Goal: Task Accomplishment & Management: Manage account settings

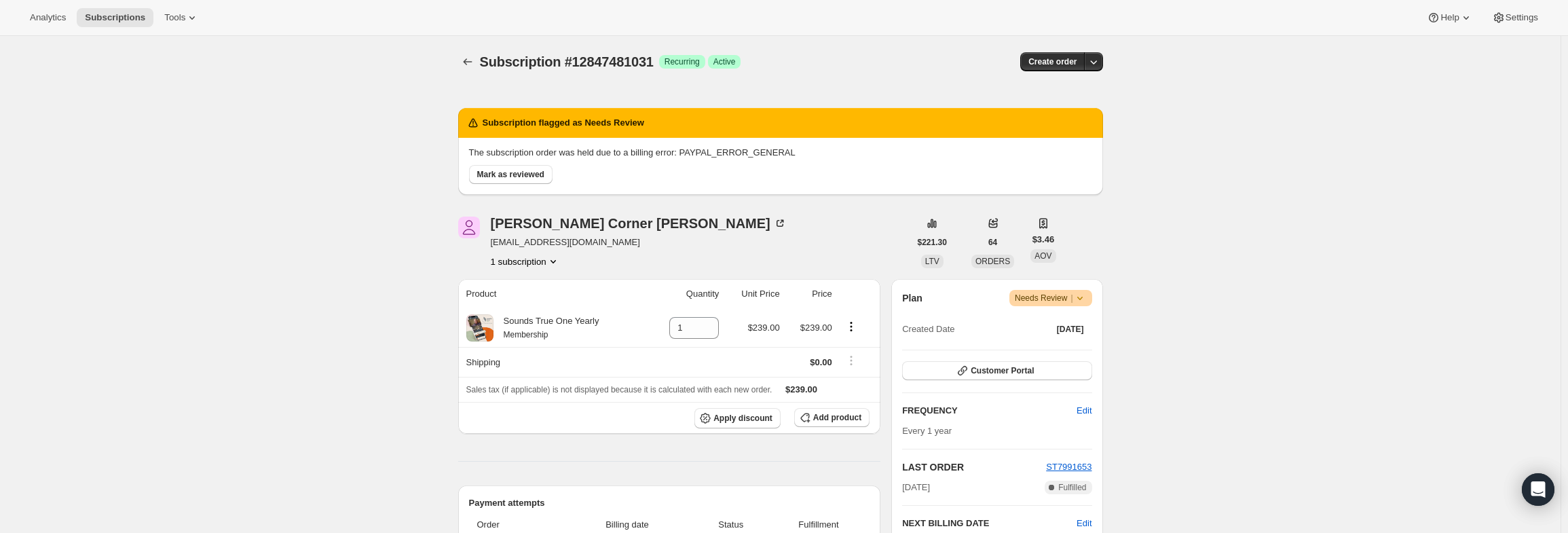
scroll to position [68, 0]
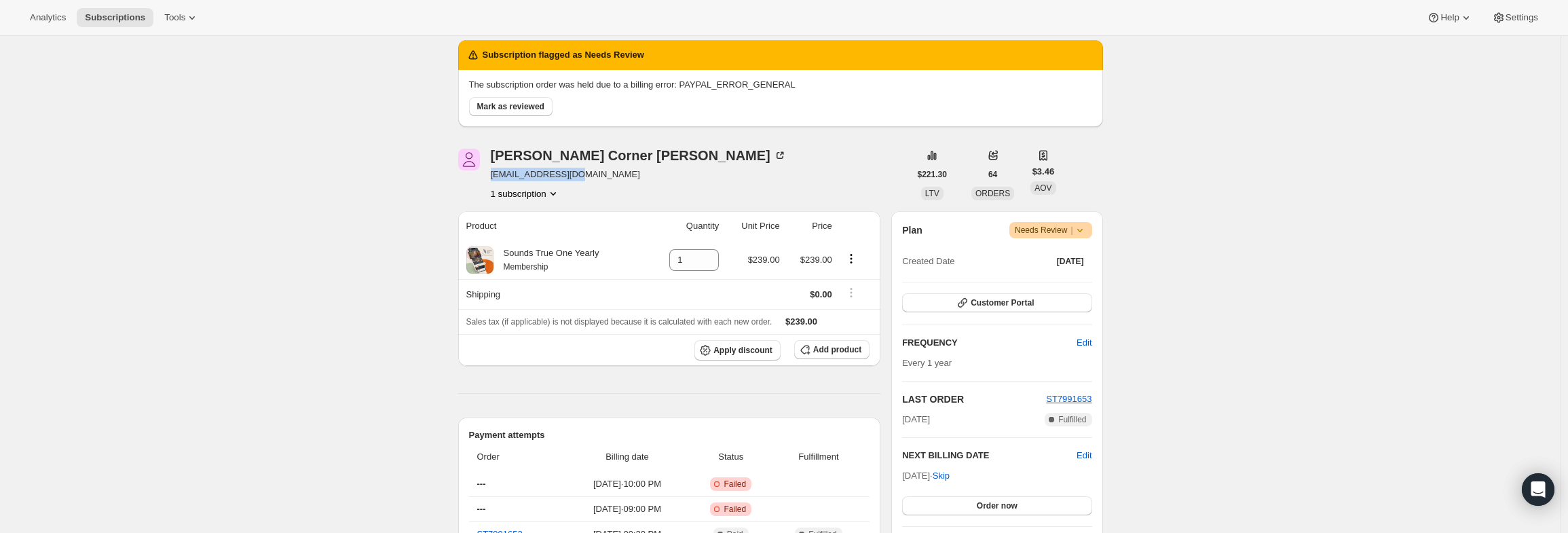
drag, startPoint x: 573, startPoint y: 178, endPoint x: 494, endPoint y: 176, distance: 79.0
click at [494, 176] on span "athina0644@aol.com" at bounding box center [638, 174] width 296 height 13
copy span "athina0644@aol.com"
click at [1086, 236] on icon at bounding box center [1079, 230] width 13 height 13
click at [1072, 285] on span "Cancel subscription" at bounding box center [1056, 280] width 76 height 11
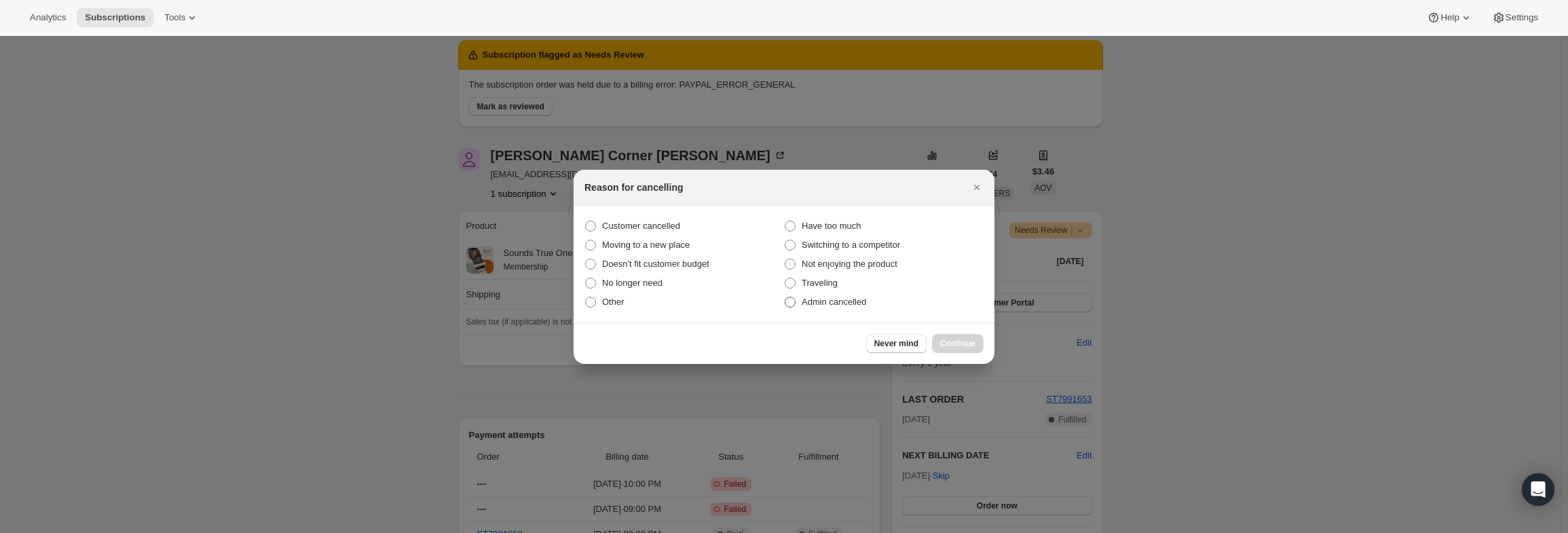
click at [853, 308] on span "Admin cancelled" at bounding box center [833, 302] width 64 height 13
click at [786, 297] on input "Admin cancelled" at bounding box center [785, 296] width 1 height 1
radio input "true"
drag, startPoint x: 973, startPoint y: 347, endPoint x: 960, endPoint y: 346, distance: 13.0
click at [972, 348] on span "Continue" at bounding box center [958, 344] width 35 height 11
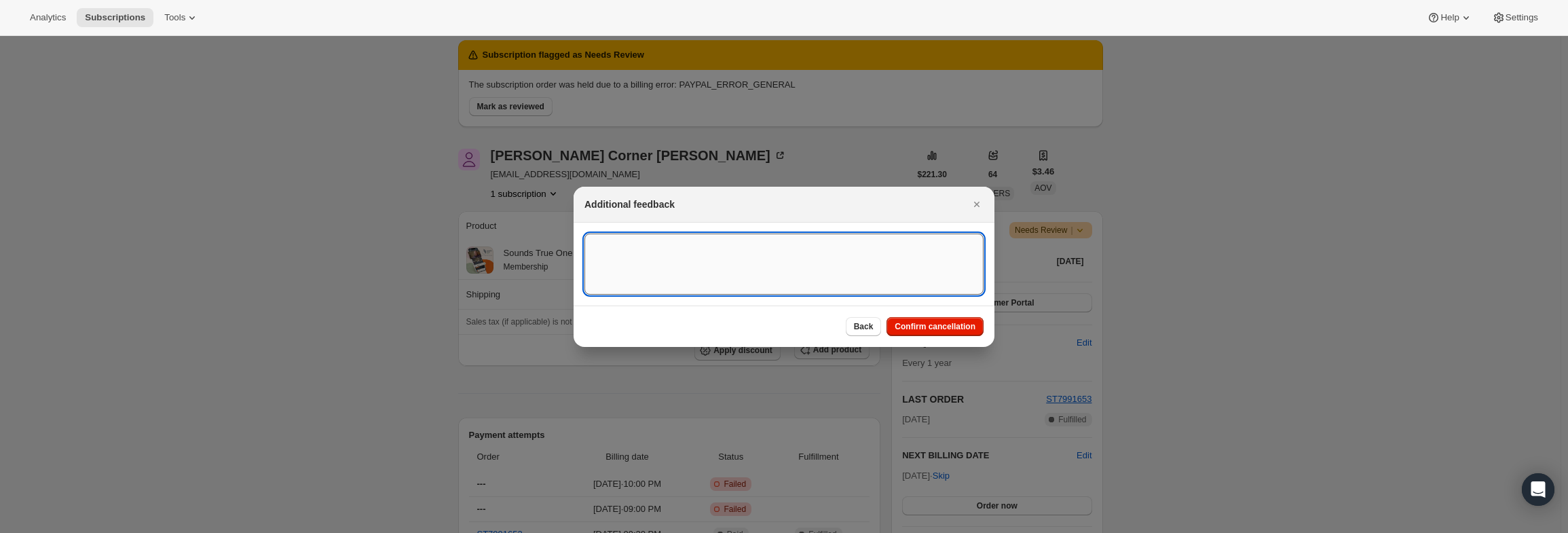
click at [797, 281] on textarea ":r13:" at bounding box center [784, 265] width 399 height 62
type textarea "PayPal Error"
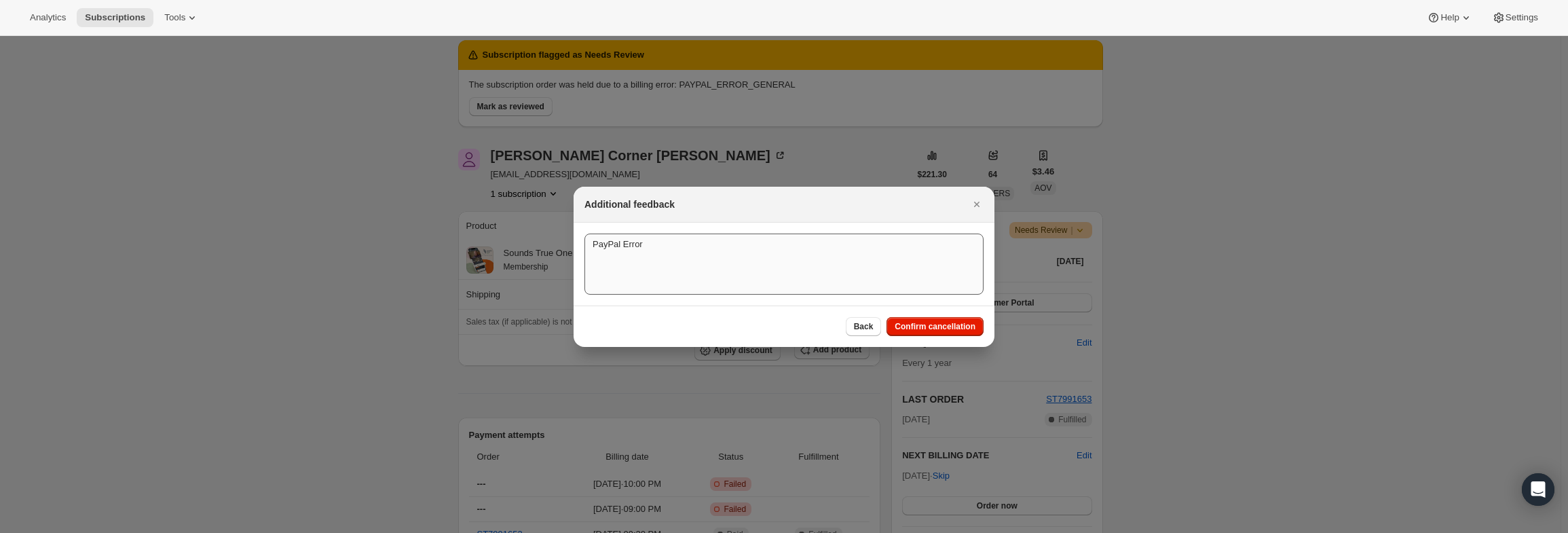
click at [937, 328] on span "Confirm cancellation" at bounding box center [935, 326] width 81 height 11
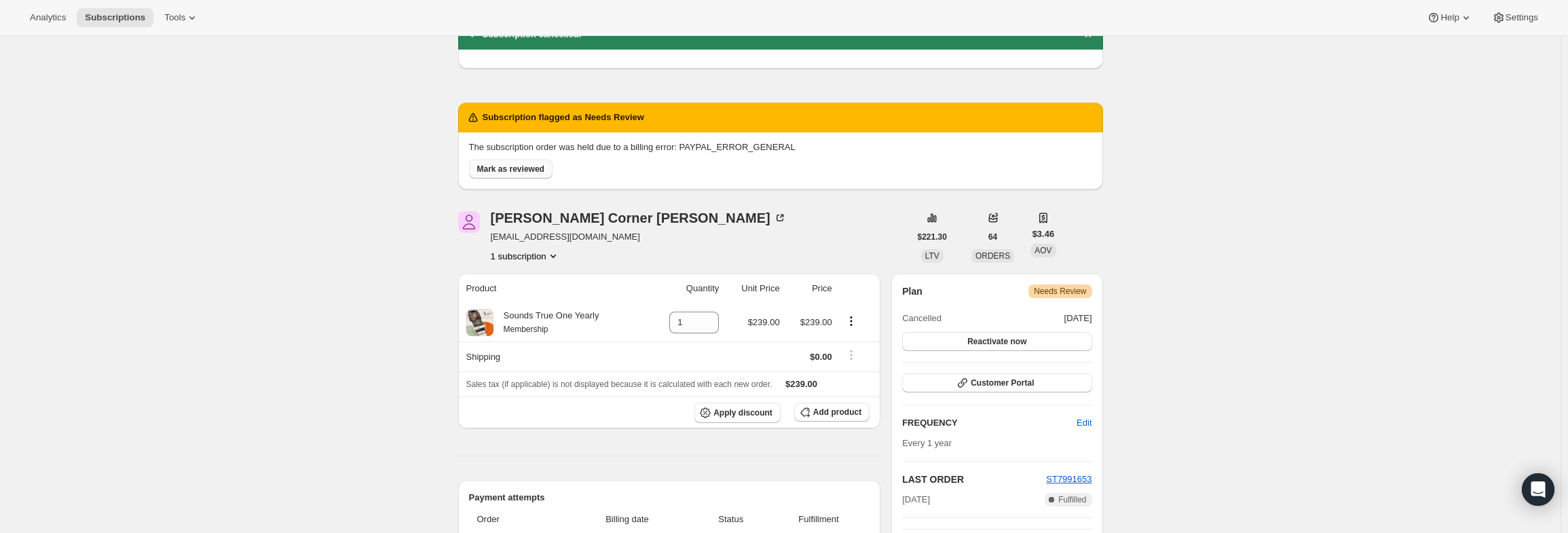
drag, startPoint x: 548, startPoint y: 172, endPoint x: 541, endPoint y: 171, distance: 7.1
click at [546, 173] on button "Mark as reviewed" at bounding box center [511, 169] width 83 height 19
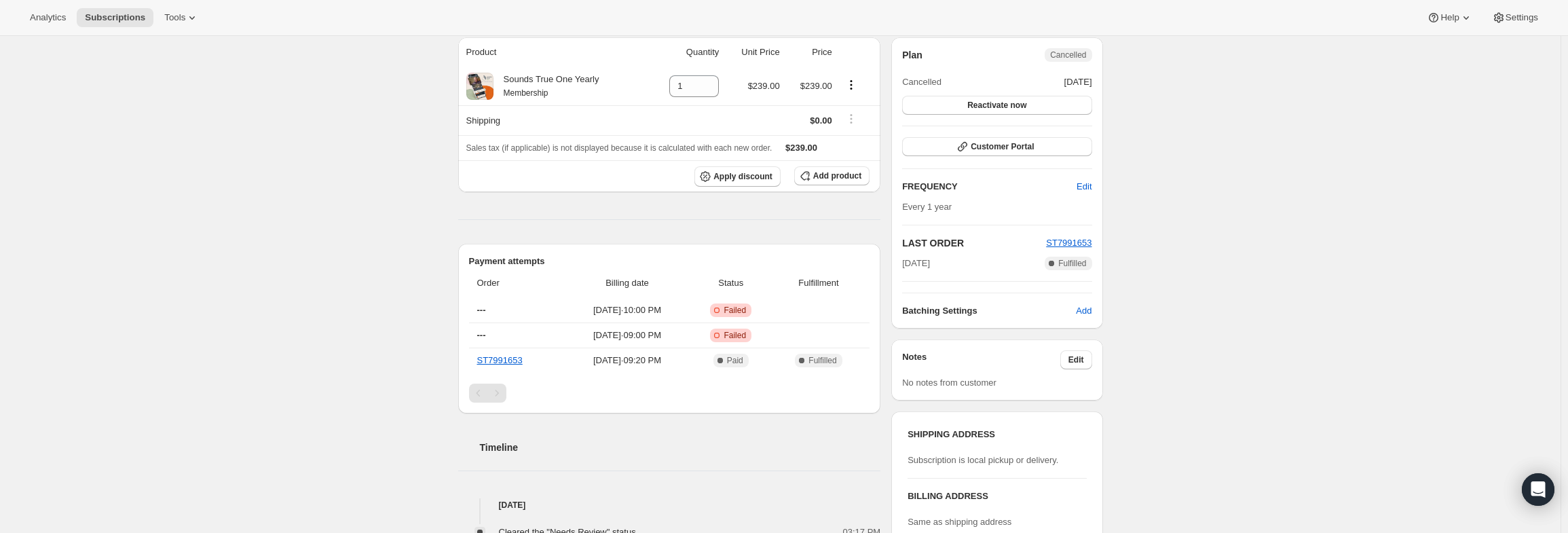
scroll to position [204, 0]
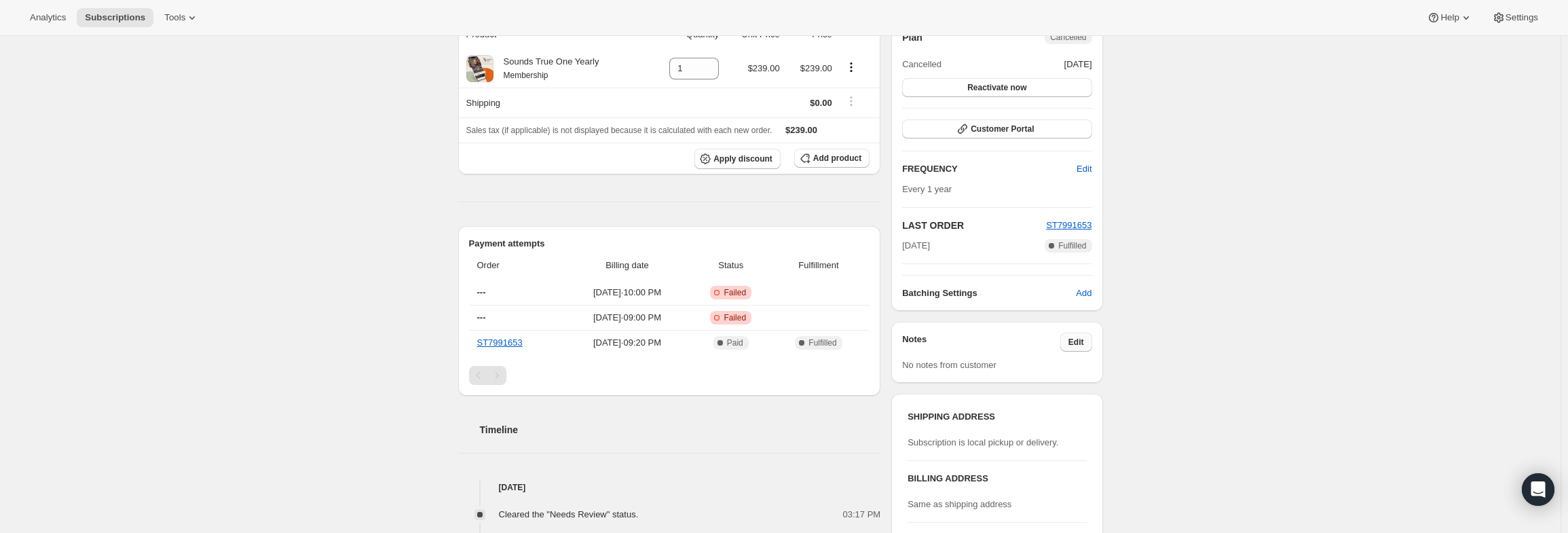
click at [1084, 337] on span "Edit" at bounding box center [1077, 342] width 16 height 11
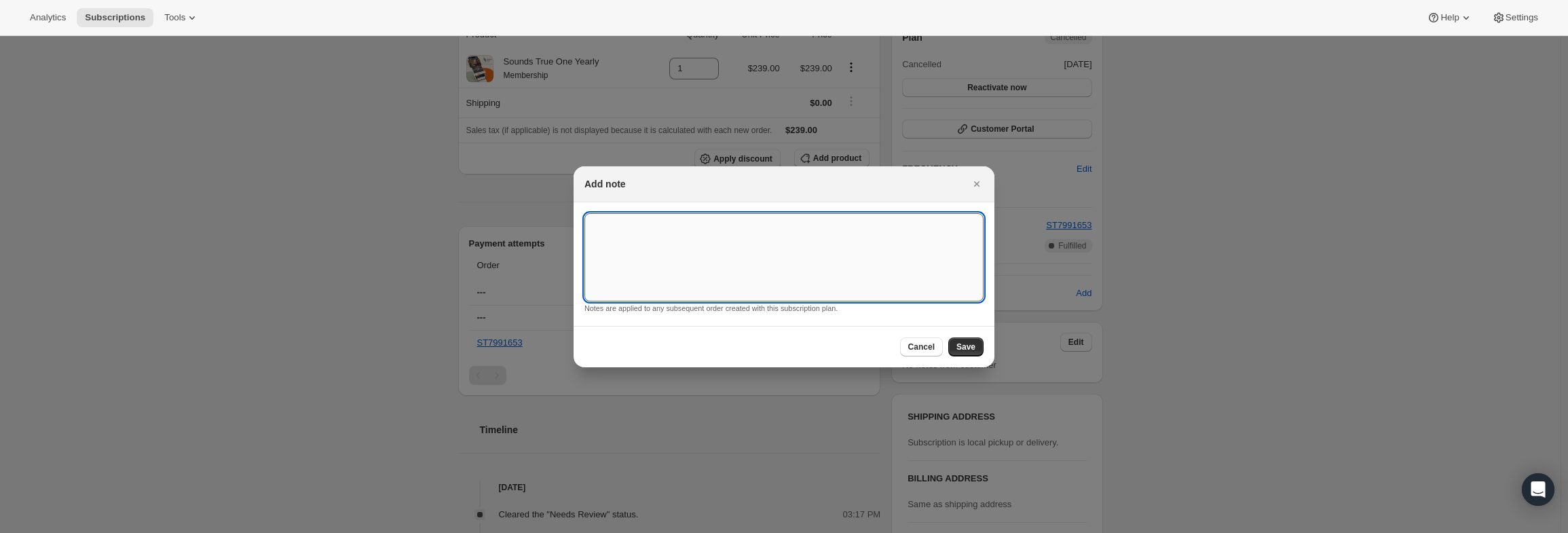
click at [891, 243] on textarea ":r68:" at bounding box center [784, 257] width 399 height 88
type textarea "PayPal Error"
click at [953, 339] on button "Save" at bounding box center [966, 347] width 35 height 19
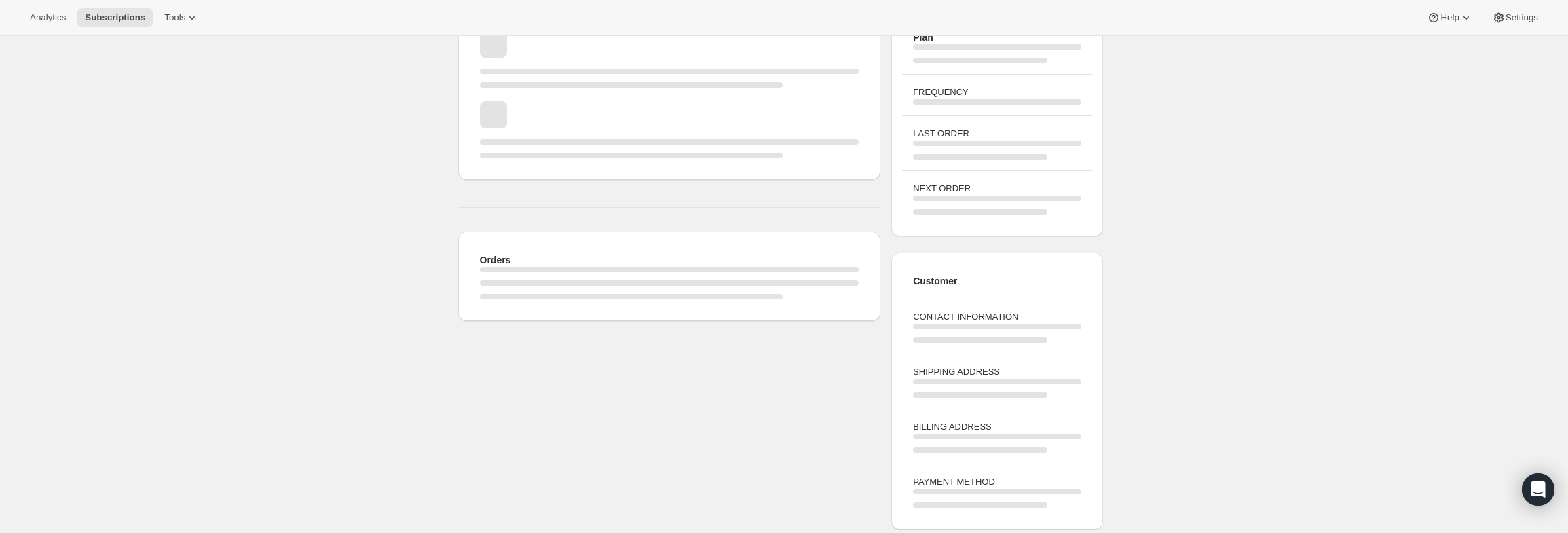
scroll to position [204, 0]
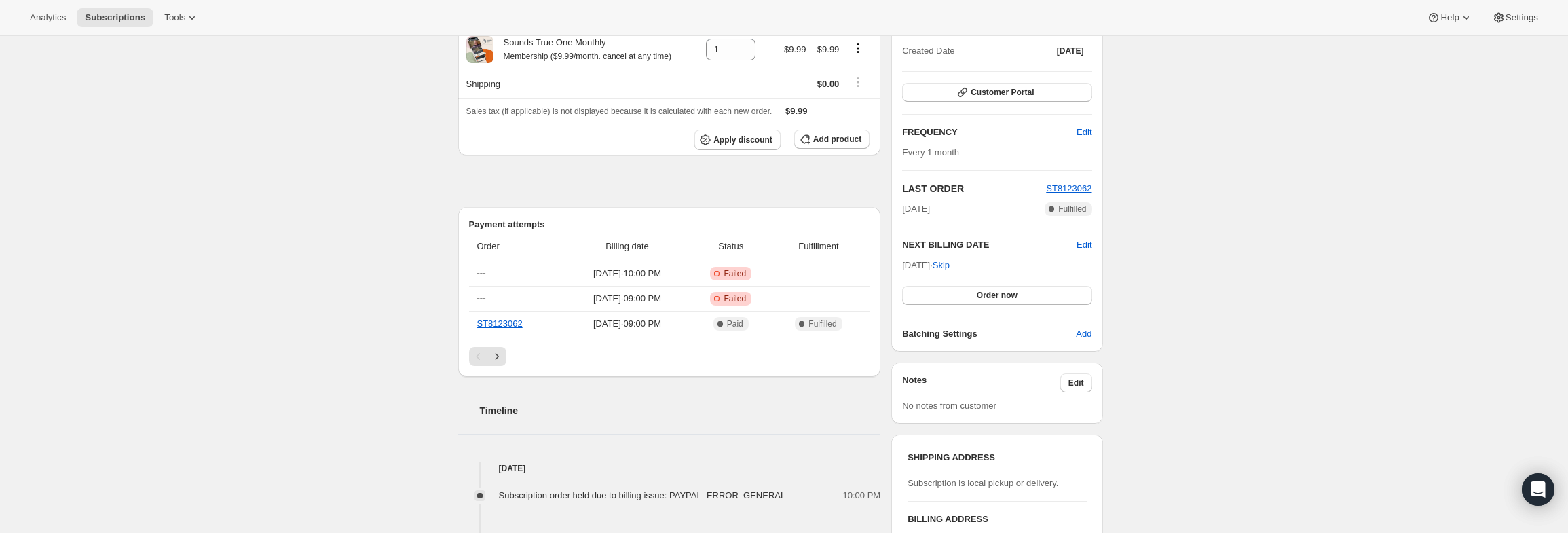
scroll to position [135, 0]
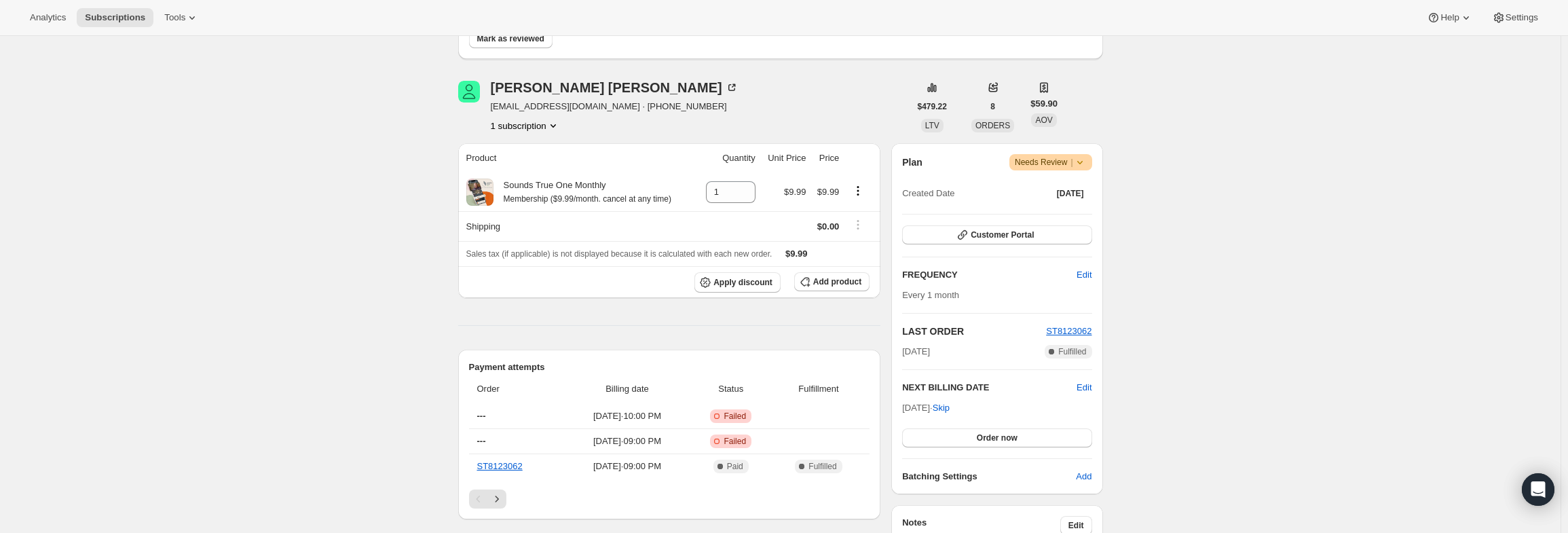
click at [1086, 165] on icon at bounding box center [1079, 162] width 13 height 13
click at [1078, 193] on span "Pause subscription" at bounding box center [1055, 189] width 75 height 11
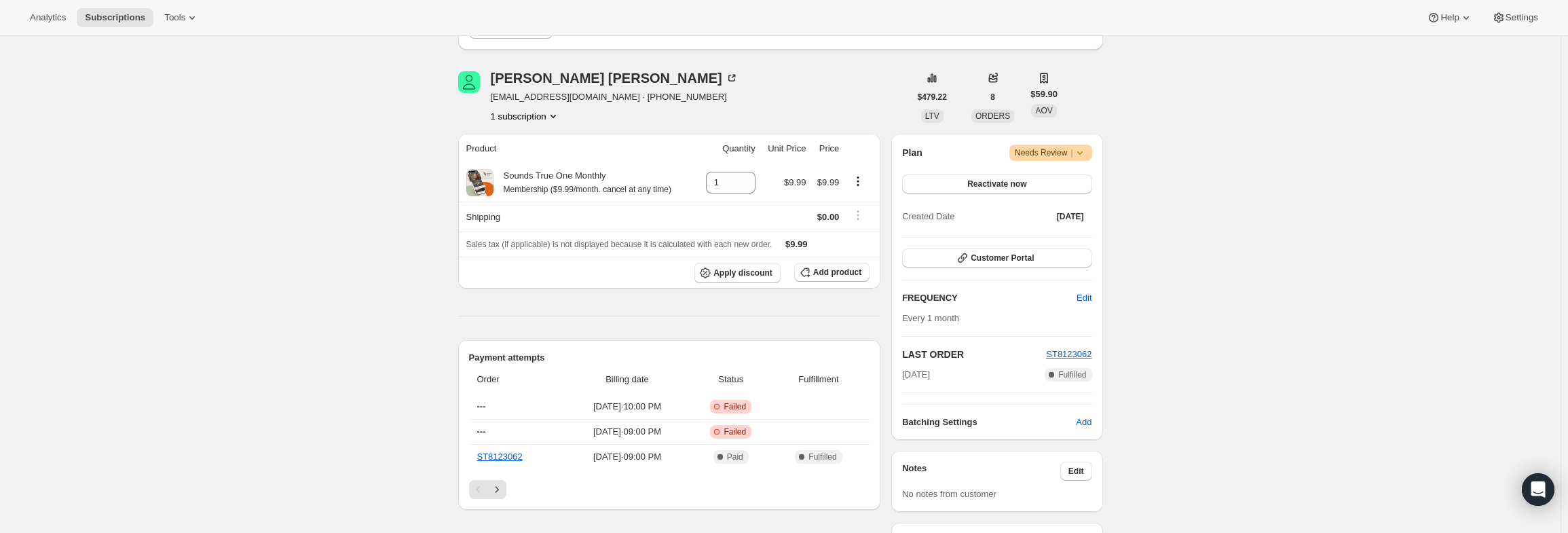
scroll to position [68, 0]
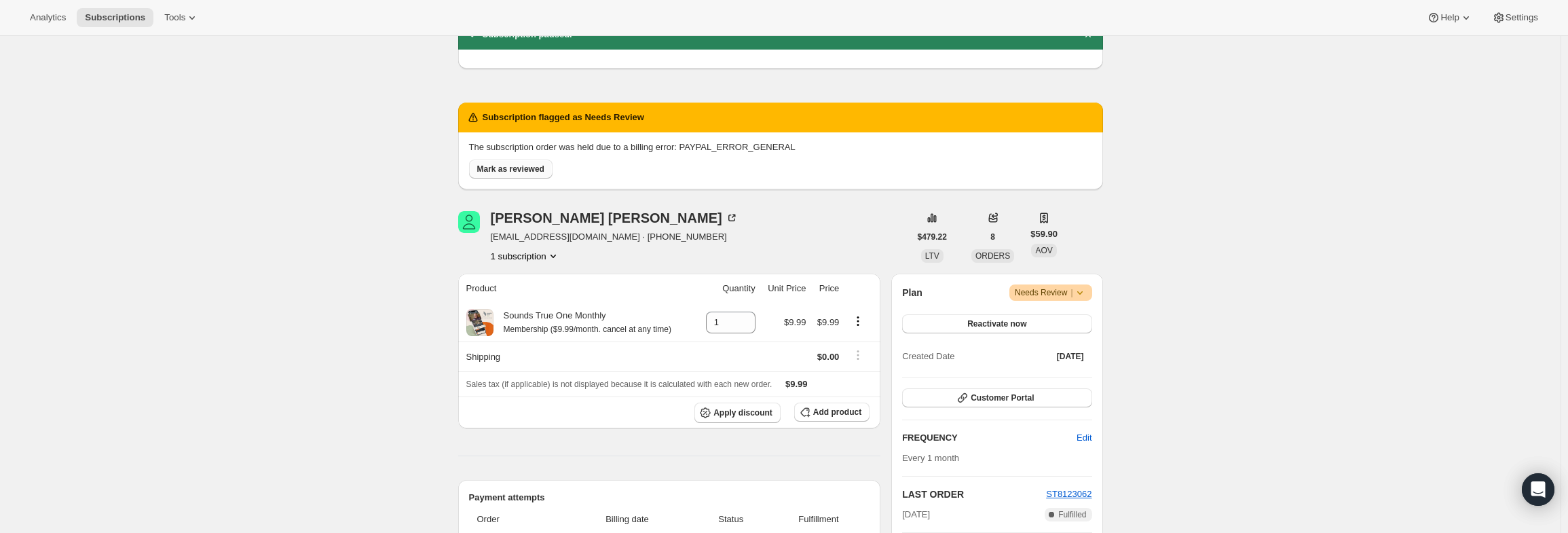
click at [505, 168] on span "Mark as reviewed" at bounding box center [511, 169] width 67 height 11
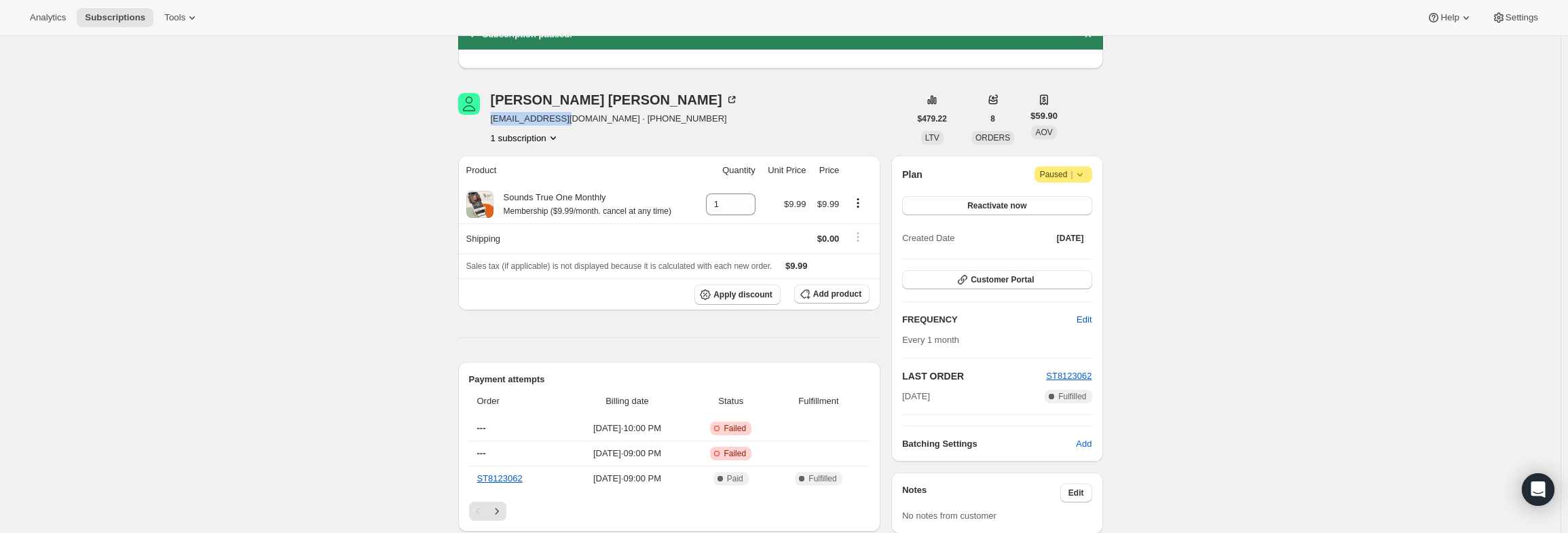
drag, startPoint x: 568, startPoint y: 120, endPoint x: 568, endPoint y: 110, distance: 10.0
click at [492, 118] on div "Lourdes Ornelas arantzaco@me.com · +525567840634 1 subscription" at bounding box center [684, 119] width 452 height 52
copy span "arantzaco@me.com"
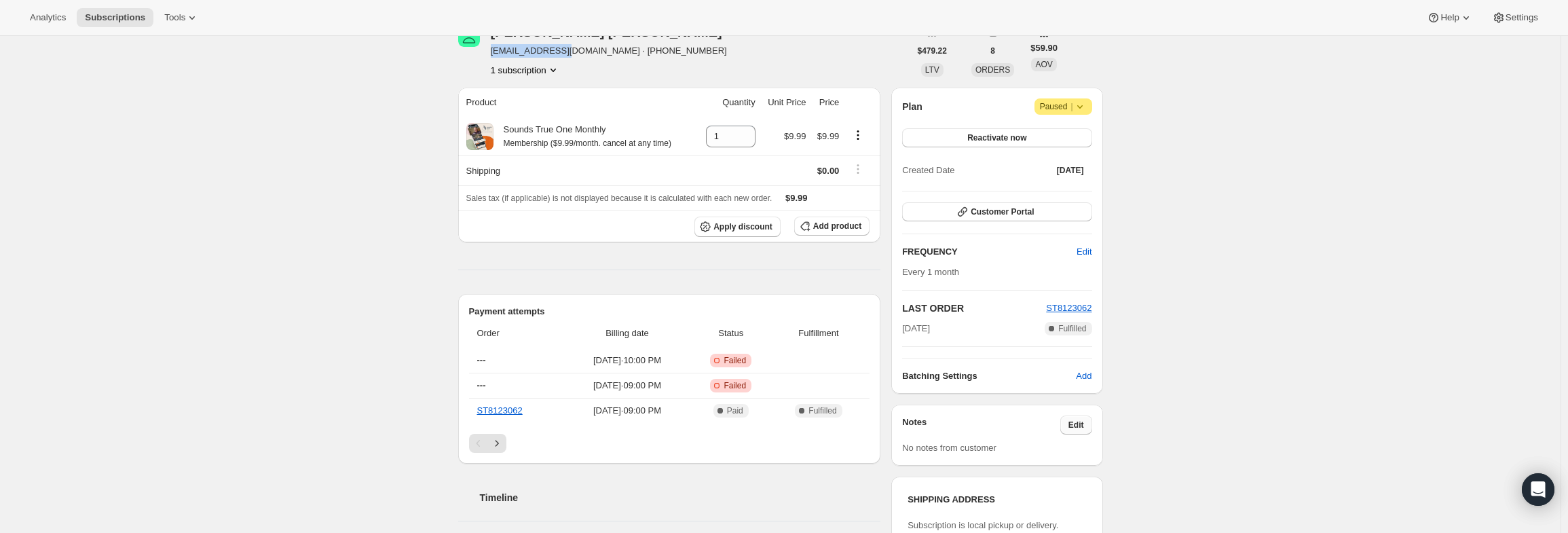
click at [1077, 427] on span "Edit" at bounding box center [1077, 425] width 16 height 11
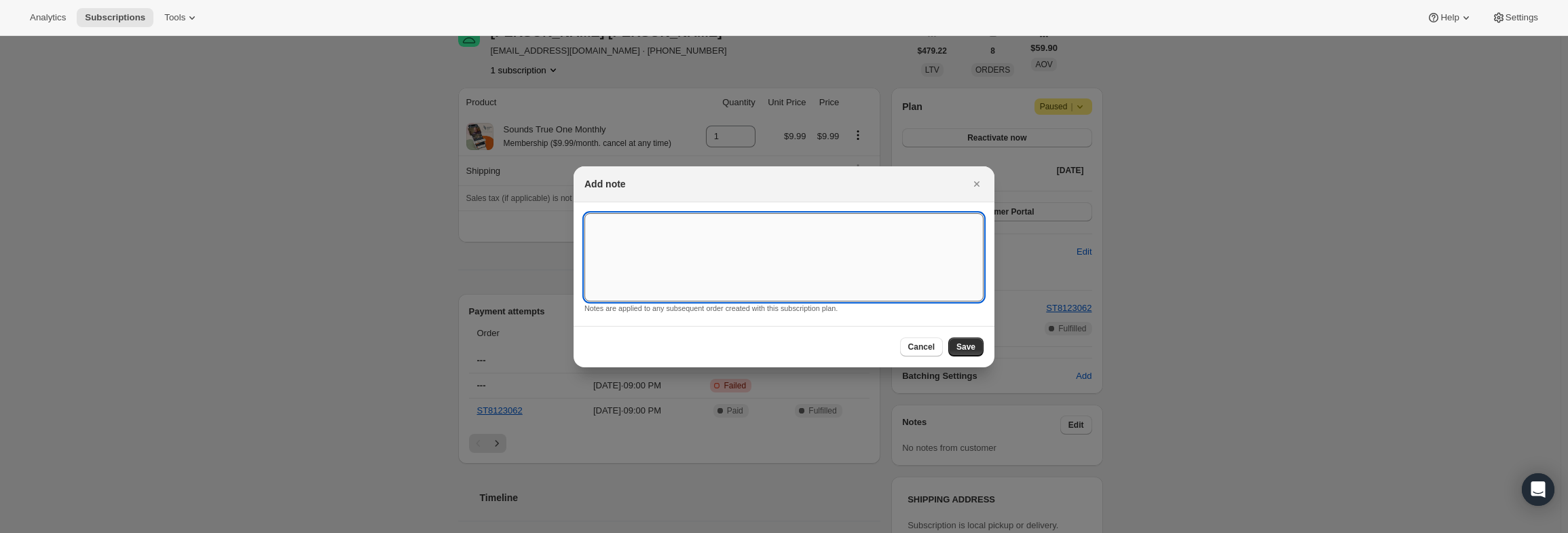
click at [693, 226] on textarea ":r63:" at bounding box center [784, 257] width 399 height 88
type textarea "PayPal Error"
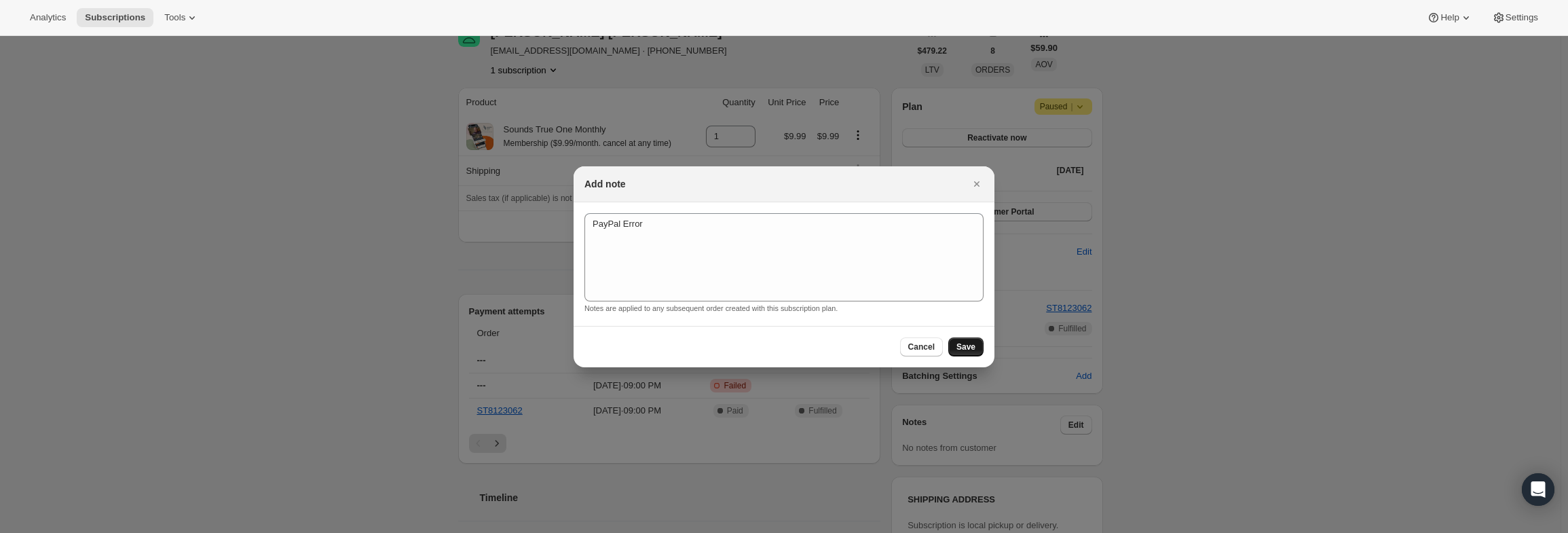
click at [979, 348] on button "Save" at bounding box center [966, 347] width 35 height 19
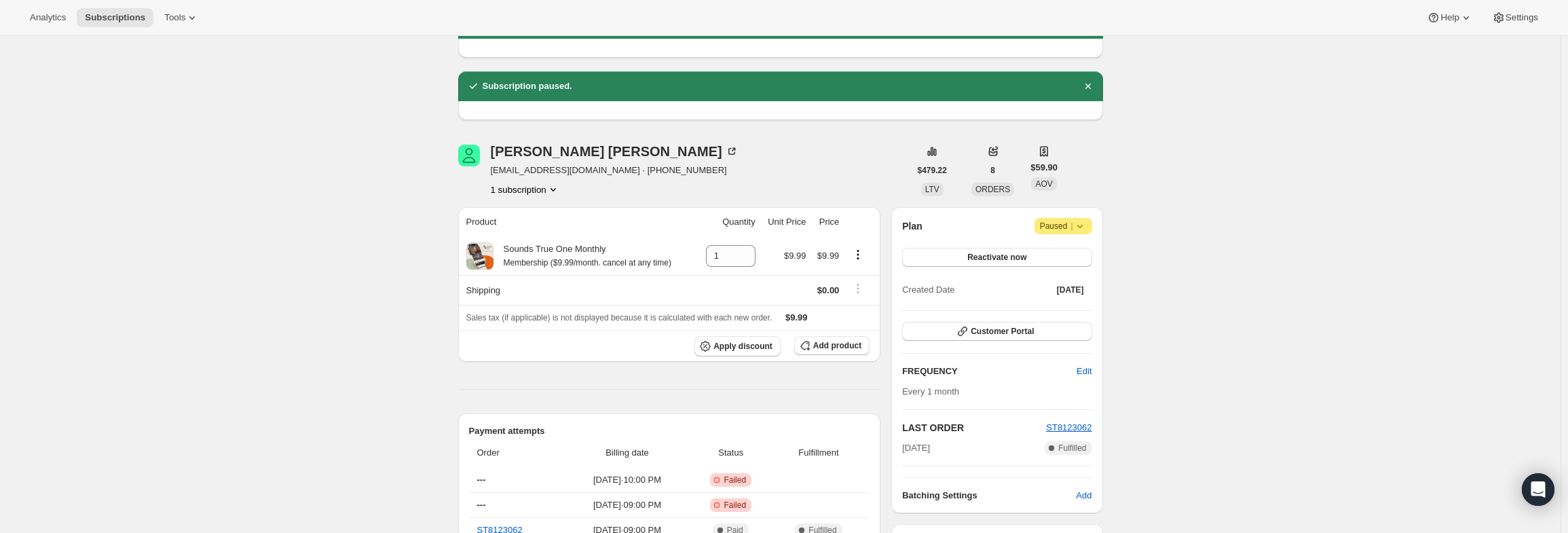
scroll to position [135, 0]
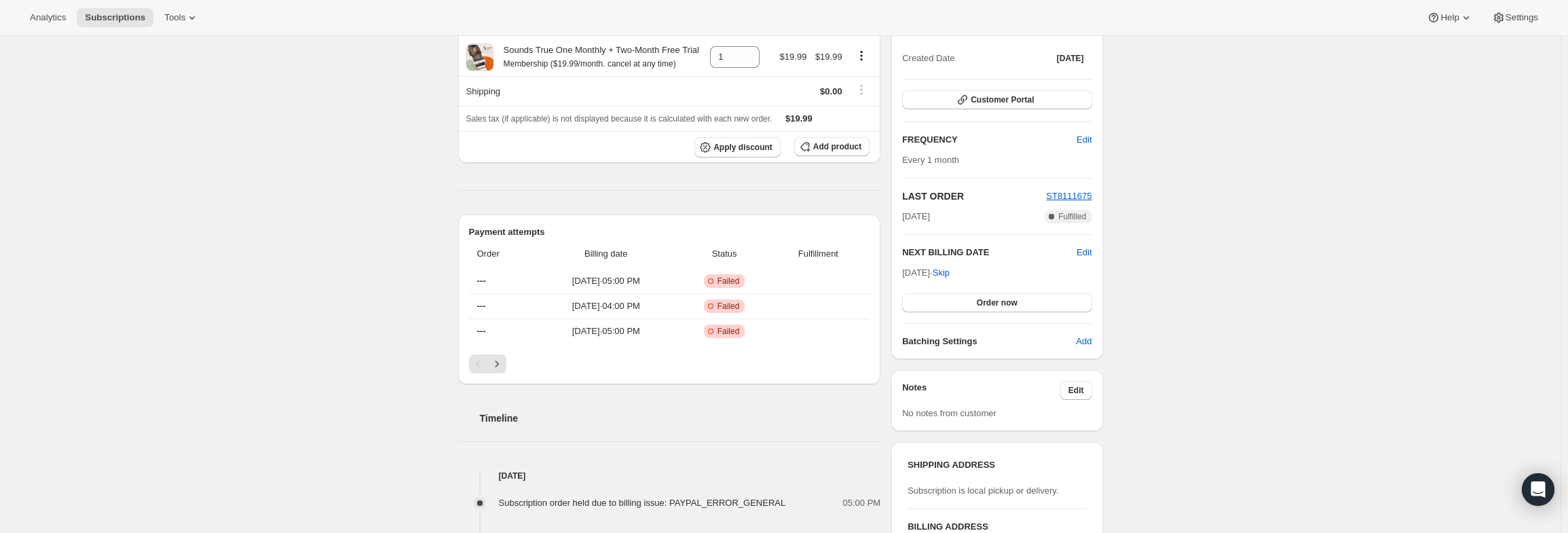
scroll to position [272, 0]
click at [501, 362] on icon "Next" at bounding box center [497, 362] width 13 height 13
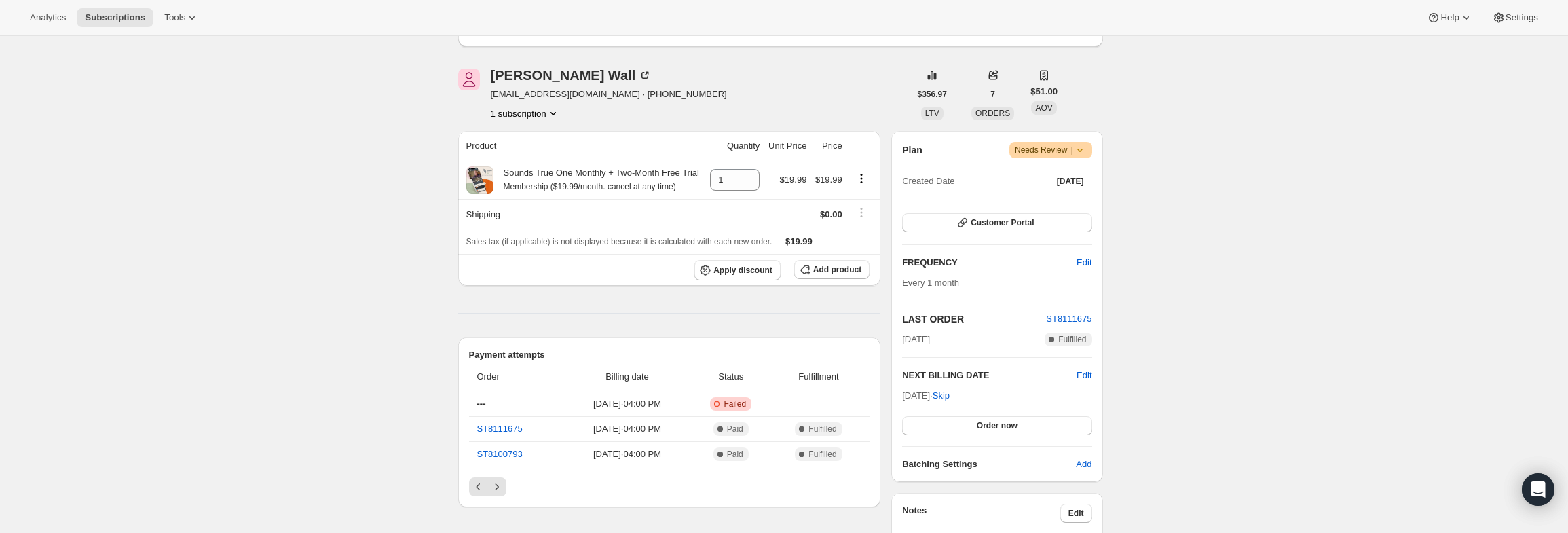
scroll to position [135, 0]
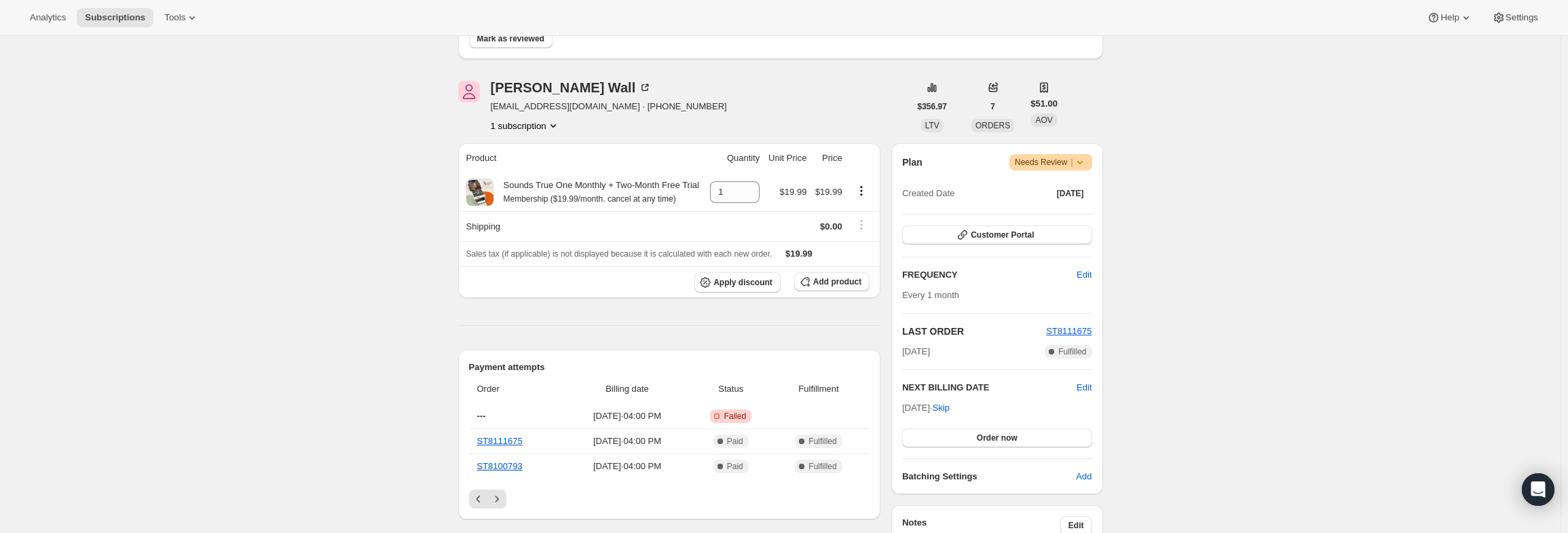
click at [1090, 164] on span "Warning Needs Review |" at bounding box center [1050, 162] width 83 height 17
click at [1080, 189] on span "Pause subscription" at bounding box center [1055, 189] width 75 height 11
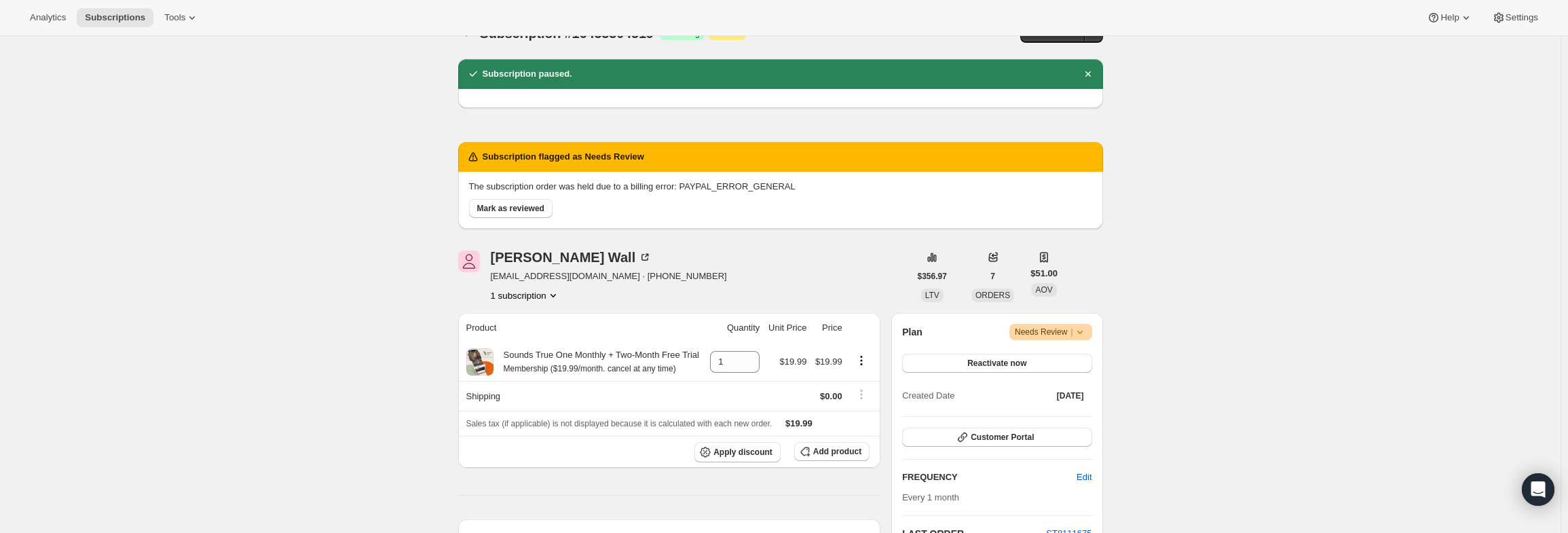
scroll to position [0, 0]
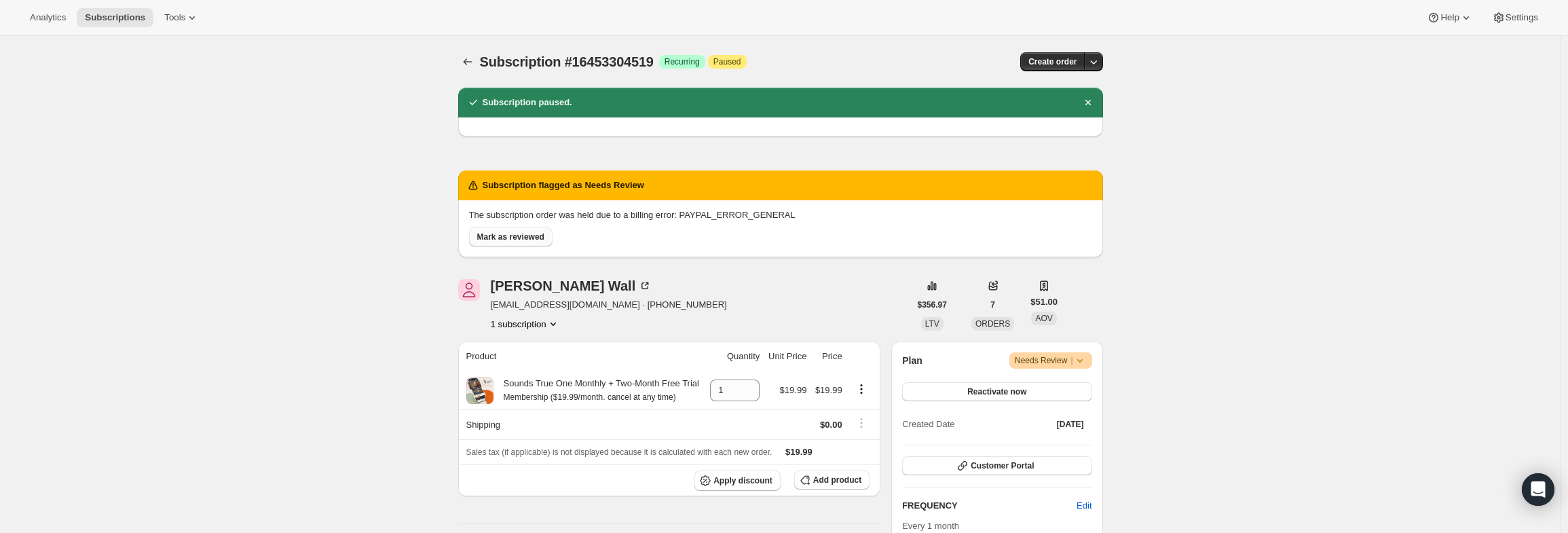
click at [521, 240] on span "Mark as reviewed" at bounding box center [511, 237] width 67 height 11
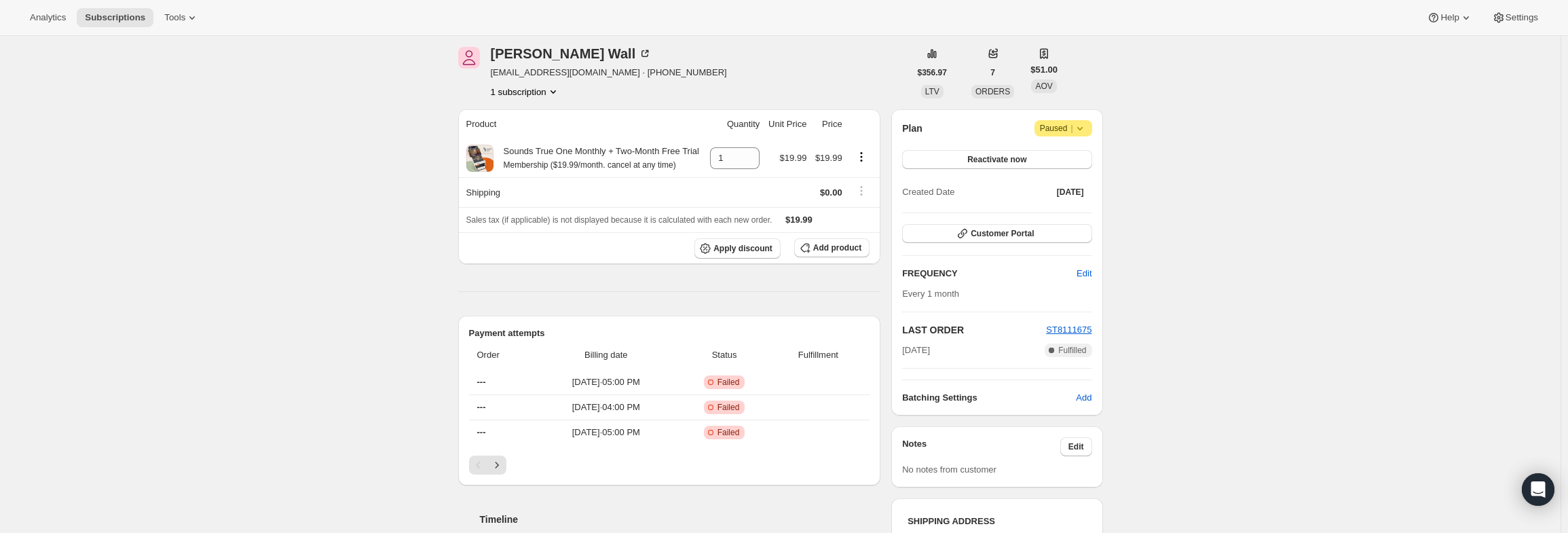
scroll to position [135, 0]
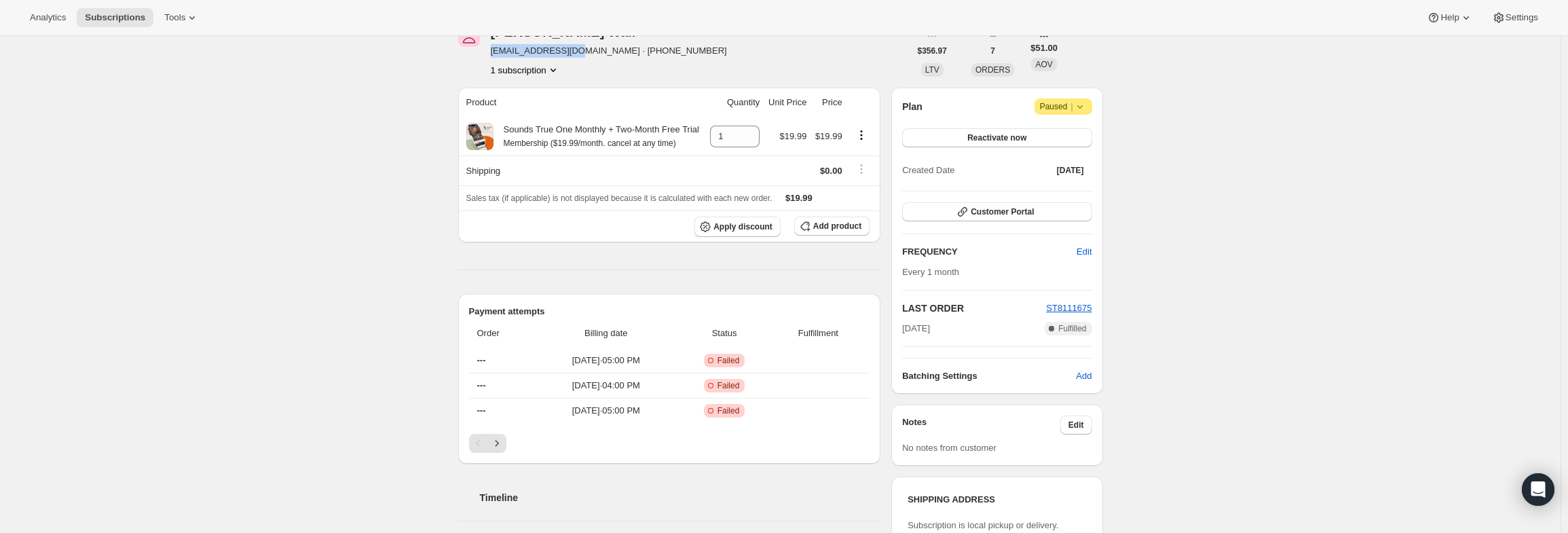
drag, startPoint x: 574, startPoint y: 52, endPoint x: 493, endPoint y: 52, distance: 81.0
click at [493, 52] on div "Erin Wall kimewall@gmail.com · +14064512662 1 subscription" at bounding box center [684, 51] width 452 height 52
copy span "kimewall@gmail.com"
click at [1089, 428] on button "Edit" at bounding box center [1076, 426] width 32 height 19
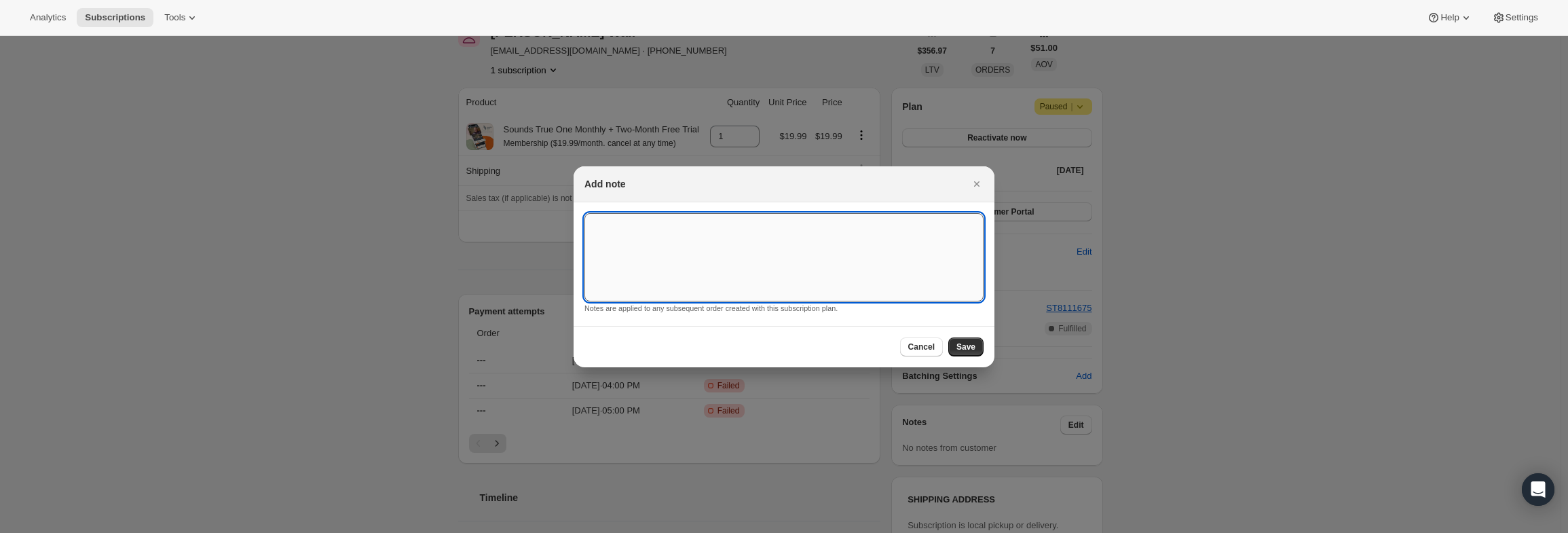
click at [765, 277] on textarea ":r67:" at bounding box center [784, 257] width 399 height 88
type textarea "PayPal Error"
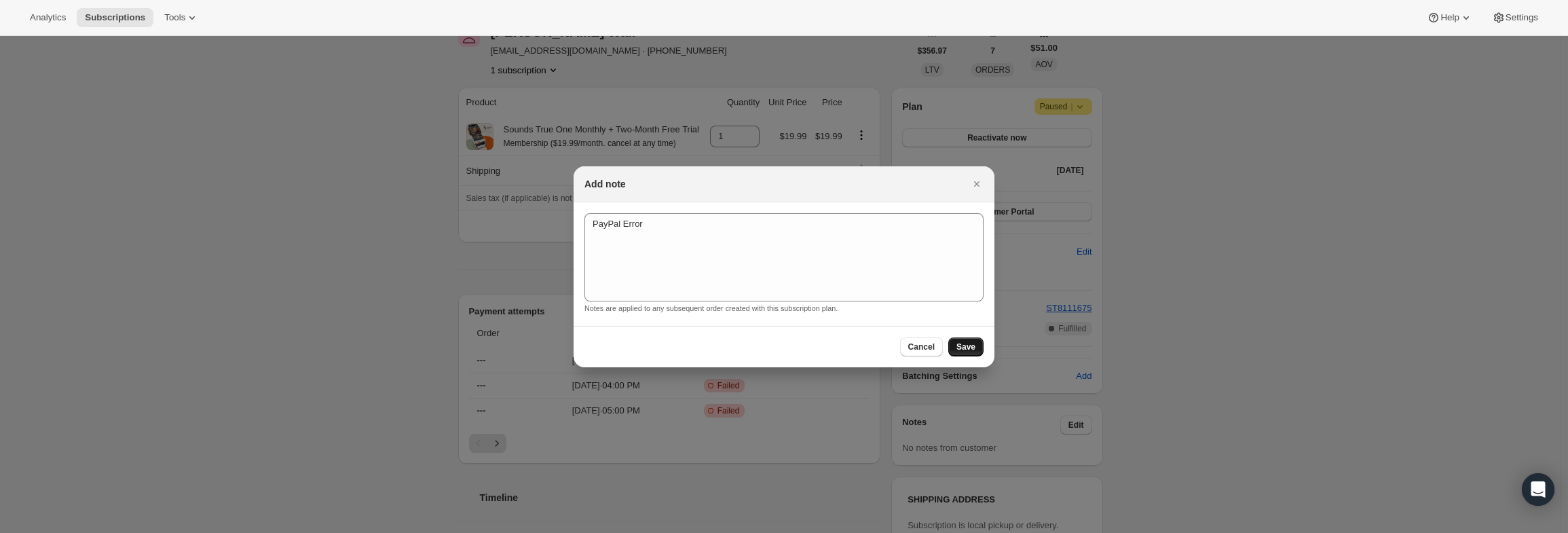
click at [973, 354] on button "Save" at bounding box center [966, 347] width 35 height 19
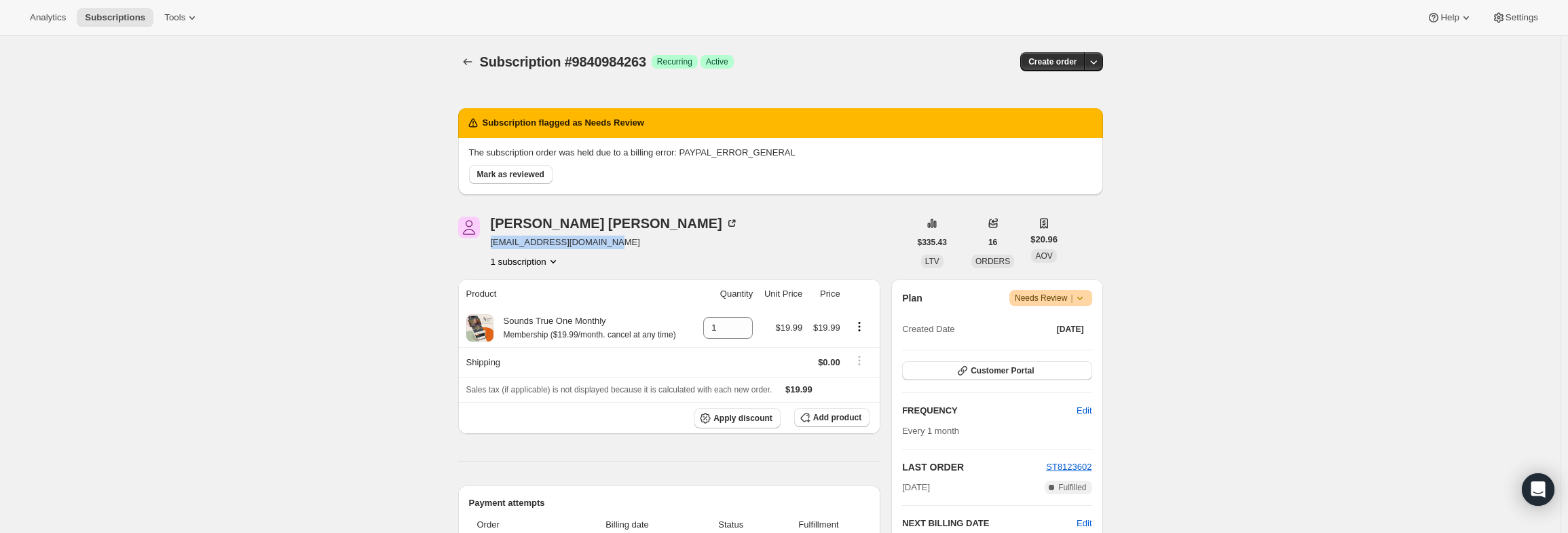
drag, startPoint x: 599, startPoint y: 244, endPoint x: 490, endPoint y: 243, distance: 109.0
click at [490, 243] on div "Kirsten Ruark kirstenrealmail@gmail.com 1 subscription" at bounding box center [684, 242] width 452 height 52
copy span "kirstenrealmail@gmail.com"
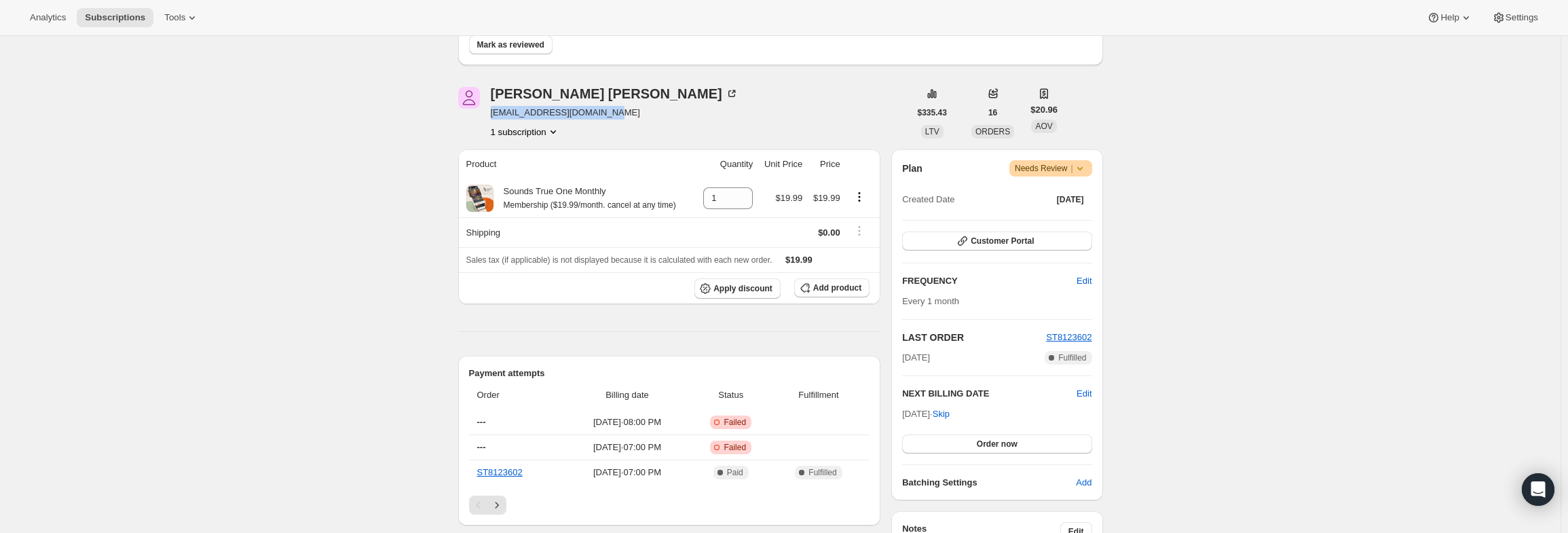
scroll to position [204, 0]
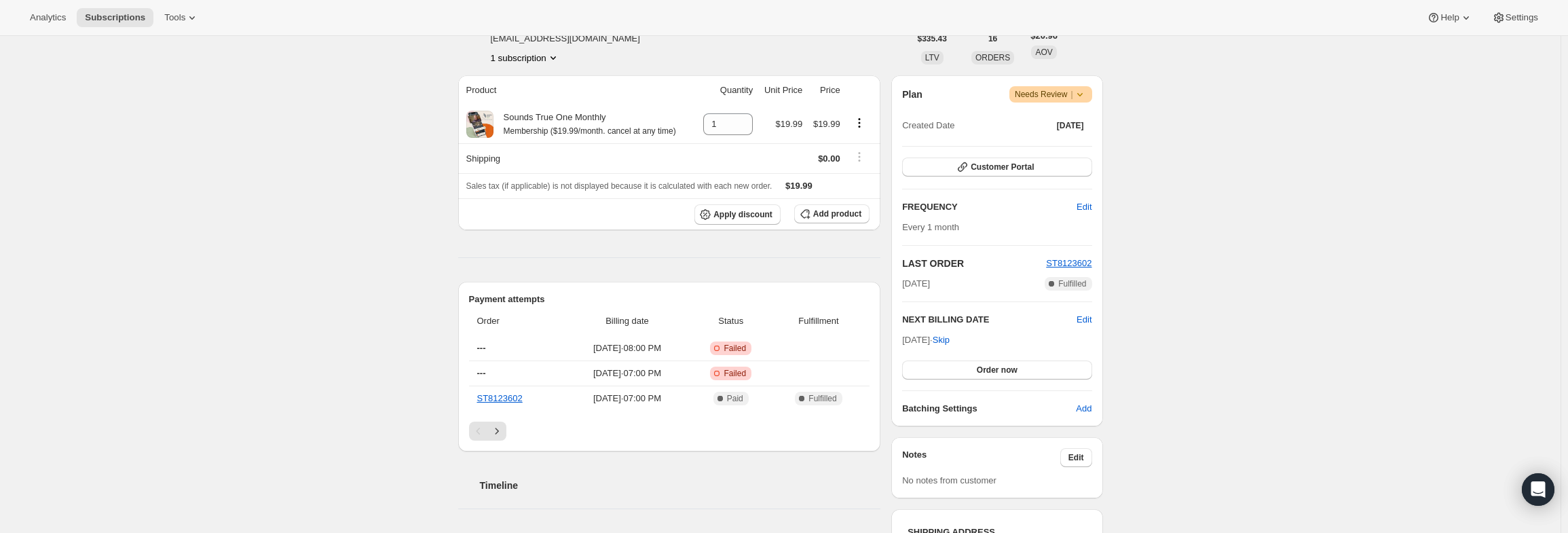
click at [1082, 91] on icon at bounding box center [1079, 94] width 13 height 13
click at [1054, 124] on span "Pause subscription" at bounding box center [1055, 120] width 75 height 11
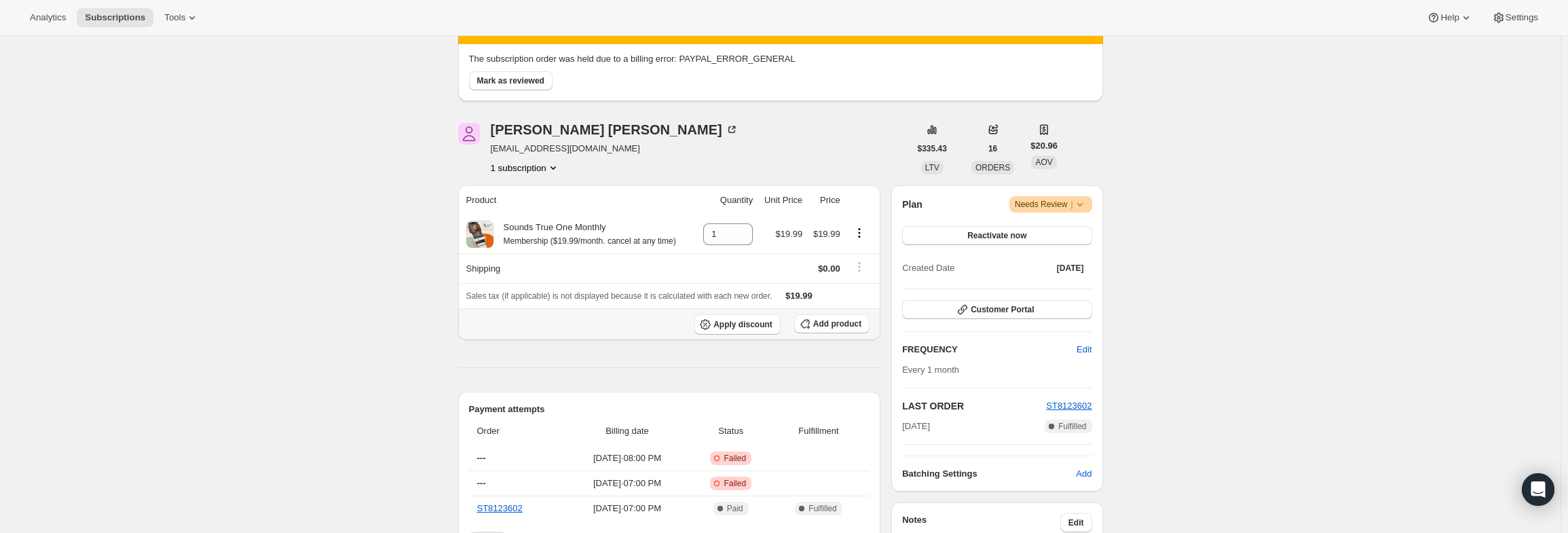
scroll to position [135, 0]
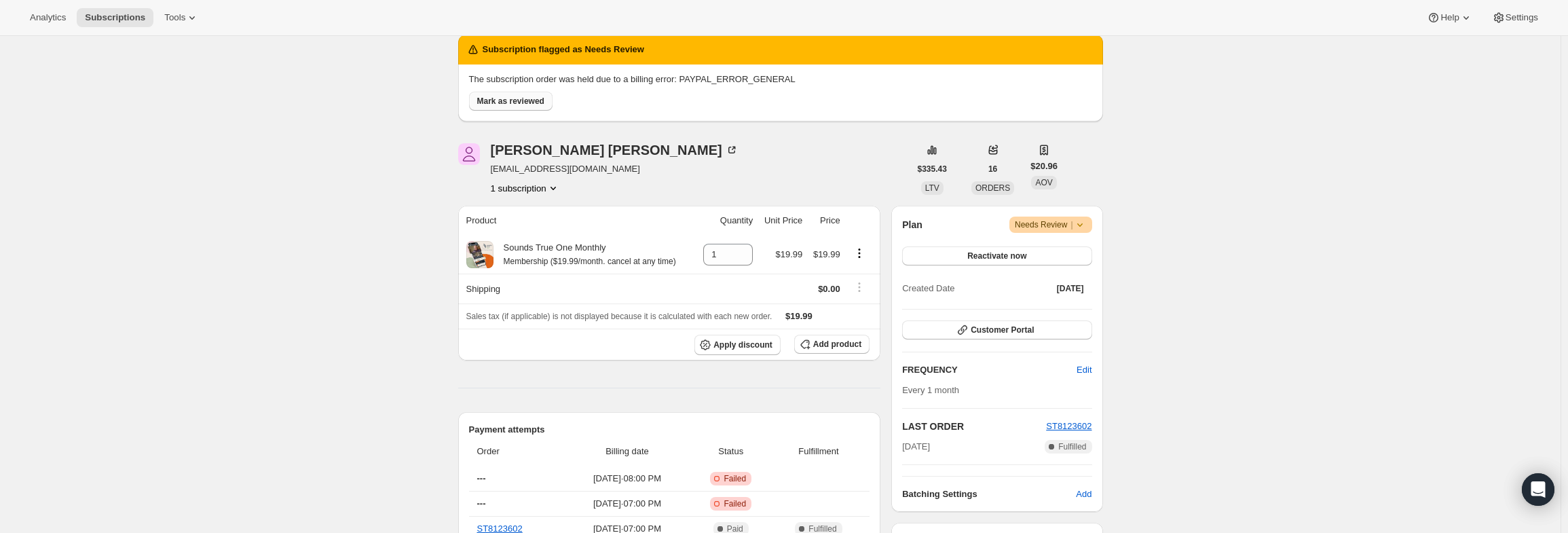
click at [538, 105] on span "Mark as reviewed" at bounding box center [511, 101] width 67 height 11
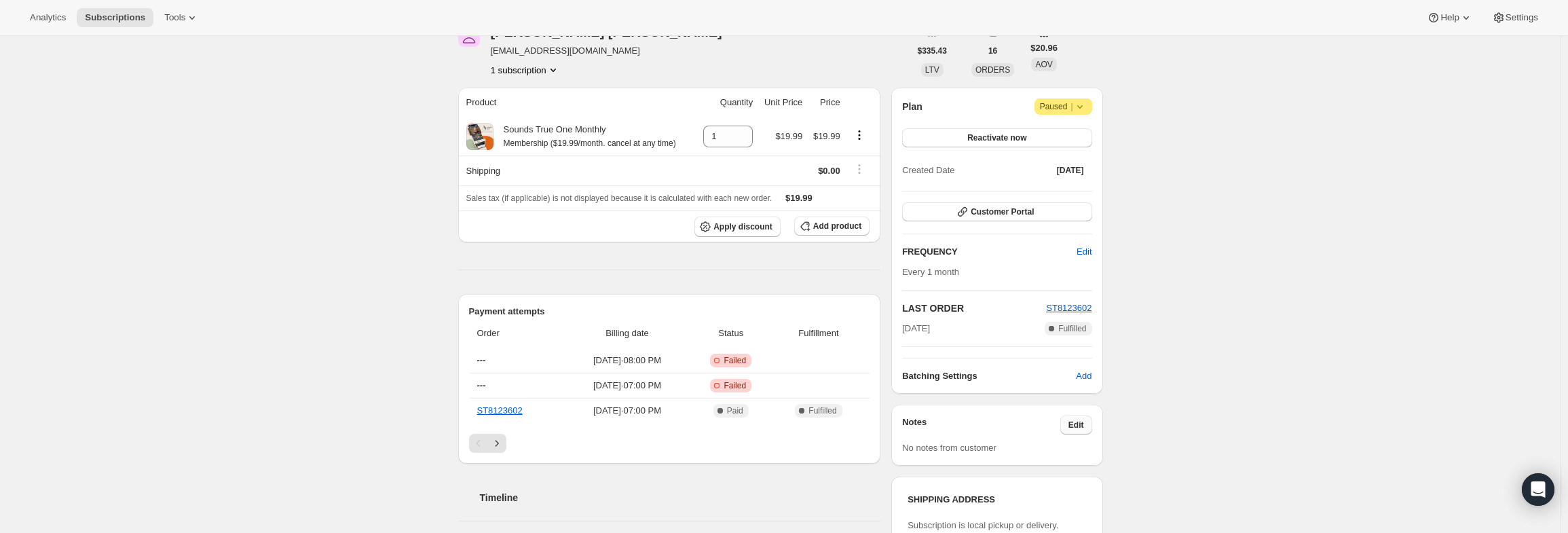
click at [1087, 423] on button "Edit" at bounding box center [1076, 426] width 32 height 19
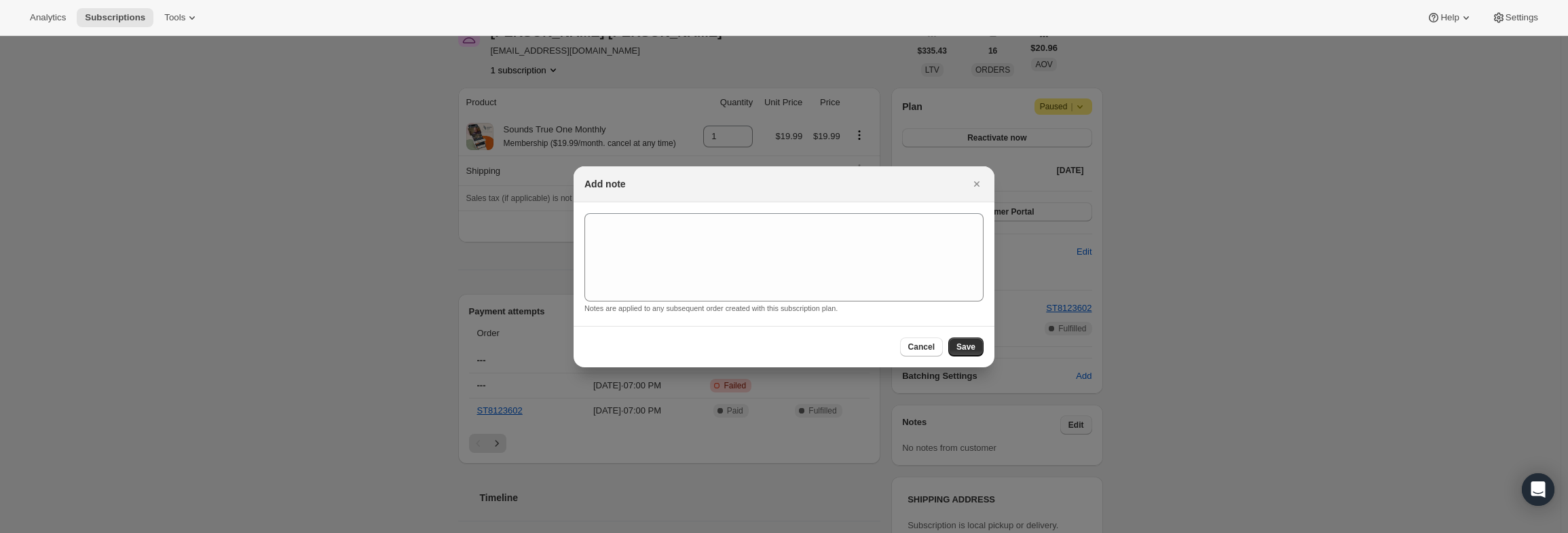
scroll to position [0, 0]
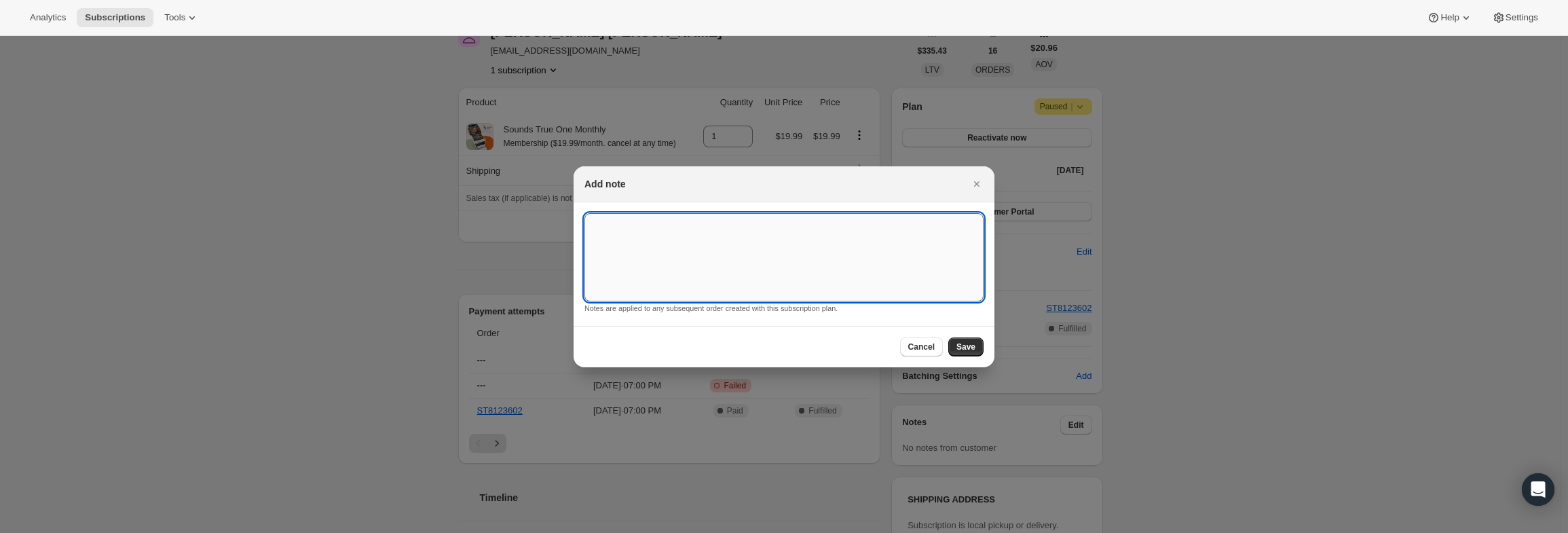
click at [711, 229] on textarea ":r63:" at bounding box center [784, 257] width 399 height 88
type textarea "PayPal Error"
drag, startPoint x: 968, startPoint y: 341, endPoint x: 955, endPoint y: 263, distance: 79.1
click at [968, 341] on button "Save" at bounding box center [966, 347] width 35 height 19
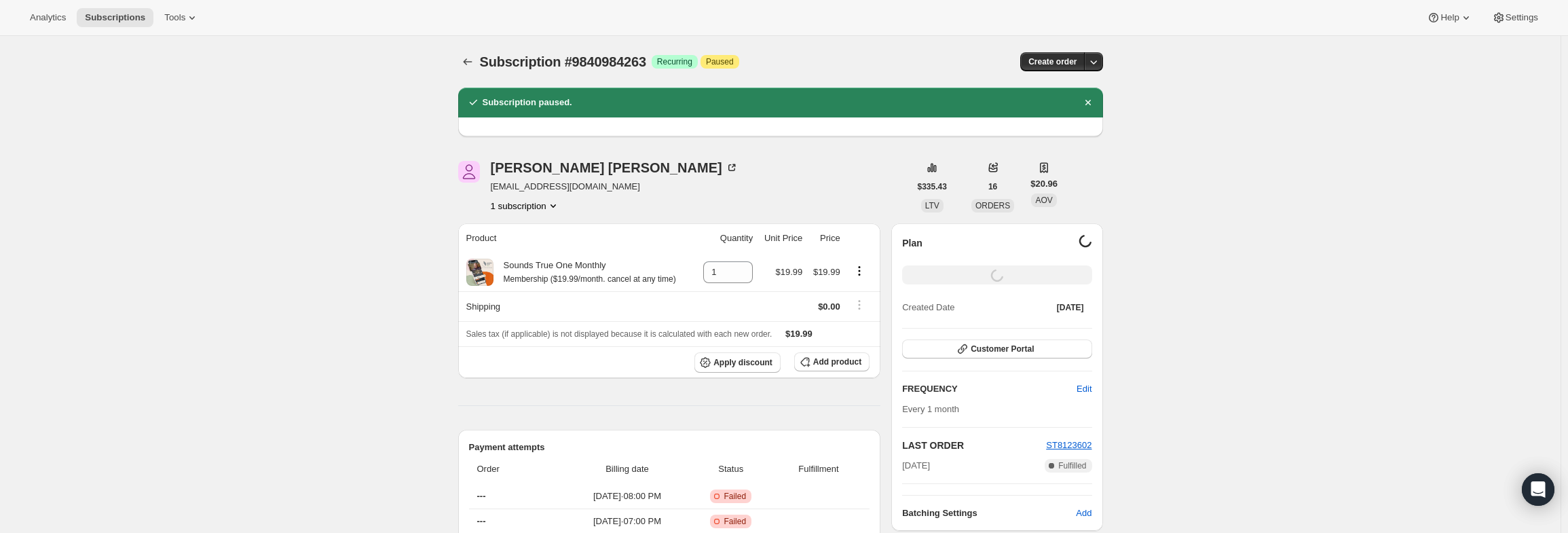
scroll to position [135, 0]
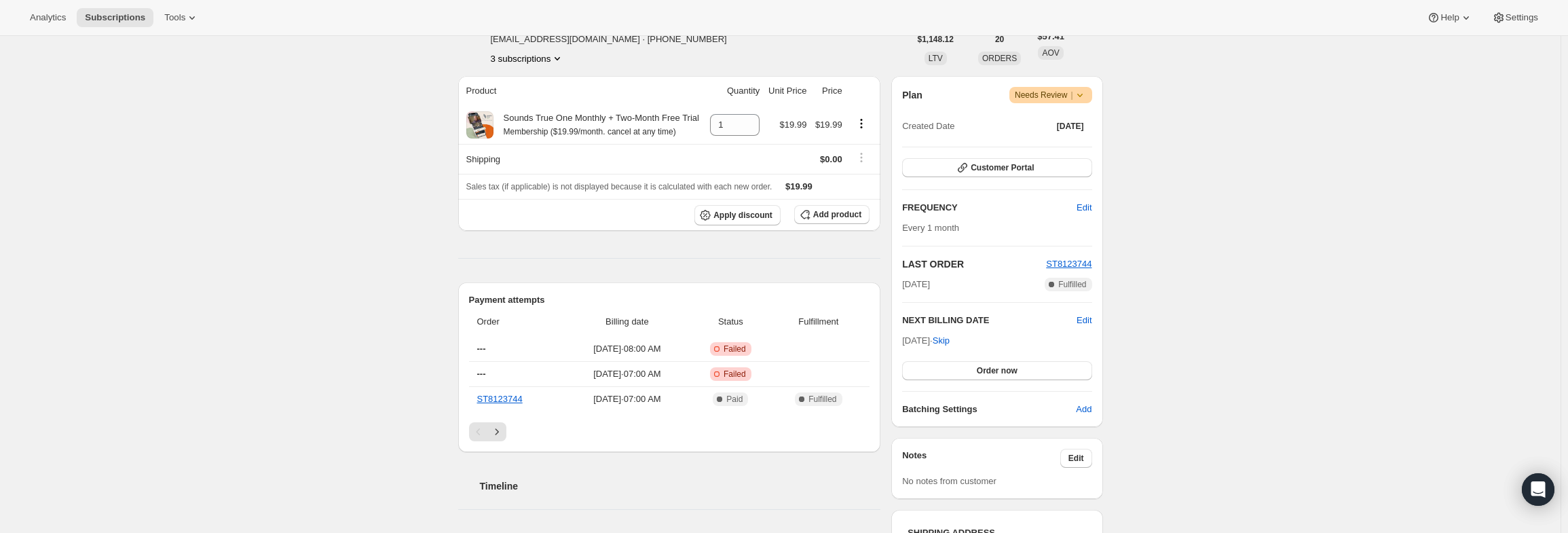
scroll to position [204, 0]
click at [1079, 97] on icon at bounding box center [1079, 94] width 13 height 13
click at [1068, 124] on span "Pause subscription" at bounding box center [1055, 120] width 75 height 11
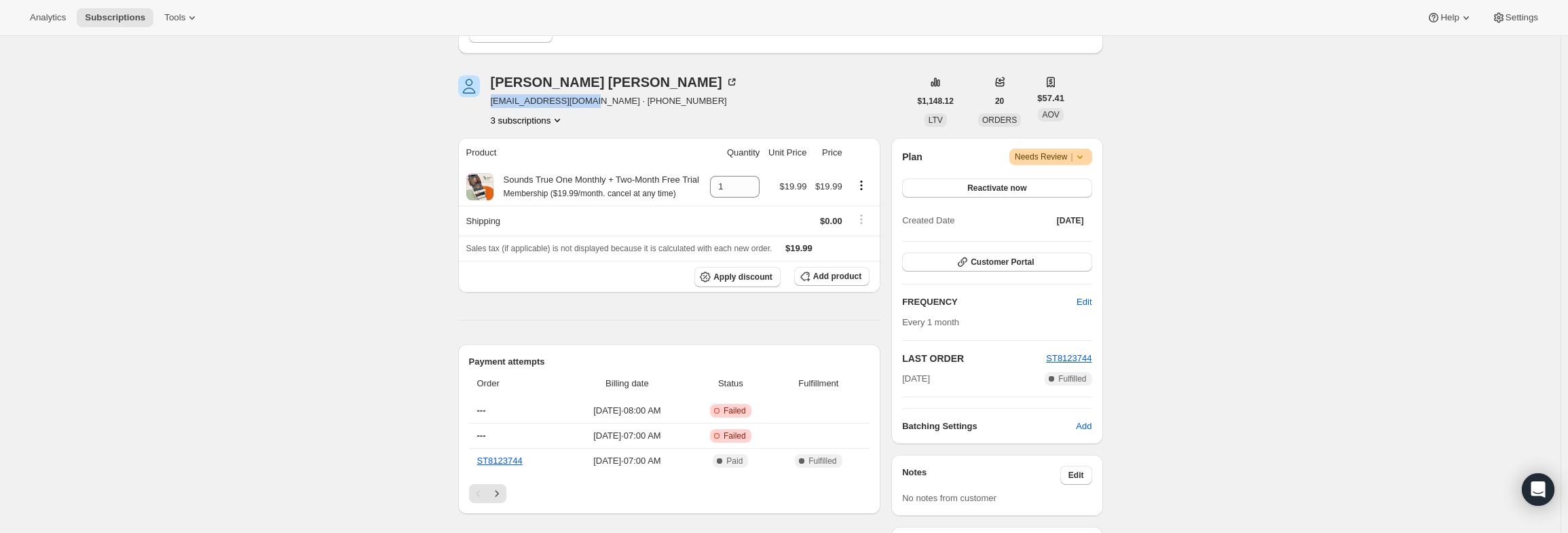
drag, startPoint x: 590, startPoint y: 99, endPoint x: 494, endPoint y: 109, distance: 96.5
click at [494, 109] on div "Donna Michaels dmichaels33@gmail.com · +12625733807 3 subscriptions" at bounding box center [614, 101] width 248 height 52
copy span "dmichaels33@gmail.com"
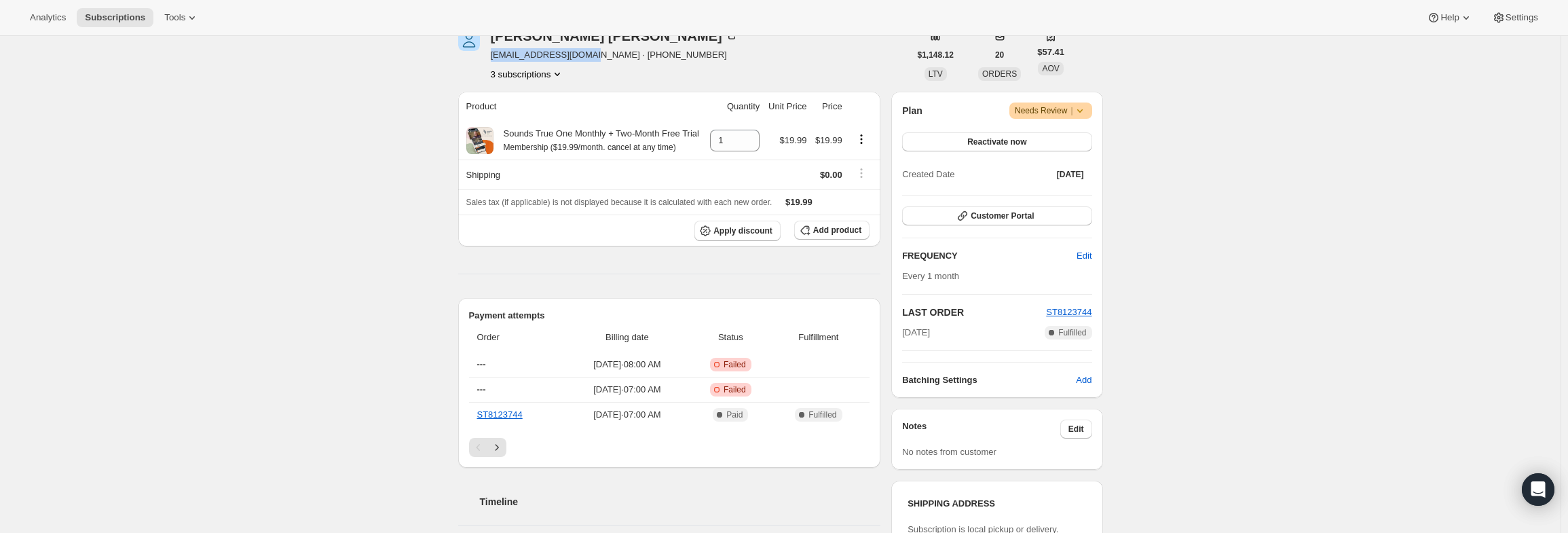
scroll to position [272, 0]
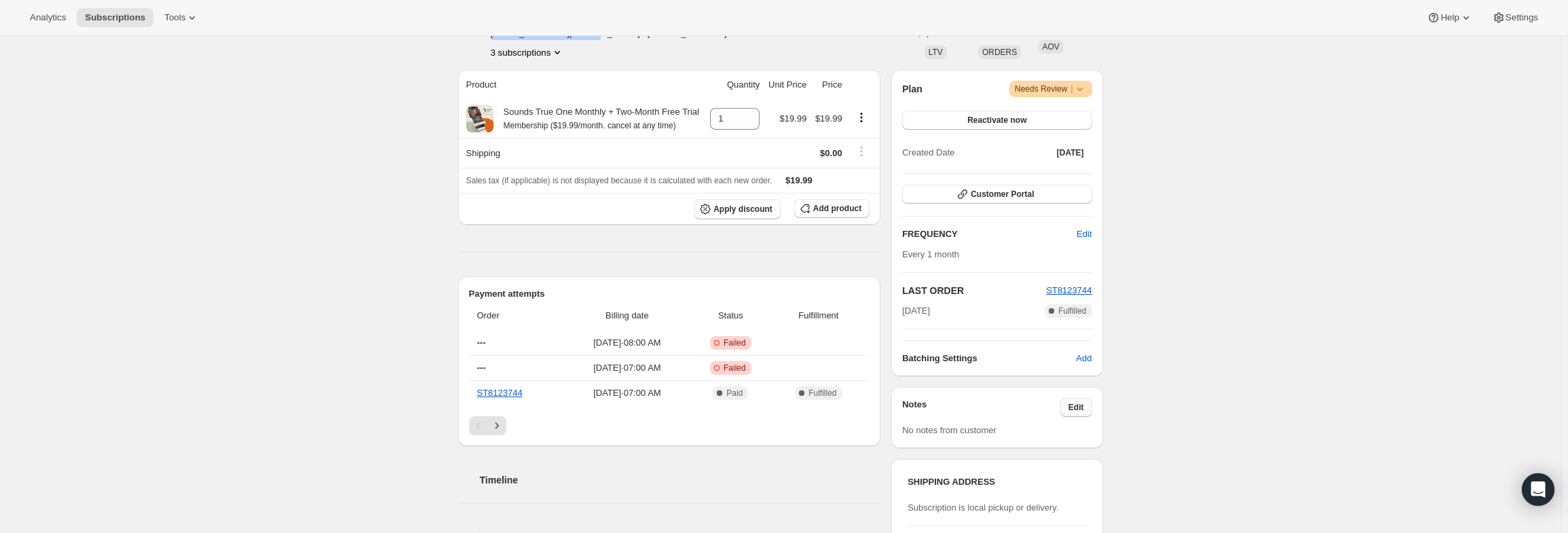
click at [1090, 405] on button "Edit" at bounding box center [1076, 408] width 32 height 19
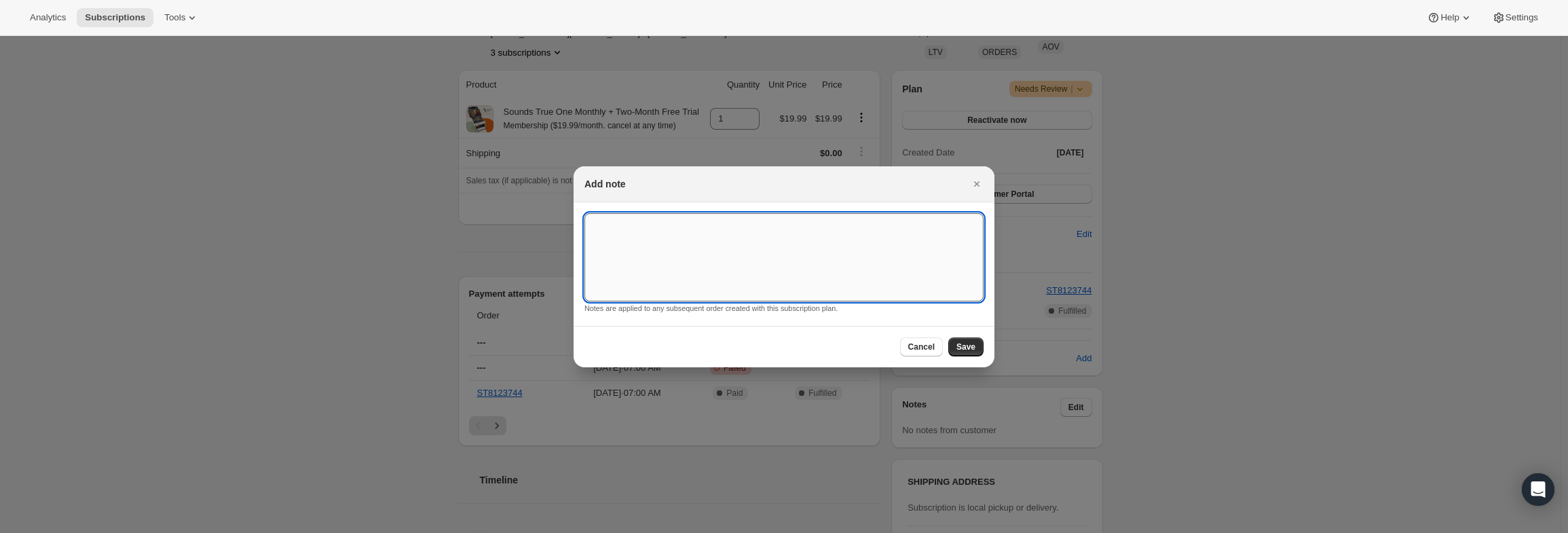
click at [866, 271] on textarea ":r3r:" at bounding box center [784, 257] width 399 height 88
type textarea "PayPal Error"
click at [955, 350] on button "Save" at bounding box center [966, 347] width 35 height 19
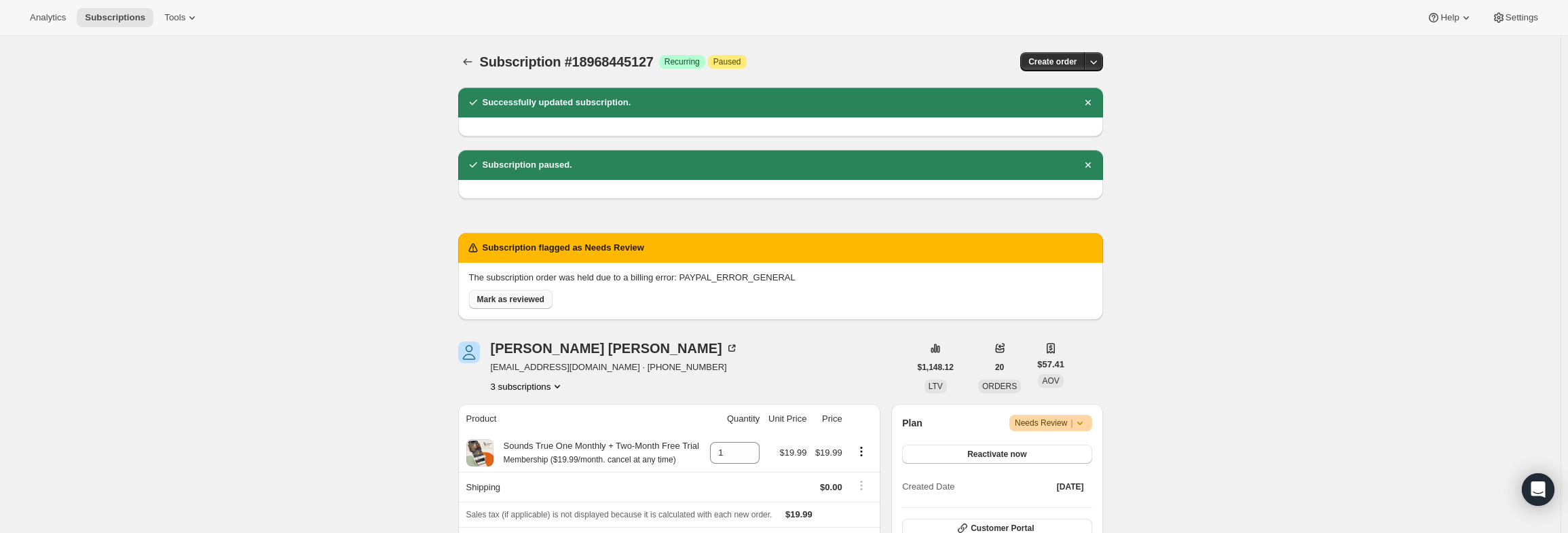
click at [513, 296] on span "Mark as reviewed" at bounding box center [511, 299] width 67 height 11
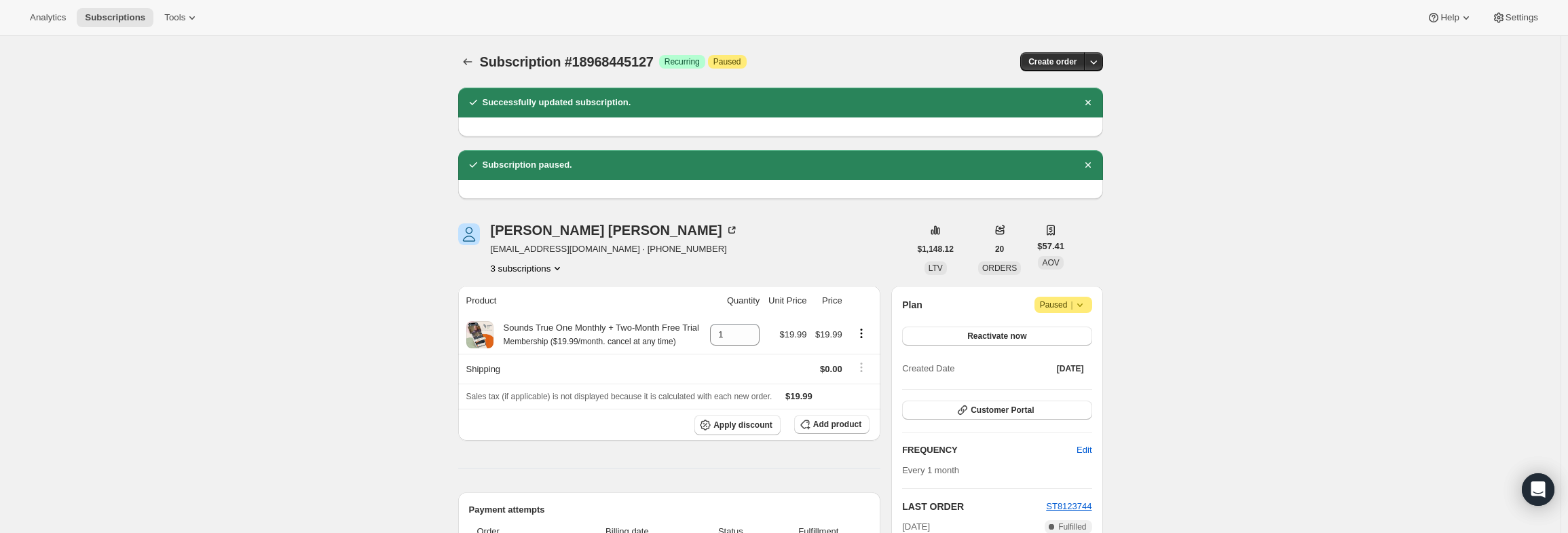
click at [540, 266] on button "3 subscriptions" at bounding box center [527, 267] width 74 height 13
click at [514, 296] on span "15808200903" at bounding box center [512, 293] width 54 height 11
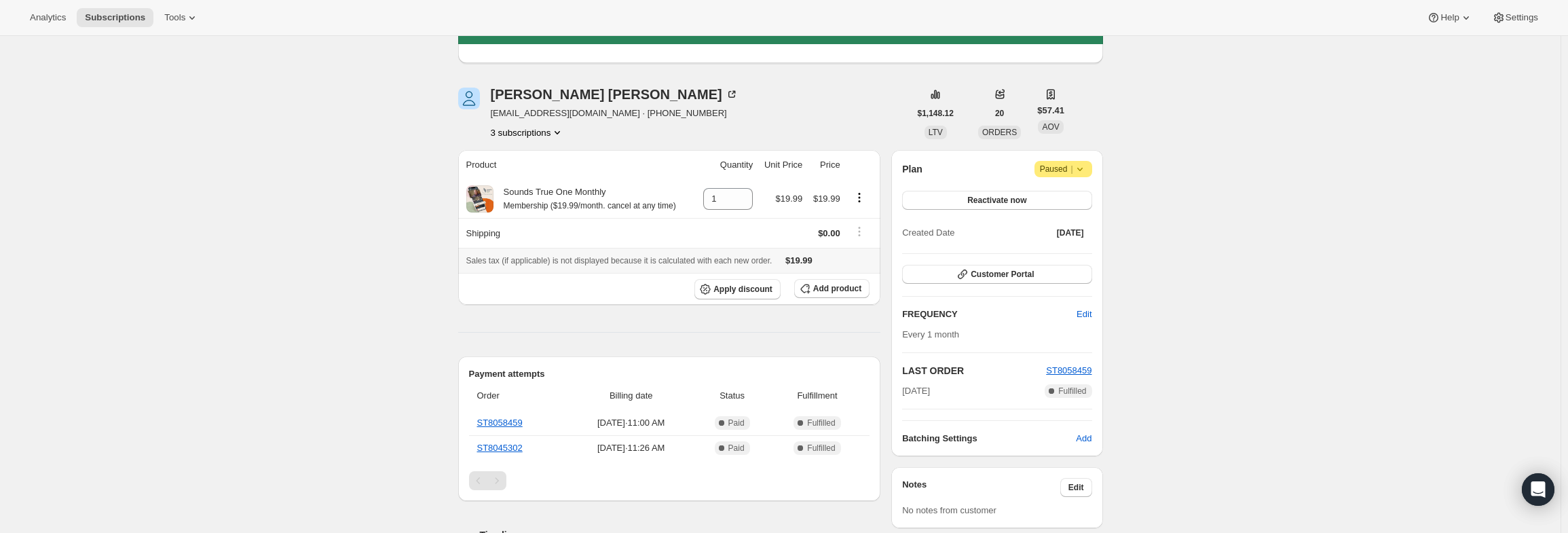
scroll to position [68, 0]
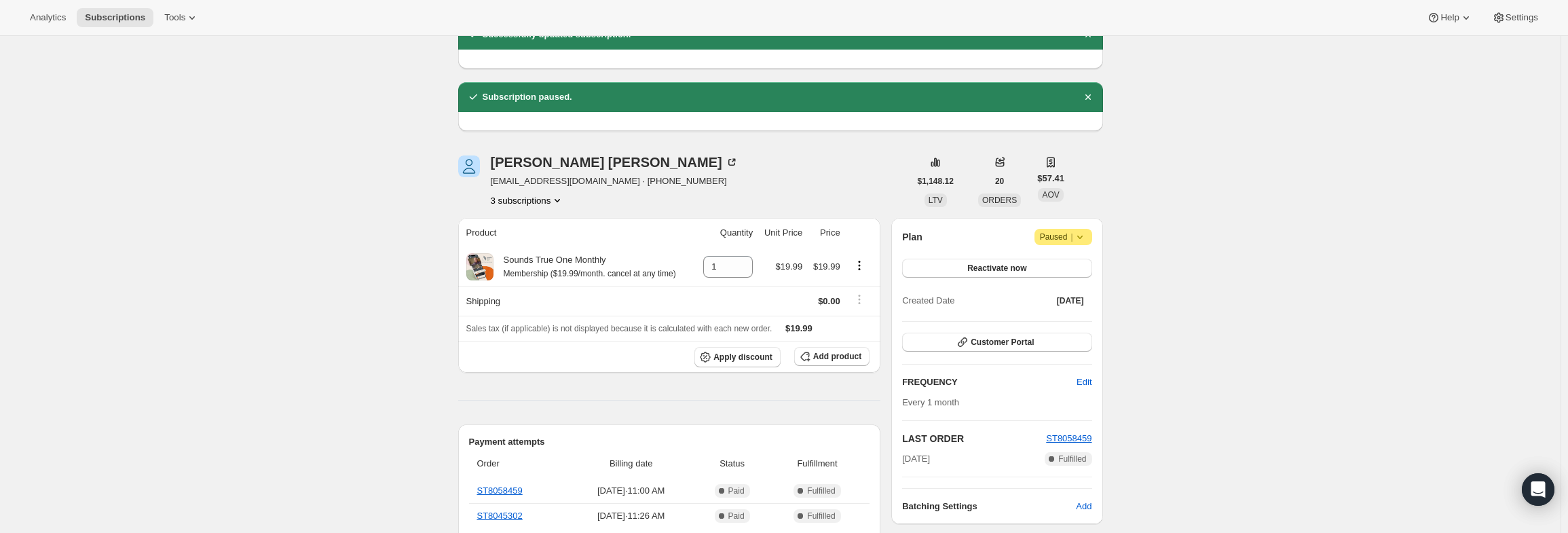
click at [556, 203] on icon "Product actions" at bounding box center [556, 200] width 13 height 13
click at [534, 276] on span "19113214151" at bounding box center [512, 272] width 54 height 11
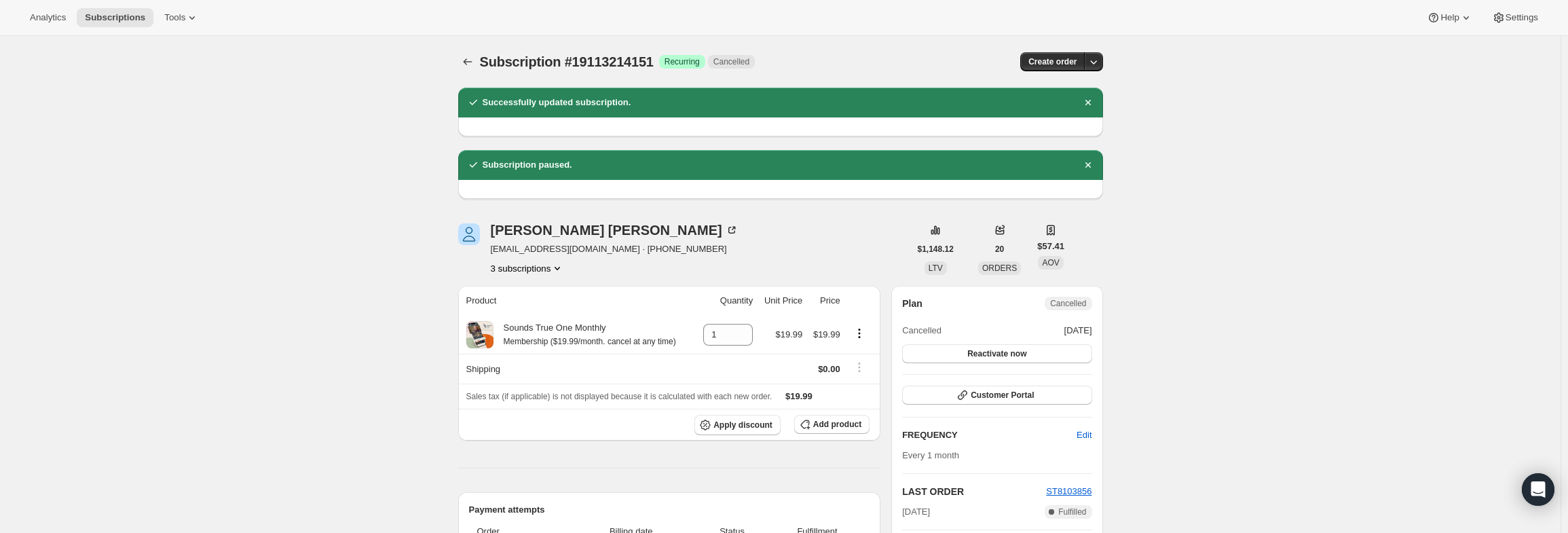
click at [536, 267] on button "3 subscriptions" at bounding box center [527, 267] width 74 height 13
click at [532, 318] on span "18968445127" at bounding box center [512, 317] width 54 height 11
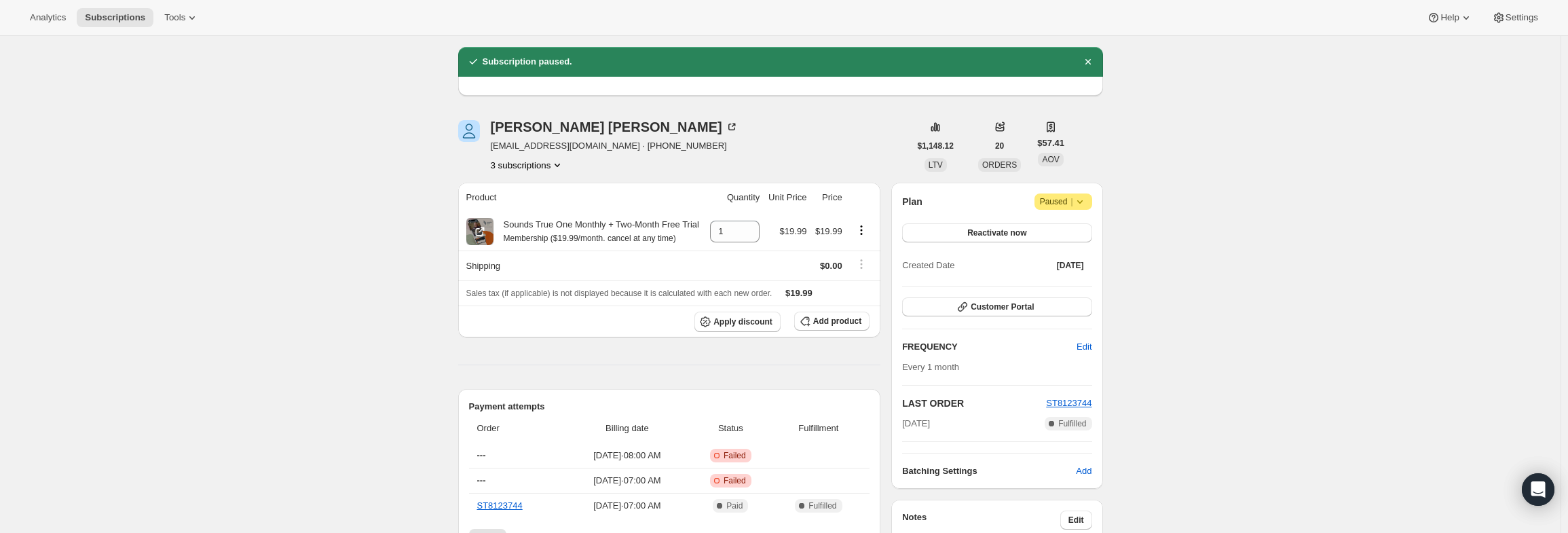
scroll to position [135, 0]
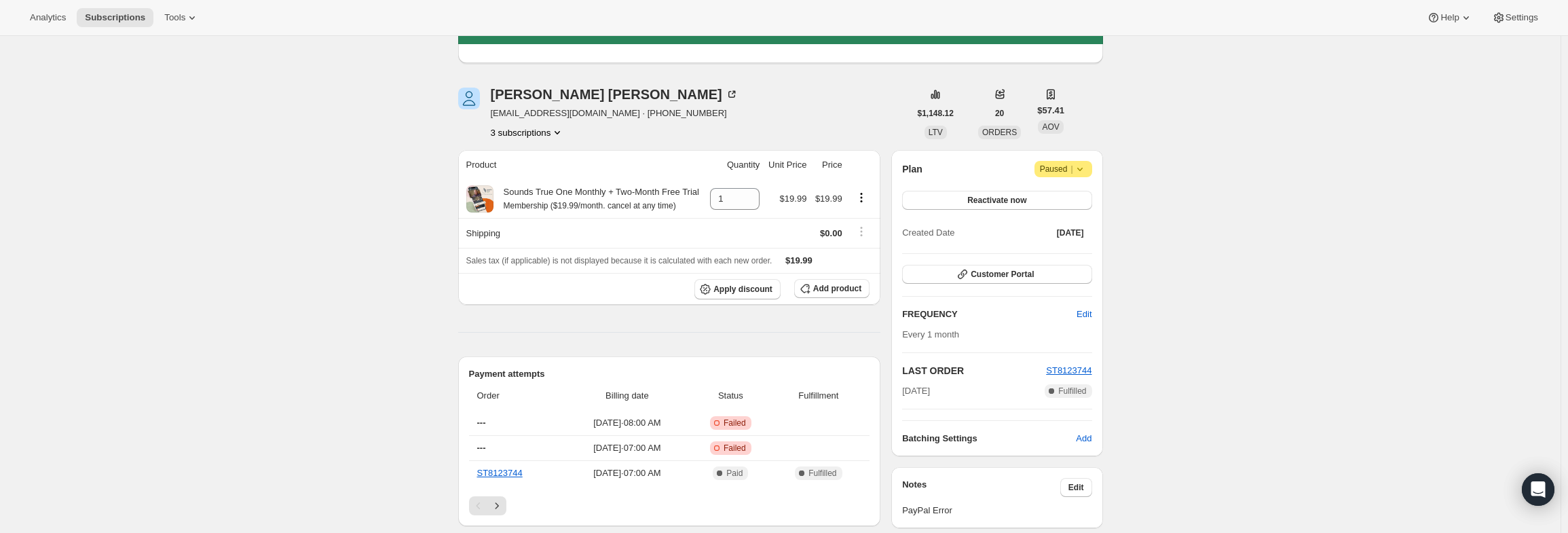
click at [1086, 172] on icon at bounding box center [1079, 169] width 13 height 13
click at [1080, 196] on span "Cancel subscription" at bounding box center [1068, 195] width 76 height 11
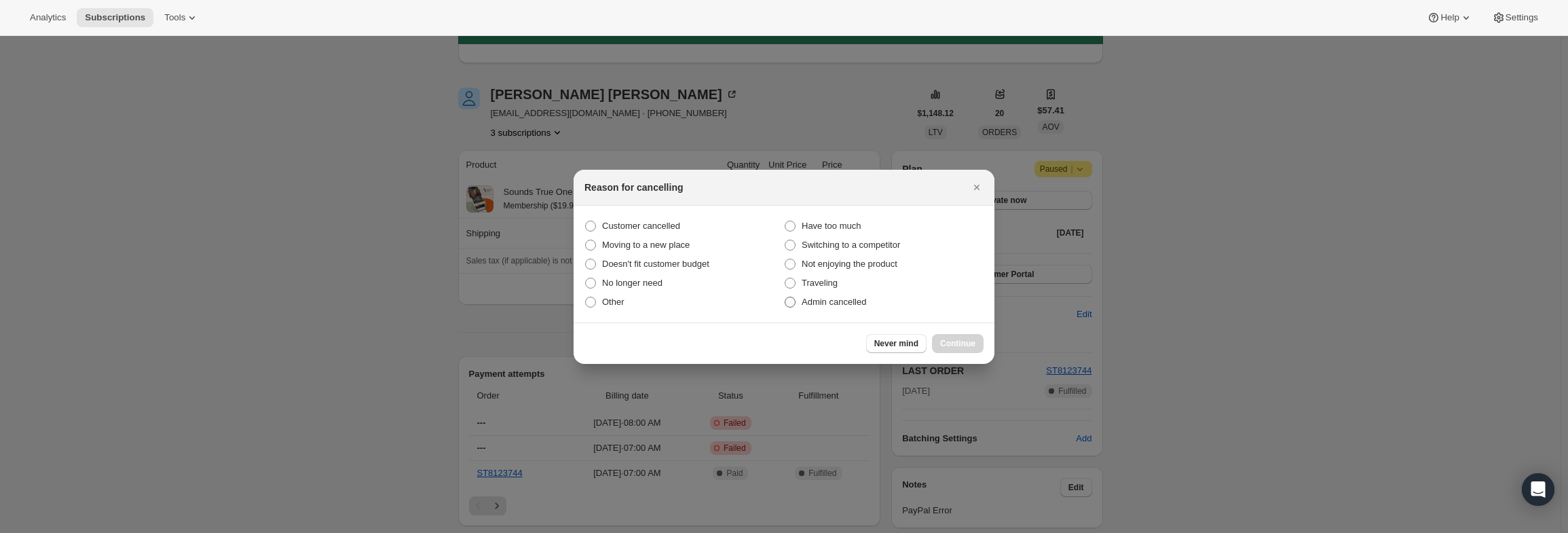
click at [829, 299] on span "Admin cancelled" at bounding box center [833, 302] width 64 height 11
click at [786, 297] on input "Admin cancelled" at bounding box center [785, 296] width 1 height 1
radio input "true"
click at [968, 341] on span "Continue" at bounding box center [958, 344] width 35 height 11
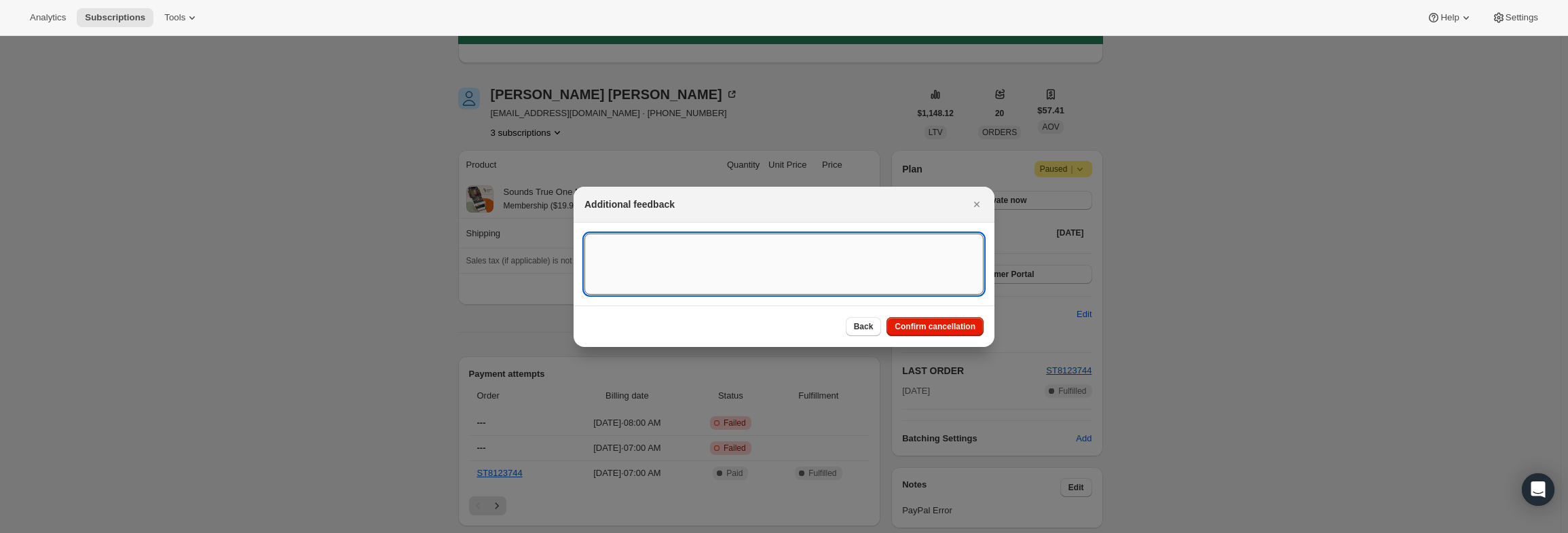
click at [728, 243] on textarea ":re9:" at bounding box center [784, 265] width 399 height 62
type textarea "PayPal Error"
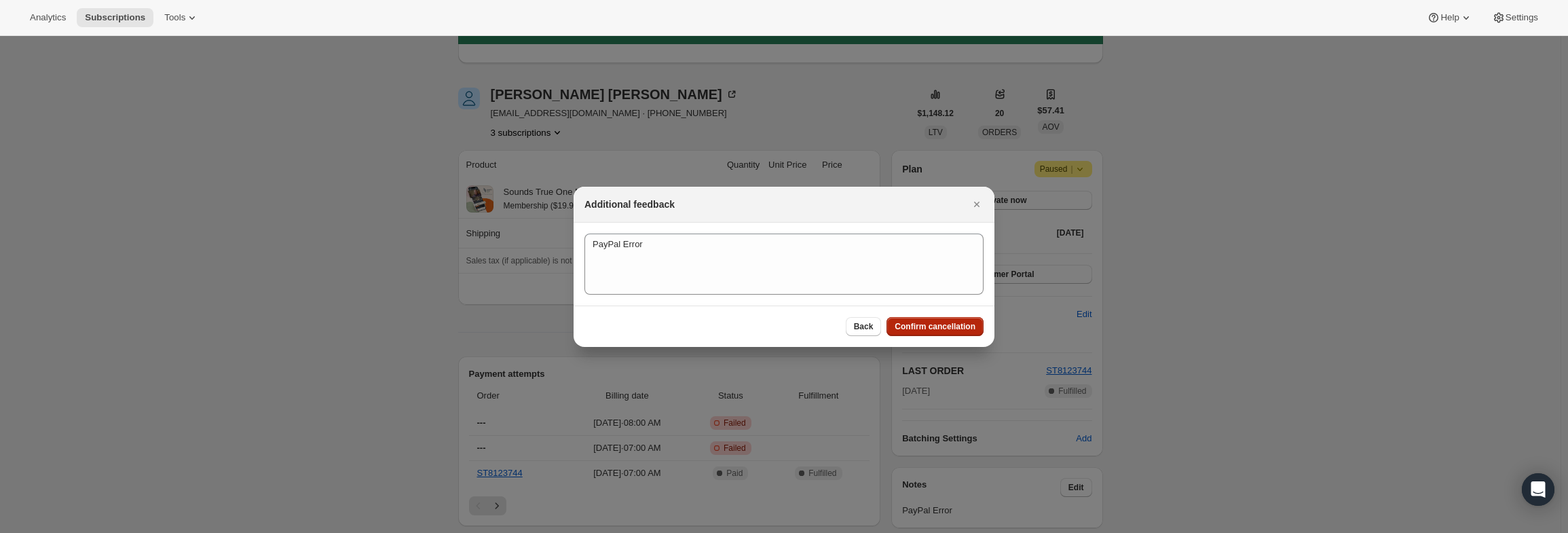
click at [962, 330] on span "Confirm cancellation" at bounding box center [935, 326] width 81 height 11
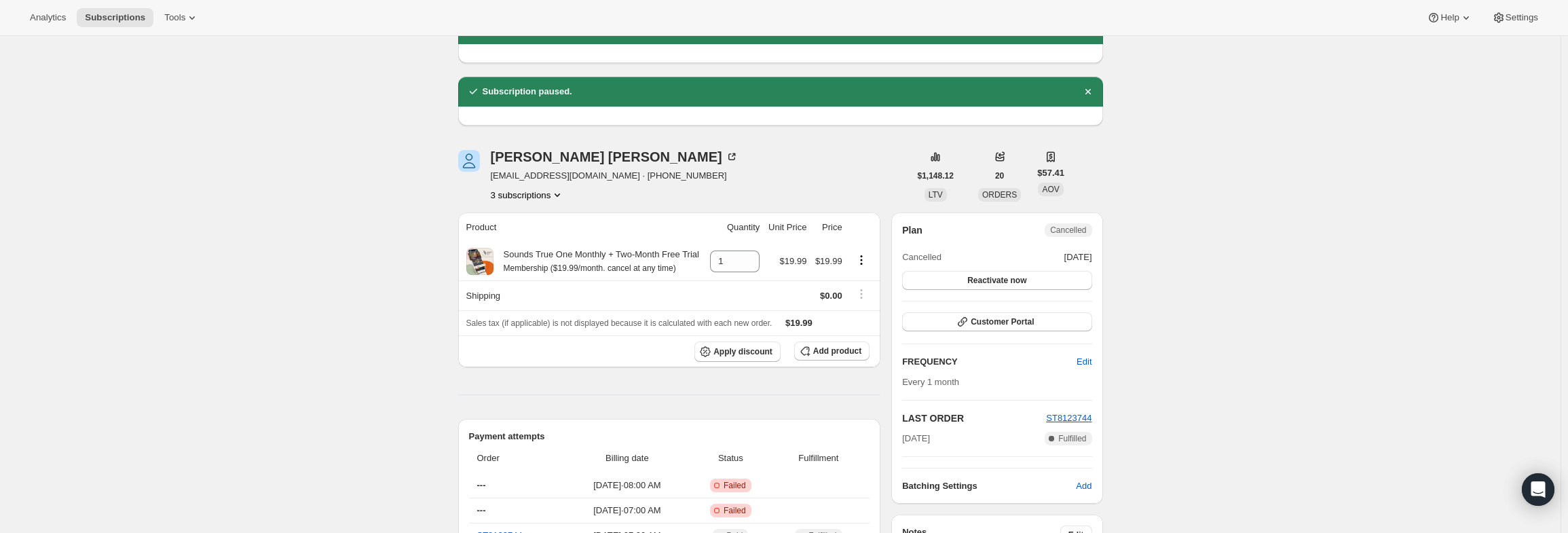
click at [530, 198] on button "3 subscriptions" at bounding box center [527, 194] width 74 height 13
click at [529, 220] on span "15808200903" at bounding box center [512, 220] width 54 height 11
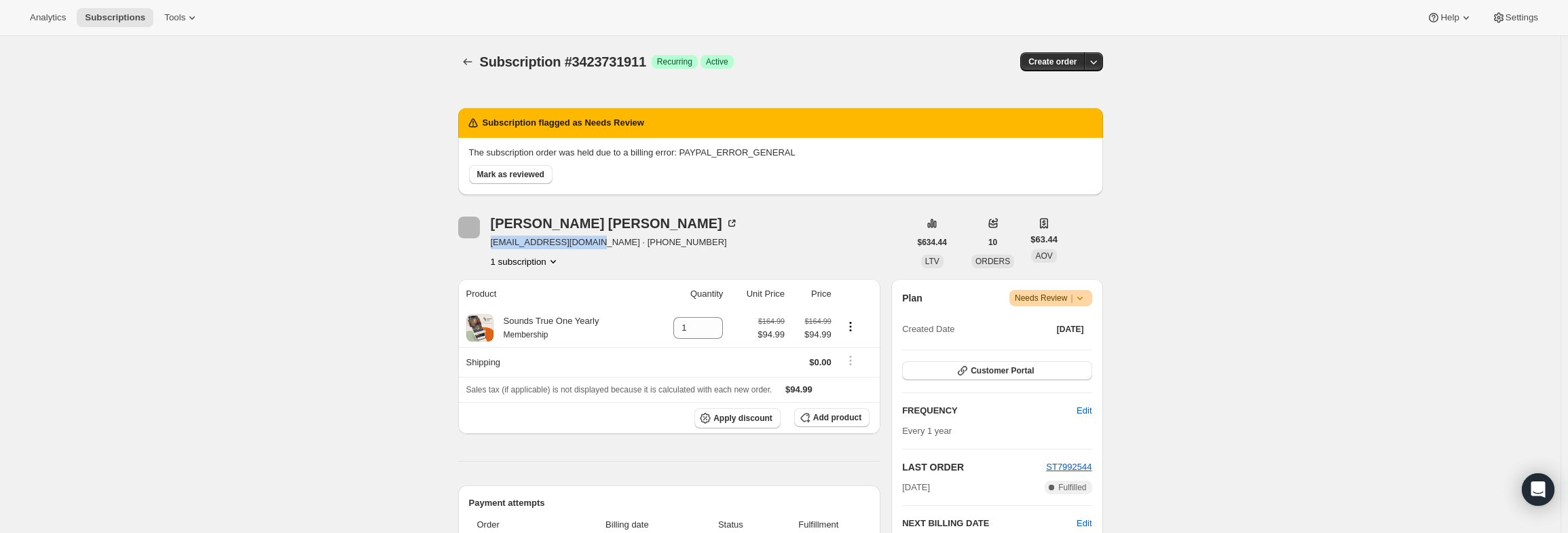
drag, startPoint x: 589, startPoint y: 243, endPoint x: 493, endPoint y: 244, distance: 96.0
click at [493, 244] on div "Erica Kathryn elkathryn2001@aol.com · +18148122298 1 subscription" at bounding box center [684, 242] width 452 height 52
copy span "elkathryn2001@aol.com"
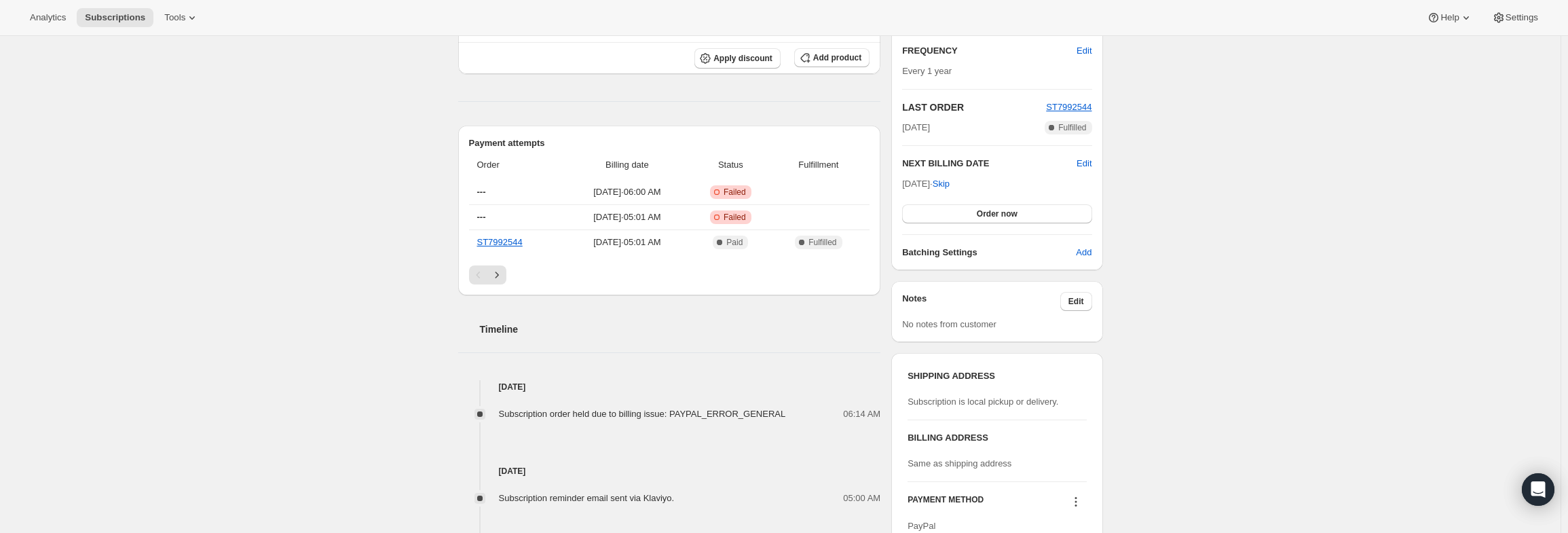
scroll to position [340, 0]
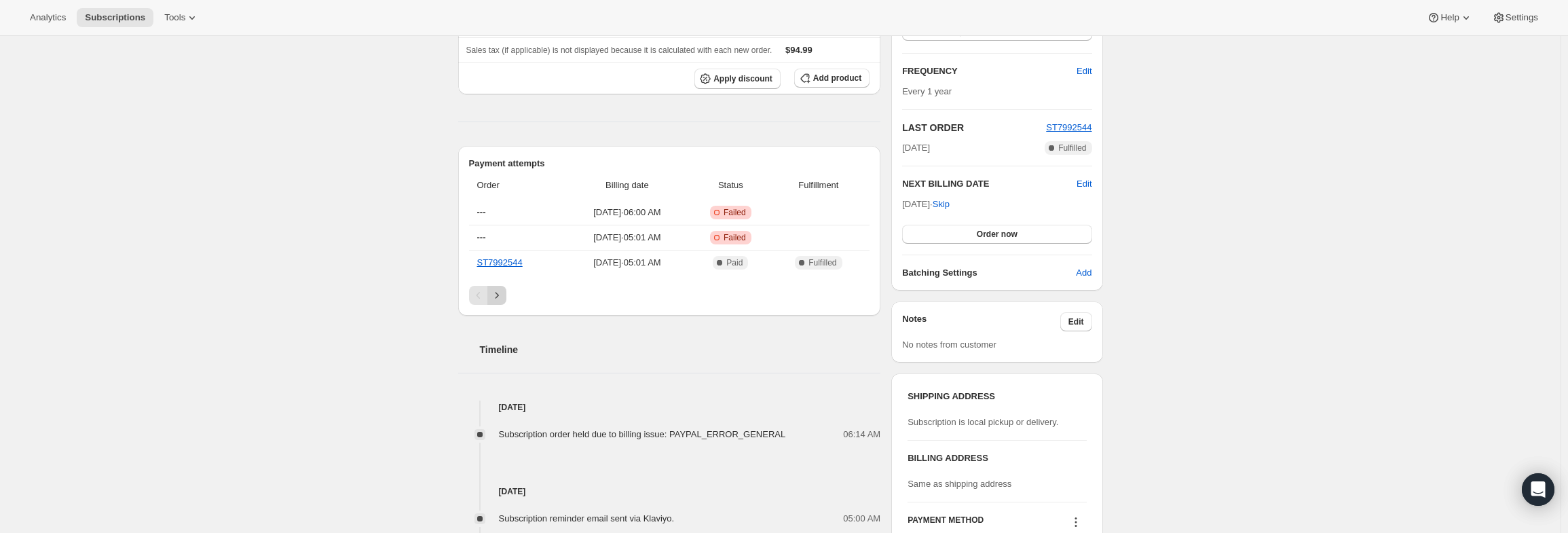
click at [504, 296] on icon "Next" at bounding box center [497, 295] width 13 height 13
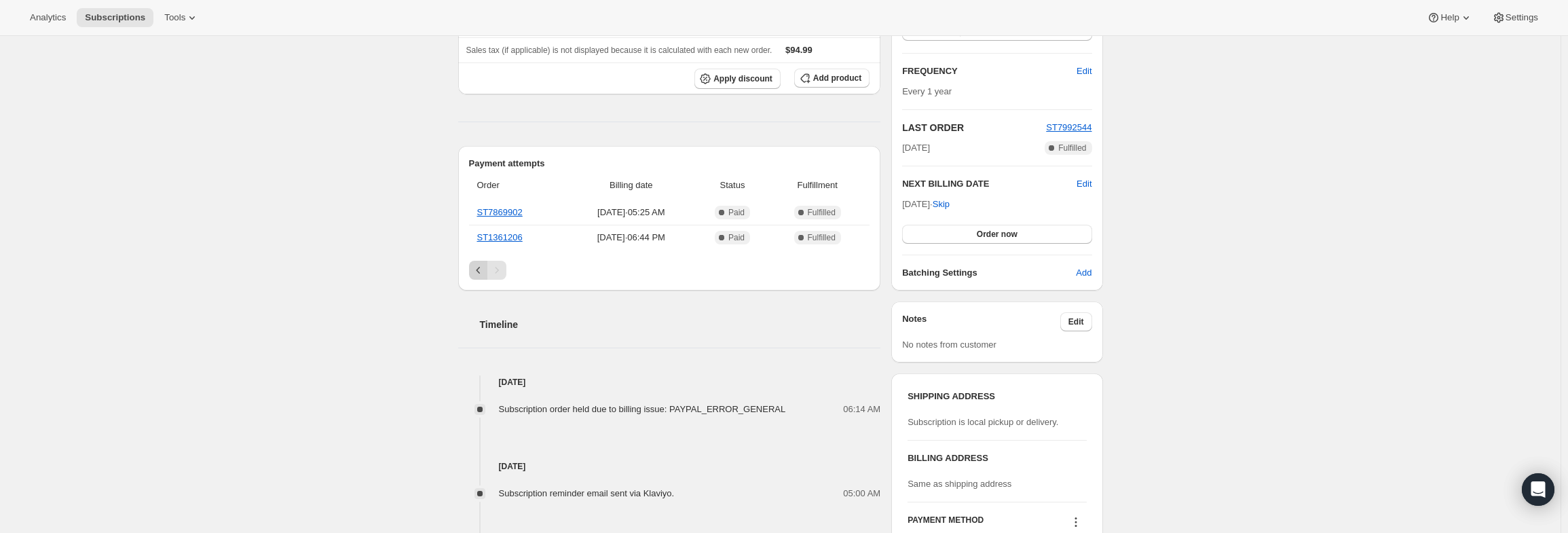
click at [480, 268] on icon "Previous" at bounding box center [477, 271] width 4 height 7
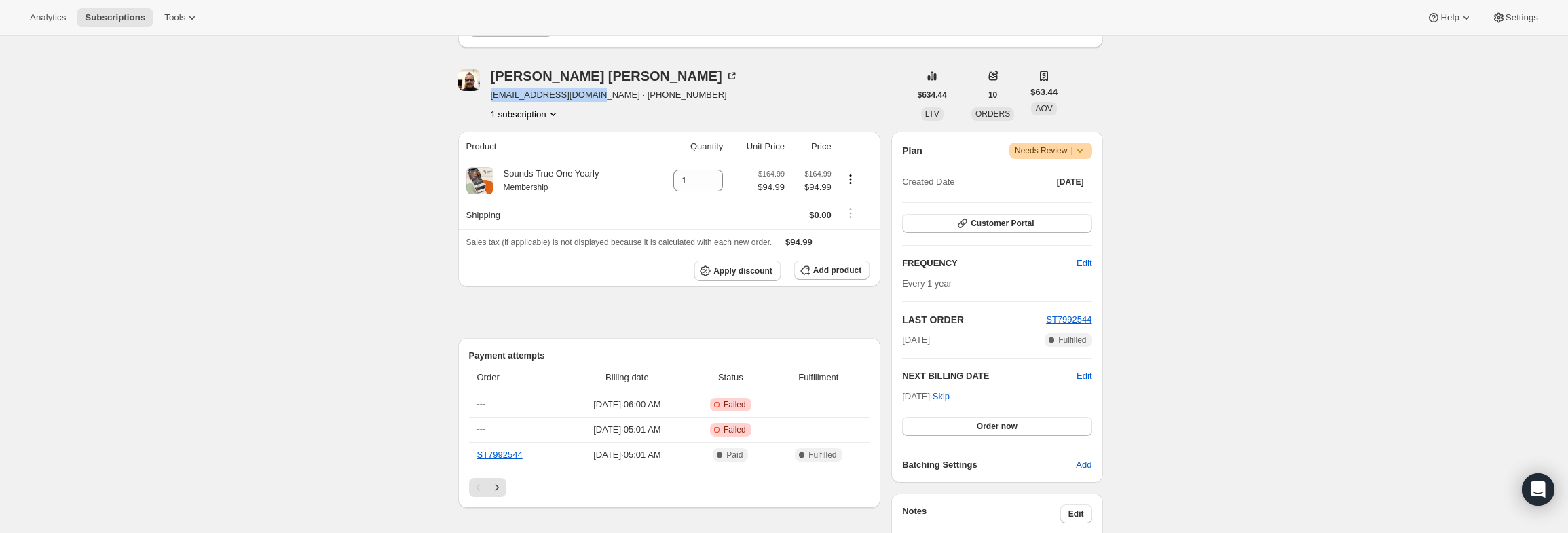
scroll to position [135, 0]
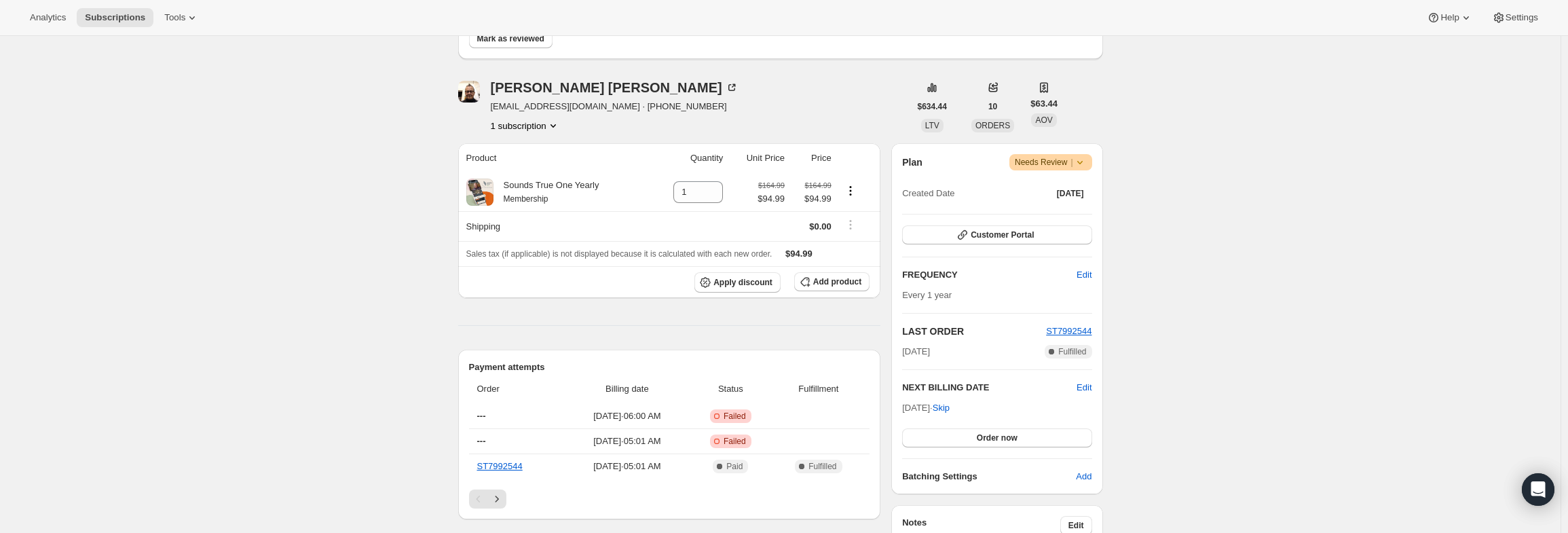
click at [1085, 163] on icon at bounding box center [1079, 162] width 13 height 13
click at [1068, 195] on span "Pause subscription" at bounding box center [1056, 188] width 76 height 13
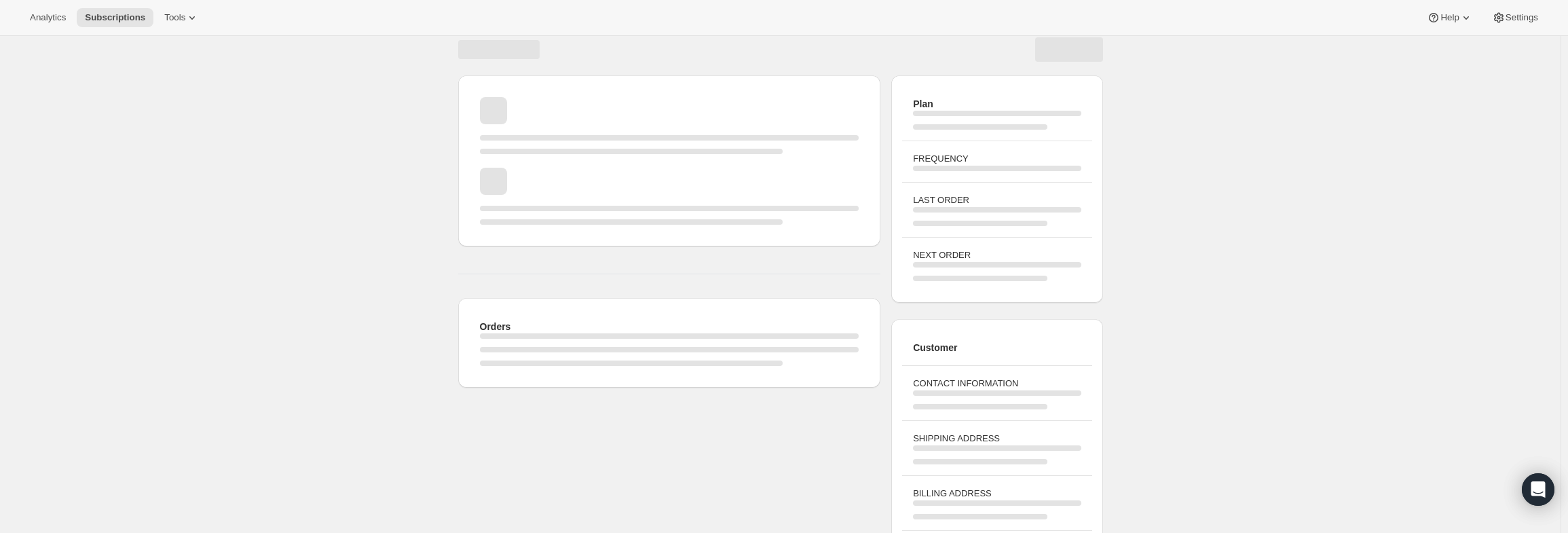
scroll to position [0, 0]
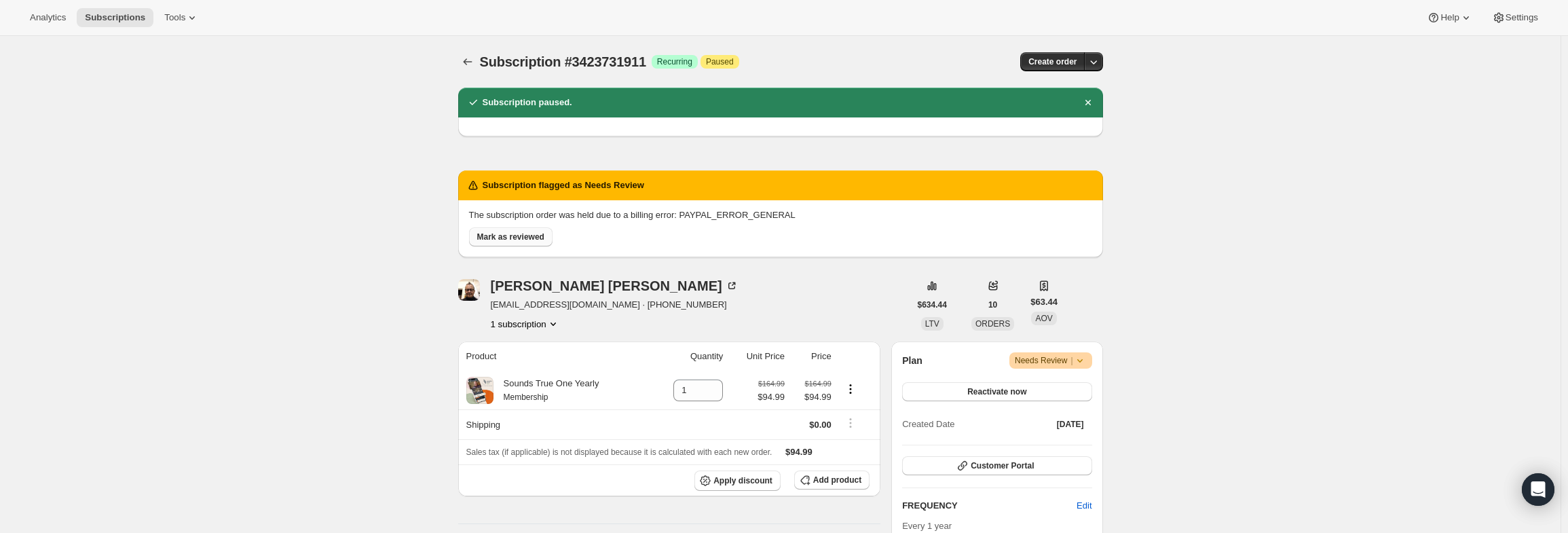
click at [529, 234] on span "Mark as reviewed" at bounding box center [511, 237] width 67 height 11
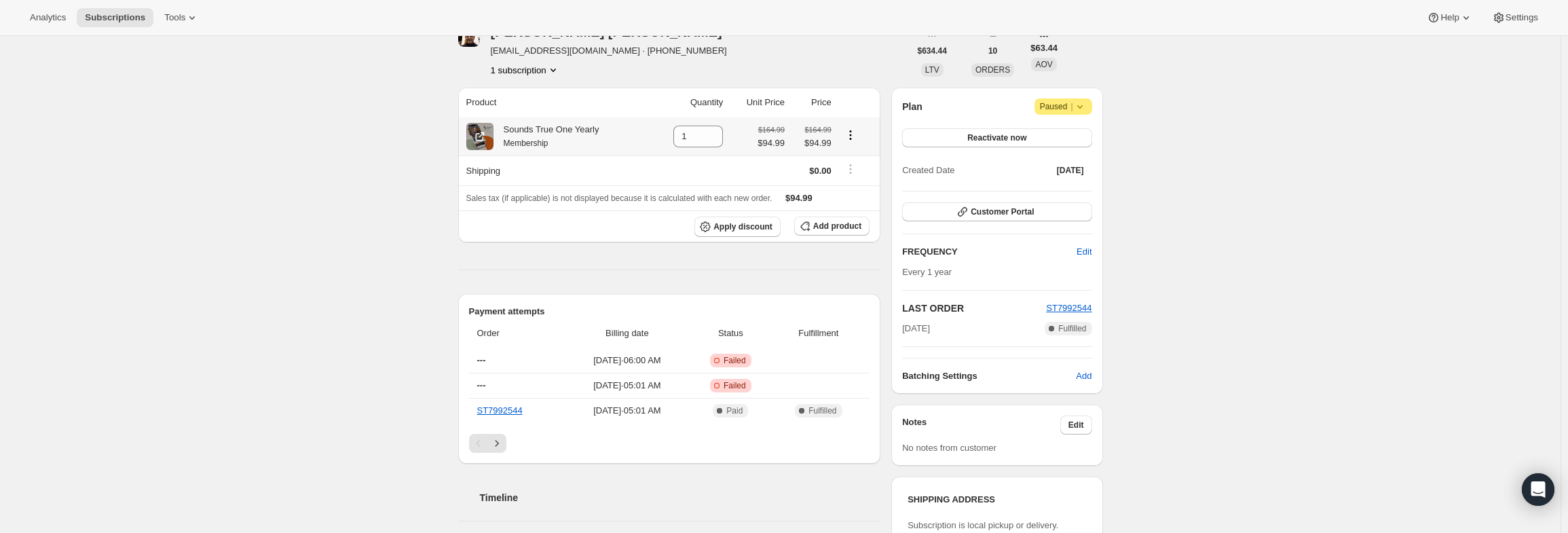
scroll to position [204, 0]
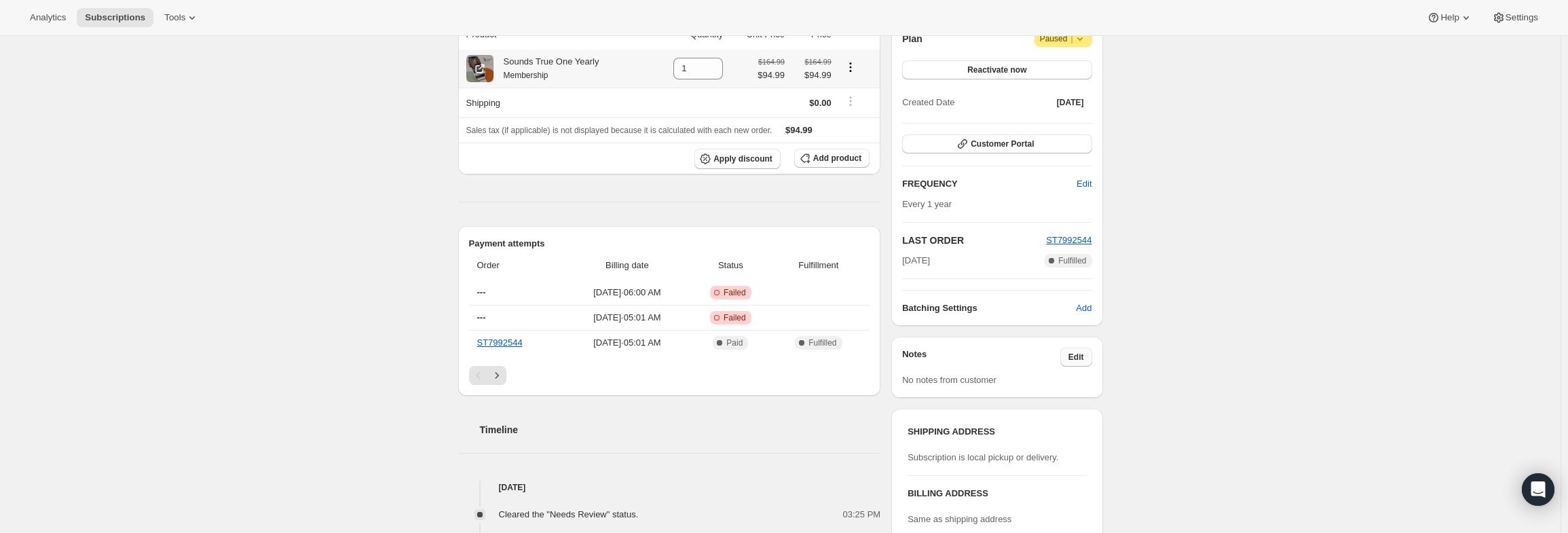
click at [1084, 354] on span "Edit" at bounding box center [1077, 357] width 16 height 11
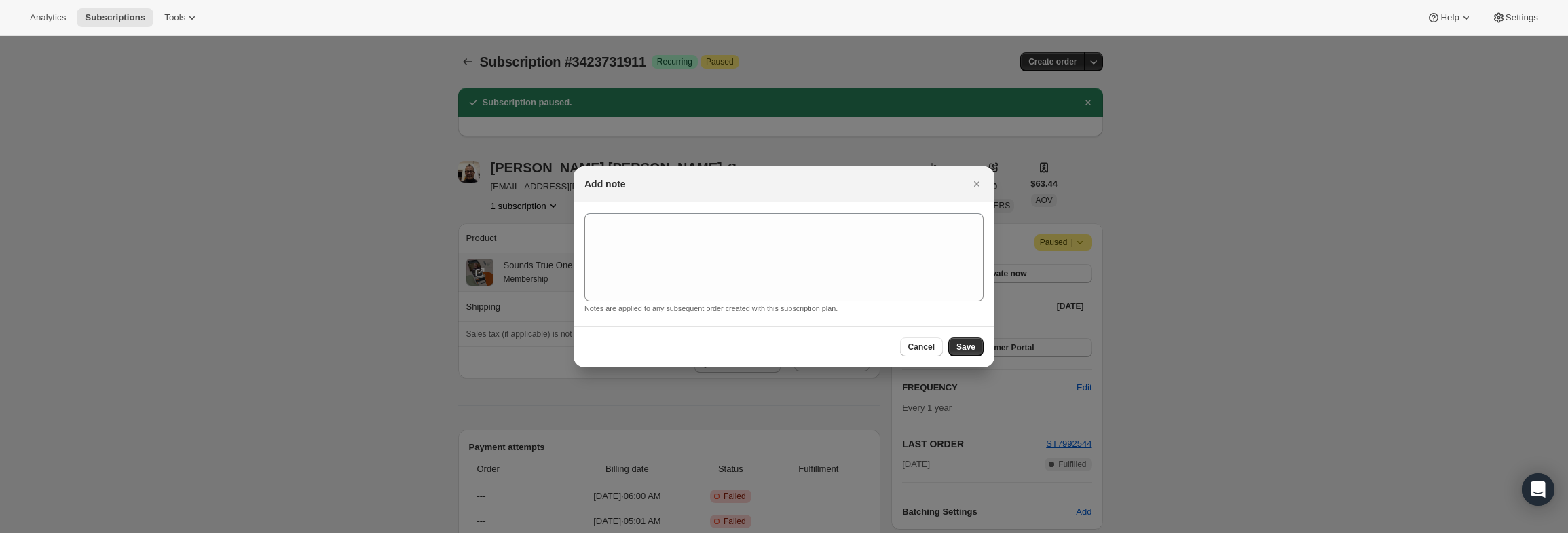
scroll to position [0, 0]
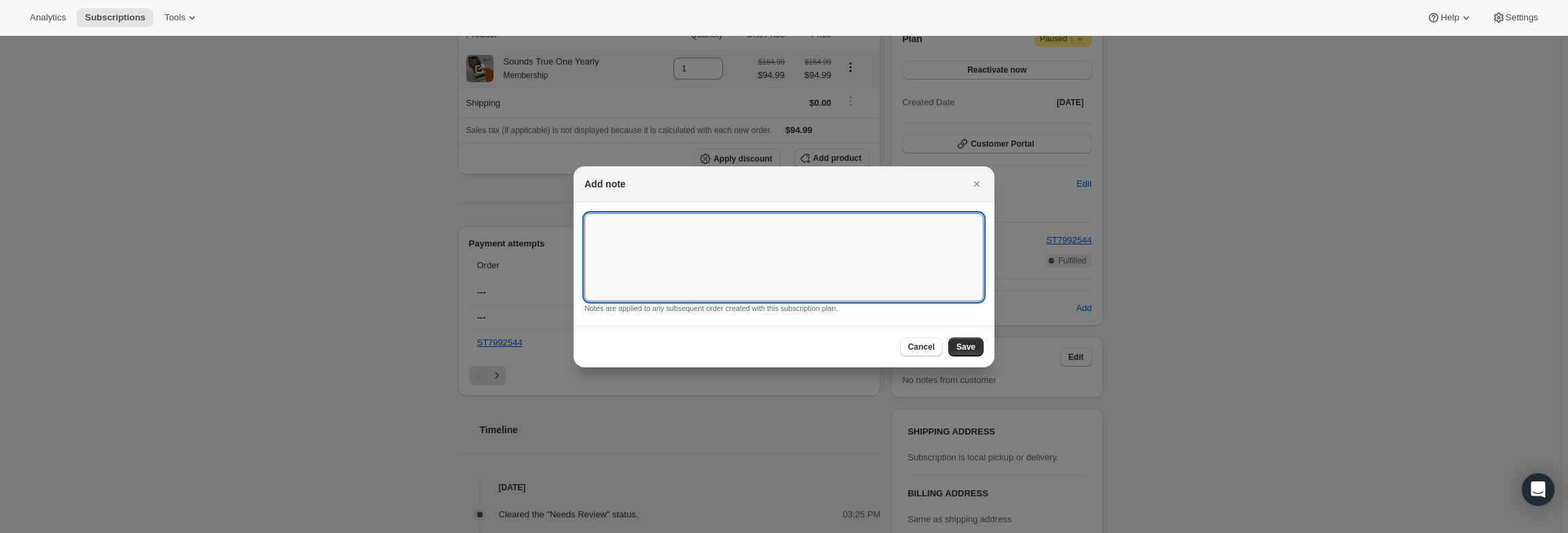
click at [920, 266] on textarea ":r6p:" at bounding box center [784, 257] width 399 height 88
type textarea "PayPal Error"
click at [962, 343] on span "Save" at bounding box center [966, 347] width 19 height 11
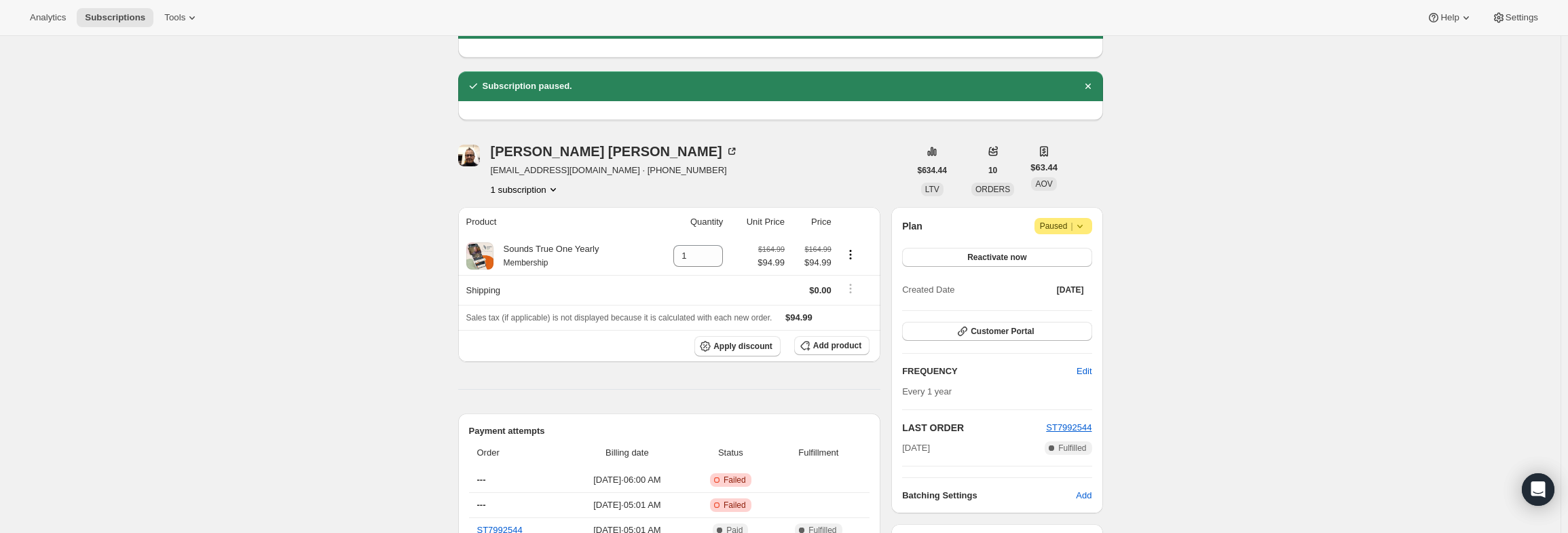
scroll to position [204, 0]
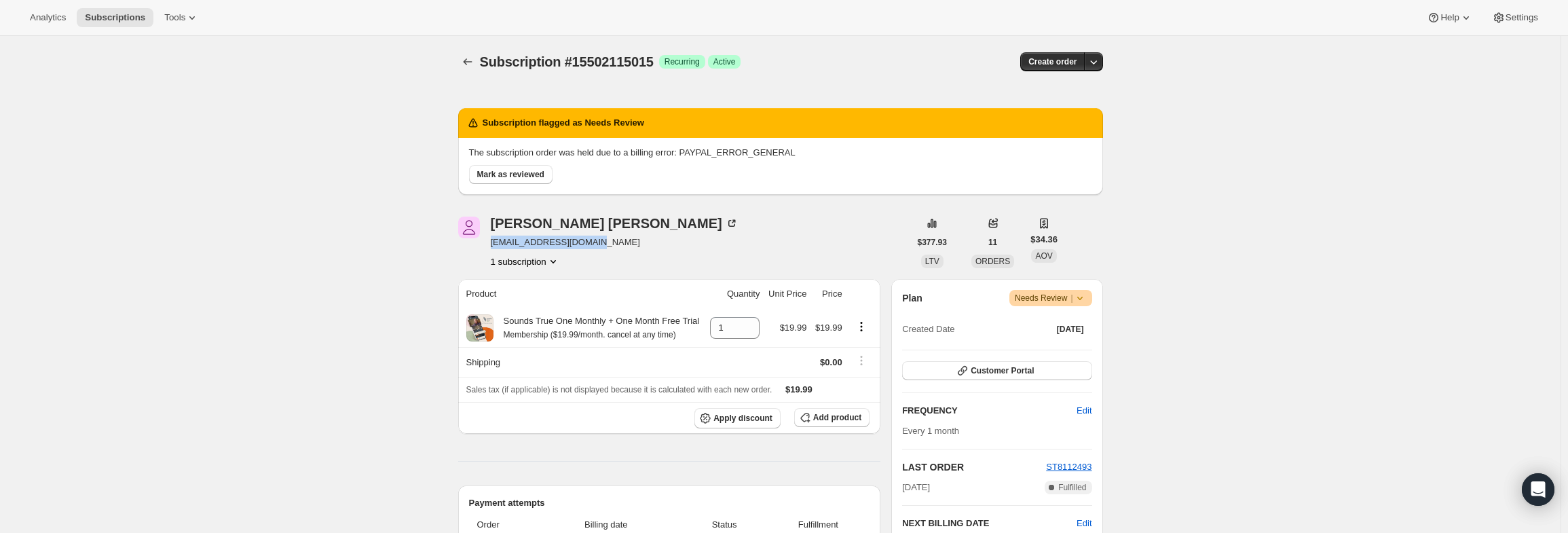
drag, startPoint x: 592, startPoint y: 244, endPoint x: 494, endPoint y: 243, distance: 98.0
click at [494, 243] on span "[EMAIL_ADDRESS][DOMAIN_NAME]" at bounding box center [614, 242] width 248 height 13
copy span "[EMAIL_ADDRESS][DOMAIN_NAME]"
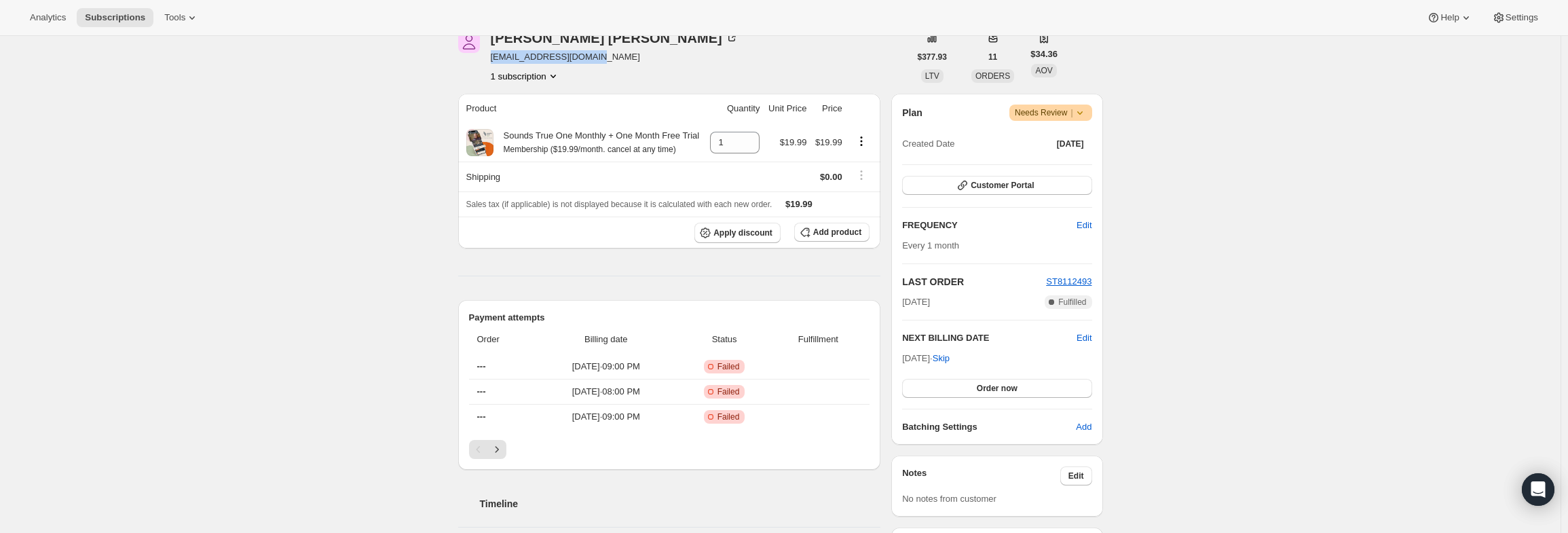
scroll to position [204, 0]
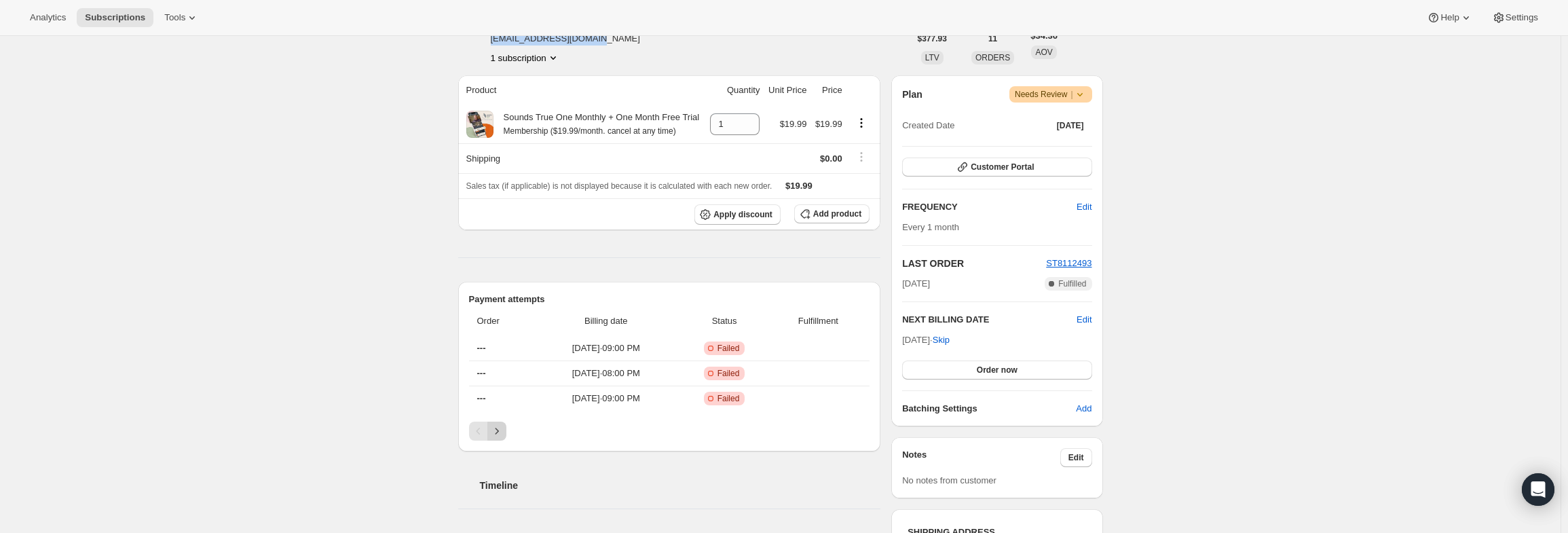
click at [497, 427] on icon "Next" at bounding box center [497, 431] width 13 height 13
click at [1076, 97] on icon at bounding box center [1079, 94] width 13 height 13
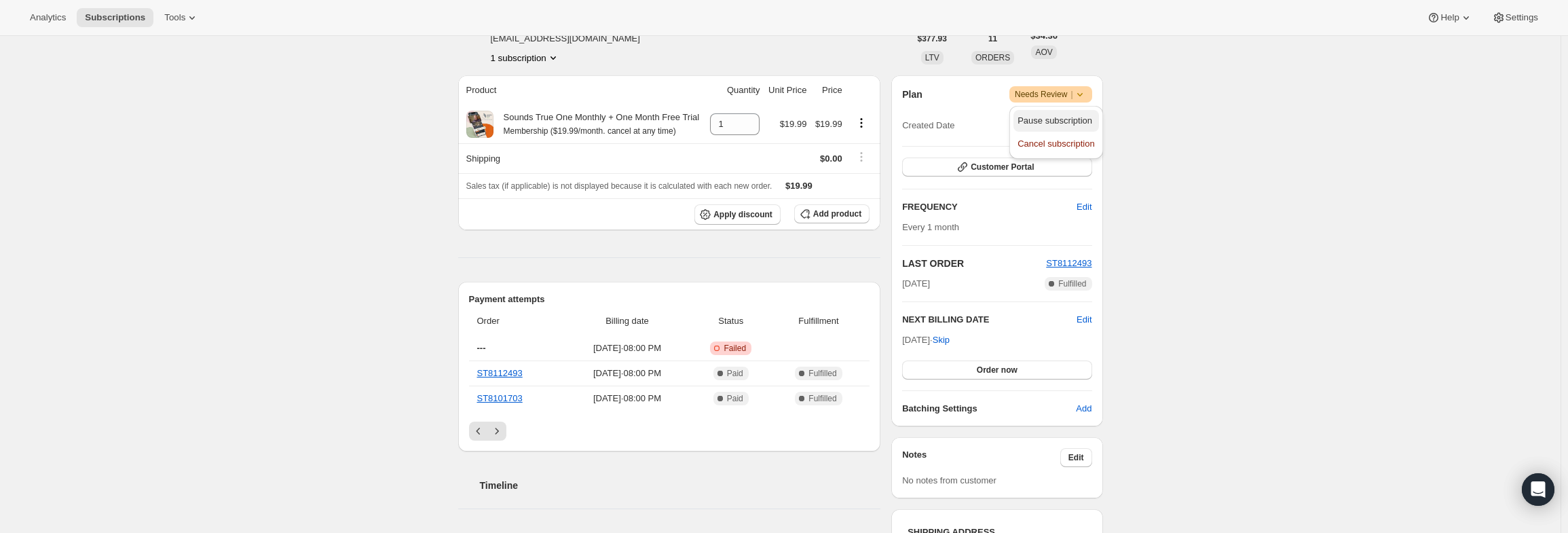
click at [1062, 125] on span "Pause subscription" at bounding box center [1055, 120] width 75 height 11
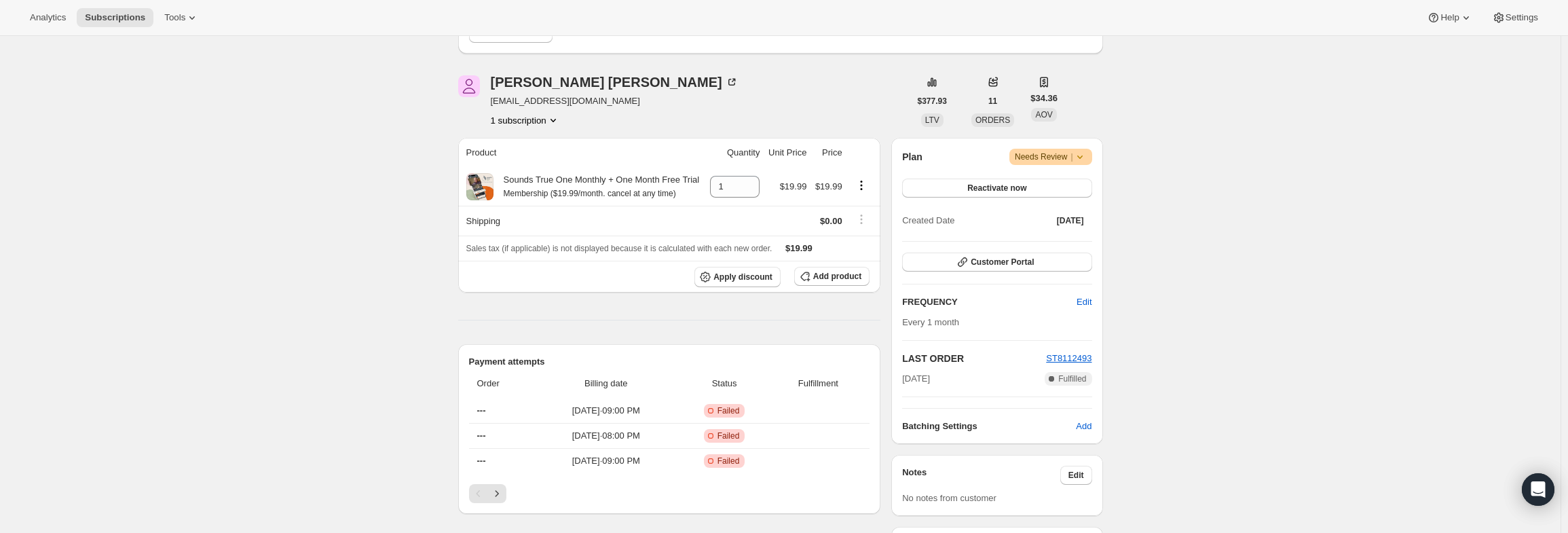
click at [1226, 154] on div "Subscription #15502115015. This page is ready Subscription #15502115015 Success…" at bounding box center [780, 445] width 1560 height 1227
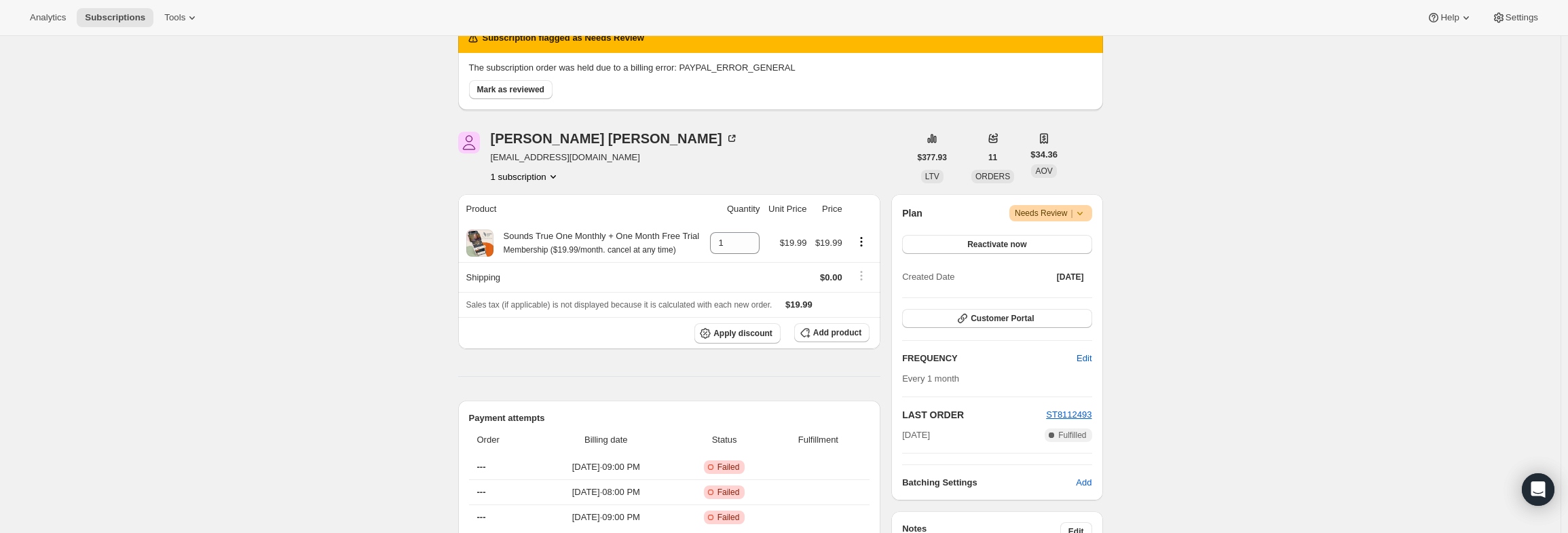
scroll to position [135, 0]
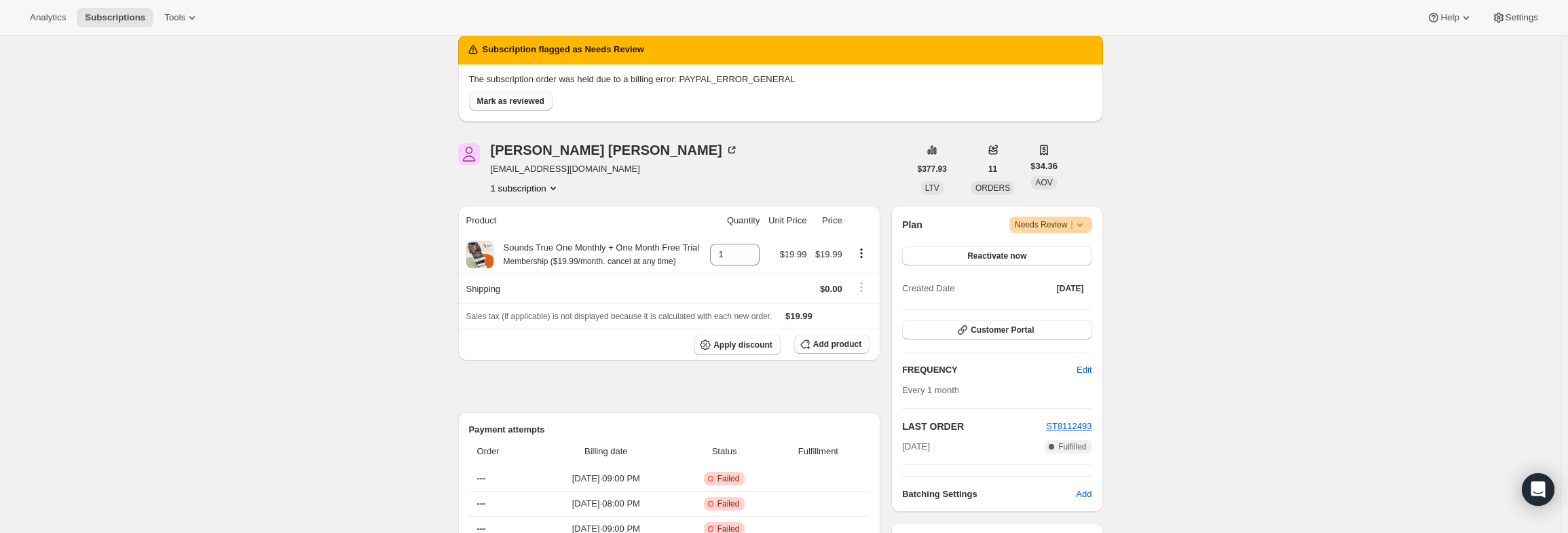
click at [526, 105] on span "Mark as reviewed" at bounding box center [511, 101] width 67 height 11
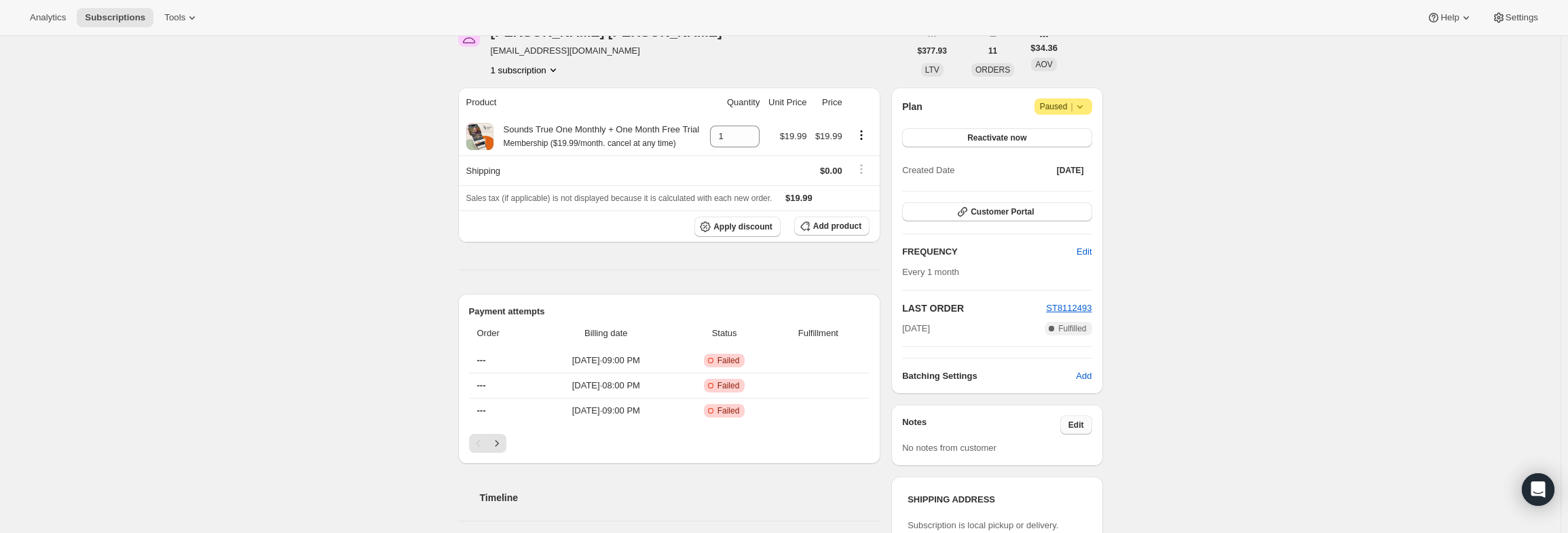
click at [1077, 422] on span "Edit" at bounding box center [1077, 425] width 16 height 11
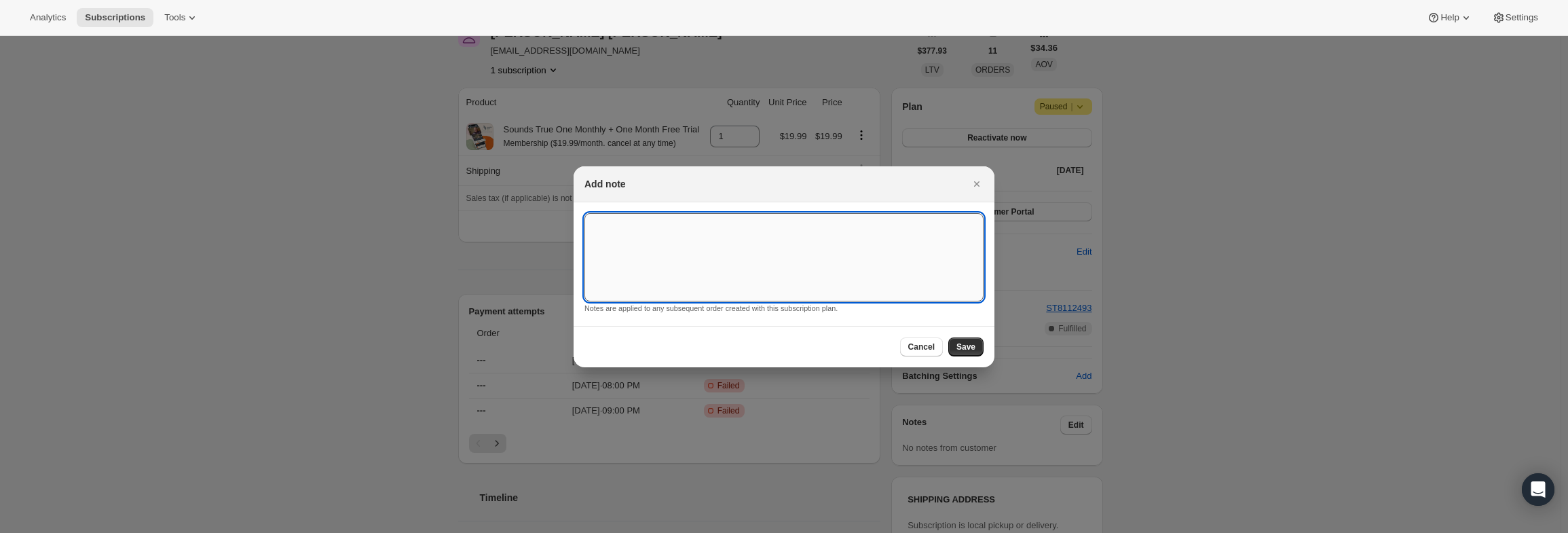
click at [821, 252] on textarea ":r69:" at bounding box center [784, 257] width 399 height 88
type textarea "PayPal Error"
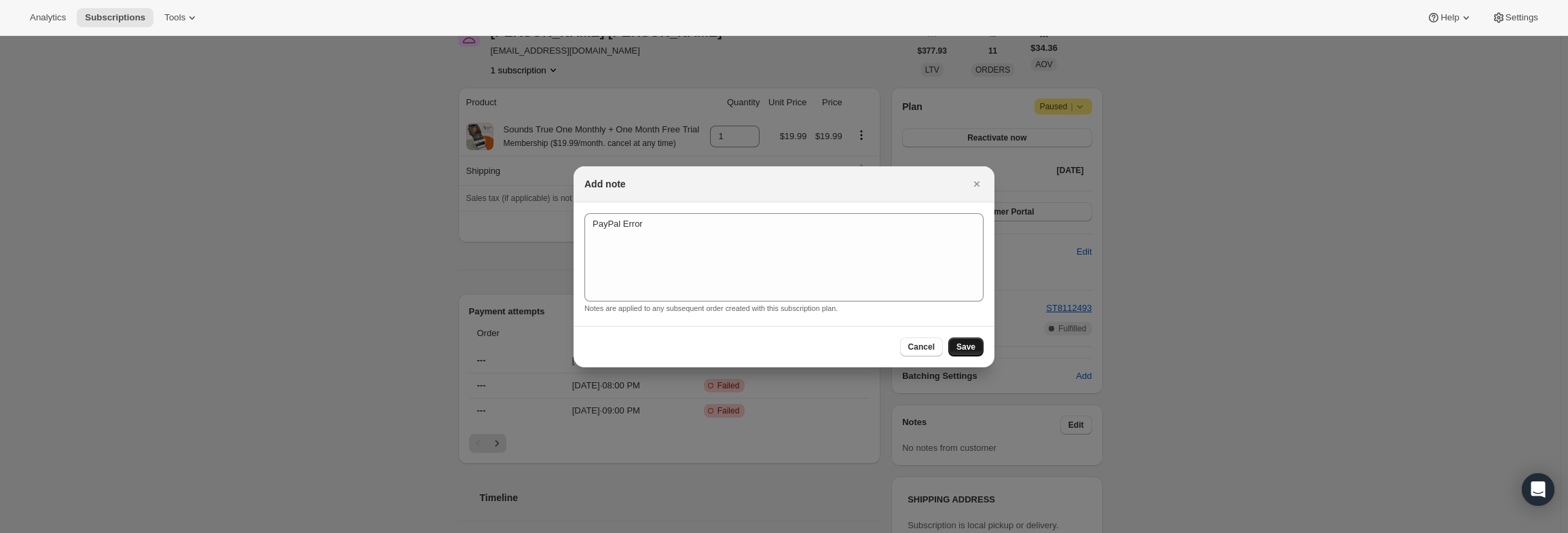
click at [973, 350] on span "Save" at bounding box center [966, 347] width 19 height 11
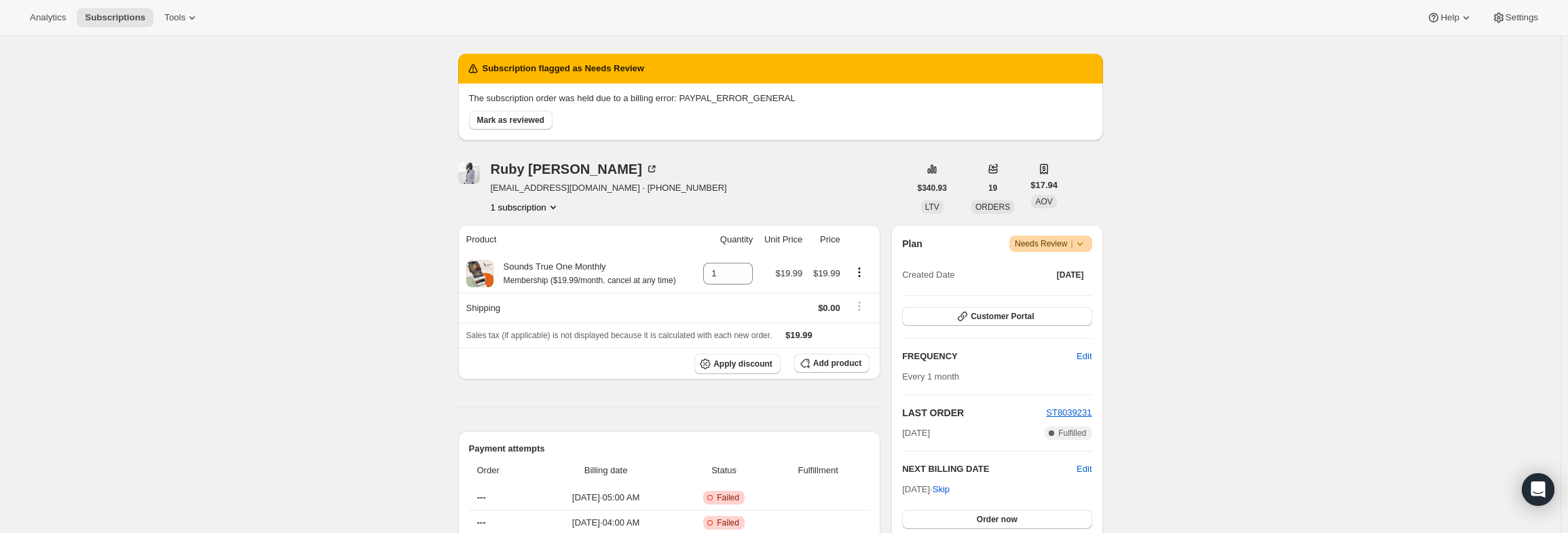
scroll to position [135, 0]
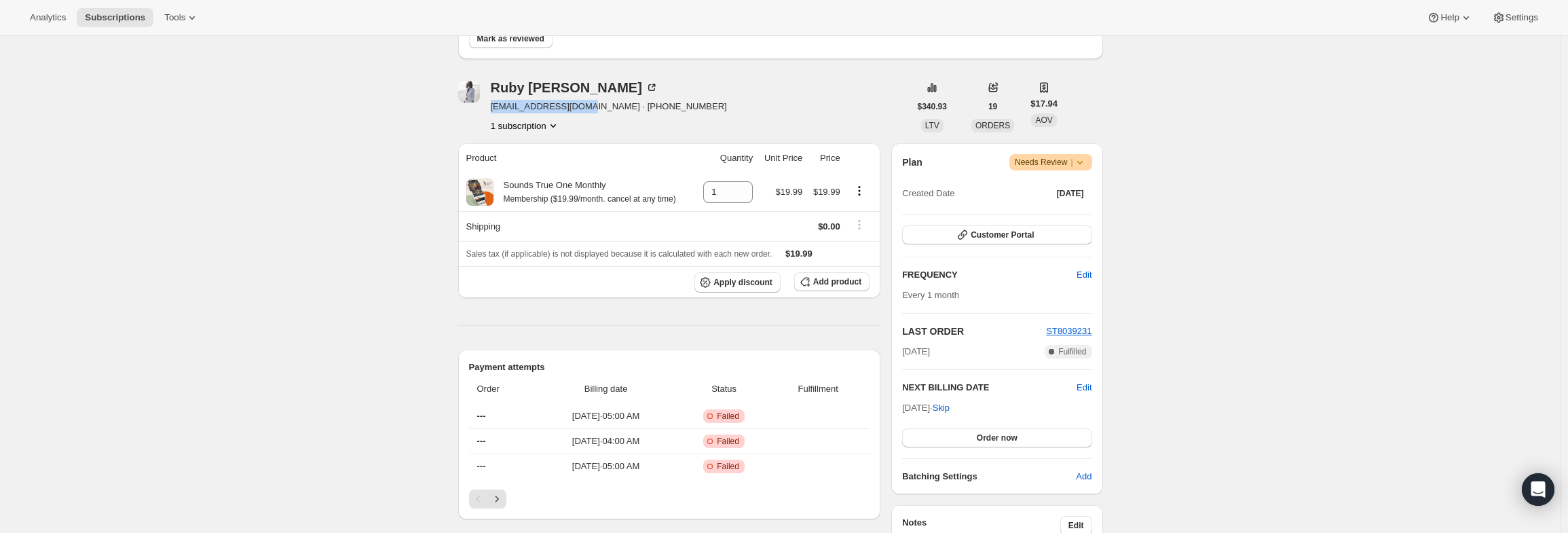
drag, startPoint x: 586, startPoint y: 108, endPoint x: 493, endPoint y: 112, distance: 93.1
click at [493, 112] on div "[PERSON_NAME] [EMAIL_ADDRESS][DOMAIN_NAME] · [PHONE_NUMBER] 1 subscription" at bounding box center [684, 106] width 452 height 52
copy span "[EMAIL_ADDRESS][DOMAIN_NAME]"
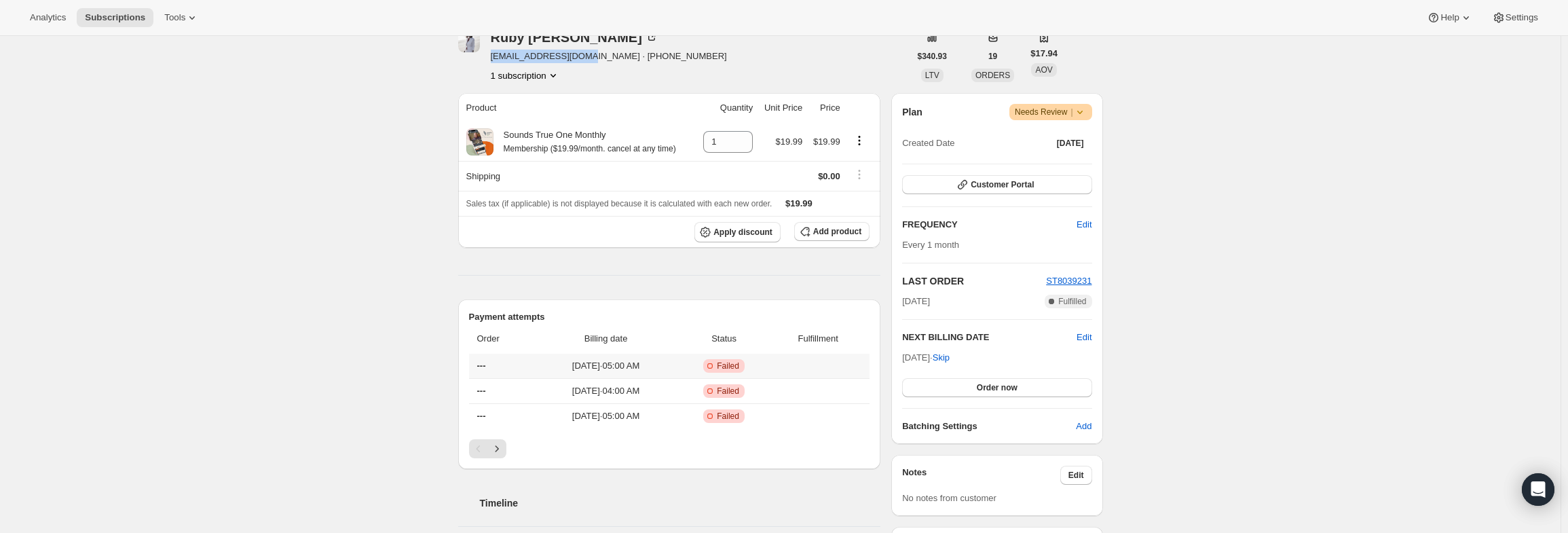
scroll to position [204, 0]
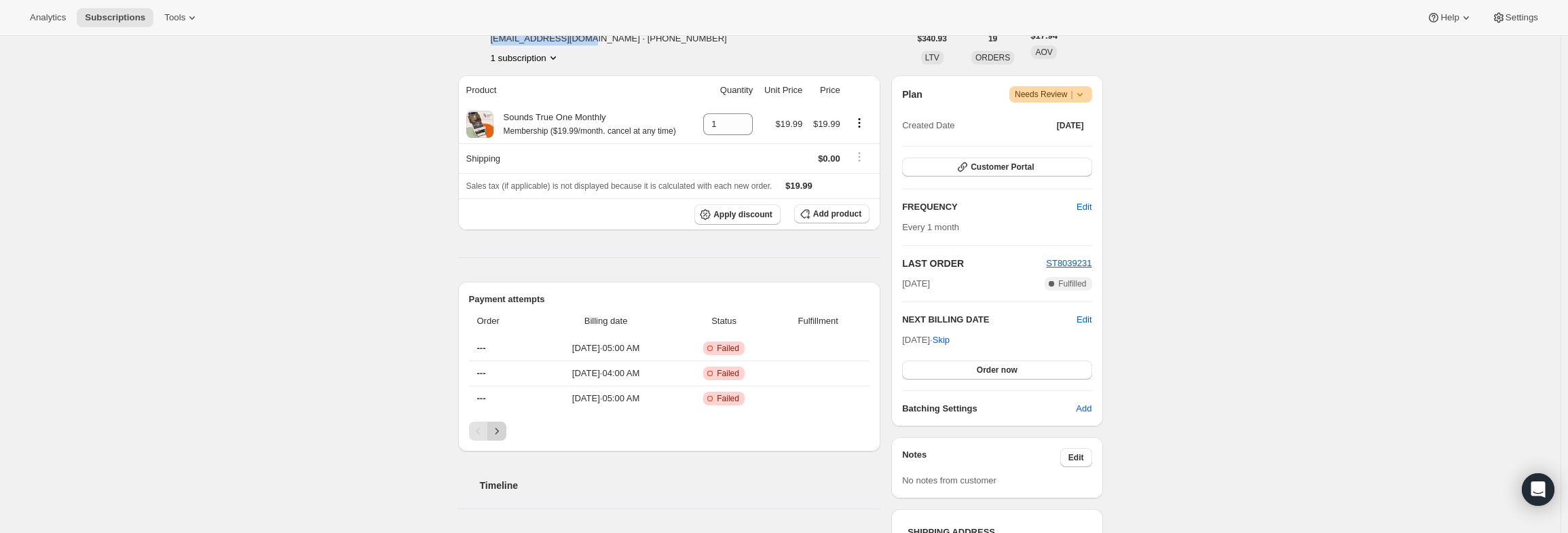
click at [498, 431] on icon "Next" at bounding box center [497, 431] width 13 height 13
click at [499, 431] on icon "Next" at bounding box center [497, 431] width 13 height 13
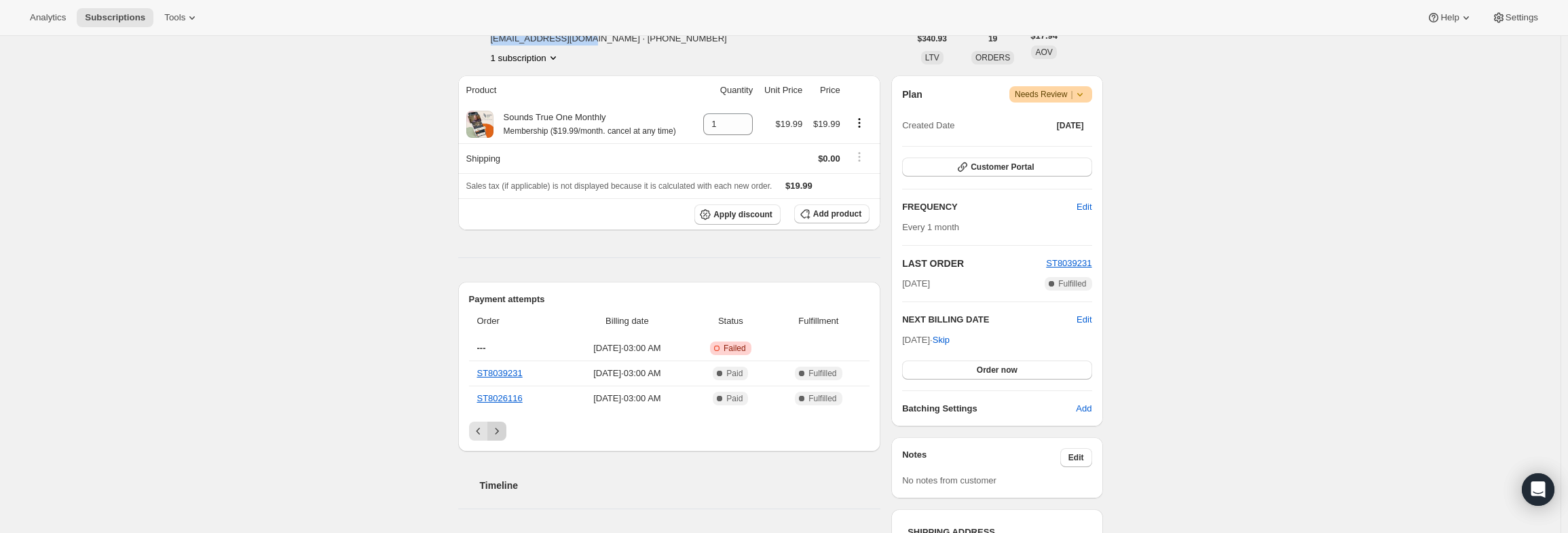
click at [499, 431] on icon "Next" at bounding box center [497, 431] width 13 height 13
click at [475, 428] on icon "Previous" at bounding box center [478, 431] width 13 height 13
click at [1085, 97] on icon at bounding box center [1079, 94] width 13 height 13
click at [1064, 146] on span "Cancel subscription" at bounding box center [1056, 144] width 76 height 11
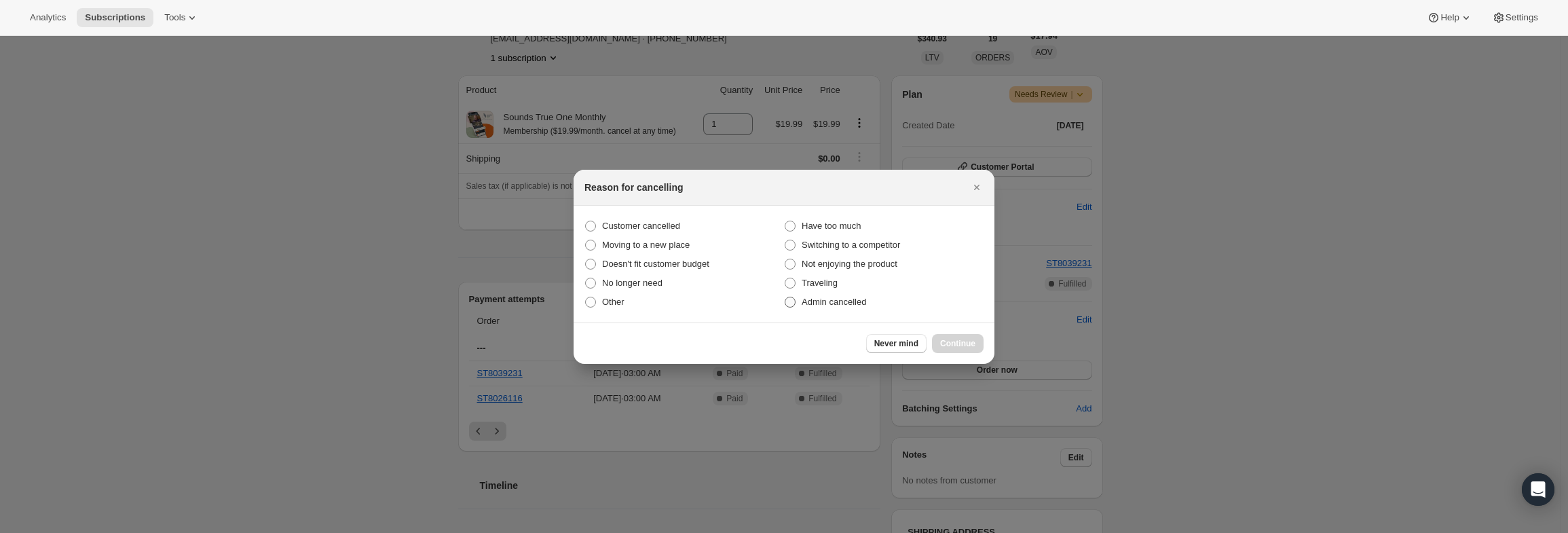
click at [806, 304] on span "Admin cancelled" at bounding box center [833, 302] width 64 height 11
click at [786, 297] on input "Admin cancelled" at bounding box center [785, 296] width 1 height 1
radio input "true"
drag, startPoint x: 953, startPoint y: 341, endPoint x: 937, endPoint y: 339, distance: 16.1
click at [952, 342] on span "Continue" at bounding box center [958, 344] width 35 height 11
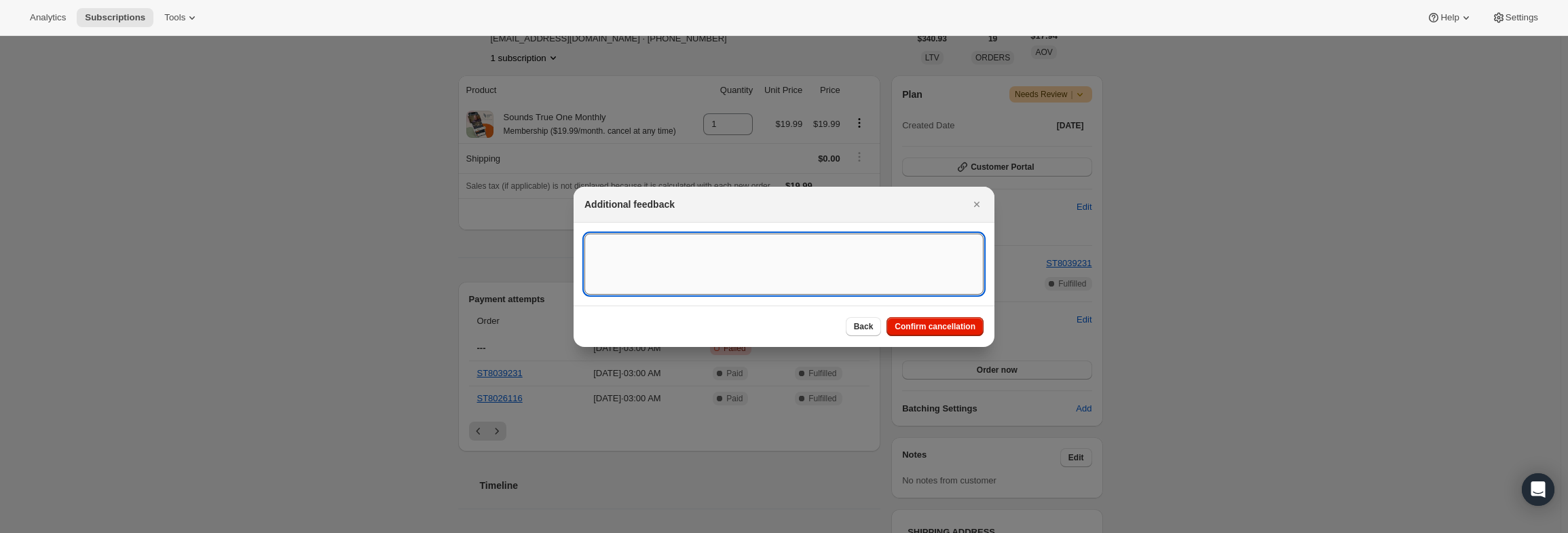
click at [714, 256] on textarea ":r15:" at bounding box center [784, 265] width 399 height 62
type textarea "PayPal Error"
click at [965, 331] on span "Confirm cancellation" at bounding box center [935, 326] width 81 height 11
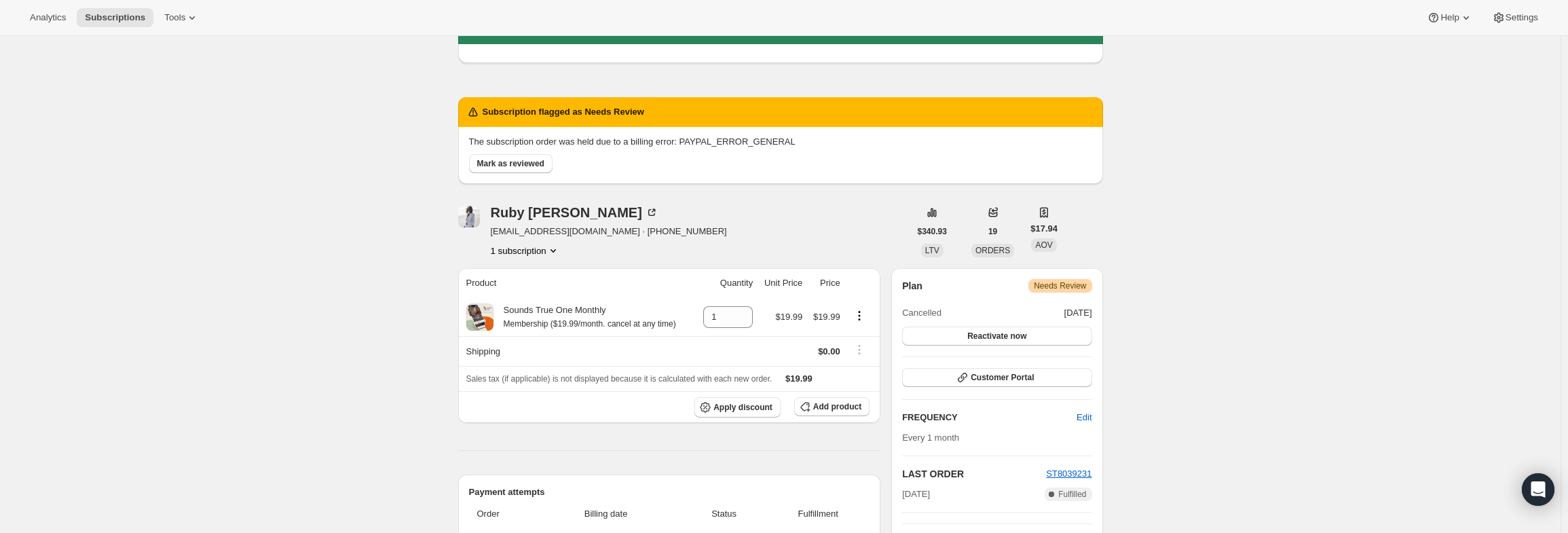
scroll to position [68, 0]
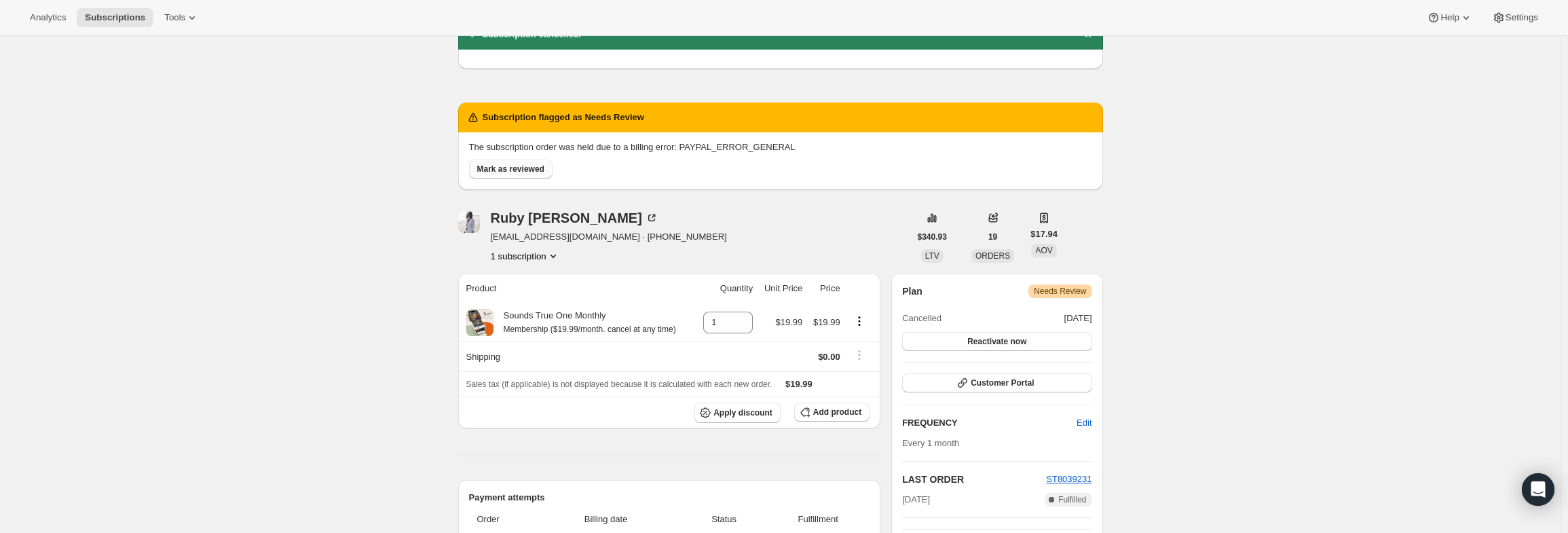
click at [518, 168] on span "Mark as reviewed" at bounding box center [511, 169] width 67 height 11
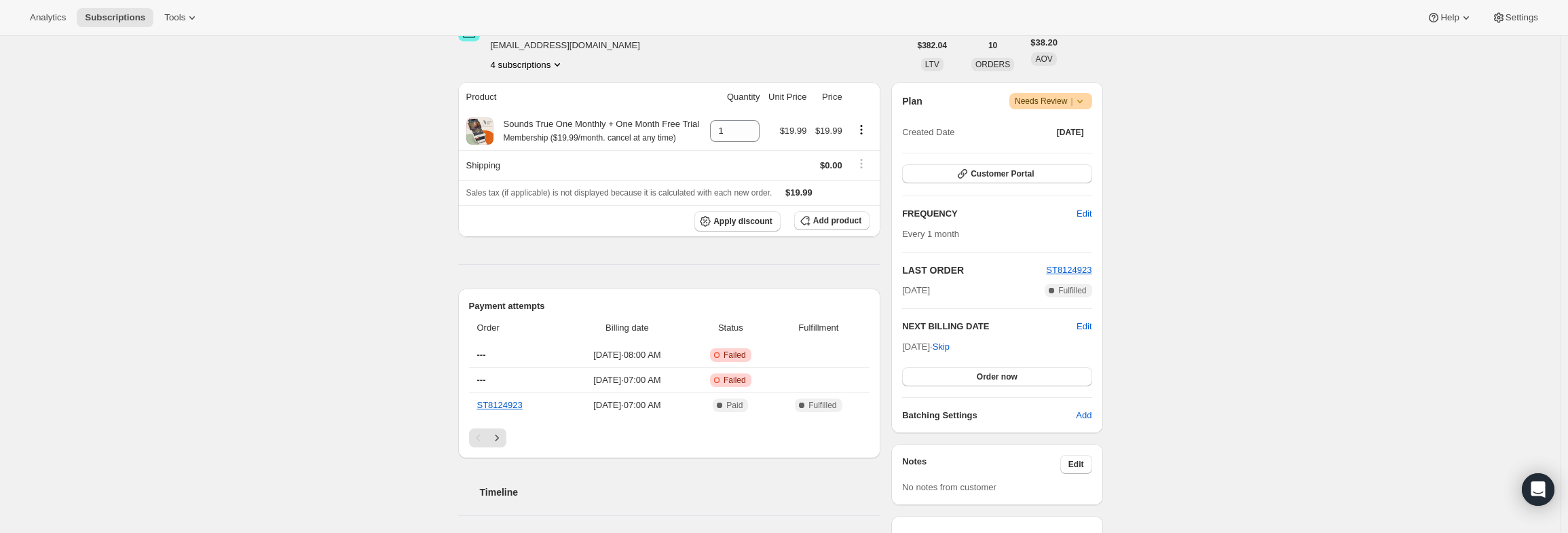
scroll to position [204, 0]
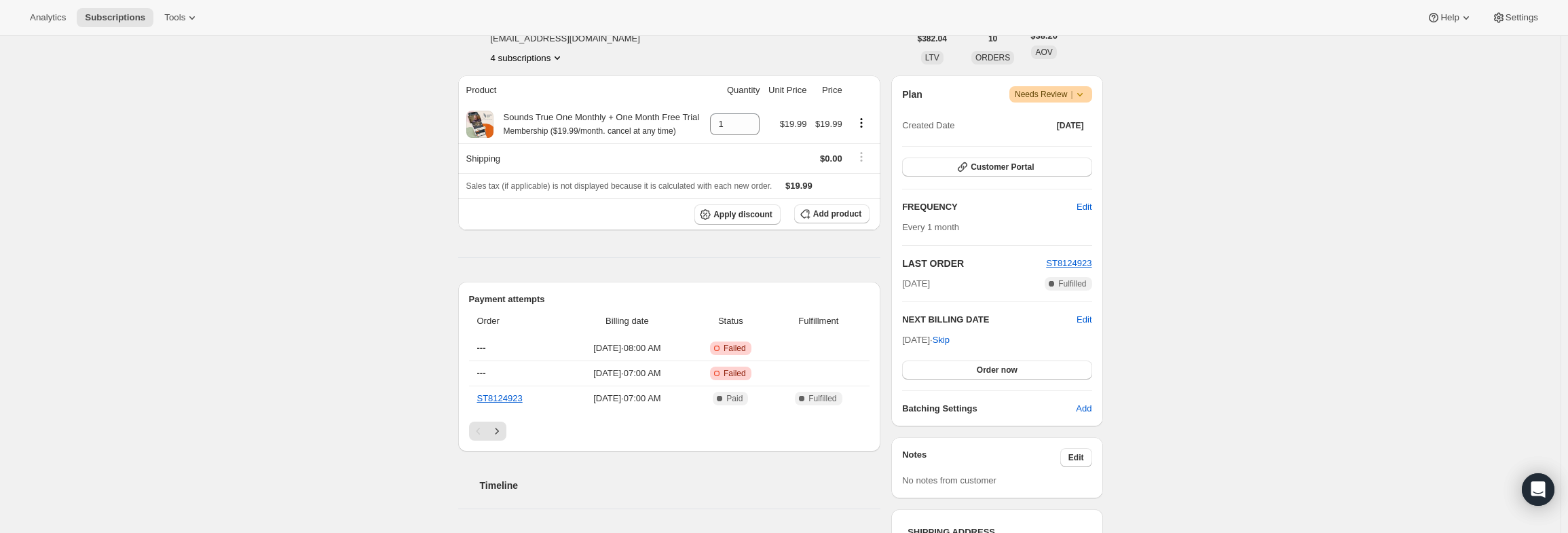
click at [1086, 95] on icon at bounding box center [1079, 94] width 13 height 13
click at [1071, 121] on span "Pause subscription" at bounding box center [1055, 120] width 75 height 11
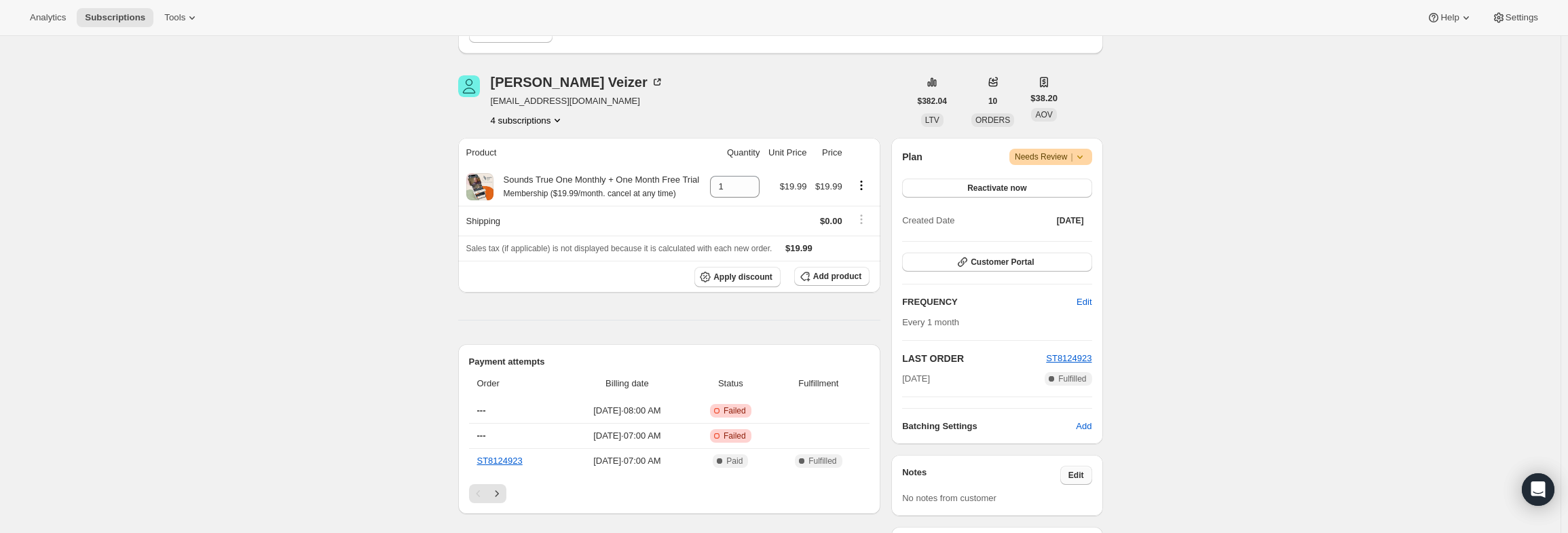
click at [1075, 476] on span "Edit" at bounding box center [1077, 475] width 16 height 11
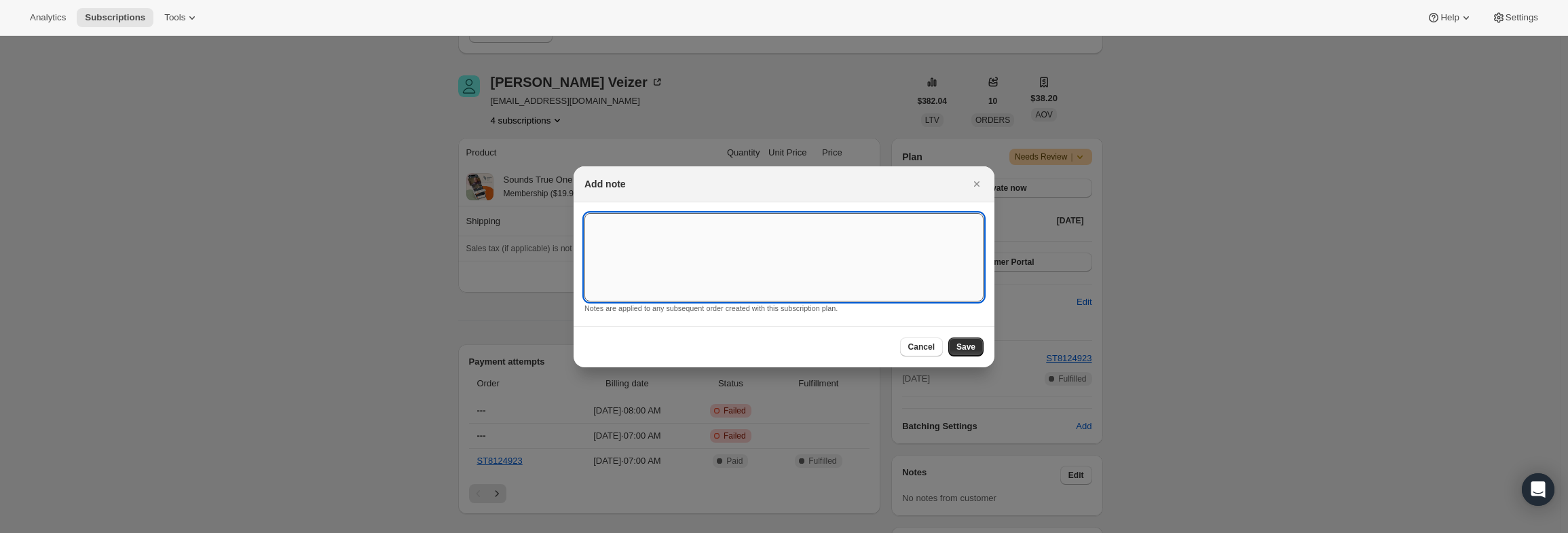
click at [835, 254] on textarea ":r3v:" at bounding box center [784, 257] width 399 height 88
type textarea "PayPal Error"
click at [957, 345] on button "Save" at bounding box center [966, 347] width 35 height 19
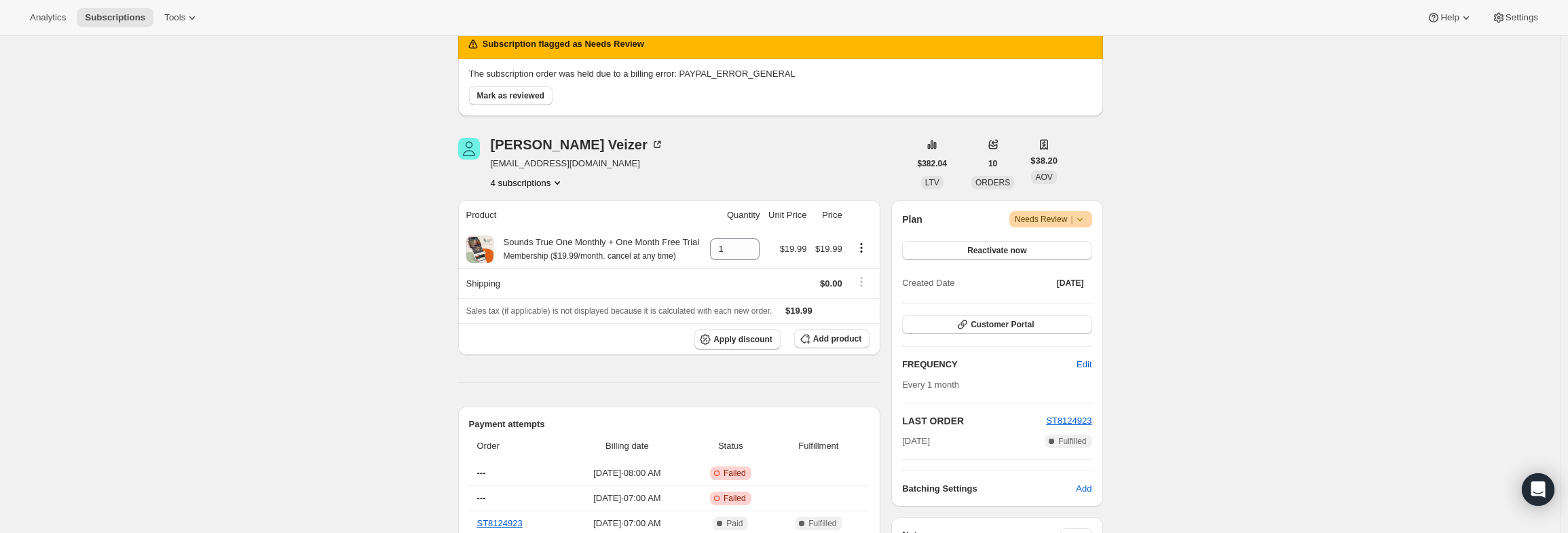
click at [560, 183] on icon "Product actions" at bounding box center [557, 183] width 5 height 4
click at [551, 225] on span "17038901447" at bounding box center [531, 230] width 94 height 13
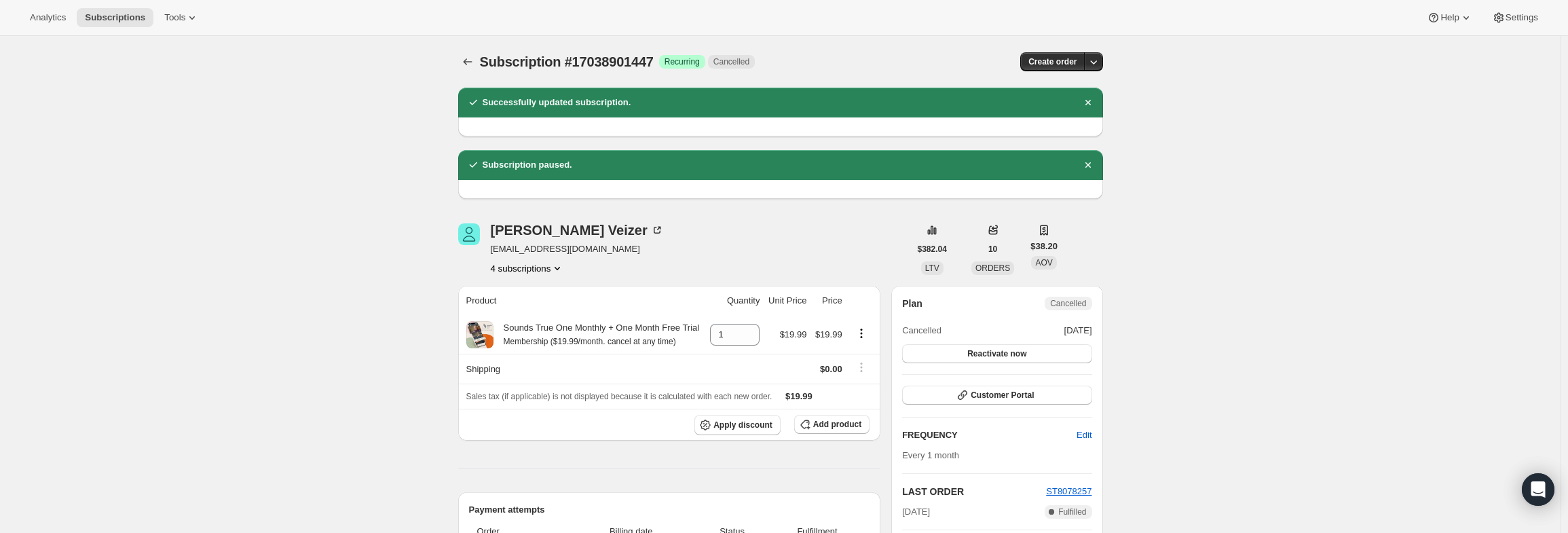
click at [556, 270] on icon "Product actions" at bounding box center [556, 267] width 13 height 13
click at [538, 347] on button "17273061575" at bounding box center [532, 340] width 103 height 22
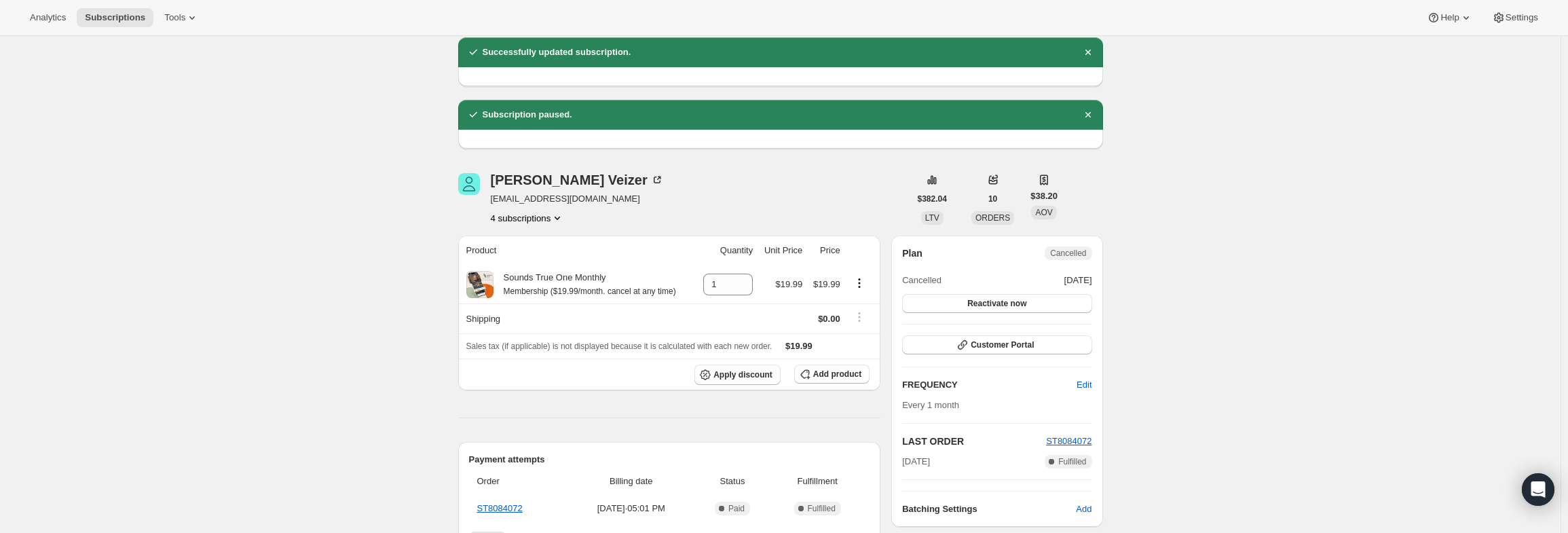
scroll to position [68, 0]
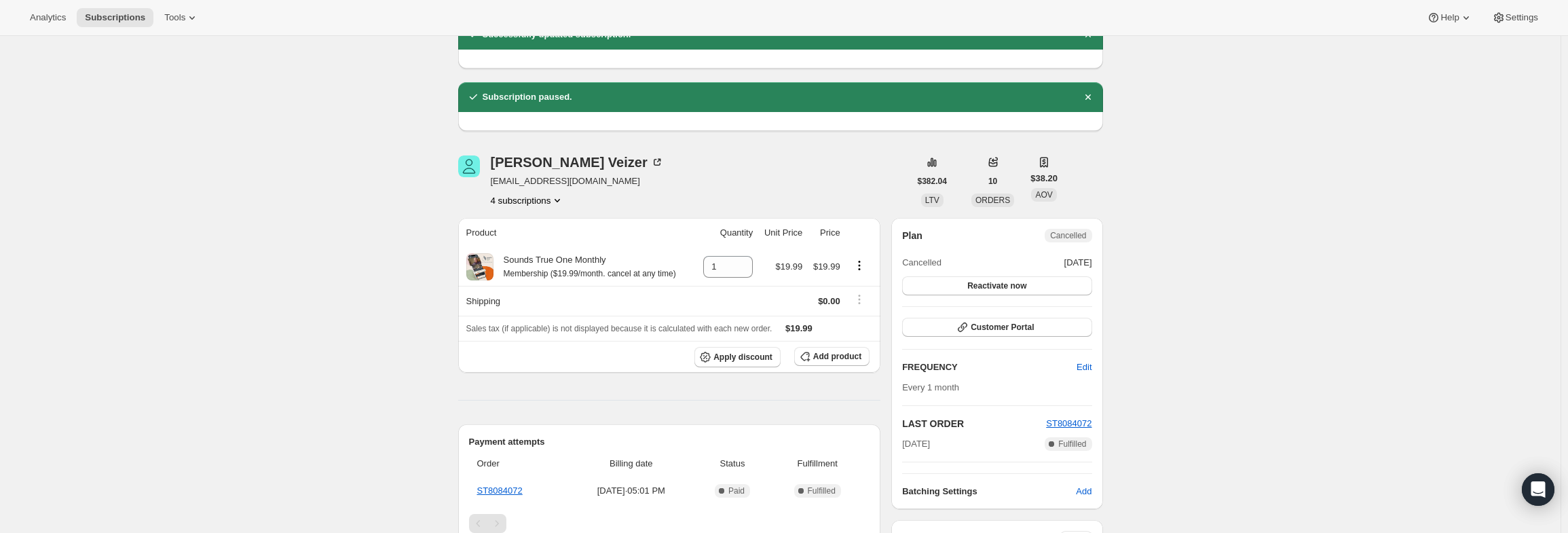
click at [556, 199] on icon "Product actions" at bounding box center [556, 200] width 13 height 13
click at [539, 298] on span "20116701383" at bounding box center [531, 294] width 94 height 13
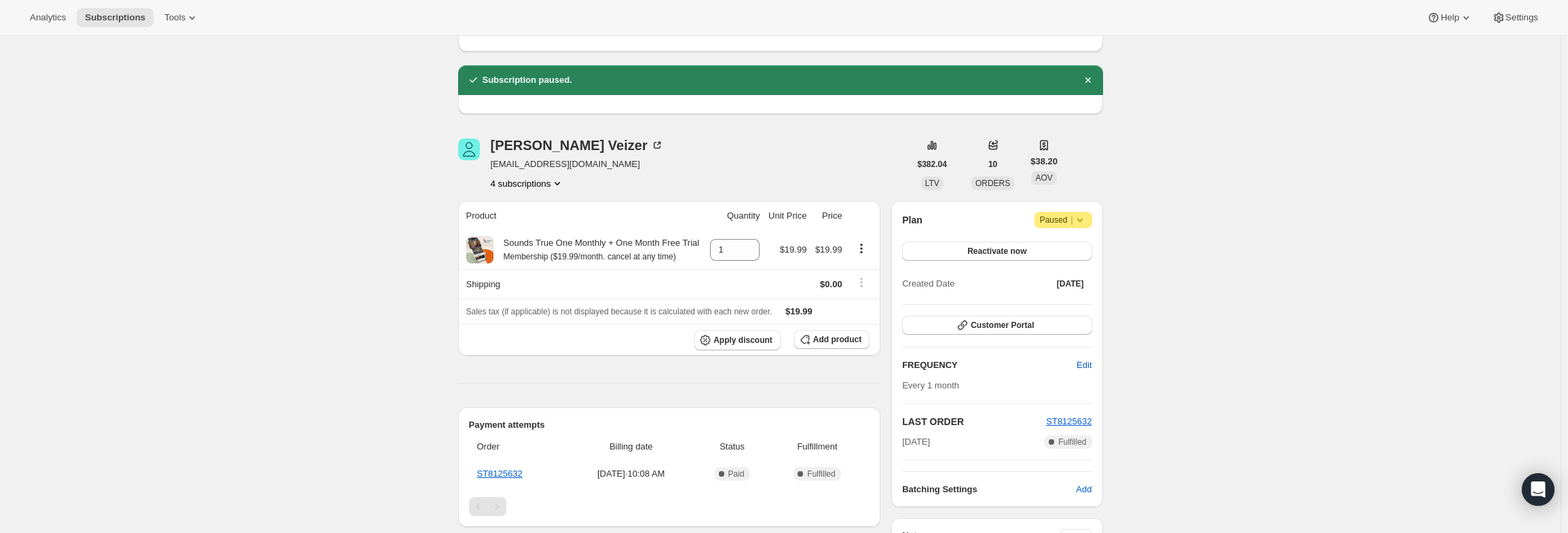
scroll to position [68, 0]
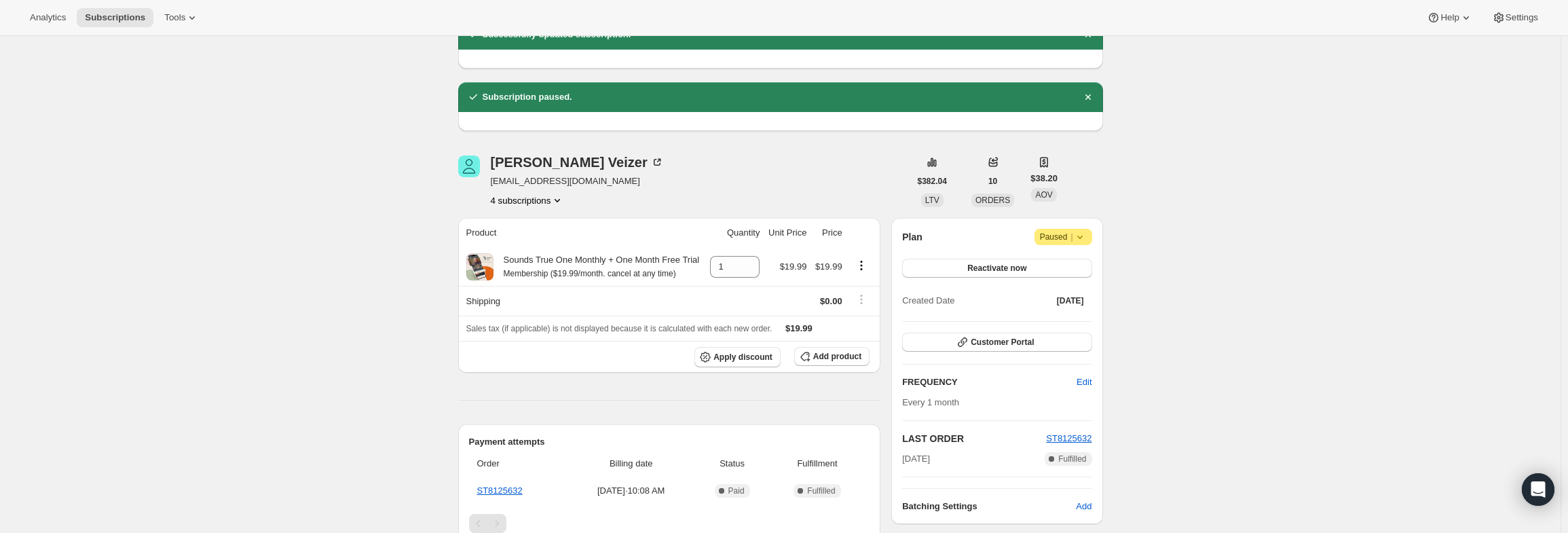
click at [562, 202] on icon "Product actions" at bounding box center [556, 200] width 13 height 13
click at [559, 219] on span "16498852039" at bounding box center [531, 225] width 94 height 13
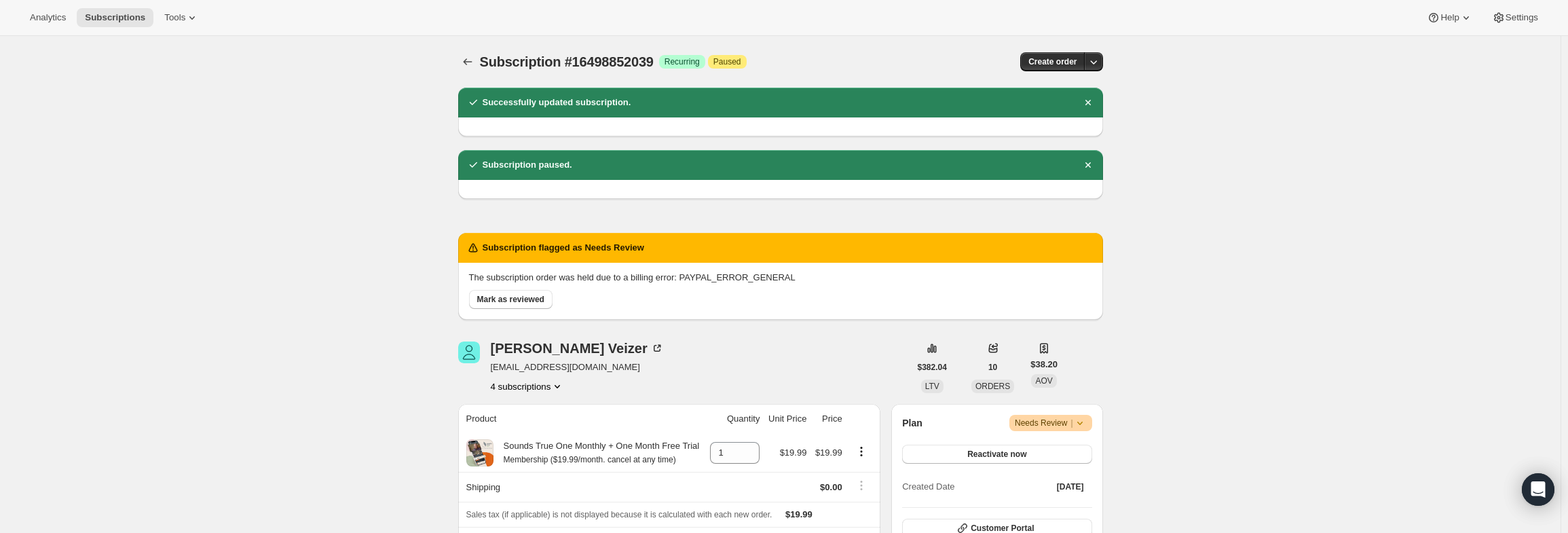
click at [1086, 422] on icon at bounding box center [1079, 422] width 13 height 13
click at [1074, 447] on span "Cancel subscription" at bounding box center [1056, 449] width 76 height 11
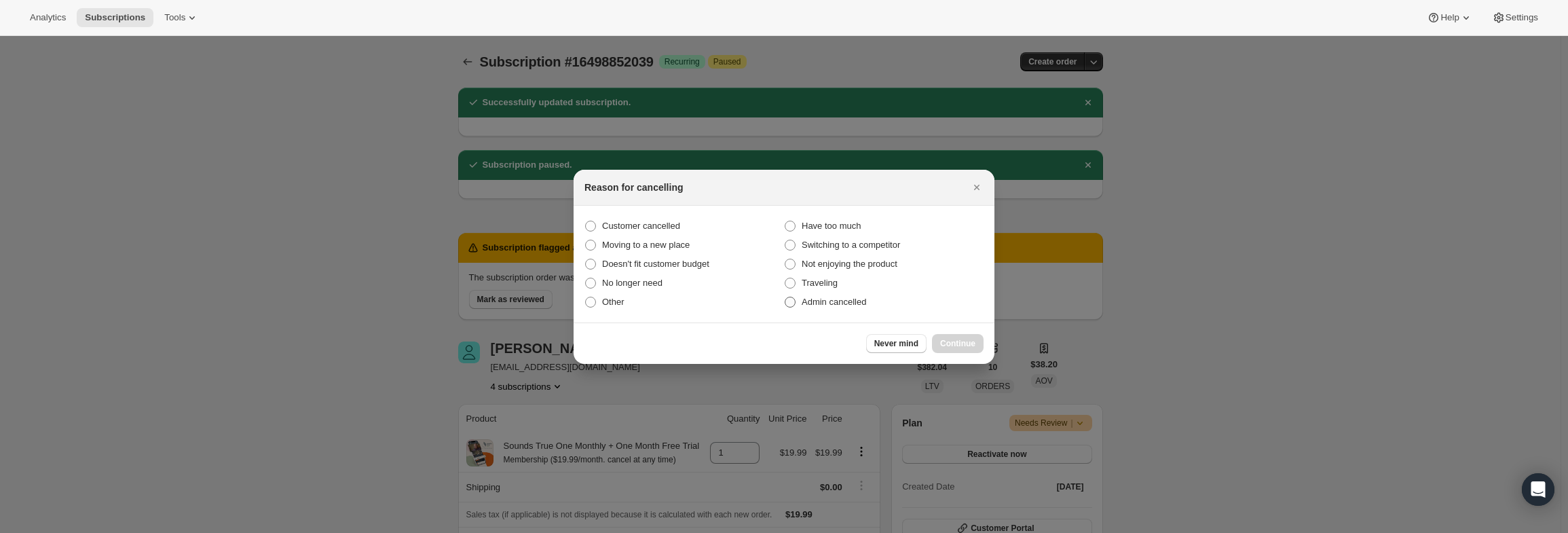
click at [843, 303] on span "Admin cancelled" at bounding box center [833, 302] width 64 height 11
click at [786, 297] on input "Admin cancelled" at bounding box center [785, 296] width 1 height 1
radio input "true"
click at [971, 345] on span "Continue" at bounding box center [958, 344] width 35 height 11
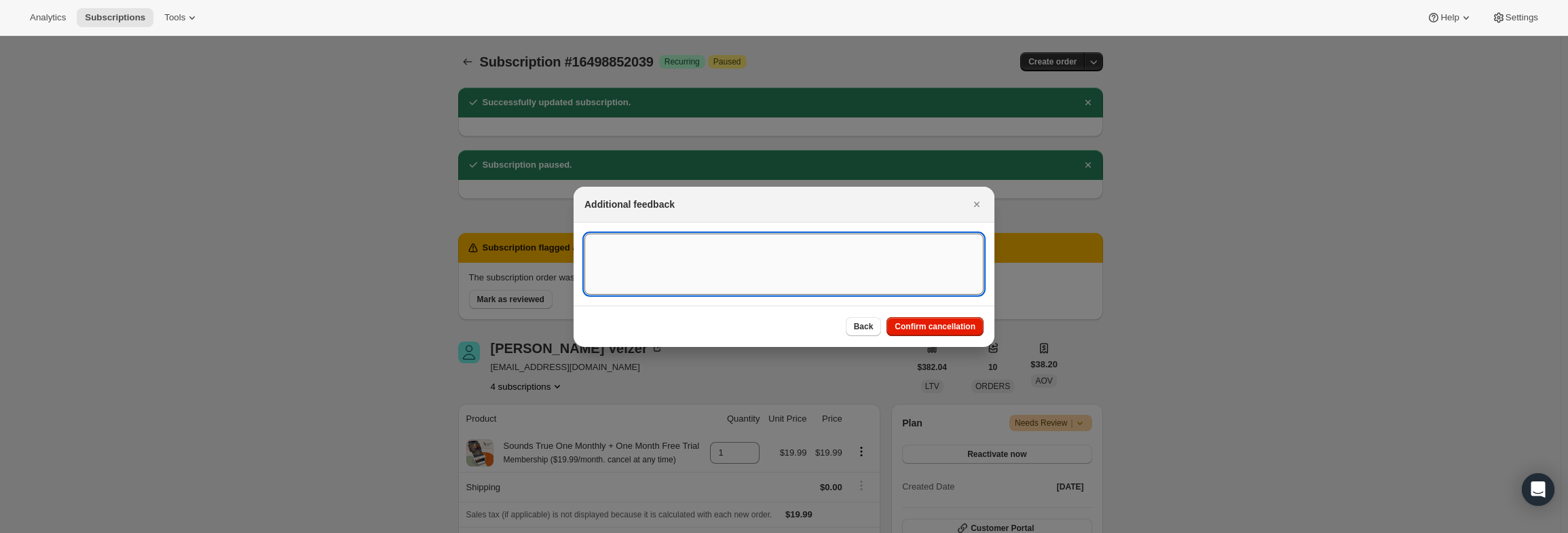
click at [668, 265] on textarea ":rdr:" at bounding box center [784, 265] width 399 height 62
type textarea "PayPal Error"
click at [960, 327] on span "Confirm cancellation" at bounding box center [935, 326] width 81 height 11
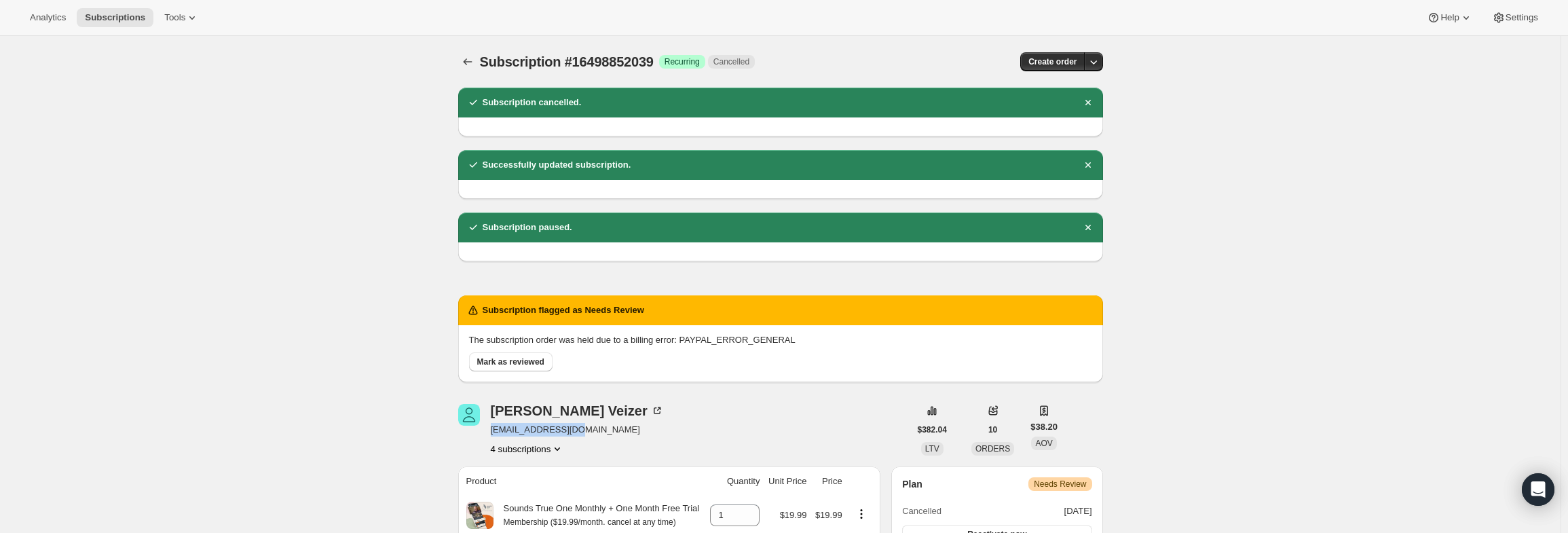
drag, startPoint x: 573, startPoint y: 430, endPoint x: 493, endPoint y: 433, distance: 80.1
click at [493, 433] on span "clveizer@gmail.com" at bounding box center [577, 429] width 173 height 13
copy span "clveizer@gmail.com"
click at [530, 353] on button "Mark as reviewed" at bounding box center [511, 362] width 83 height 19
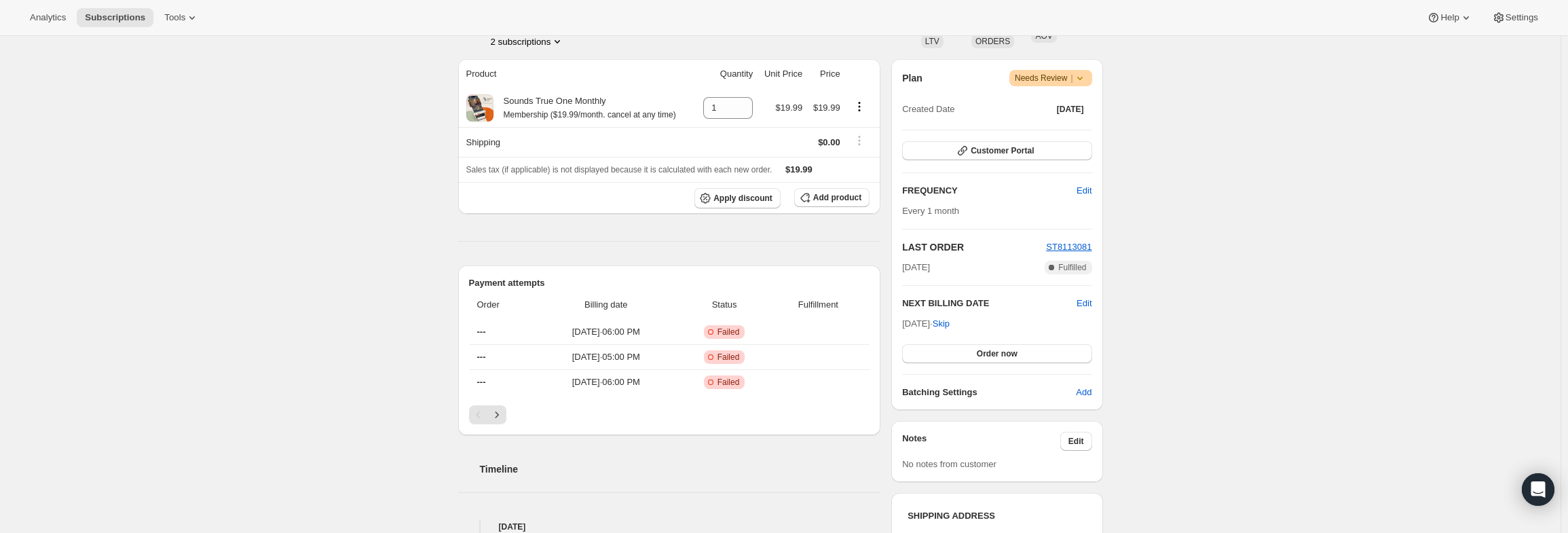
scroll to position [272, 0]
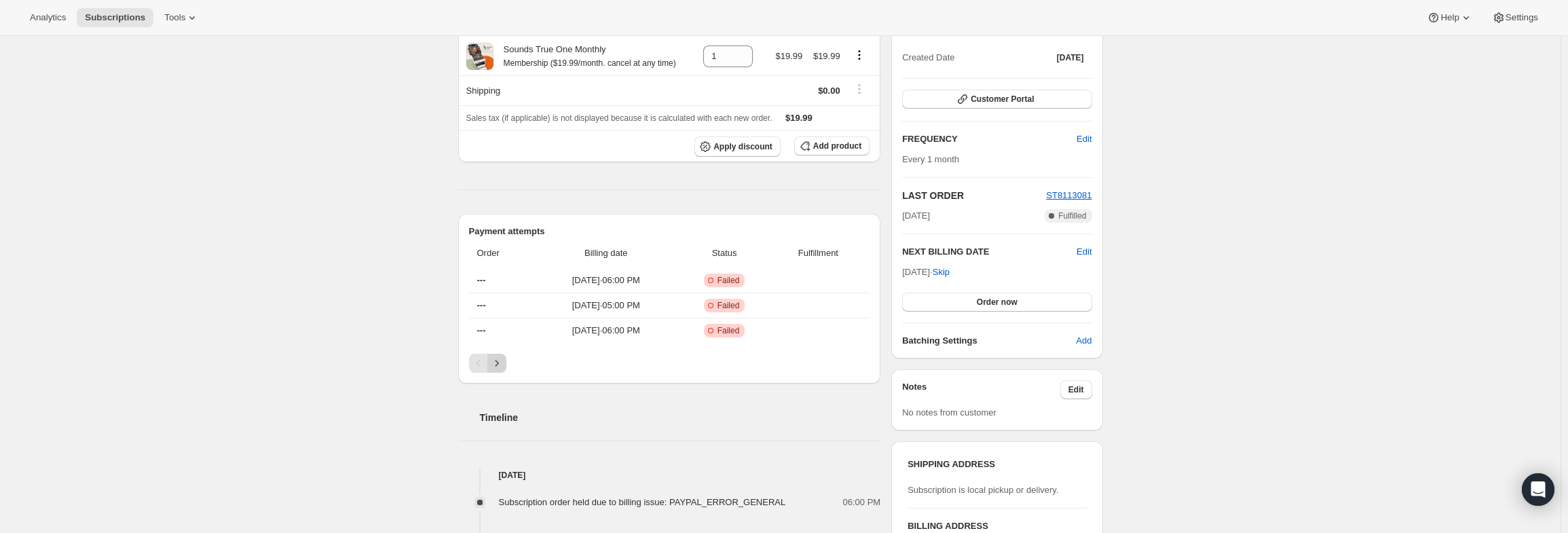
click at [498, 359] on icon "Next" at bounding box center [497, 362] width 13 height 13
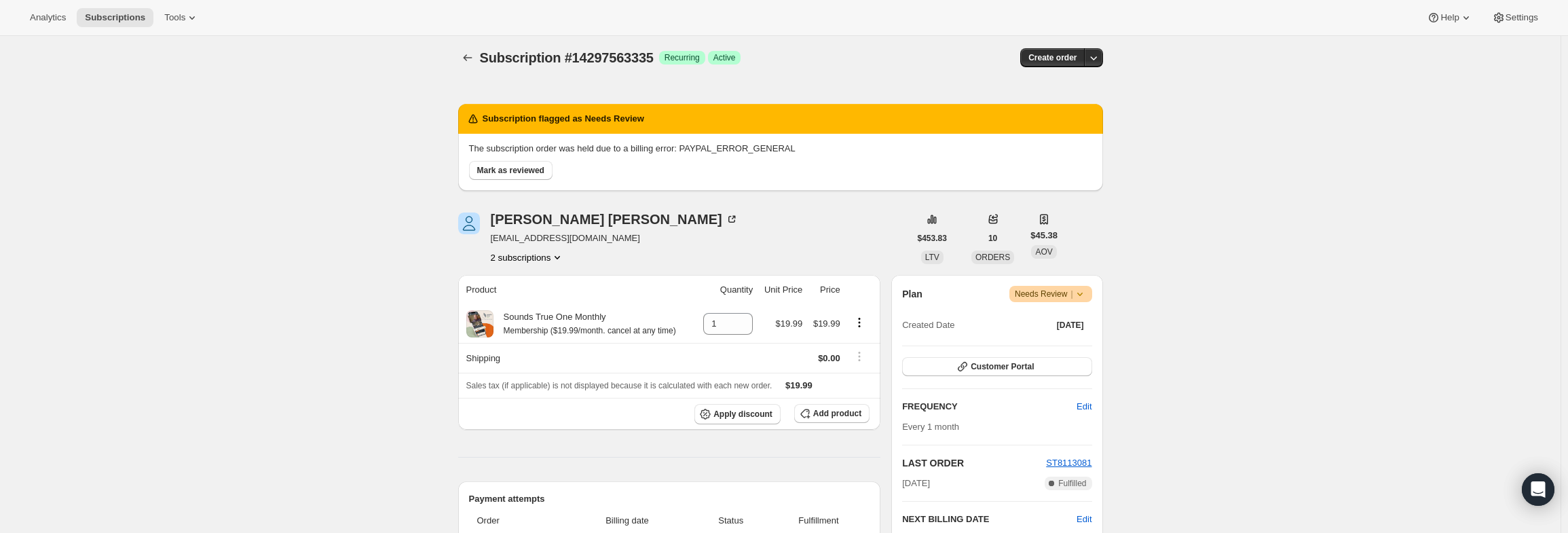
scroll to position [0, 0]
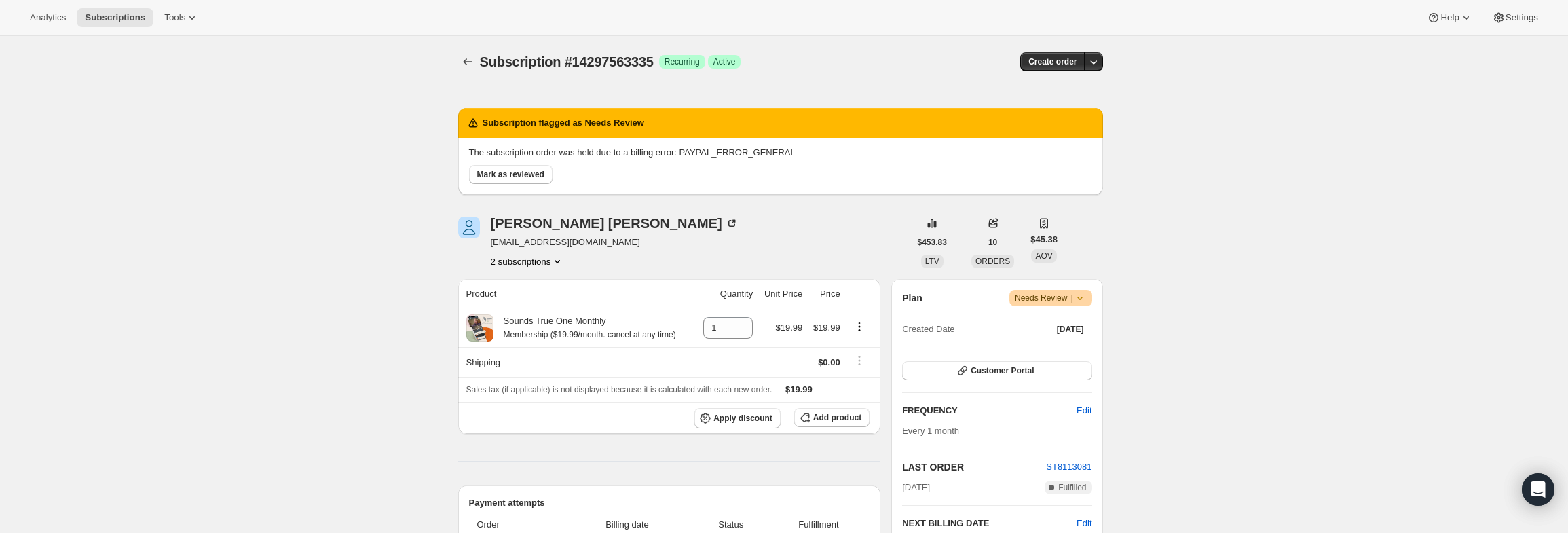
click at [550, 266] on button "2 subscriptions" at bounding box center [527, 261] width 74 height 13
click at [535, 305] on span "15661433031" at bounding box center [512, 310] width 54 height 11
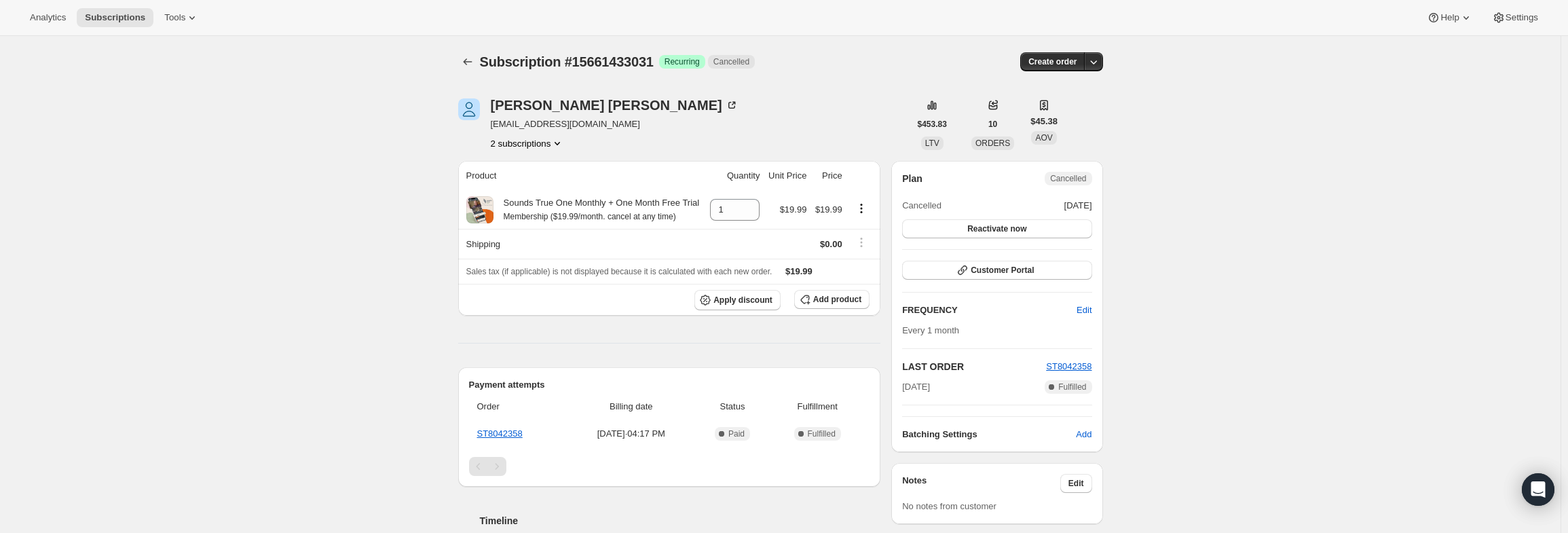
click at [547, 142] on button "2 subscriptions" at bounding box center [527, 142] width 74 height 13
click at [551, 175] on button "14297563335" at bounding box center [532, 168] width 103 height 22
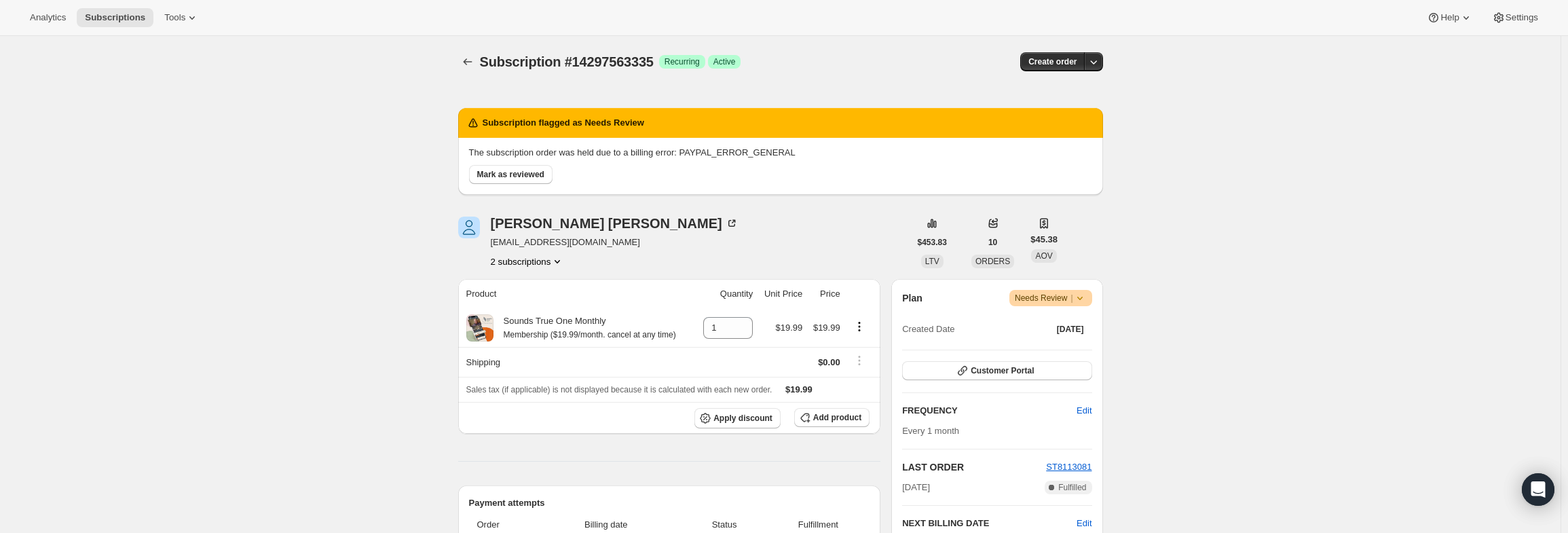
click at [1080, 296] on icon at bounding box center [1079, 298] width 5 height 4
click at [1068, 322] on span "Pause subscription" at bounding box center [1055, 325] width 75 height 11
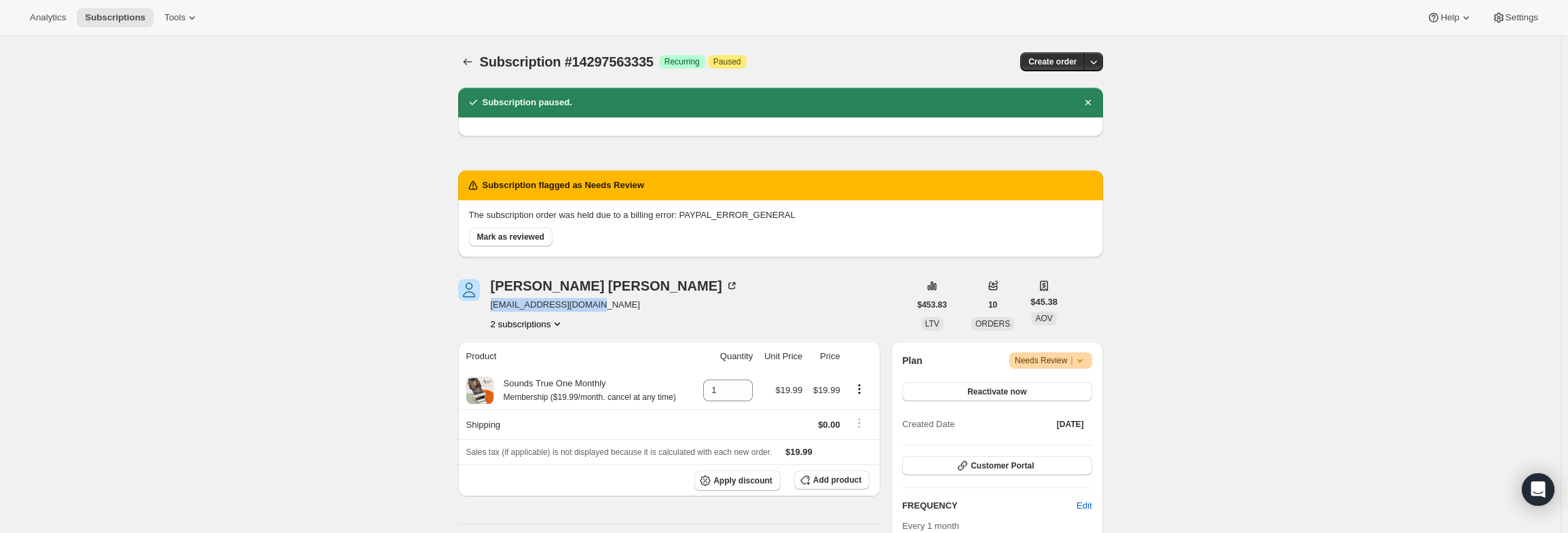
drag, startPoint x: 595, startPoint y: 305, endPoint x: 496, endPoint y: 309, distance: 99.1
click at [496, 309] on span "sharonpincus@gmail.com" at bounding box center [614, 304] width 248 height 13
copy span "sharonpincus@gmail.com"
click at [543, 228] on button "Mark as reviewed" at bounding box center [511, 237] width 83 height 19
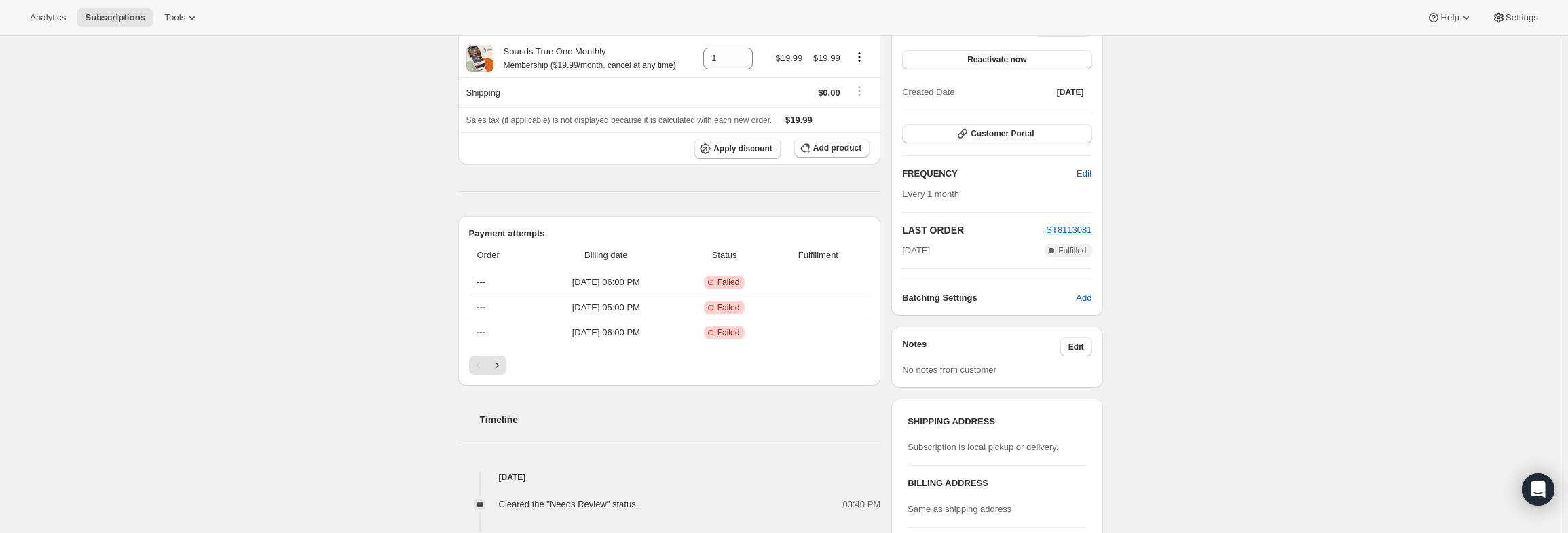
scroll to position [215, 0]
click at [1084, 350] on button "Edit" at bounding box center [1076, 347] width 32 height 19
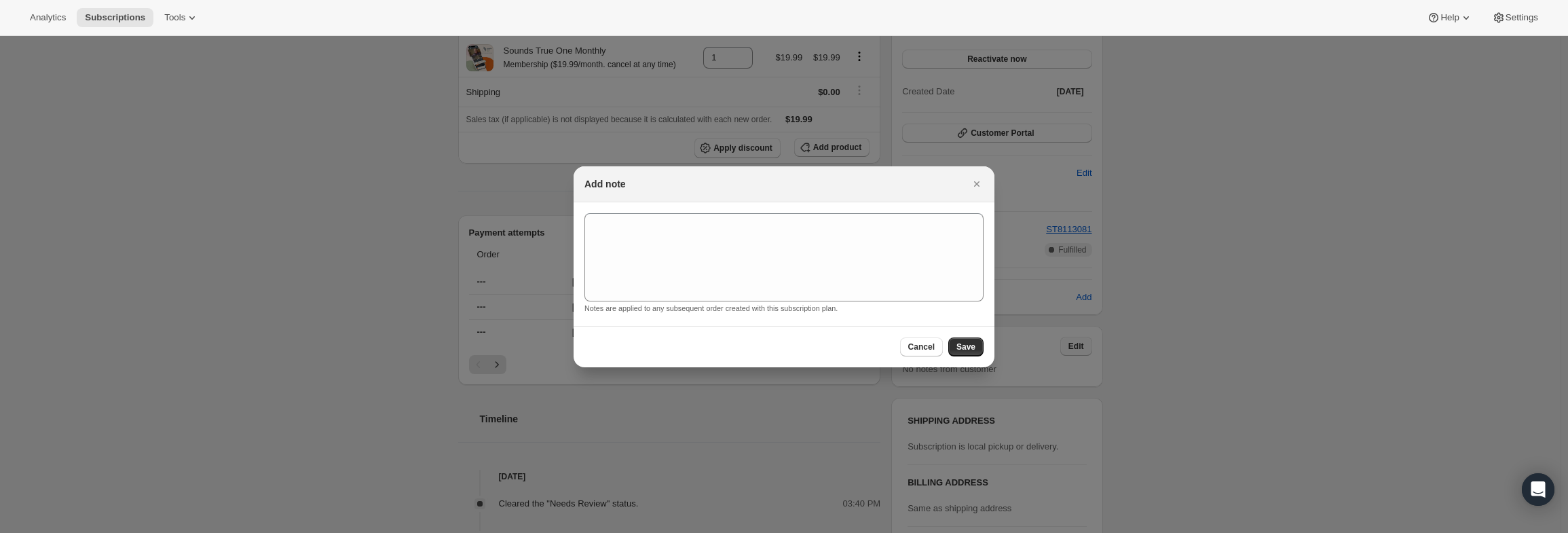
scroll to position [0, 0]
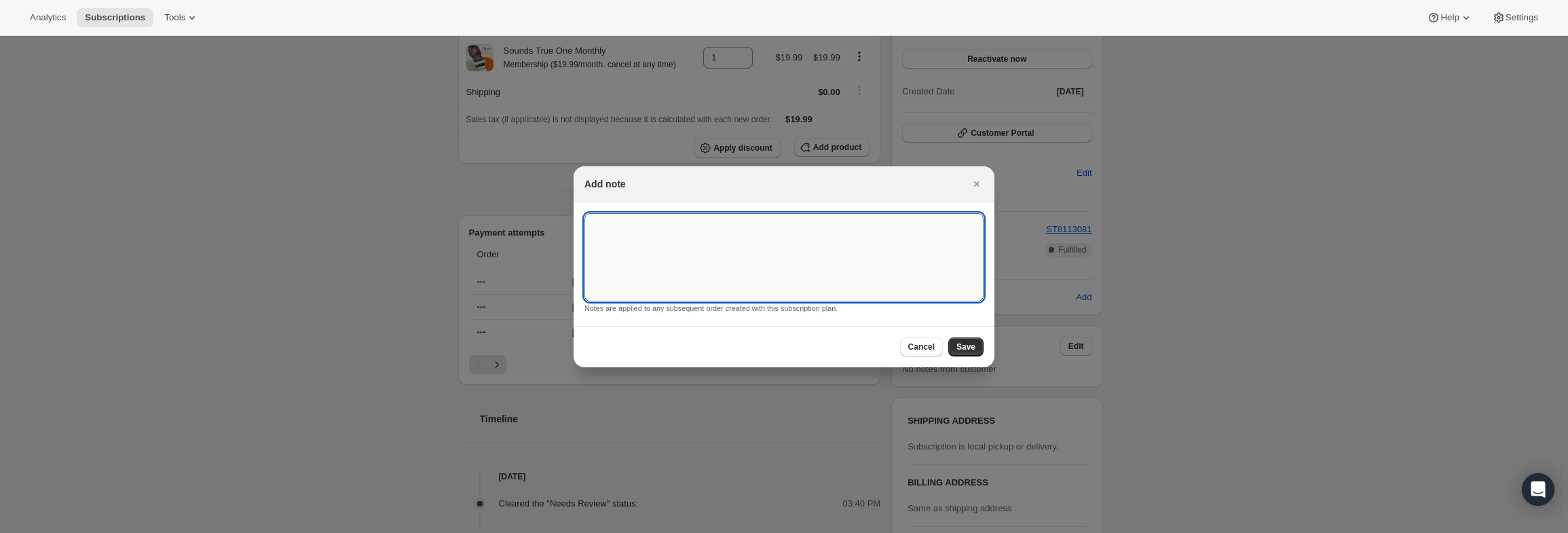
click at [824, 260] on textarea ":rae:" at bounding box center [784, 257] width 399 height 88
type textarea "PayPal Error"
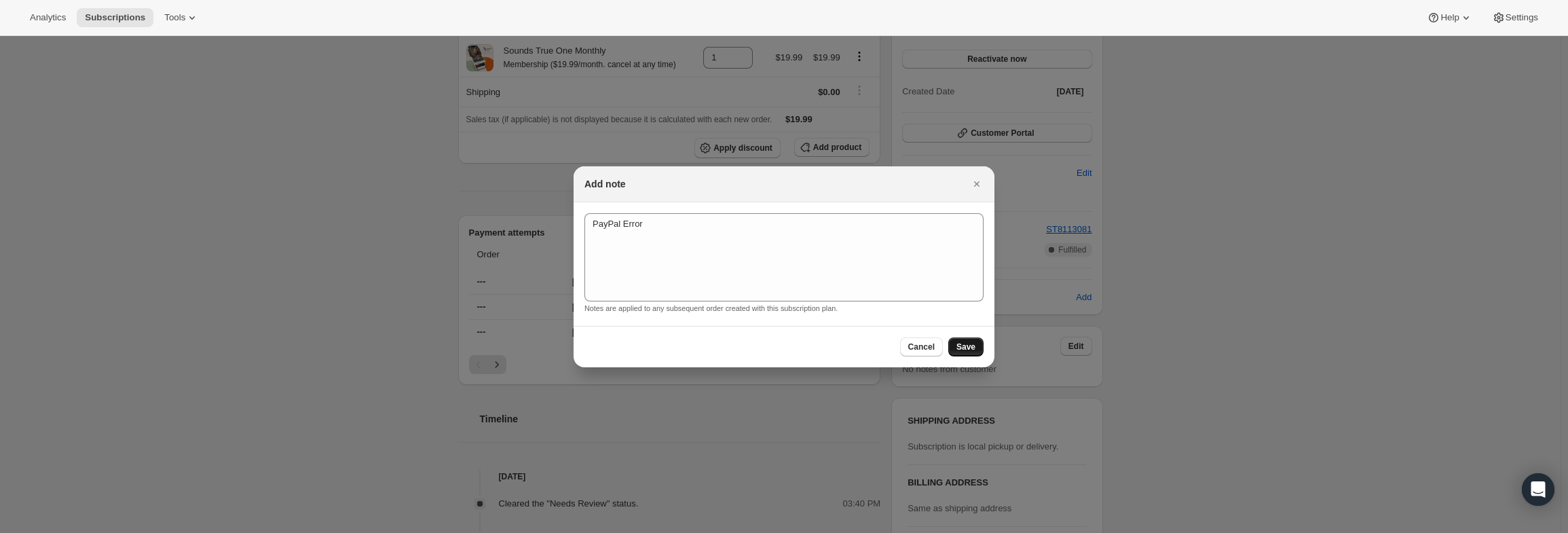
click at [965, 353] on button "Save" at bounding box center [966, 347] width 35 height 19
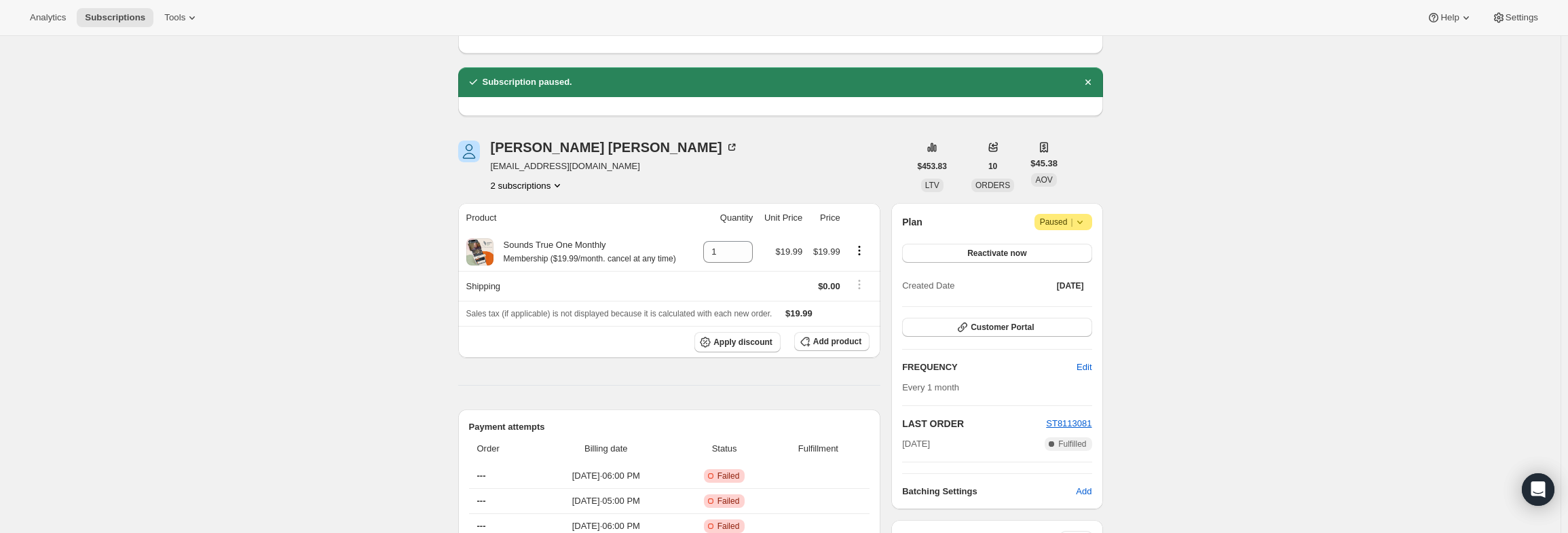
scroll to position [11, 0]
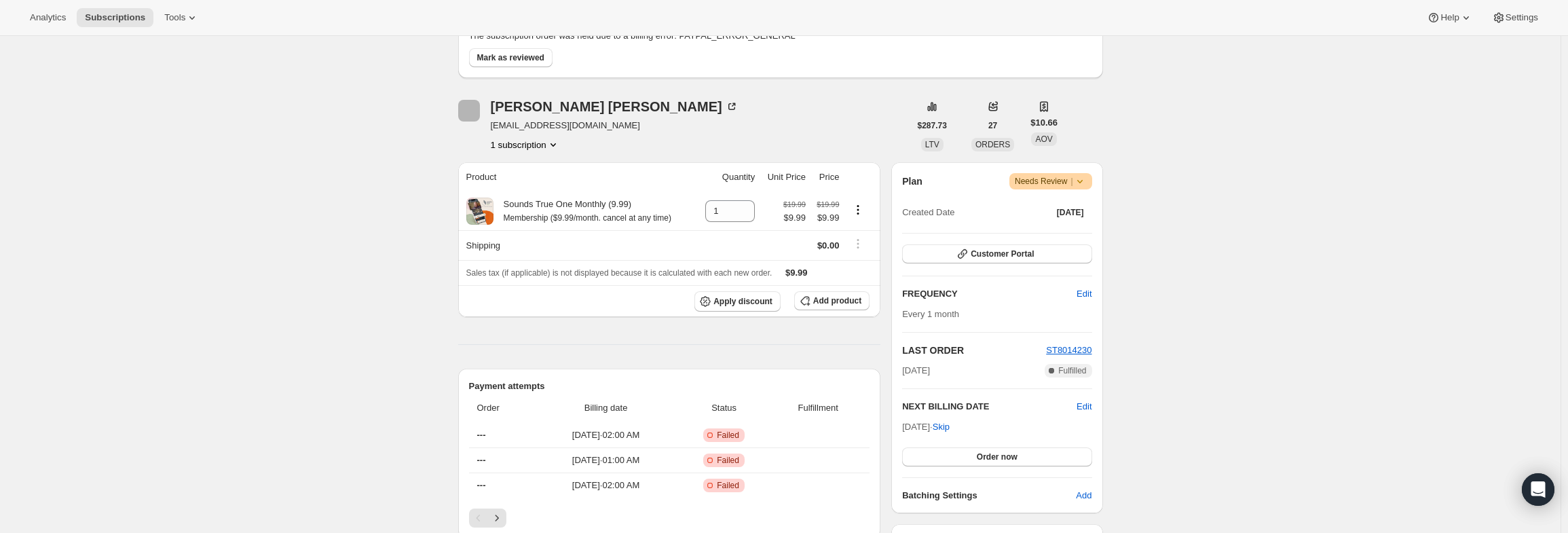
scroll to position [135, 0]
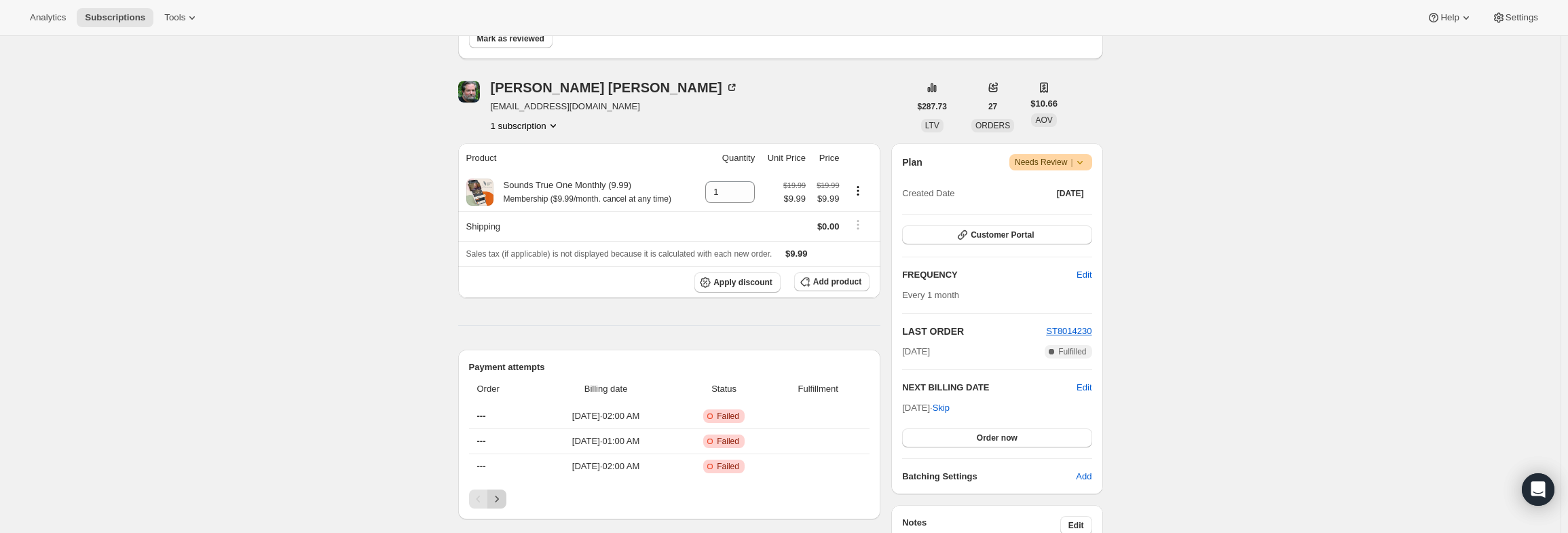
click at [498, 493] on icon "Next" at bounding box center [497, 499] width 13 height 13
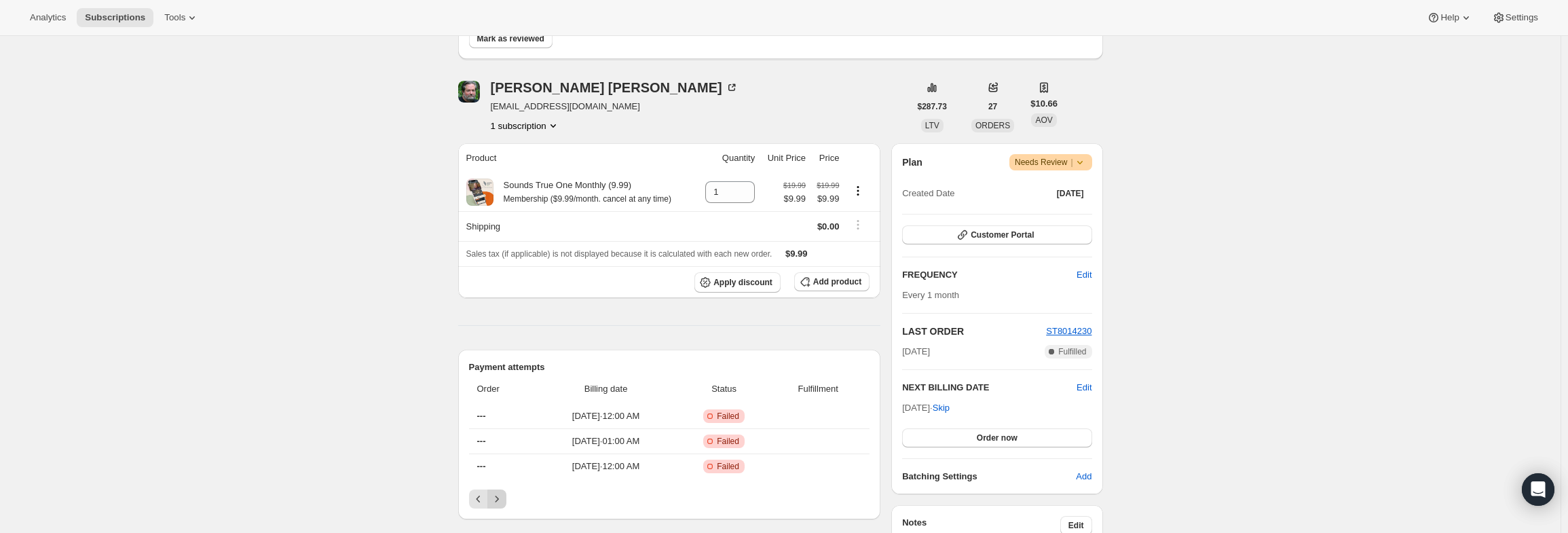
click at [498, 493] on icon "Next" at bounding box center [497, 499] width 13 height 13
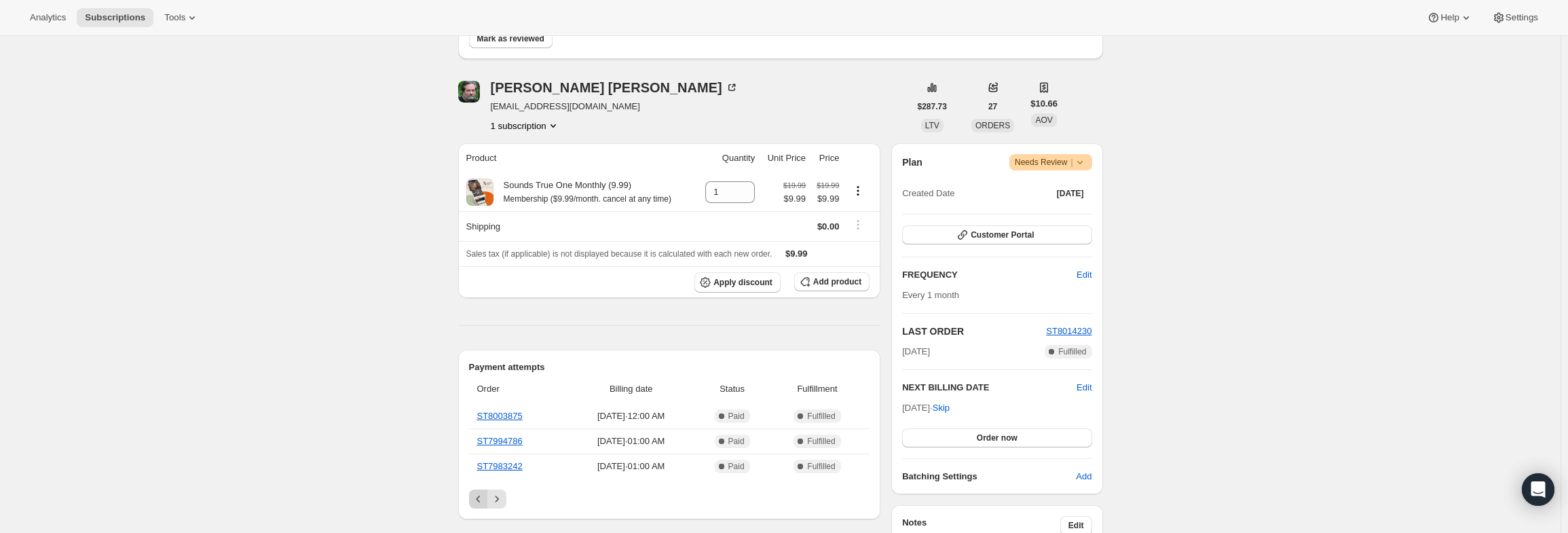
click at [475, 496] on icon "Previous" at bounding box center [478, 499] width 13 height 13
drag, startPoint x: 632, startPoint y: 106, endPoint x: 494, endPoint y: 109, distance: 138.0
click at [494, 109] on div "David Galloway dgalloway@gallowayconsulting.net 1 subscription" at bounding box center [684, 106] width 452 height 52
copy span "dgalloway@gallowayconsulting.net"
click at [1090, 163] on span "Warning Needs Review |" at bounding box center [1050, 162] width 83 height 17
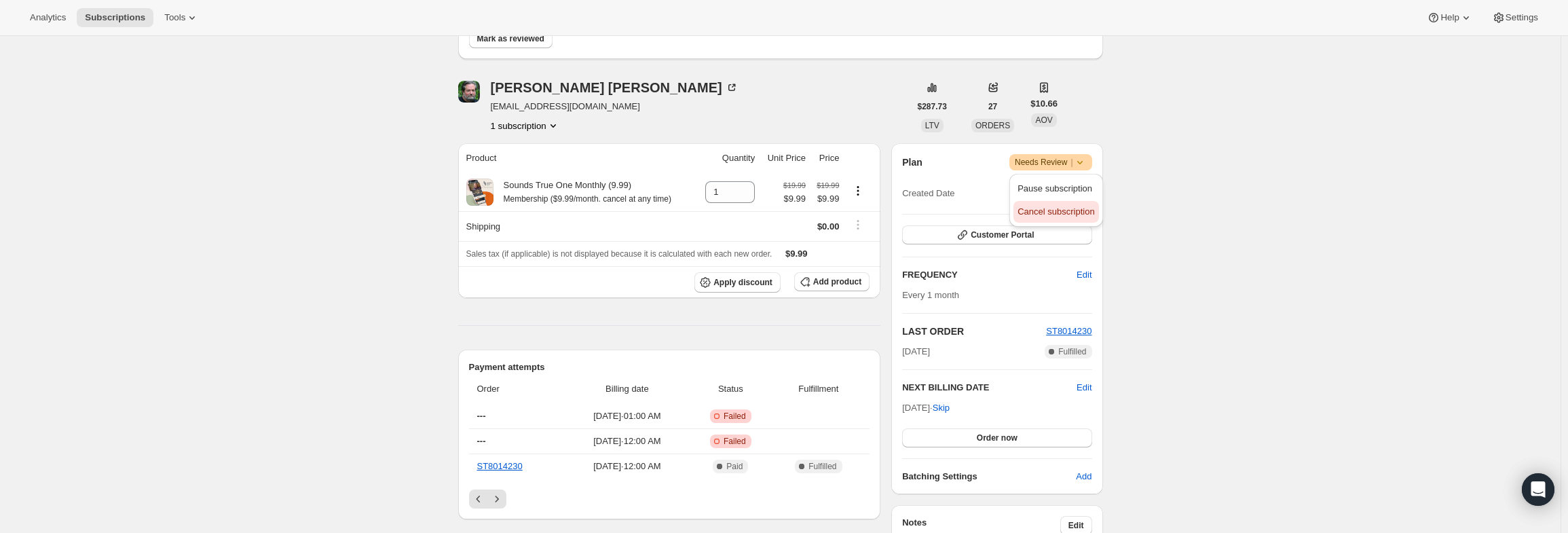
click at [1056, 210] on span "Cancel subscription" at bounding box center [1056, 212] width 76 height 11
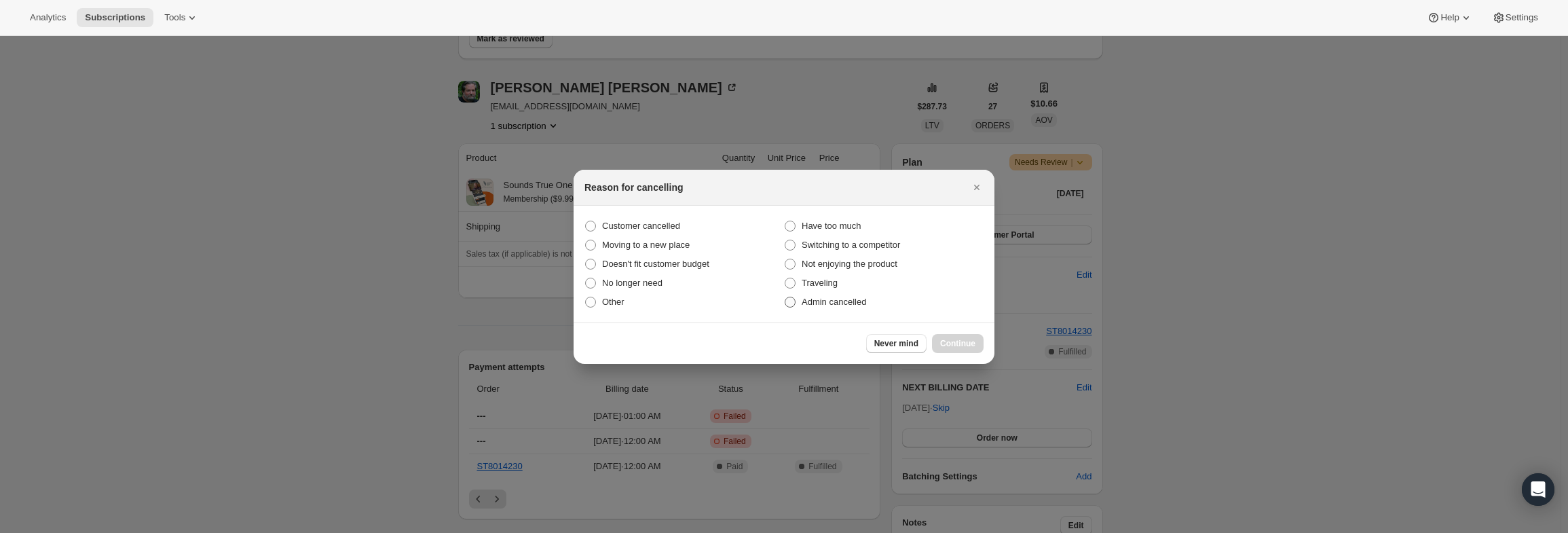
click at [848, 303] on span "Admin cancelled" at bounding box center [833, 302] width 64 height 11
click at [786, 297] on input "Admin cancelled" at bounding box center [785, 296] width 1 height 1
radio input "true"
drag, startPoint x: 965, startPoint y: 349, endPoint x: 941, endPoint y: 345, distance: 24.3
click at [964, 349] on button "Continue" at bounding box center [957, 344] width 52 height 19
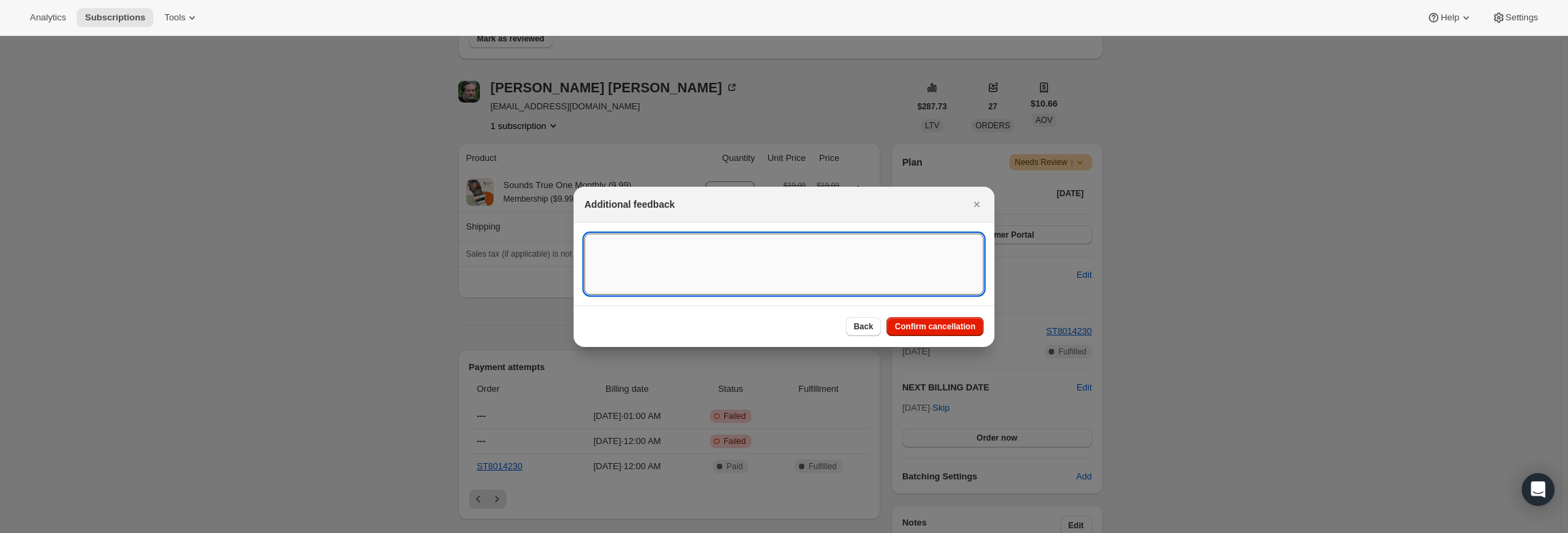
drag, startPoint x: 824, startPoint y: 261, endPoint x: 827, endPoint y: 236, distance: 25.2
click at [824, 255] on textarea ":r16:" at bounding box center [784, 265] width 399 height 62
type textarea "PayPal Error"
click at [953, 328] on span "Confirm cancellation" at bounding box center [935, 326] width 81 height 11
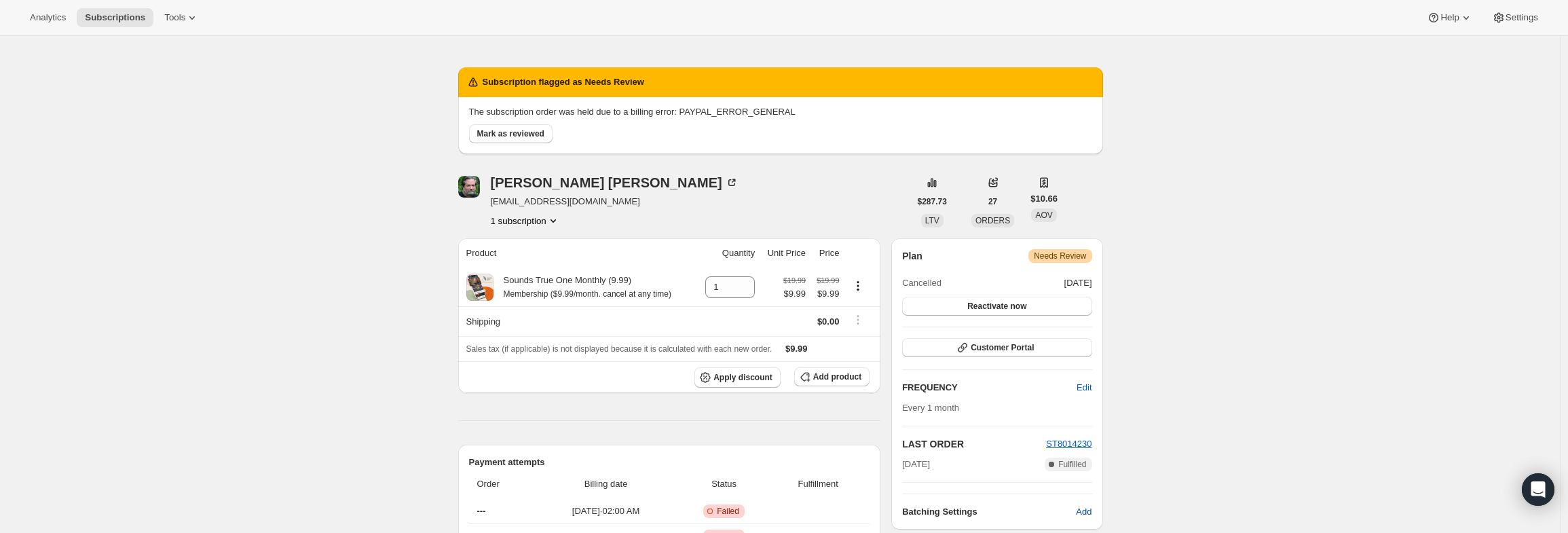
scroll to position [68, 0]
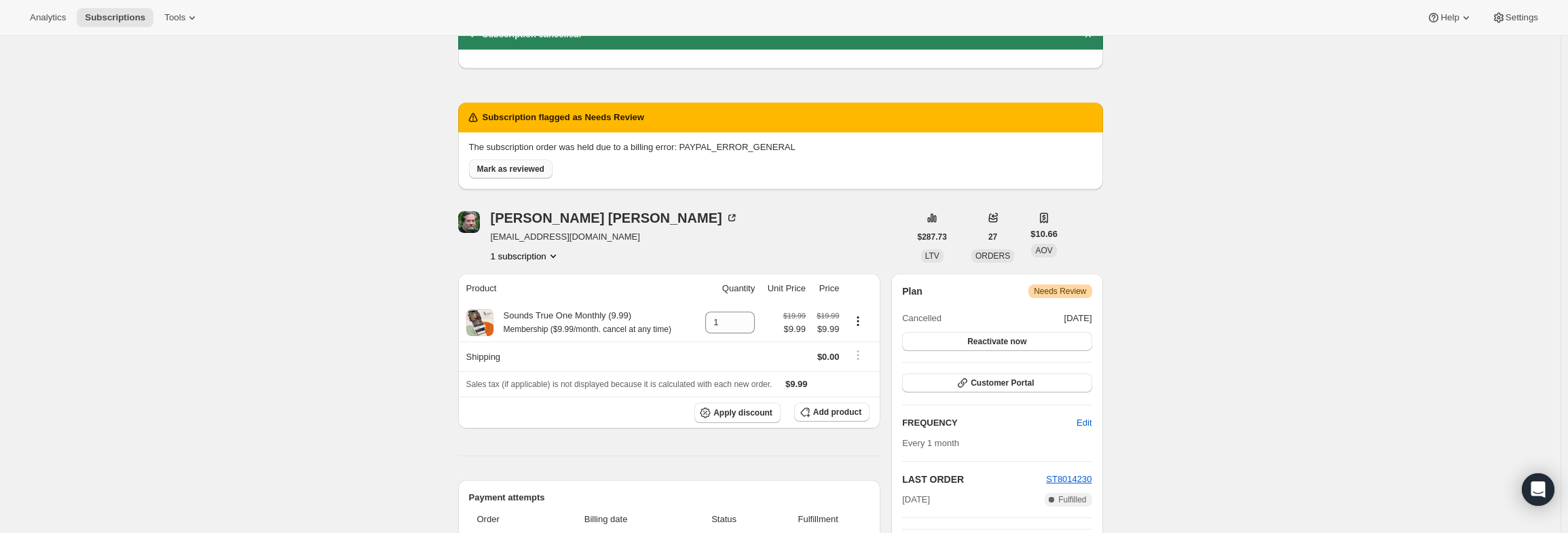
click at [528, 169] on span "Mark as reviewed" at bounding box center [511, 169] width 67 height 11
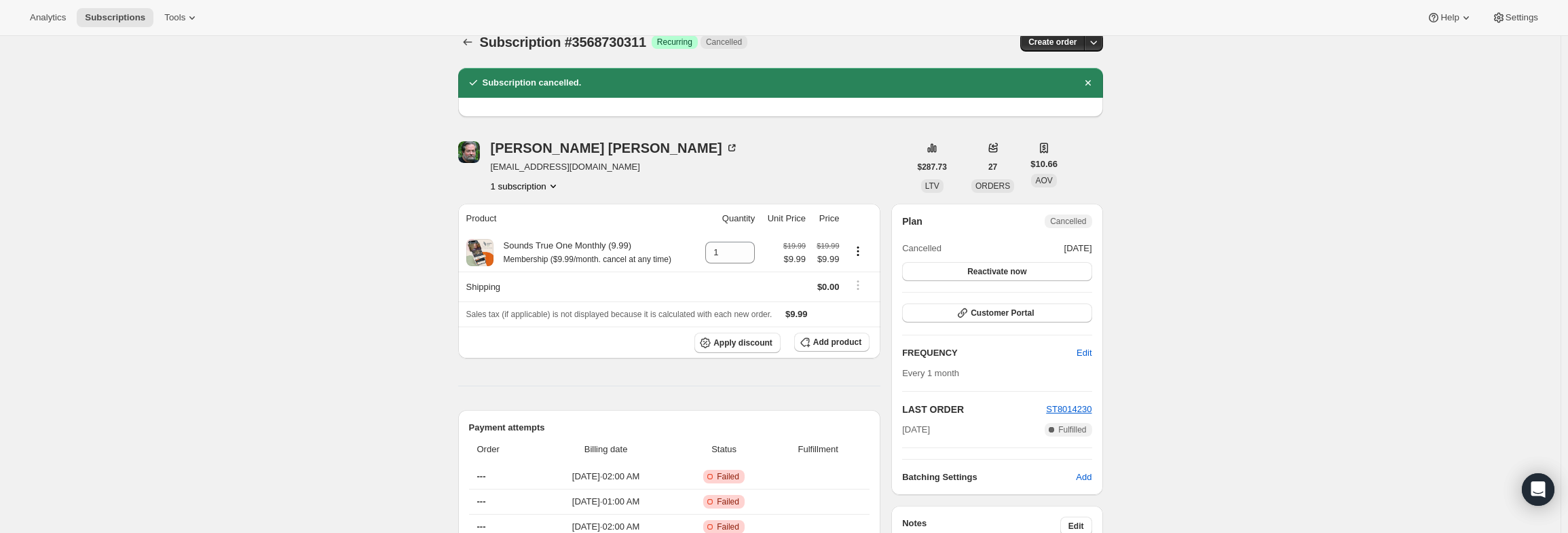
scroll to position [0, 0]
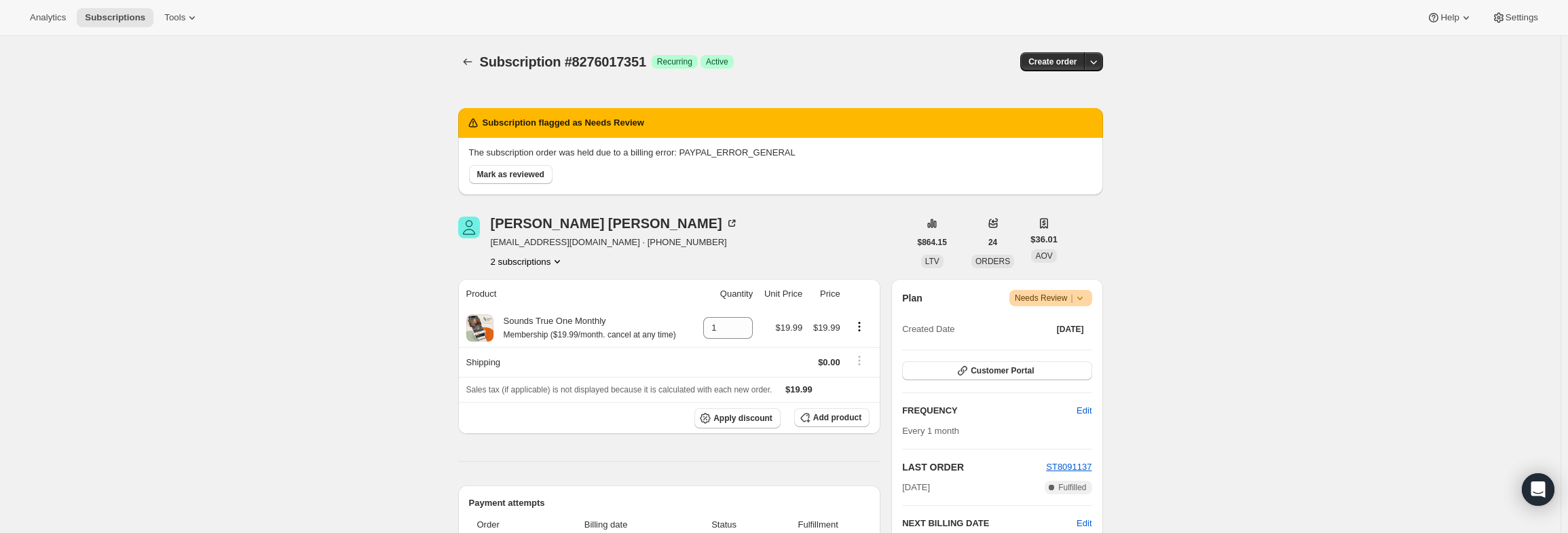
click at [554, 263] on icon "Product actions" at bounding box center [556, 261] width 13 height 13
click at [547, 296] on button "18993381575" at bounding box center [531, 287] width 98 height 22
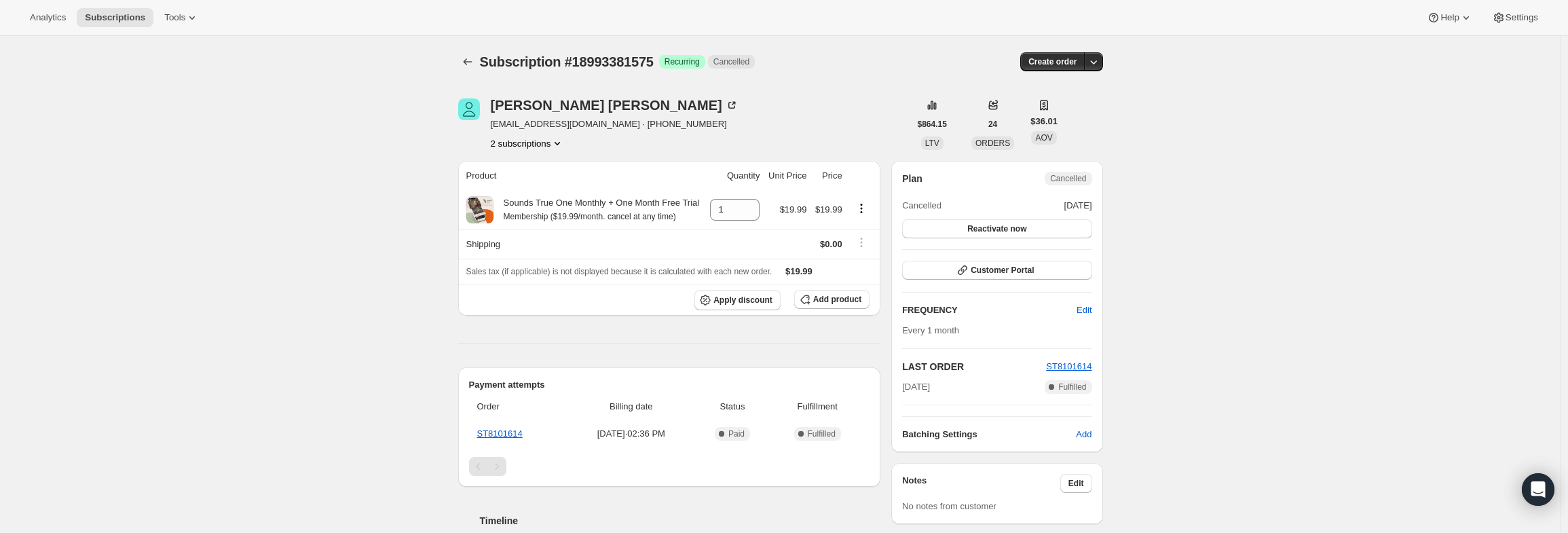
click at [548, 141] on button "2 subscriptions" at bounding box center [527, 142] width 74 height 13
click at [548, 186] on span "8276017351" at bounding box center [531, 191] width 94 height 13
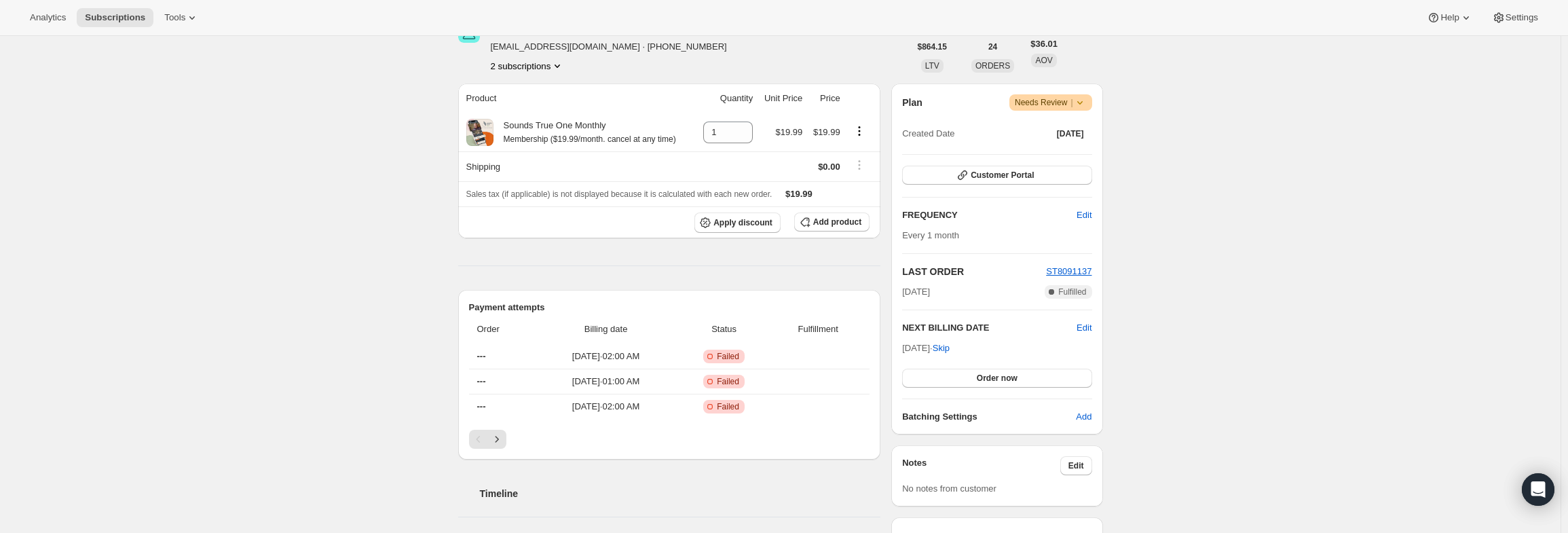
scroll to position [204, 0]
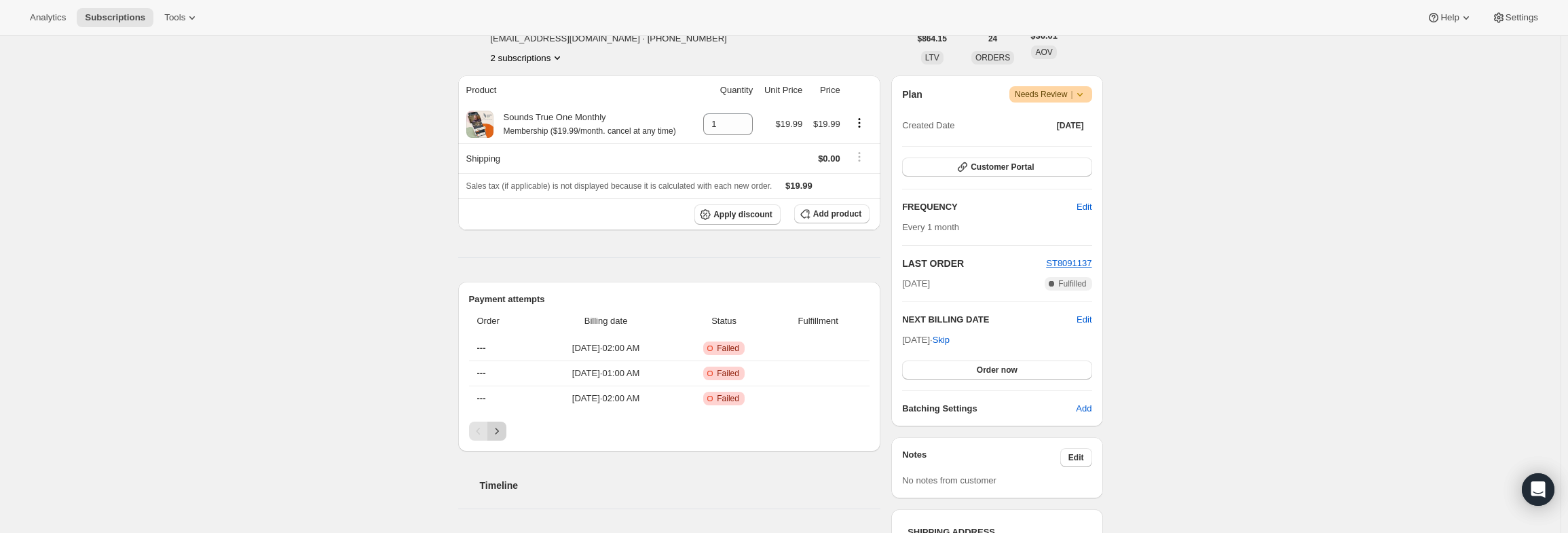
click at [504, 425] on icon "Next" at bounding box center [497, 431] width 13 height 13
click at [1082, 95] on icon at bounding box center [1079, 95] width 5 height 4
click at [1067, 150] on span "Cancel subscription" at bounding box center [1056, 143] width 76 height 13
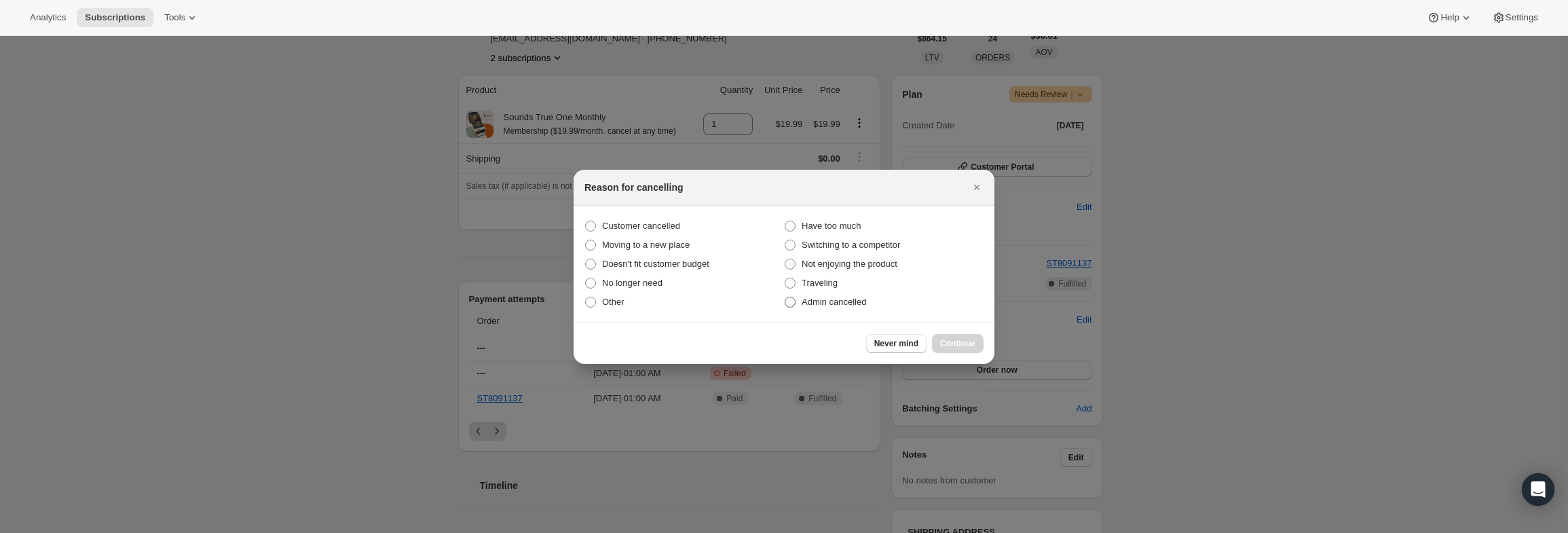
drag, startPoint x: 806, startPoint y: 306, endPoint x: 854, endPoint y: 300, distance: 48.4
click at [805, 306] on span "Admin cancelled" at bounding box center [833, 302] width 64 height 11
click at [786, 297] on input "Admin cancelled" at bounding box center [785, 296] width 1 height 1
radio input "true"
click at [948, 336] on button "Continue" at bounding box center [957, 344] width 52 height 19
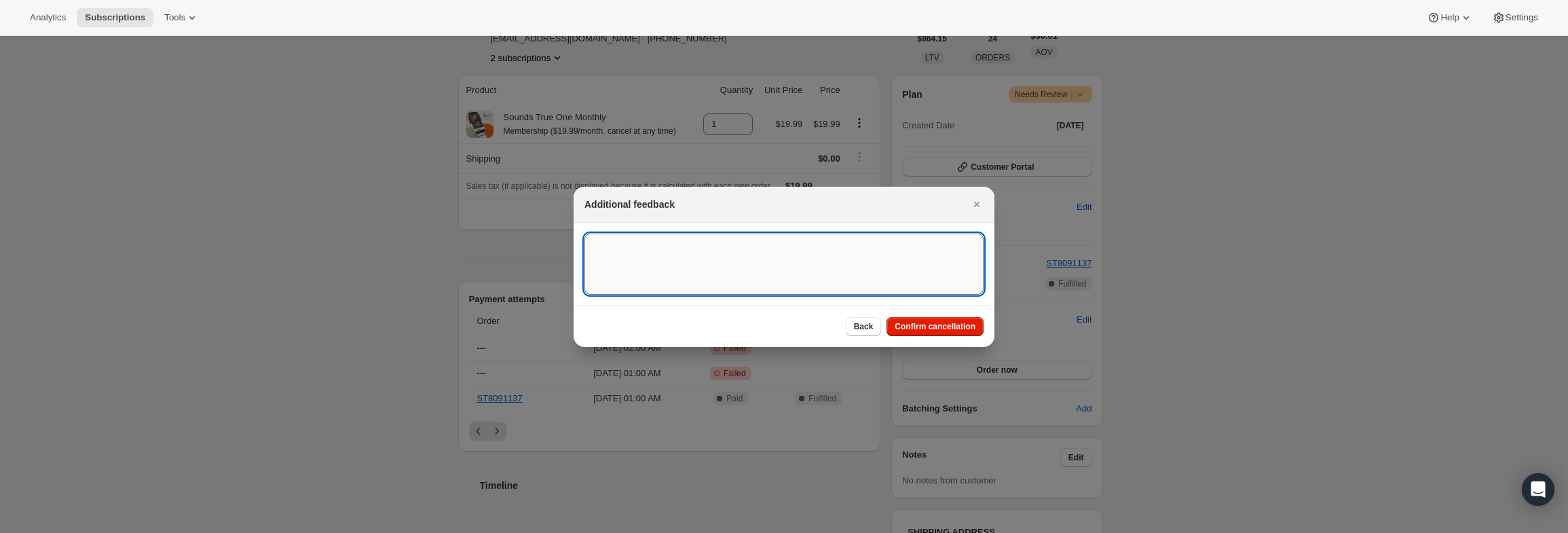
click at [802, 251] on textarea ":r5e:" at bounding box center [784, 265] width 399 height 62
type textarea "PayPal Error"
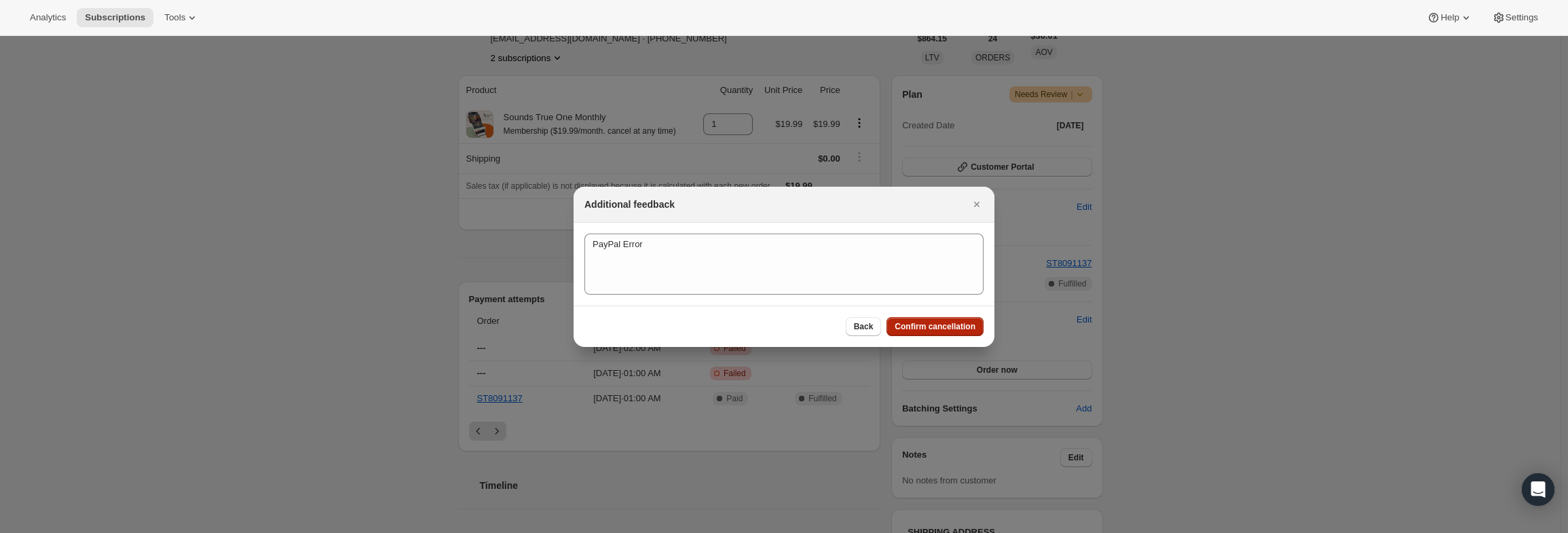
click at [940, 326] on span "Confirm cancellation" at bounding box center [935, 326] width 81 height 11
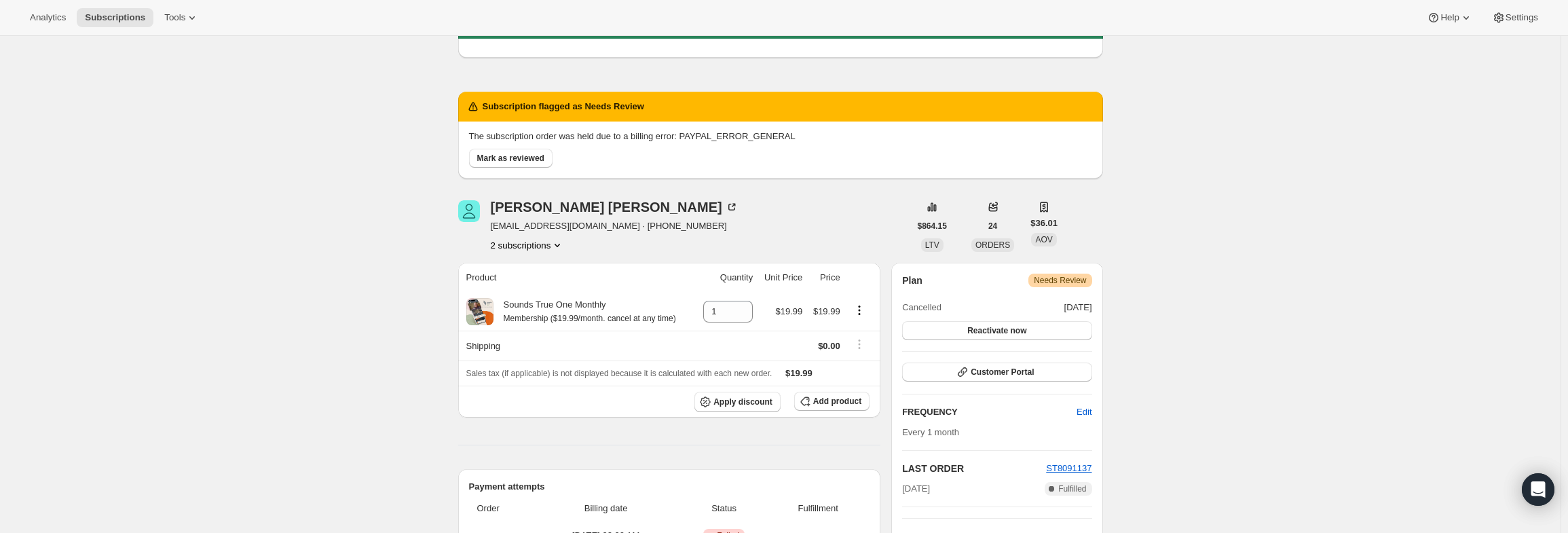
scroll to position [135, 0]
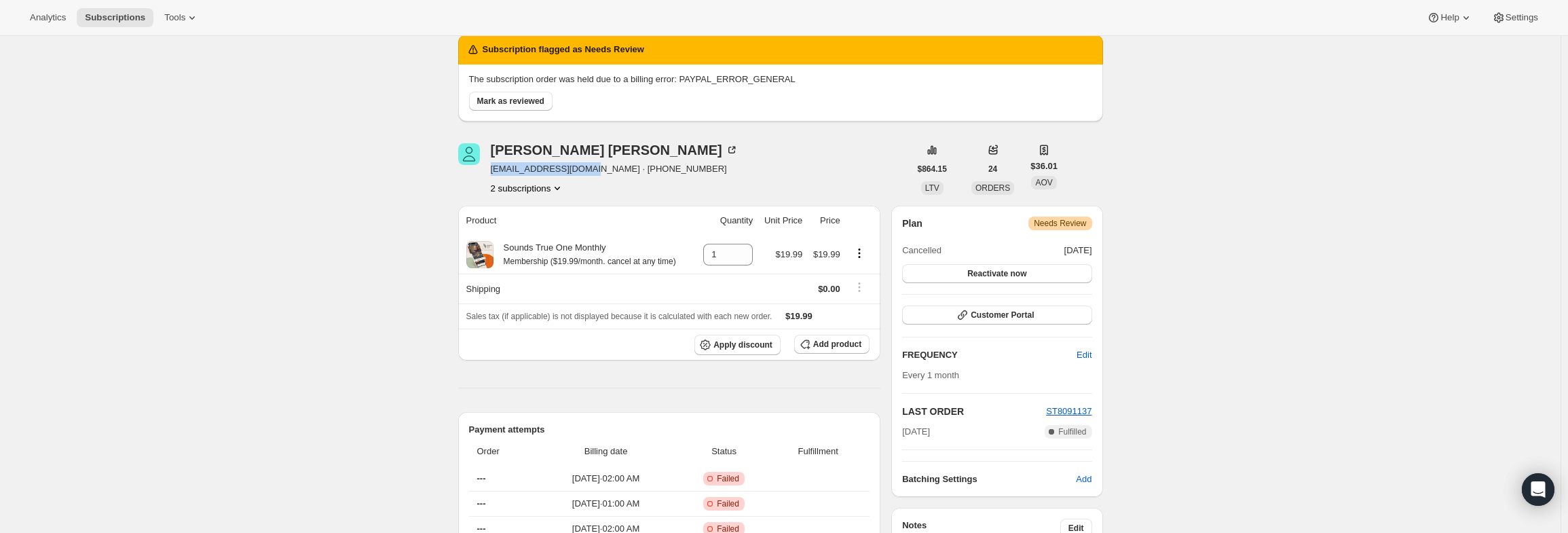
drag, startPoint x: 579, startPoint y: 169, endPoint x: 496, endPoint y: 170, distance: 83.0
click at [496, 170] on span "chrisretire@gmail.com · +19494337236" at bounding box center [614, 169] width 248 height 13
copy span "chrisretire@gmail.com"
drag, startPoint x: 520, startPoint y: 100, endPoint x: 527, endPoint y: 97, distance: 7.6
click at [520, 101] on span "Mark as reviewed" at bounding box center [511, 101] width 67 height 11
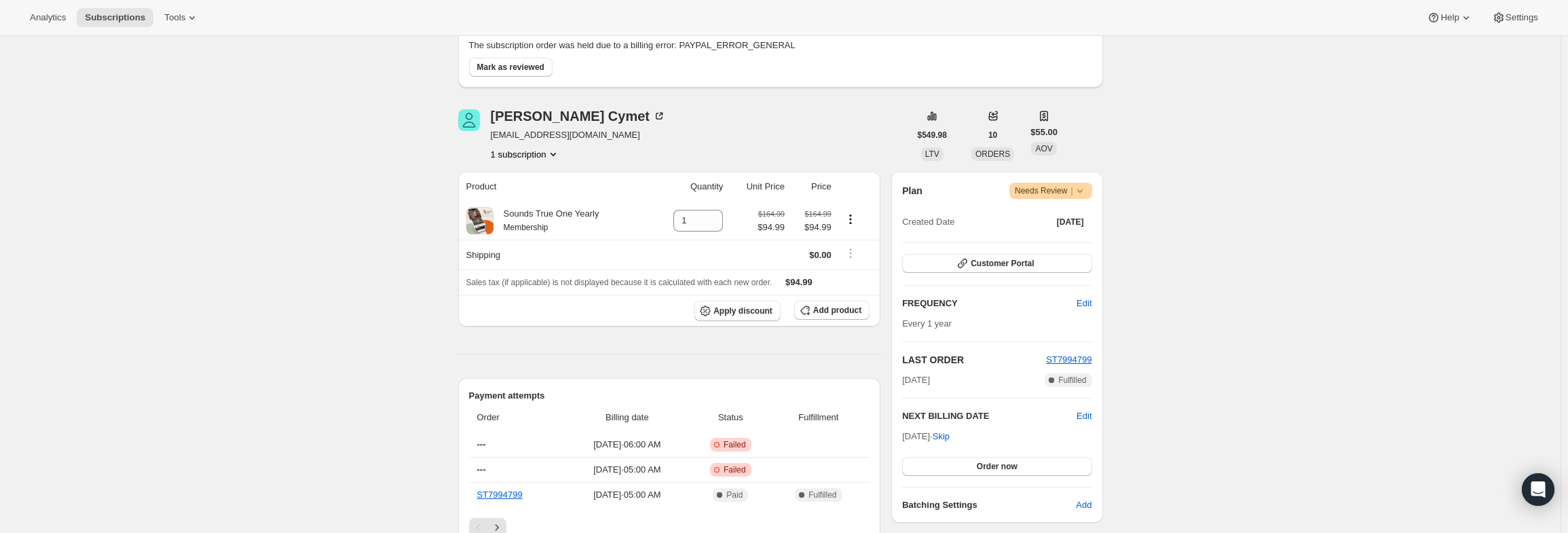
scroll to position [135, 0]
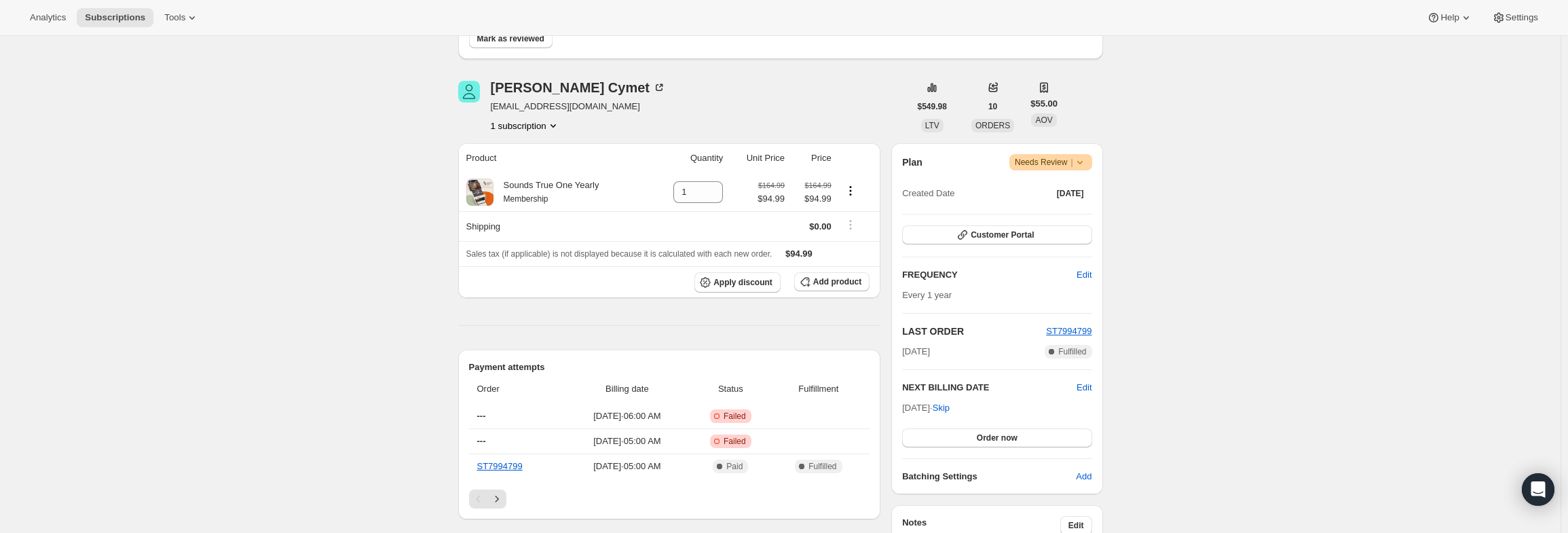
click at [1085, 163] on icon at bounding box center [1079, 162] width 13 height 13
click at [1078, 182] on span "Pause subscription" at bounding box center [1056, 188] width 76 height 13
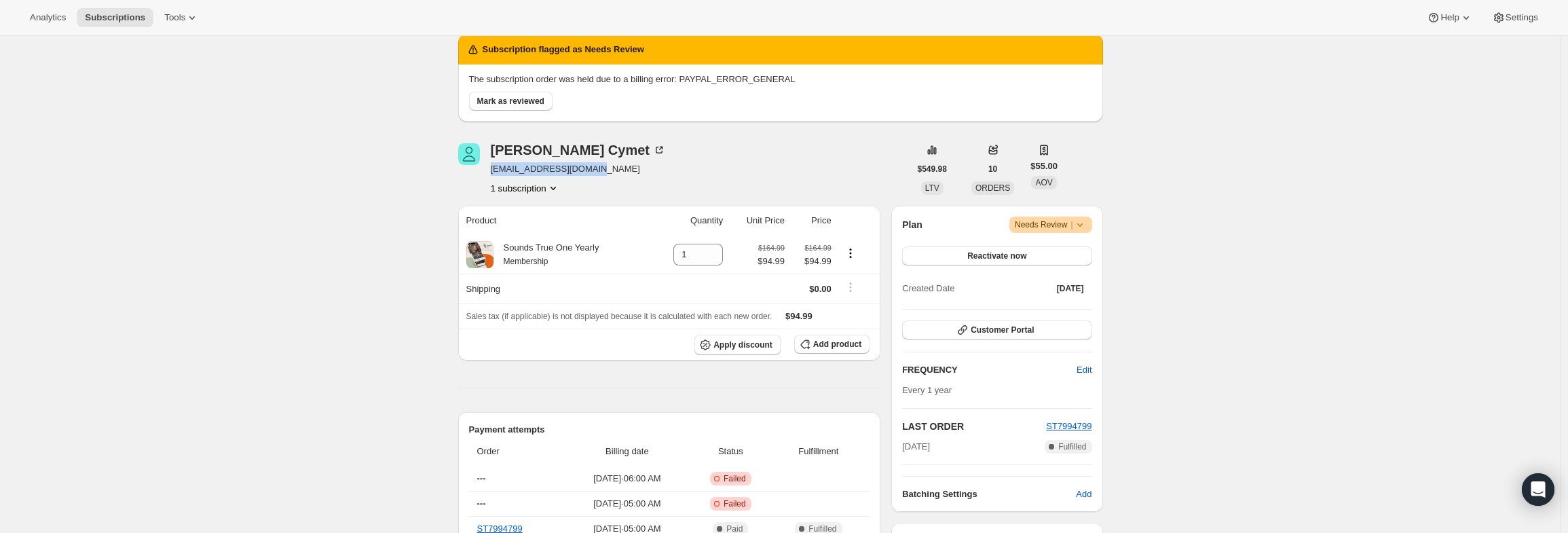
drag, startPoint x: 595, startPoint y: 170, endPoint x: 494, endPoint y: 172, distance: 101.0
click at [494, 172] on span "mariana.cype@gmail.com" at bounding box center [578, 169] width 176 height 13
copy span "mariana.cype@gmail.com"
click at [1250, 241] on div "Subscription #3451617479. This page is ready Subscription #3451617479 Success R…" at bounding box center [780, 513] width 1560 height 1227
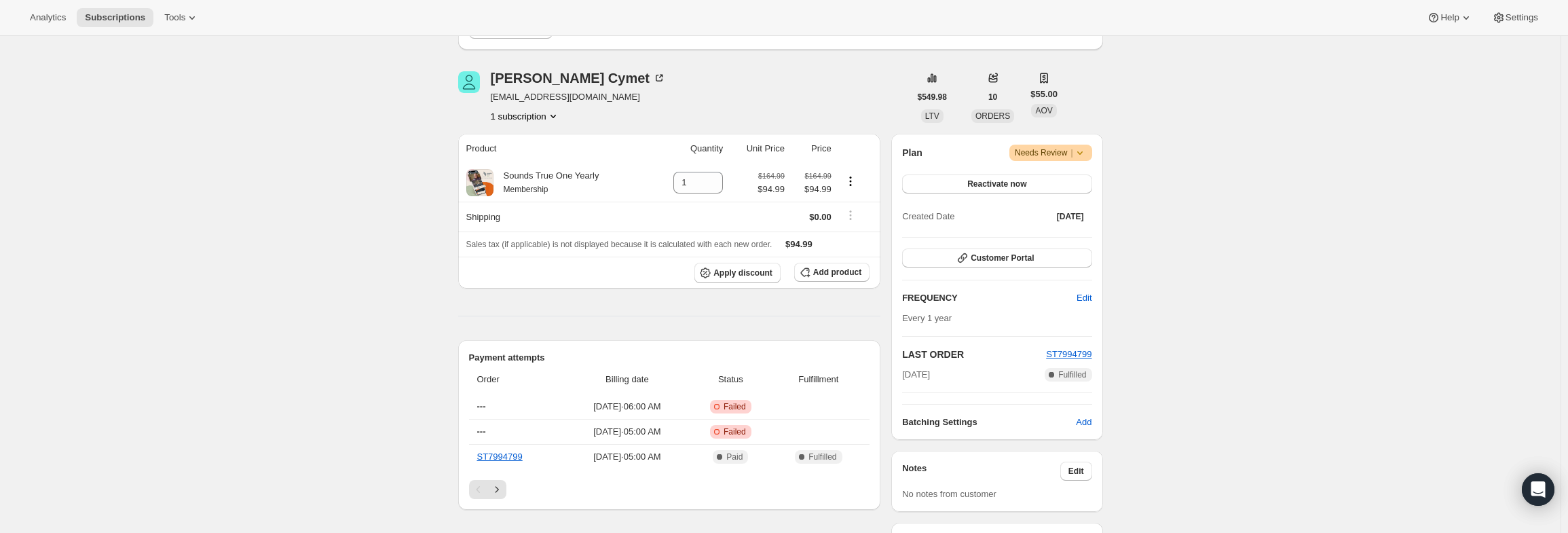
scroll to position [340, 0]
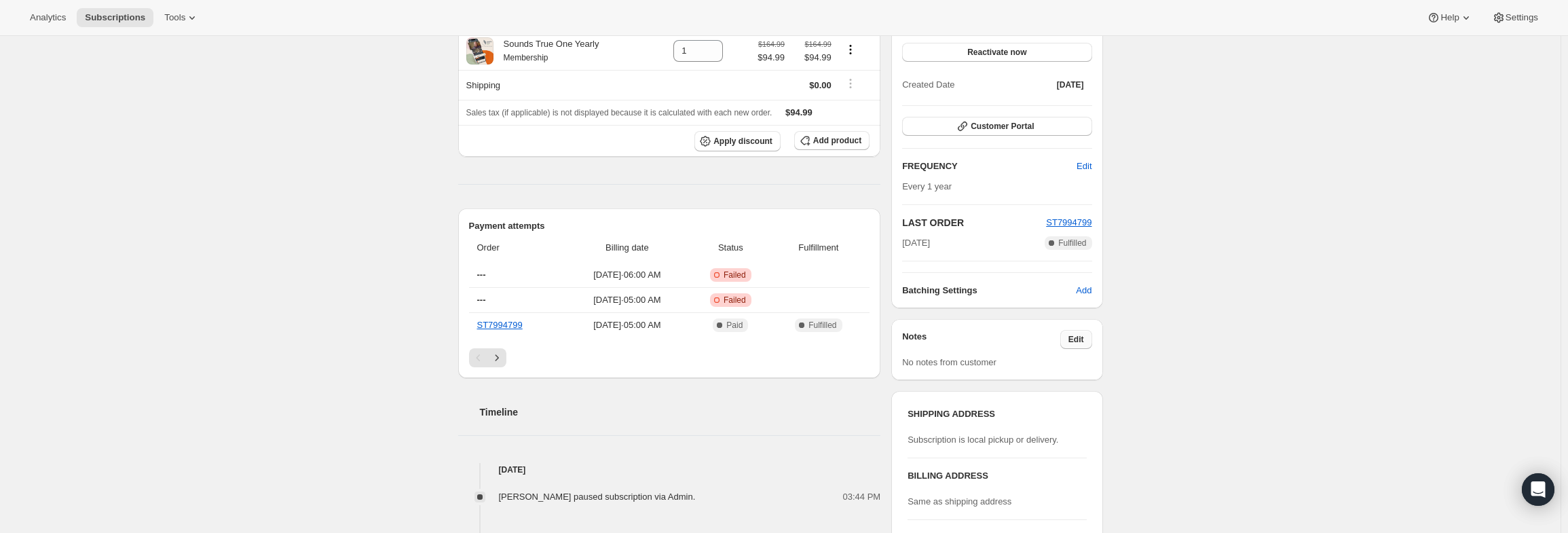
click at [1084, 341] on span "Edit" at bounding box center [1077, 340] width 16 height 11
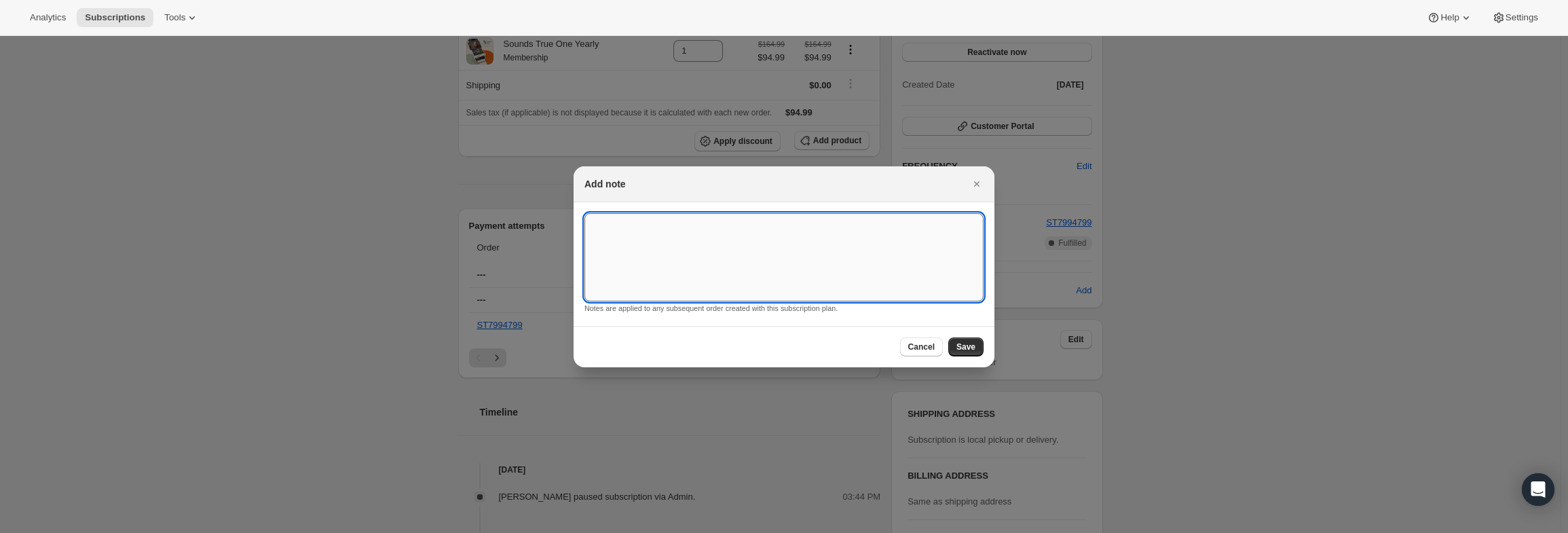
click at [875, 255] on textarea ":r49:" at bounding box center [784, 257] width 399 height 88
type textarea "PayPal Error"
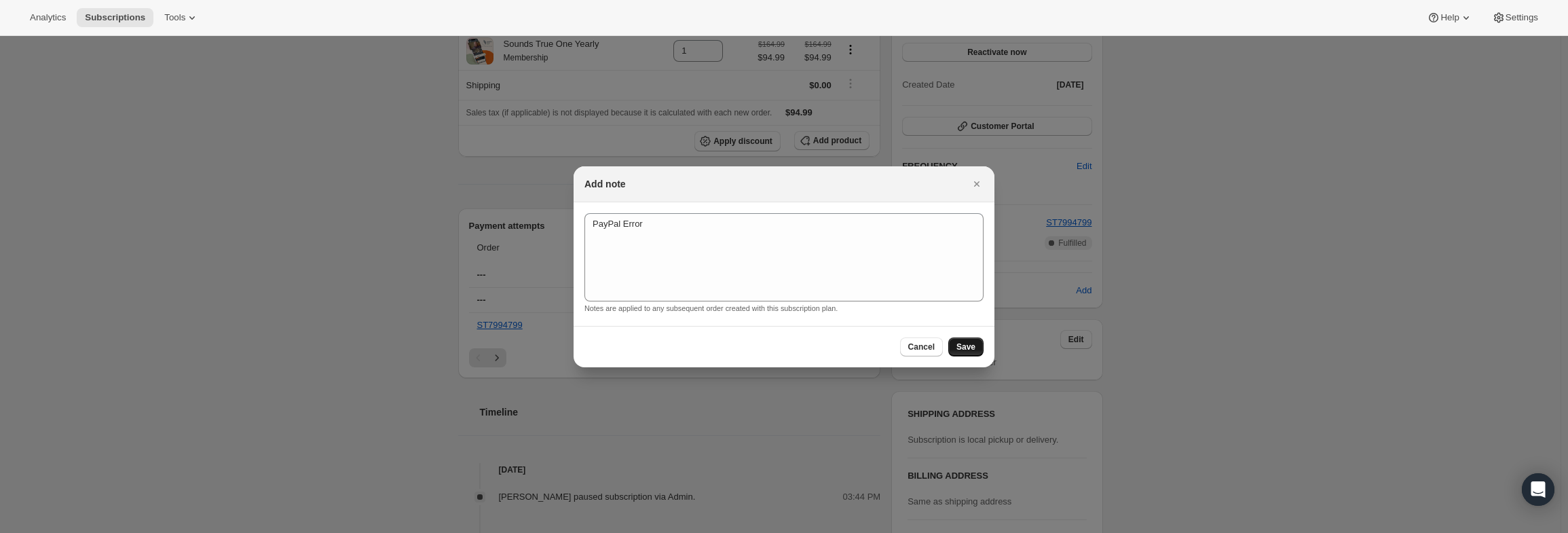
click at [964, 339] on button "Save" at bounding box center [966, 347] width 35 height 19
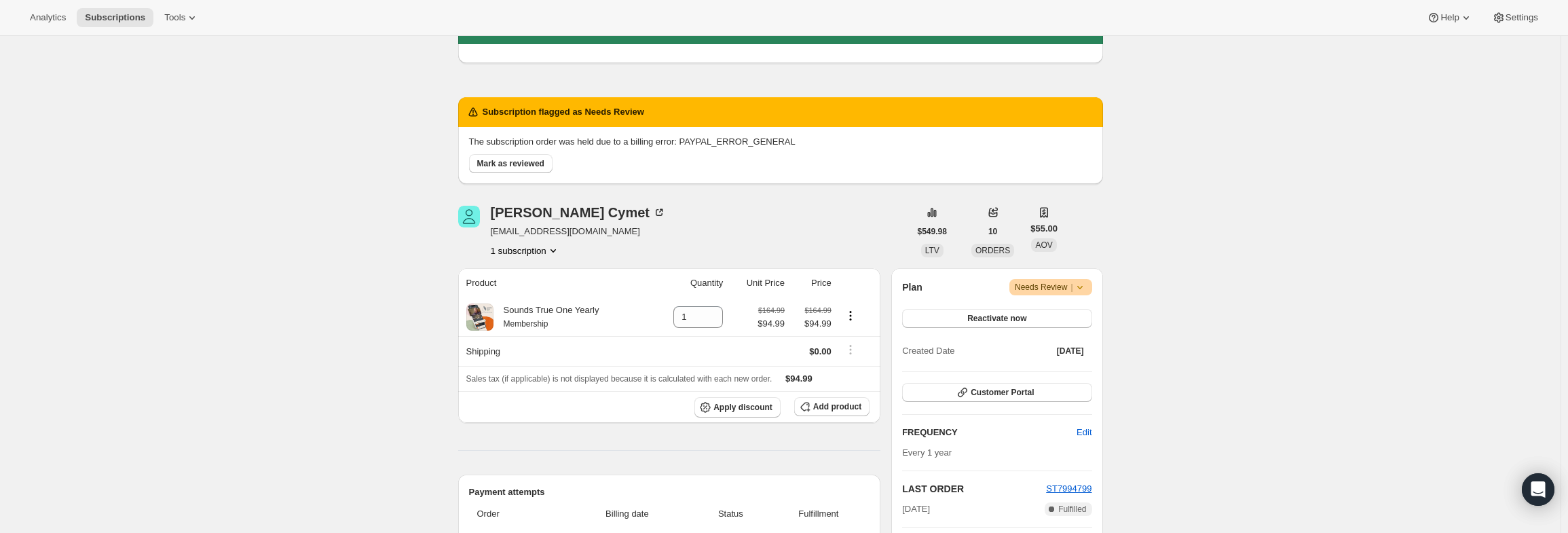
scroll to position [0, 0]
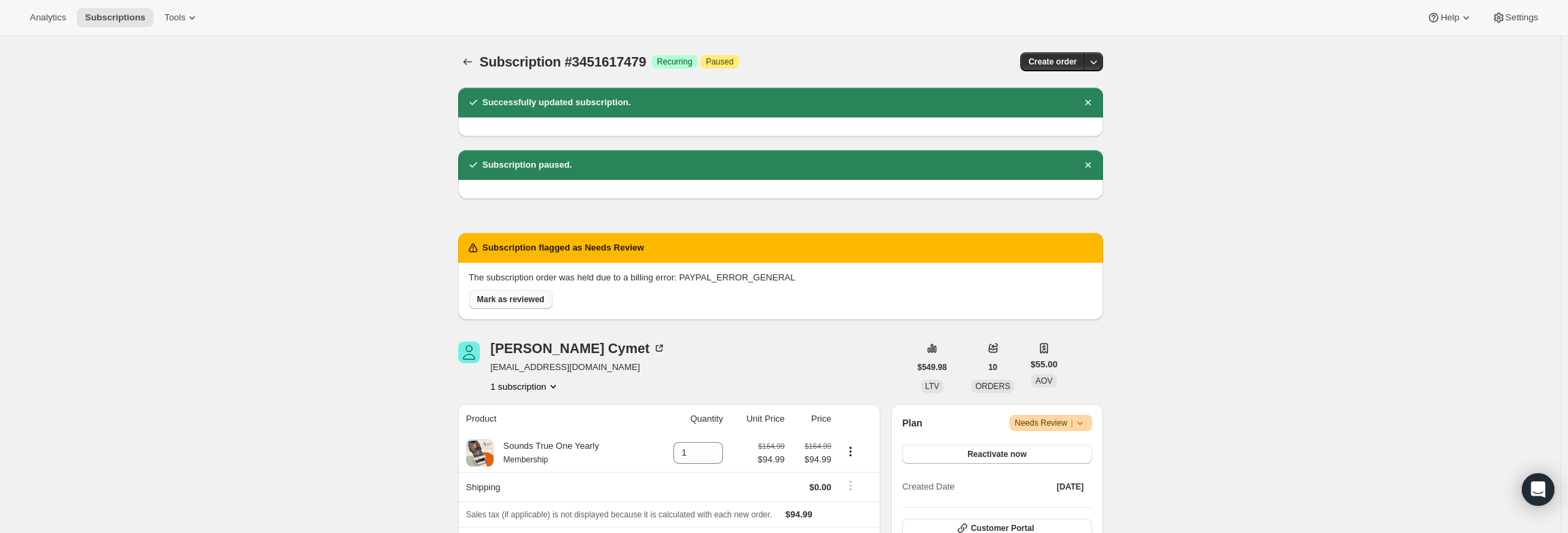
click at [512, 298] on span "Mark as reviewed" at bounding box center [511, 299] width 67 height 11
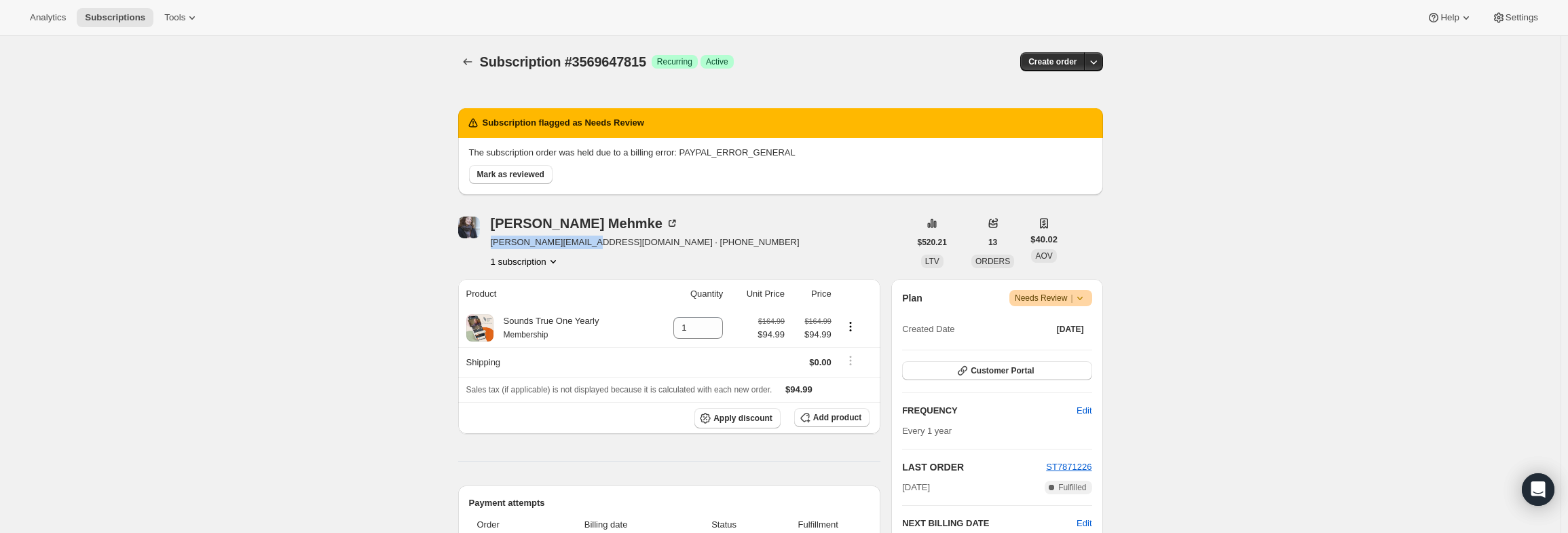
drag, startPoint x: 593, startPoint y: 243, endPoint x: 490, endPoint y: 248, distance: 103.1
click at [490, 248] on div "[PERSON_NAME] [PERSON_NAME][EMAIL_ADDRESS][DOMAIN_NAME] · [PHONE_NUMBER] 1 subs…" at bounding box center [684, 242] width 452 height 52
copy span "[PERSON_NAME][EMAIL_ADDRESS][DOMAIN_NAME]"
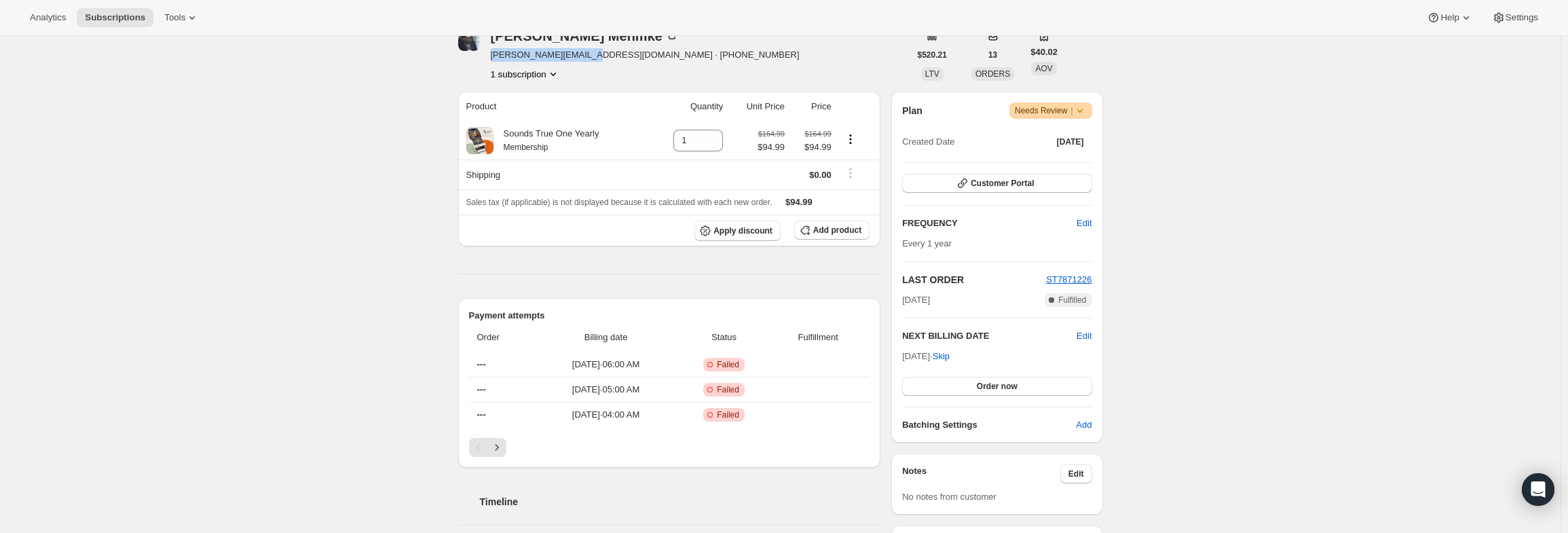
scroll to position [204, 0]
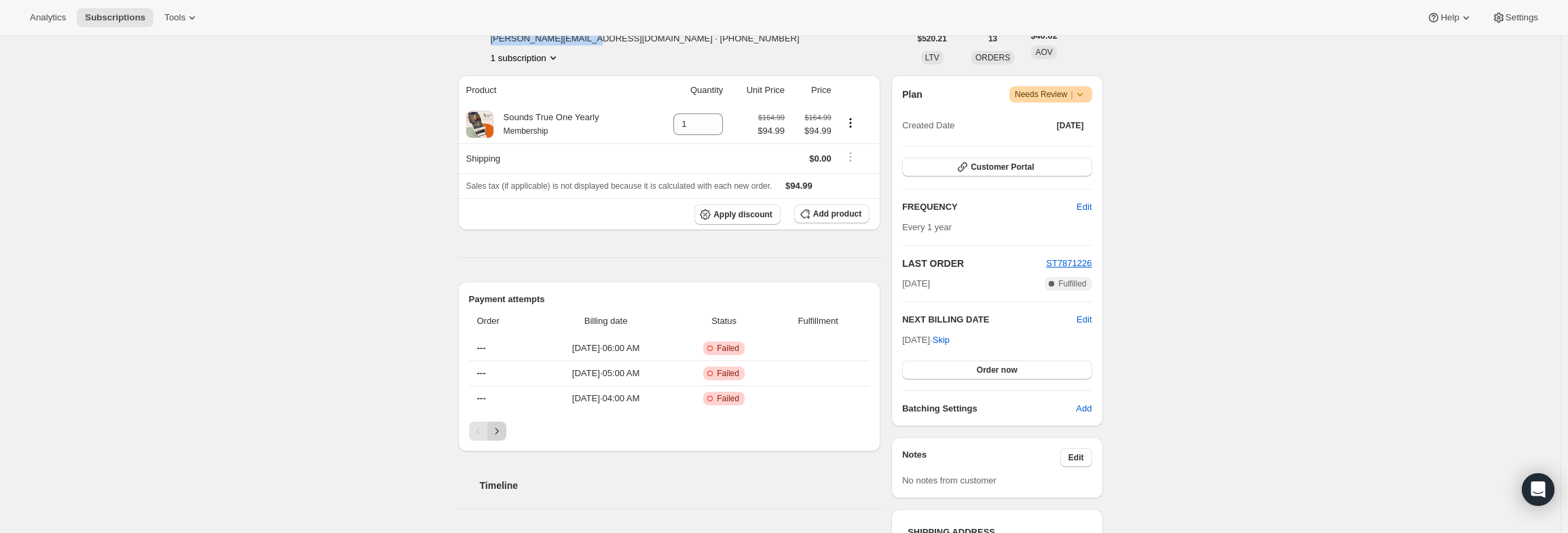
click at [504, 431] on icon "Next" at bounding box center [497, 431] width 13 height 13
click at [1085, 95] on icon at bounding box center [1079, 94] width 13 height 13
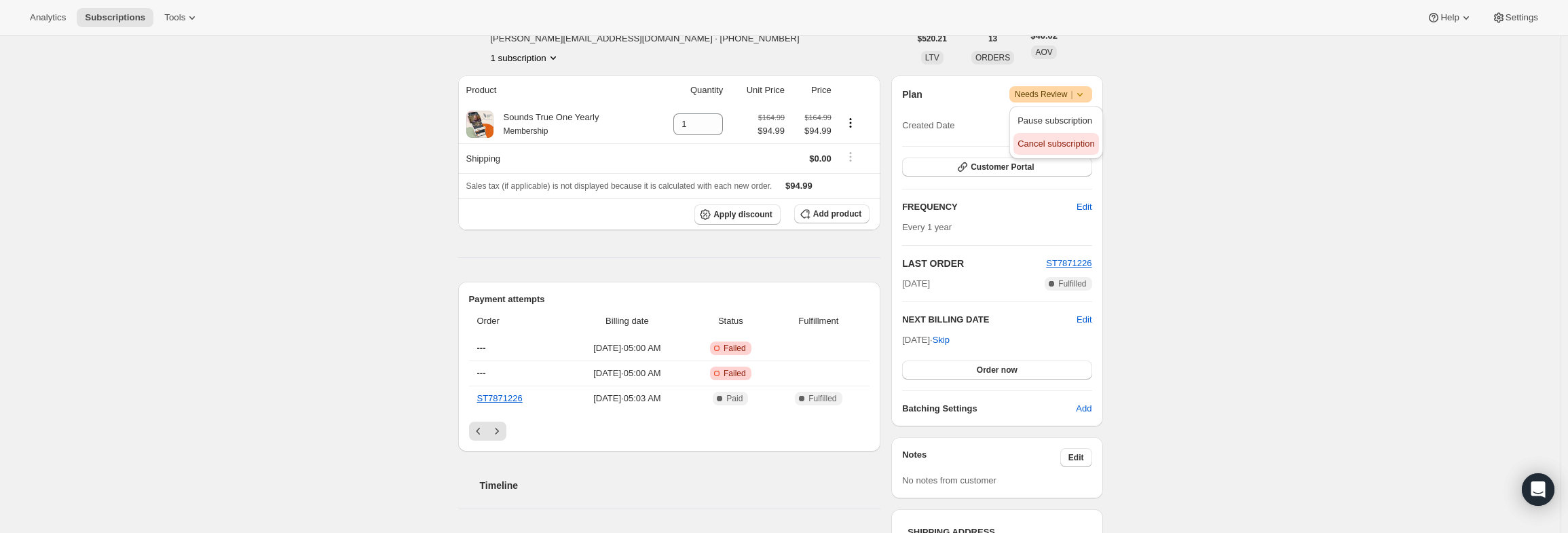
click at [1063, 139] on span "Cancel subscription" at bounding box center [1056, 144] width 76 height 11
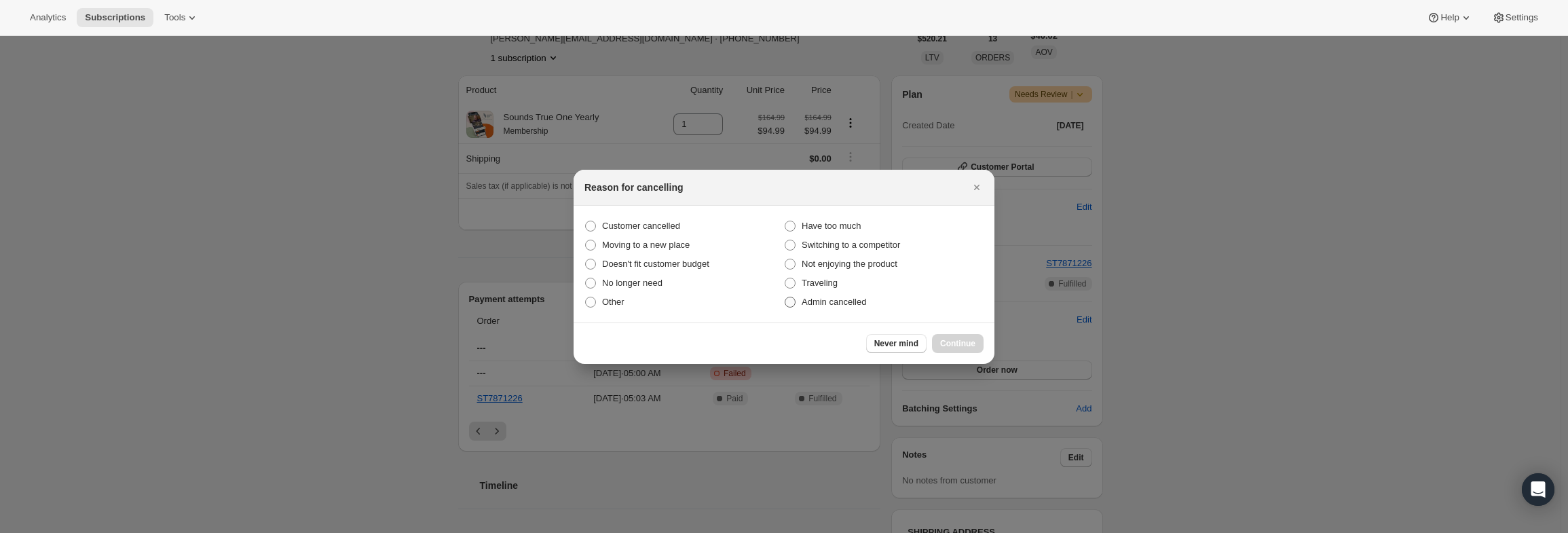
click at [824, 303] on span "Admin cancelled" at bounding box center [833, 302] width 64 height 11
click at [786, 297] on input "Admin cancelled" at bounding box center [785, 296] width 1 height 1
radio input "true"
drag, startPoint x: 949, startPoint y: 345, endPoint x: 923, endPoint y: 339, distance: 26.7
click at [948, 345] on span "Continue" at bounding box center [958, 344] width 35 height 11
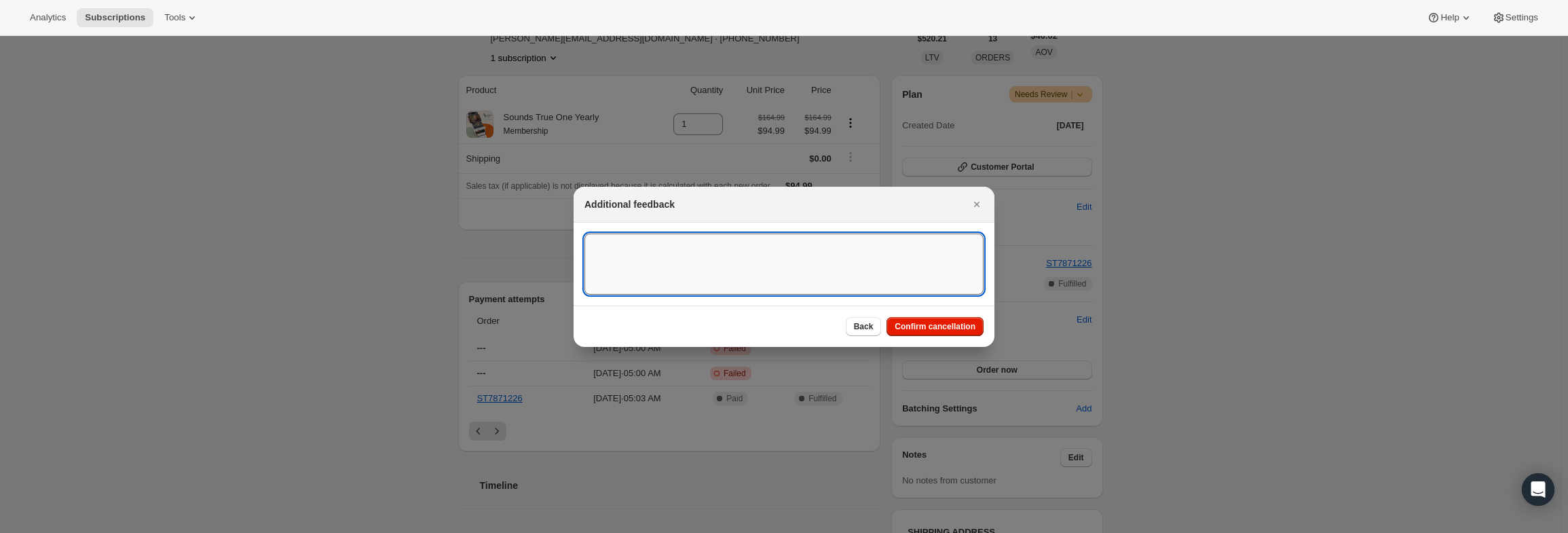
click at [817, 280] on textarea ":r16:" at bounding box center [784, 265] width 399 height 62
type textarea "a"
type textarea "PayPal Error"
click at [962, 322] on span "Confirm cancellation" at bounding box center [935, 326] width 81 height 11
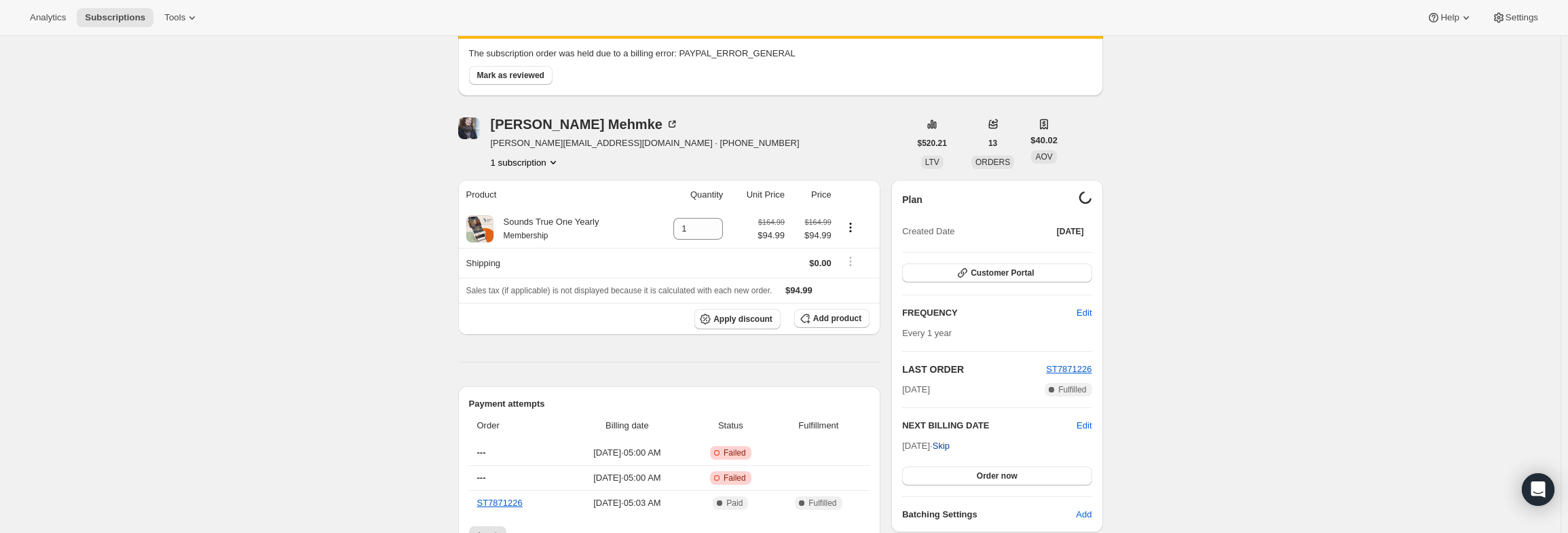
scroll to position [68, 0]
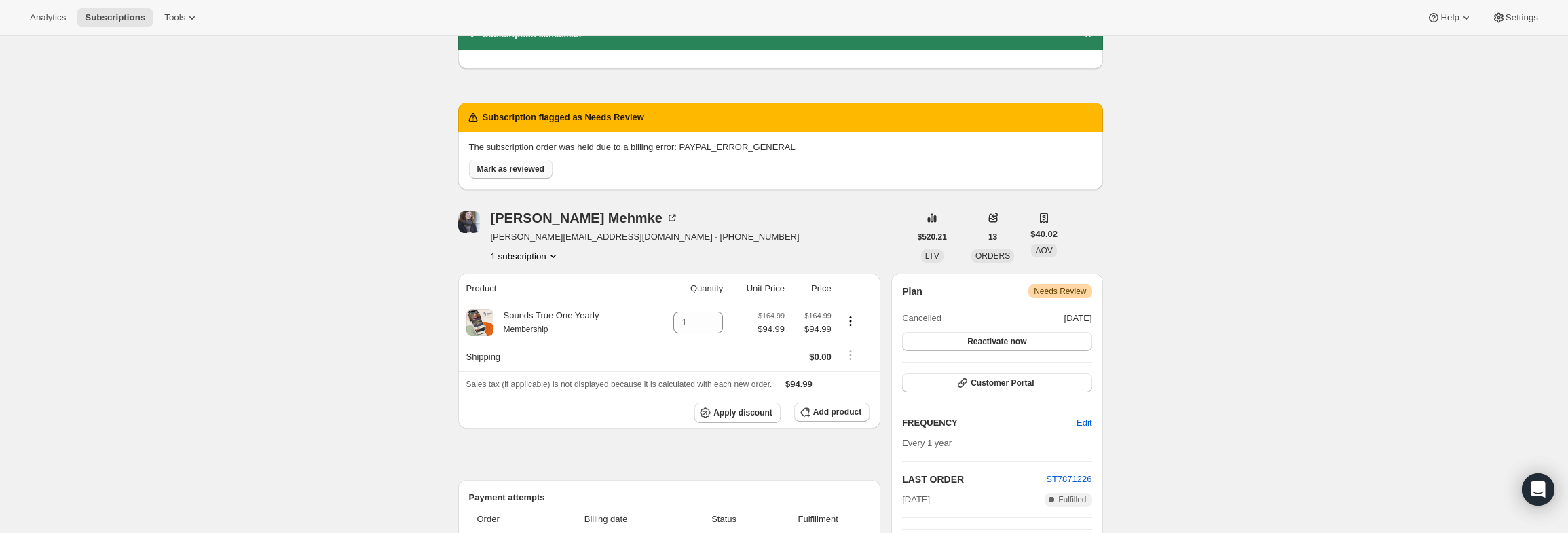
click at [534, 168] on span "Mark as reviewed" at bounding box center [511, 169] width 67 height 11
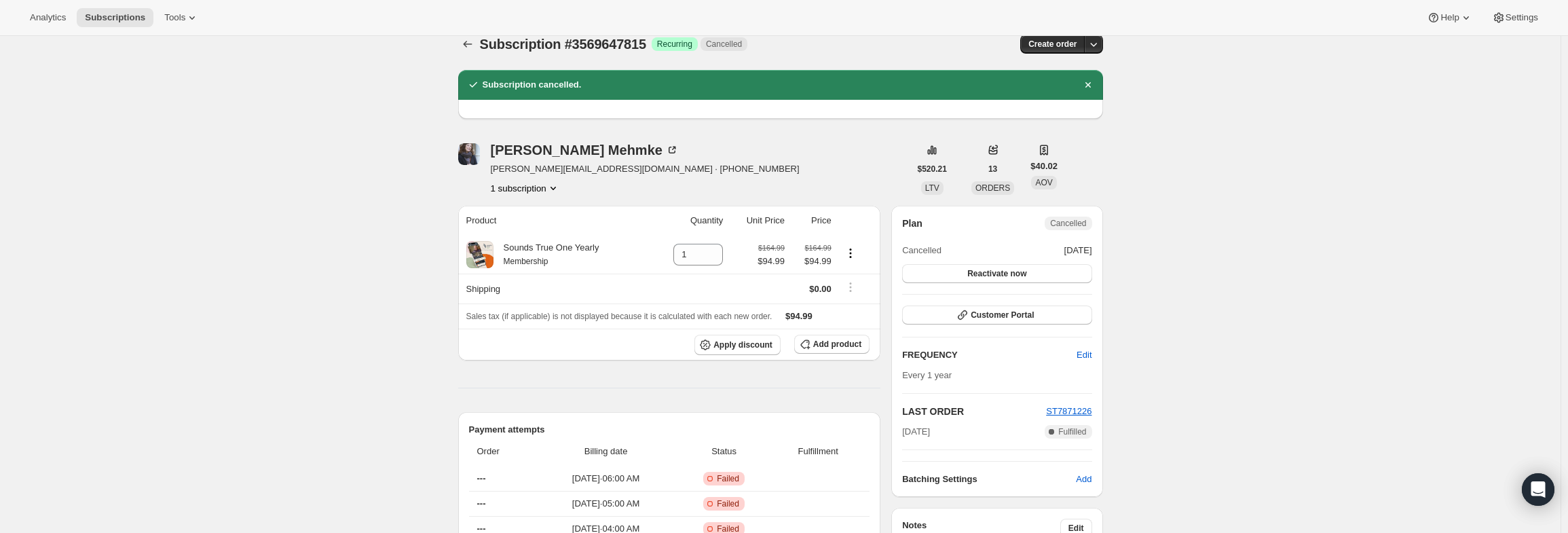
scroll to position [0, 0]
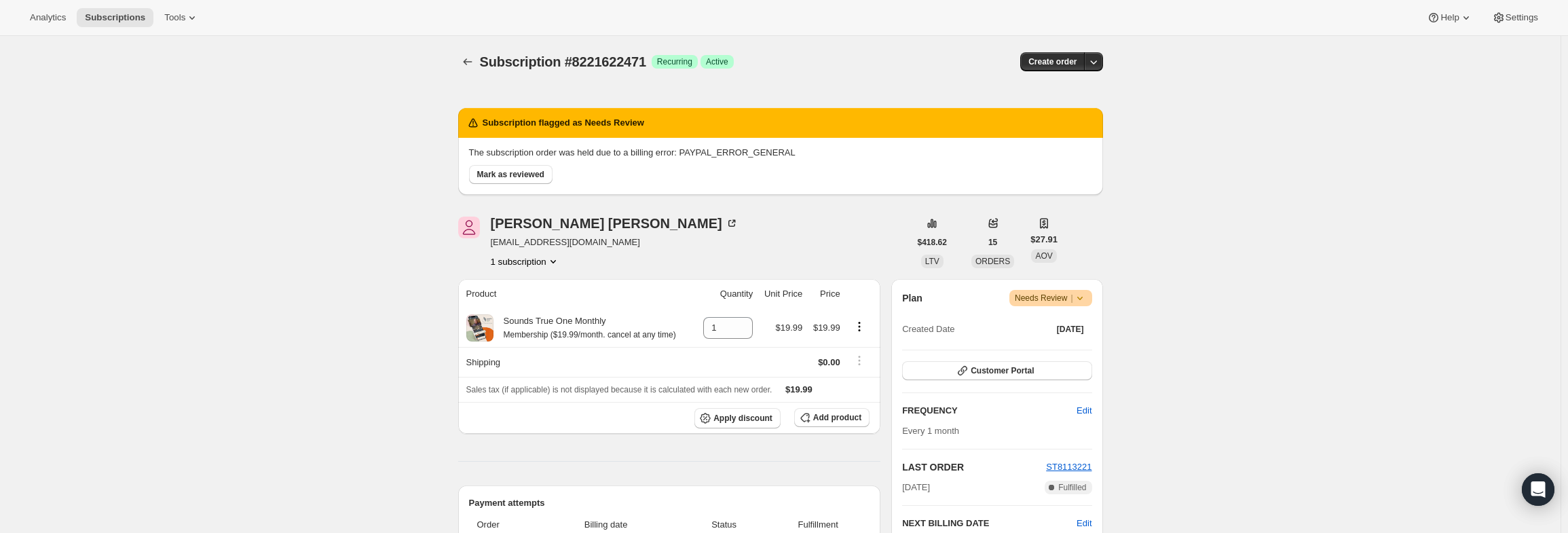
click at [1083, 303] on icon at bounding box center [1079, 297] width 13 height 13
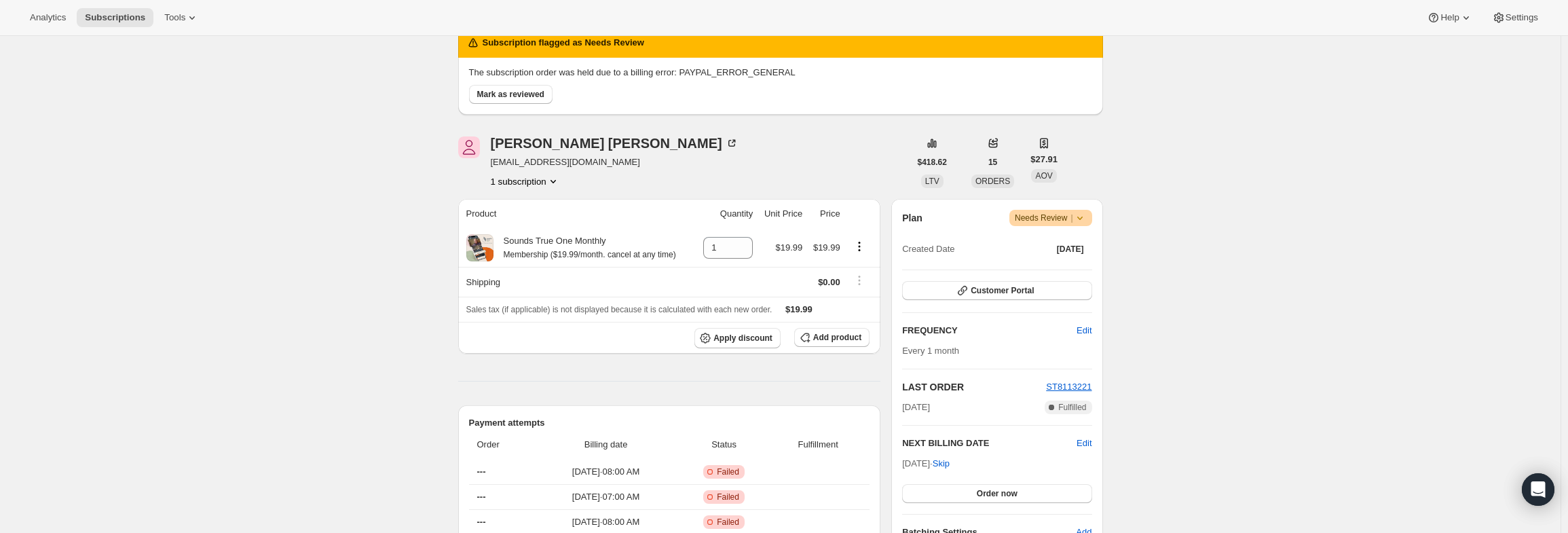
scroll to position [204, 0]
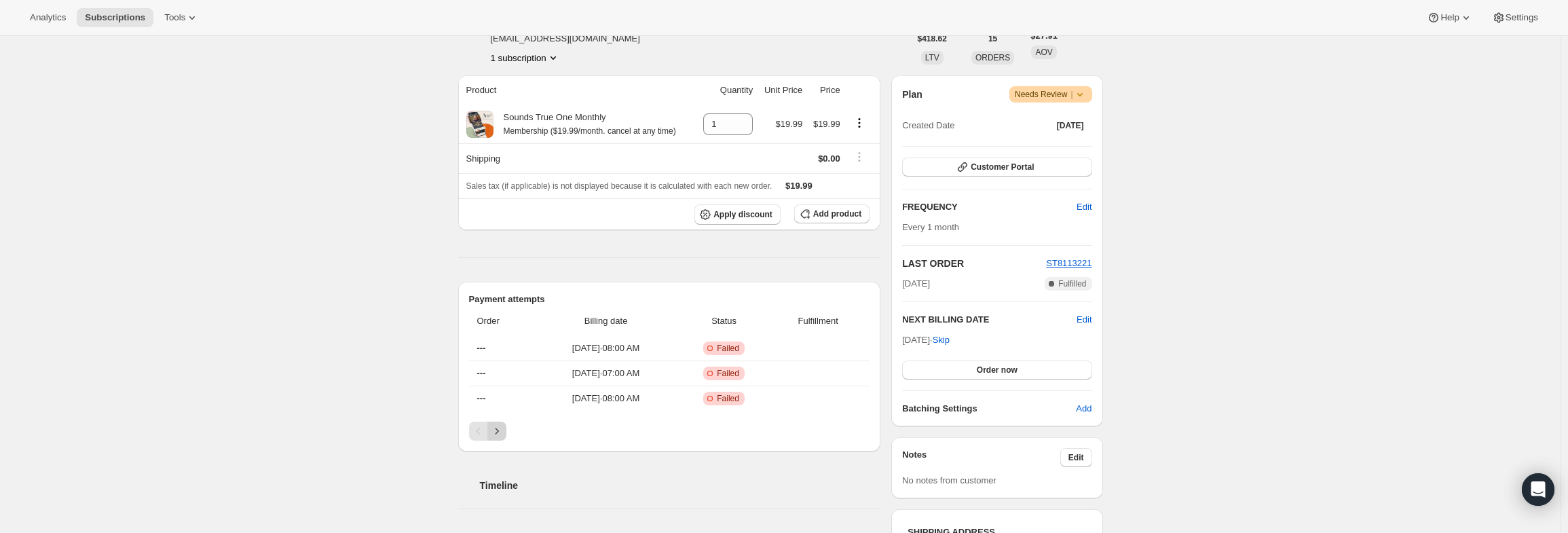
click at [499, 427] on icon "Next" at bounding box center [497, 431] width 13 height 13
click at [1086, 92] on icon at bounding box center [1079, 94] width 13 height 13
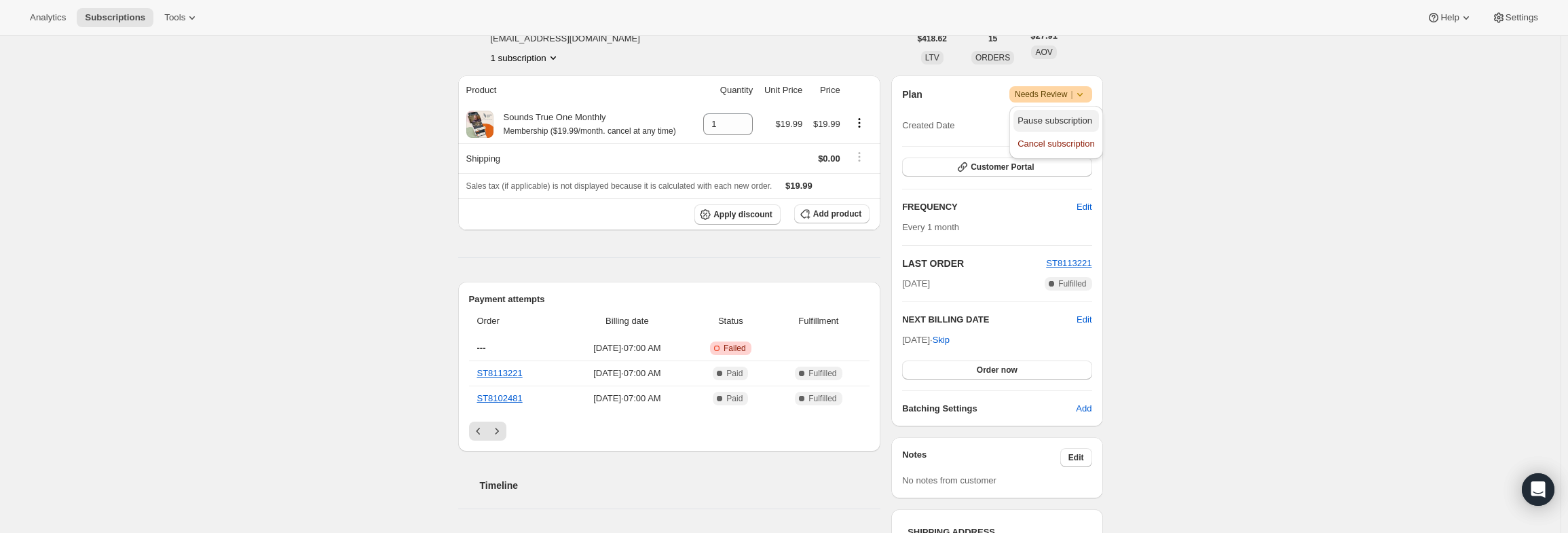
click at [1084, 119] on span "Pause subscription" at bounding box center [1055, 120] width 75 height 11
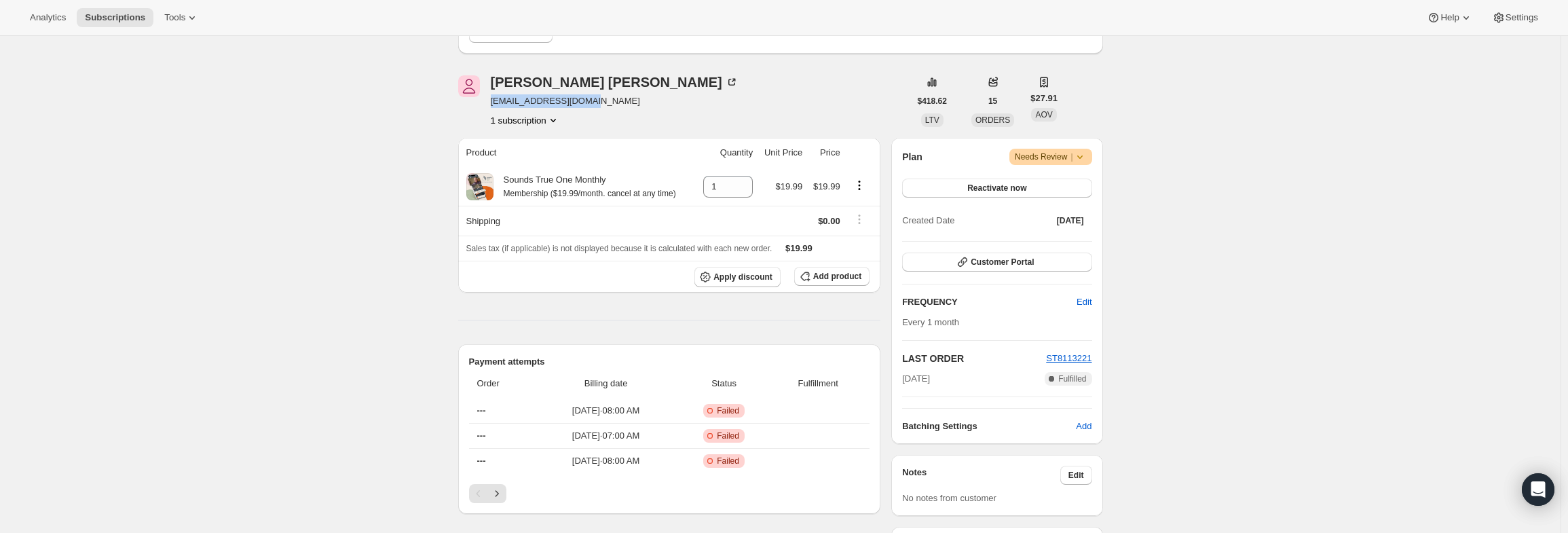
drag, startPoint x: 600, startPoint y: 102, endPoint x: 493, endPoint y: 104, distance: 107.0
click at [493, 104] on span "81205jmarsh@gmail.com" at bounding box center [614, 100] width 248 height 13
copy span "81205jmarsh@gmail.com"
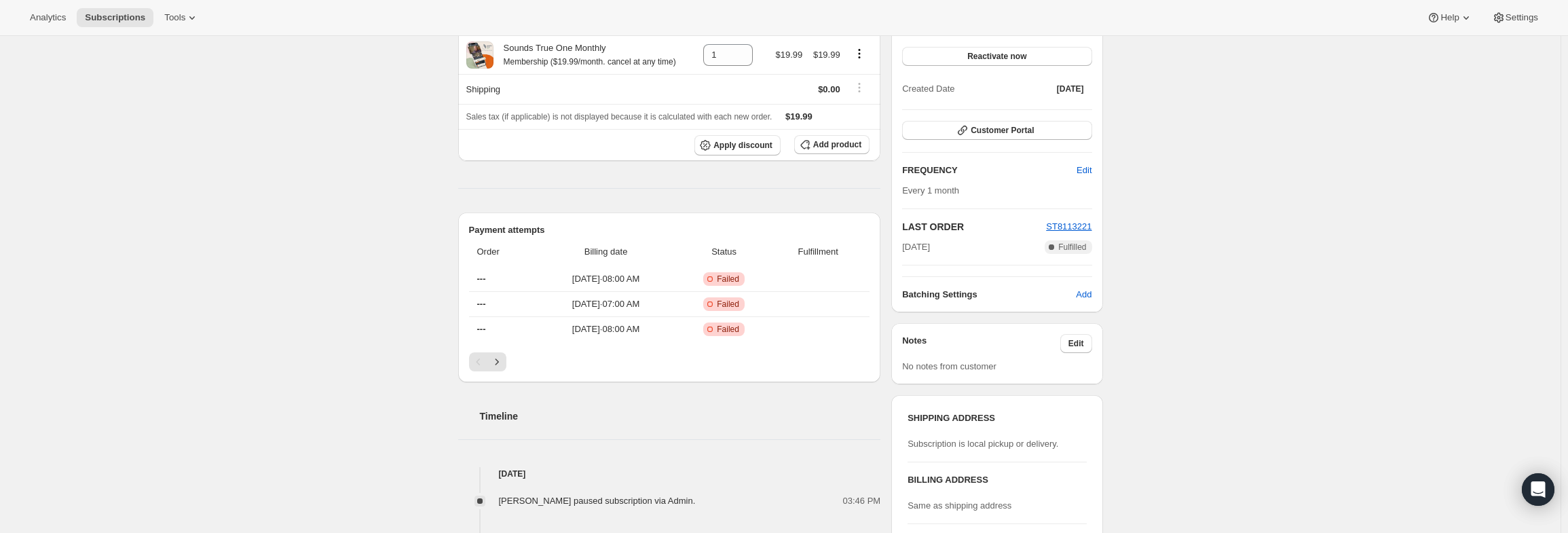
scroll to position [340, 0]
click at [1076, 337] on span "Edit" at bounding box center [1077, 340] width 16 height 11
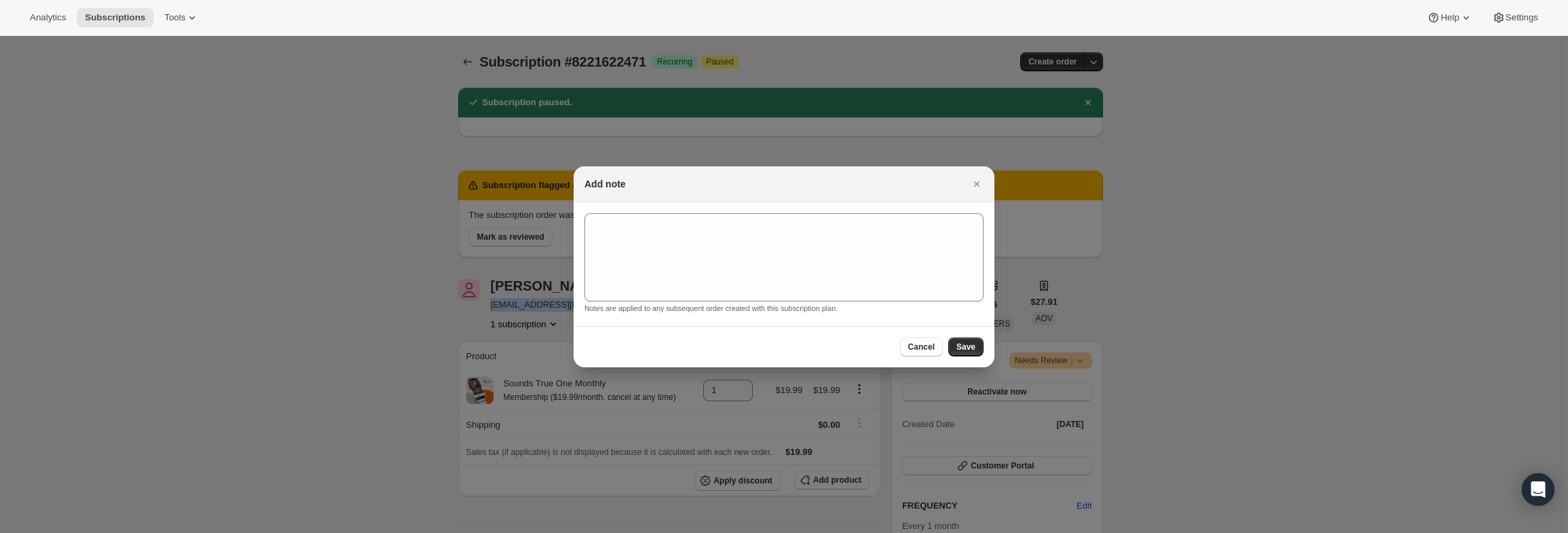
scroll to position [0, 0]
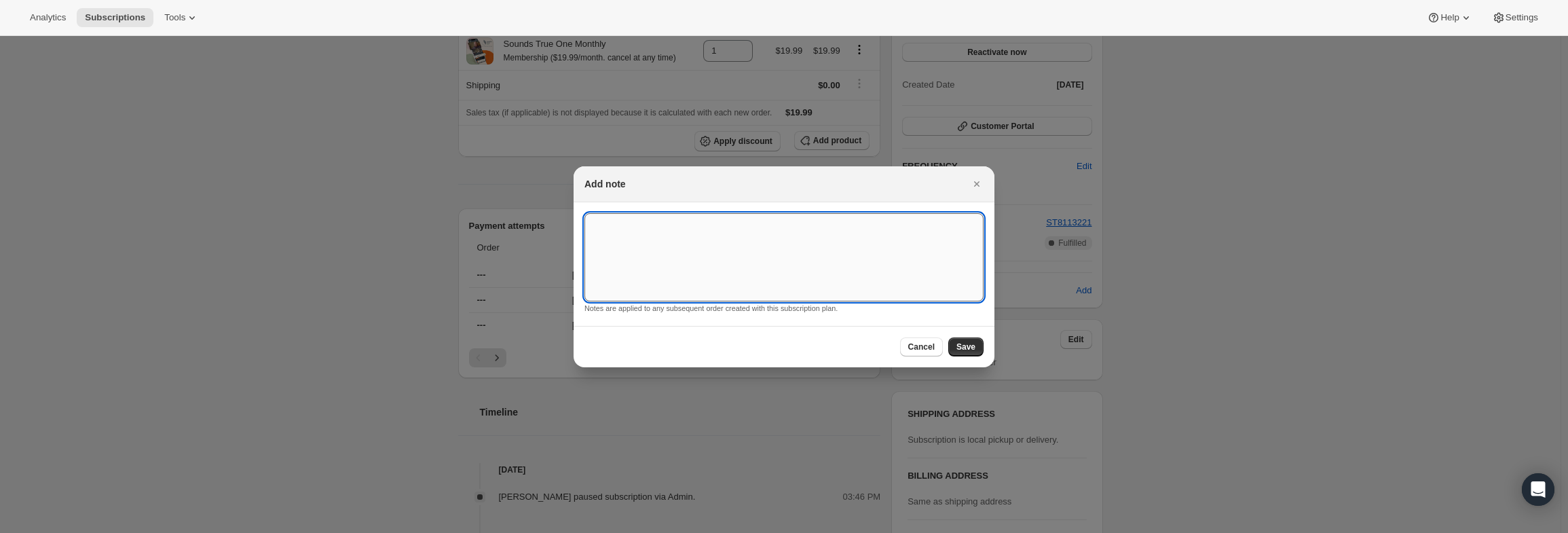
click at [865, 277] on textarea ":r3v:" at bounding box center [784, 257] width 399 height 88
type textarea "PayPal Error"
click at [960, 347] on span "Save" at bounding box center [966, 347] width 19 height 11
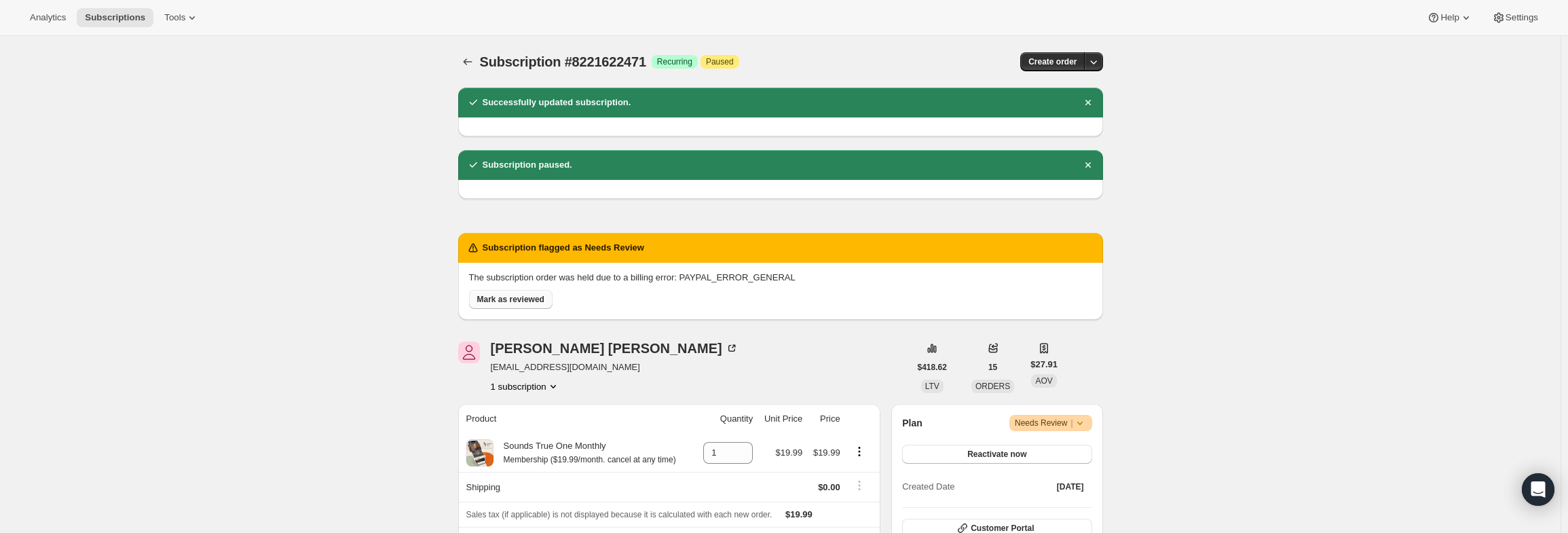
click at [499, 301] on span "Mark as reviewed" at bounding box center [511, 299] width 67 height 11
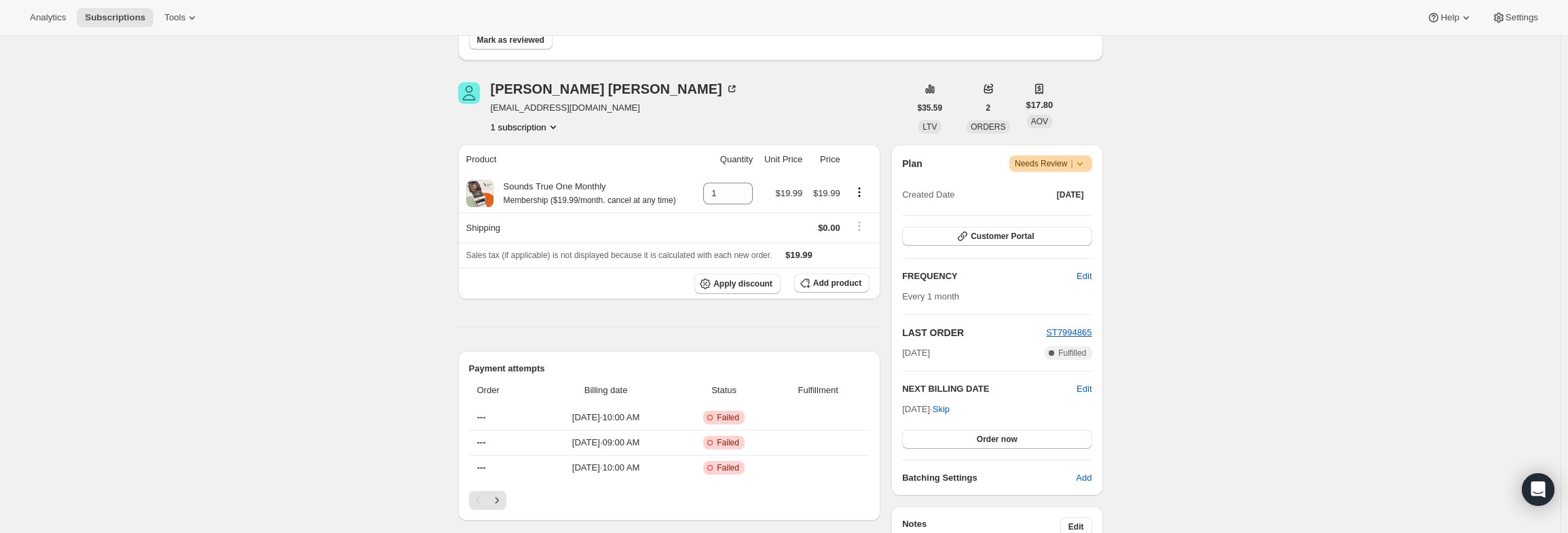
scroll to position [135, 0]
click at [501, 500] on icon "Next" at bounding box center [497, 499] width 13 height 13
click at [502, 500] on icon "Next" at bounding box center [497, 499] width 13 height 13
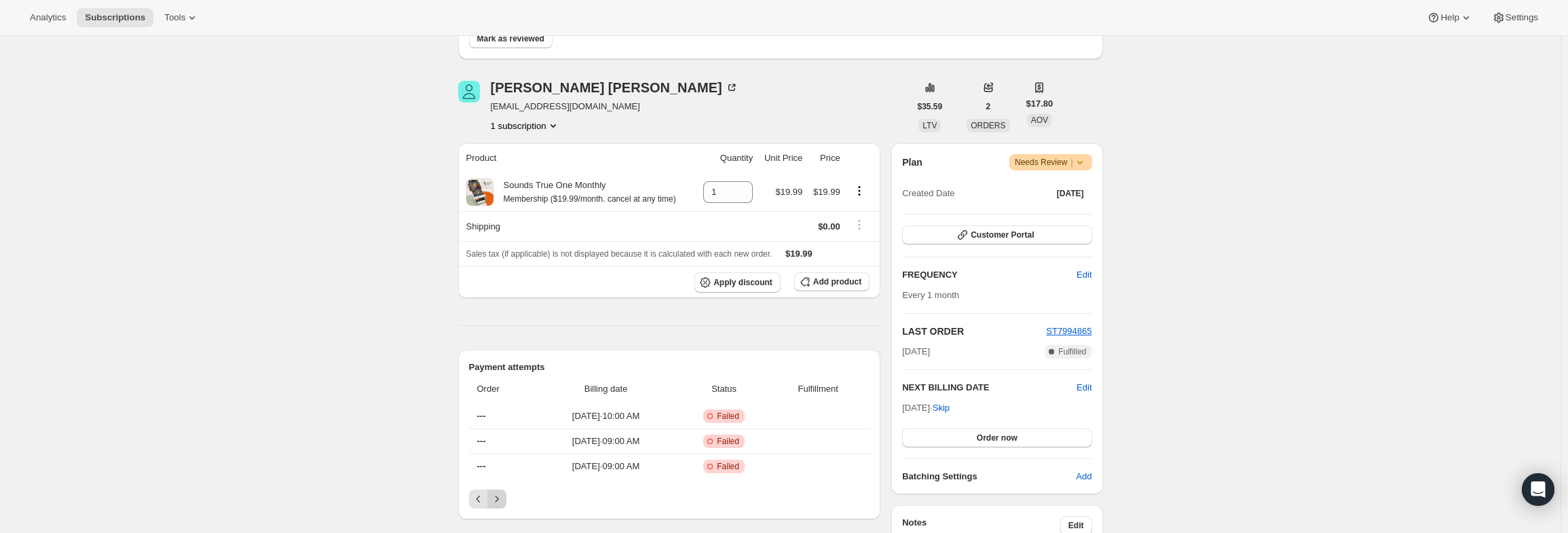
click at [502, 500] on icon "Next" at bounding box center [497, 499] width 13 height 13
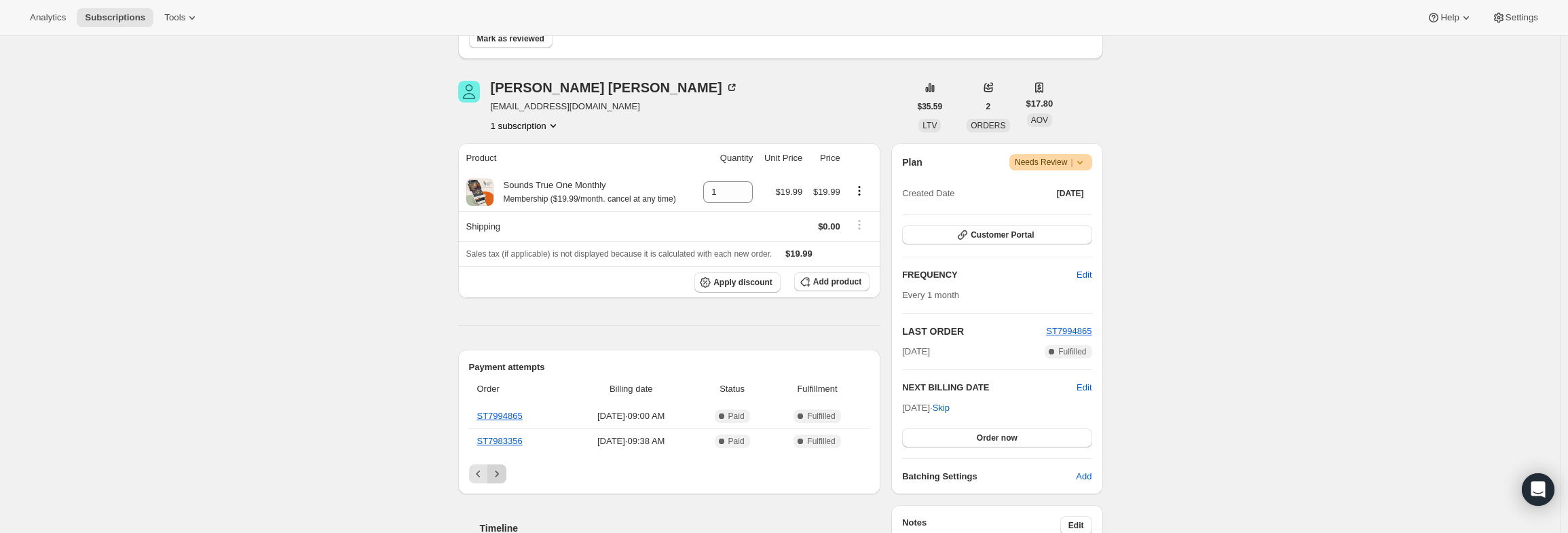
click at [502, 500] on div "Timeline" at bounding box center [669, 515] width 423 height 40
click at [1086, 165] on icon at bounding box center [1079, 162] width 13 height 13
click at [1059, 205] on span "Cancel subscription" at bounding box center [1056, 211] width 76 height 13
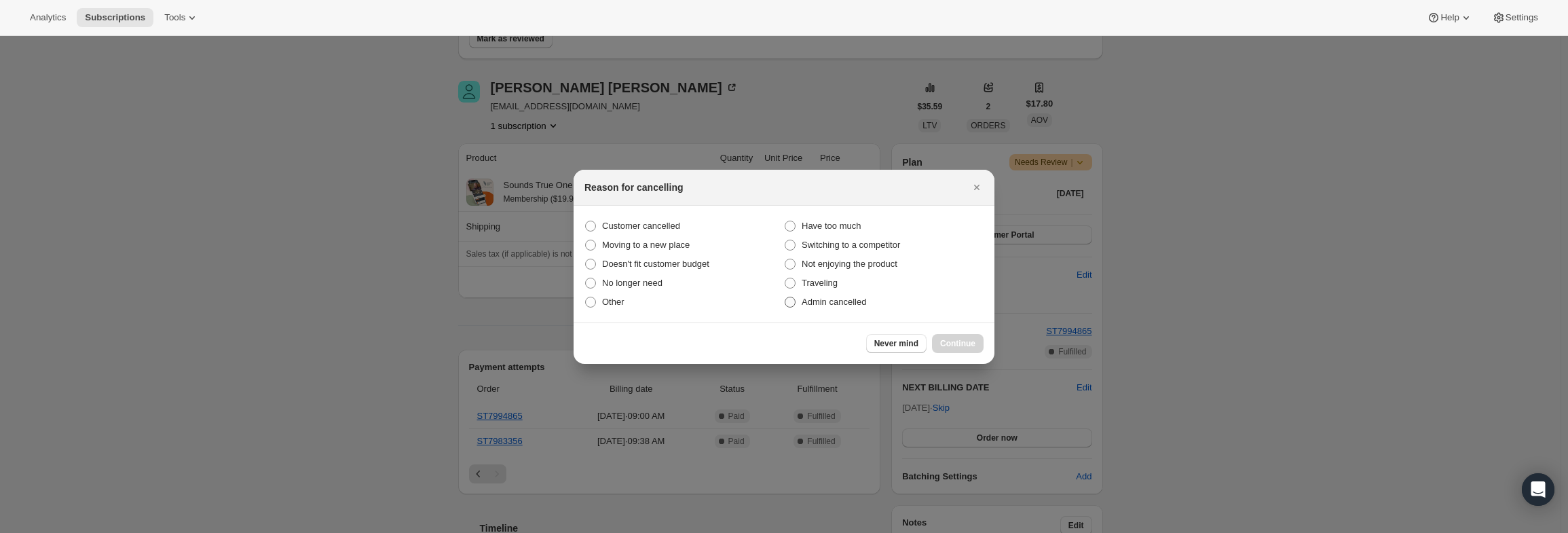
click at [823, 303] on span "Admin cancelled" at bounding box center [833, 302] width 64 height 11
click at [786, 297] on input "Admin cancelled" at bounding box center [785, 296] width 1 height 1
radio input "true"
drag, startPoint x: 953, startPoint y: 340, endPoint x: 848, endPoint y: 323, distance: 106.4
click at [952, 340] on span "Continue" at bounding box center [958, 344] width 35 height 11
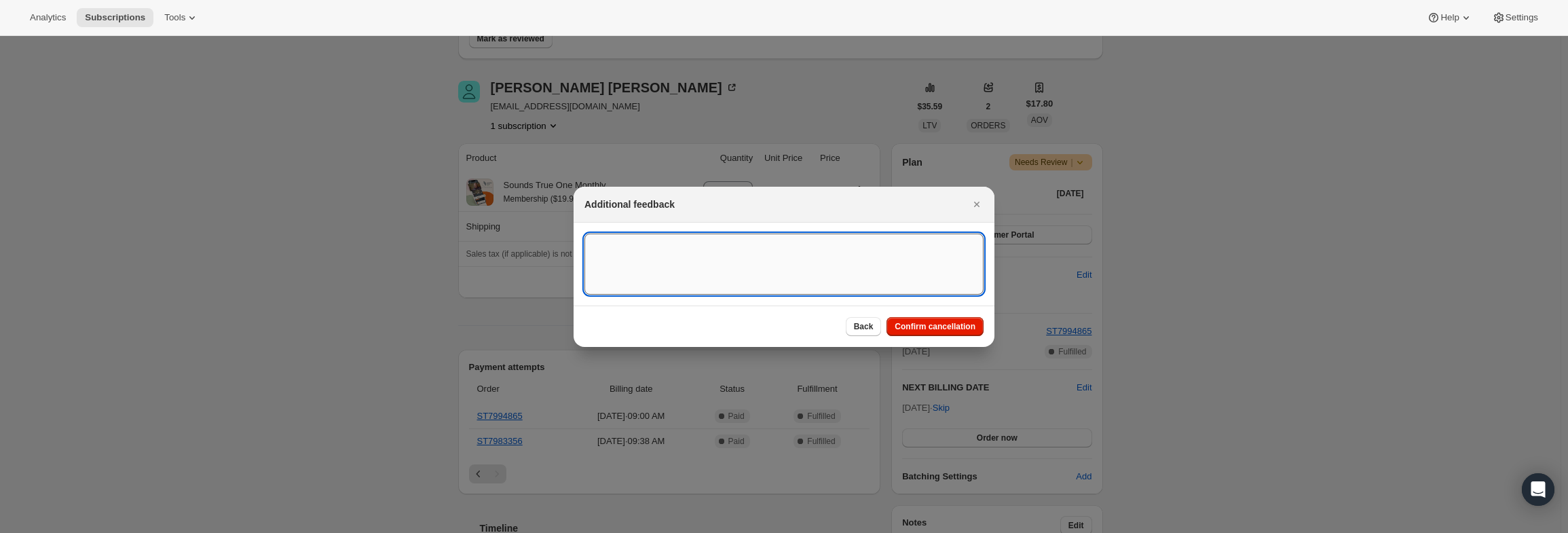
click at [715, 275] on textarea ":r15:" at bounding box center [784, 265] width 399 height 62
type textarea "PayPal Error"
click at [935, 331] on span "Confirm cancellation" at bounding box center [935, 326] width 81 height 11
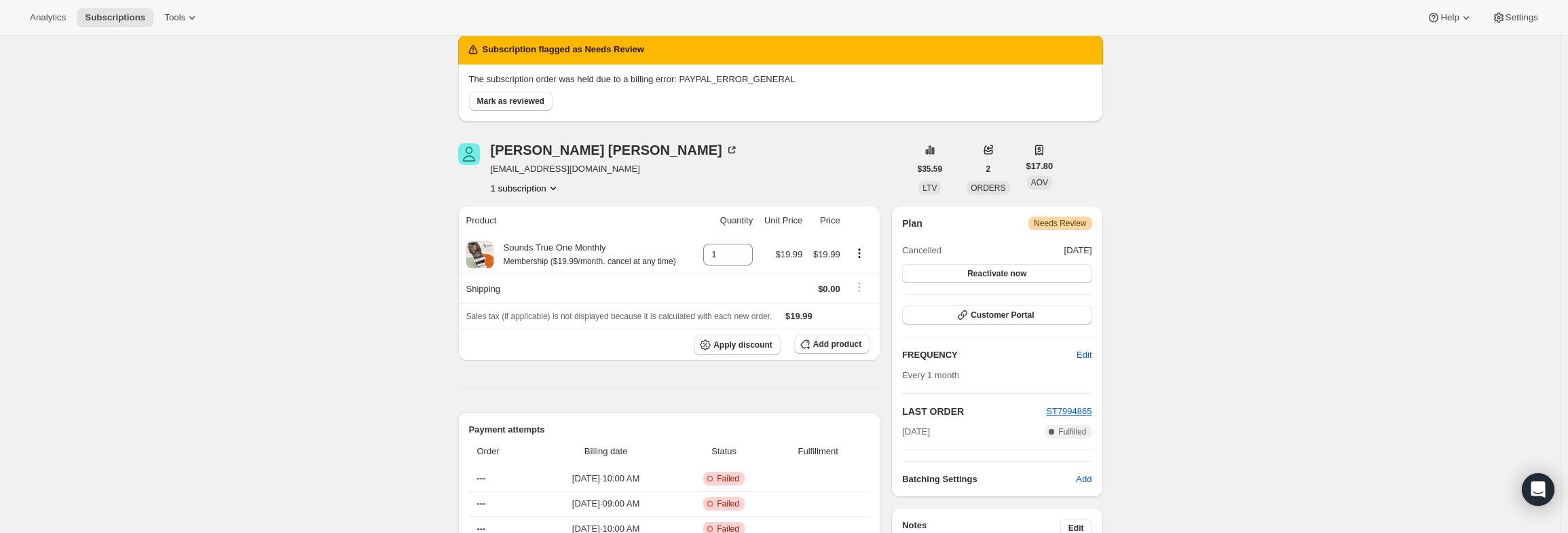
drag, startPoint x: 609, startPoint y: 106, endPoint x: 599, endPoint y: 110, distance: 10.8
drag, startPoint x: 604, startPoint y: 172, endPoint x: 491, endPoint y: 169, distance: 113.0
click at [491, 169] on div "Melanie Melvin melaniemelvin@hotmail.com 1 subscription" at bounding box center [684, 169] width 452 height 52
copy span "melaniemelvin@hotmail.com"
click at [498, 99] on span "Mark as reviewed" at bounding box center [511, 101] width 67 height 11
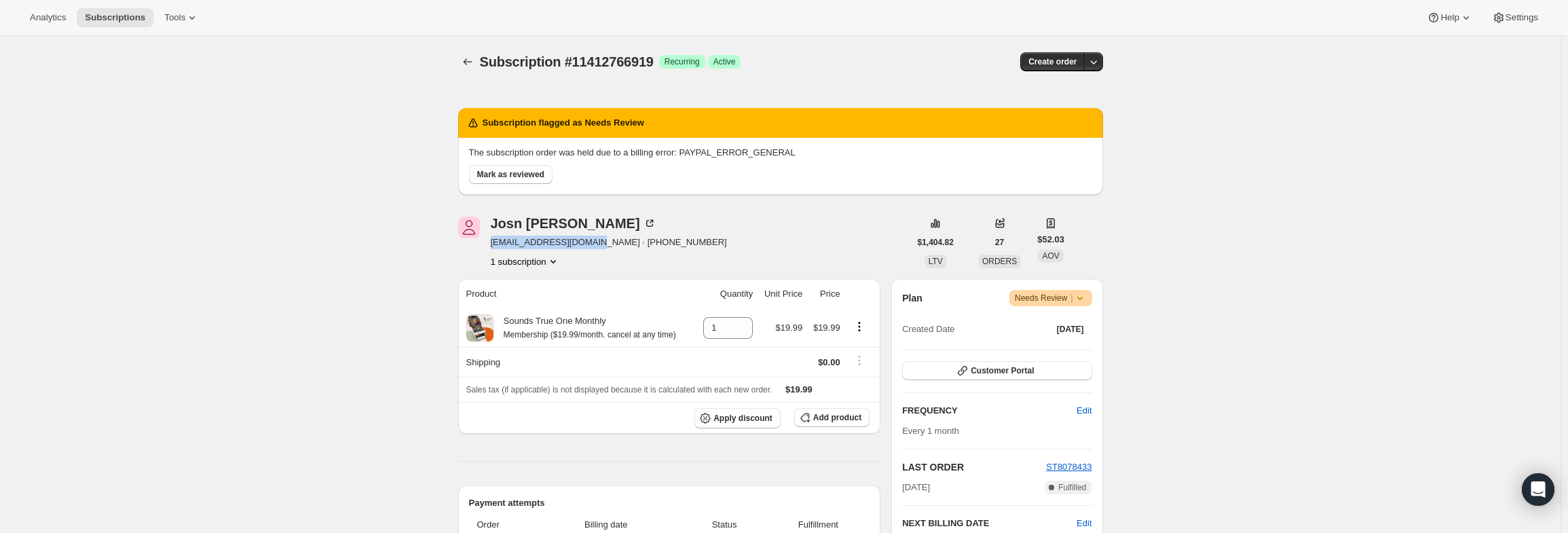
drag, startPoint x: 594, startPoint y: 244, endPoint x: 489, endPoint y: 240, distance: 105.1
click at [489, 240] on div "[PERSON_NAME] [EMAIL_ADDRESS][DOMAIN_NAME] · [PHONE_NUMBER] 1 subscription" at bounding box center [684, 242] width 452 height 52
copy span "[EMAIL_ADDRESS][DOMAIN_NAME]"
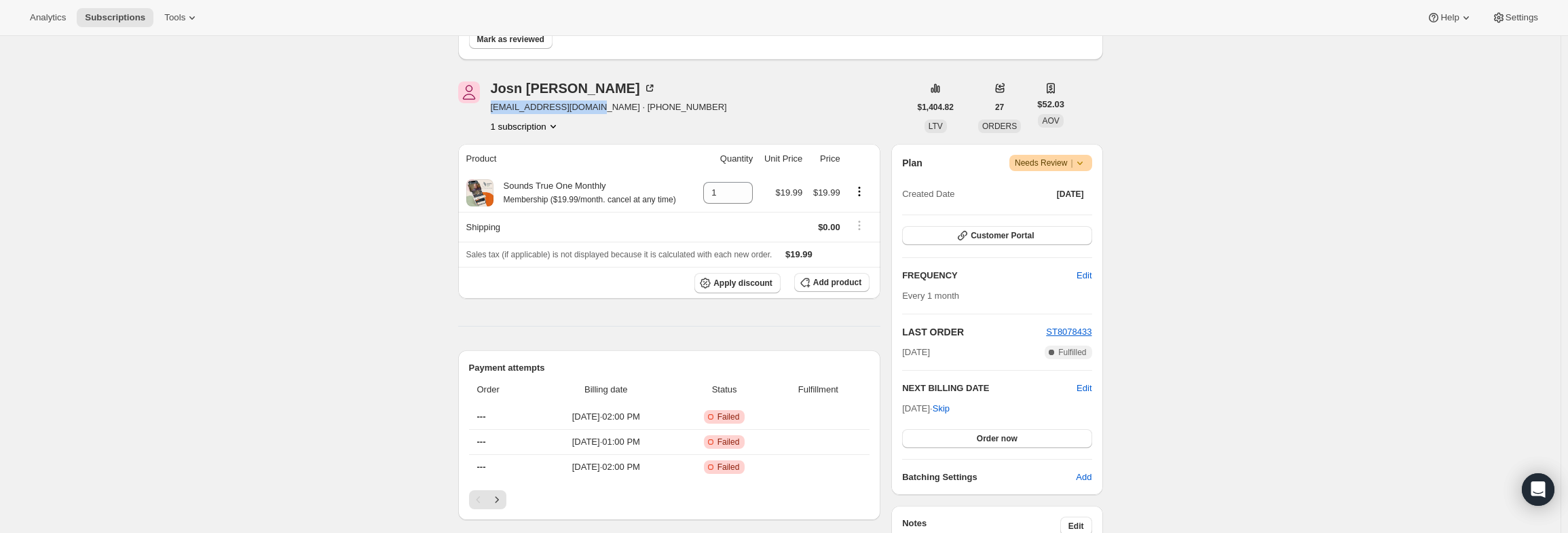
scroll to position [204, 0]
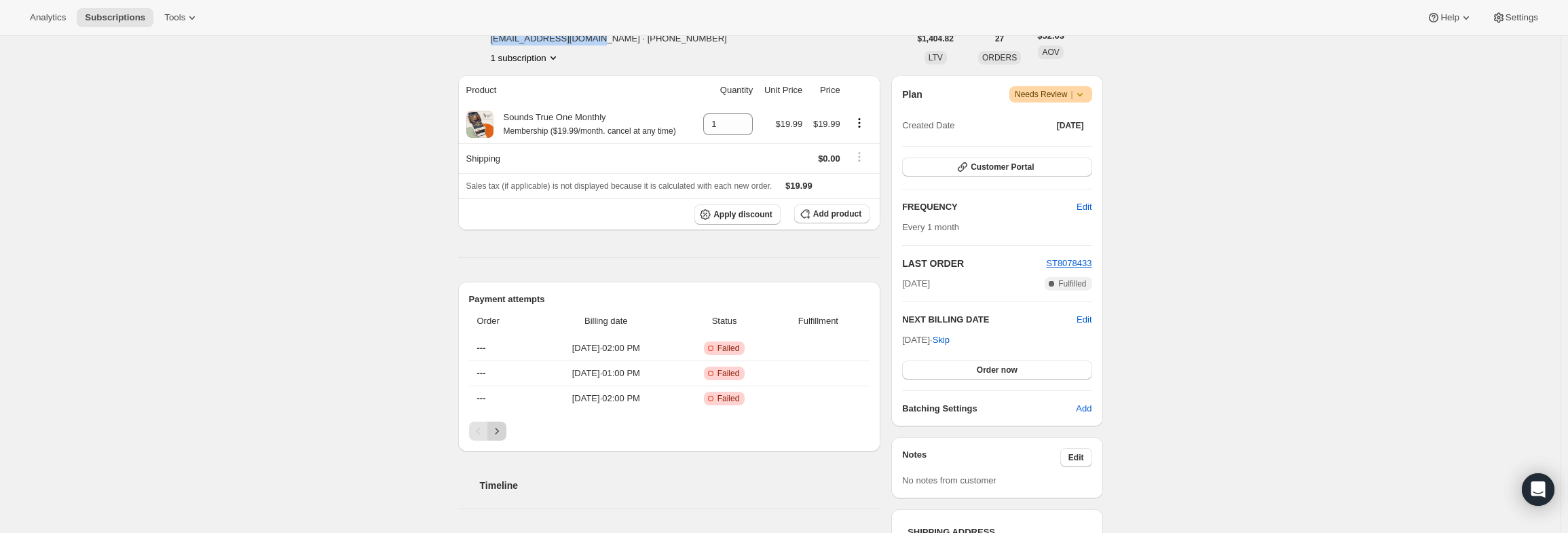
click at [504, 428] on icon "Next" at bounding box center [497, 431] width 13 height 13
click at [504, 428] on icon "Next" at bounding box center [497, 434] width 13 height 13
click at [500, 433] on icon "Next" at bounding box center [497, 431] width 13 height 13
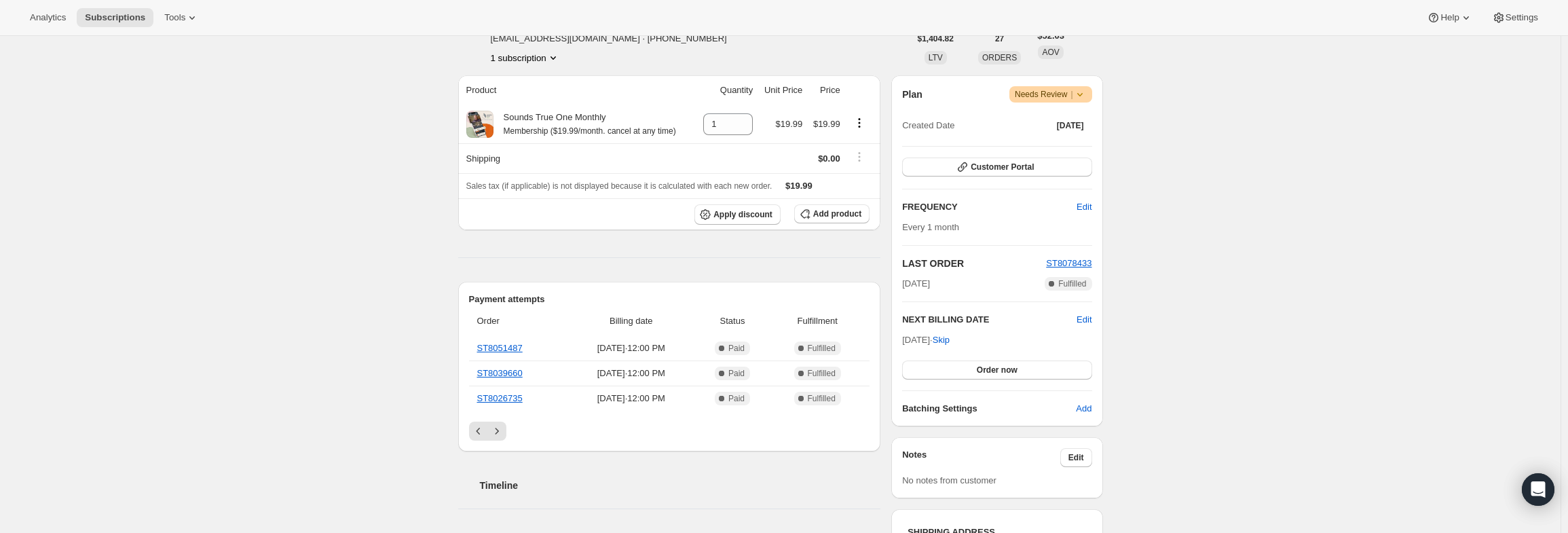
click at [1085, 97] on icon at bounding box center [1079, 94] width 13 height 13
click at [1056, 148] on span "Cancel subscription" at bounding box center [1056, 144] width 76 height 11
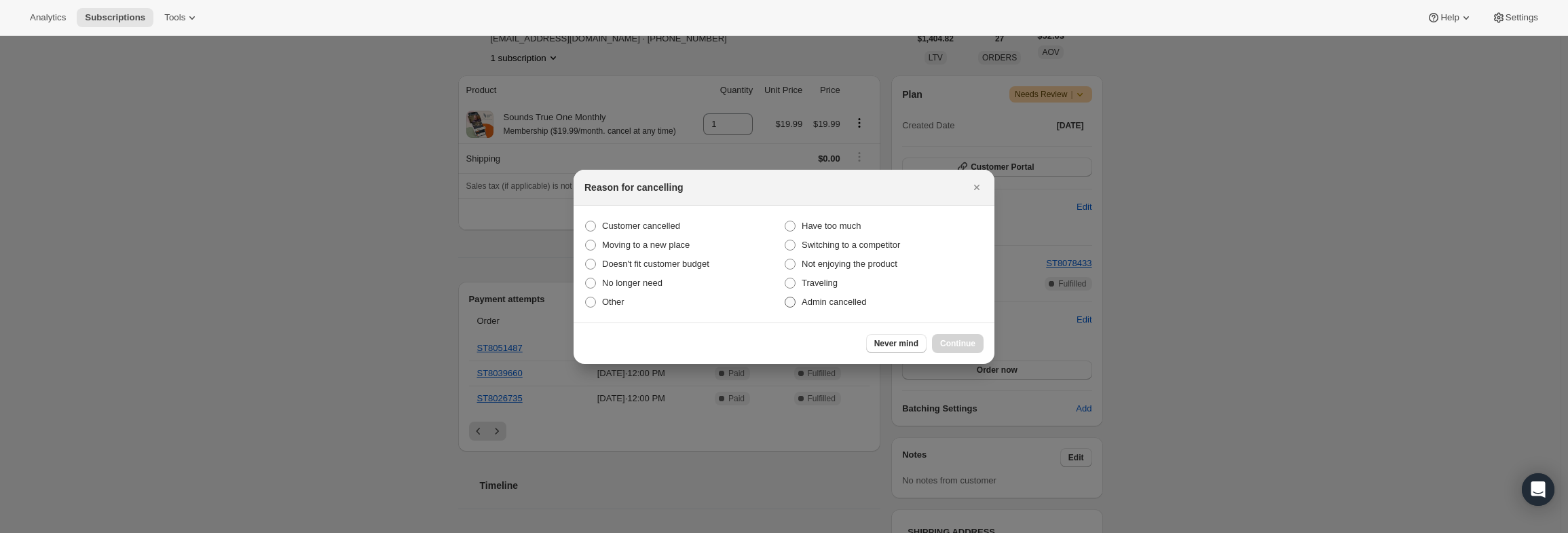
click at [851, 303] on span "Admin cancelled" at bounding box center [833, 302] width 64 height 11
click at [786, 297] on input "Admin cancelled" at bounding box center [785, 296] width 1 height 1
radio input "true"
click at [944, 343] on span "Continue" at bounding box center [958, 344] width 35 height 11
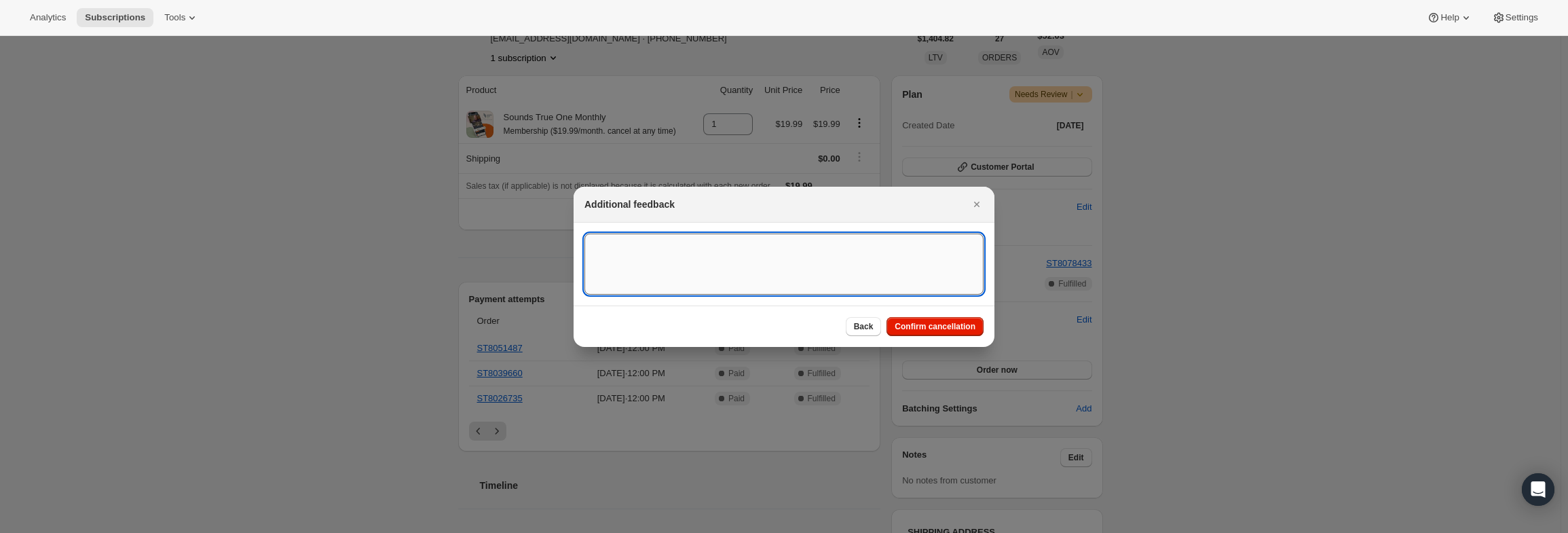
click at [845, 273] on textarea ":r15:" at bounding box center [784, 265] width 399 height 62
type textarea "PayPal Error"
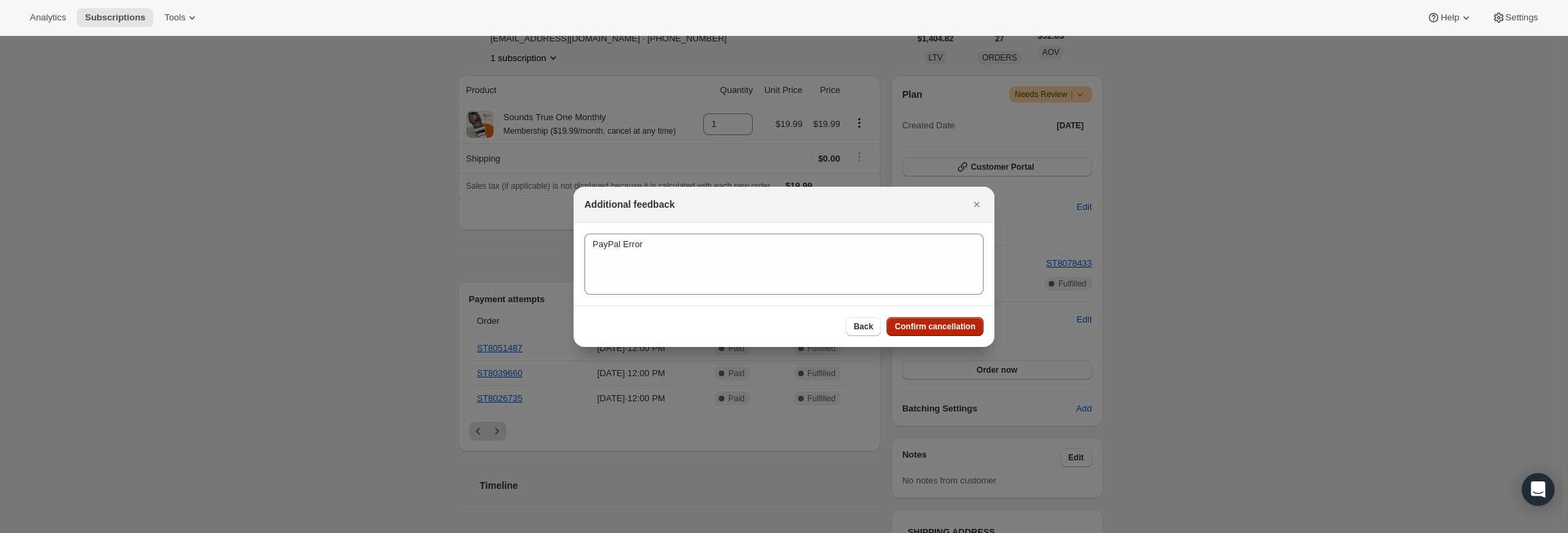
click at [940, 325] on span "Confirm cancellation" at bounding box center [935, 326] width 81 height 11
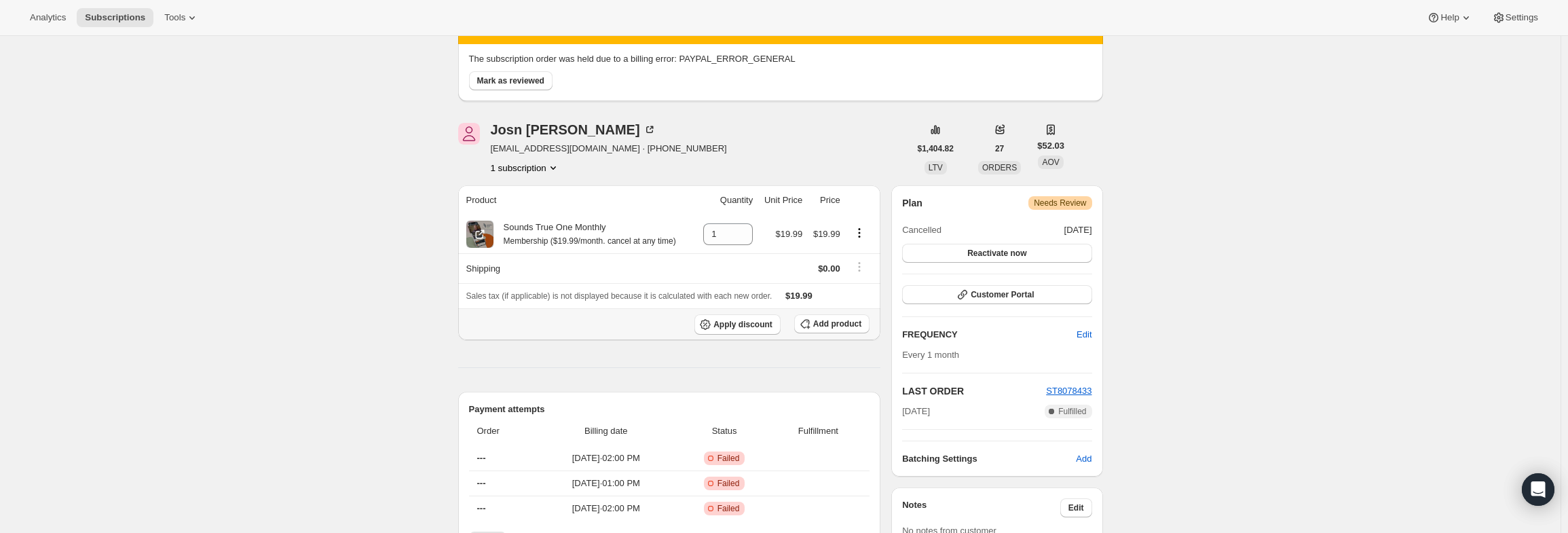
scroll to position [135, 0]
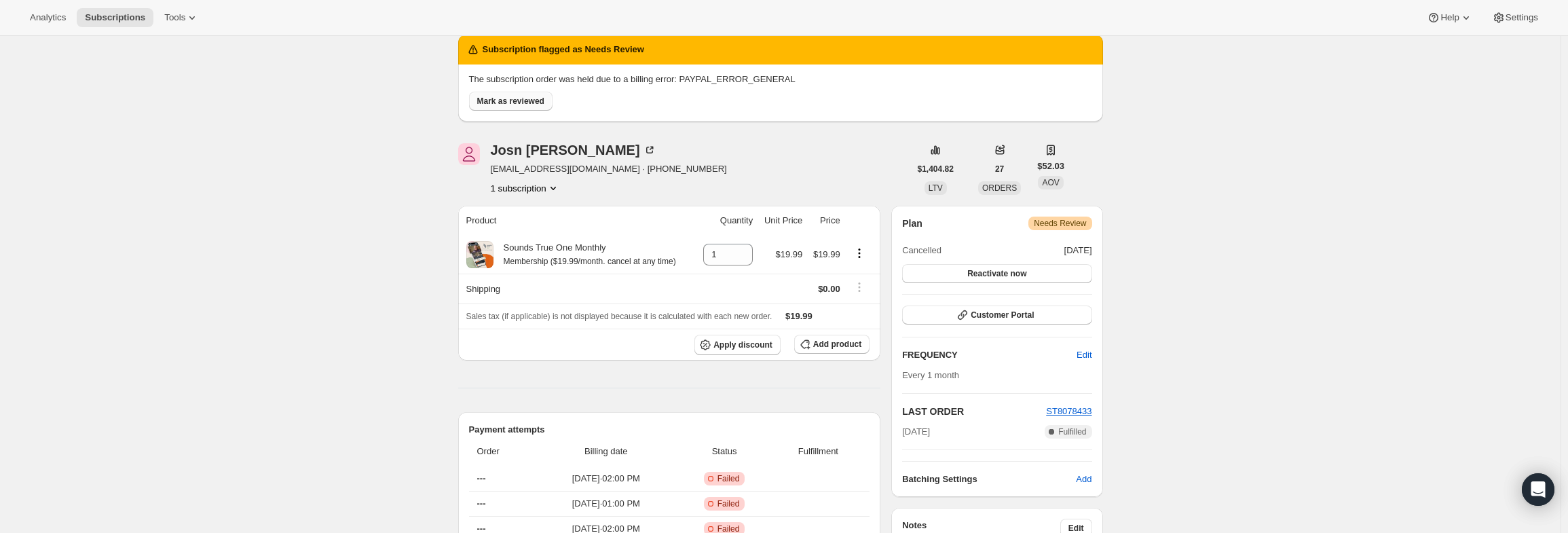
click at [527, 103] on span "Mark as reviewed" at bounding box center [511, 101] width 67 height 11
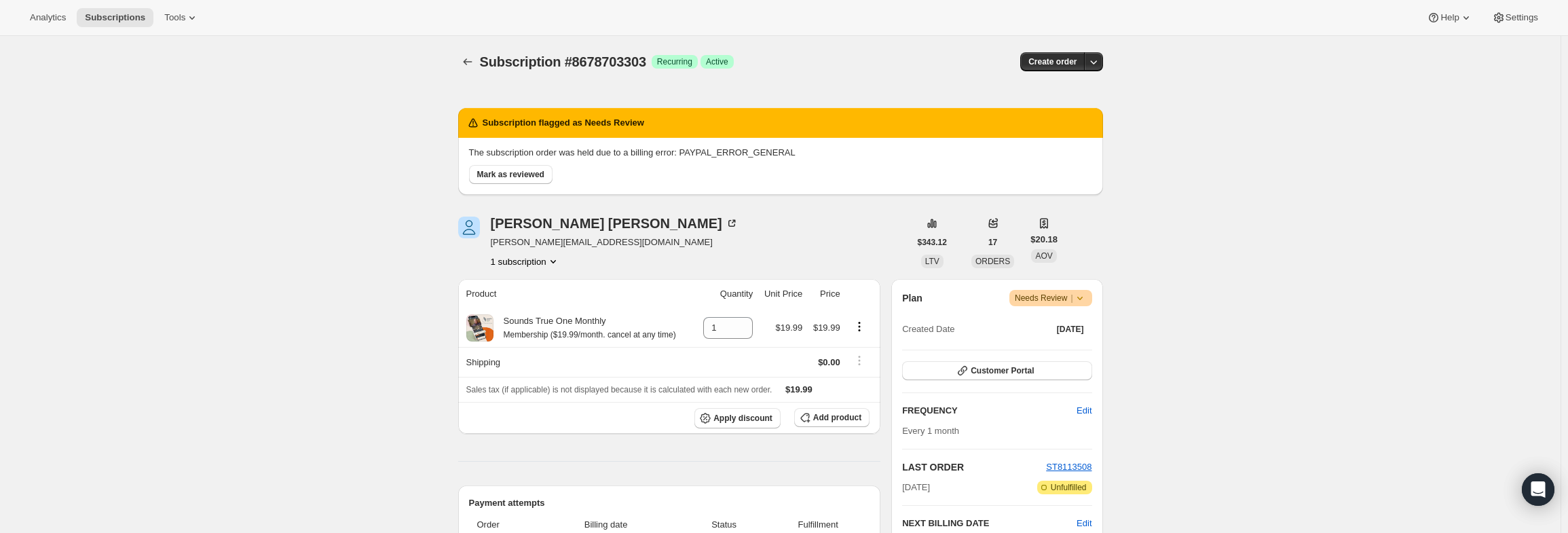
scroll to position [135, 0]
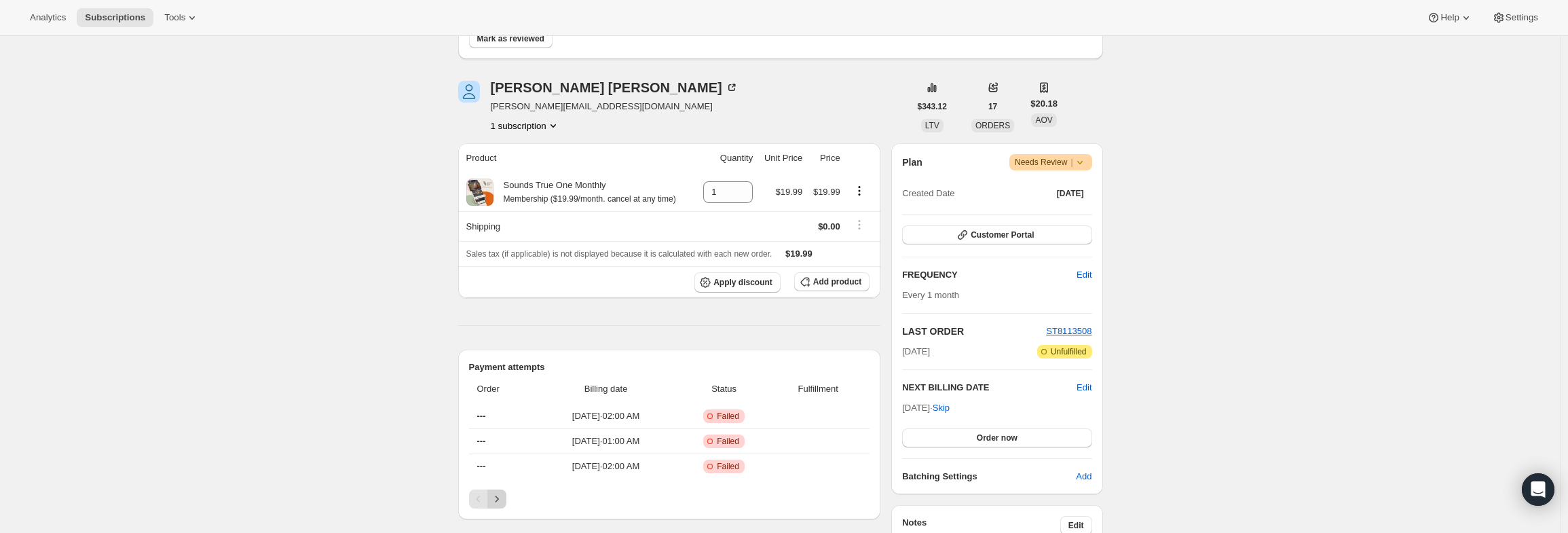
click at [504, 499] on icon "Next" at bounding box center [497, 499] width 13 height 13
click at [505, 437] on link "ST8113508" at bounding box center [500, 442] width 46 height 11
click at [1083, 161] on icon at bounding box center [1079, 162] width 13 height 13
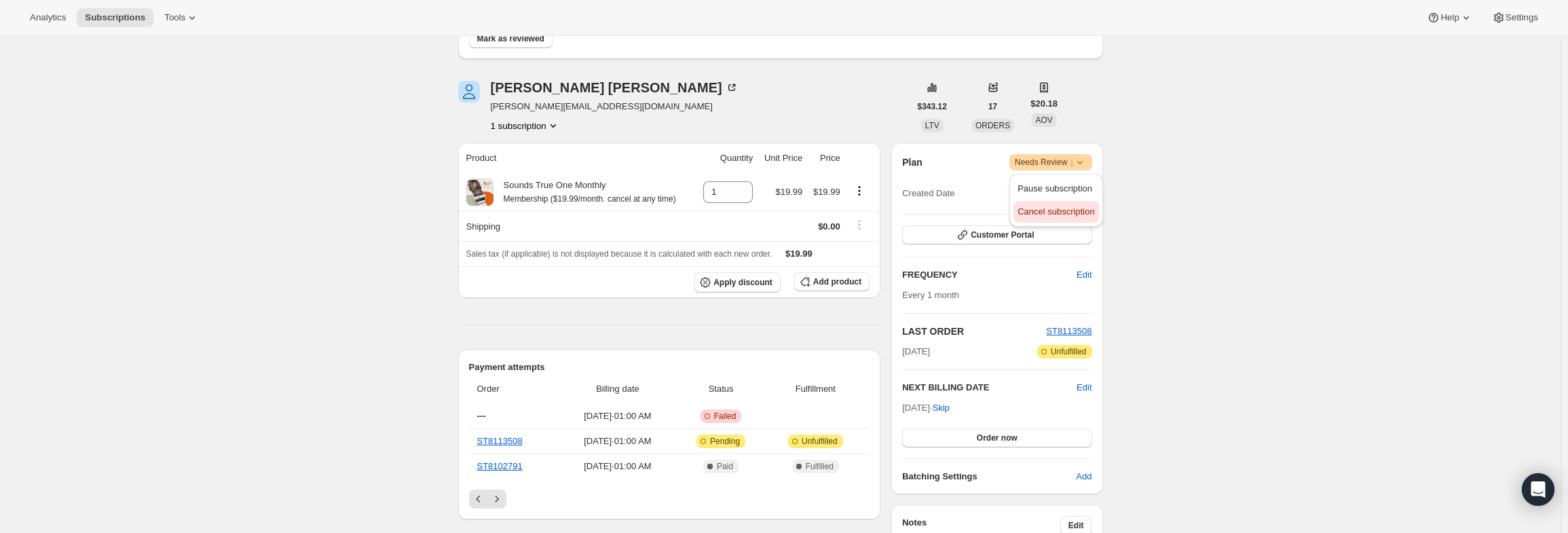
click at [1063, 201] on button "Cancel subscription" at bounding box center [1056, 212] width 85 height 22
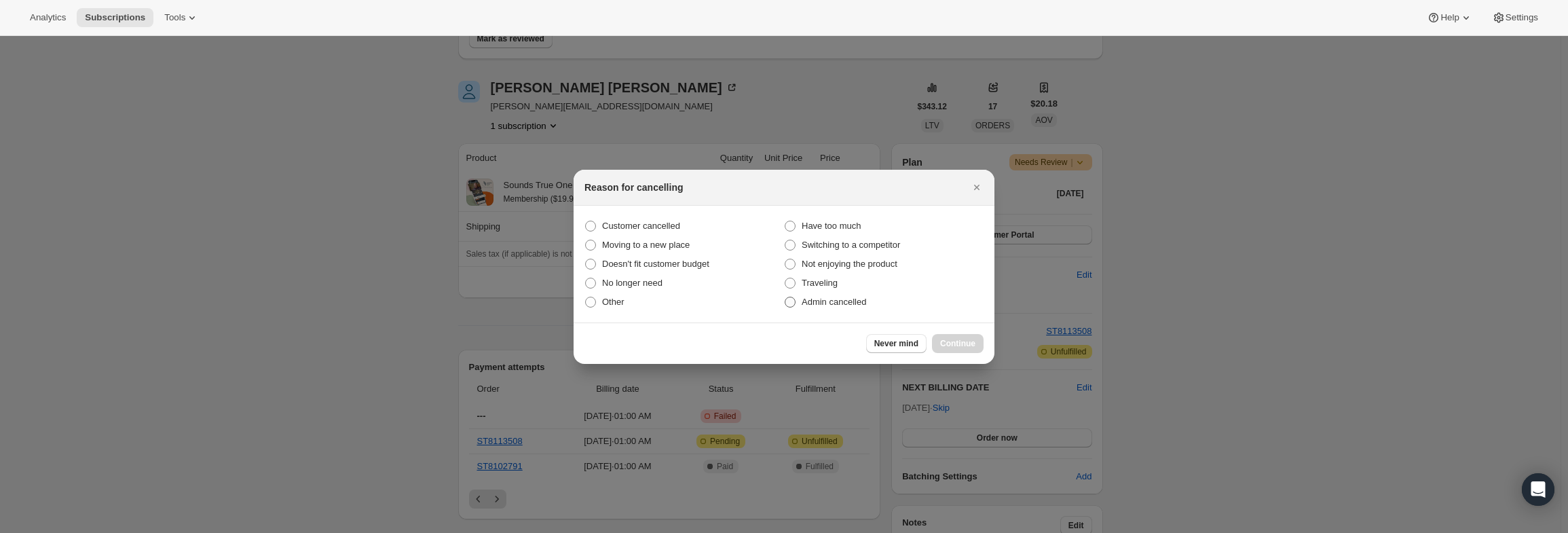
click at [849, 300] on span "Admin cancelled" at bounding box center [833, 302] width 64 height 11
click at [786, 297] on input "Admin cancelled" at bounding box center [785, 296] width 1 height 1
radio input "true"
click at [943, 339] on span "Continue" at bounding box center [958, 344] width 35 height 11
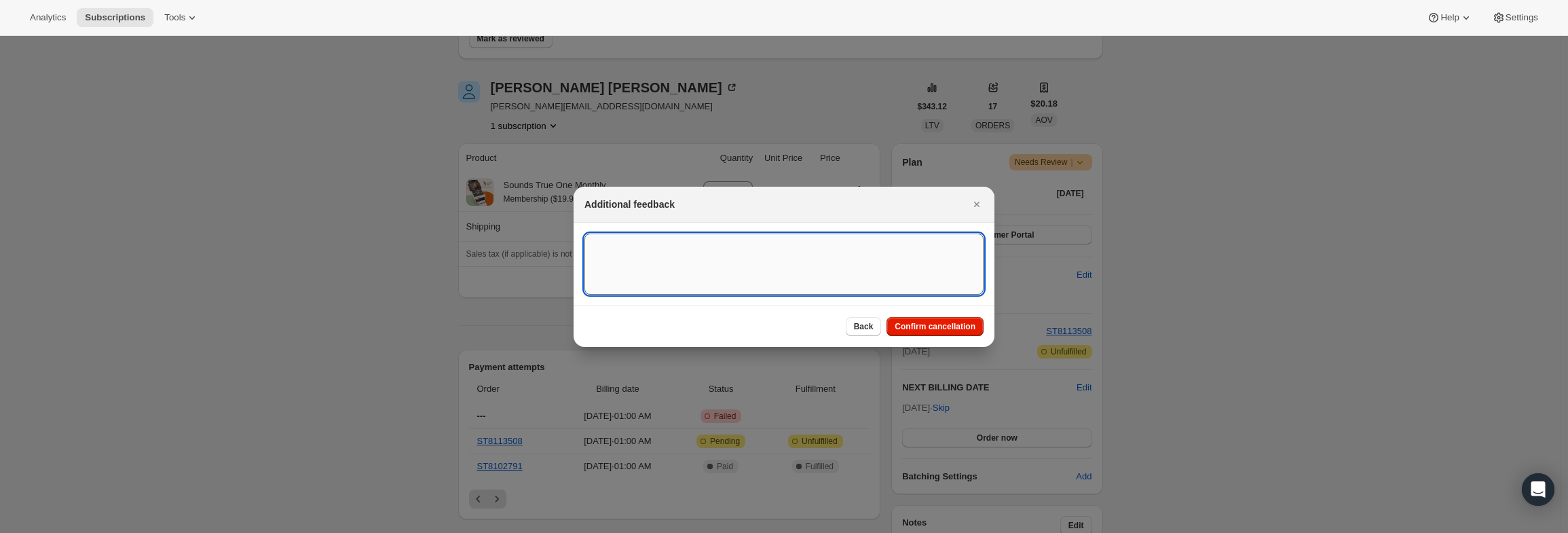
drag, startPoint x: 699, startPoint y: 248, endPoint x: 694, endPoint y: 240, distance: 9.4
click at [699, 245] on textarea ":r15:" at bounding box center [784, 265] width 399 height 62
type textarea "PayPal Error"
click at [958, 330] on span "Confirm cancellation" at bounding box center [935, 326] width 81 height 11
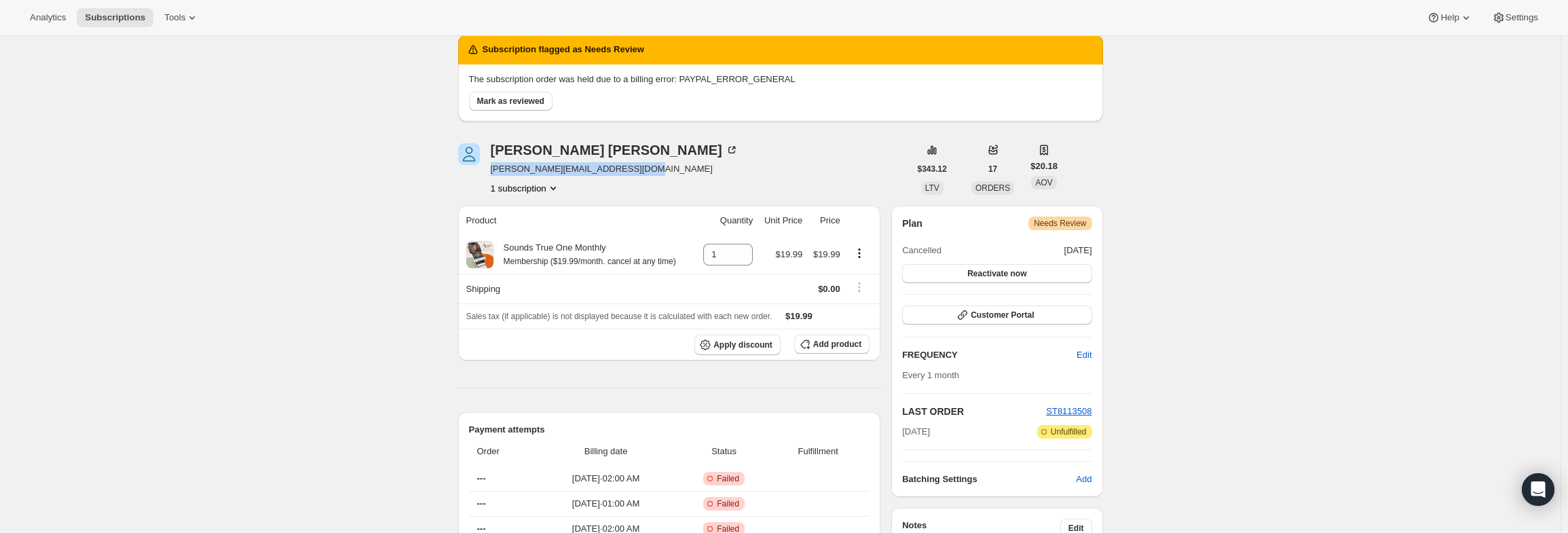
drag, startPoint x: 628, startPoint y: 168, endPoint x: 495, endPoint y: 171, distance: 133.0
click at [495, 171] on div "Nicola Chipps nicola@nicolachippsinteriors.com 1 subscription" at bounding box center [684, 169] width 452 height 52
copy span "nicola@nicolachippsinteriors.com"
click at [498, 99] on span "Mark as reviewed" at bounding box center [511, 101] width 67 height 11
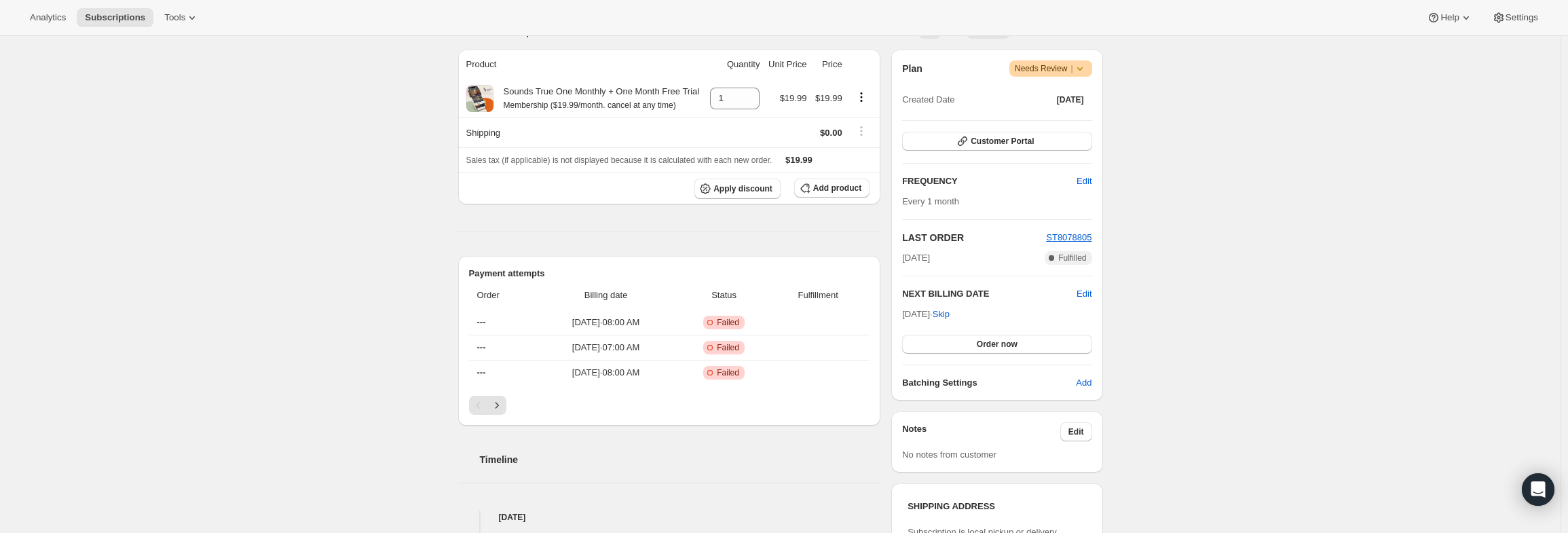
scroll to position [272, 0]
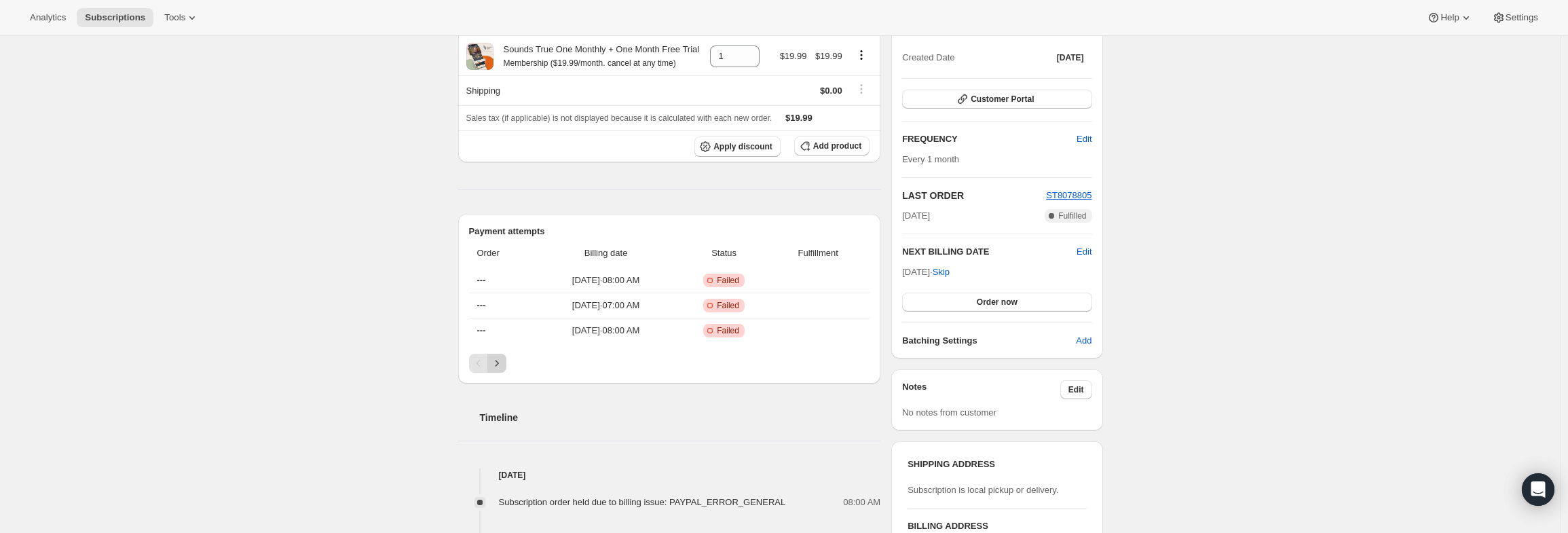
click at [497, 360] on icon "Next" at bounding box center [497, 362] width 13 height 13
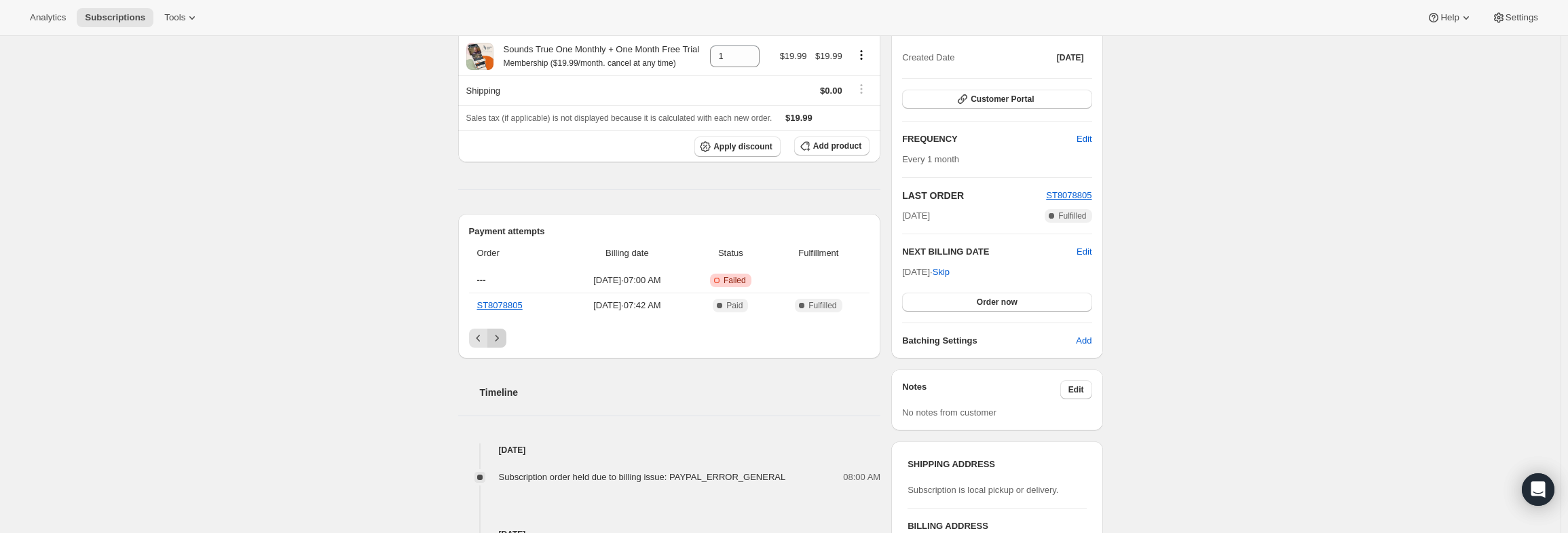
click at [497, 360] on div "Timeline" at bounding box center [669, 379] width 423 height 40
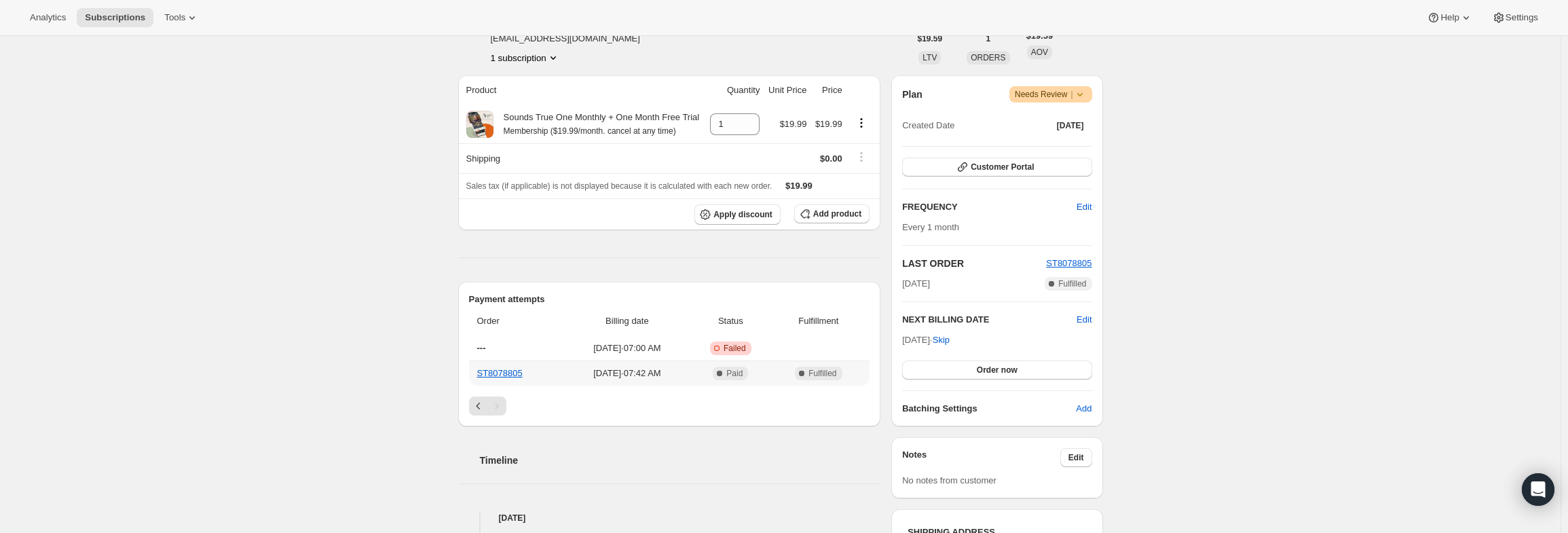
scroll to position [68, 0]
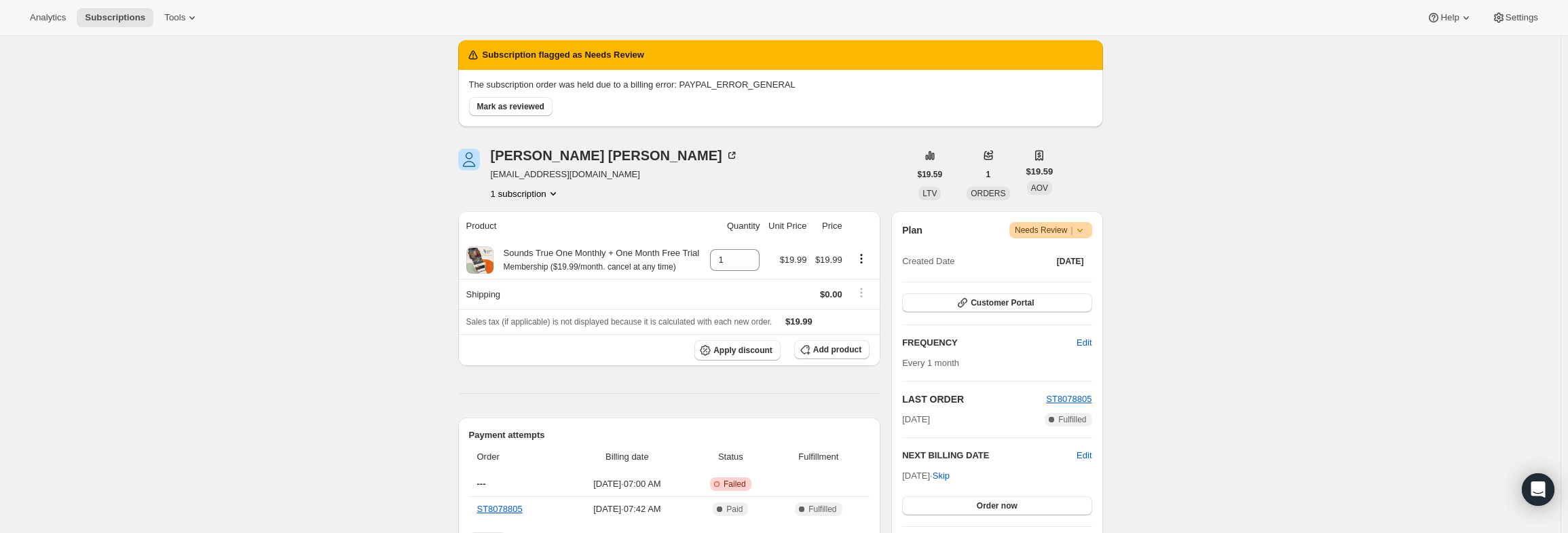
click at [1084, 231] on icon at bounding box center [1079, 230] width 13 height 13
click at [1069, 278] on span "Cancel subscription" at bounding box center [1056, 280] width 76 height 11
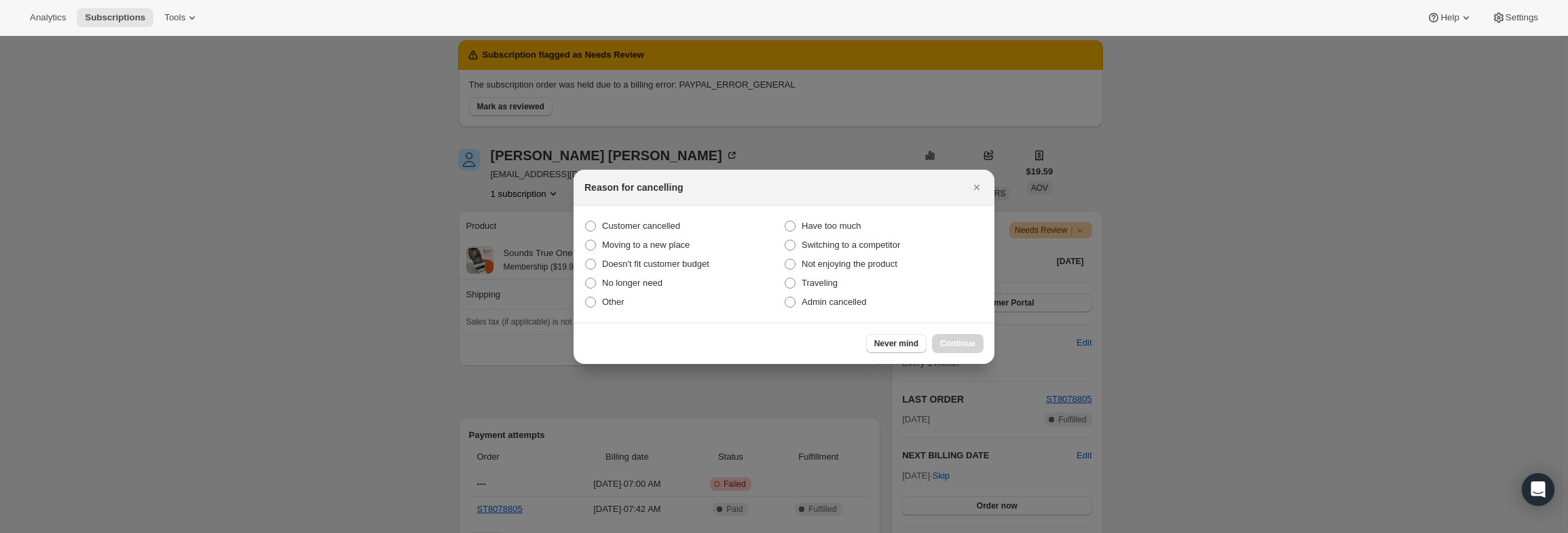
drag, startPoint x: 833, startPoint y: 302, endPoint x: 846, endPoint y: 320, distance: 22.2
click at [833, 302] on span "Admin cancelled" at bounding box center [833, 302] width 64 height 11
click at [786, 297] on input "Admin cancelled" at bounding box center [785, 296] width 1 height 1
radio input "true"
click at [953, 345] on span "Continue" at bounding box center [958, 344] width 35 height 11
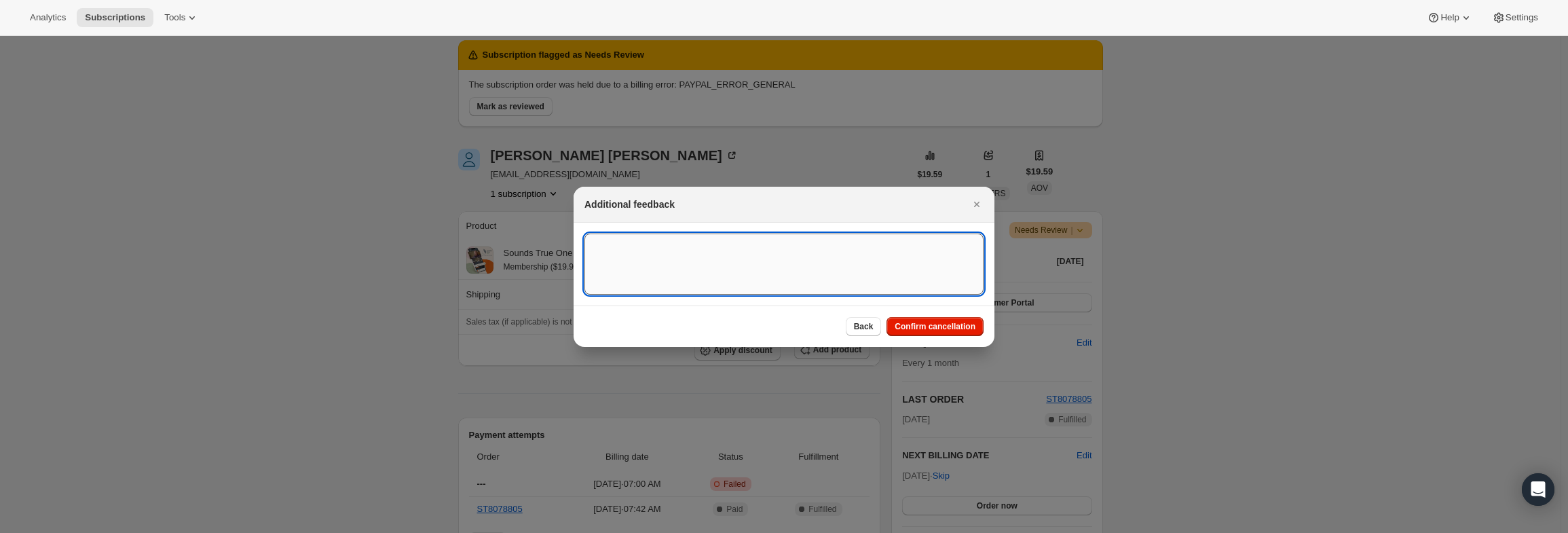
click at [755, 263] on textarea ":r15:" at bounding box center [784, 265] width 399 height 62
type textarea "F"
type textarea "PayPal Error"
click at [964, 331] on span "Confirm cancellation" at bounding box center [935, 326] width 81 height 11
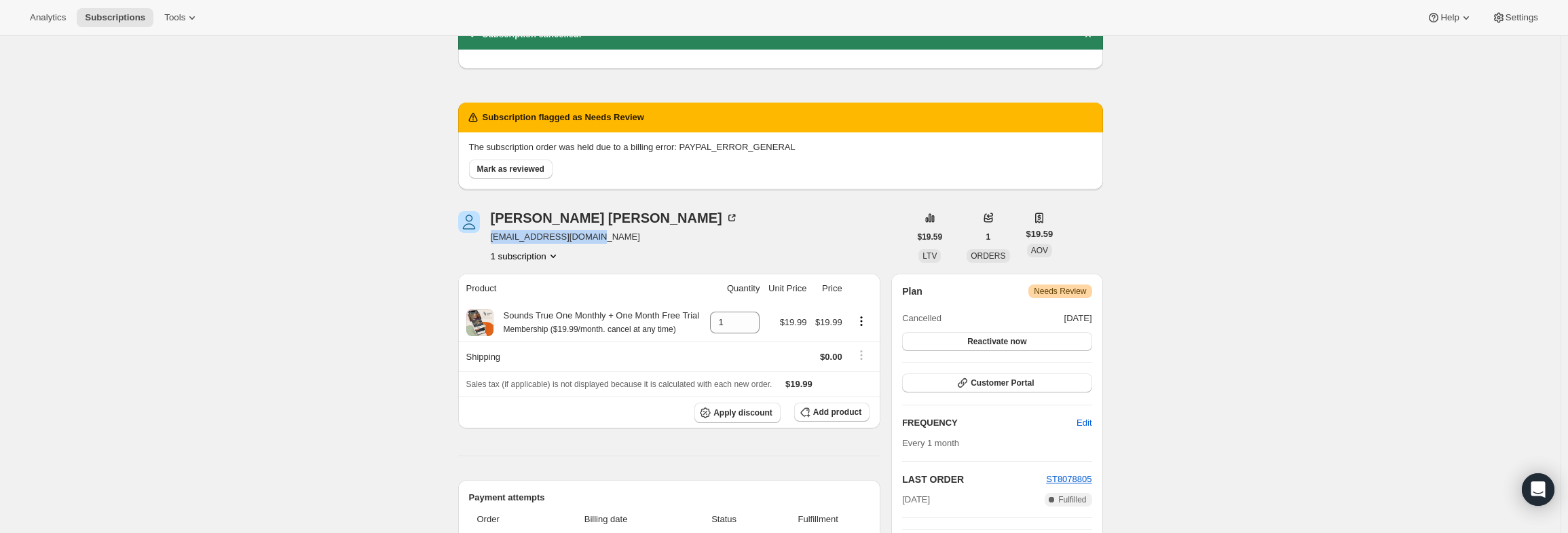
drag, startPoint x: 600, startPoint y: 239, endPoint x: 490, endPoint y: 241, distance: 110.0
click at [489, 243] on div "Denise Coe denisernmsnhnc@aol.com 1 subscription" at bounding box center [684, 237] width 452 height 52
copy span "denisernmsnhnc@aol.com"
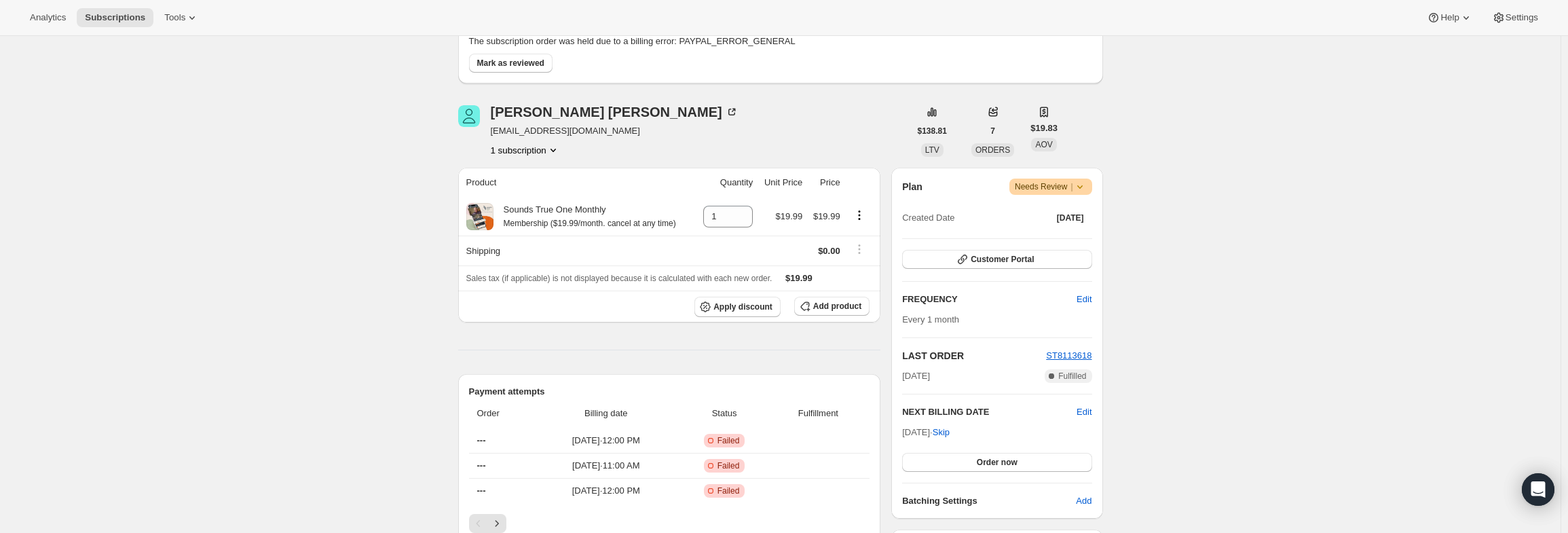
scroll to position [135, 0]
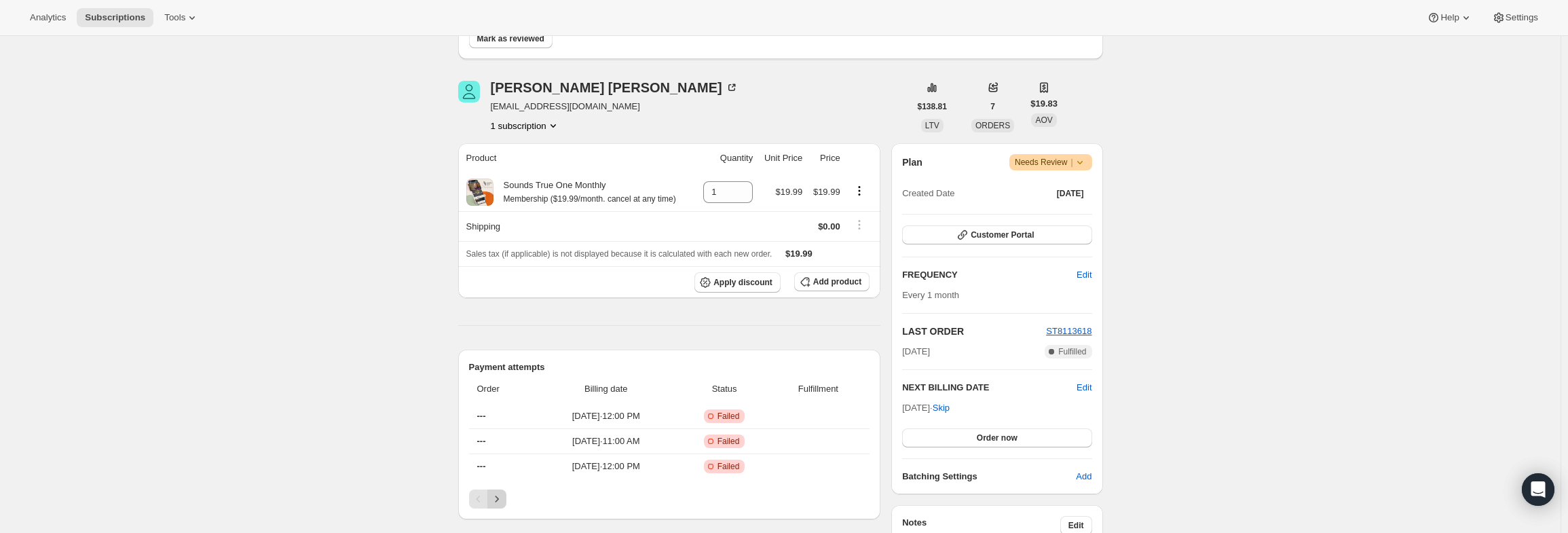
click at [498, 493] on icon "Next" at bounding box center [497, 499] width 13 height 13
click at [1091, 163] on span "Warning Needs Review |" at bounding box center [1050, 162] width 83 height 17
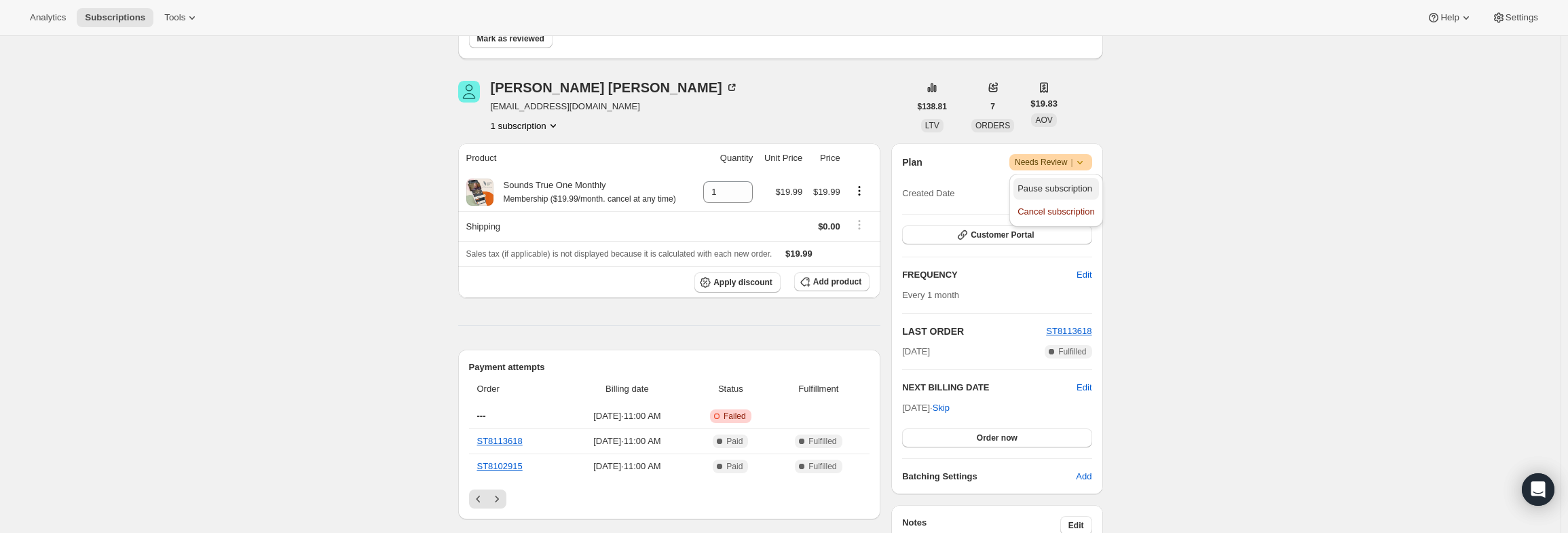
click at [1071, 188] on span "Pause subscription" at bounding box center [1055, 189] width 75 height 11
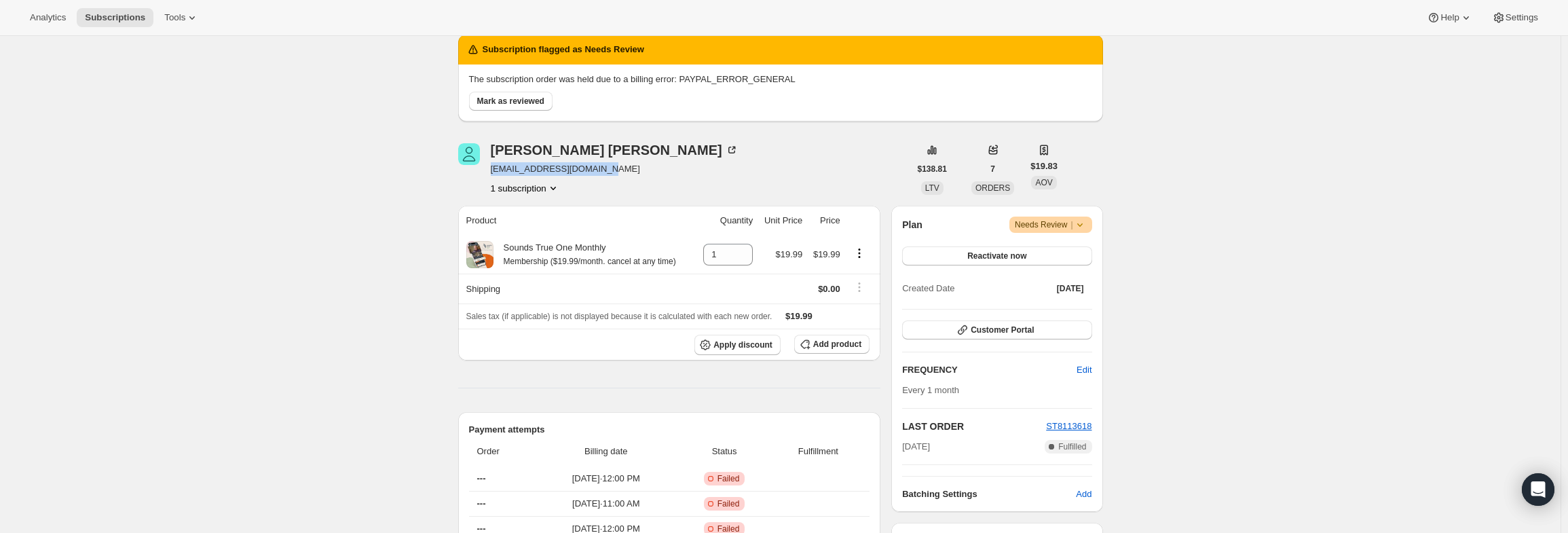
drag, startPoint x: 602, startPoint y: 168, endPoint x: 490, endPoint y: 172, distance: 112.1
click at [490, 172] on div "[PERSON_NAME] [EMAIL_ADDRESS][DOMAIN_NAME] 1 subscription" at bounding box center [684, 169] width 452 height 52
copy span "[EMAIL_ADDRESS][DOMAIN_NAME]"
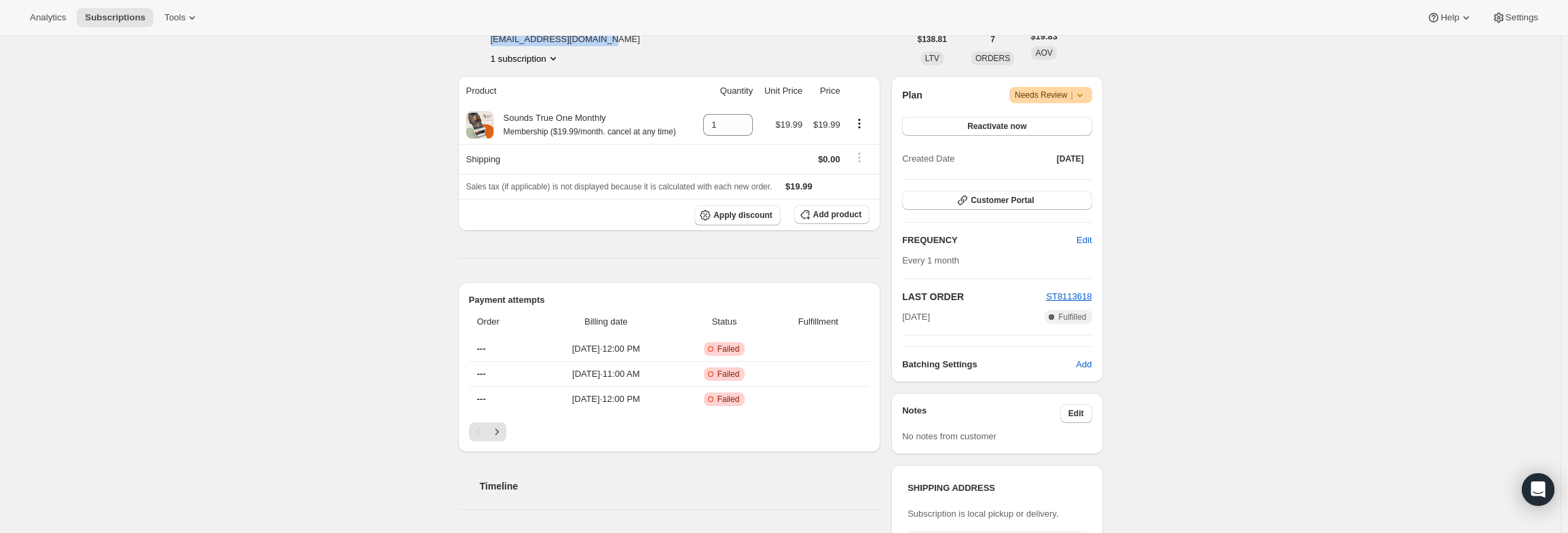
scroll to position [272, 0]
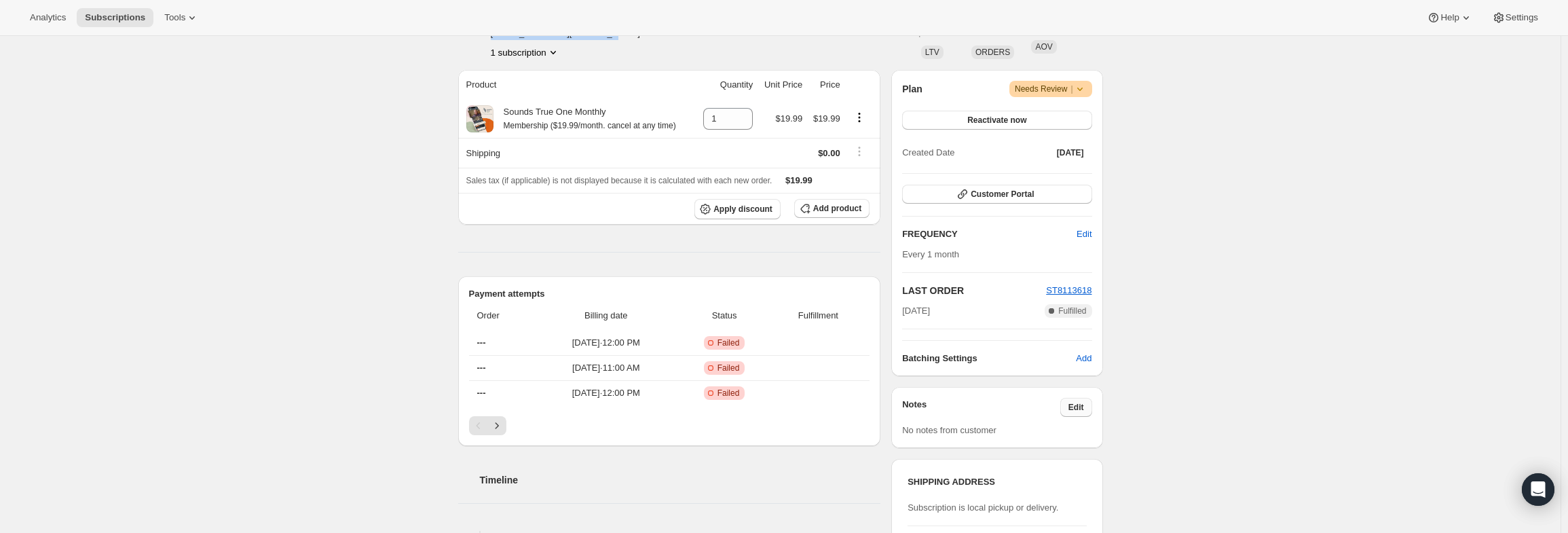
click at [1081, 410] on span "Edit" at bounding box center [1077, 407] width 16 height 11
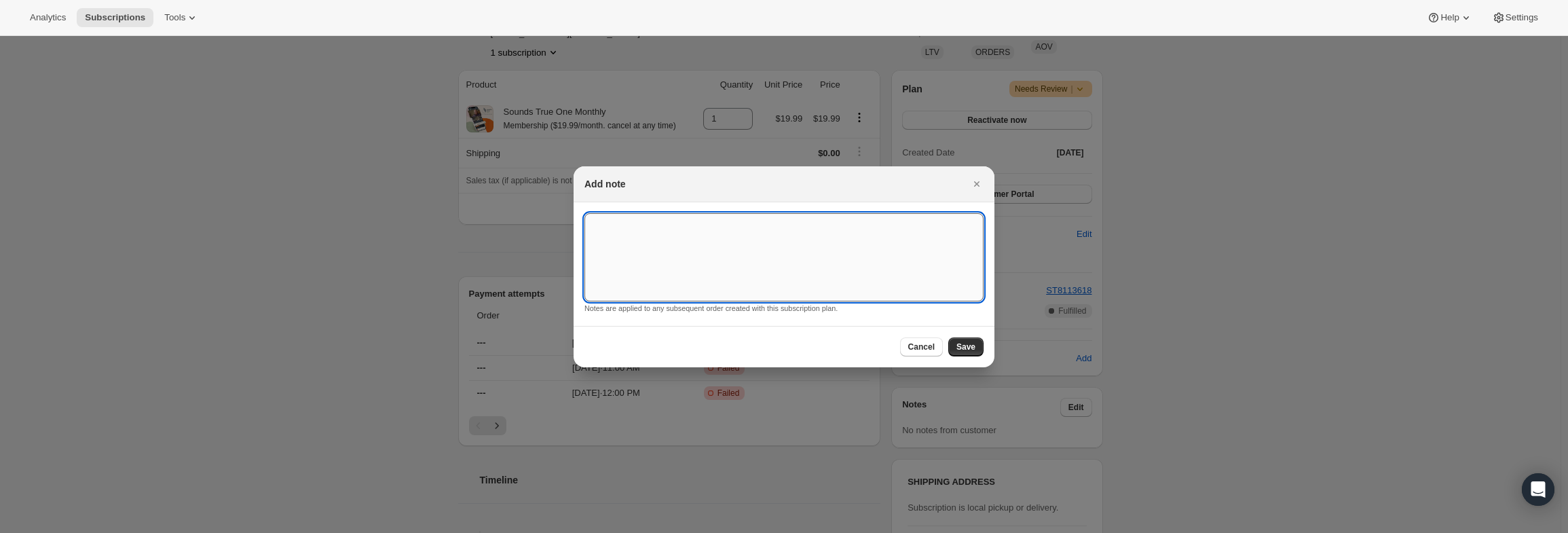
click at [809, 257] on textarea ":r3t:" at bounding box center [784, 257] width 399 height 88
type textarea "PayPal Error"
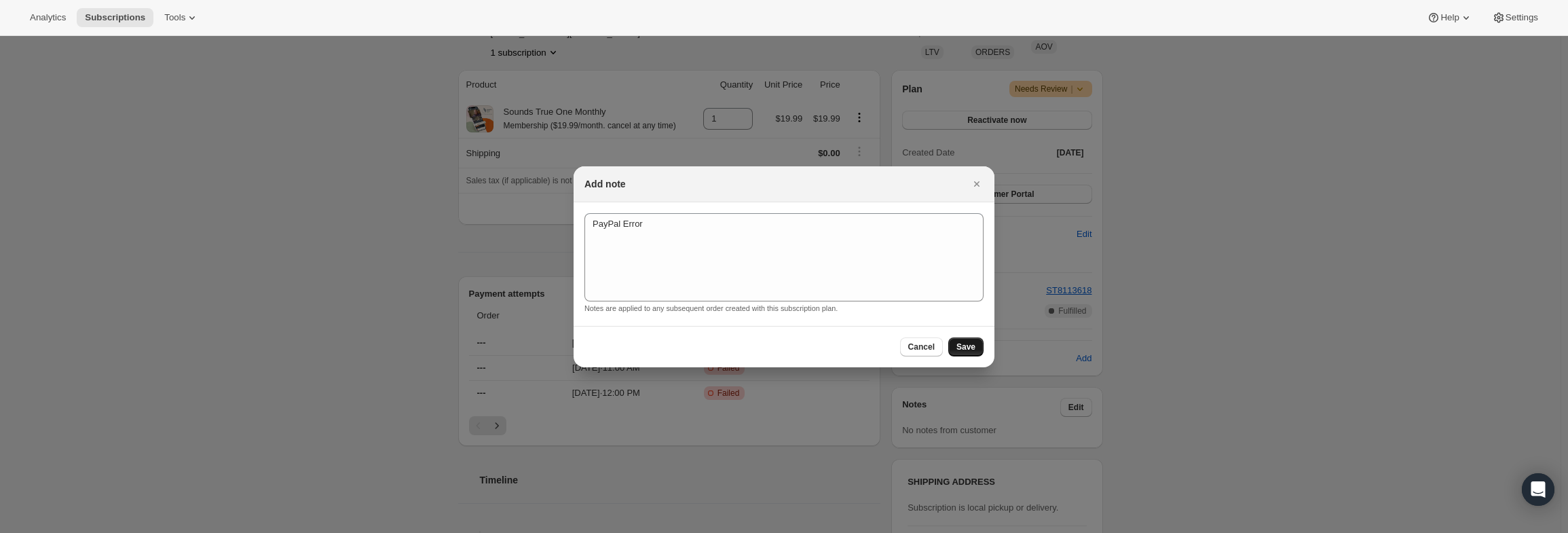
click at [976, 354] on button "Save" at bounding box center [966, 347] width 35 height 19
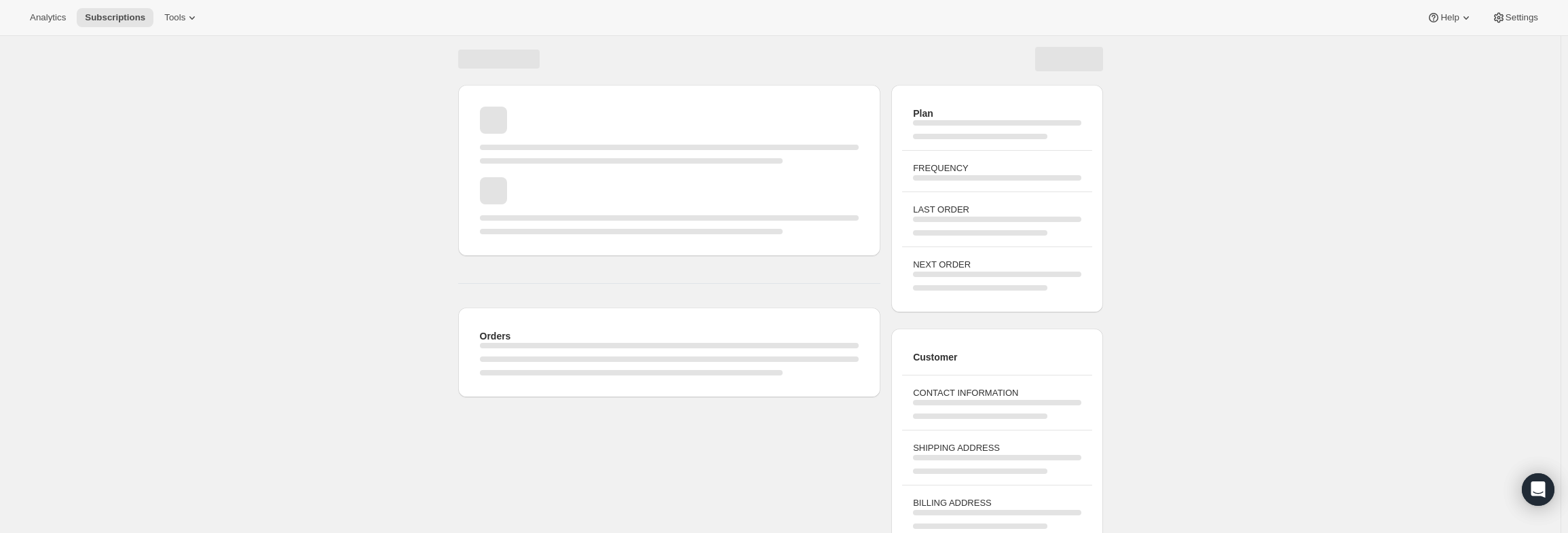
scroll to position [0, 0]
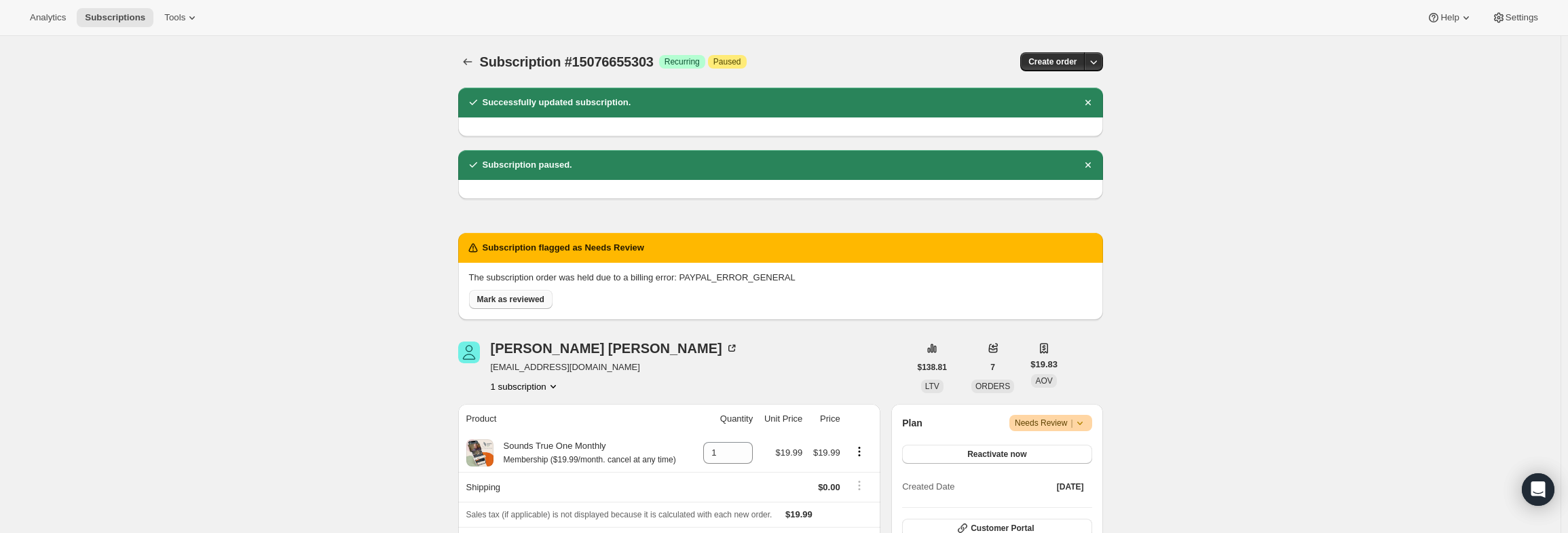
click at [505, 294] on span "Mark as reviewed" at bounding box center [511, 299] width 67 height 11
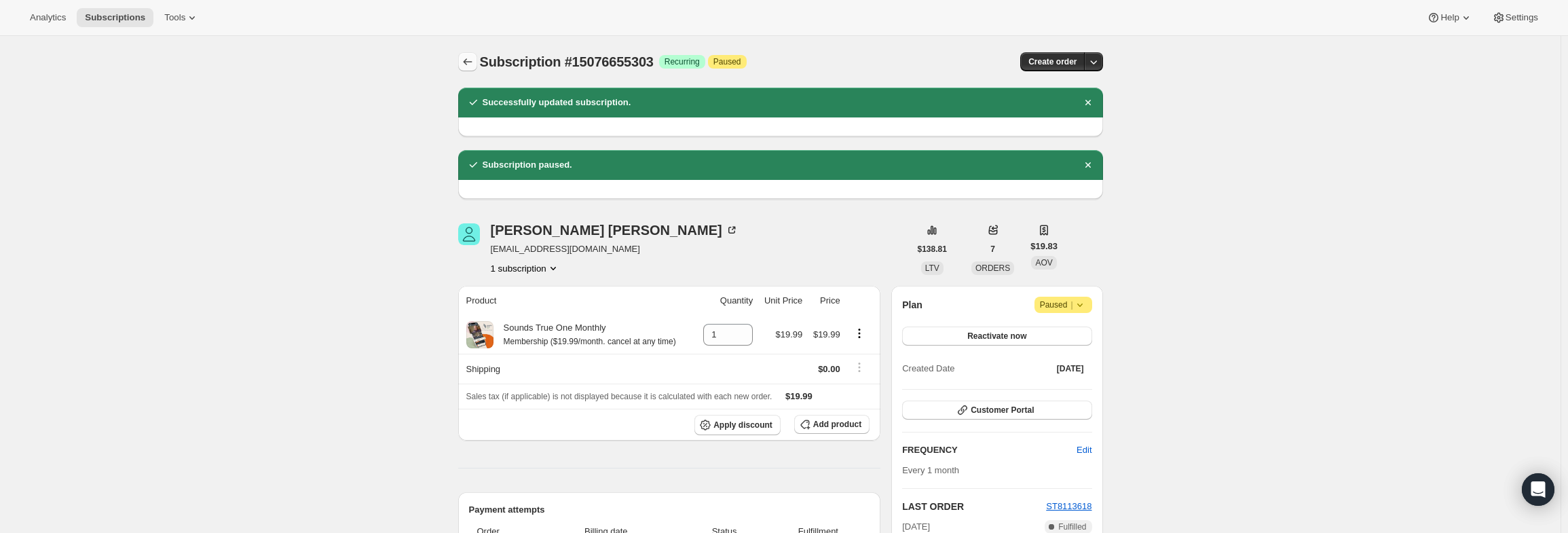
click at [475, 62] on icon "Subscriptions" at bounding box center [467, 62] width 13 height 13
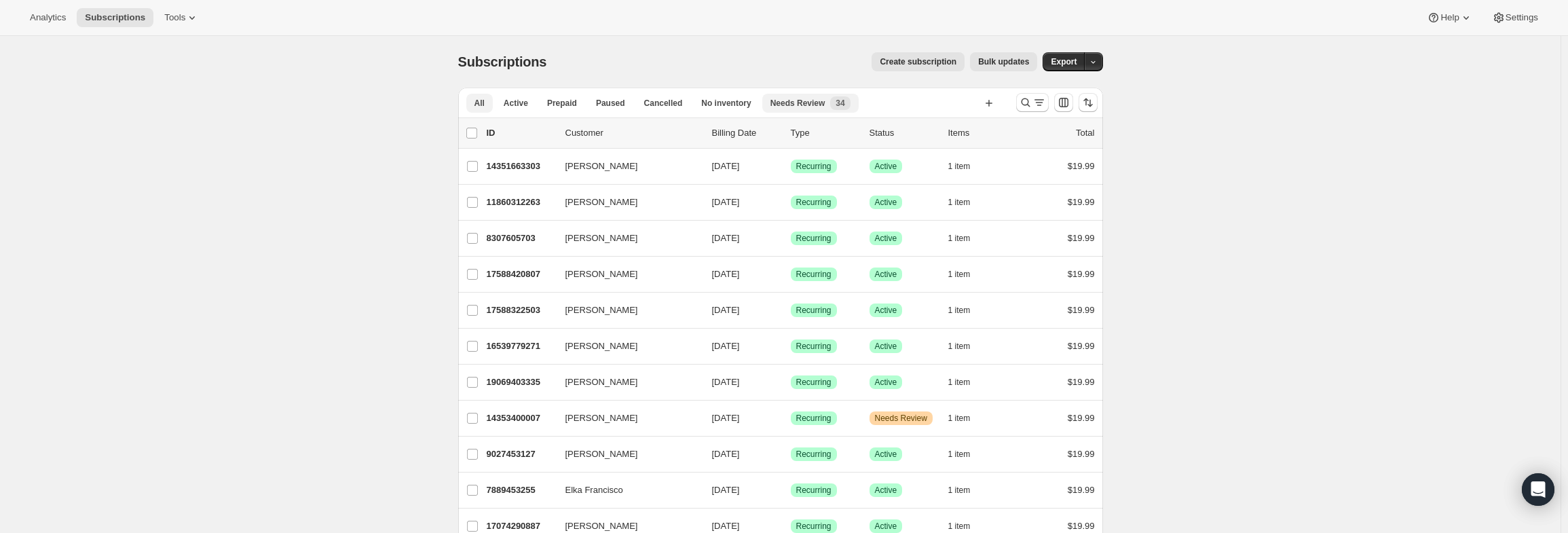
click at [781, 111] on button "Needs Review New 34" at bounding box center [810, 104] width 97 height 19
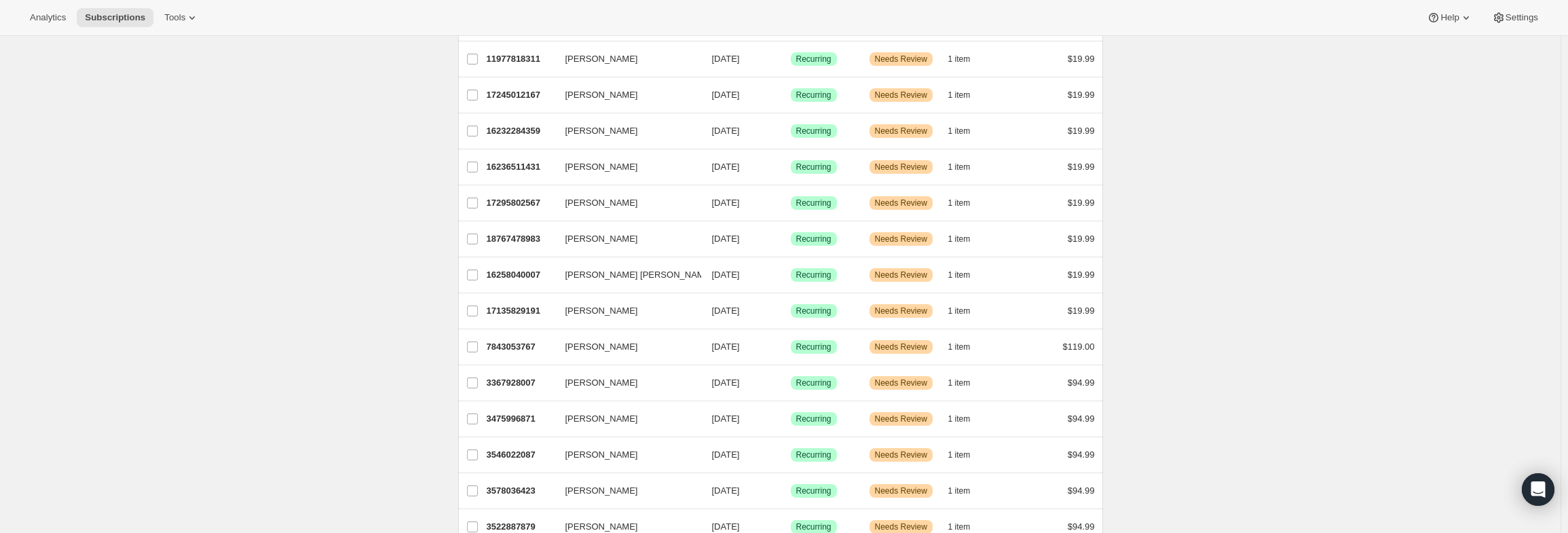
scroll to position [917, 0]
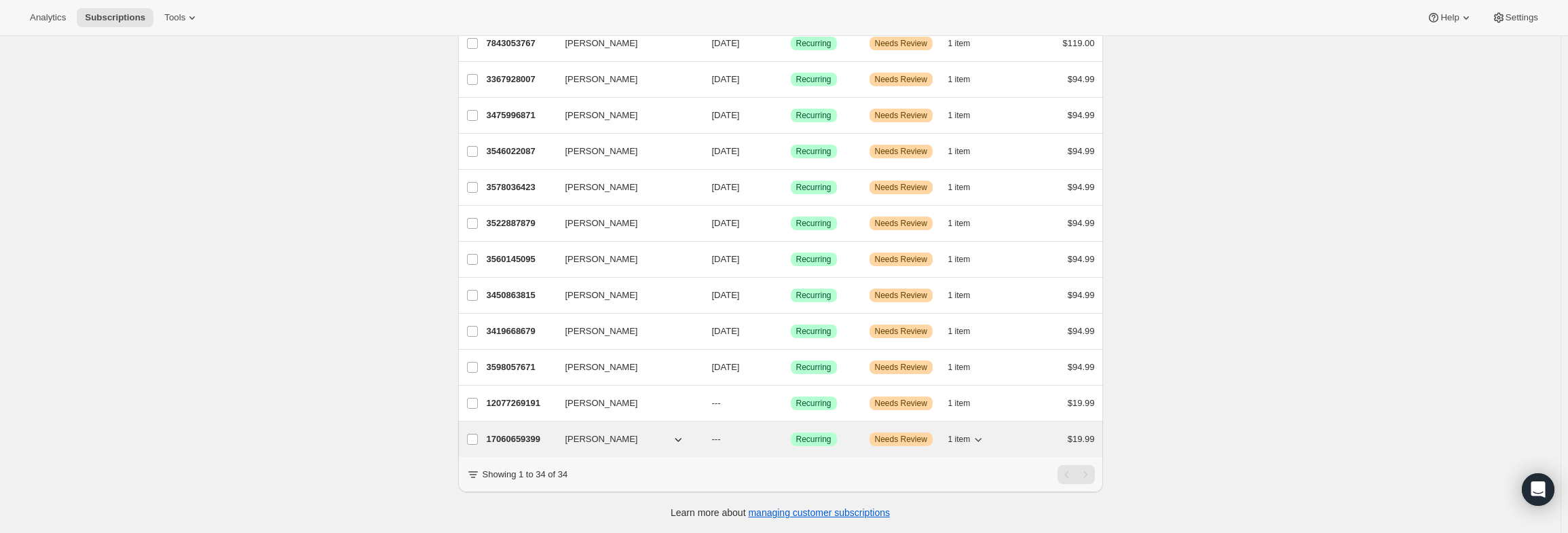
click at [514, 430] on div "17060659399 Denise Coe --- Success Recurring Warning Needs Review 1 item $19.99" at bounding box center [791, 440] width 608 height 19
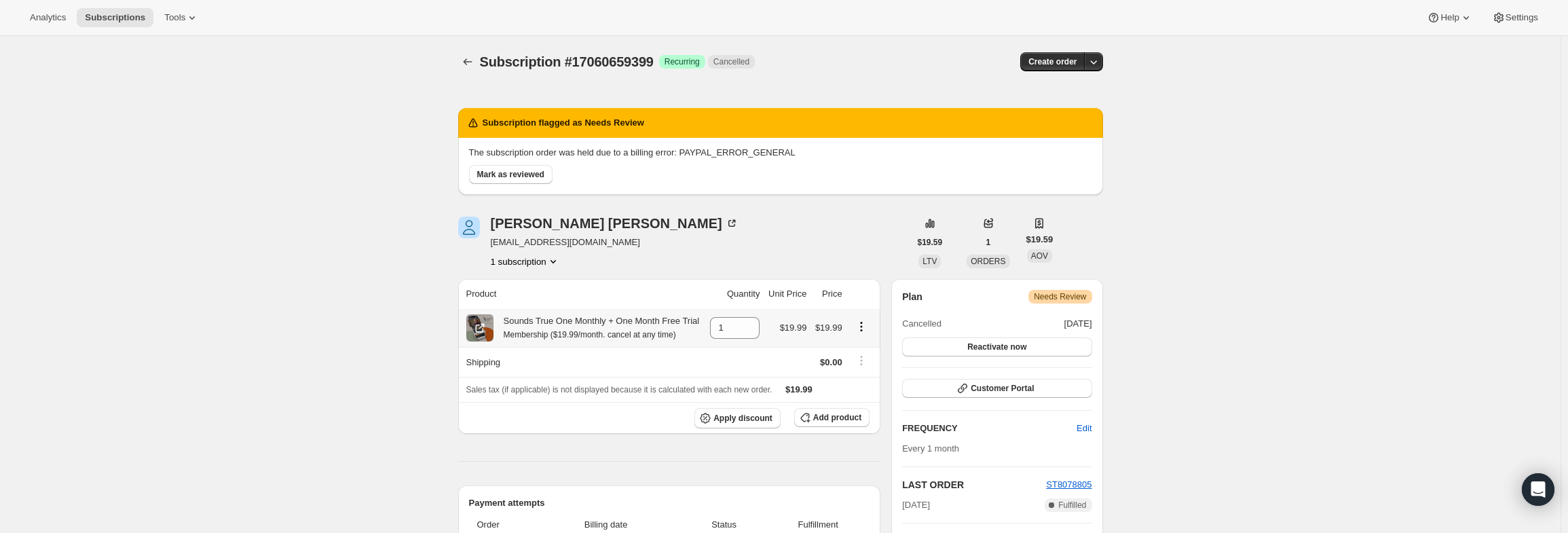
scroll to position [135, 0]
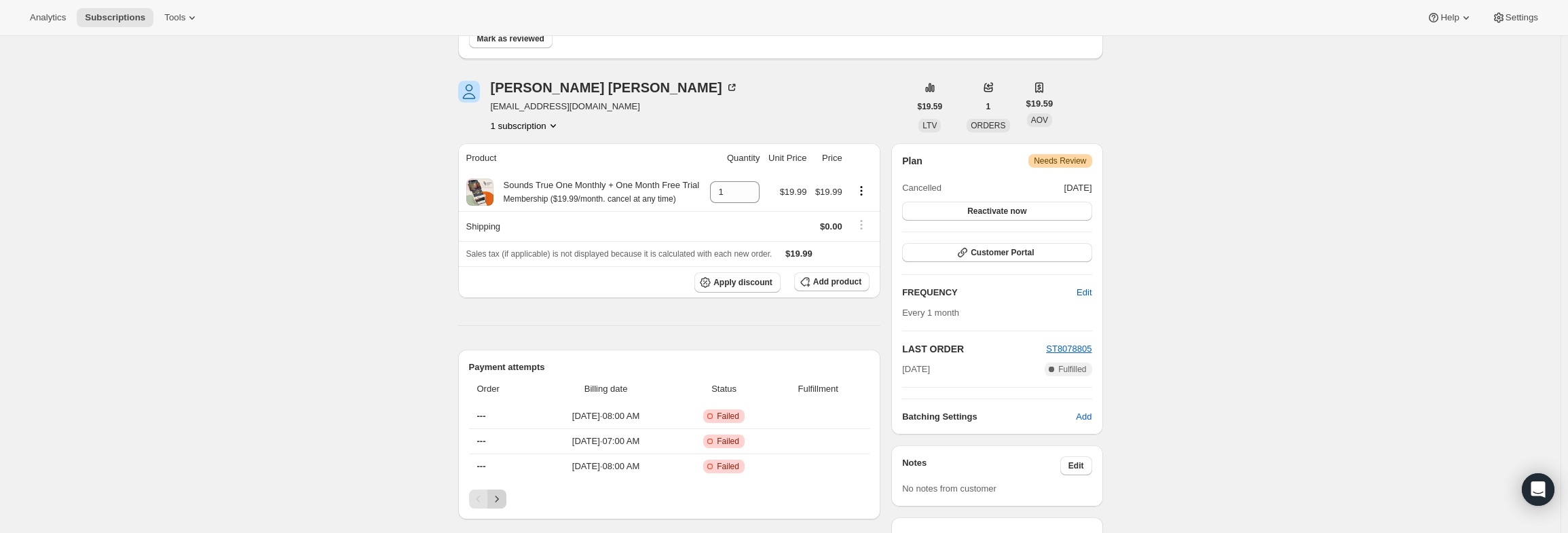
click at [502, 497] on icon "Next" at bounding box center [497, 499] width 13 height 13
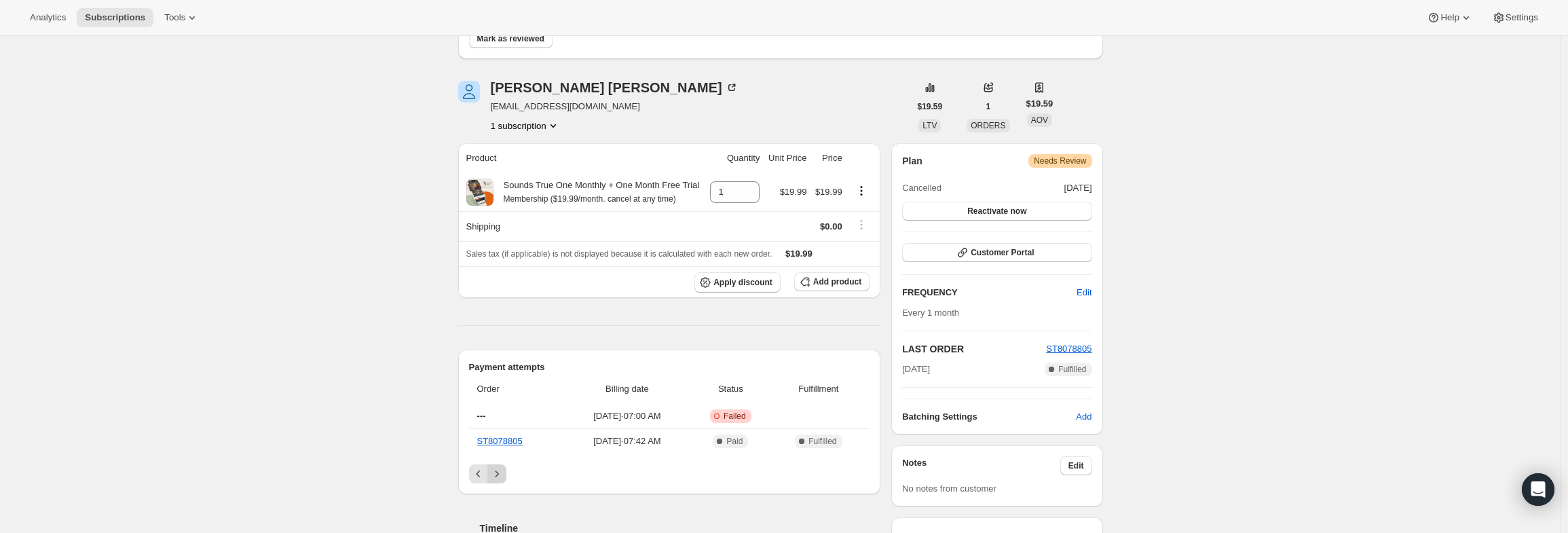
click at [502, 497] on div "Timeline" at bounding box center [669, 515] width 423 height 40
click at [1074, 163] on span "Needs Review" at bounding box center [1059, 161] width 52 height 11
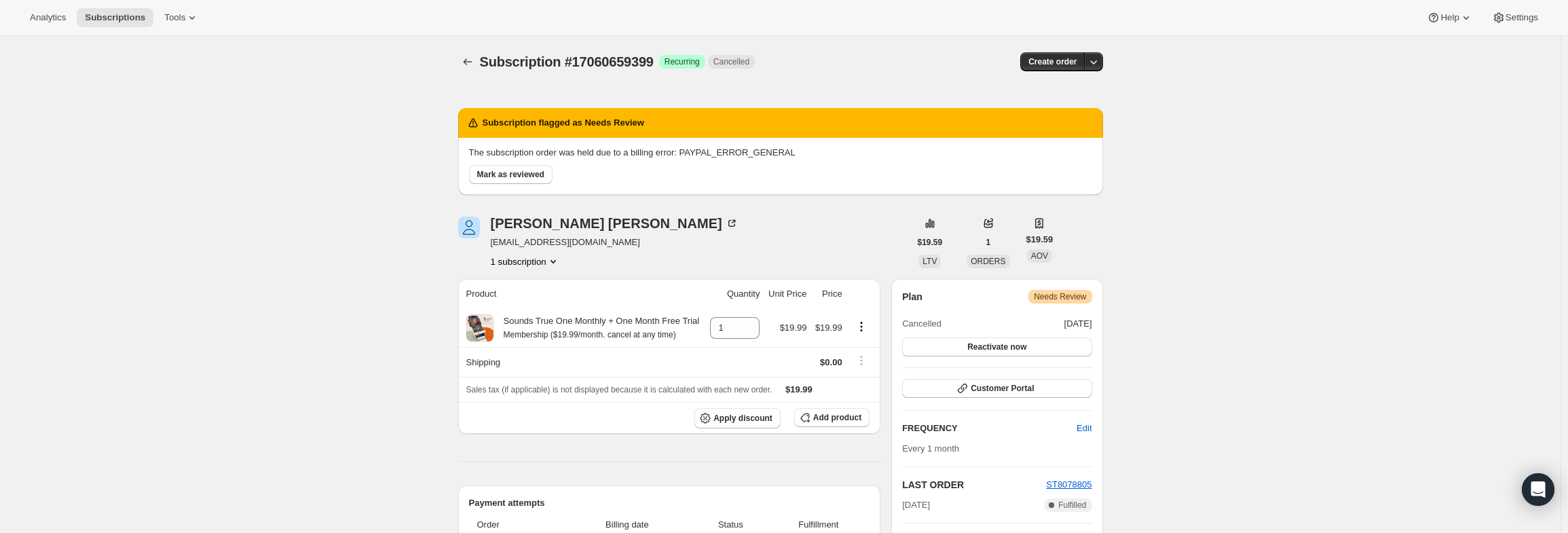
scroll to position [68, 0]
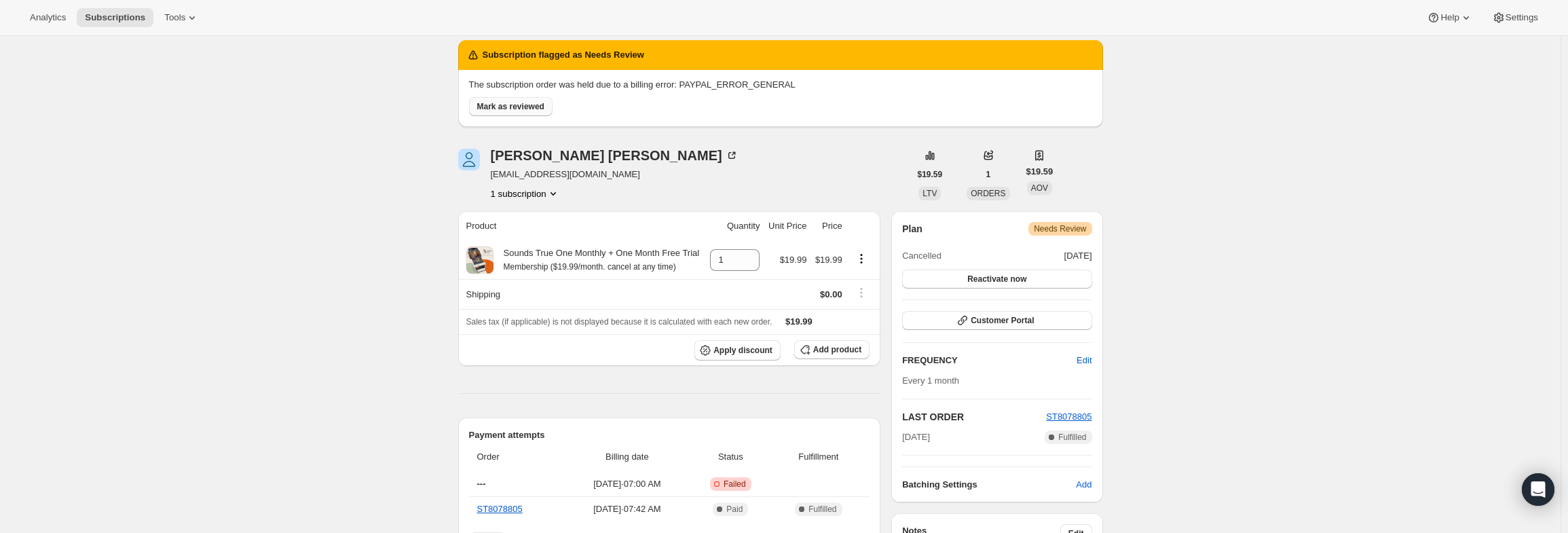
click at [534, 106] on span "Mark as reviewed" at bounding box center [511, 106] width 67 height 11
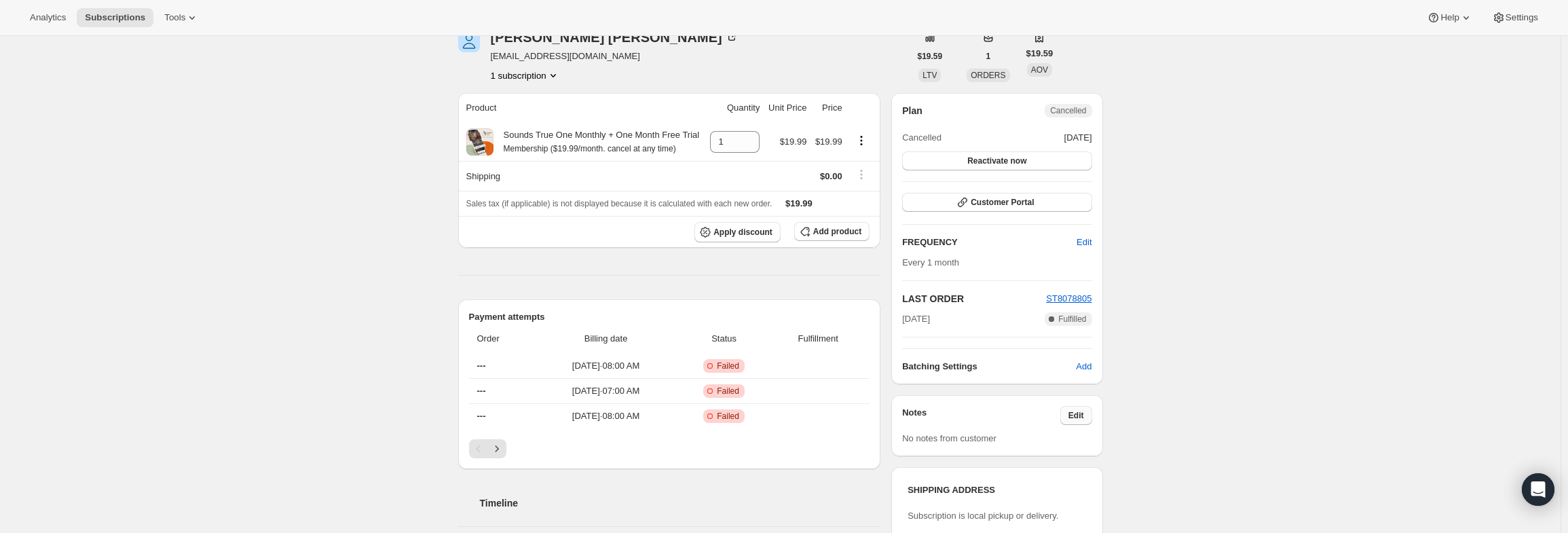
click at [1084, 412] on span "Edit" at bounding box center [1077, 415] width 16 height 11
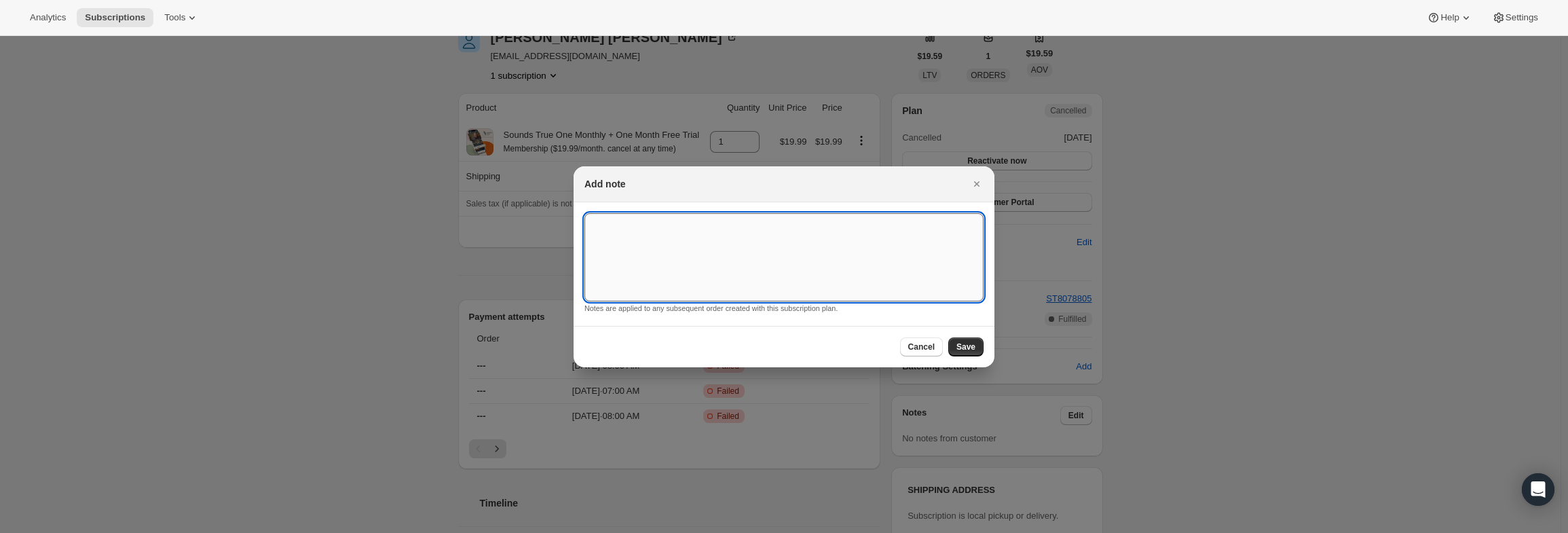
click at [795, 246] on textarea ":rnd:" at bounding box center [784, 257] width 399 height 88
type textarea "PayPal Error"
click at [953, 344] on button "Save" at bounding box center [966, 347] width 35 height 19
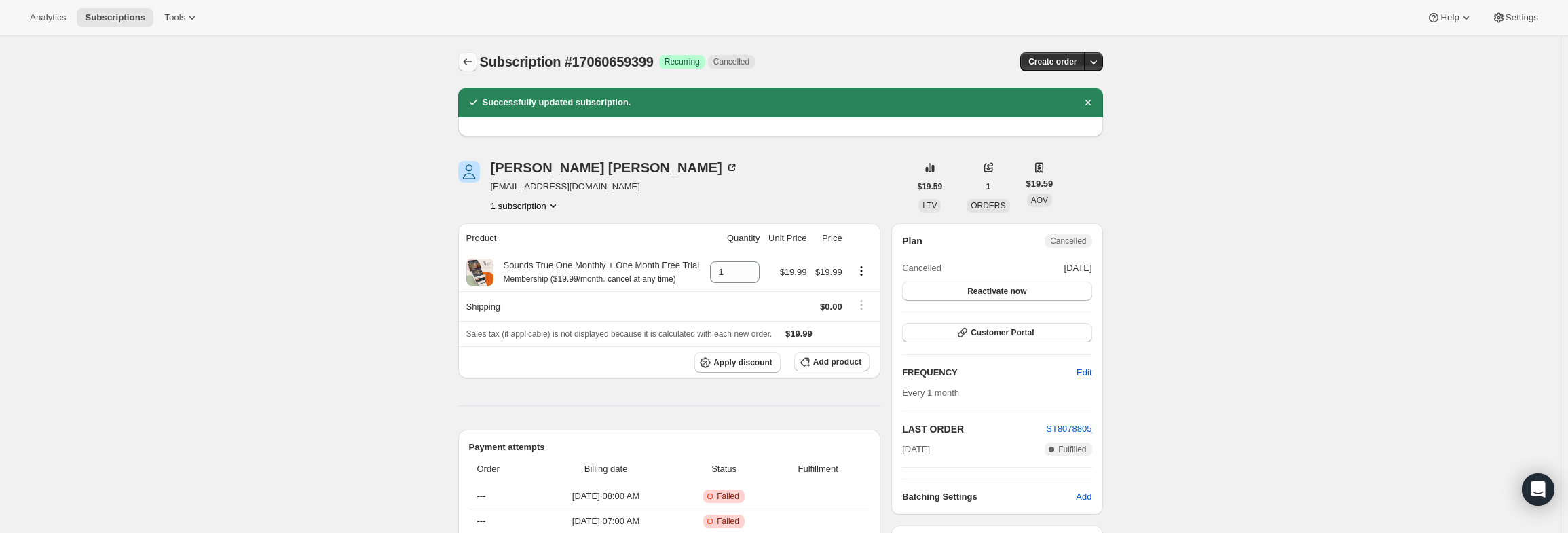
click at [473, 63] on icon "Subscriptions" at bounding box center [467, 62] width 13 height 13
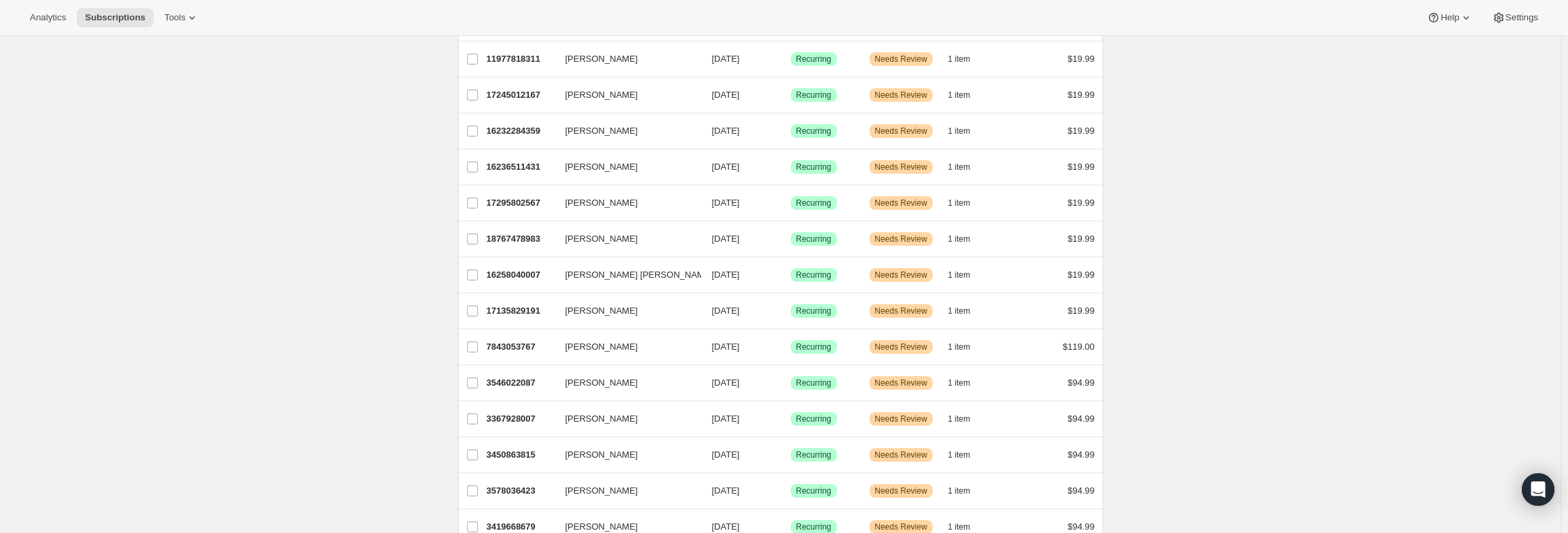
scroll to position [881, 0]
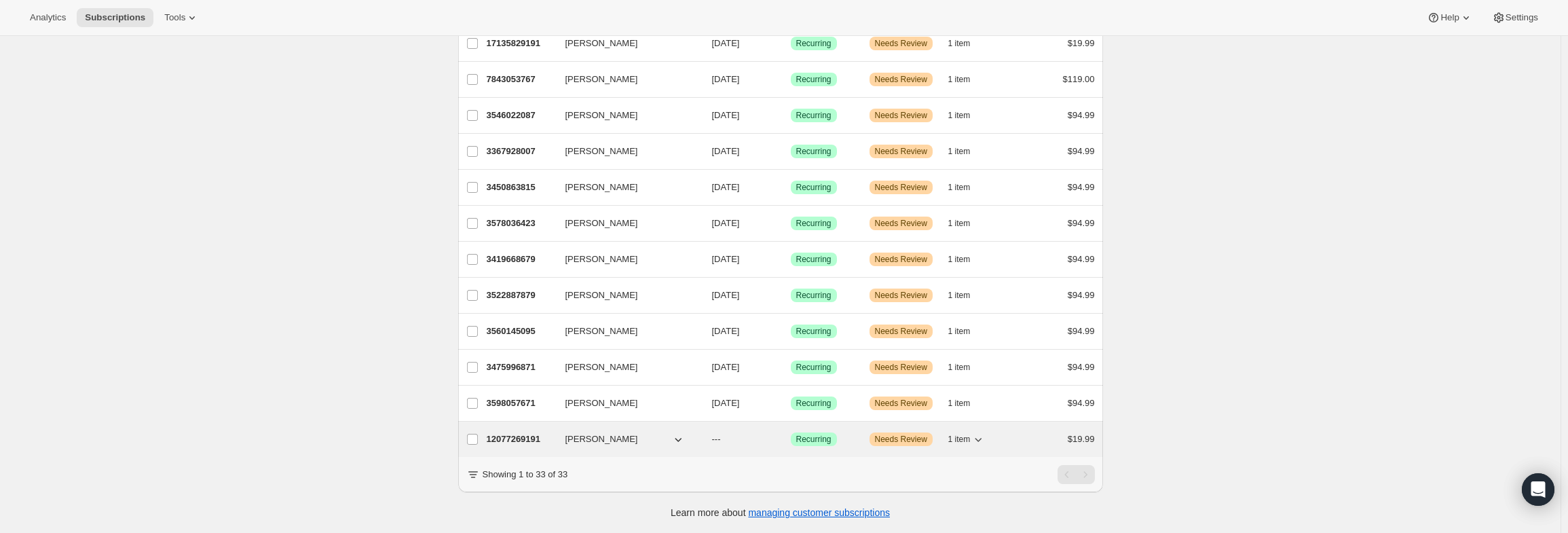
click at [505, 433] on p "12077269191" at bounding box center [520, 439] width 68 height 13
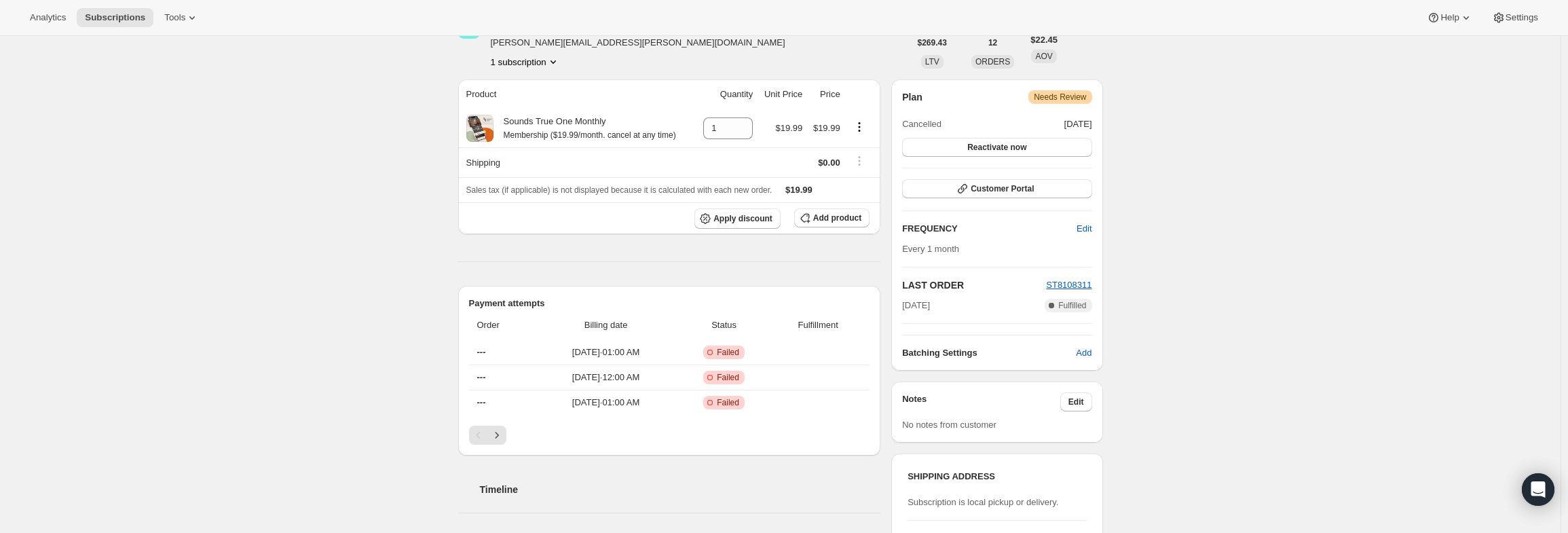
scroll to position [204, 0]
click at [501, 433] on icon "Next" at bounding box center [497, 431] width 13 height 13
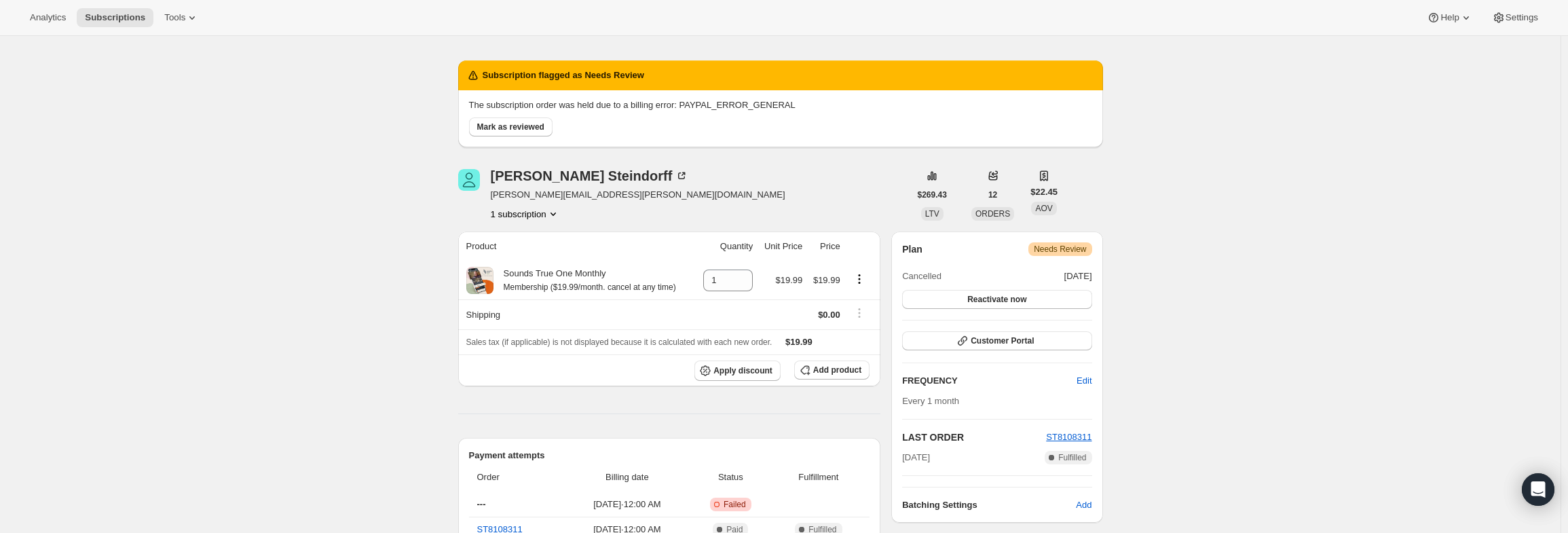
scroll to position [0, 0]
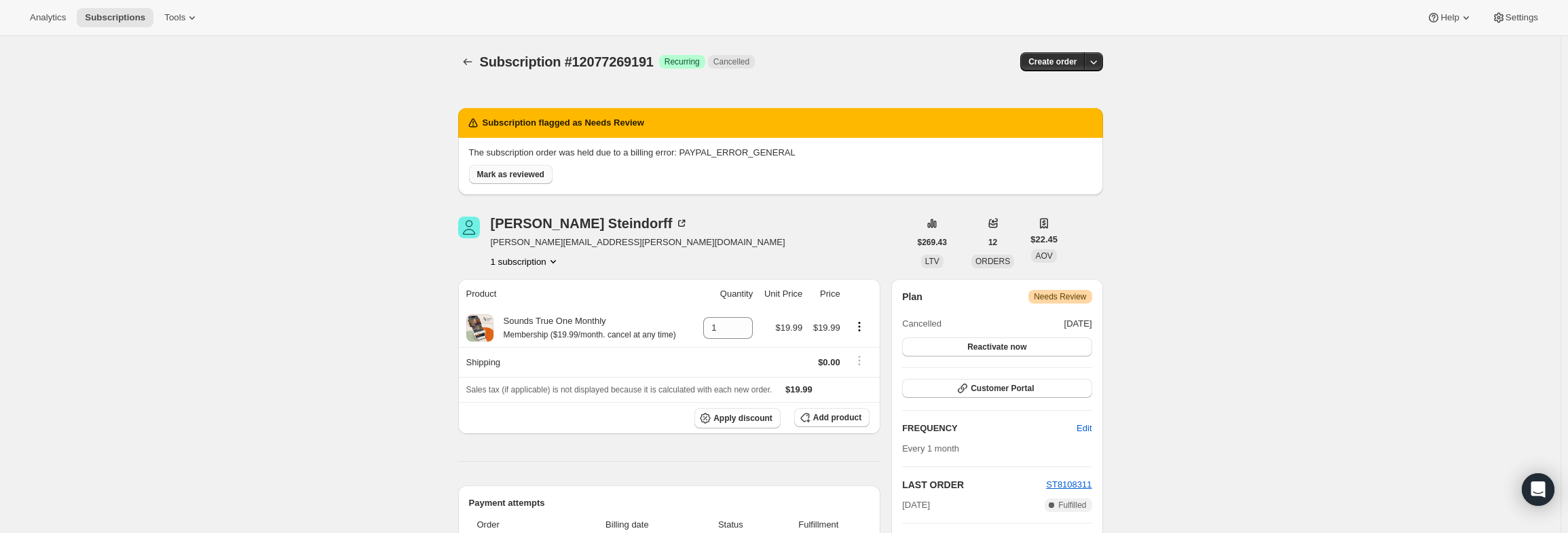
click at [542, 174] on span "Mark as reviewed" at bounding box center [511, 174] width 67 height 11
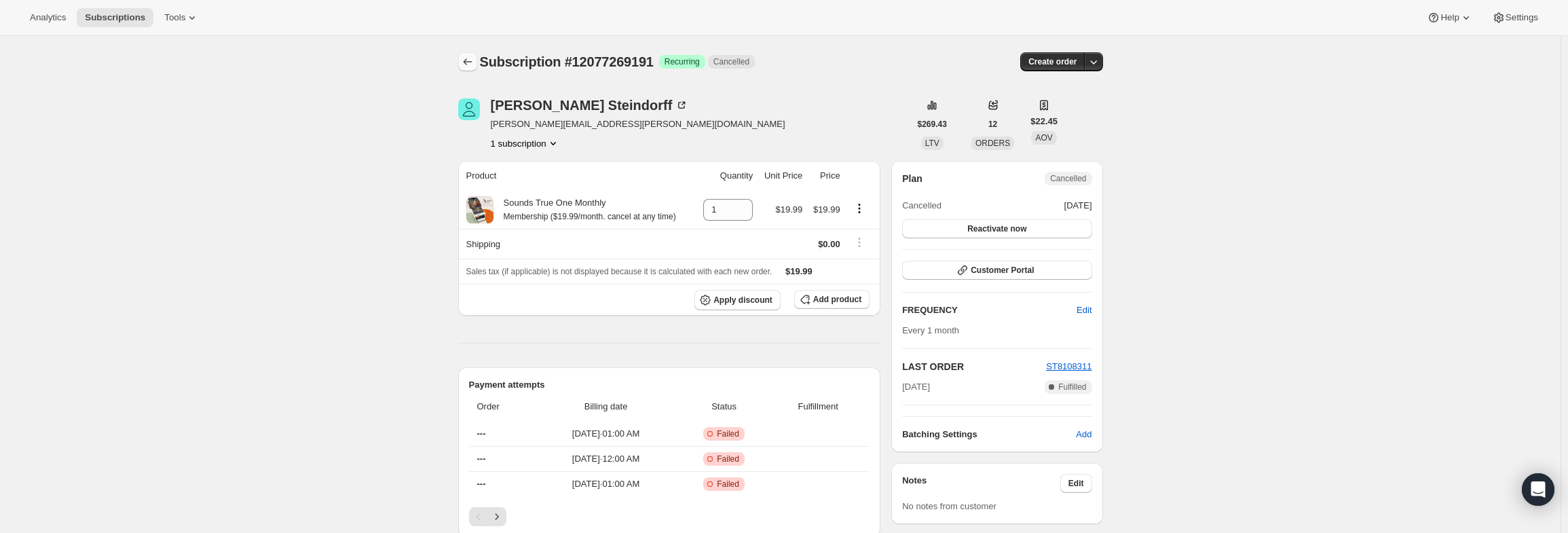
click at [467, 58] on icon "Subscriptions" at bounding box center [467, 62] width 13 height 13
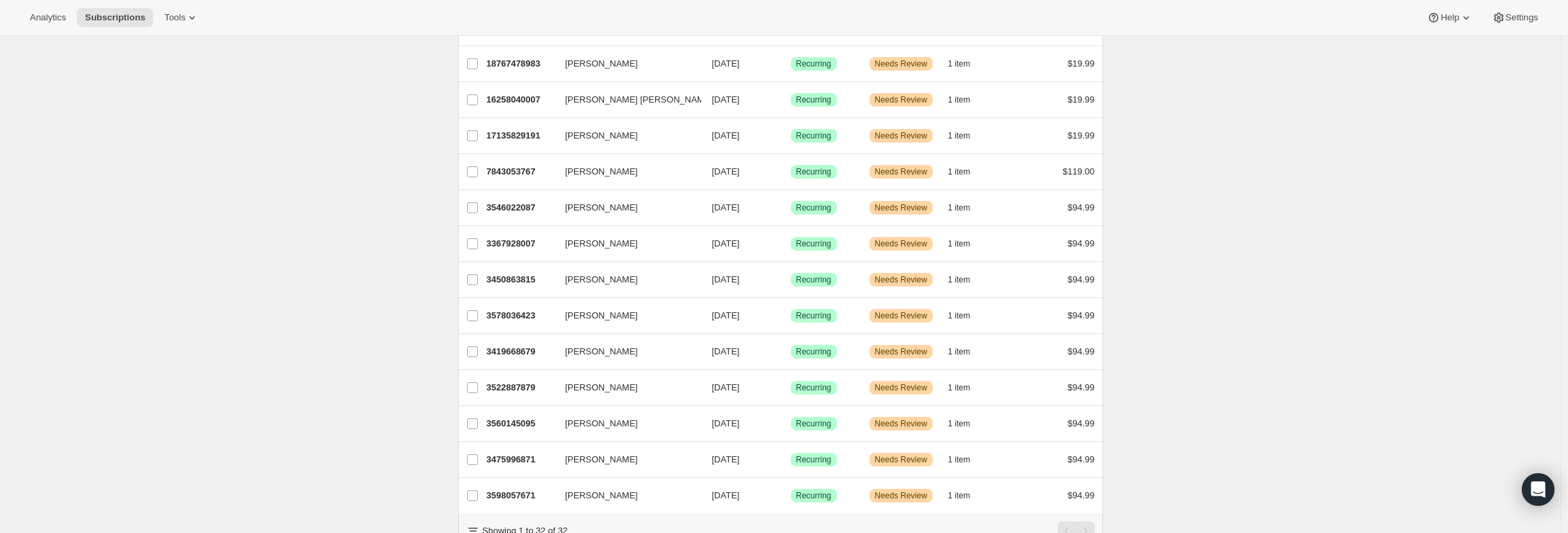
scroll to position [845, 0]
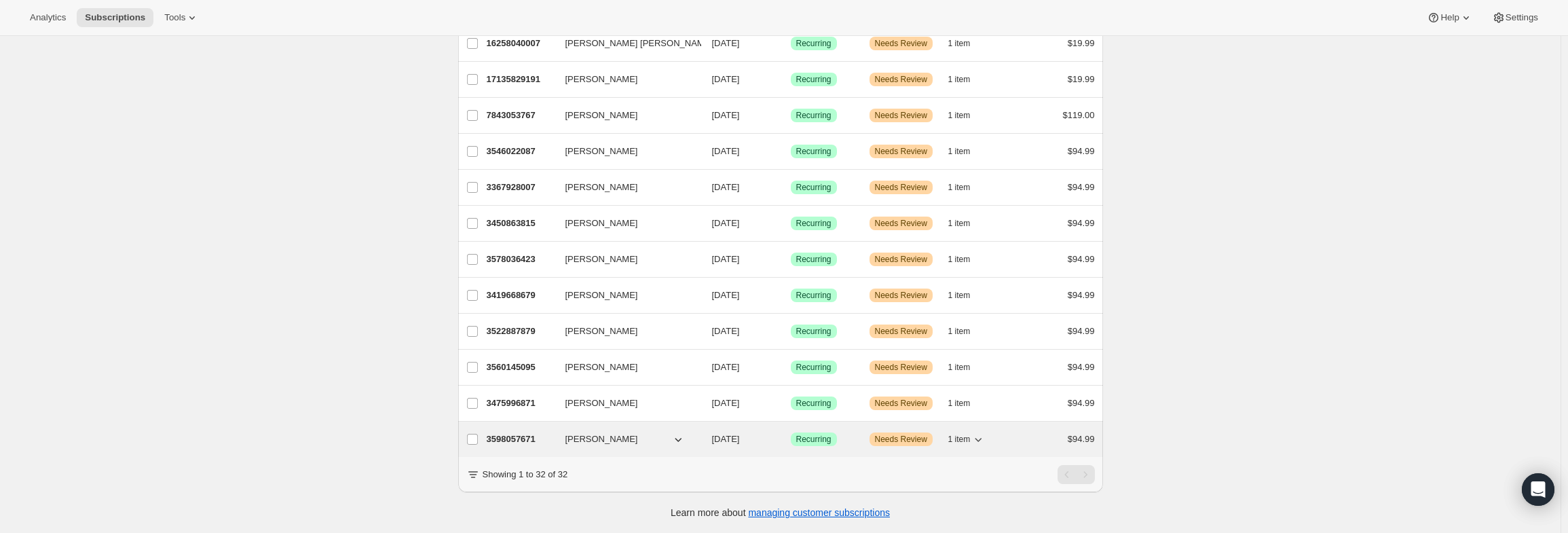
click at [511, 433] on p "3598057671" at bounding box center [520, 439] width 68 height 13
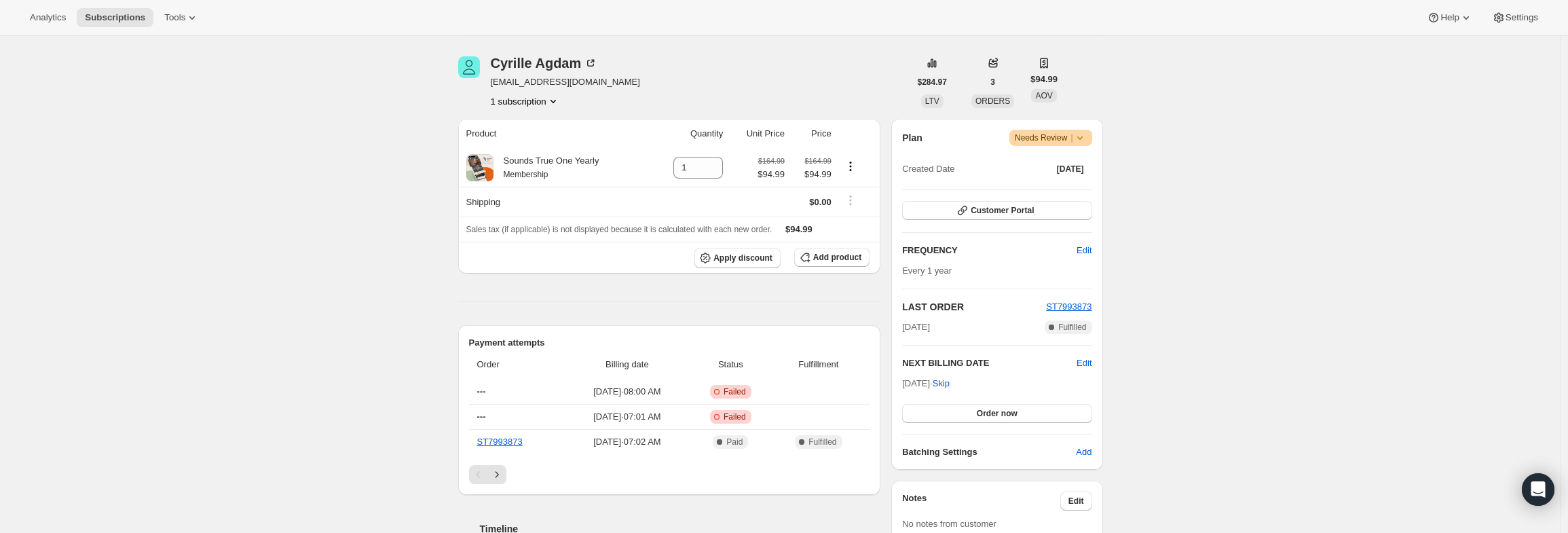
scroll to position [135, 0]
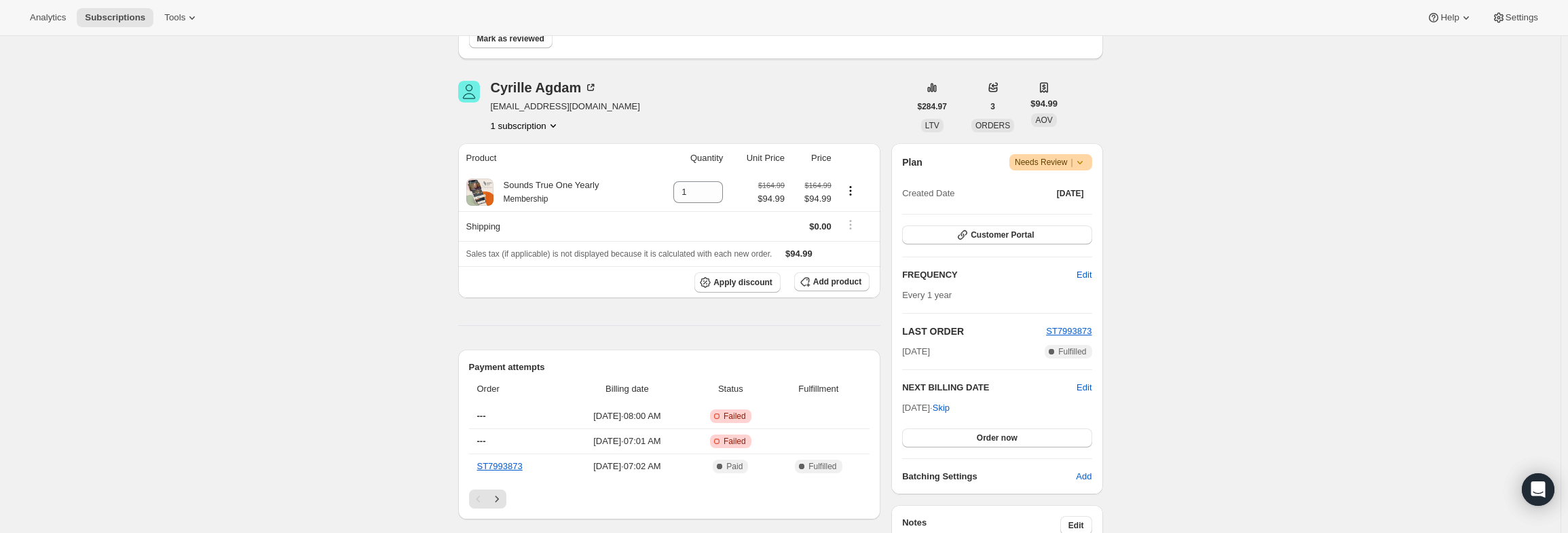
click at [1085, 163] on icon at bounding box center [1079, 162] width 13 height 13
click at [1066, 186] on span "Pause subscription" at bounding box center [1055, 189] width 75 height 11
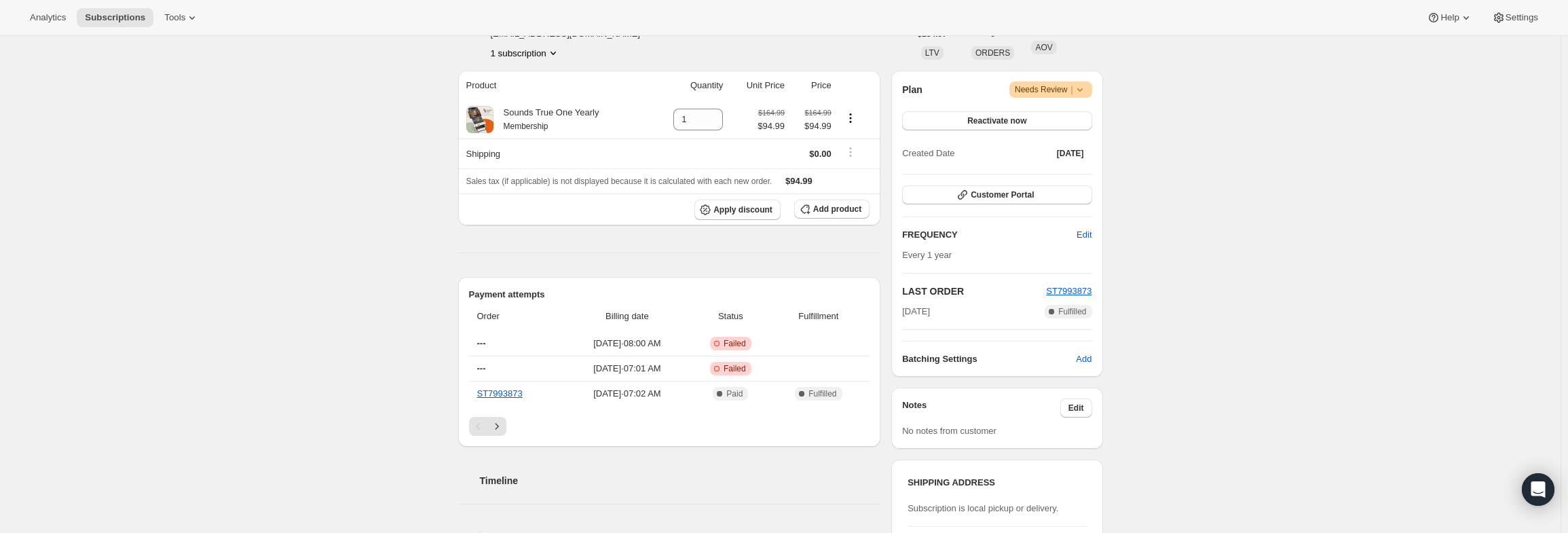
scroll to position [272, 0]
click at [1093, 400] on button "Edit" at bounding box center [1076, 408] width 32 height 19
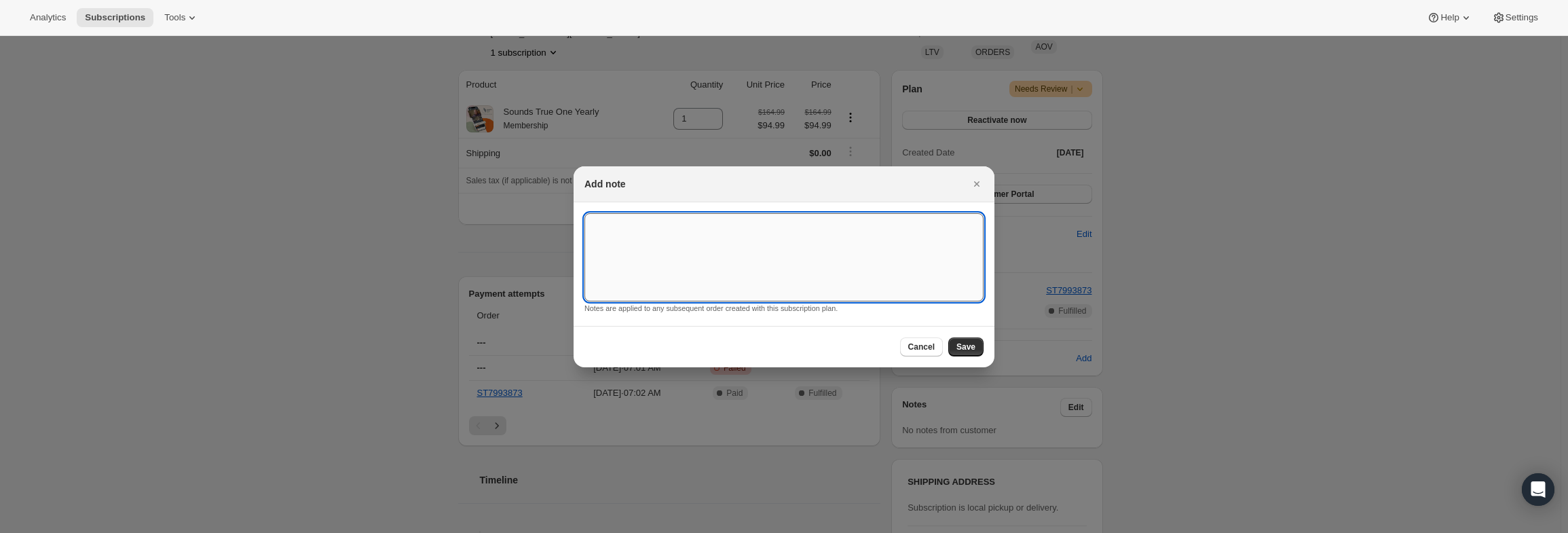
click at [803, 238] on textarea ":r1h1:" at bounding box center [784, 257] width 399 height 88
drag, startPoint x: 653, startPoint y: 226, endPoint x: 549, endPoint y: 225, distance: 104.0
type textarea "PayPal Error"
click at [973, 348] on span "Save" at bounding box center [966, 347] width 19 height 11
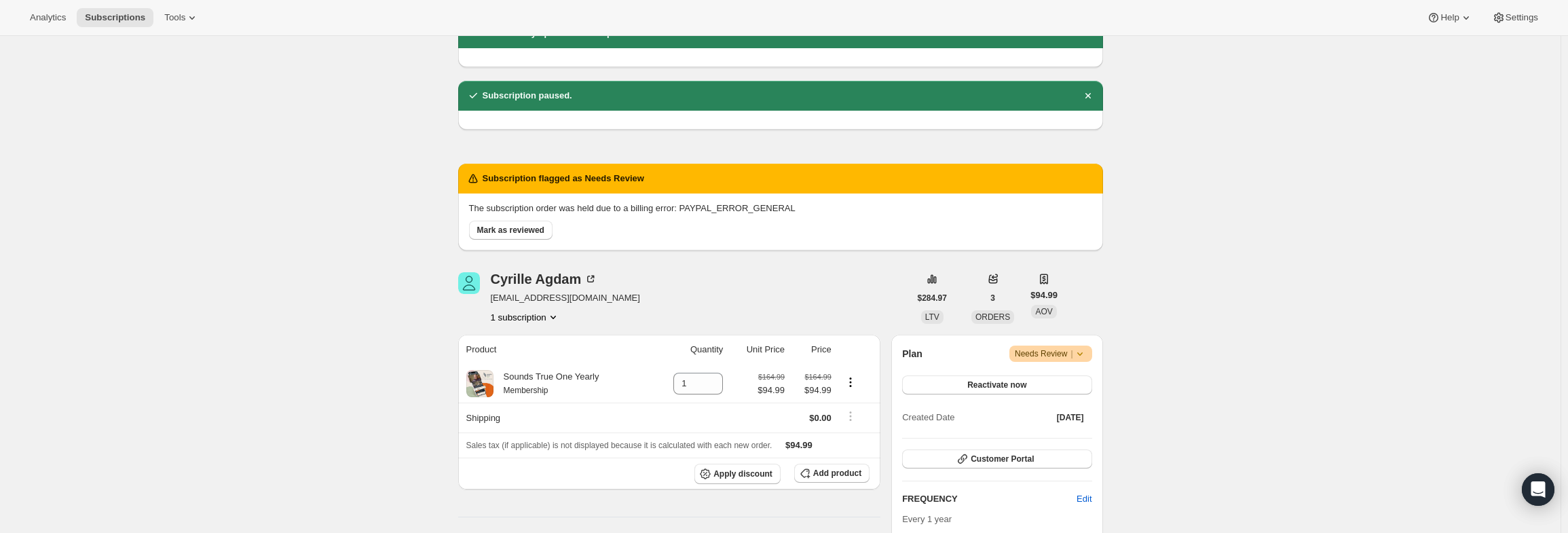
scroll to position [68, 0]
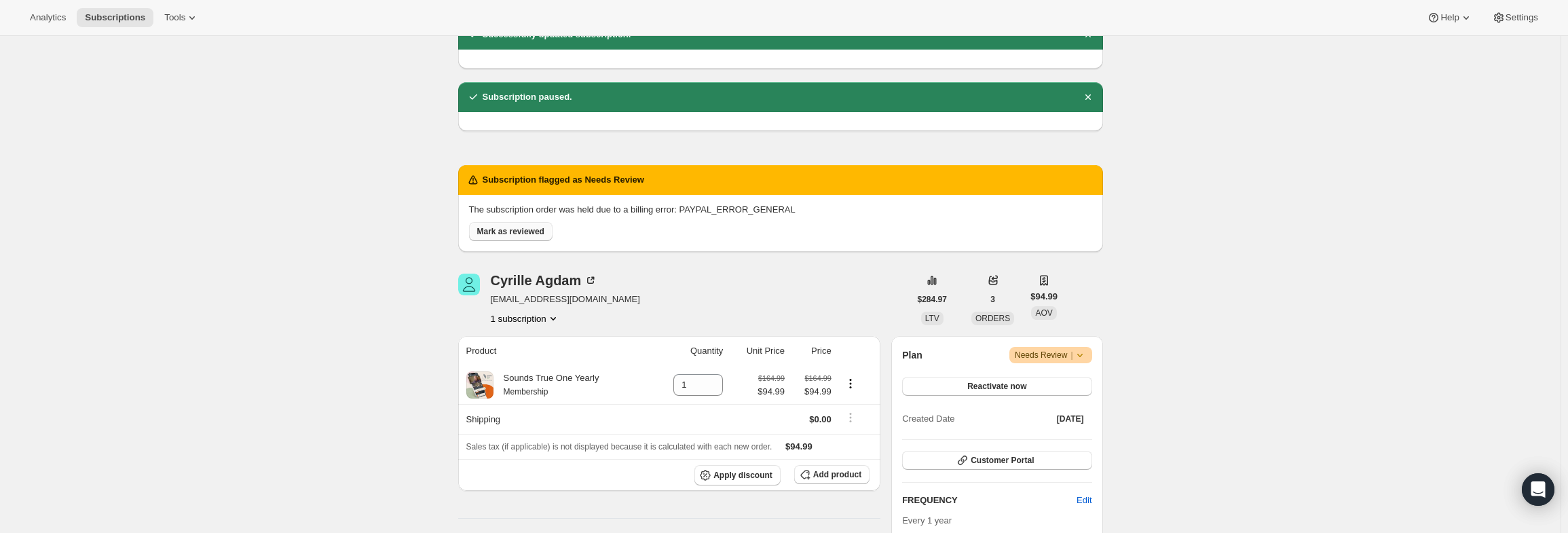
click at [490, 227] on span "Mark as reviewed" at bounding box center [511, 231] width 67 height 11
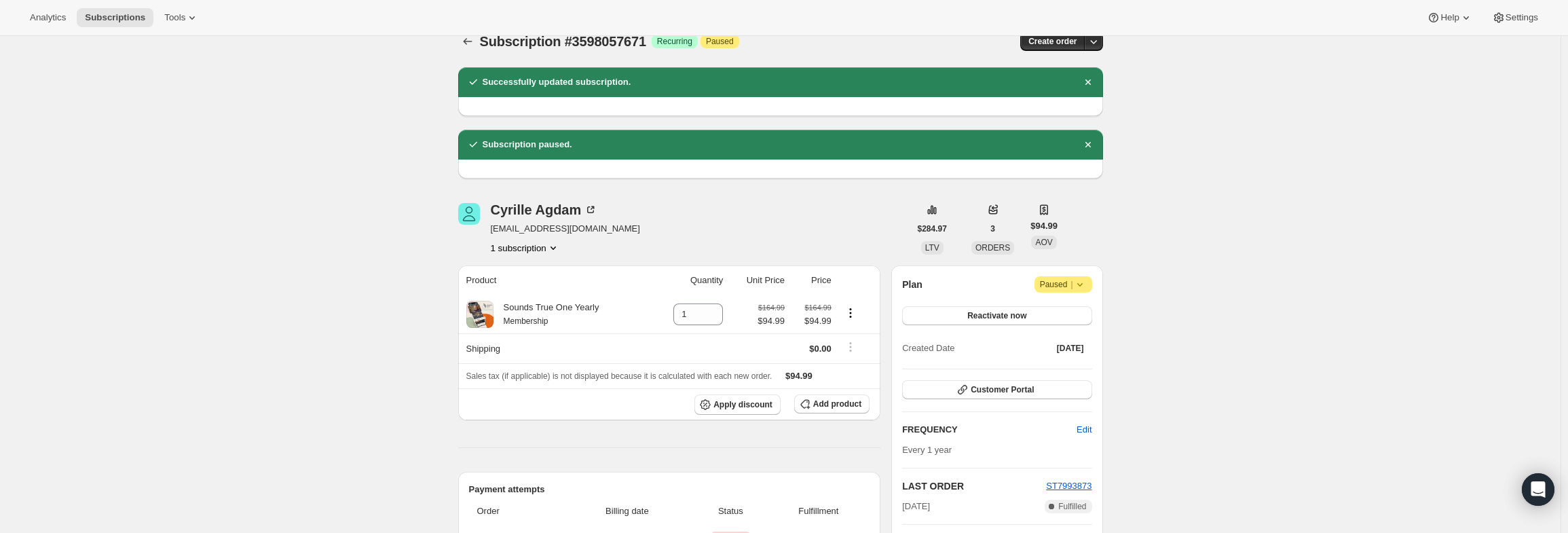
scroll to position [0, 0]
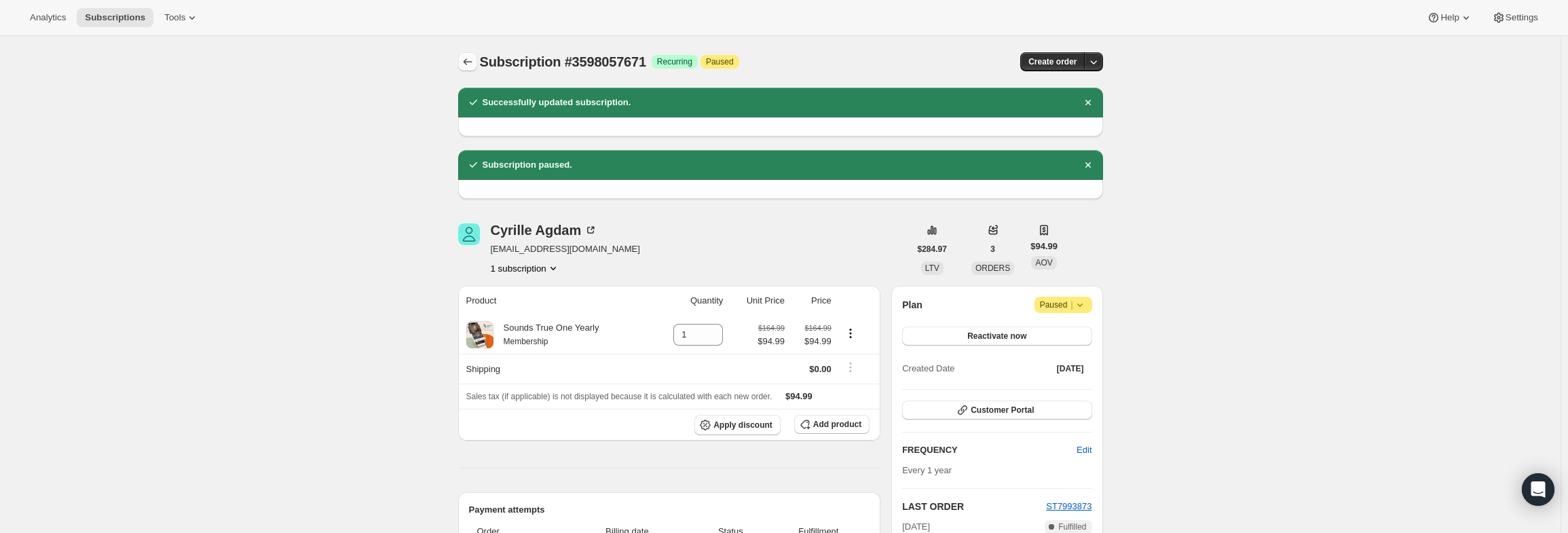
click at [469, 64] on icon "Subscriptions" at bounding box center [467, 62] width 13 height 13
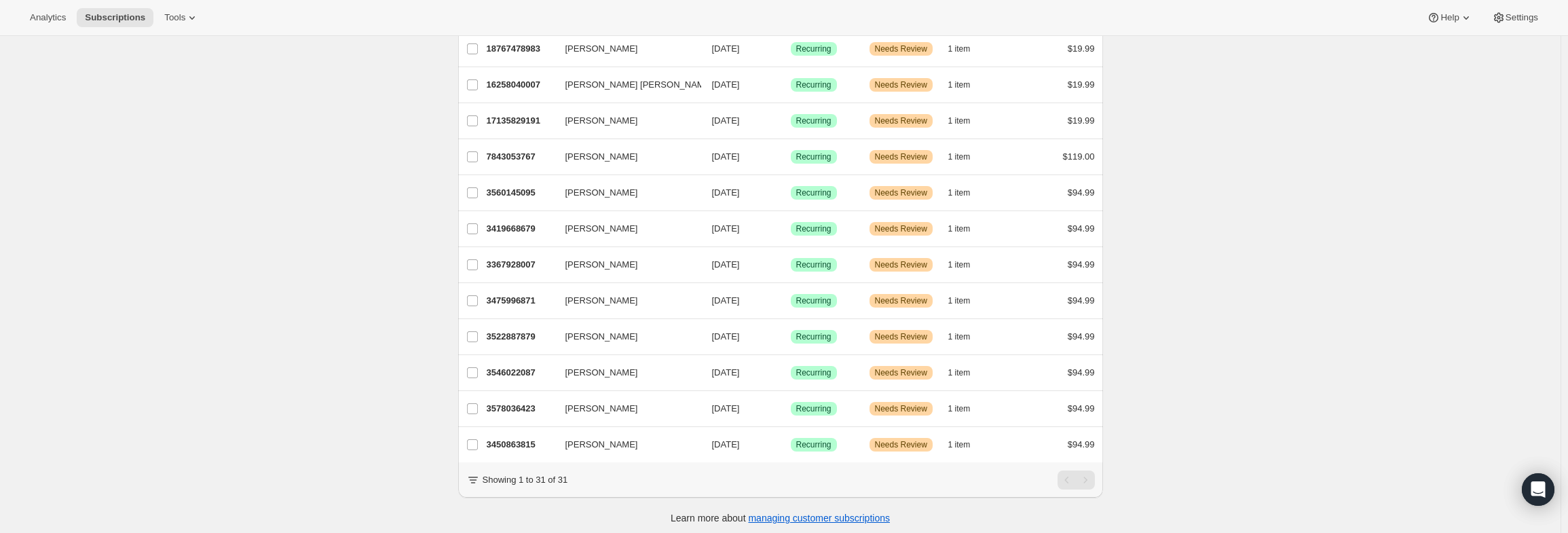
scroll to position [810, 0]
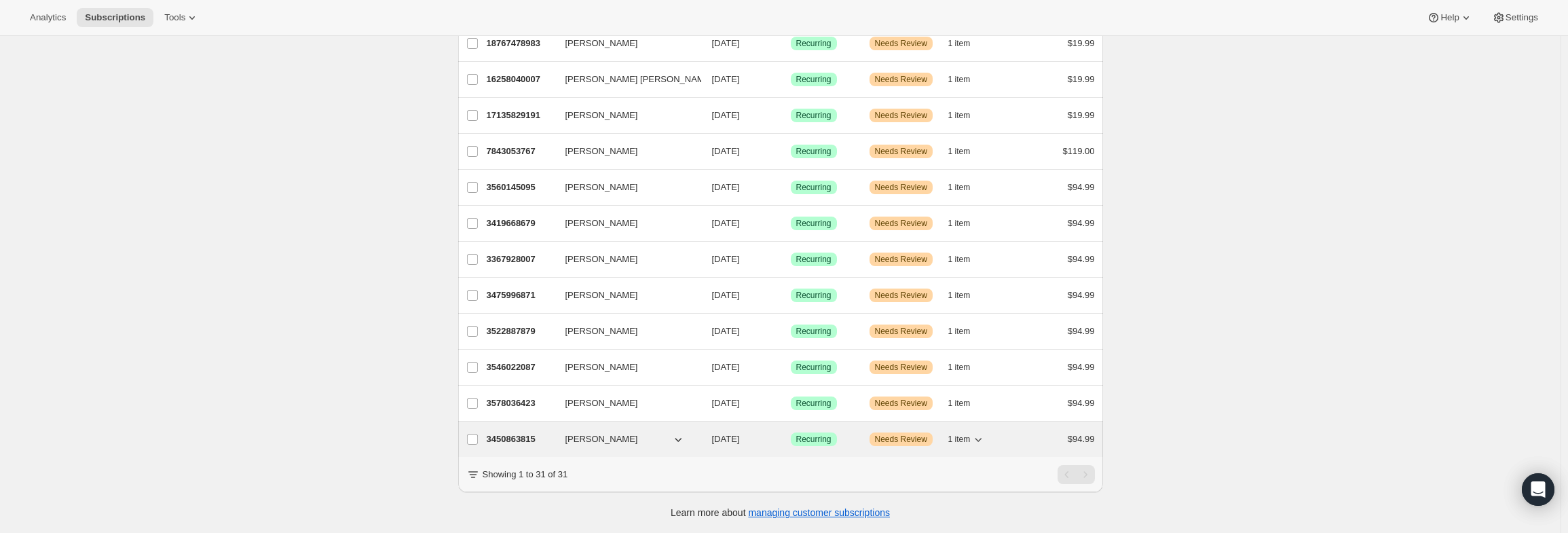
click at [531, 434] on p "3450863815" at bounding box center [520, 439] width 68 height 13
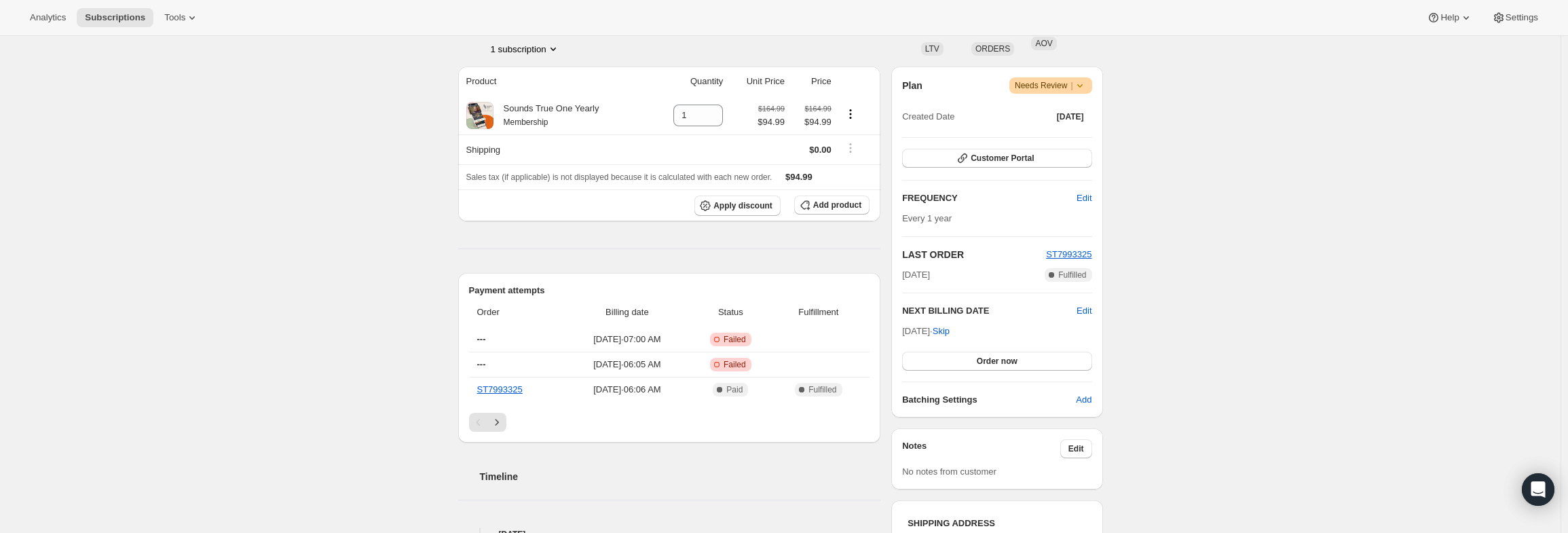
scroll to position [135, 0]
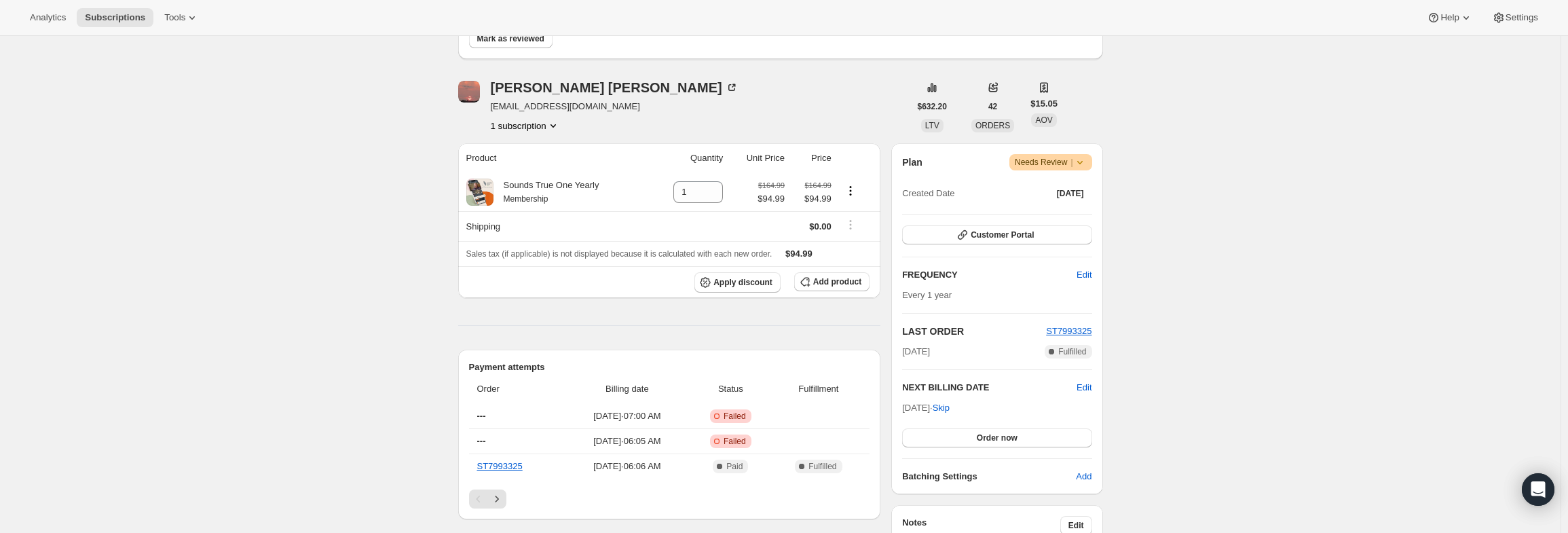
click at [1086, 161] on icon at bounding box center [1079, 162] width 13 height 13
click at [1069, 191] on span "Pause subscription" at bounding box center [1055, 189] width 75 height 11
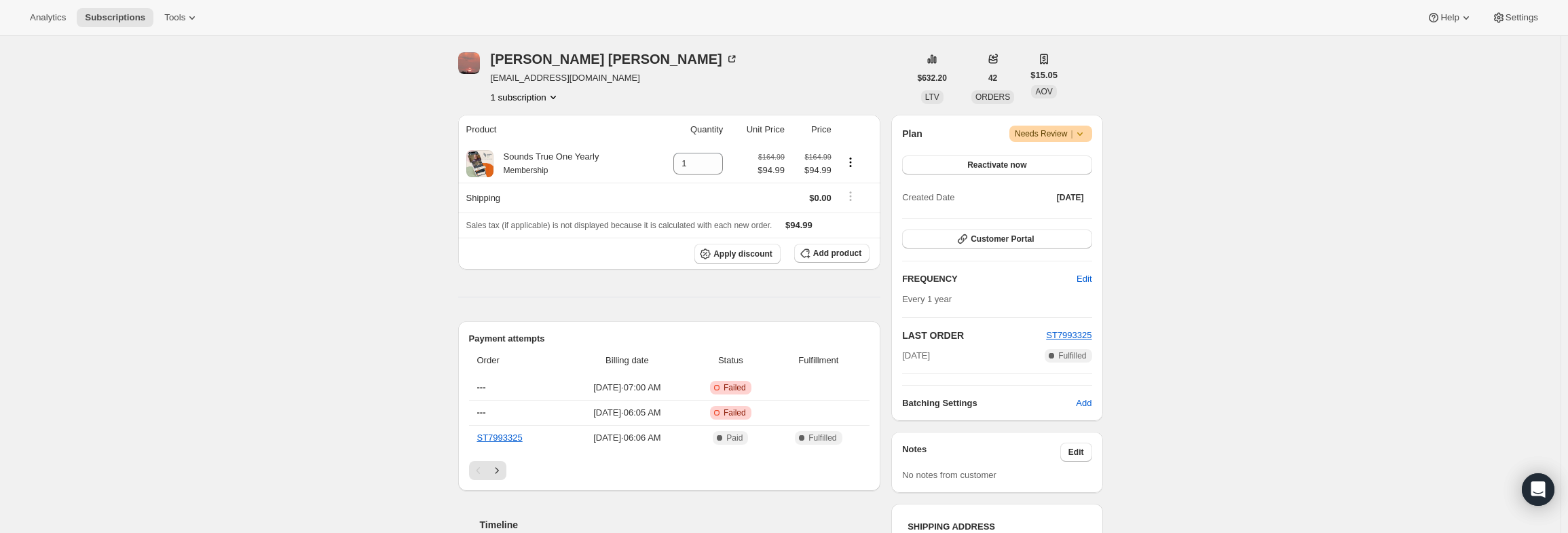
scroll to position [340, 0]
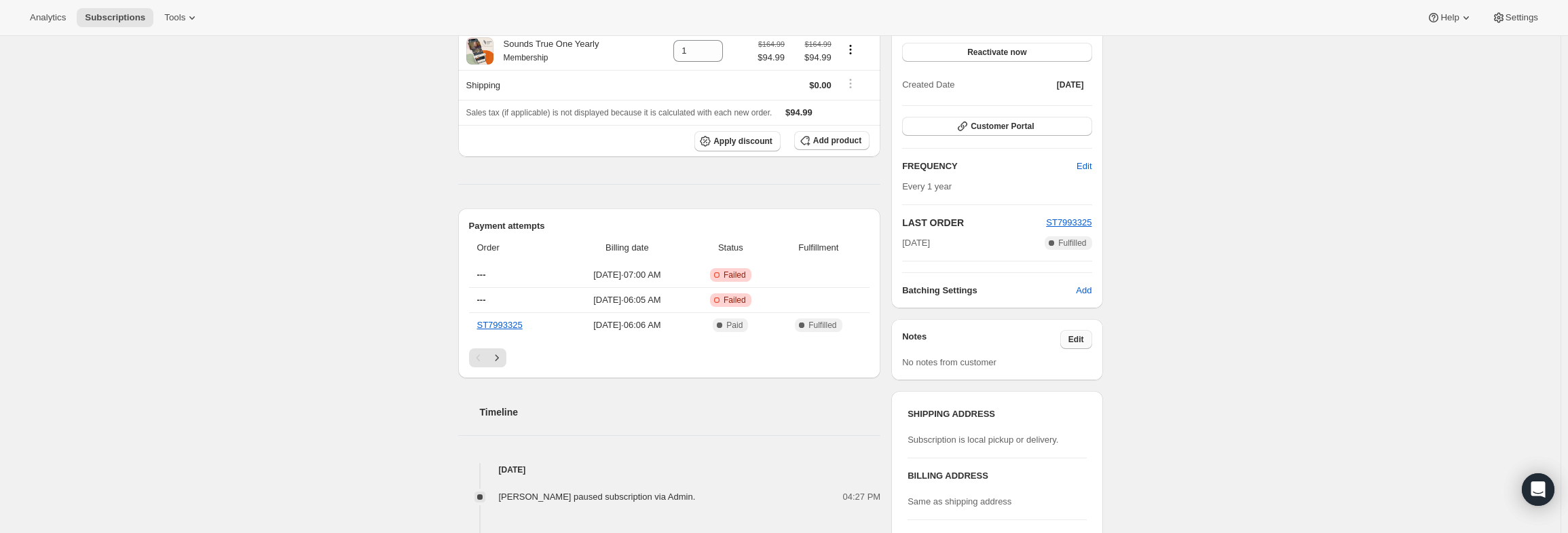
click at [1084, 338] on span "Edit" at bounding box center [1077, 340] width 16 height 11
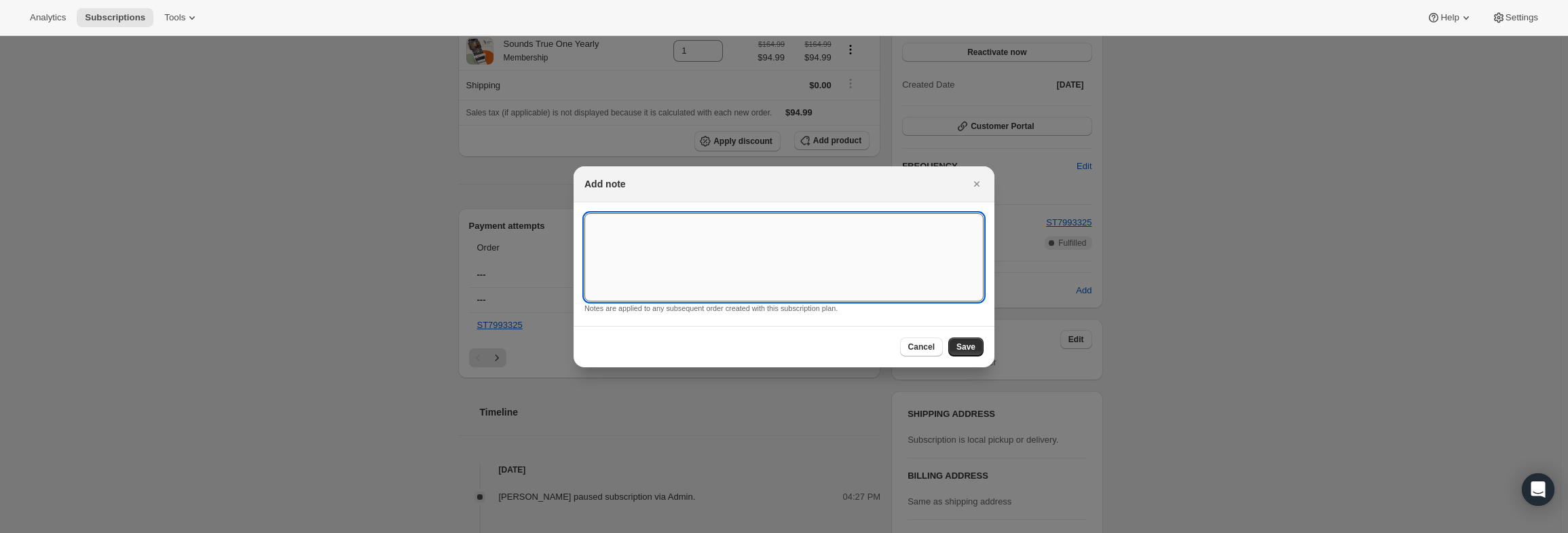
click at [808, 275] on textarea ":r220:" at bounding box center [784, 257] width 399 height 88
paste textarea "PayPal Error"
type textarea "PayPal Error"
drag, startPoint x: 962, startPoint y: 345, endPoint x: 962, endPoint y: 331, distance: 14.0
click at [962, 343] on span "Save" at bounding box center [966, 347] width 19 height 11
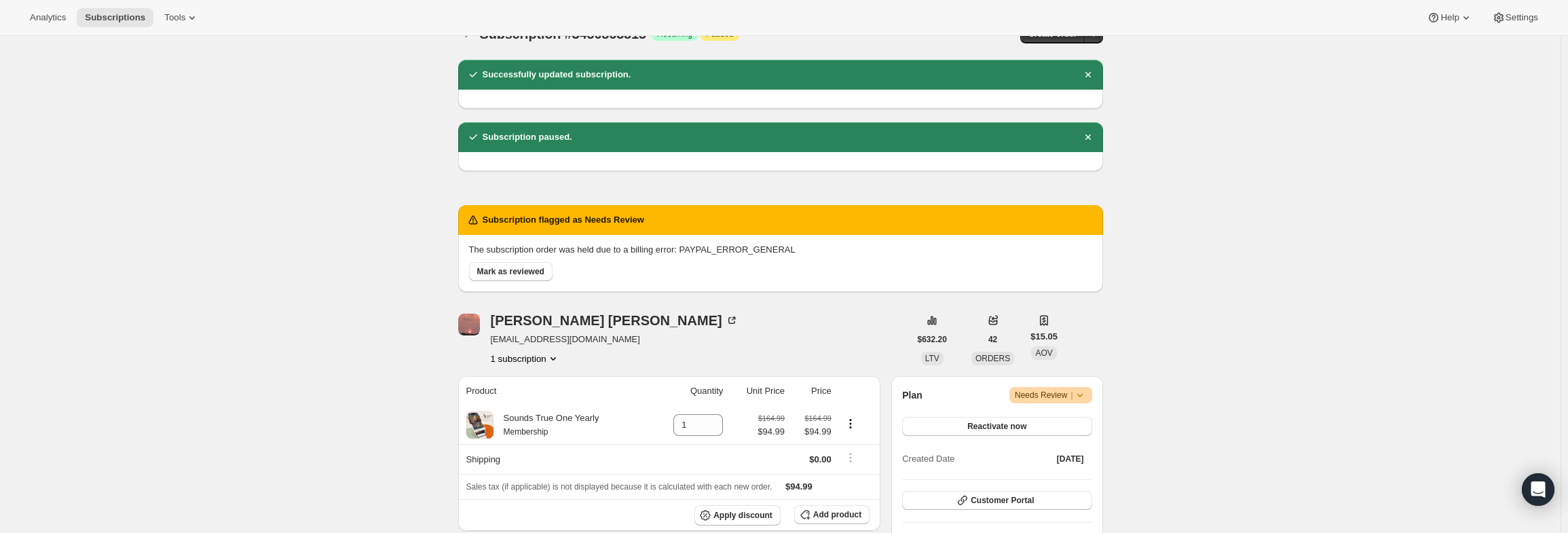
scroll to position [0, 0]
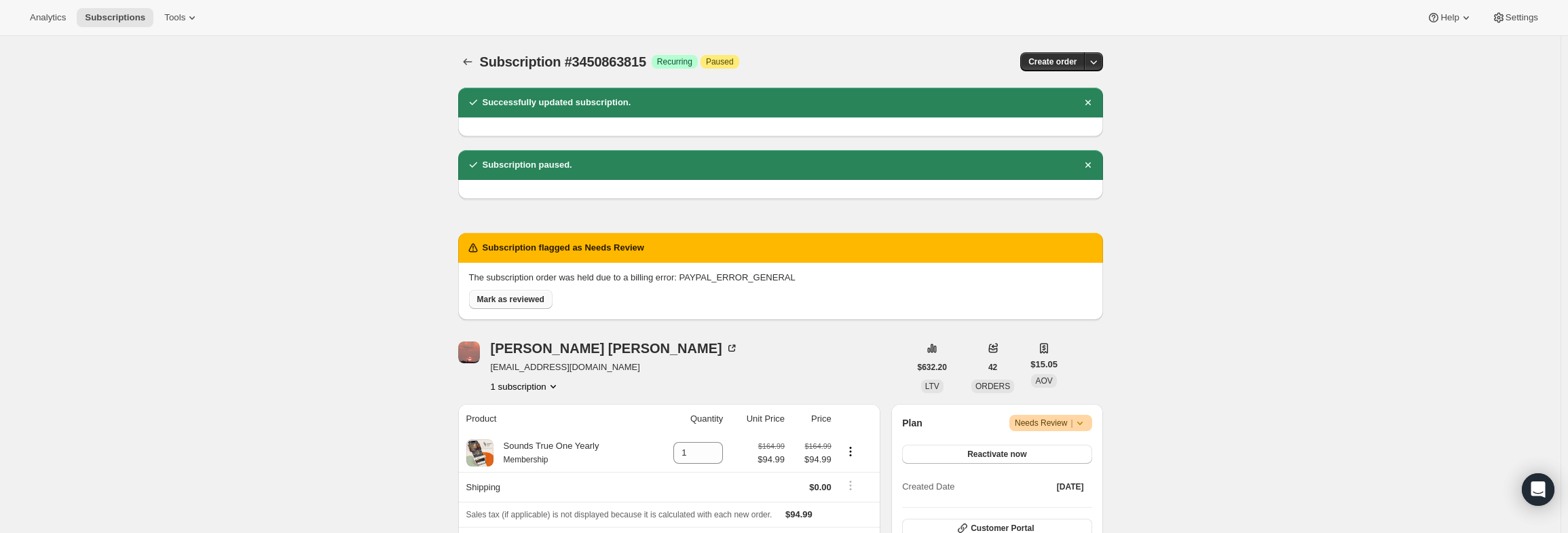
click at [514, 290] on button "Mark as reviewed" at bounding box center [511, 300] width 83 height 19
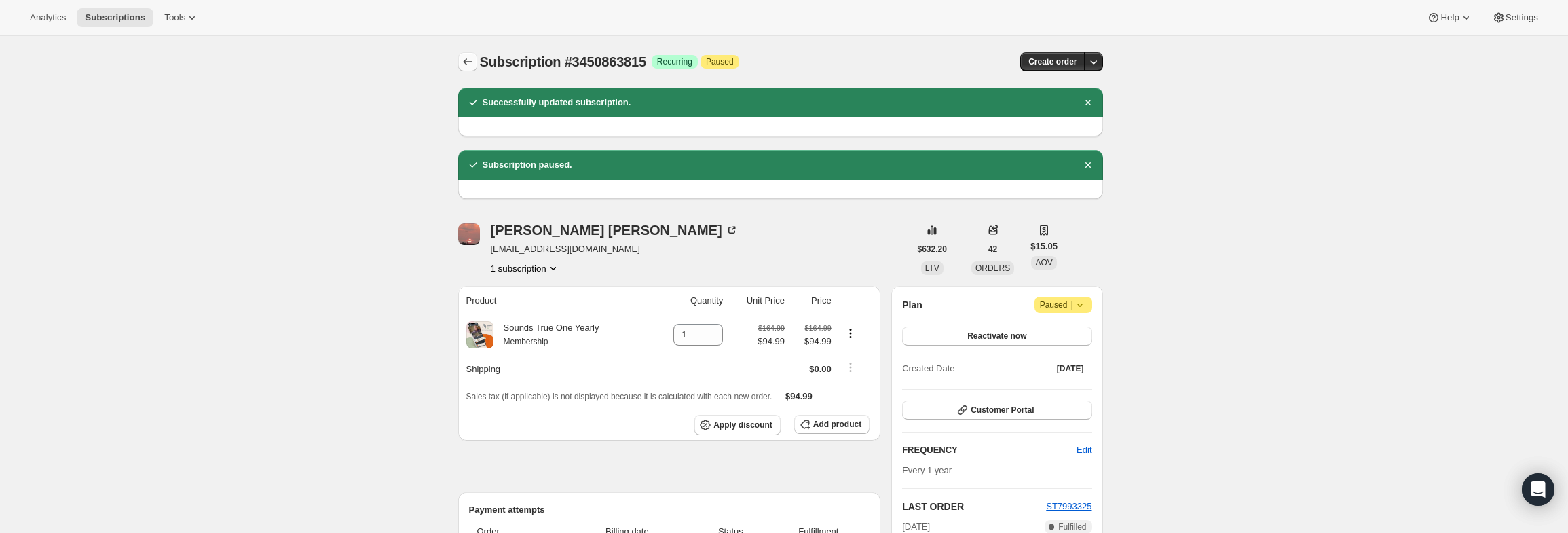
click at [464, 65] on icon "Subscriptions" at bounding box center [467, 62] width 13 height 13
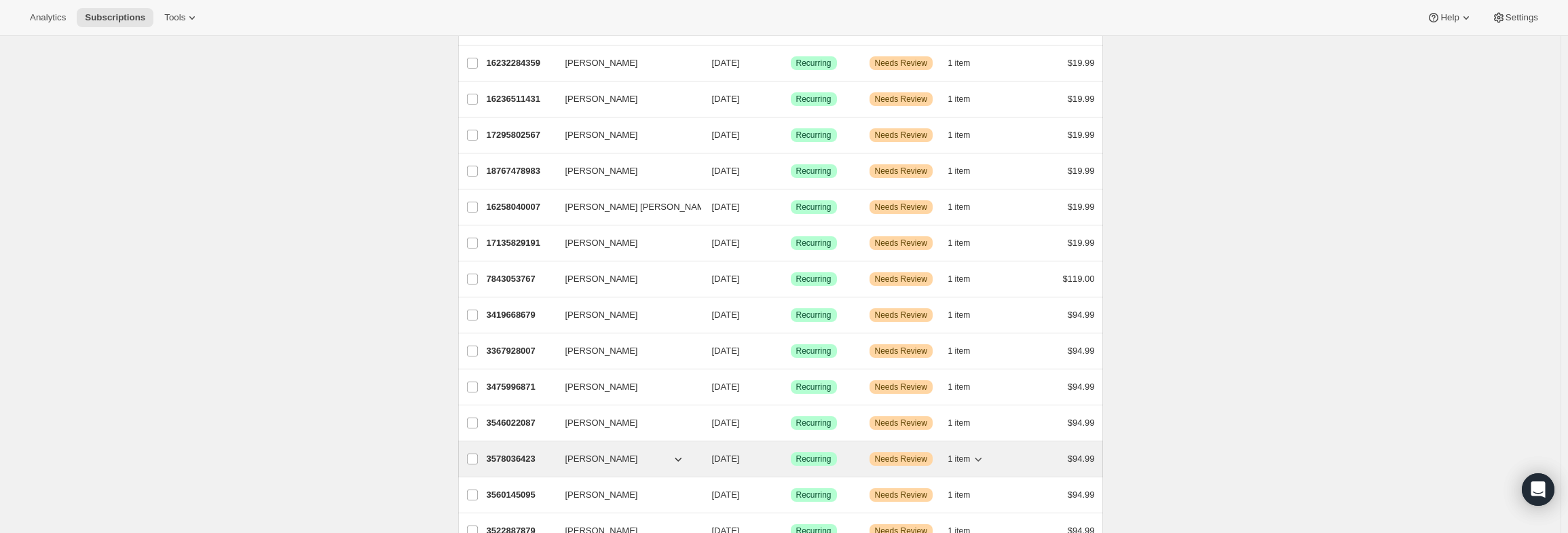
scroll to position [810, 0]
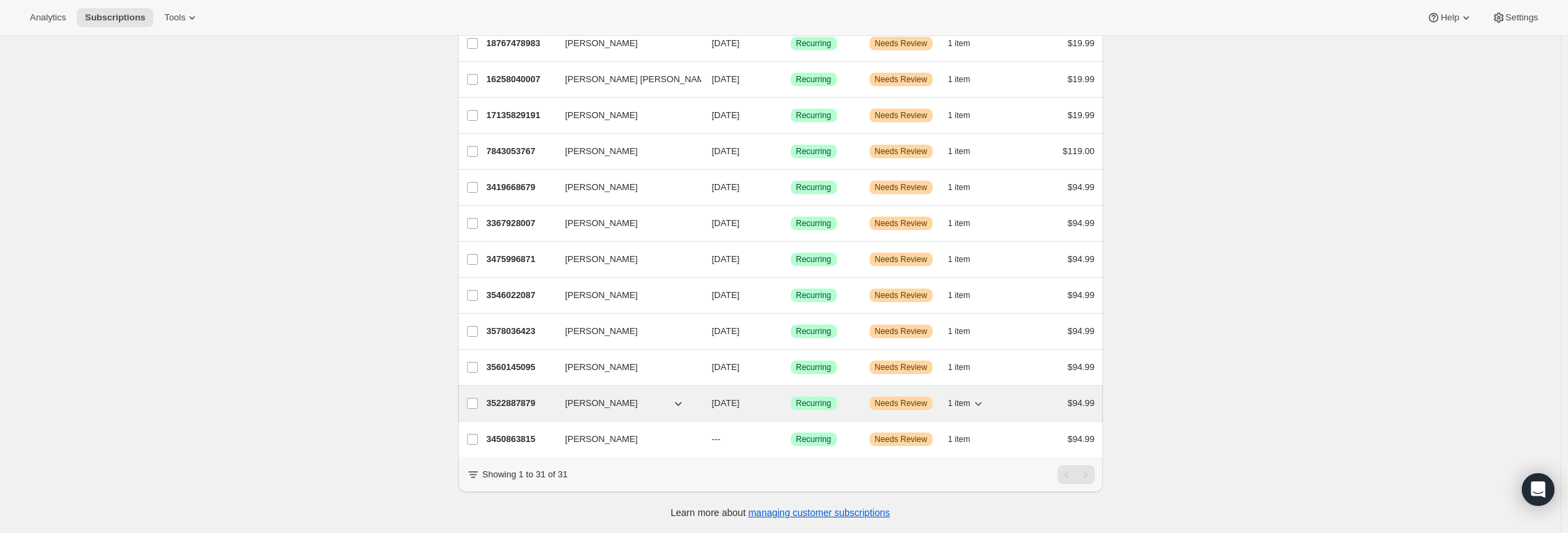
click at [517, 397] on p "3522887879" at bounding box center [520, 403] width 68 height 13
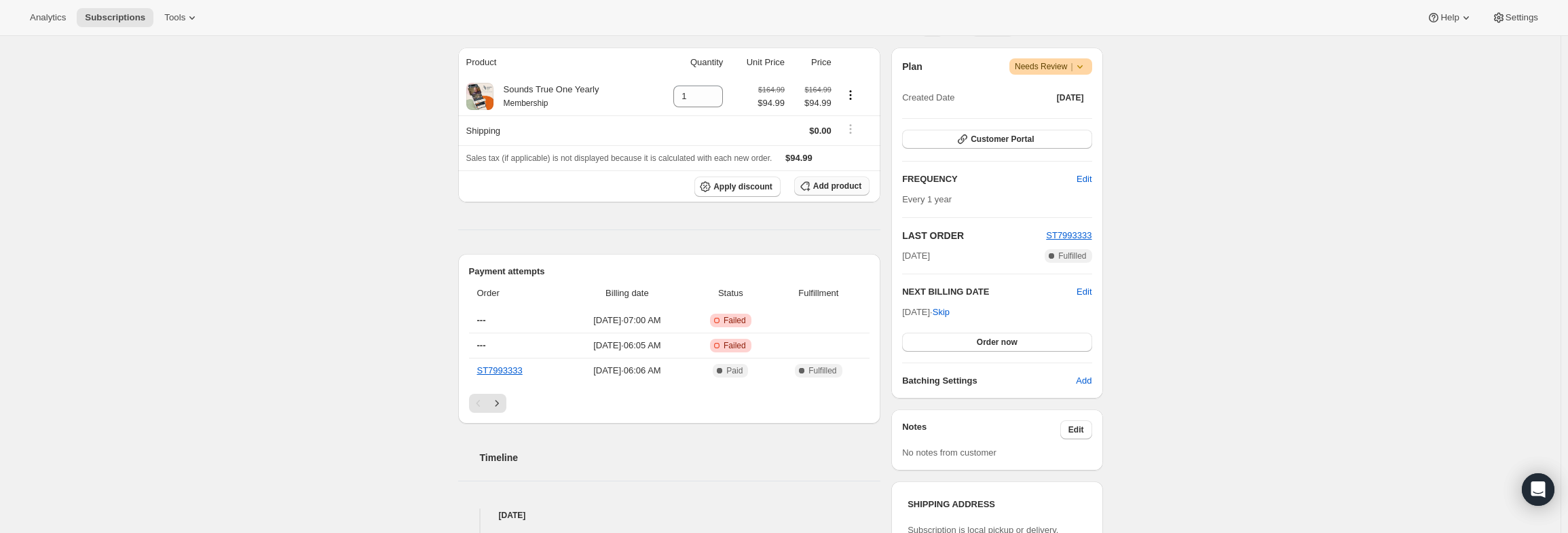
scroll to position [68, 0]
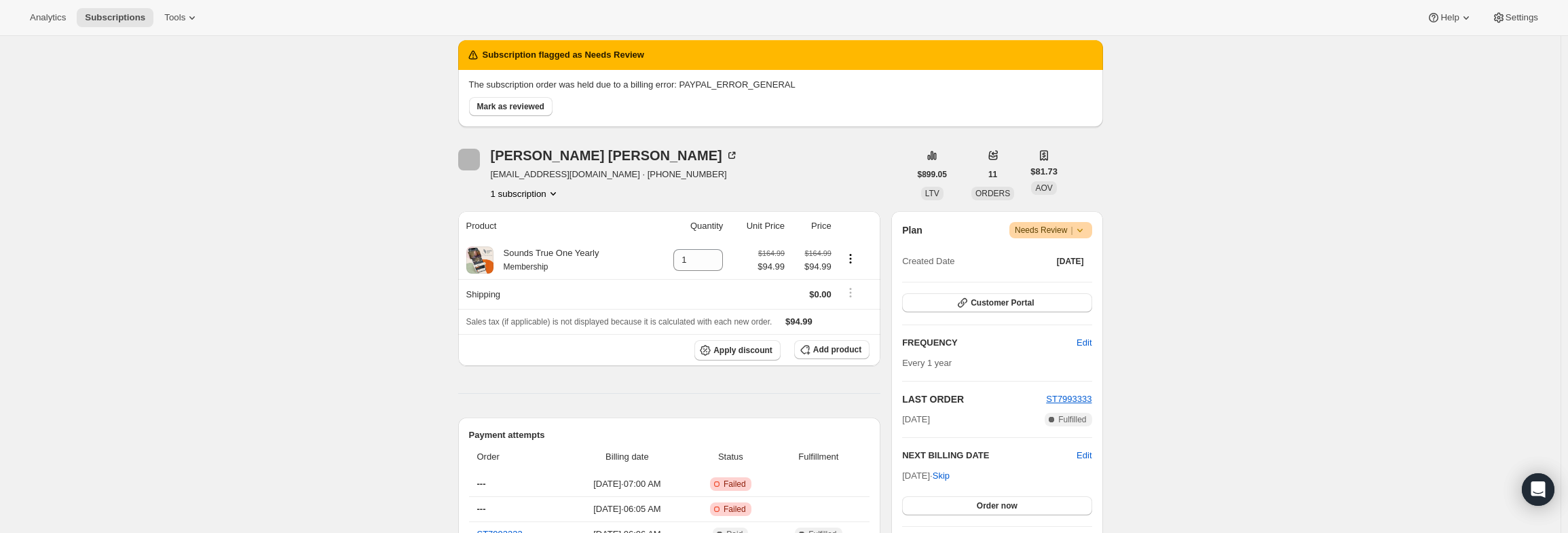
click at [1090, 230] on span "Warning Needs Review |" at bounding box center [1050, 230] width 83 height 17
click at [1042, 259] on span "Pause subscription" at bounding box center [1055, 257] width 75 height 11
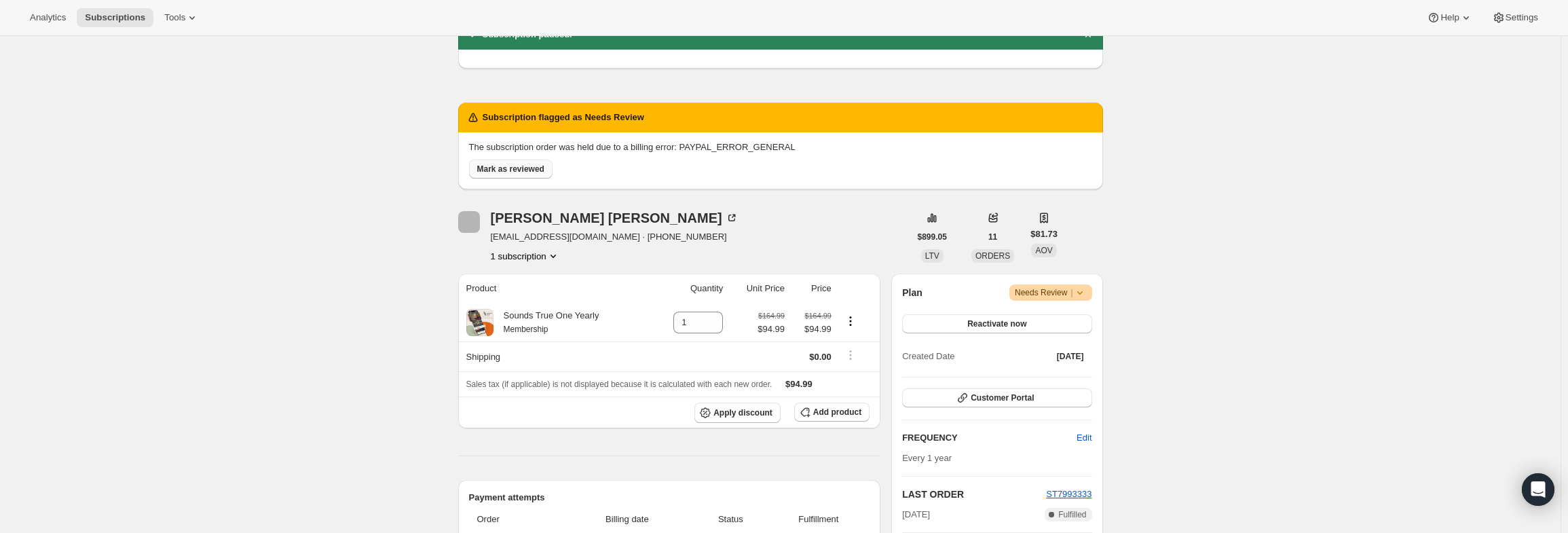
click at [493, 172] on span "Mark as reviewed" at bounding box center [511, 169] width 67 height 11
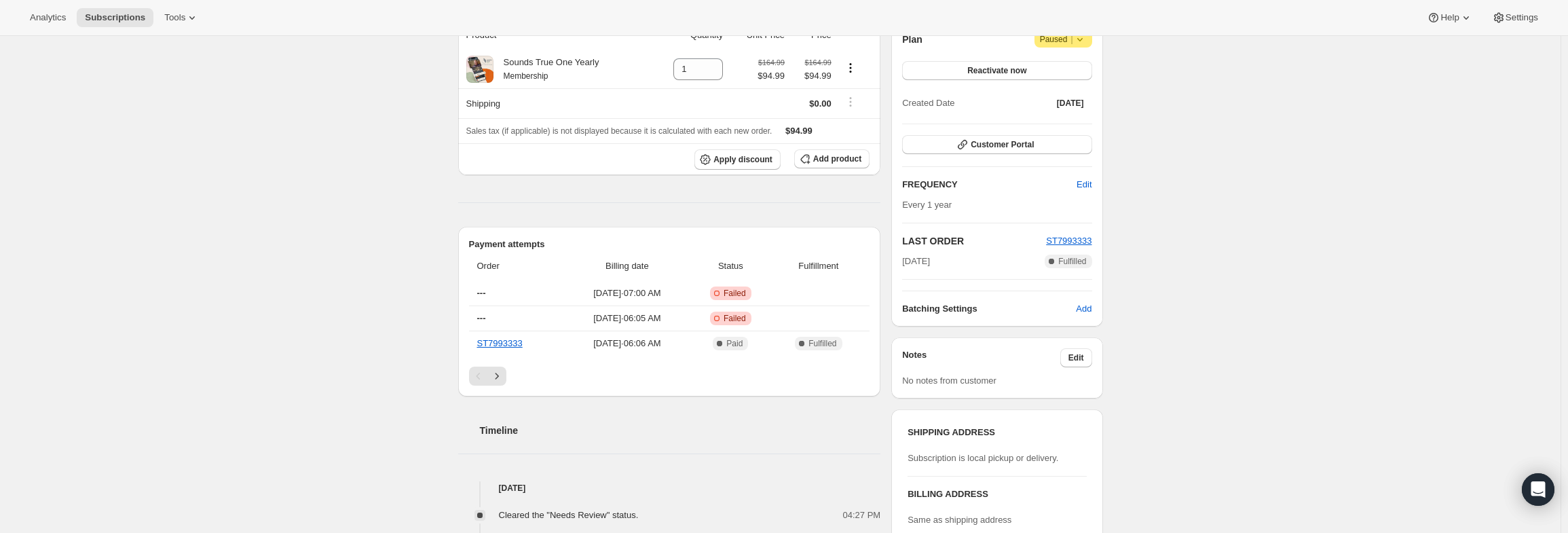
scroll to position [204, 0]
click at [1082, 360] on span "Edit" at bounding box center [1077, 357] width 16 height 11
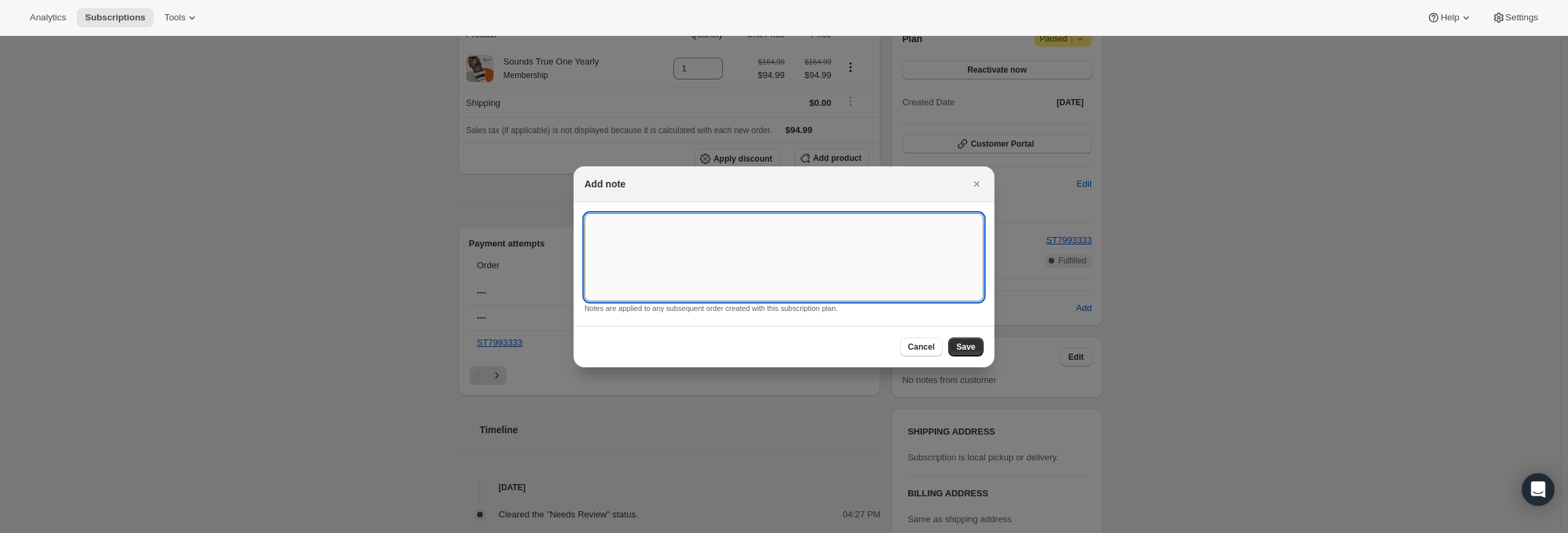
click at [770, 275] on textarea ":r2lb:" at bounding box center [784, 257] width 399 height 88
paste textarea "PayPal Error"
type textarea "PayPal Error"
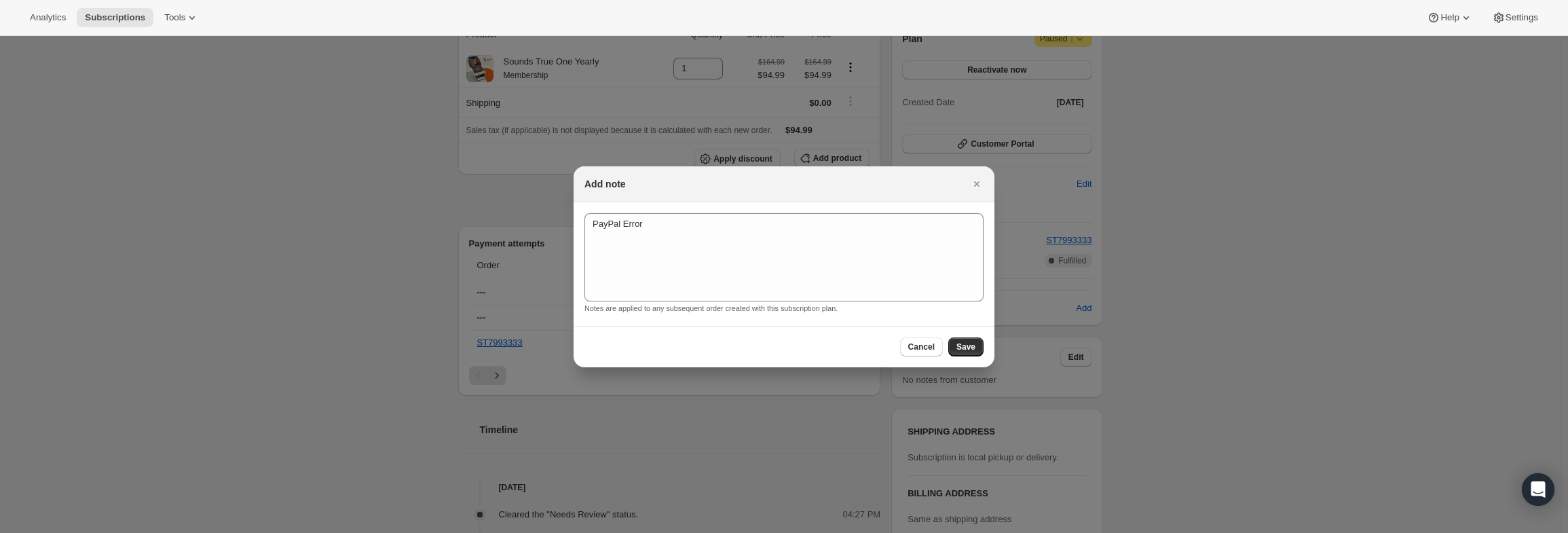
click at [978, 335] on div "Cancel Save" at bounding box center [784, 347] width 421 height 41
drag, startPoint x: 961, startPoint y: 347, endPoint x: 962, endPoint y: 337, distance: 10.0
click at [961, 347] on span "Save" at bounding box center [966, 347] width 19 height 11
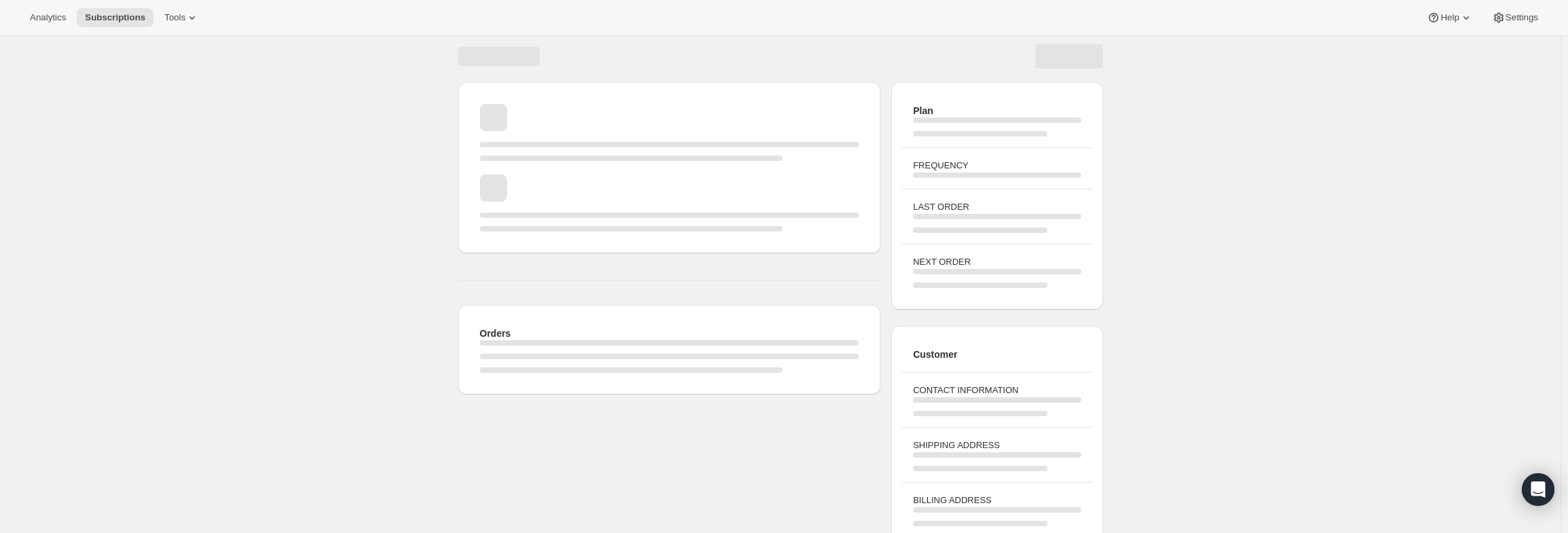
scroll to position [0, 0]
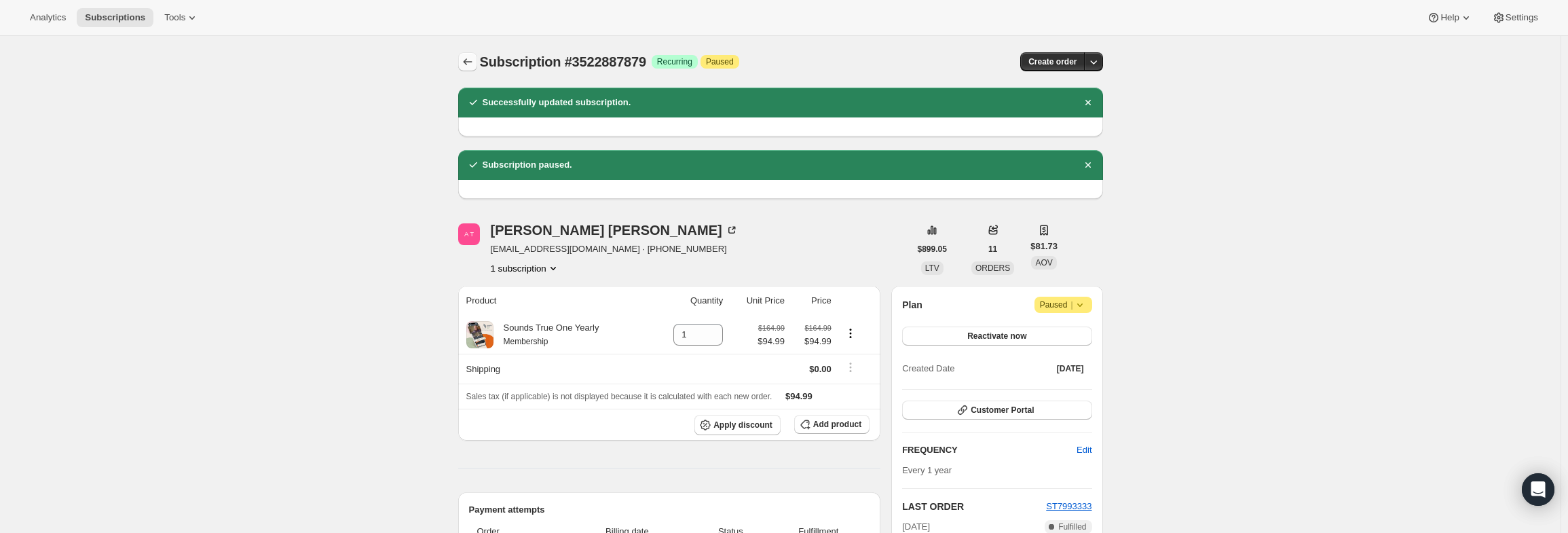
click at [471, 62] on icon "Subscriptions" at bounding box center [467, 62] width 13 height 13
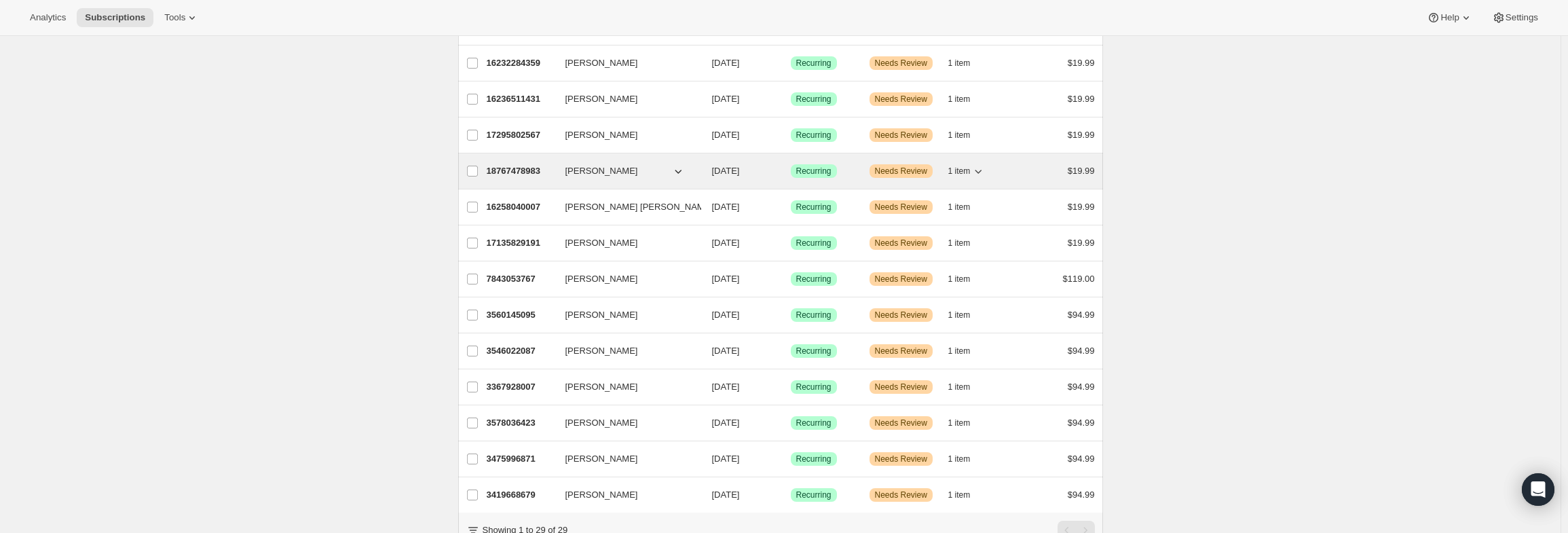
scroll to position [738, 0]
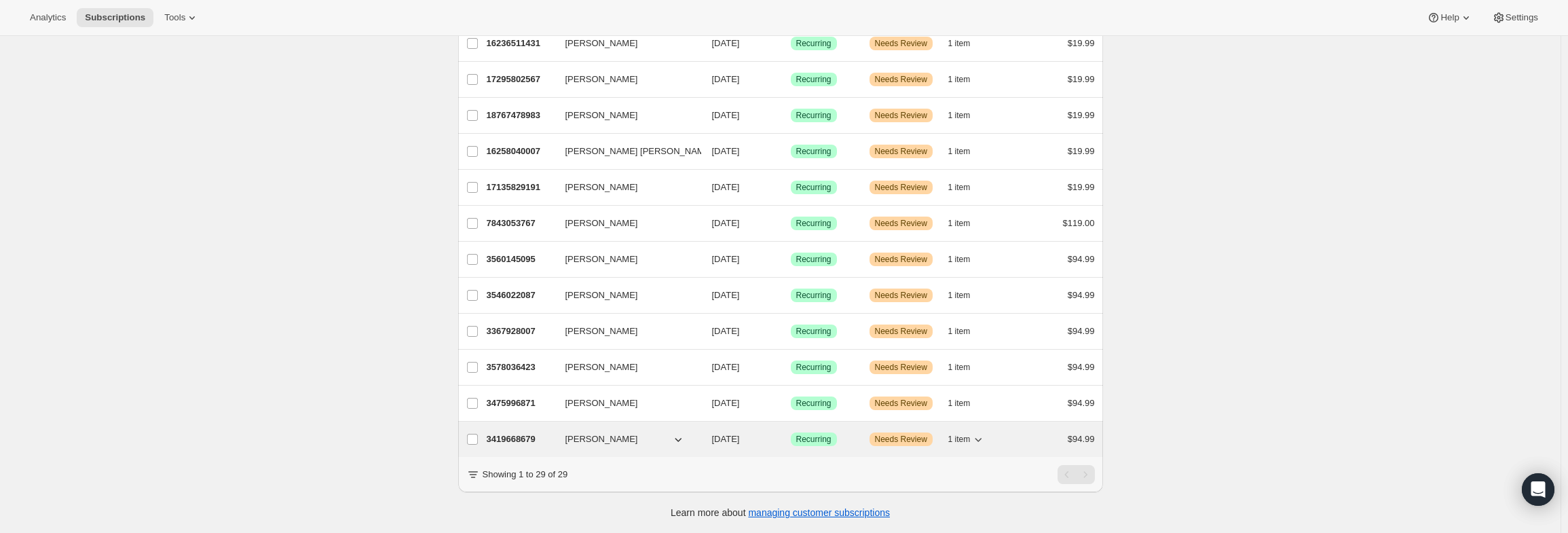
click at [520, 433] on p "3419668679" at bounding box center [520, 439] width 68 height 13
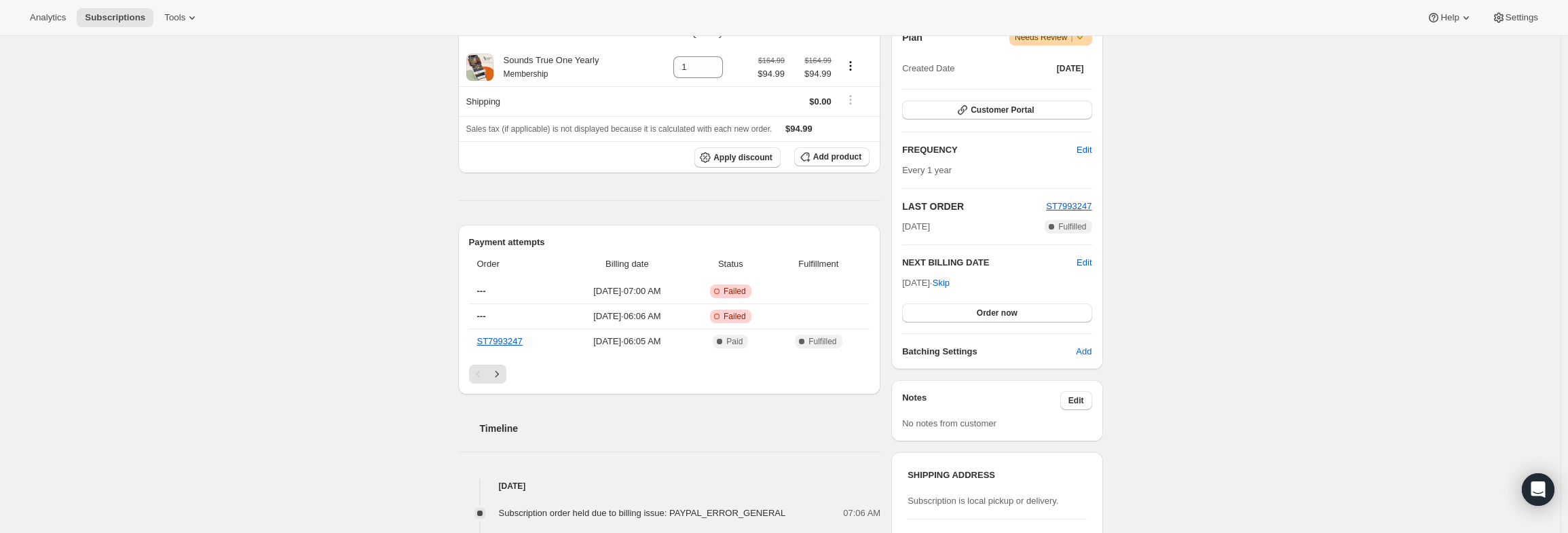
scroll to position [204, 0]
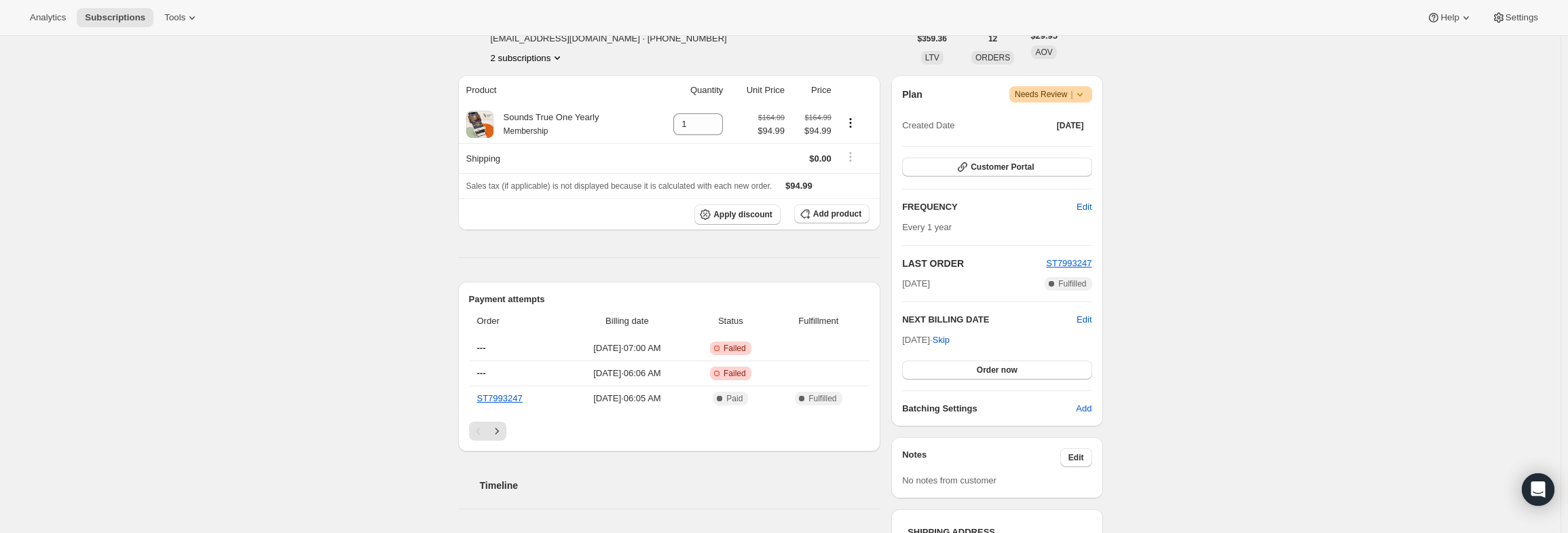
click at [1086, 91] on icon at bounding box center [1079, 94] width 13 height 13
click at [1062, 123] on span "Pause subscription" at bounding box center [1055, 120] width 75 height 11
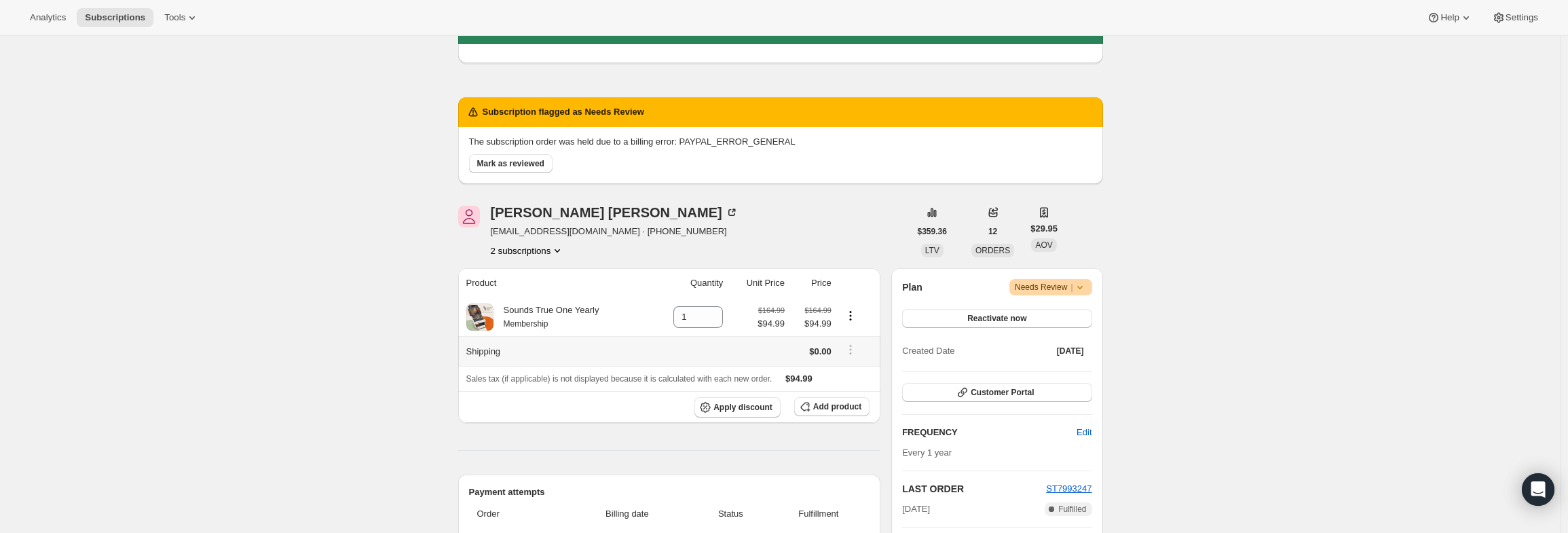
scroll to position [68, 0]
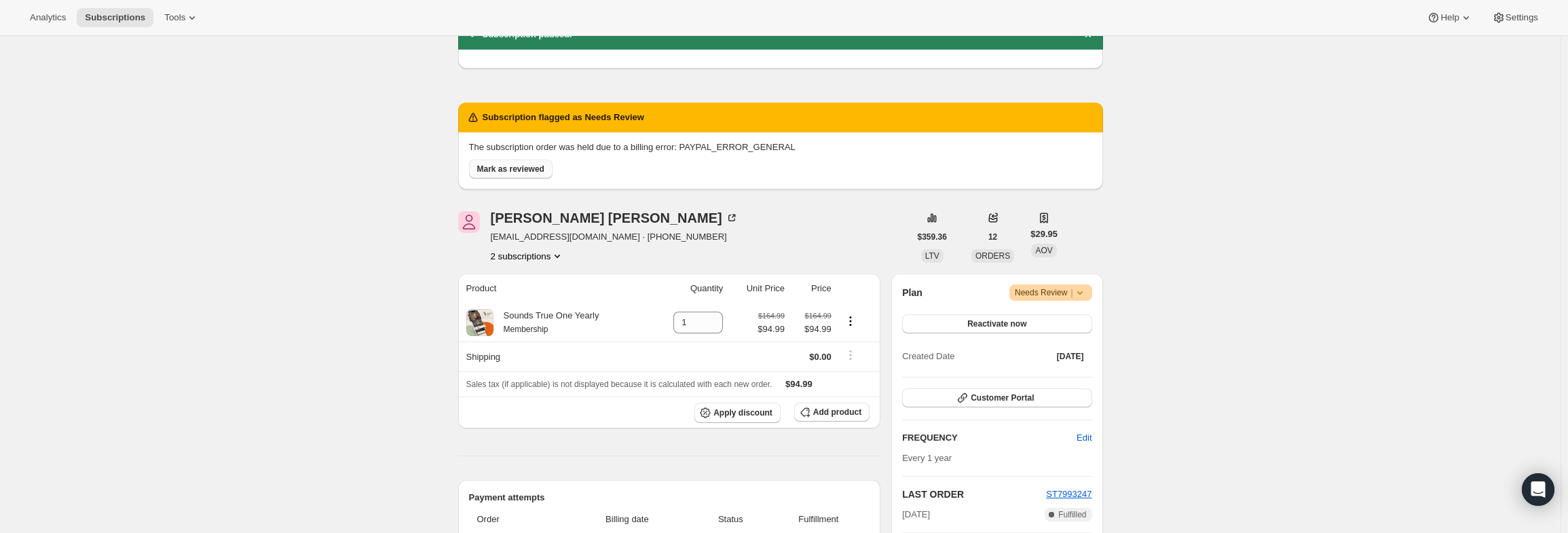
click at [548, 174] on button "Mark as reviewed" at bounding box center [511, 169] width 83 height 19
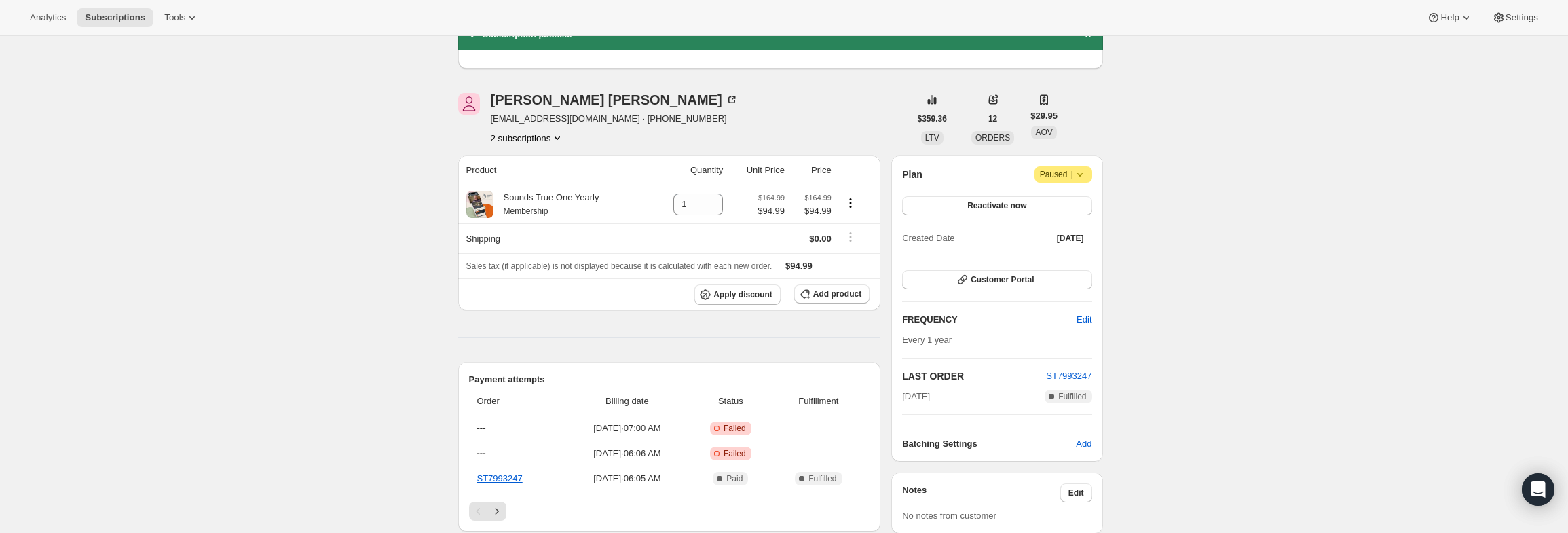
scroll to position [340, 0]
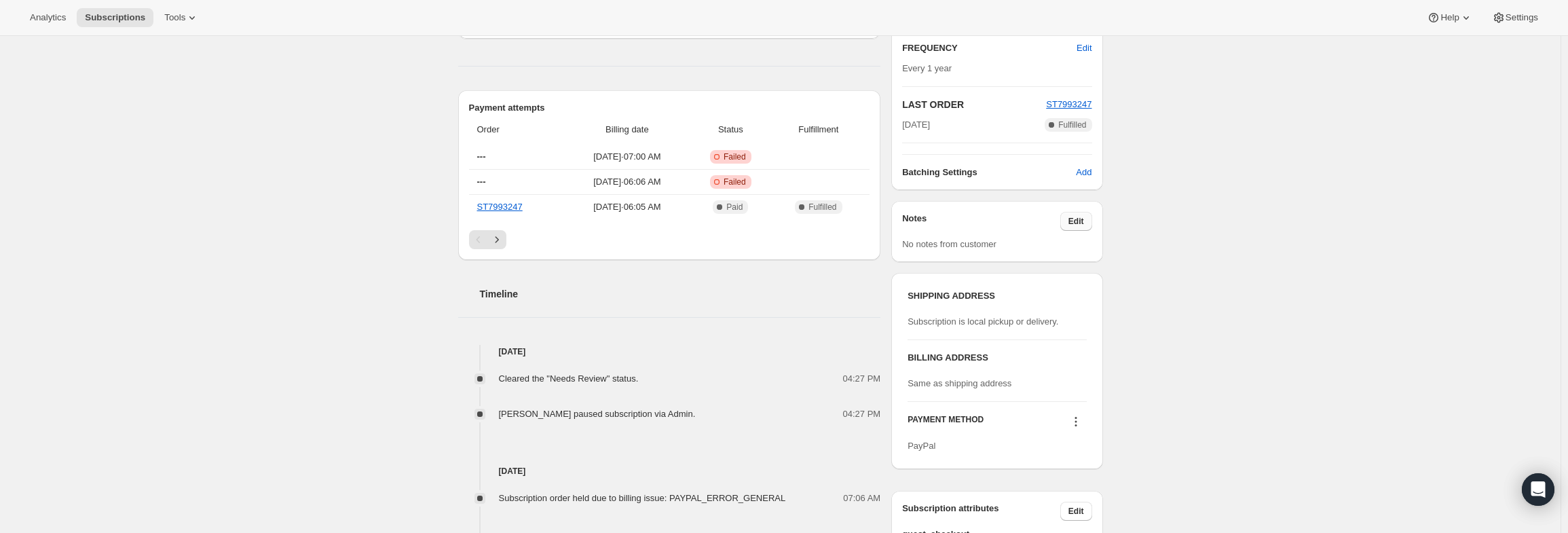
click at [1084, 221] on span "Edit" at bounding box center [1077, 222] width 16 height 11
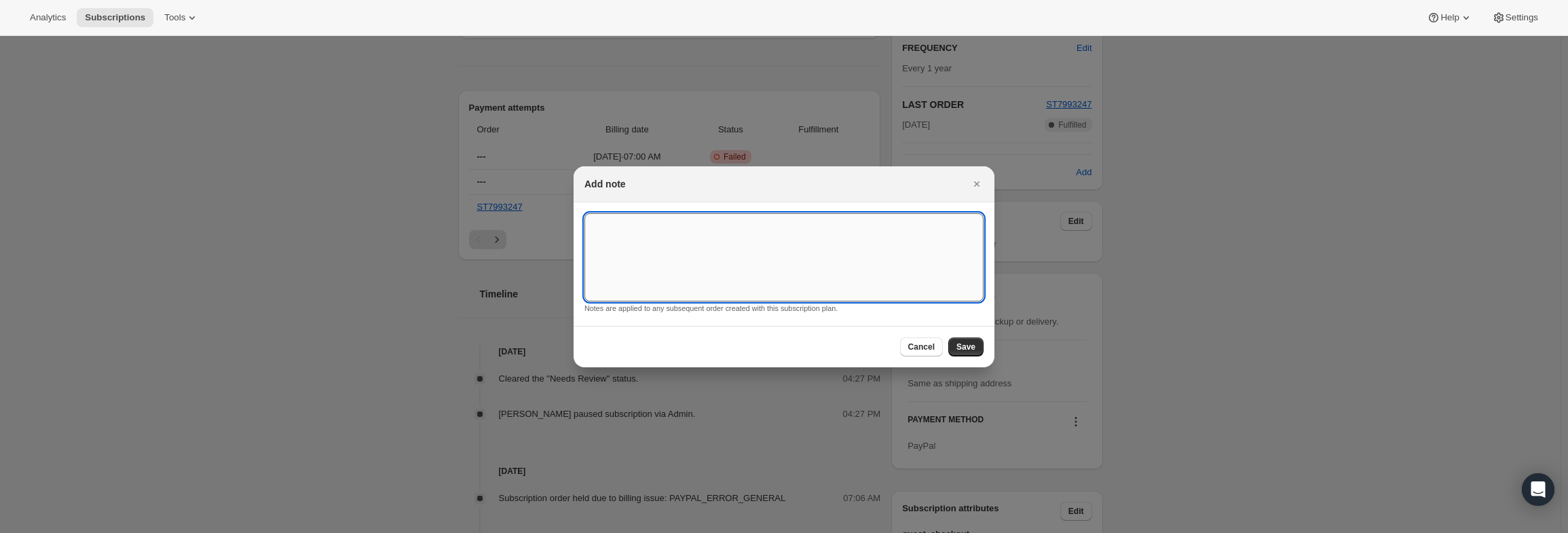
click at [883, 261] on textarea ":r35s:" at bounding box center [784, 257] width 399 height 88
paste textarea "PayPal Error"
type textarea "PayPal Error"
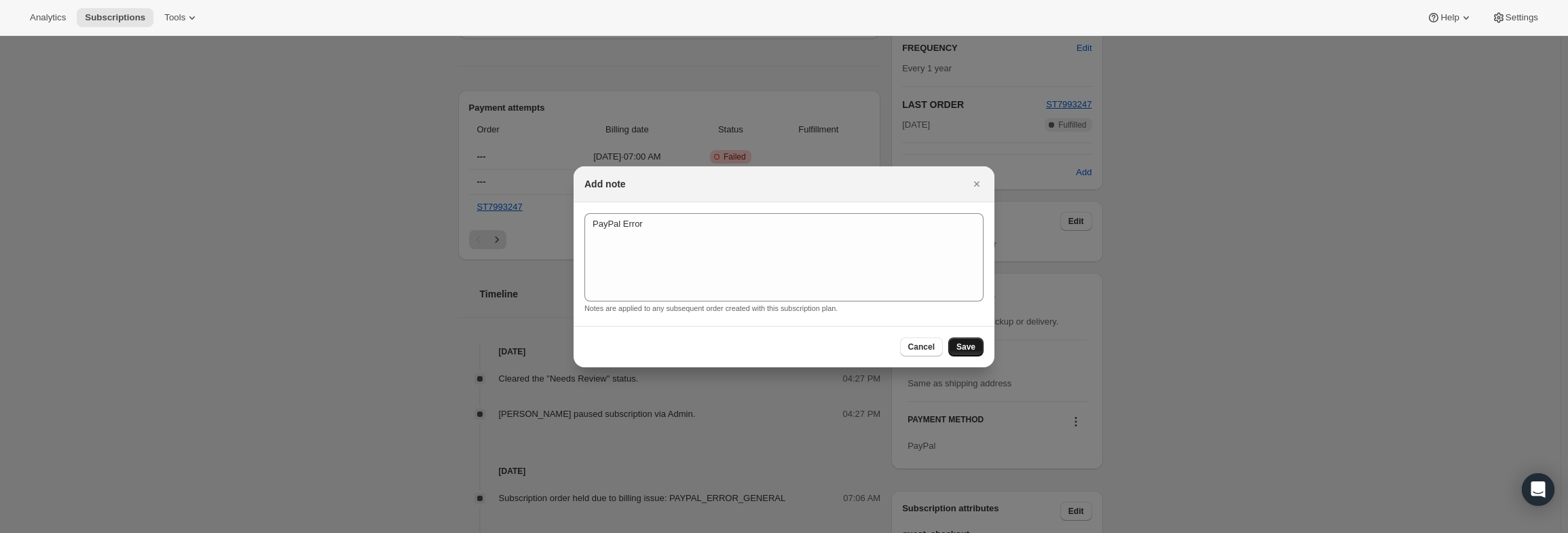
click at [970, 348] on span "Save" at bounding box center [966, 347] width 19 height 11
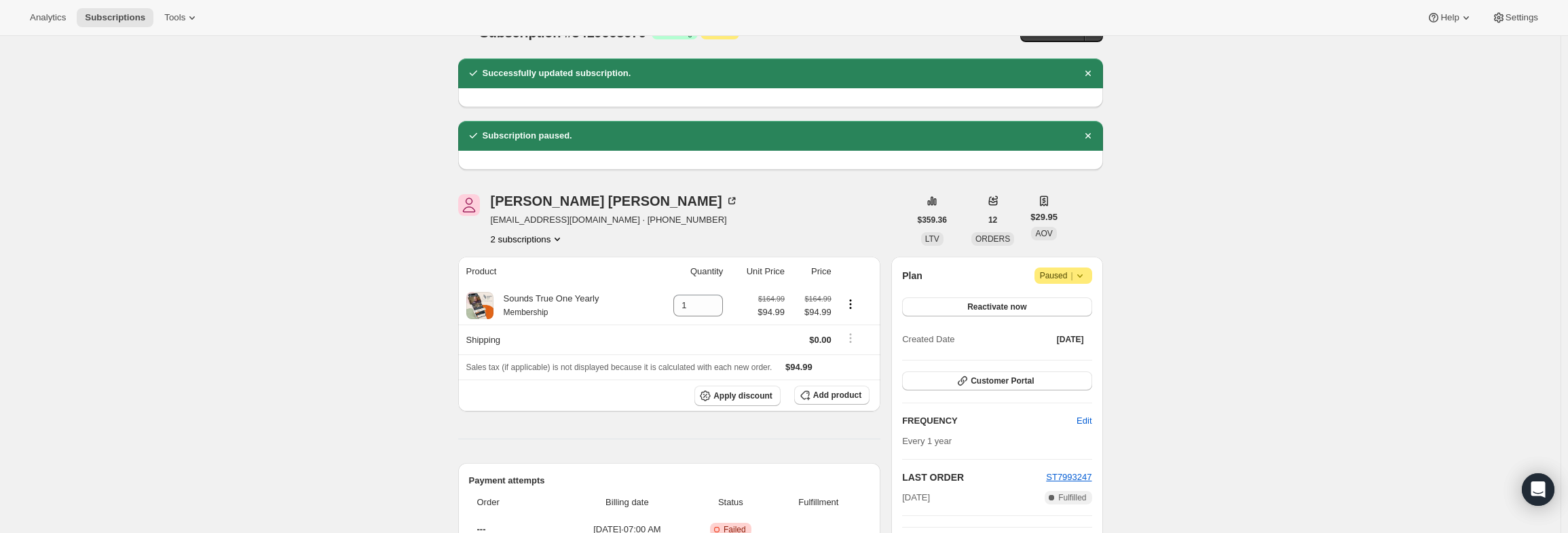
scroll to position [0, 0]
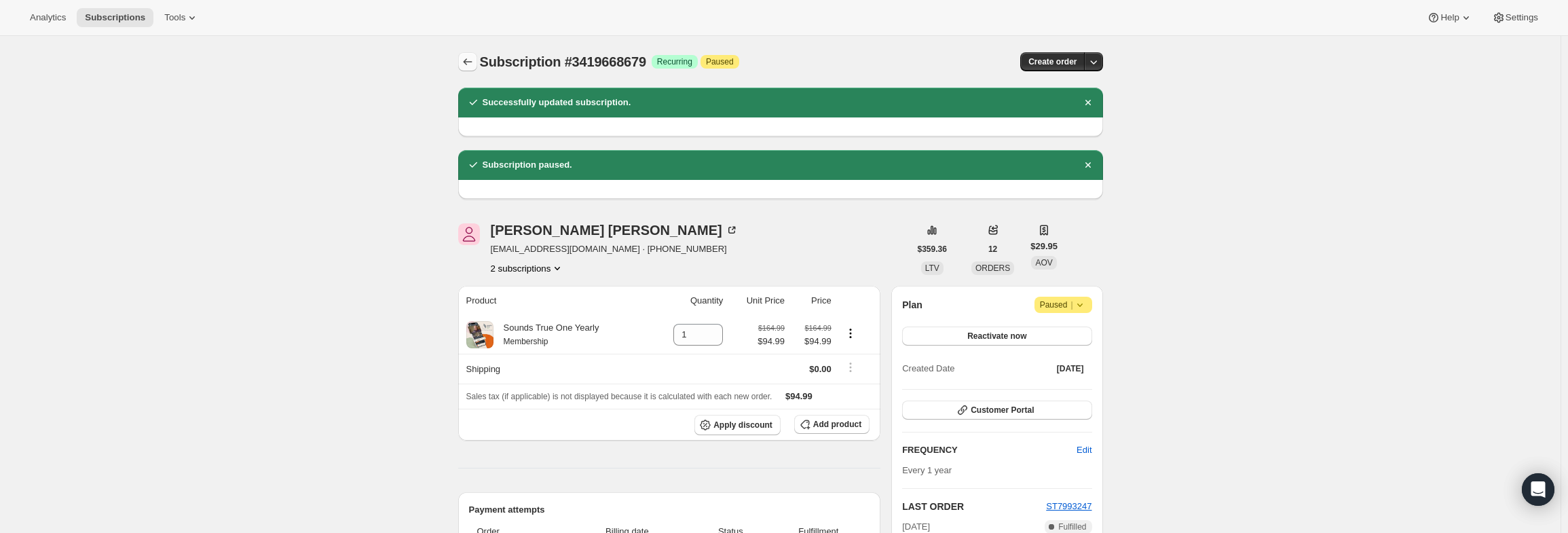
click at [474, 61] on icon "Subscriptions" at bounding box center [467, 62] width 13 height 13
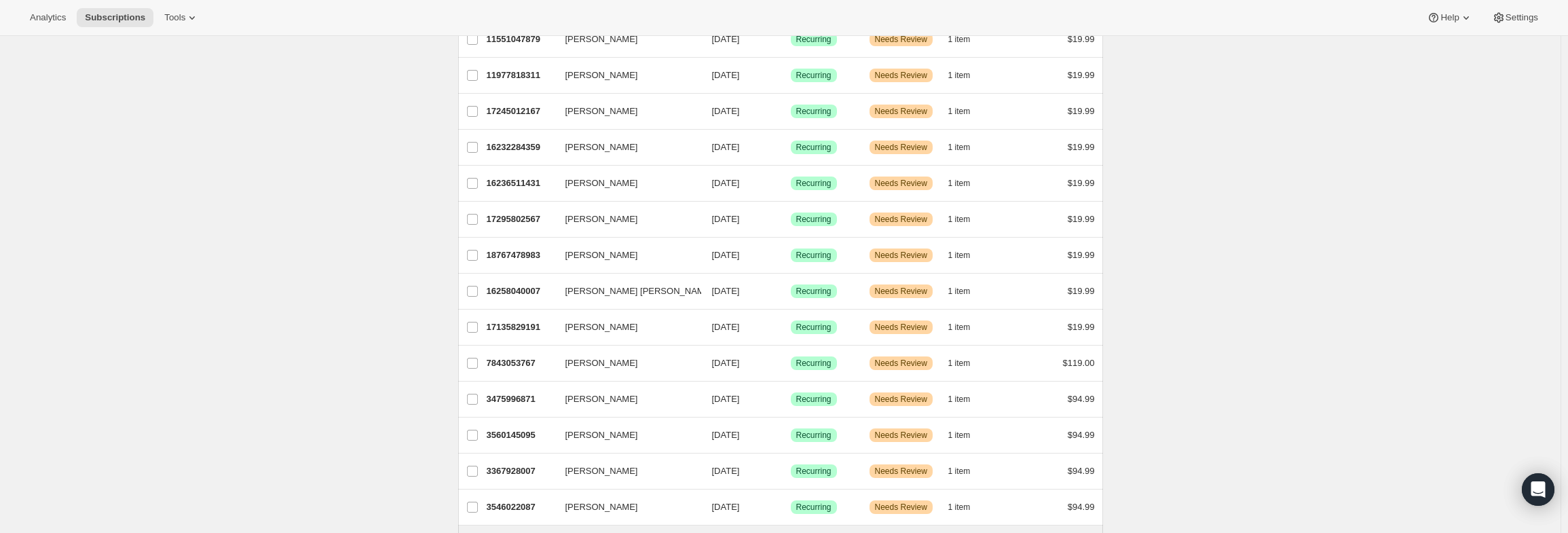
scroll to position [679, 0]
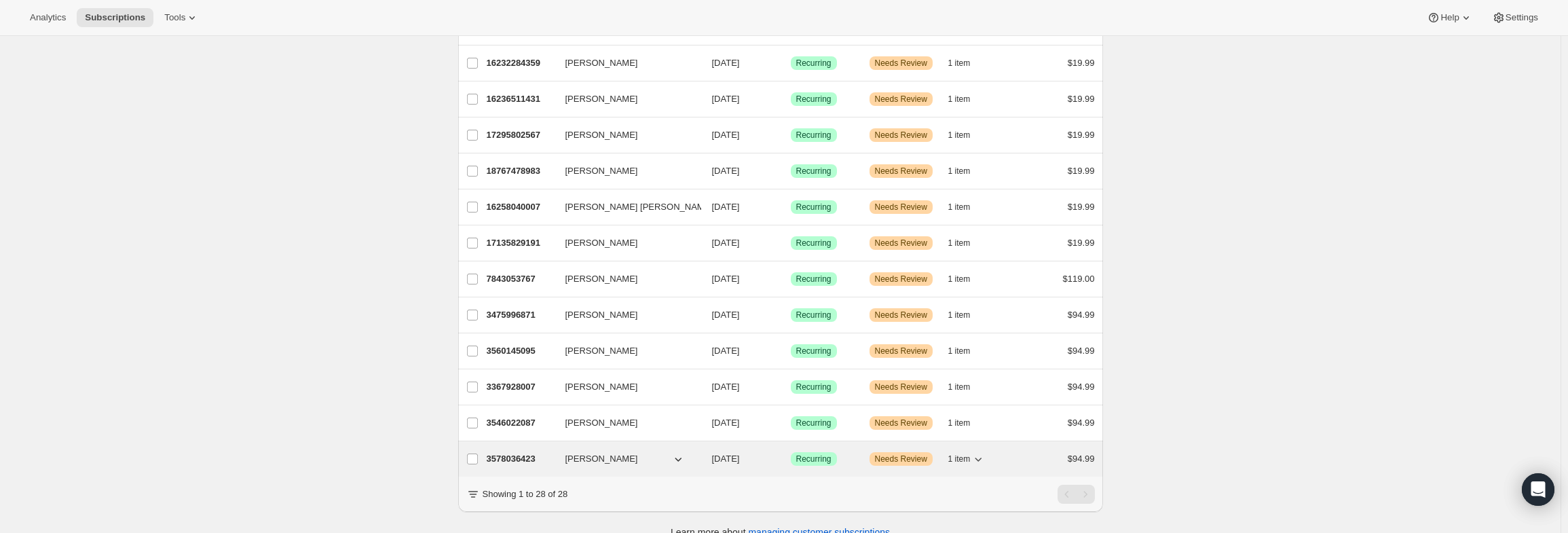
click at [514, 452] on p "3578036423" at bounding box center [520, 458] width 68 height 13
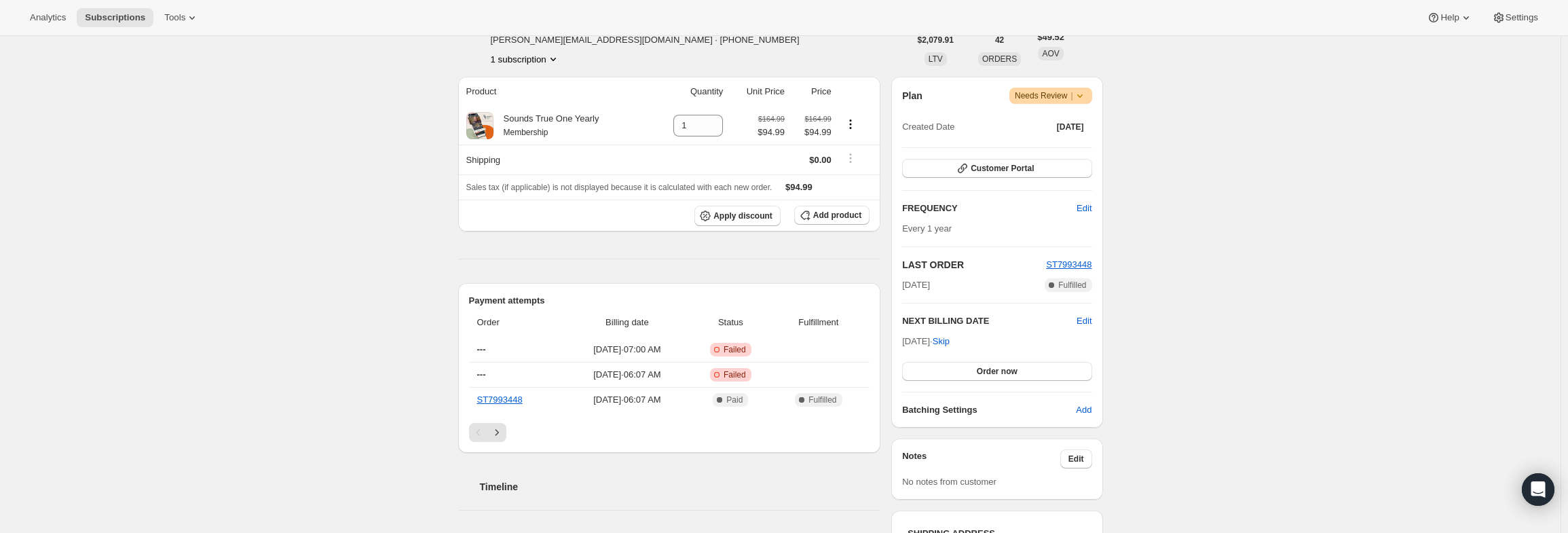
scroll to position [135, 0]
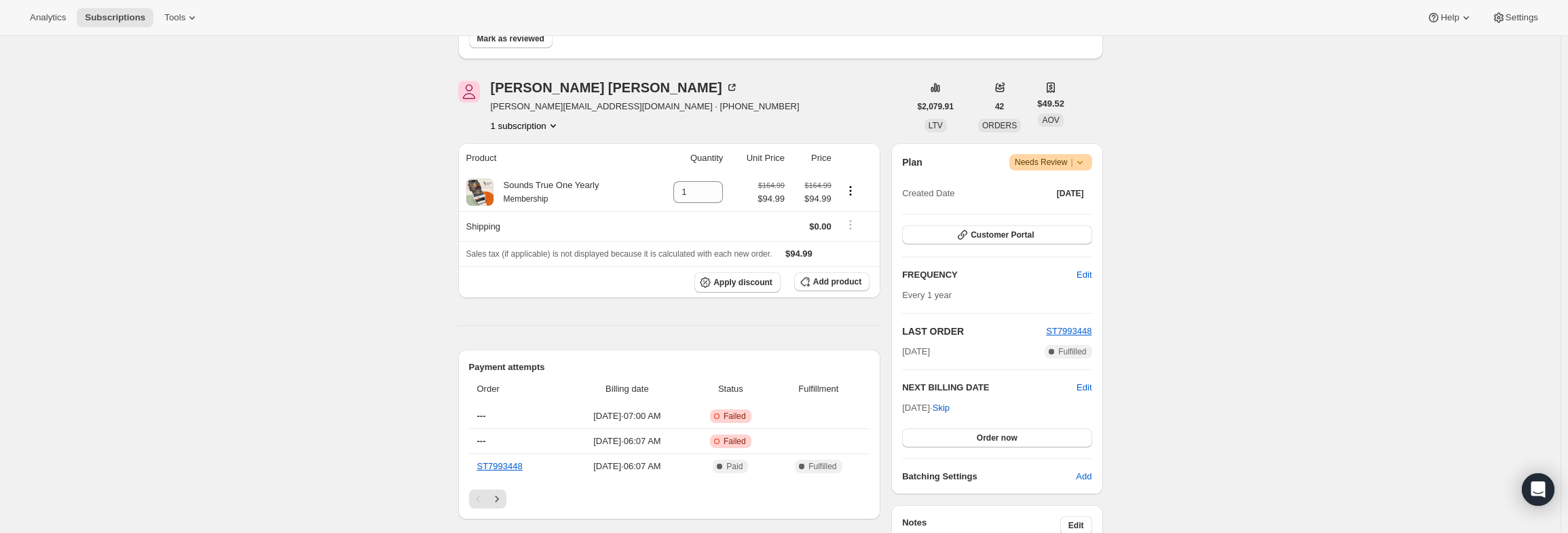
click at [1086, 162] on icon at bounding box center [1079, 162] width 13 height 13
click at [1069, 195] on span "Pause subscription" at bounding box center [1056, 188] width 76 height 13
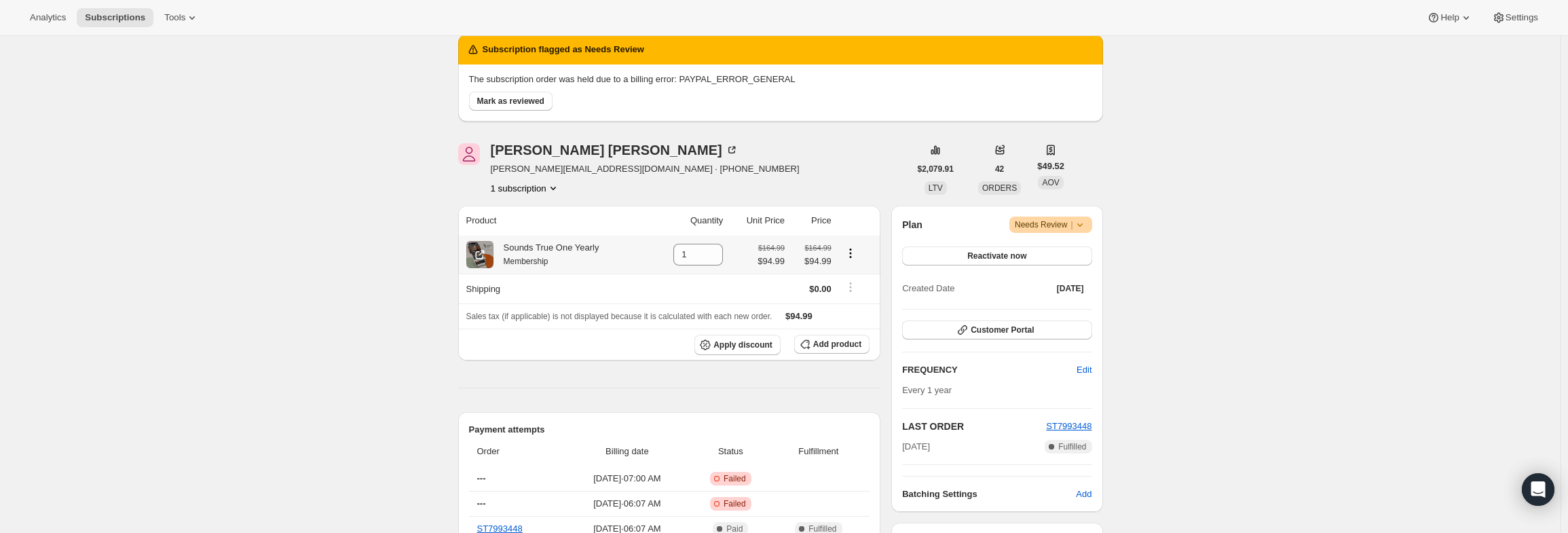
scroll to position [0, 0]
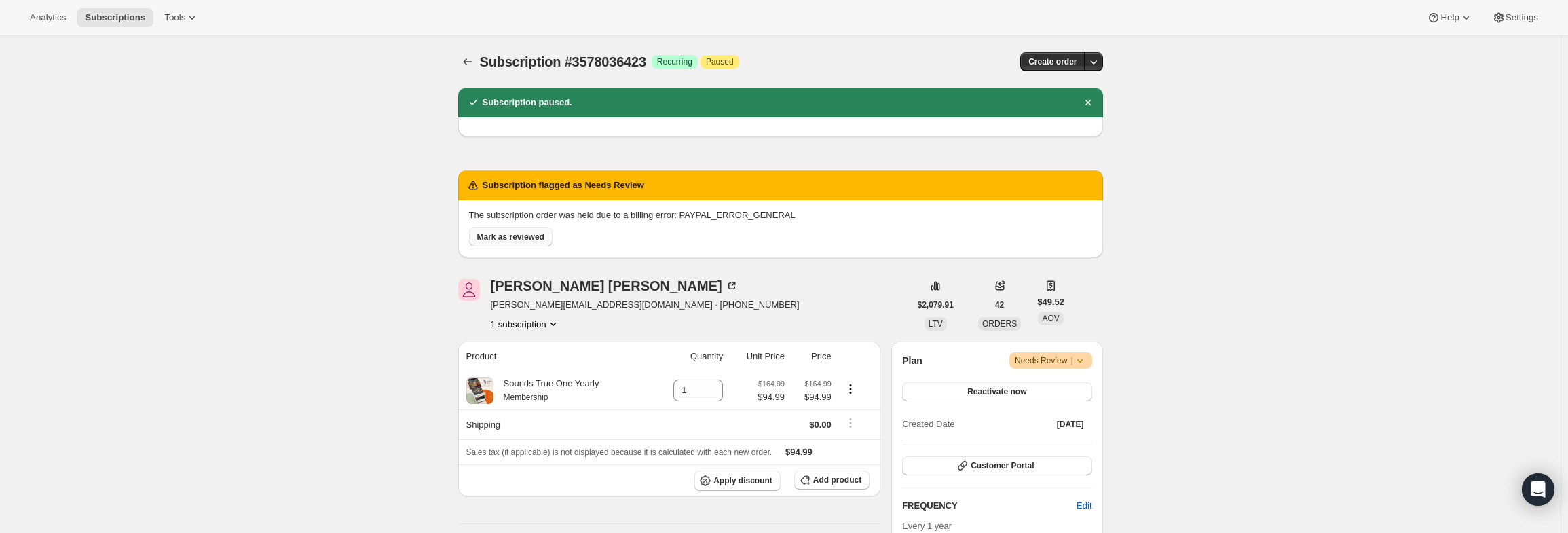
click at [489, 236] on span "Mark as reviewed" at bounding box center [511, 237] width 67 height 11
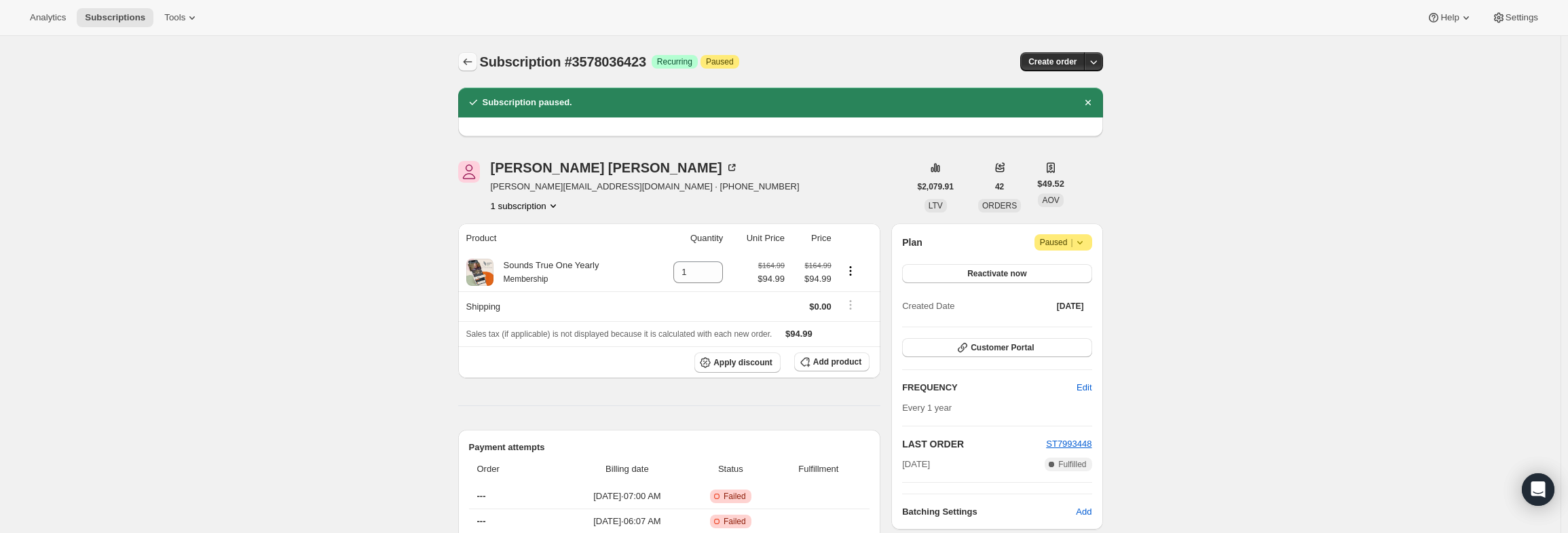
click at [475, 63] on icon "Subscriptions" at bounding box center [467, 62] width 13 height 13
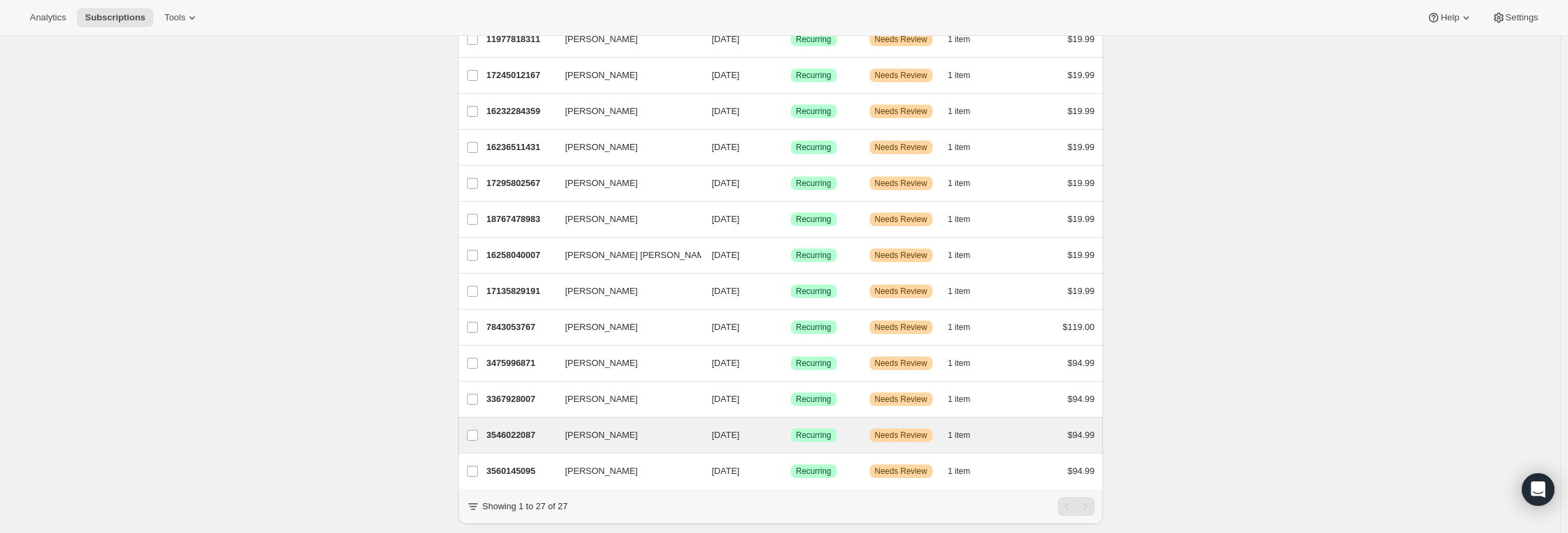
scroll to position [667, 0]
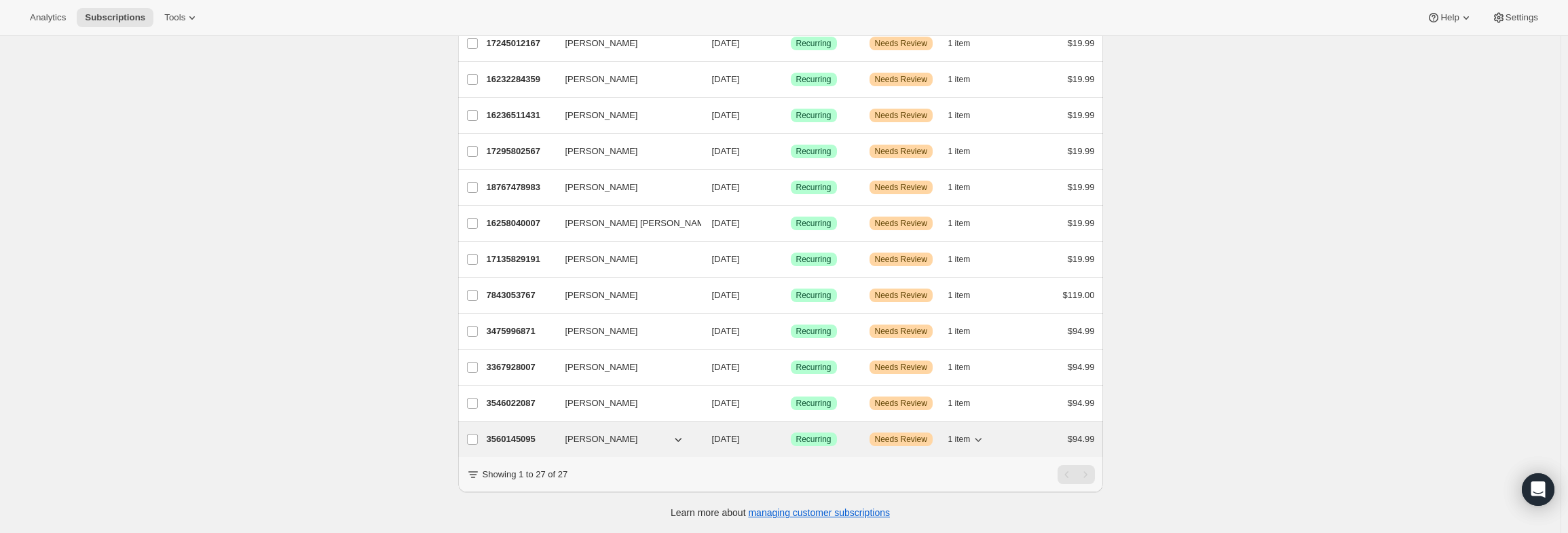
click at [492, 433] on p "3560145095" at bounding box center [520, 439] width 68 height 13
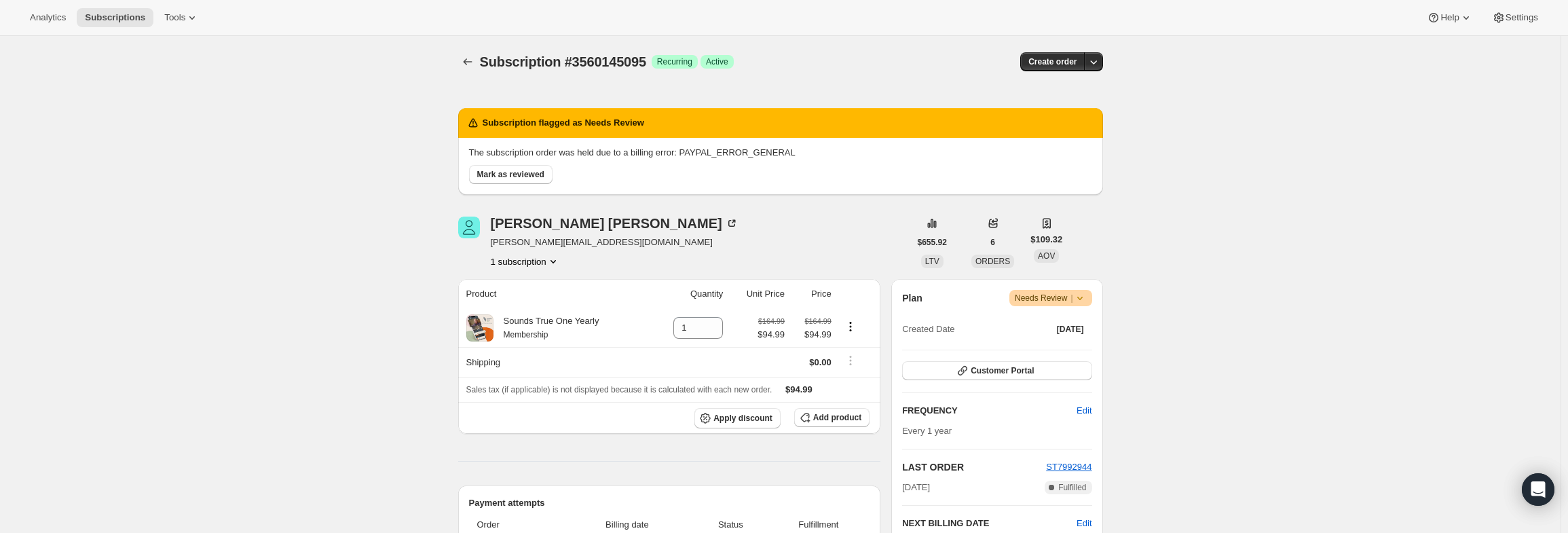
click at [1085, 297] on icon at bounding box center [1079, 297] width 13 height 13
click at [1067, 325] on span "Pause subscription" at bounding box center [1055, 325] width 75 height 11
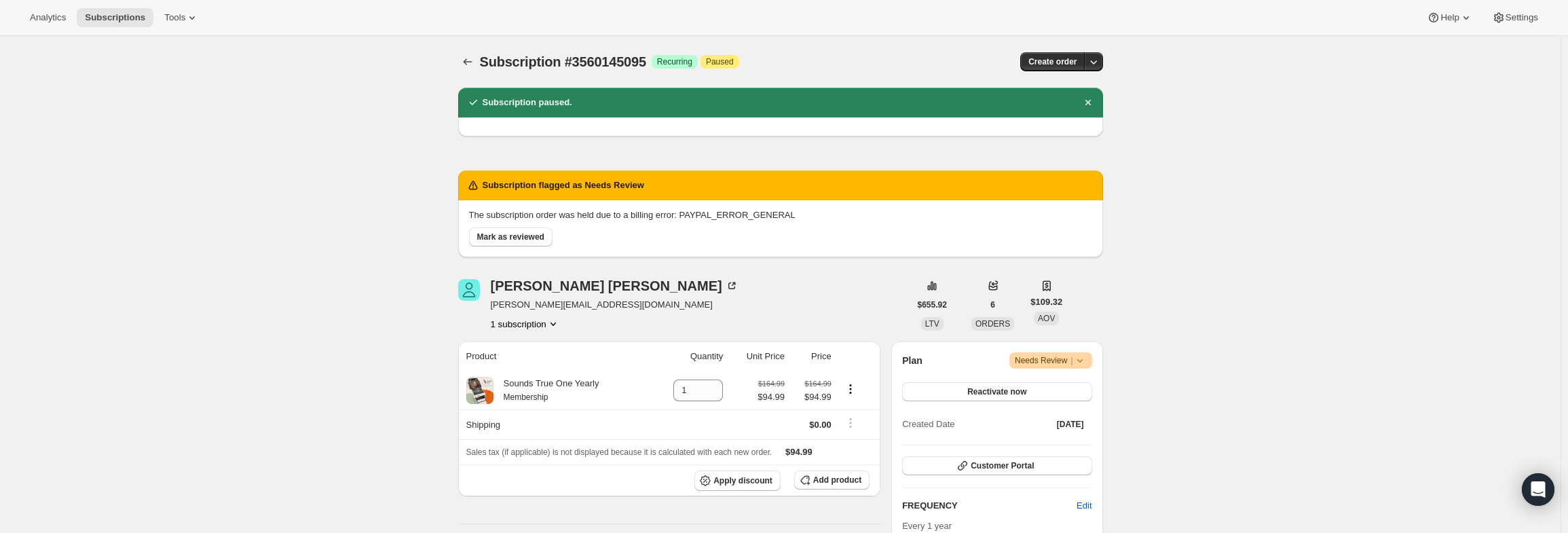
drag, startPoint x: 493, startPoint y: 236, endPoint x: 490, endPoint y: 219, distance: 17.3
click at [492, 236] on span "Mark as reviewed" at bounding box center [511, 237] width 67 height 11
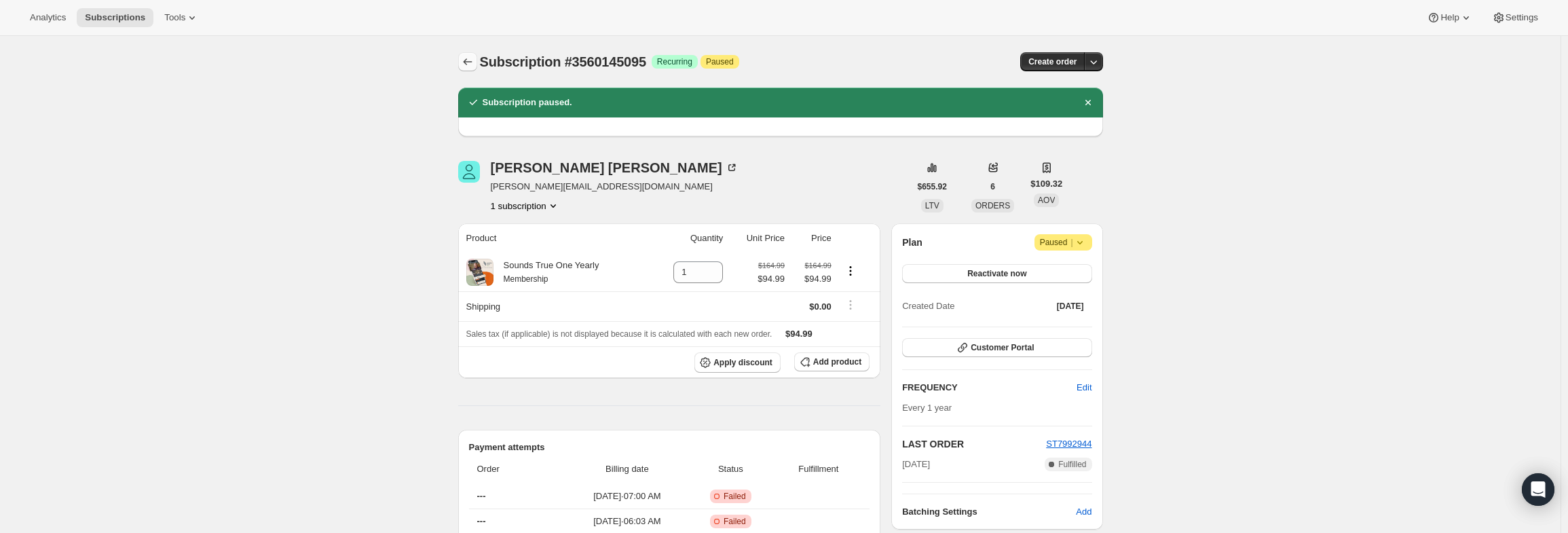
click at [466, 66] on icon "Subscriptions" at bounding box center [467, 62] width 13 height 13
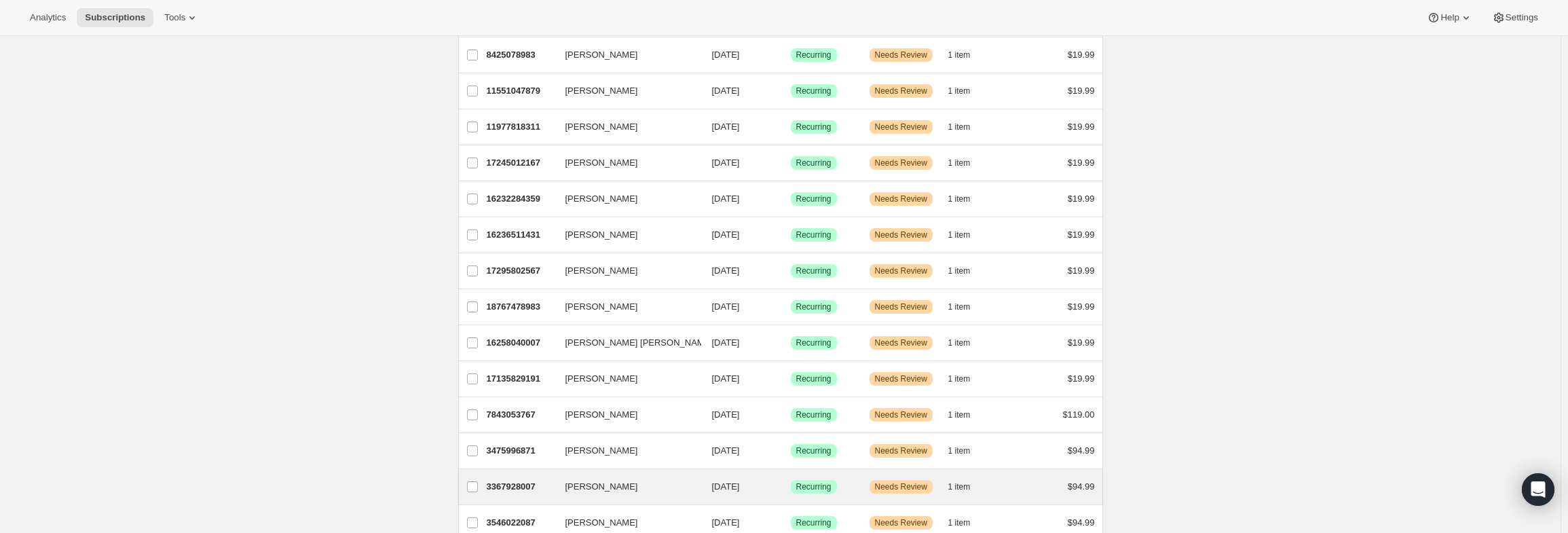
scroll to position [611, 0]
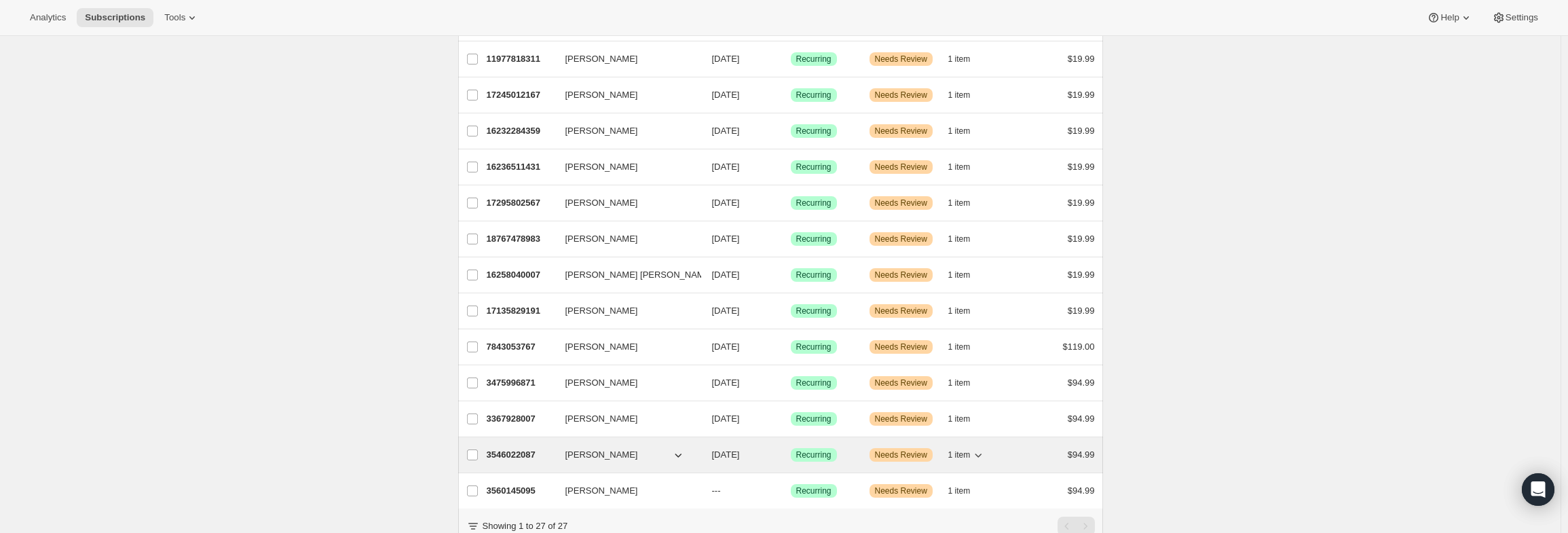
click at [514, 449] on p "3546022087" at bounding box center [520, 455] width 68 height 13
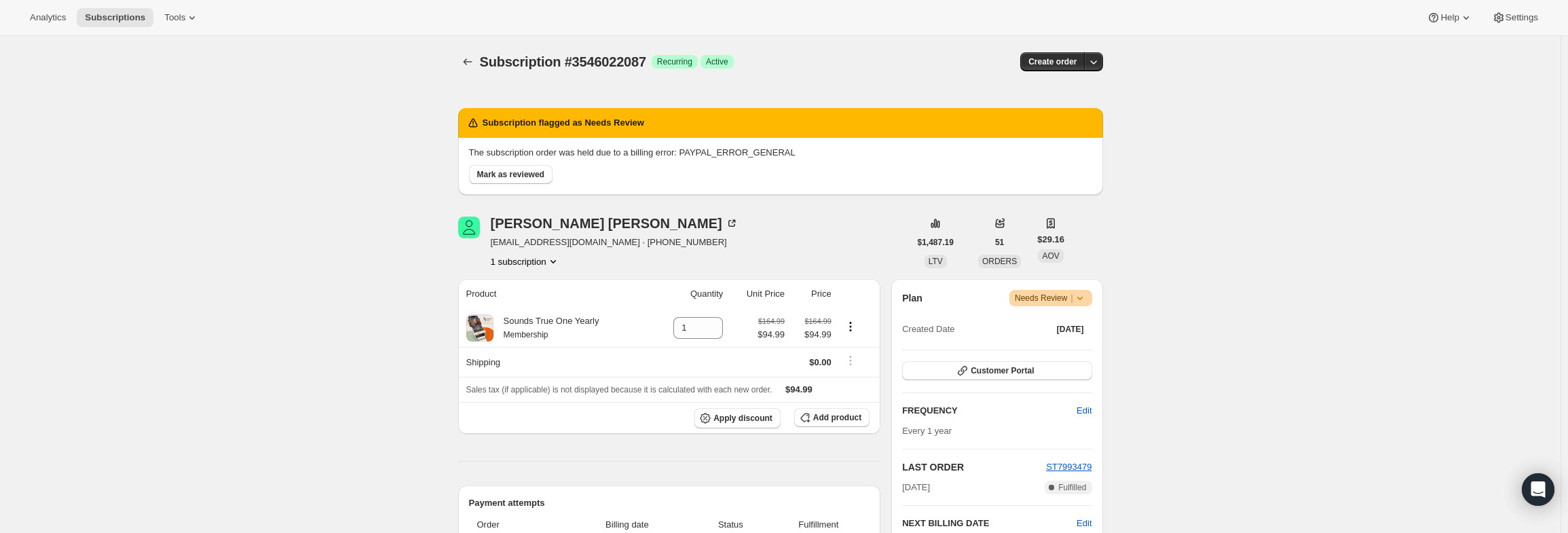
click at [1079, 296] on icon at bounding box center [1079, 297] width 13 height 13
click at [1067, 324] on span "Pause subscription" at bounding box center [1055, 325] width 75 height 11
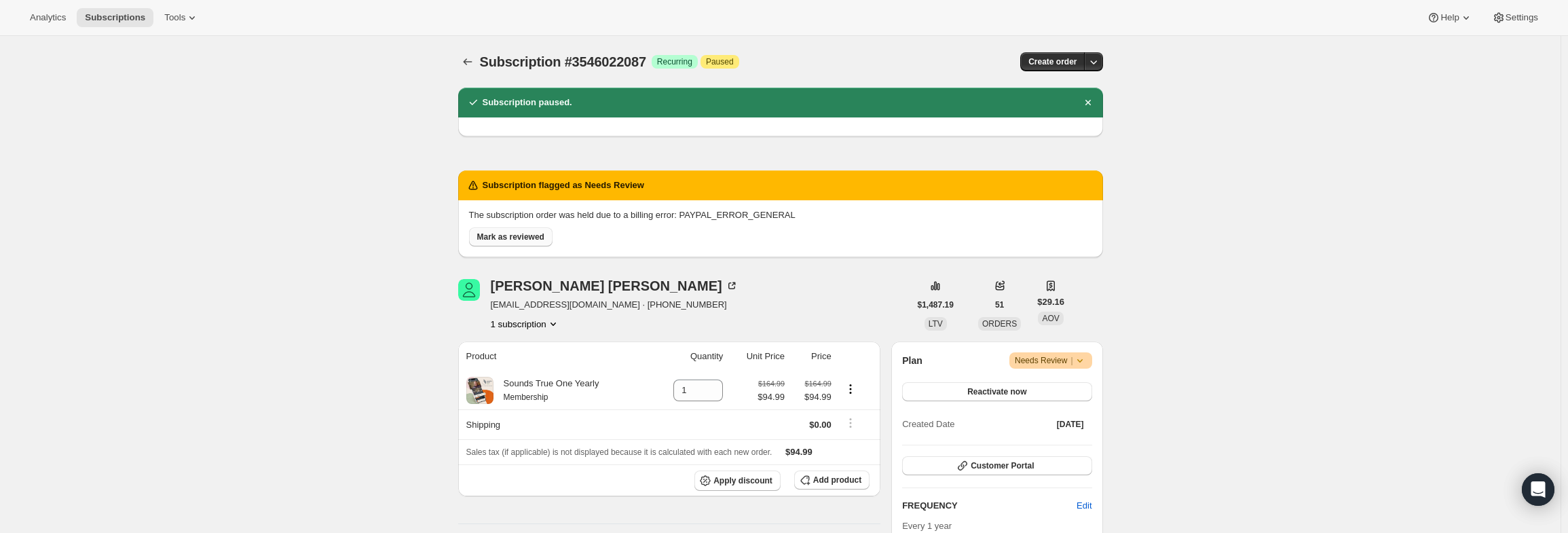
click at [508, 237] on span "Mark as reviewed" at bounding box center [511, 237] width 67 height 11
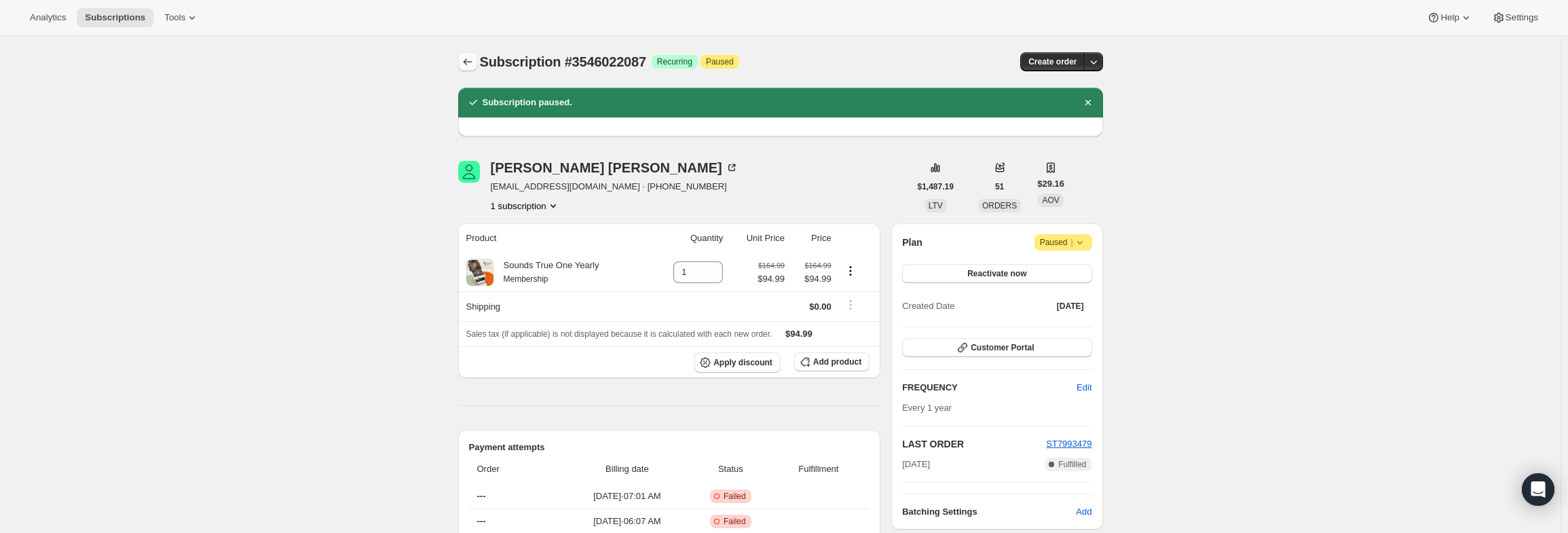
click at [470, 63] on icon "Subscriptions" at bounding box center [467, 62] width 13 height 13
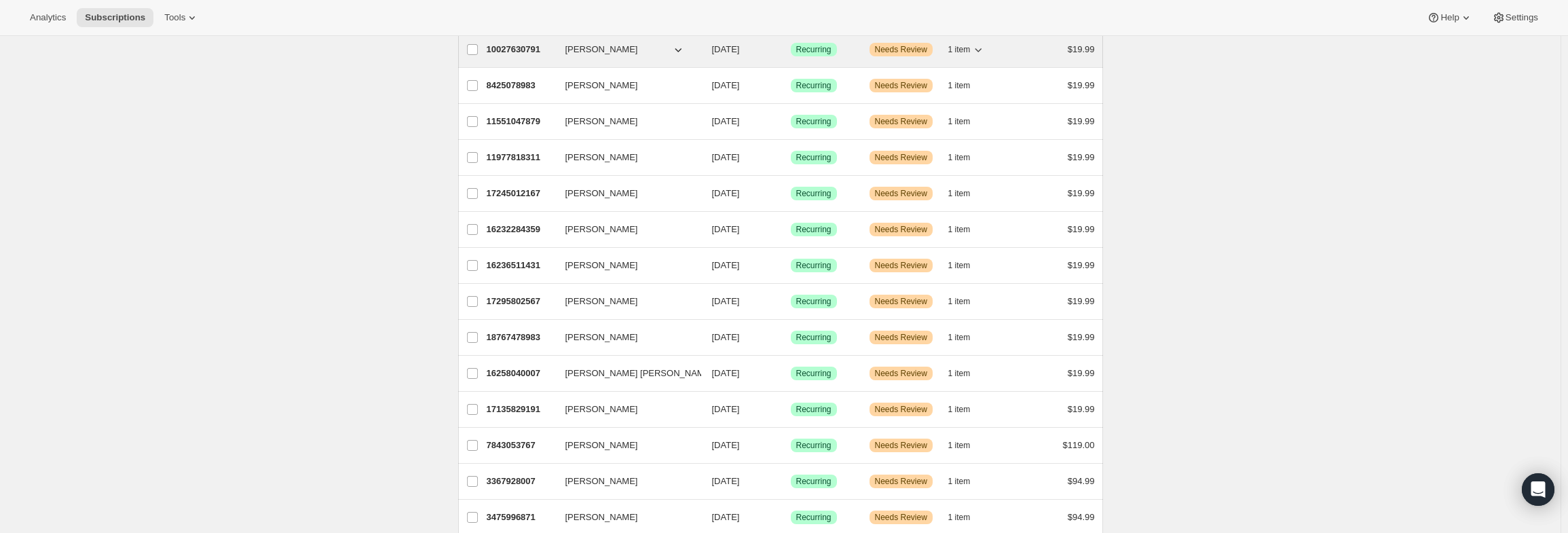
scroll to position [631, 0]
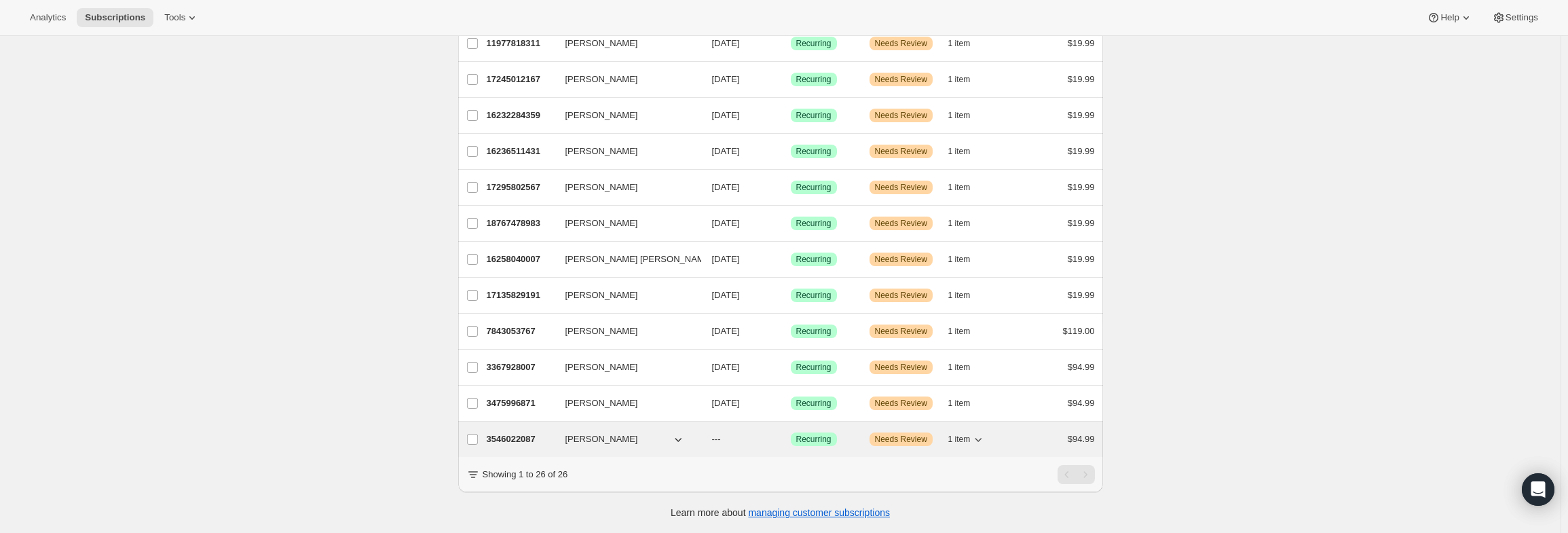
click at [517, 433] on p "3546022087" at bounding box center [520, 439] width 68 height 13
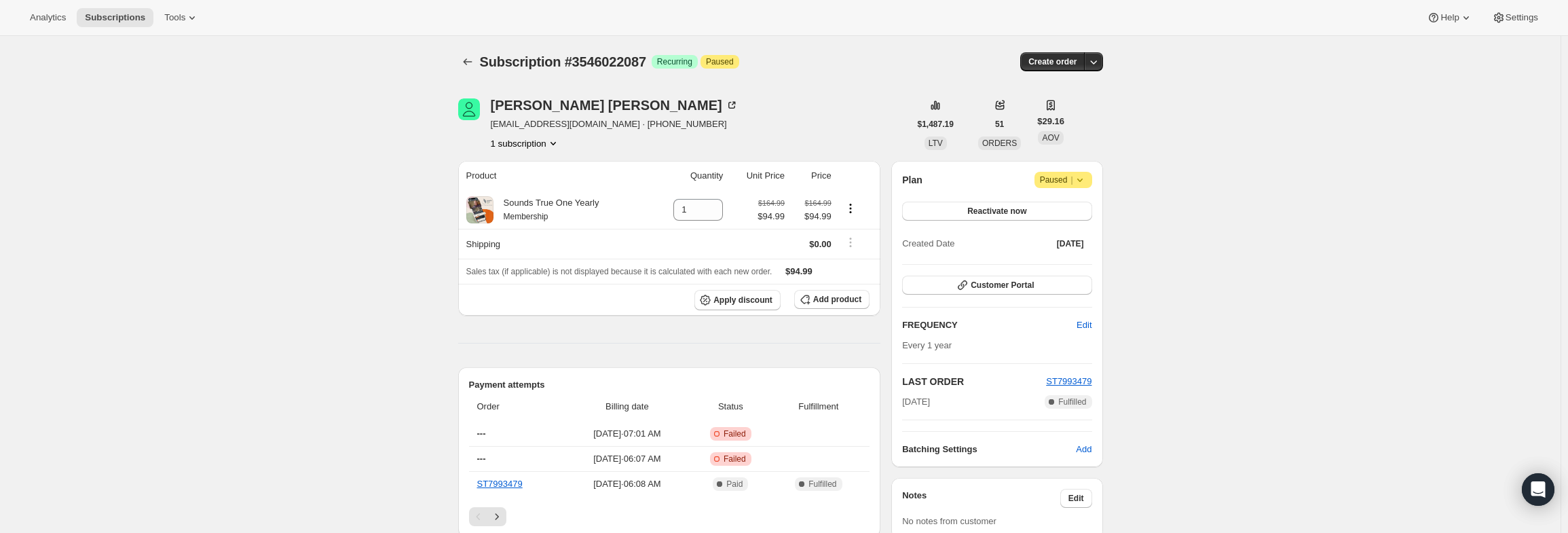
click at [1080, 179] on icon at bounding box center [1079, 179] width 13 height 13
click at [472, 62] on icon "Subscriptions" at bounding box center [468, 62] width 9 height 7
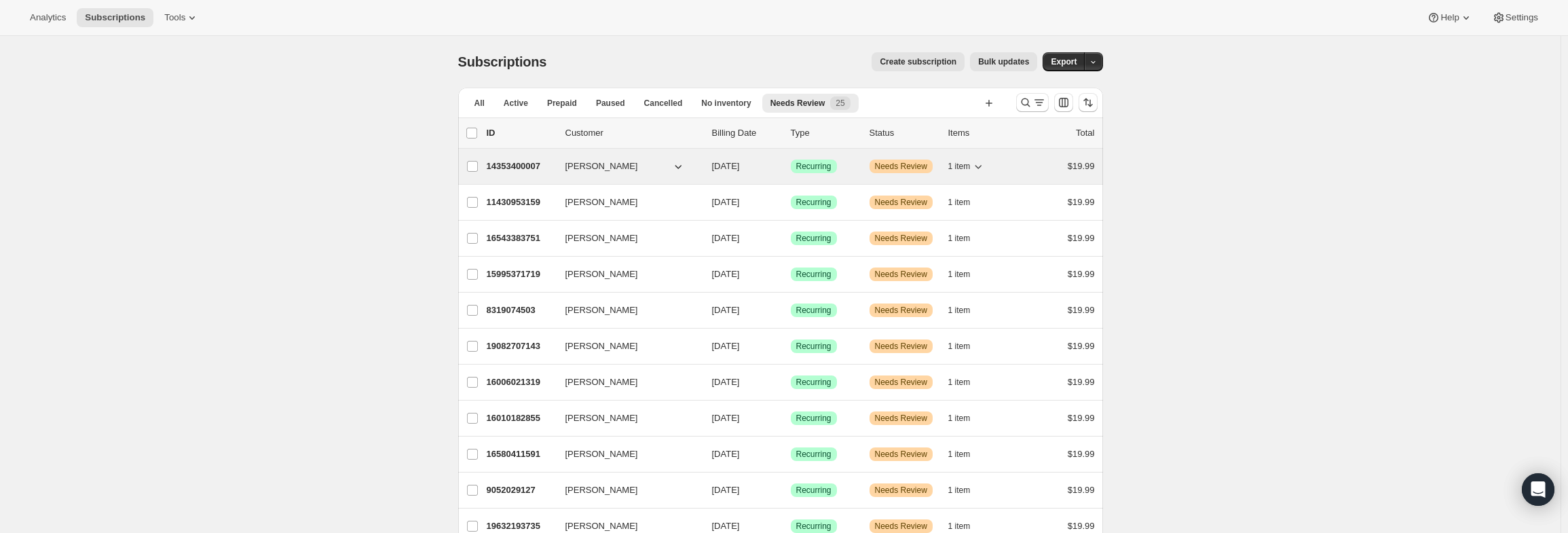
click at [526, 171] on p "14353400007" at bounding box center [520, 165] width 68 height 13
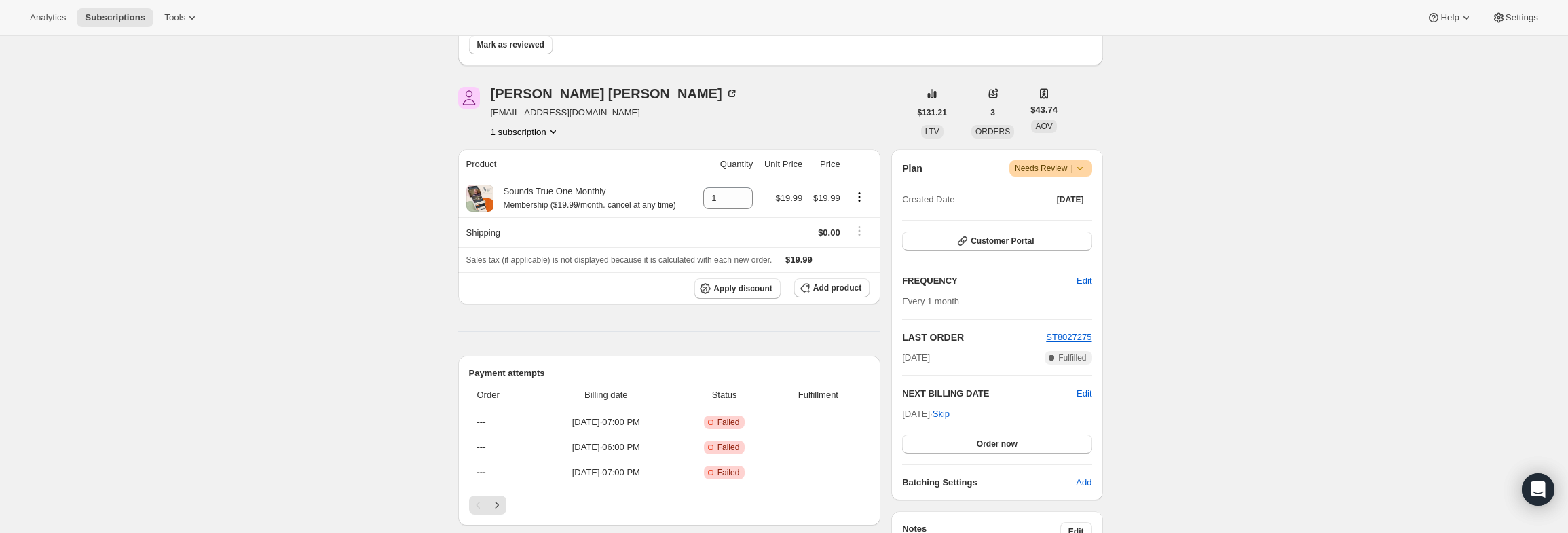
scroll to position [272, 0]
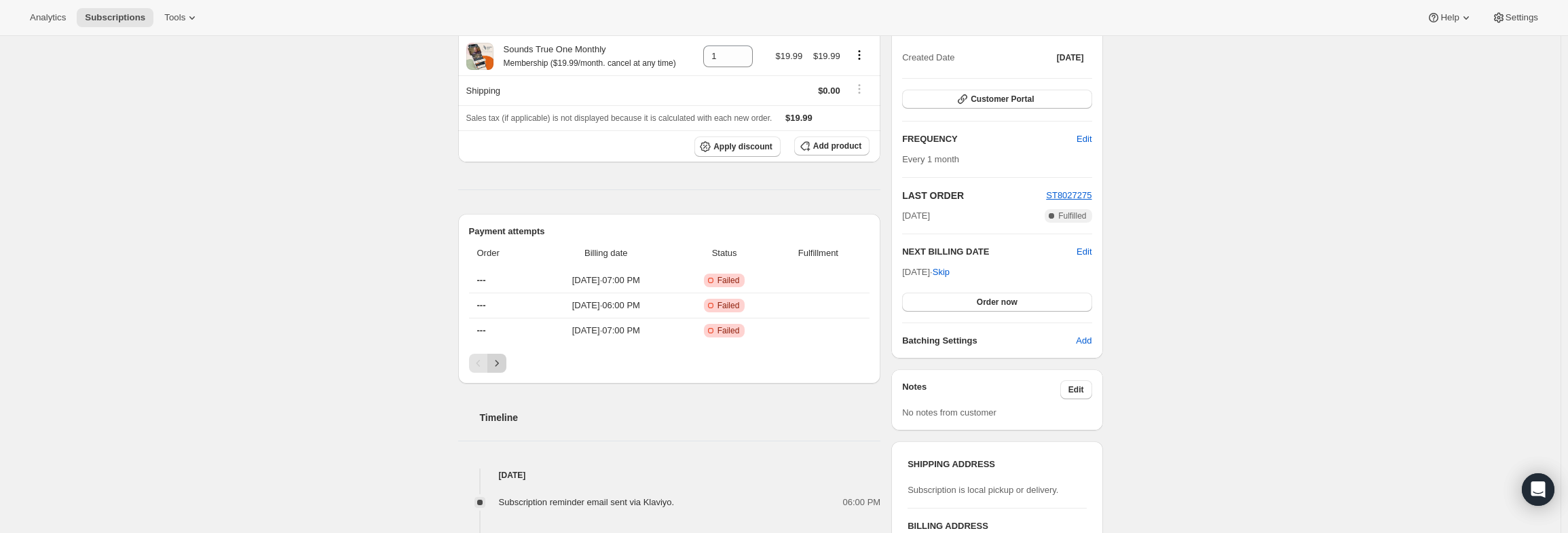
click at [506, 365] on button "Next" at bounding box center [497, 363] width 19 height 19
click at [504, 365] on icon "Next" at bounding box center [497, 362] width 13 height 13
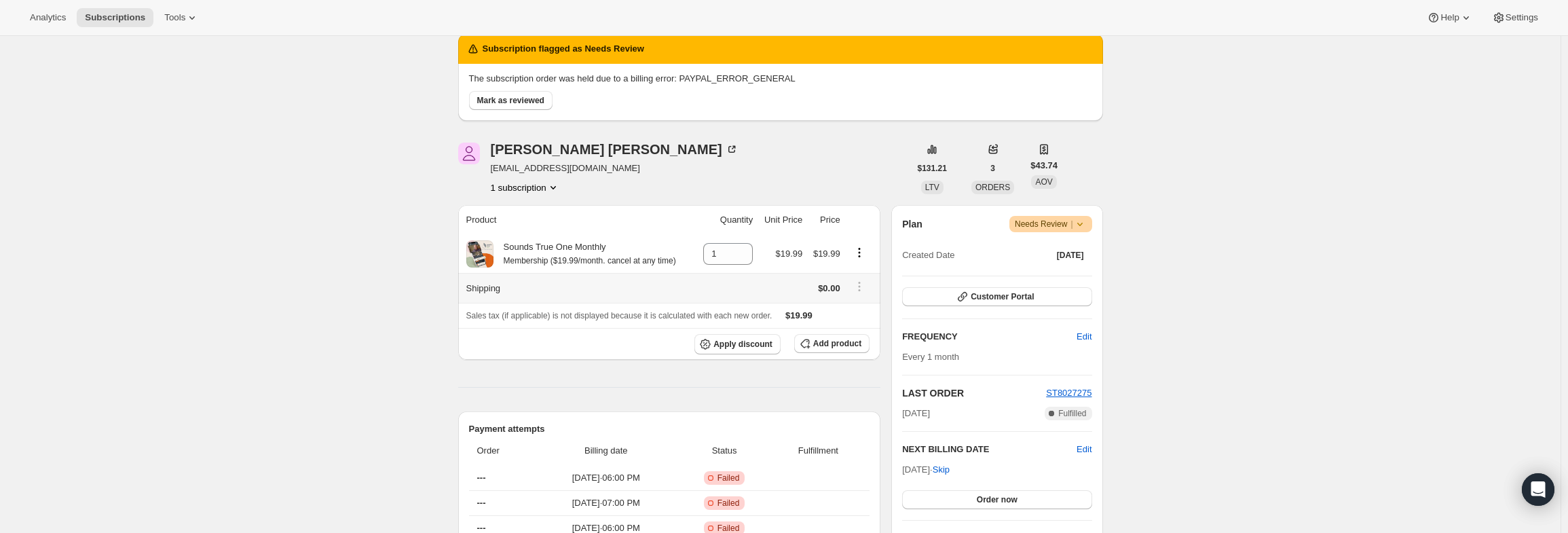
scroll to position [0, 0]
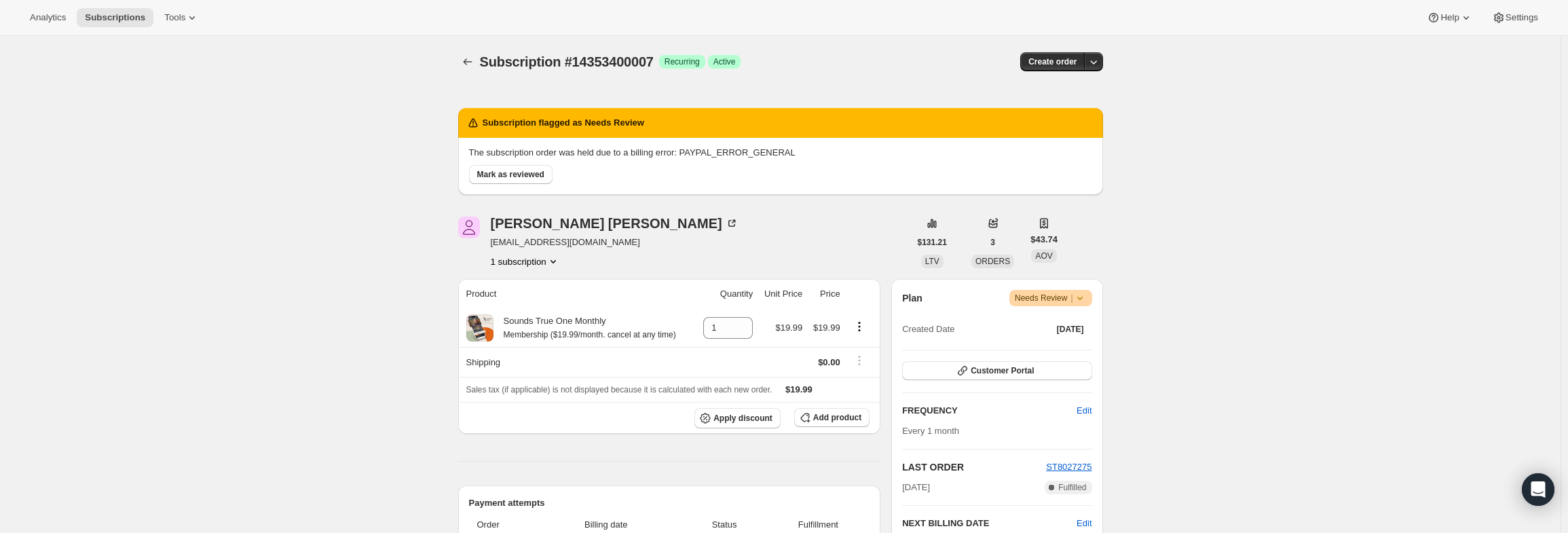
click at [1085, 300] on icon at bounding box center [1079, 297] width 13 height 13
click at [1059, 345] on span "Cancel subscription" at bounding box center [1056, 347] width 76 height 11
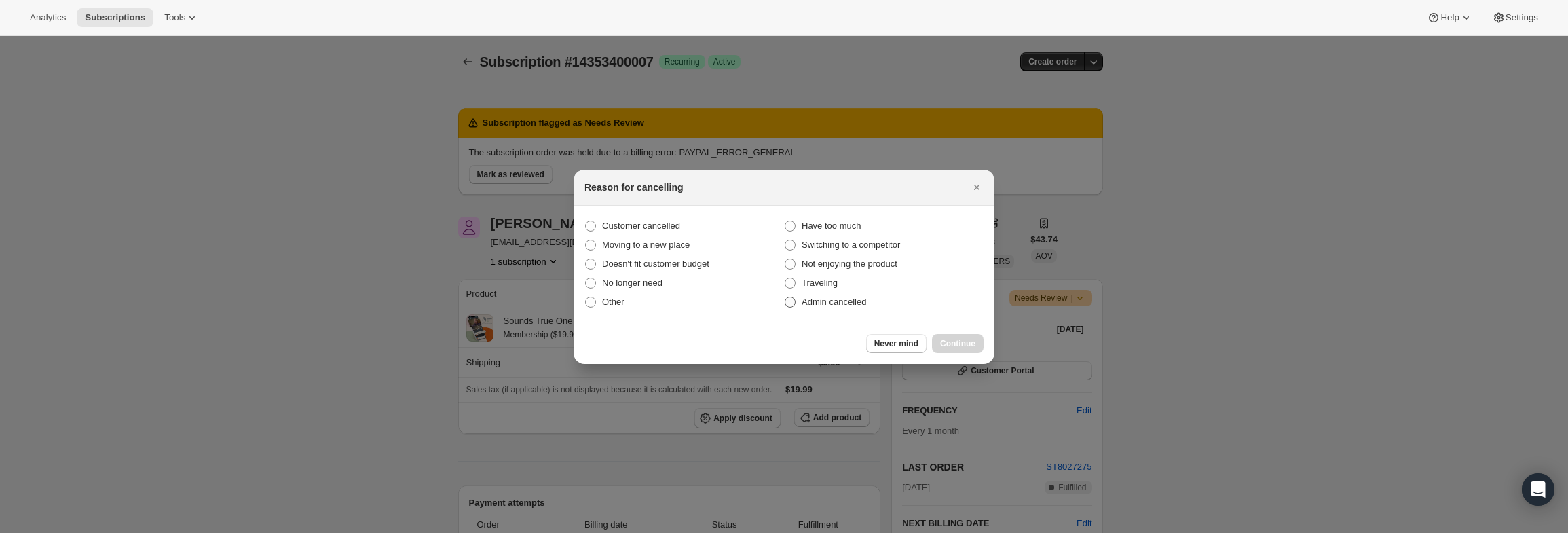
drag, startPoint x: 806, startPoint y: 301, endPoint x: 818, endPoint y: 303, distance: 12.2
click at [806, 302] on span "Admin cancelled" at bounding box center [833, 302] width 64 height 11
click at [786, 297] on input "Admin cancelled" at bounding box center [785, 296] width 1 height 1
radio input "true"
click at [955, 342] on span "Continue" at bounding box center [958, 344] width 35 height 11
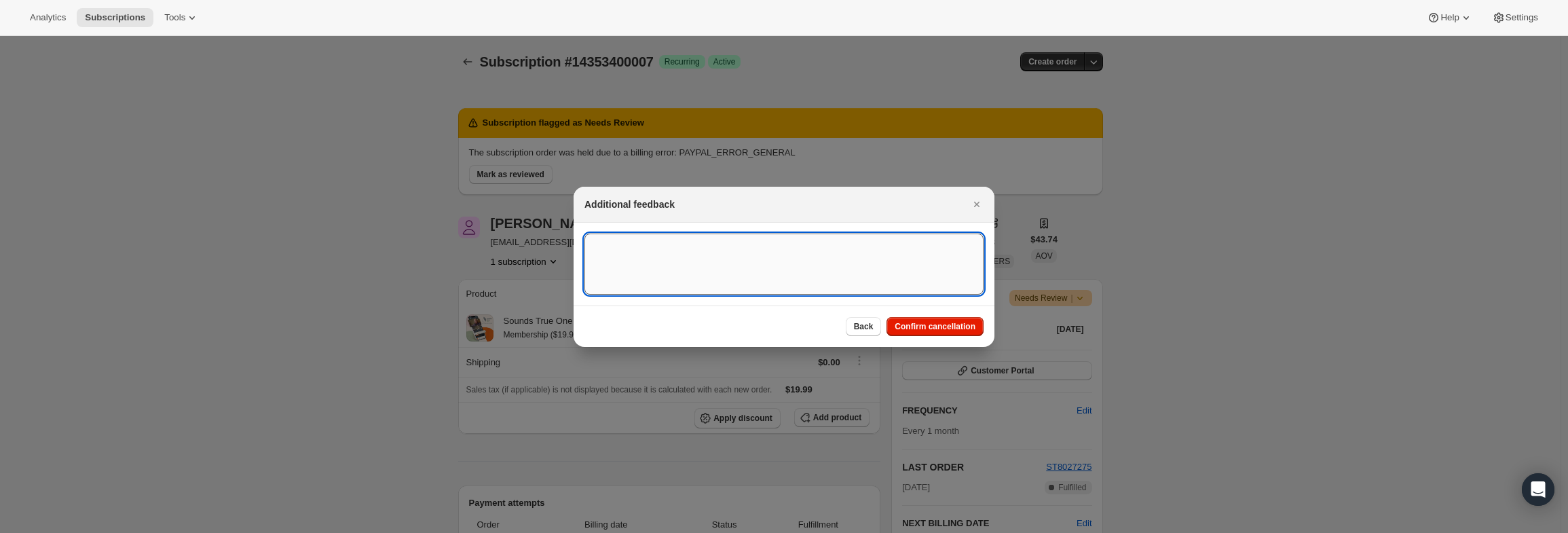
click at [780, 271] on textarea ":r515:" at bounding box center [784, 265] width 399 height 62
paste textarea "PayPal Error"
type textarea "PayPal Error"
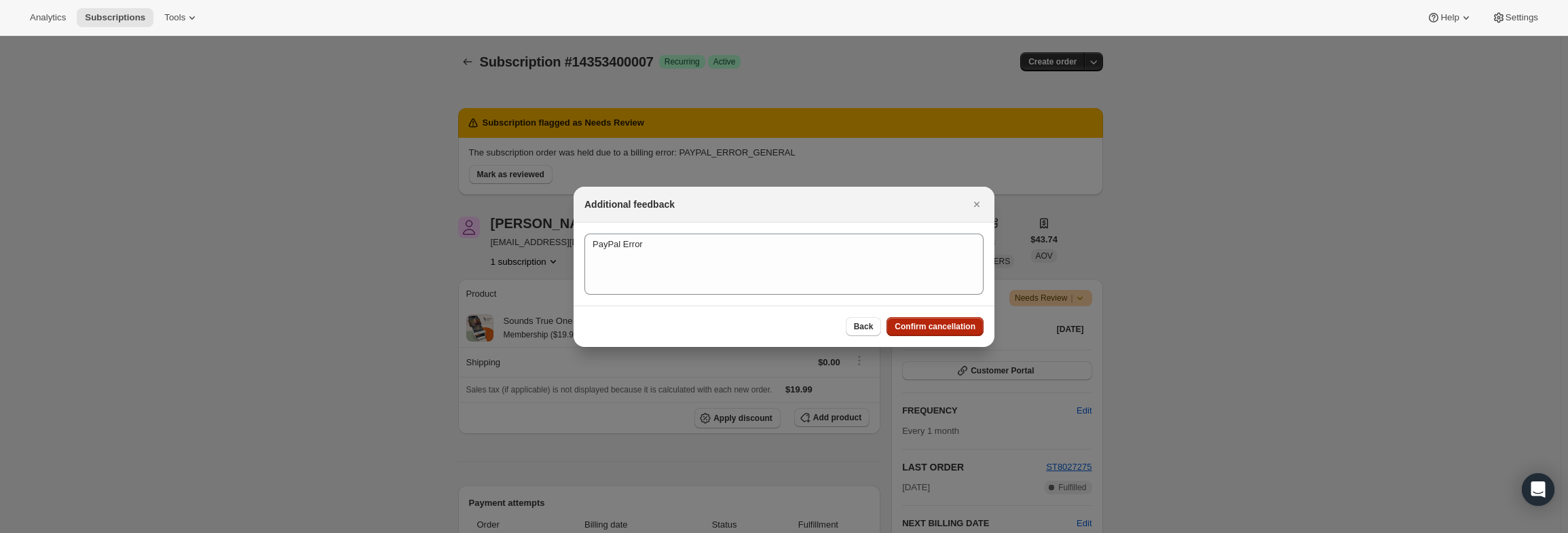
click at [915, 330] on span "Confirm cancellation" at bounding box center [935, 326] width 81 height 11
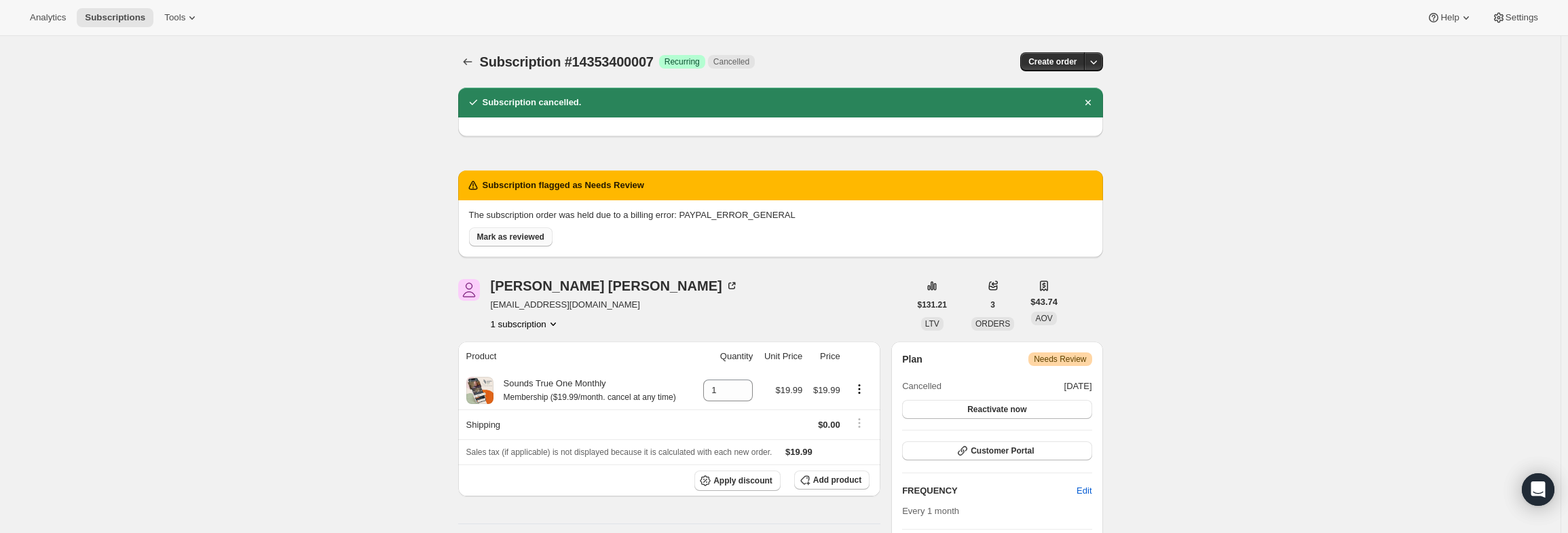
click at [532, 228] on button "Mark as reviewed" at bounding box center [511, 237] width 83 height 19
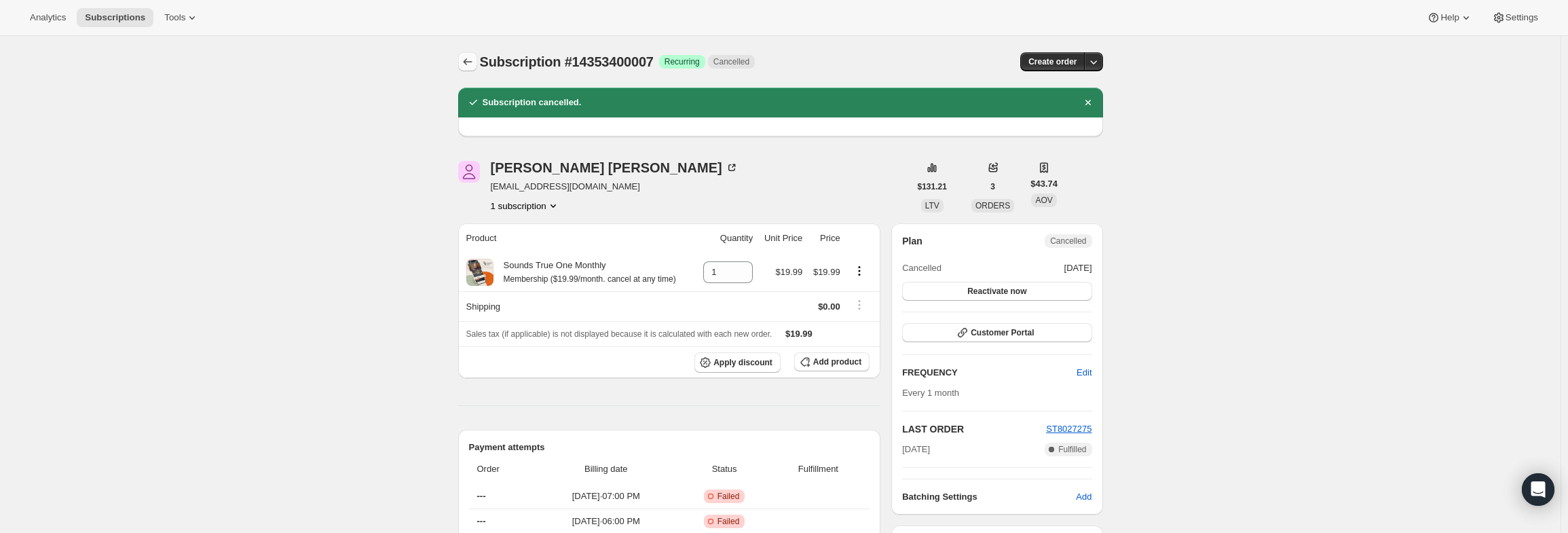
click at [471, 61] on icon "Subscriptions" at bounding box center [467, 62] width 13 height 13
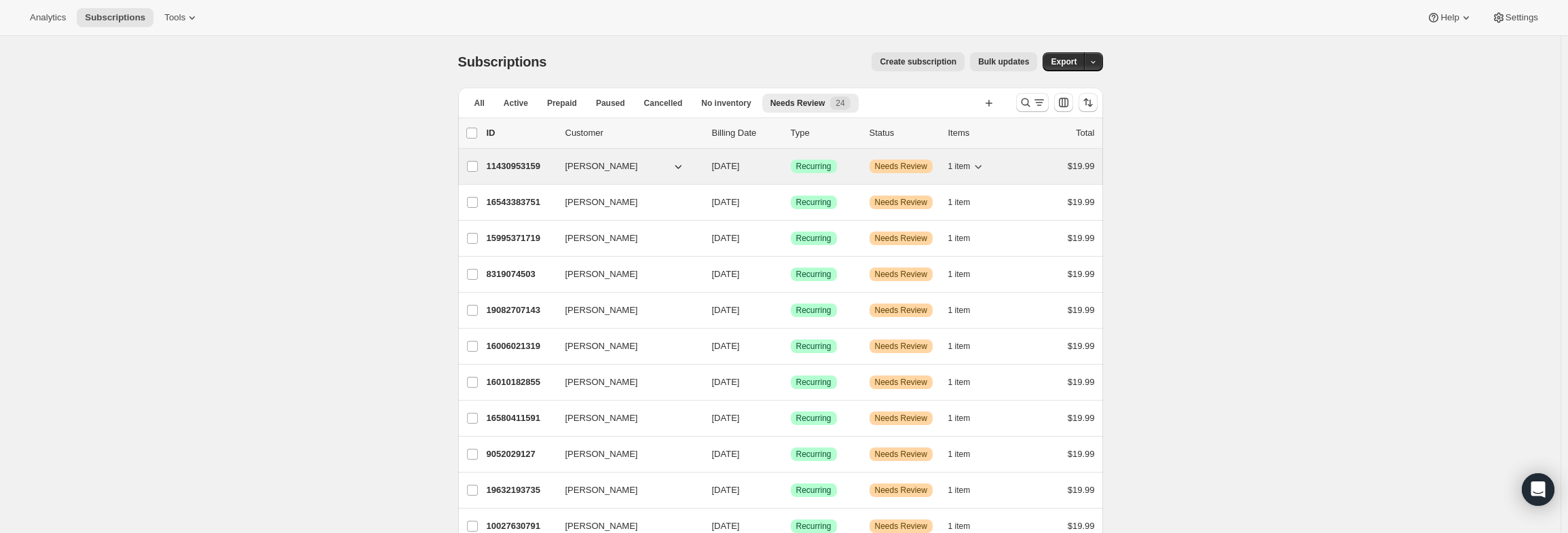
click at [512, 168] on p "11430953159" at bounding box center [520, 165] width 68 height 13
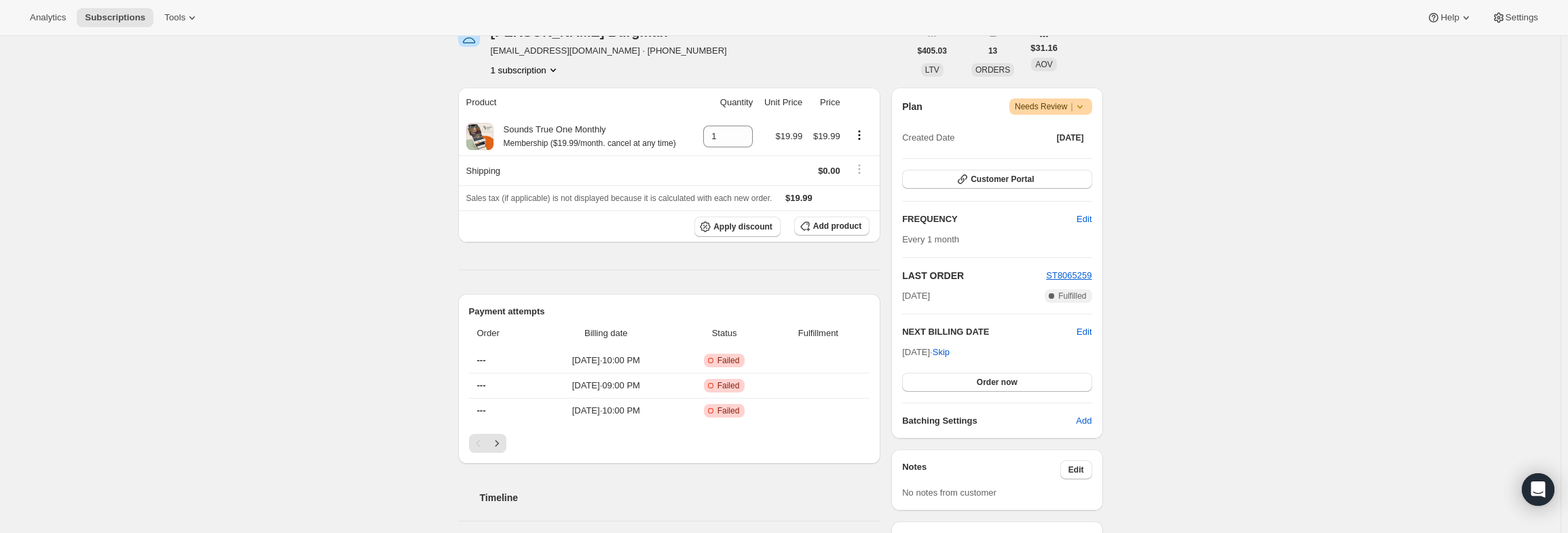
scroll to position [204, 0]
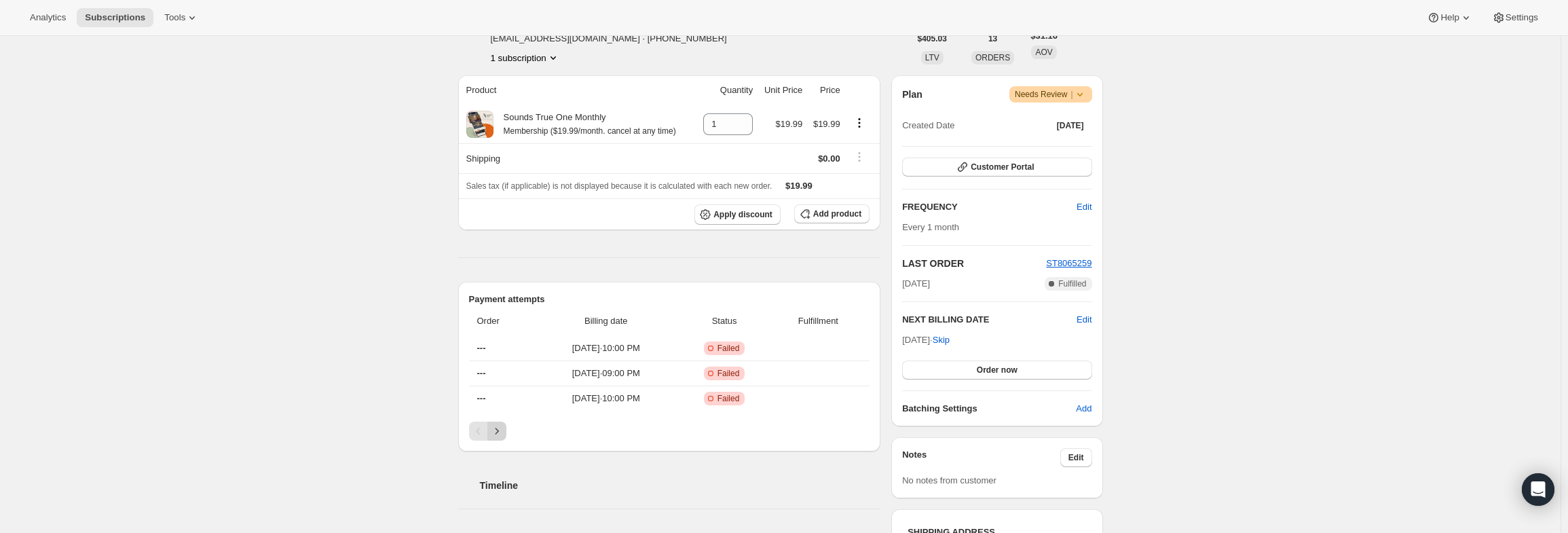
click at [506, 427] on button "Next" at bounding box center [497, 432] width 19 height 19
click at [502, 432] on icon "Next" at bounding box center [497, 431] width 13 height 13
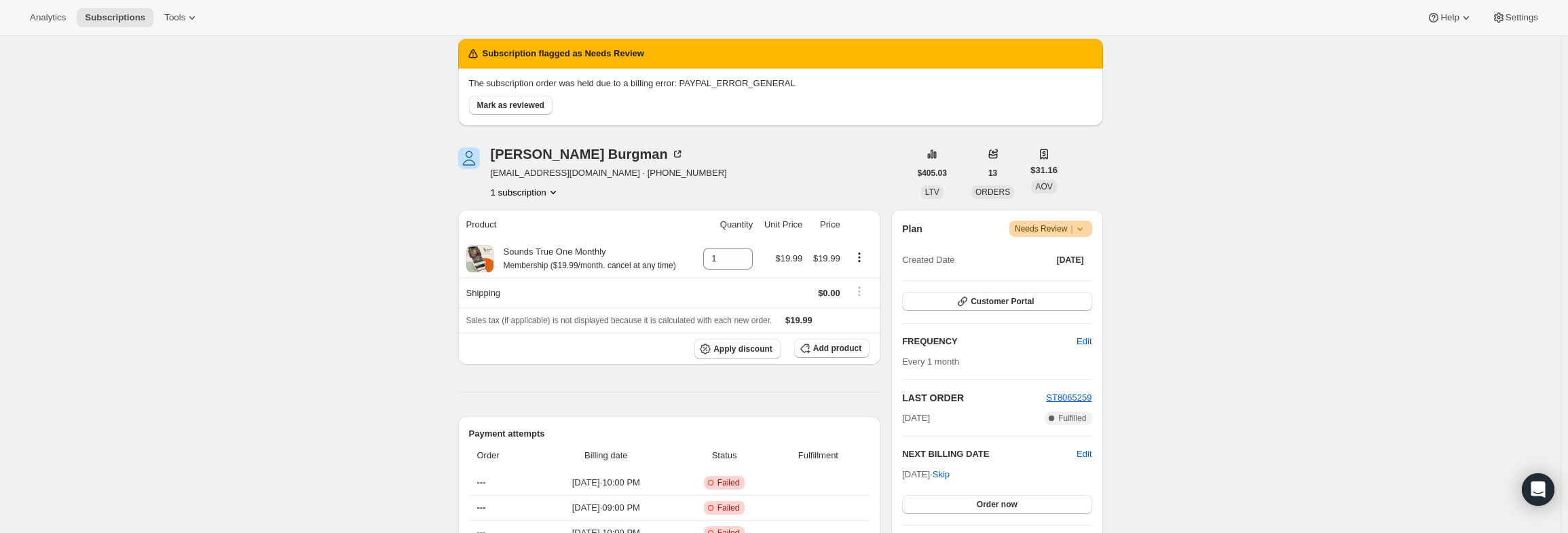
scroll to position [68, 0]
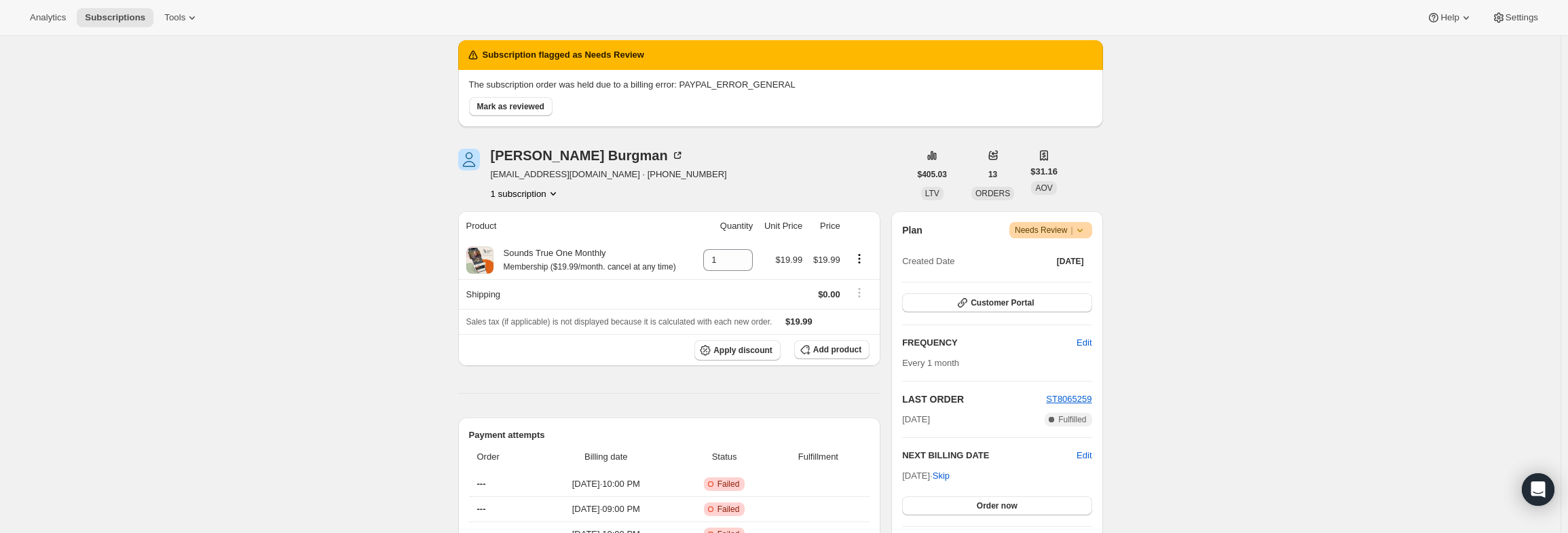
click at [1086, 228] on icon at bounding box center [1079, 230] width 13 height 13
click at [1062, 276] on span "Cancel subscription" at bounding box center [1056, 280] width 76 height 11
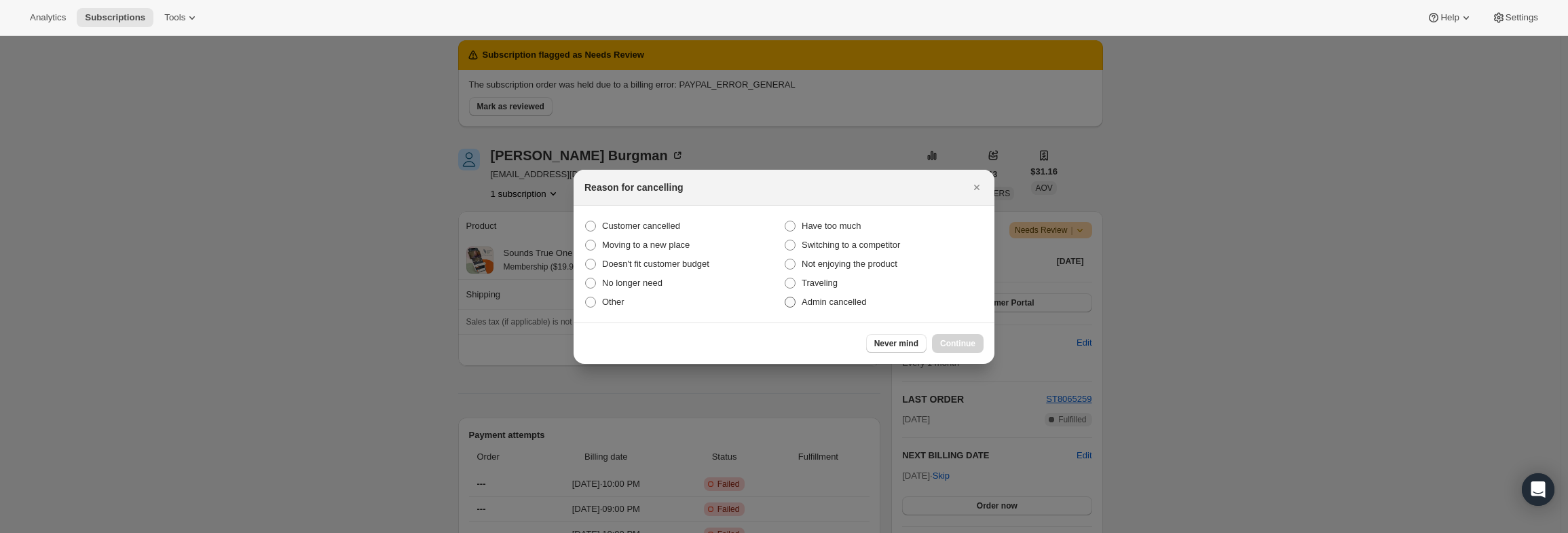
click at [824, 303] on span "Admin cancelled" at bounding box center [833, 302] width 64 height 11
click at [786, 297] on input "Admin cancelled" at bounding box center [785, 296] width 1 height 1
radio input "true"
click at [979, 349] on button "Continue" at bounding box center [957, 344] width 52 height 19
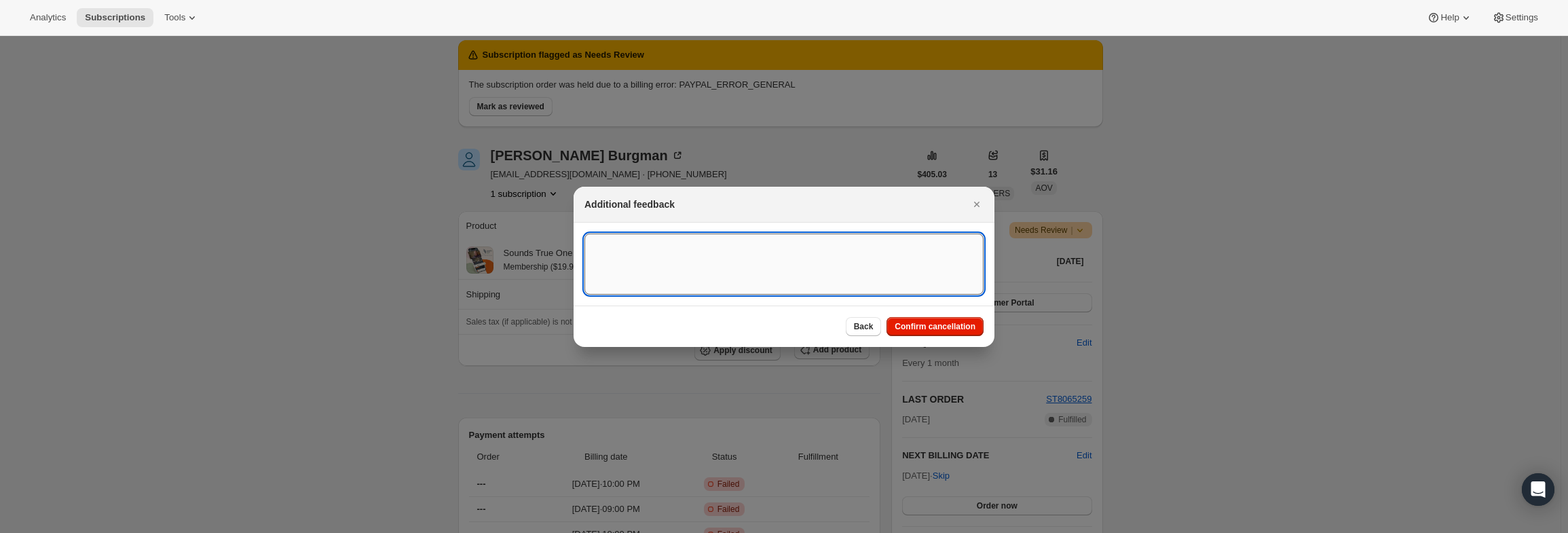
click at [785, 274] on textarea ":r5dn:" at bounding box center [784, 265] width 399 height 62
paste textarea "PayPal Error"
type textarea "PayPal Error"
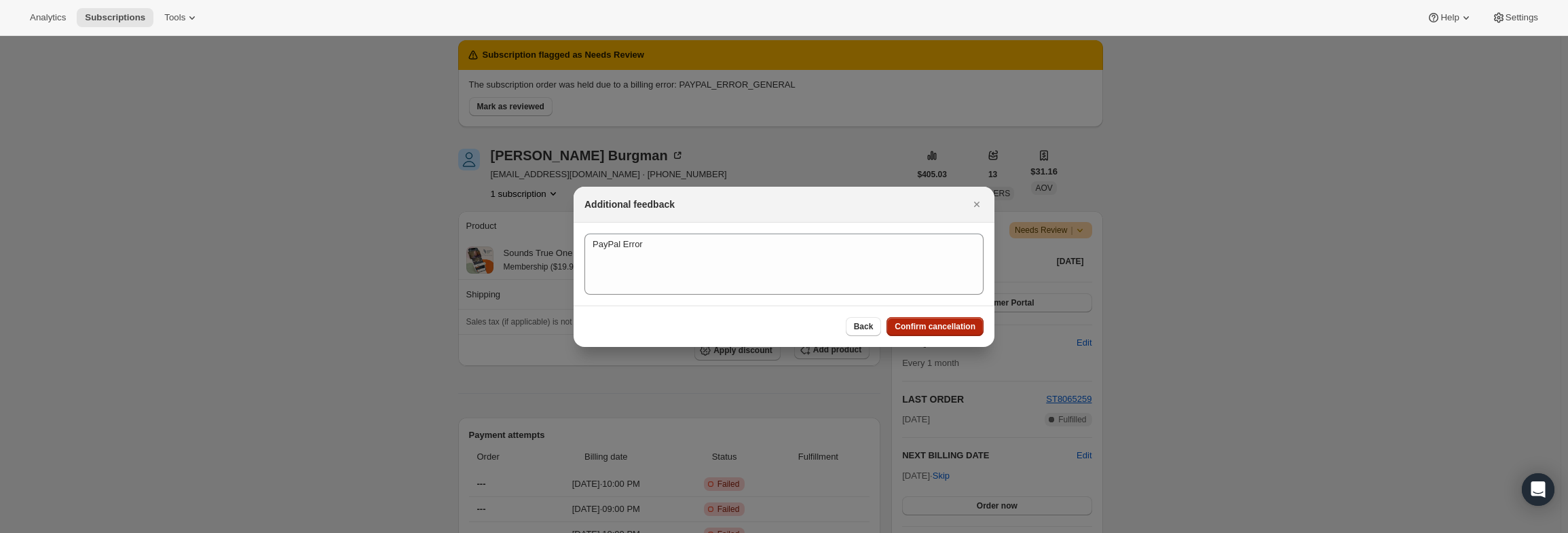
drag, startPoint x: 918, startPoint y: 321, endPoint x: 867, endPoint y: 238, distance: 97.4
click at [918, 321] on span "Confirm cancellation" at bounding box center [935, 326] width 81 height 11
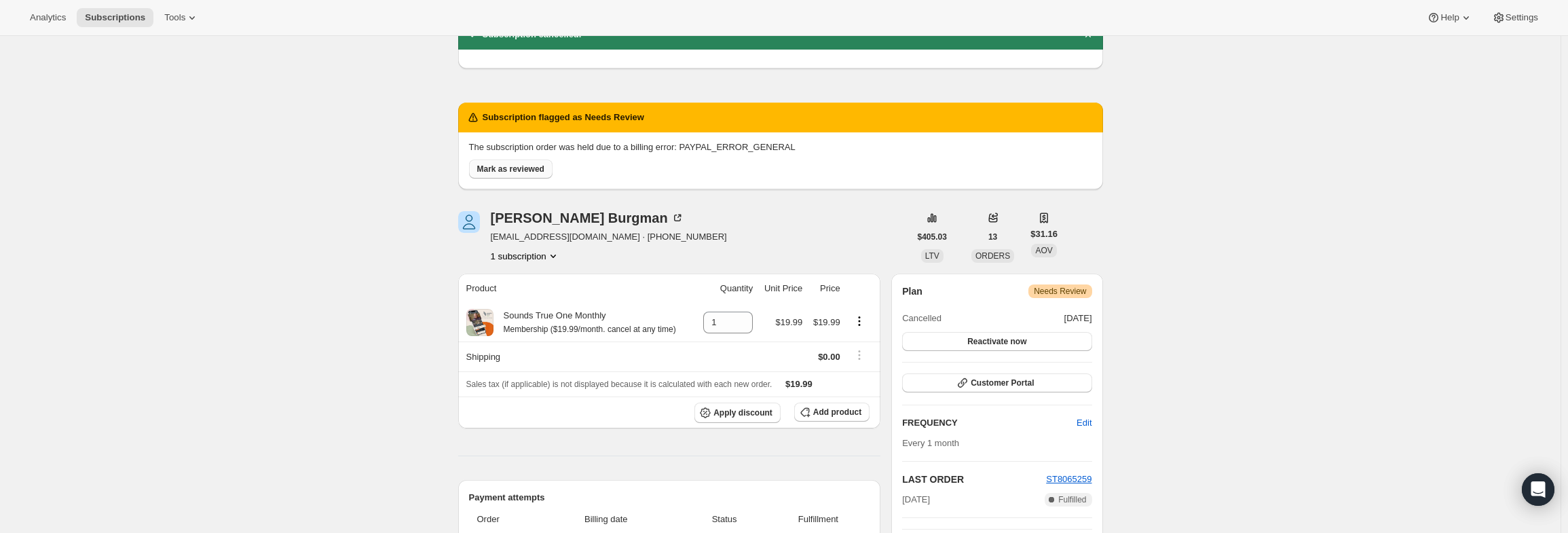
click at [514, 165] on span "Mark as reviewed" at bounding box center [511, 169] width 67 height 11
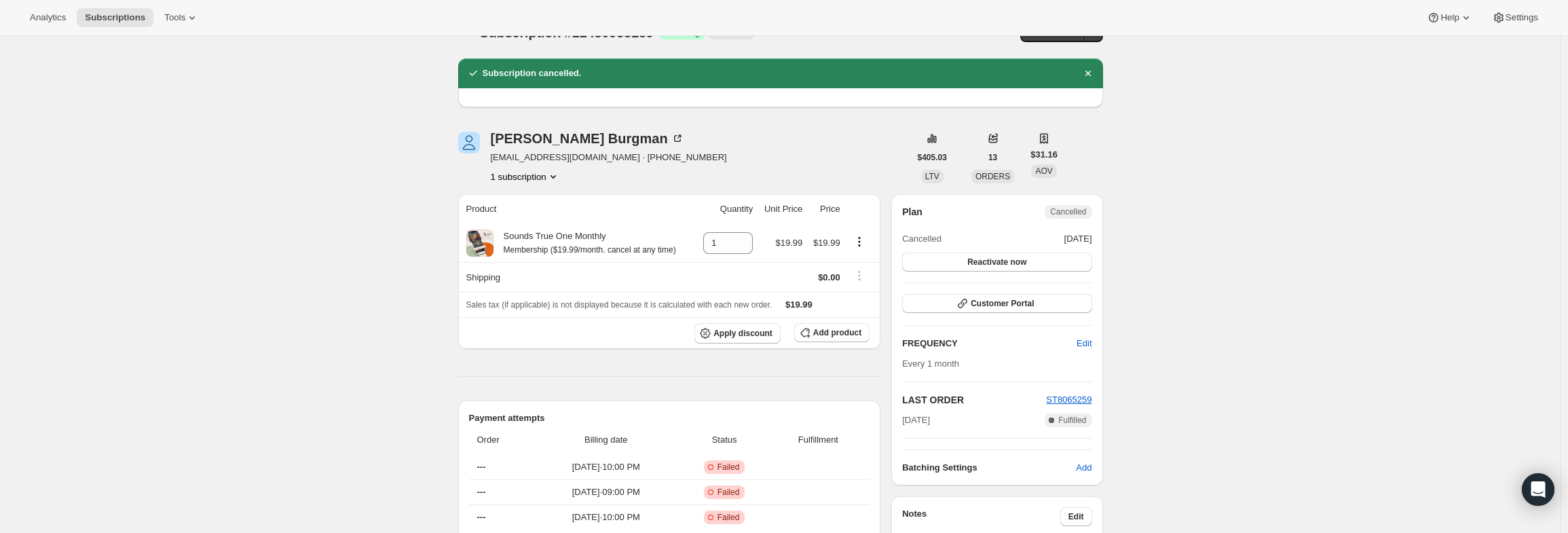
scroll to position [0, 0]
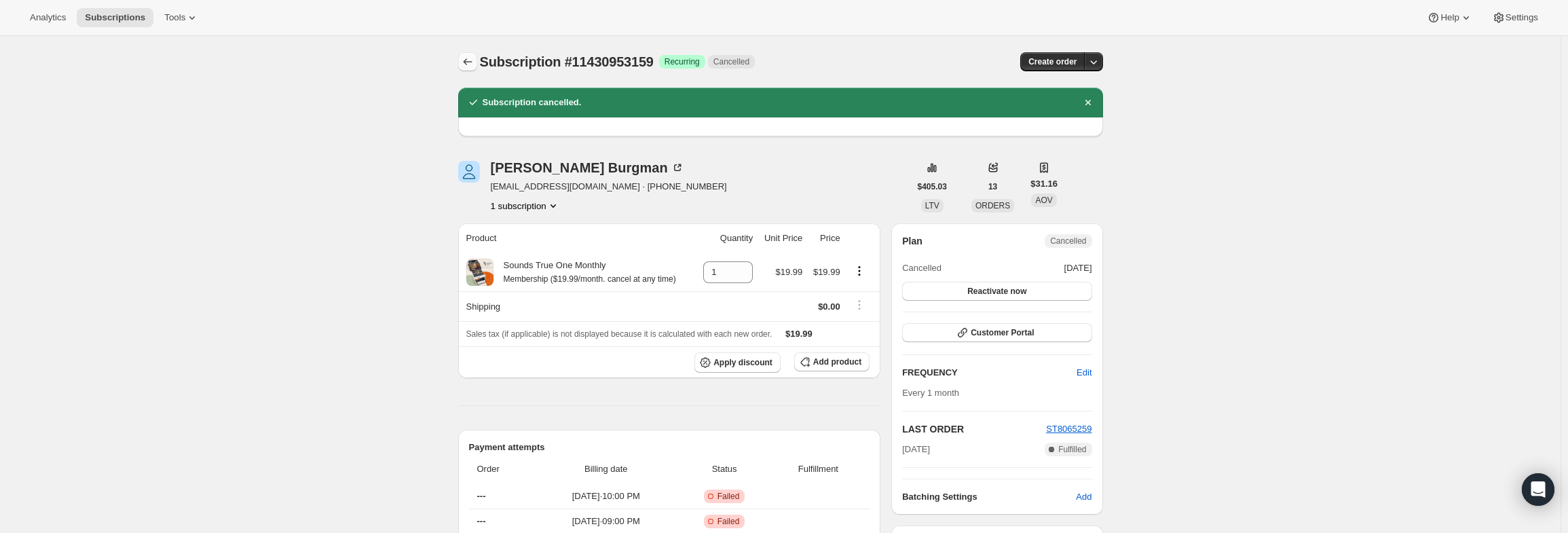
click at [470, 58] on icon "Subscriptions" at bounding box center [467, 62] width 13 height 13
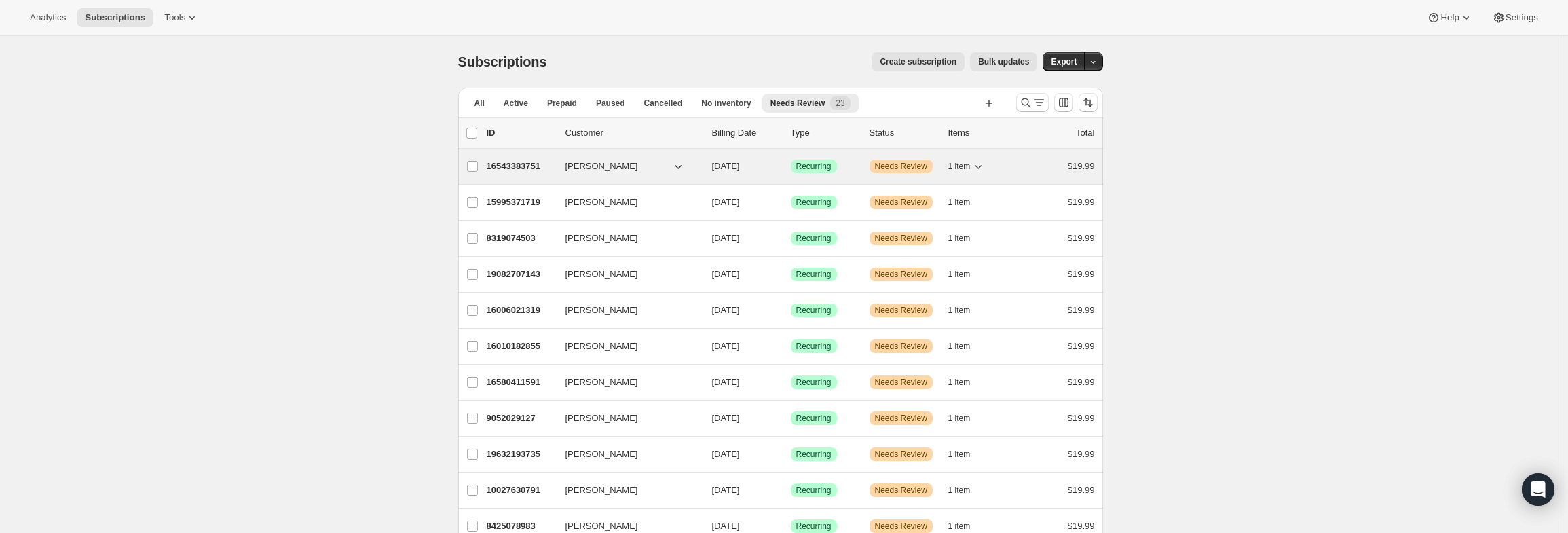
click at [529, 164] on p "16543383751" at bounding box center [520, 165] width 68 height 13
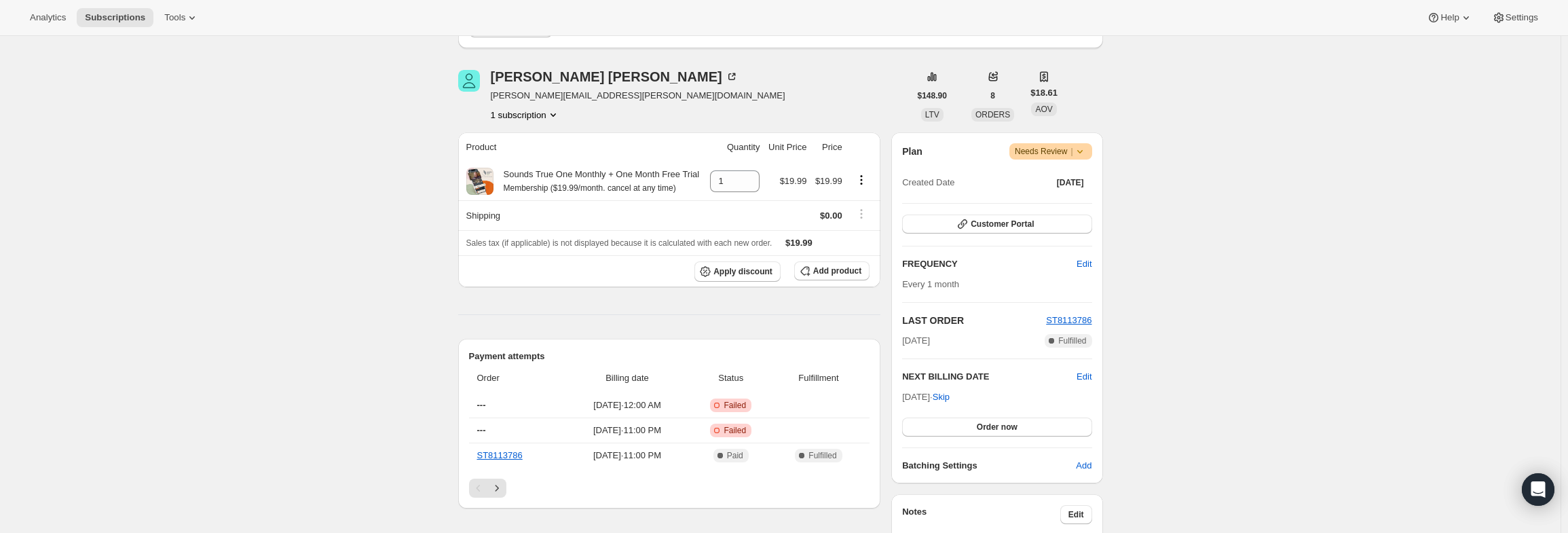
scroll to position [135, 0]
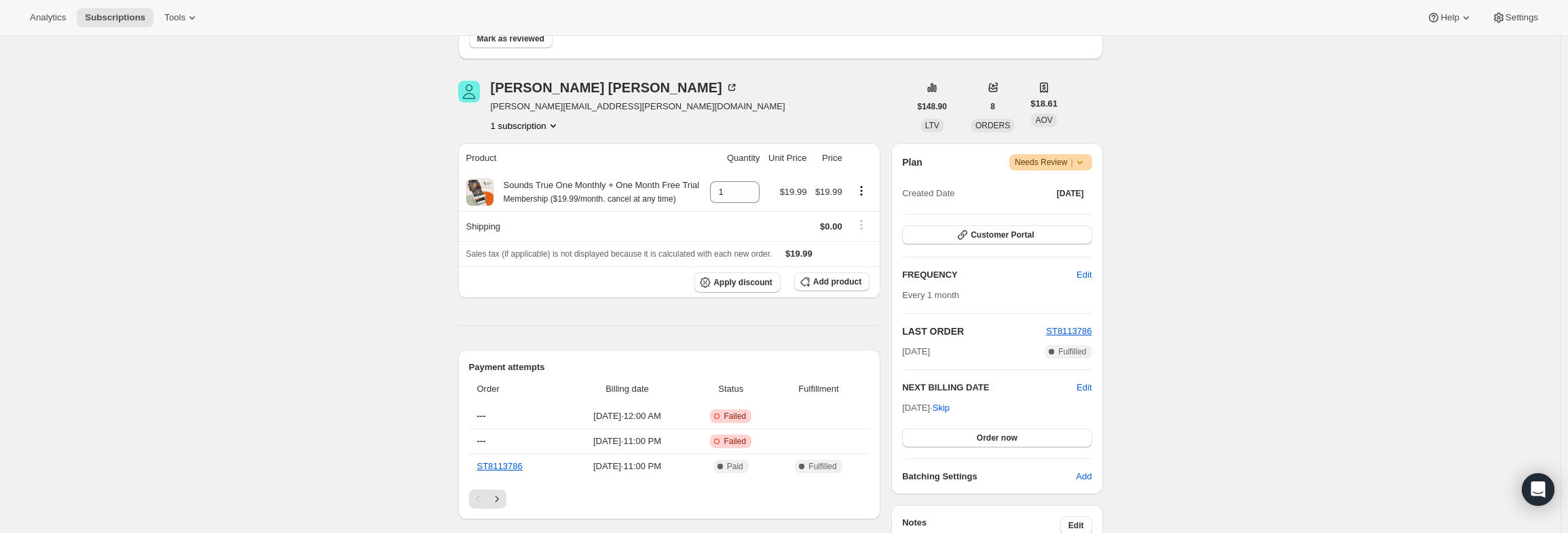
click at [1084, 164] on icon at bounding box center [1079, 162] width 13 height 13
click at [1062, 193] on span "Pause subscription" at bounding box center [1055, 189] width 75 height 11
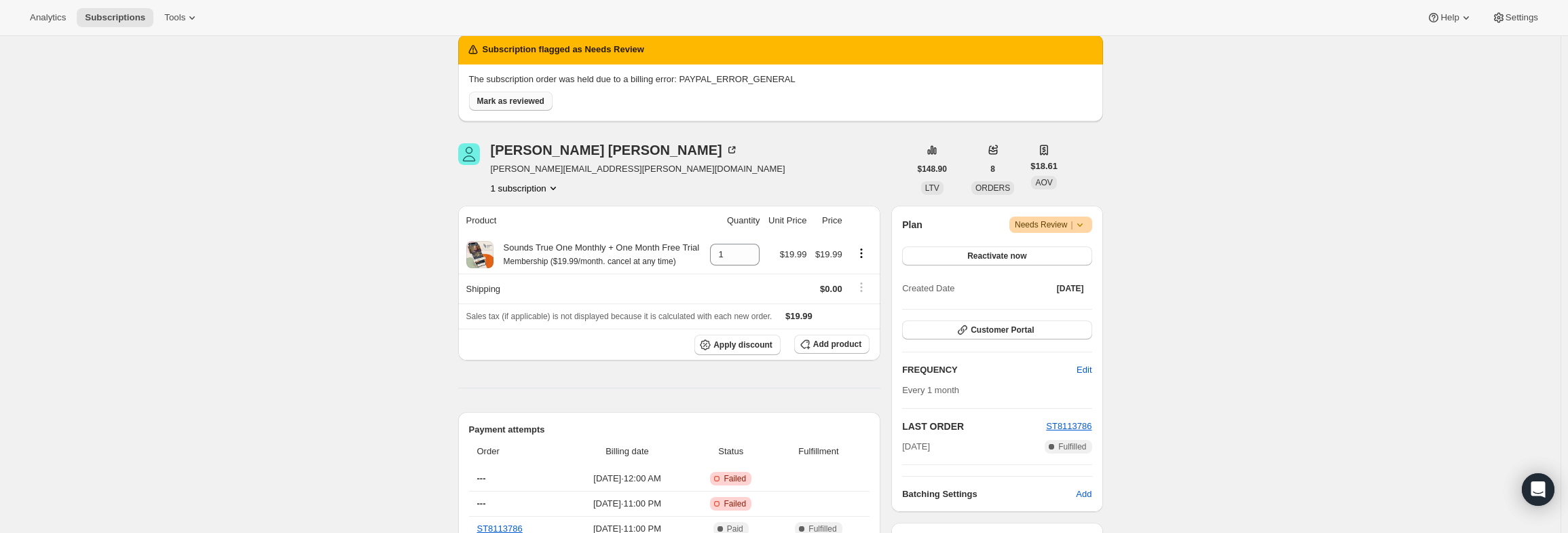
click at [535, 104] on span "Mark as reviewed" at bounding box center [511, 101] width 67 height 11
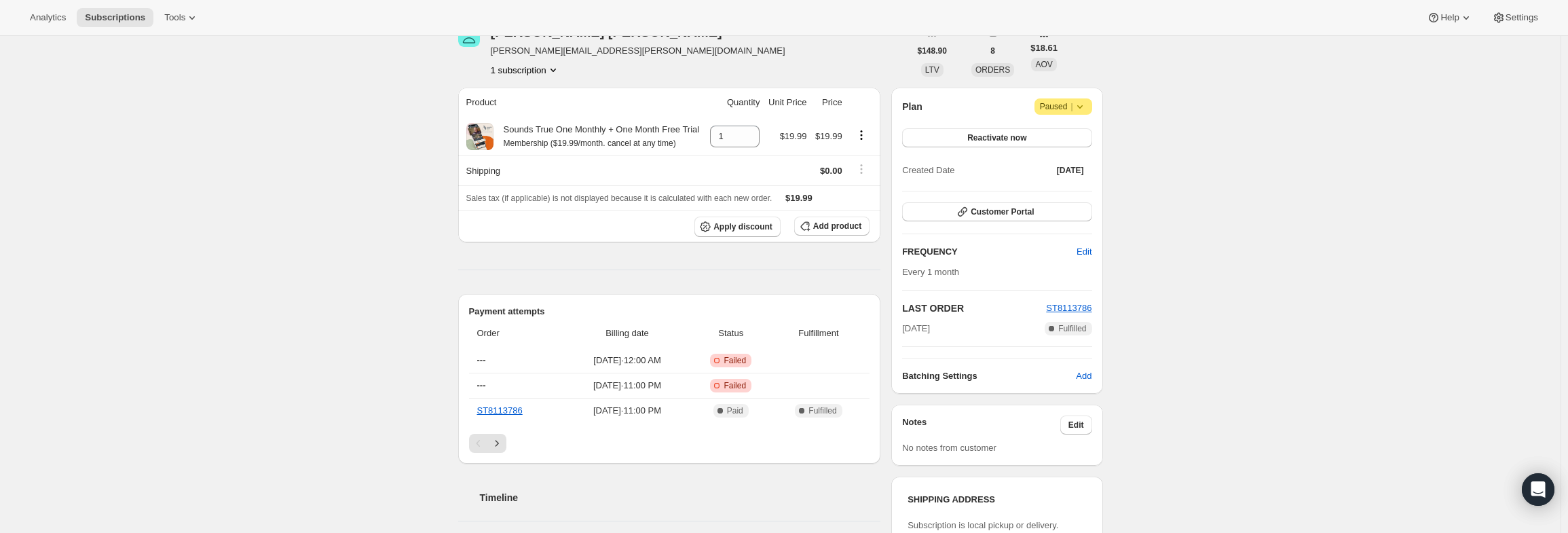
scroll to position [0, 0]
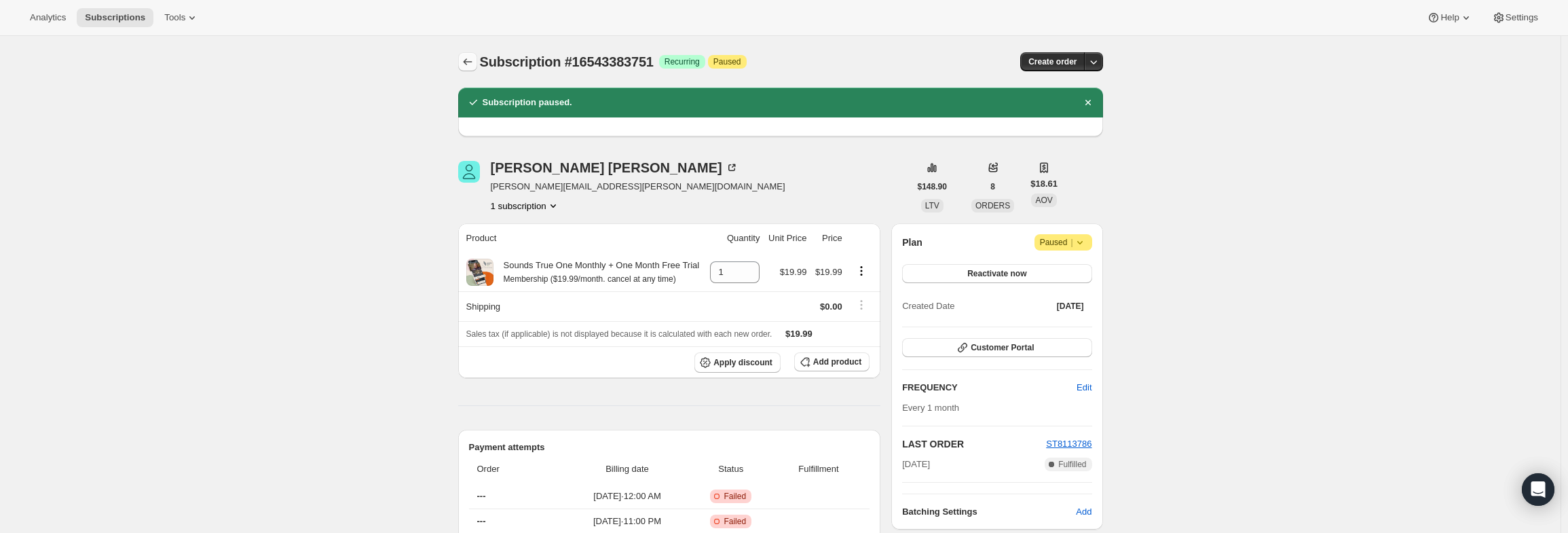
click at [477, 58] on button "Subscriptions" at bounding box center [468, 62] width 19 height 19
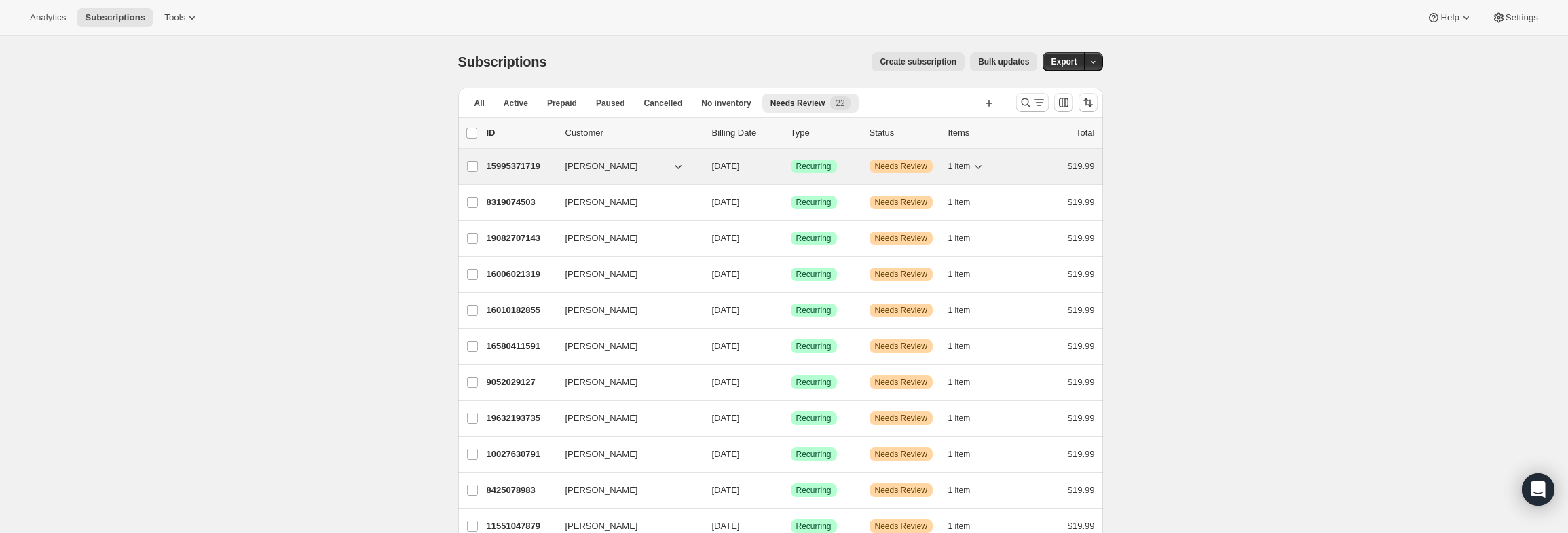
click at [519, 164] on p "15995371719" at bounding box center [520, 165] width 68 height 13
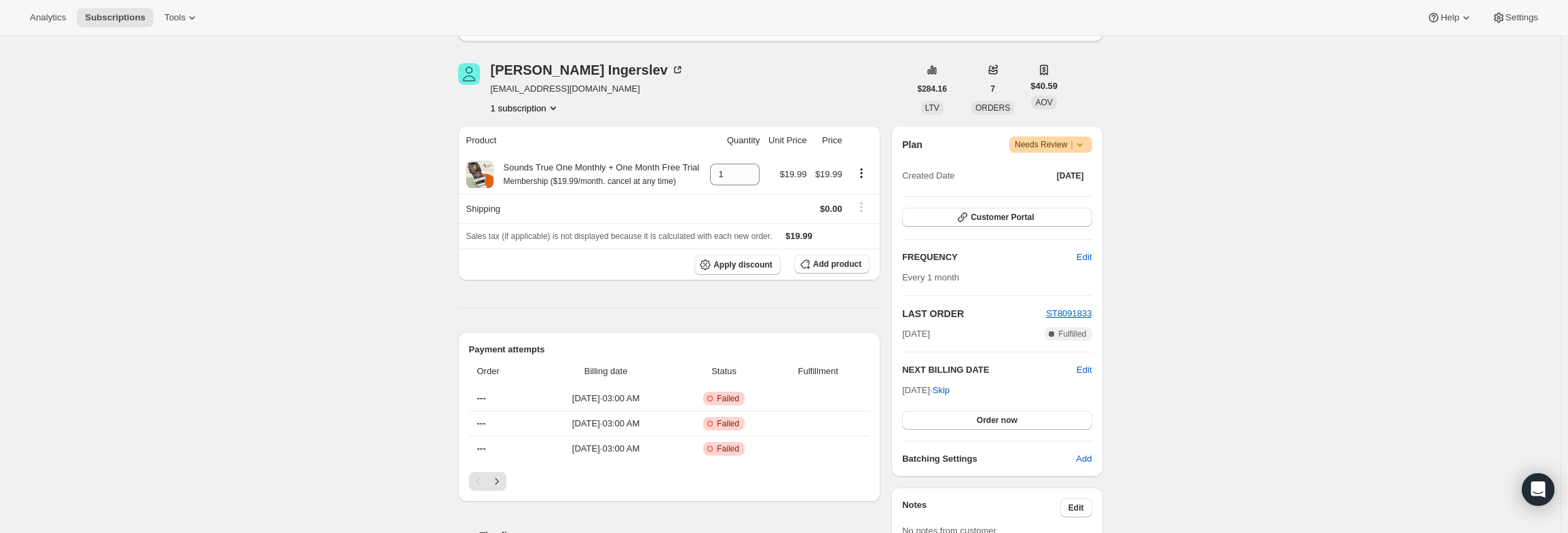
scroll to position [272, 0]
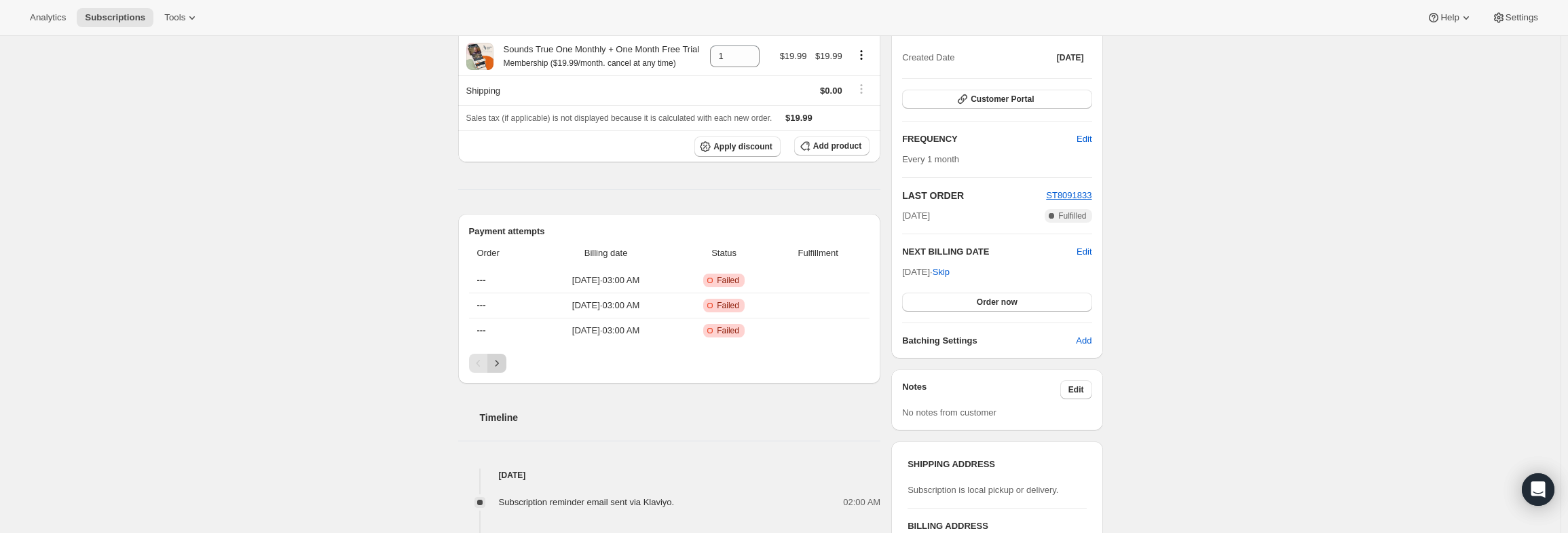
click at [504, 360] on icon "Next" at bounding box center [497, 362] width 13 height 13
click at [499, 362] on icon "Next" at bounding box center [497, 362] width 13 height 13
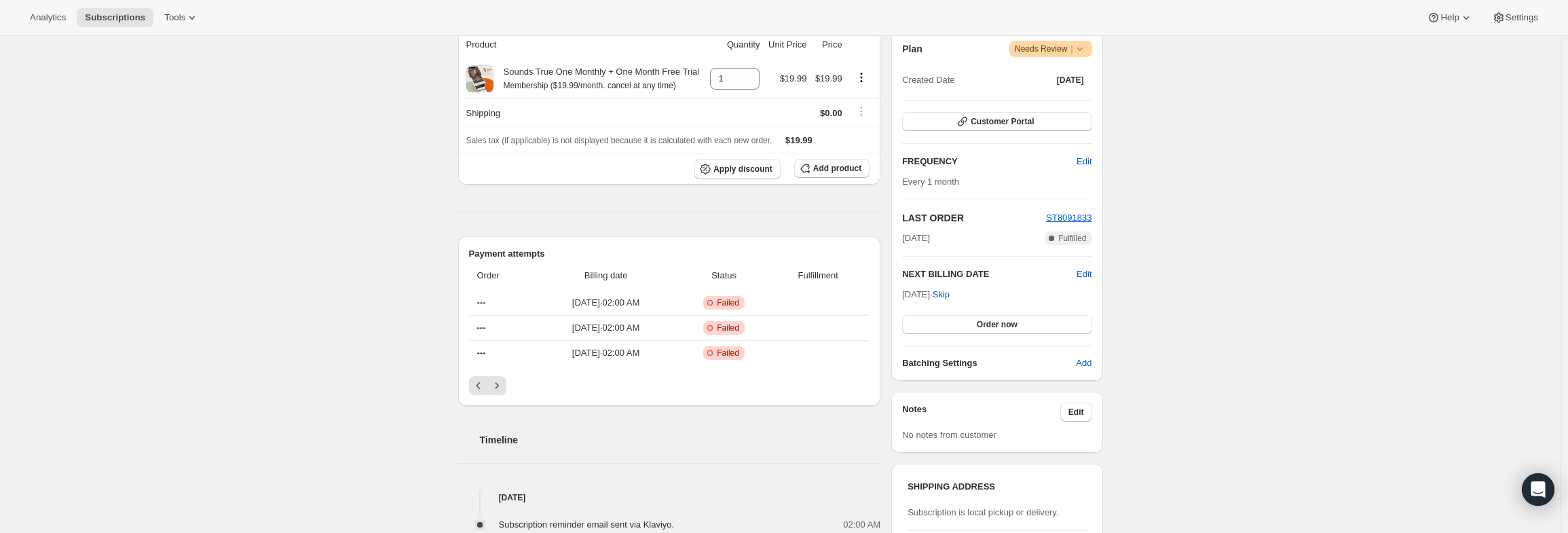
scroll to position [230, 0]
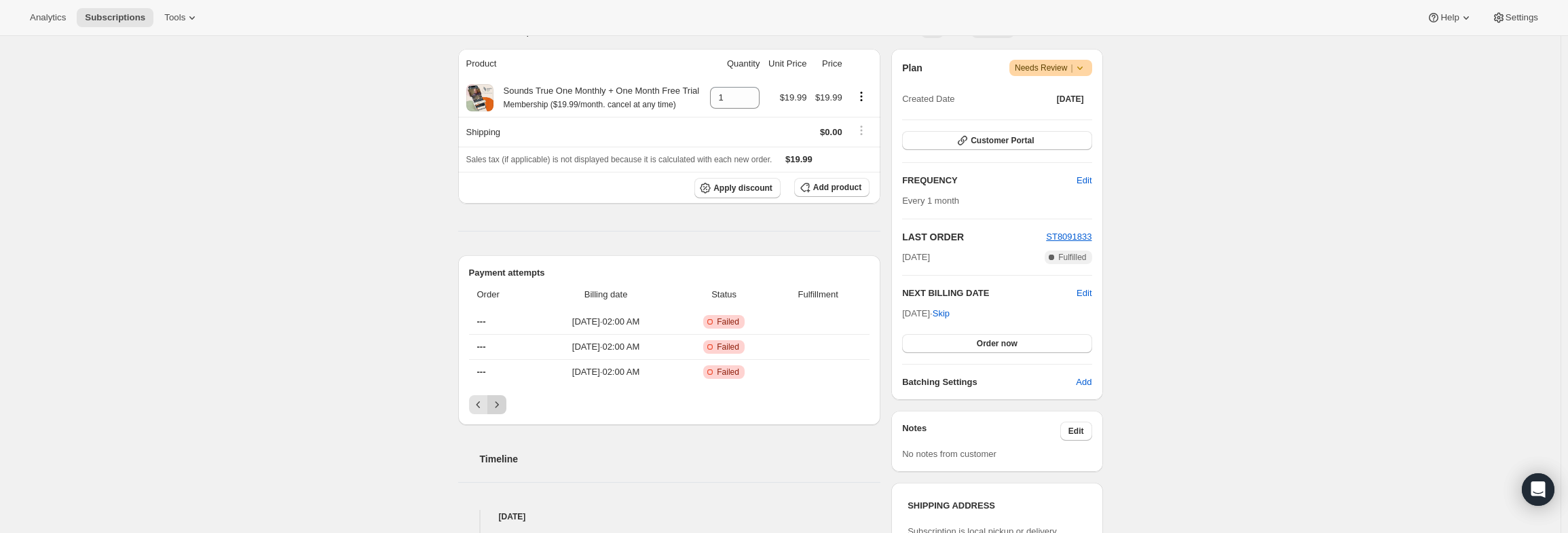
click at [501, 395] on button "Next" at bounding box center [497, 405] width 19 height 19
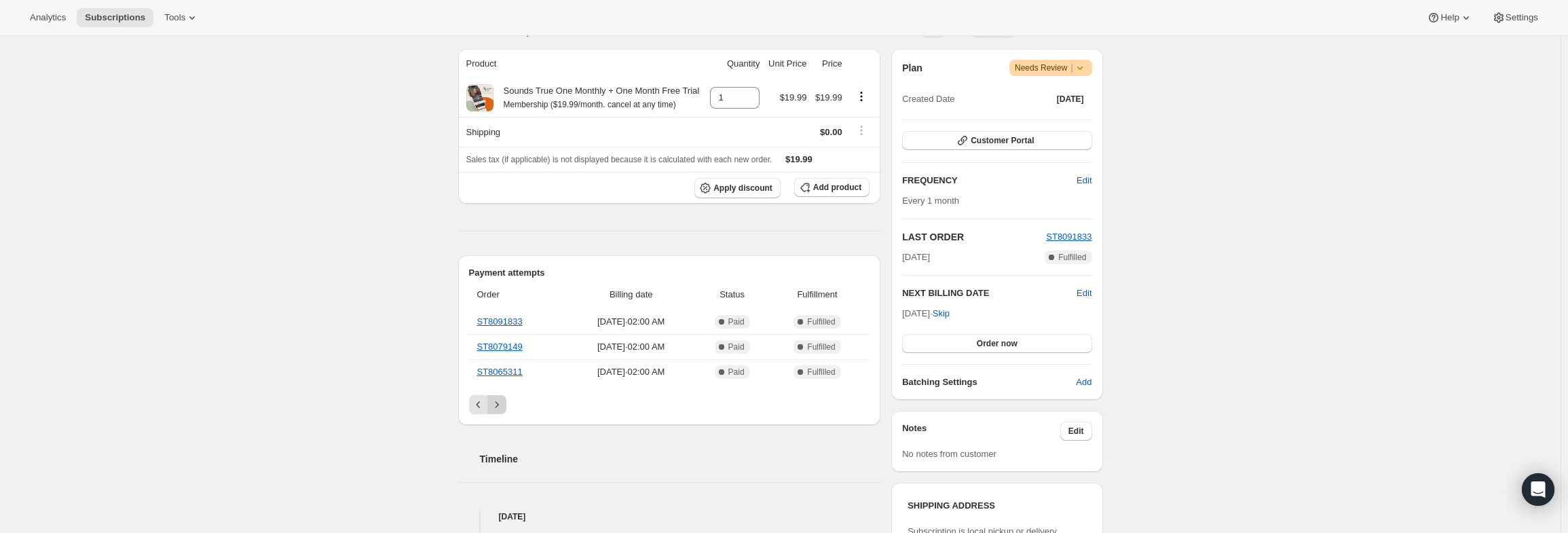
click at [499, 403] on icon "Next" at bounding box center [497, 405] width 13 height 13
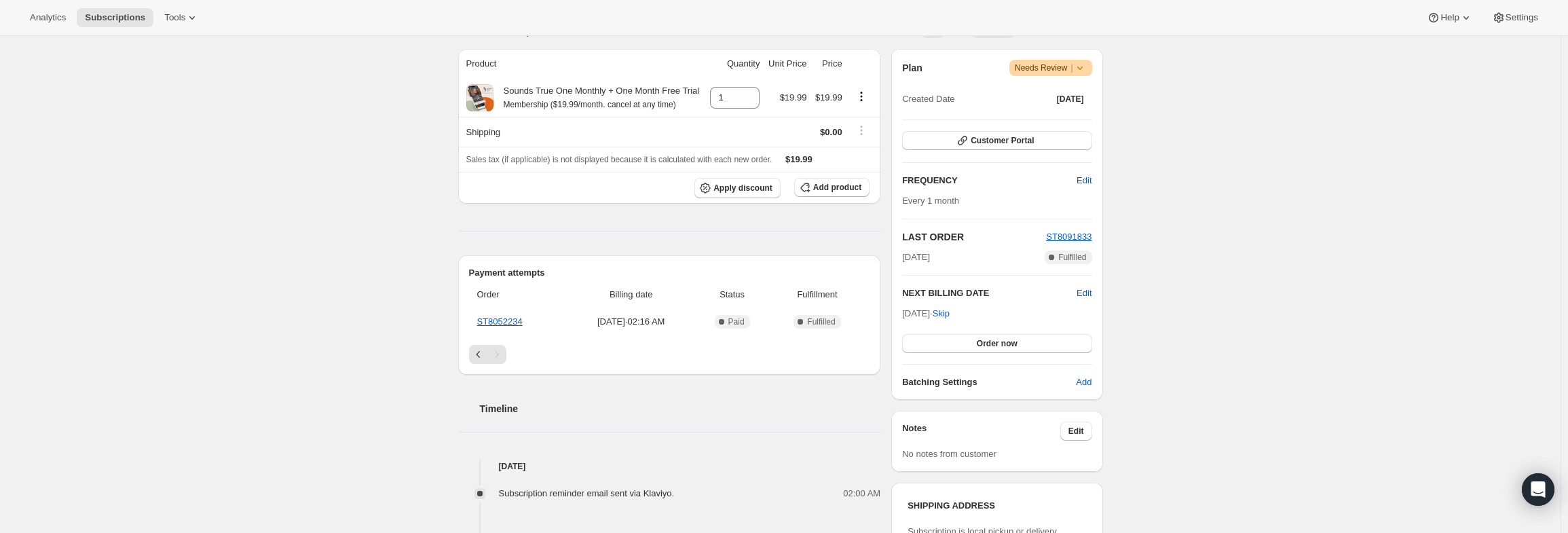
click at [1082, 71] on icon at bounding box center [1079, 68] width 13 height 13
click at [1056, 115] on span "Cancel subscription" at bounding box center [1056, 117] width 76 height 11
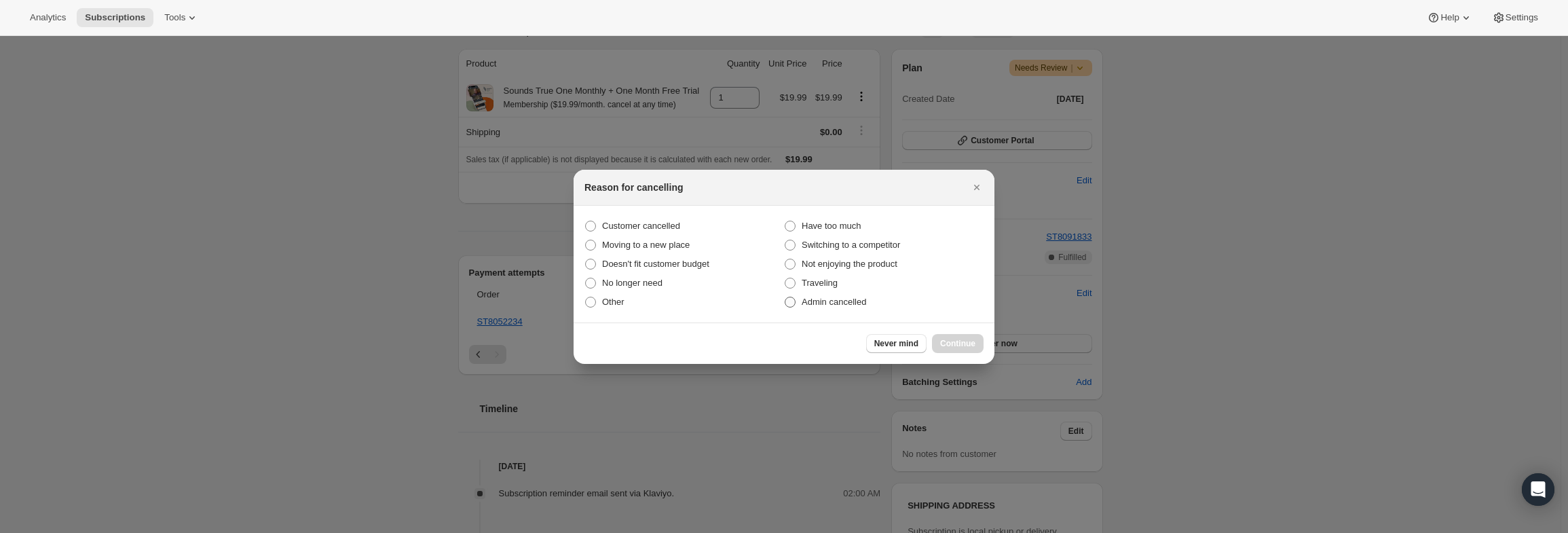
click at [830, 304] on span "Admin cancelled" at bounding box center [833, 302] width 64 height 11
click at [786, 297] on input "Admin cancelled" at bounding box center [785, 296] width 1 height 1
radio input "true"
click at [962, 345] on span "Continue" at bounding box center [958, 344] width 35 height 11
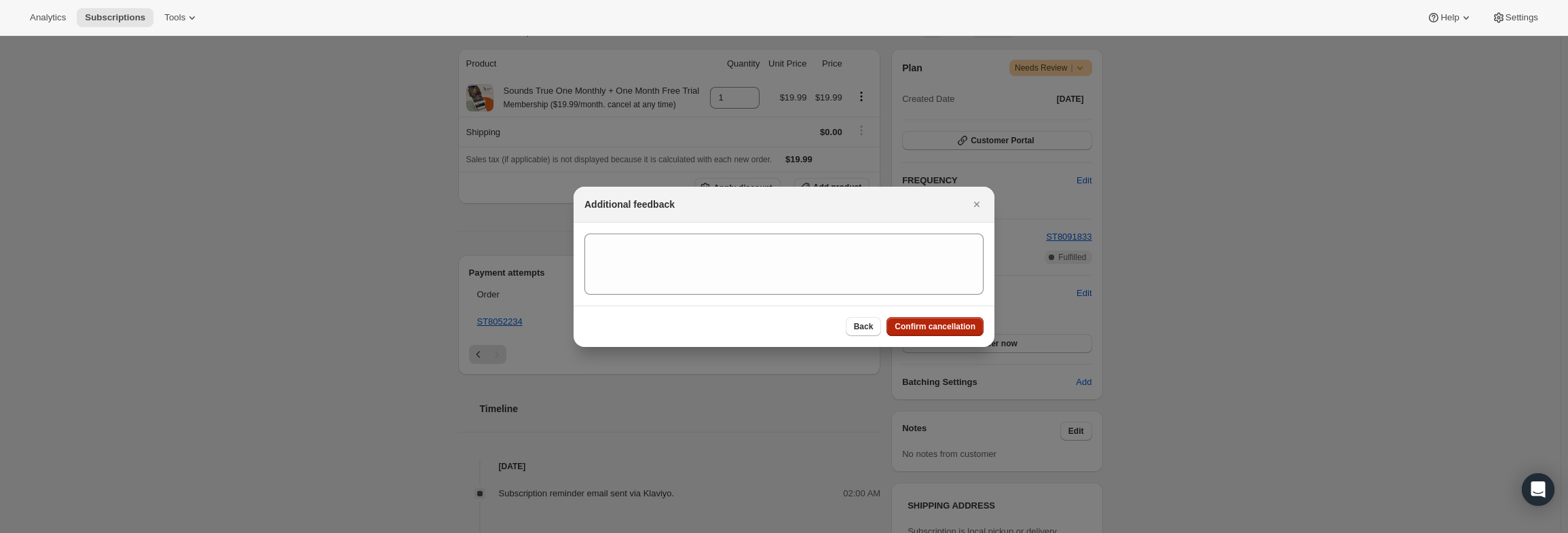
click at [970, 333] on button "Confirm cancellation" at bounding box center [935, 327] width 97 height 19
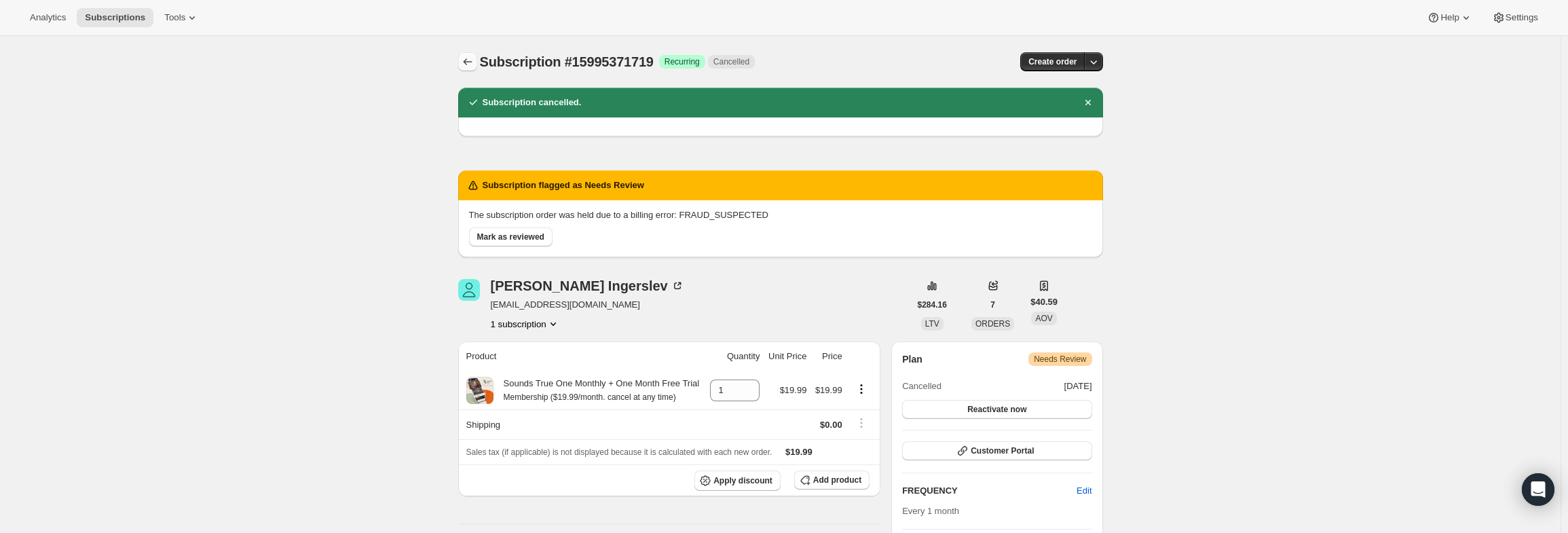
click at [463, 64] on button "Subscriptions" at bounding box center [468, 62] width 19 height 19
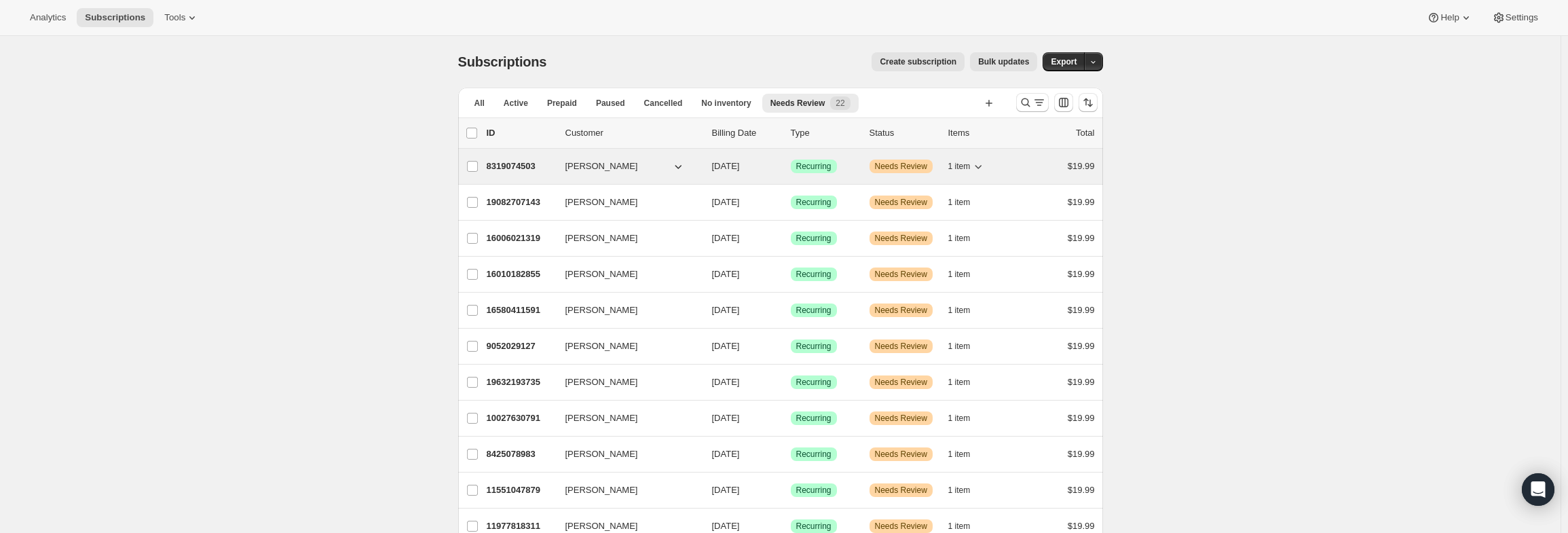
click at [517, 172] on p "8319074503" at bounding box center [520, 165] width 68 height 13
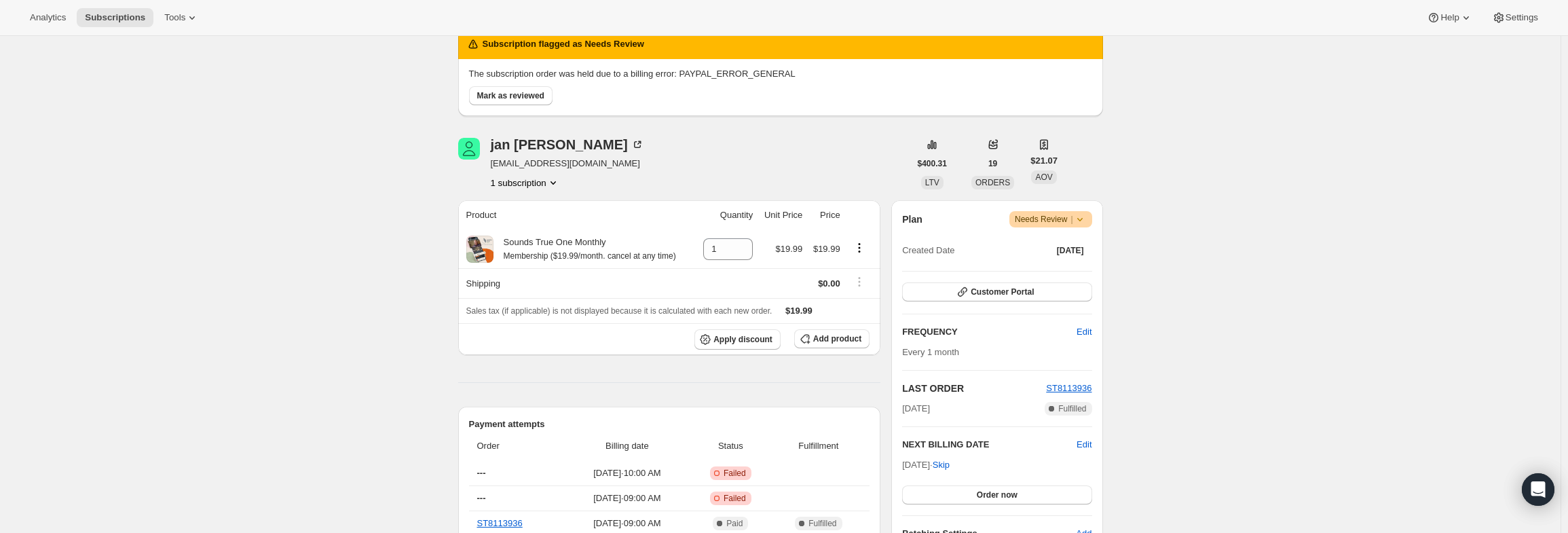
scroll to position [68, 0]
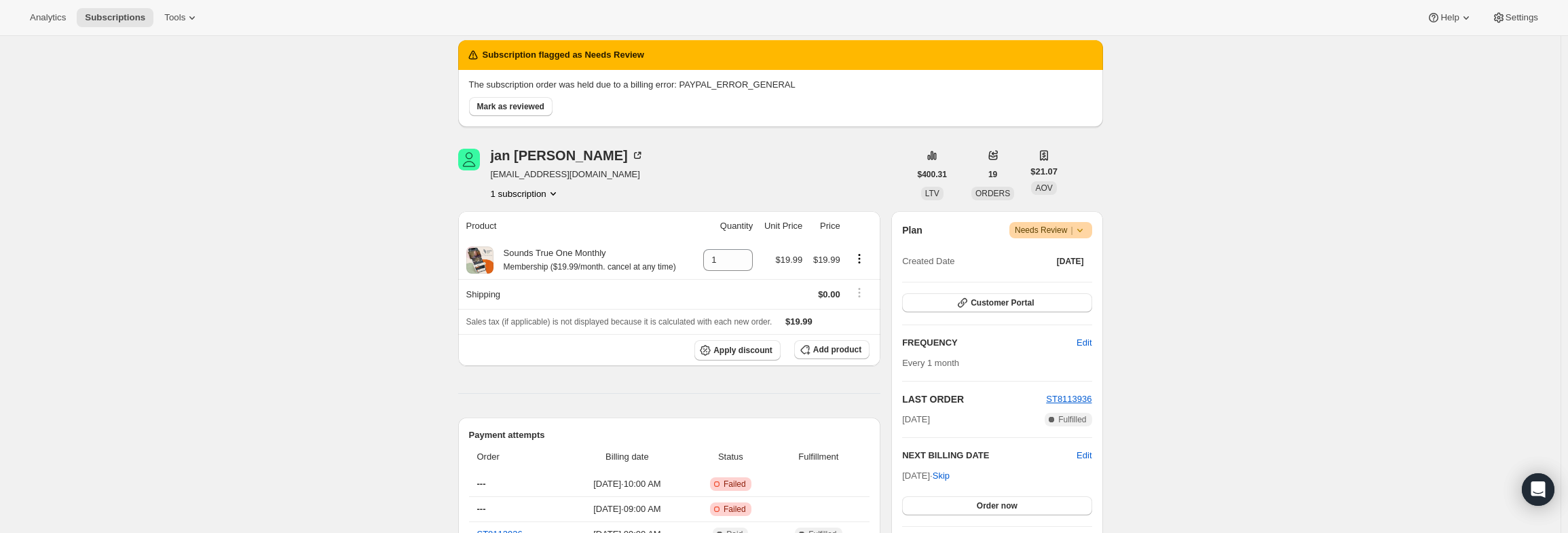
click at [1090, 232] on span "Warning Needs Review |" at bounding box center [1050, 230] width 83 height 17
click at [1060, 258] on span "Pause subscription" at bounding box center [1055, 257] width 75 height 11
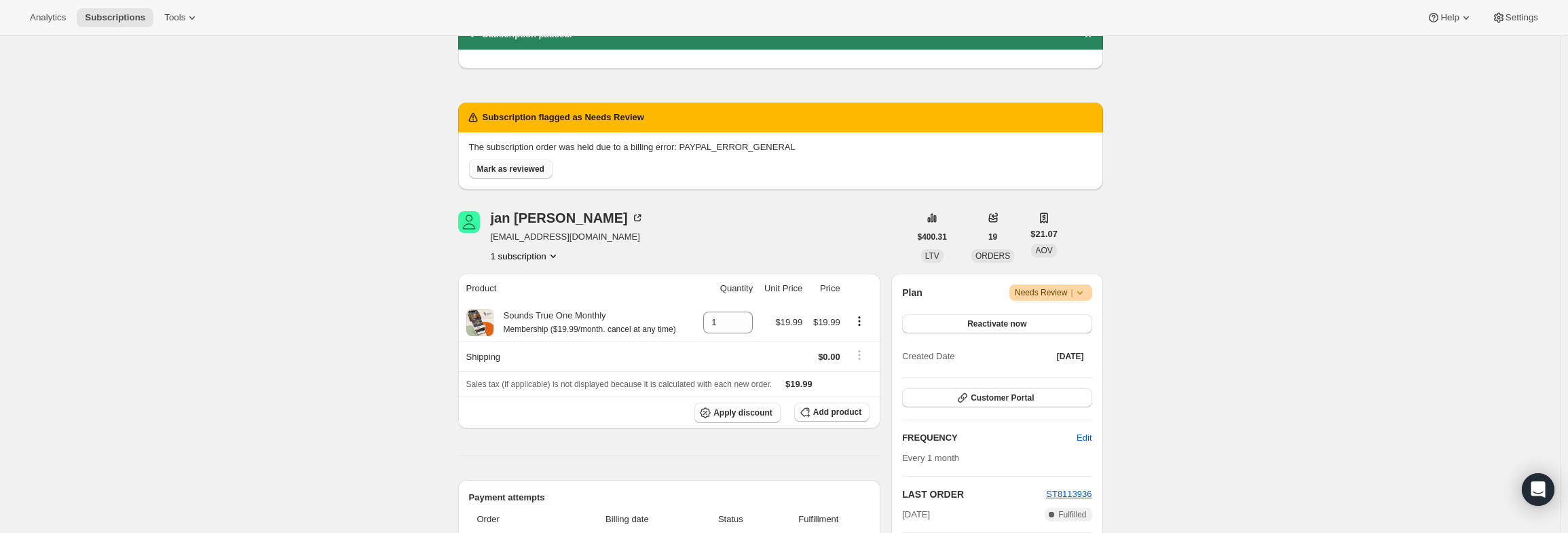
click at [527, 166] on span "Mark as reviewed" at bounding box center [511, 169] width 67 height 11
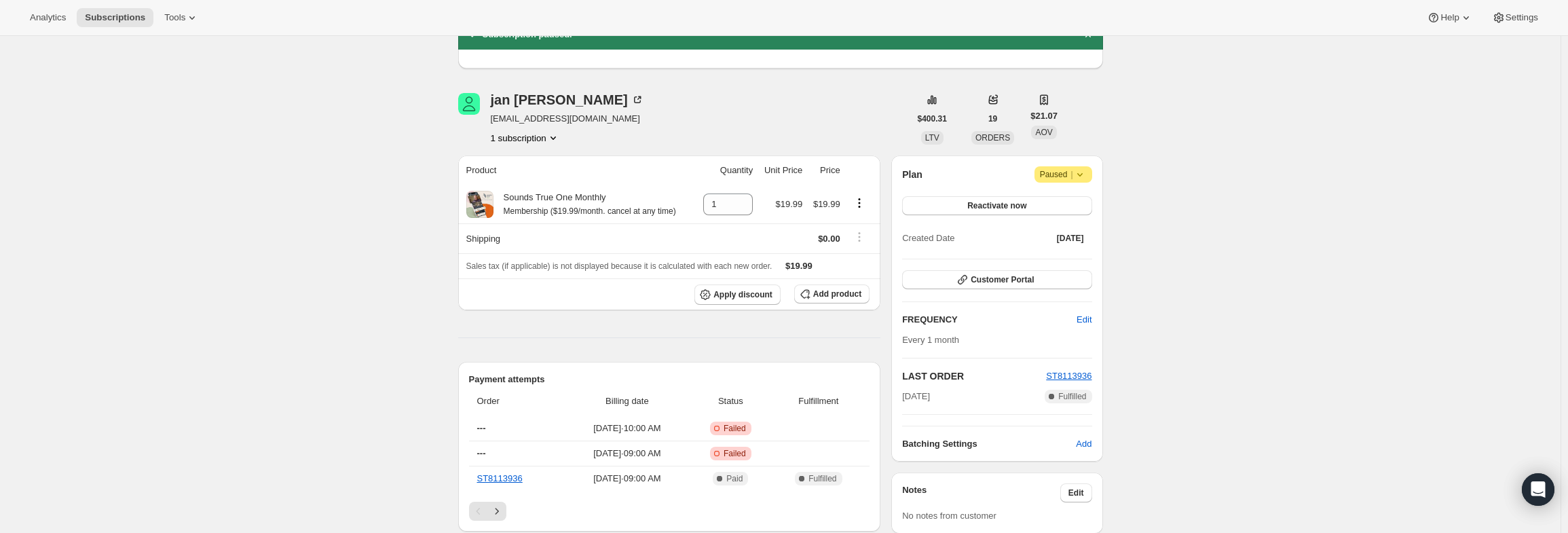
scroll to position [0, 0]
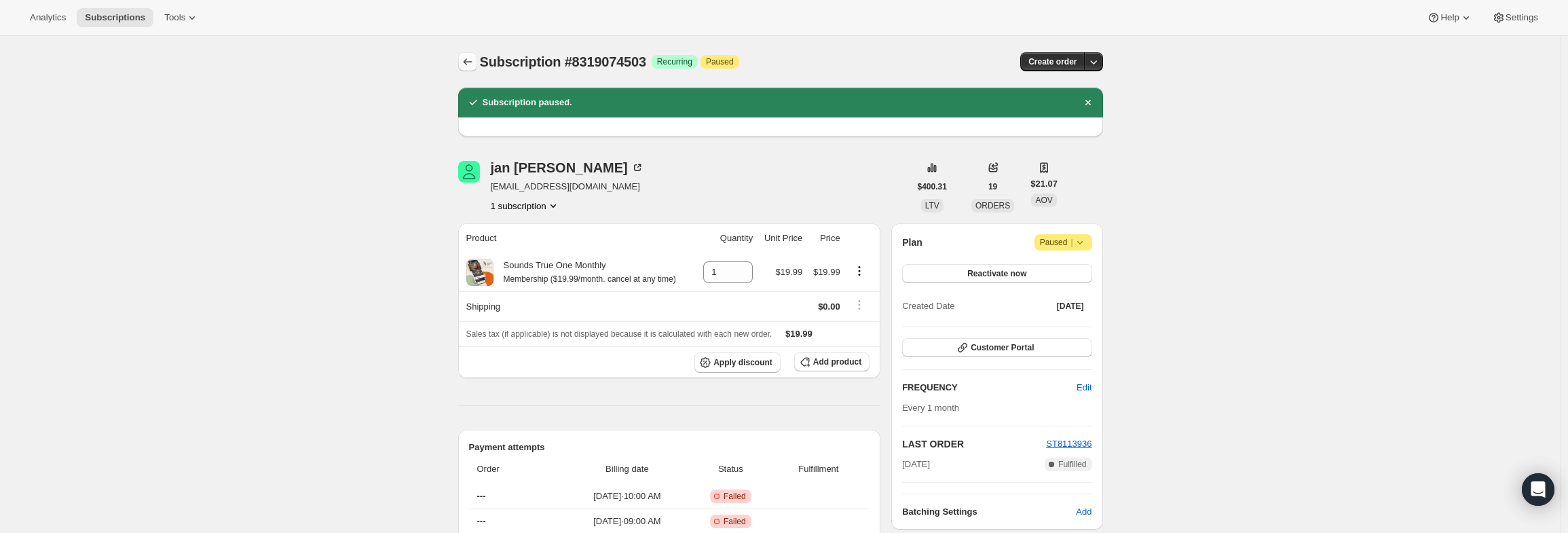
click at [468, 63] on icon "Subscriptions" at bounding box center [467, 62] width 13 height 13
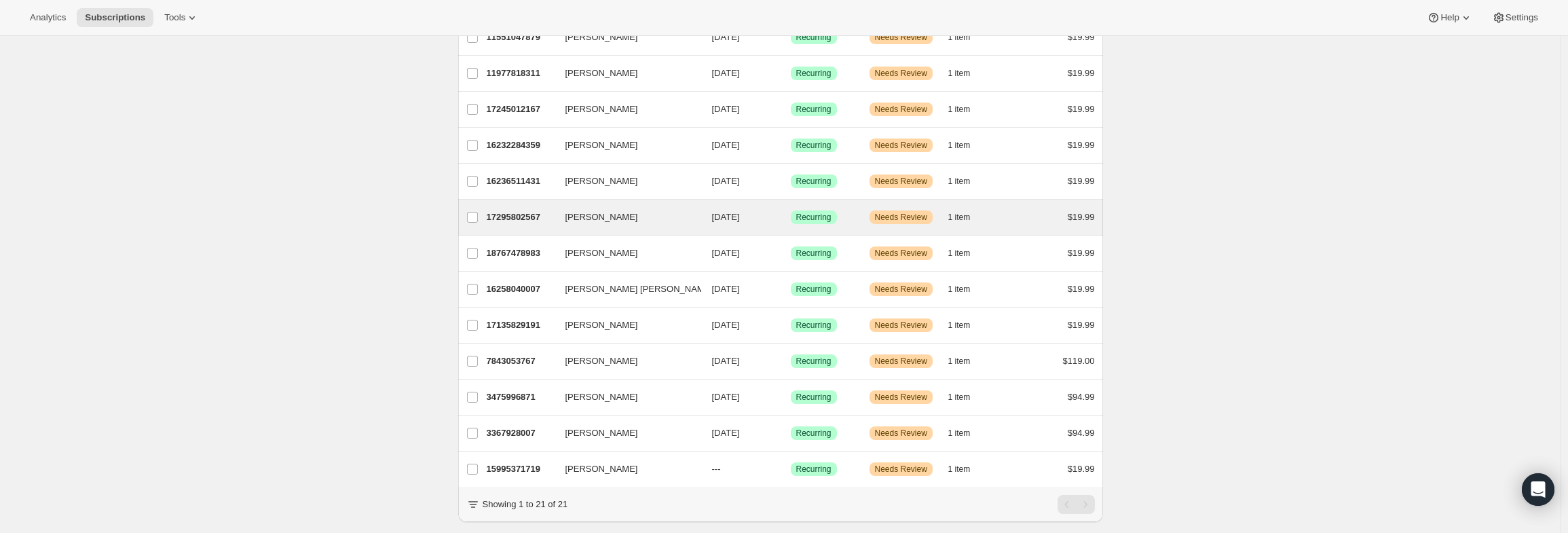
scroll to position [452, 0]
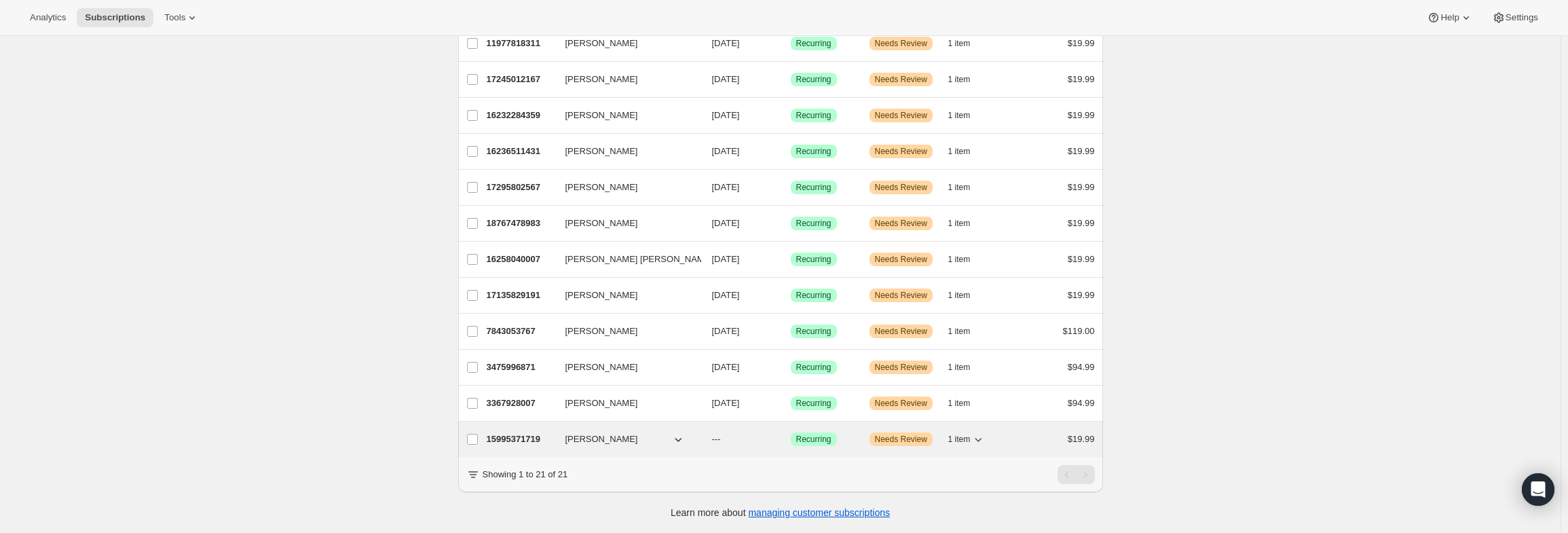
click at [518, 434] on p "15995371719" at bounding box center [520, 439] width 68 height 13
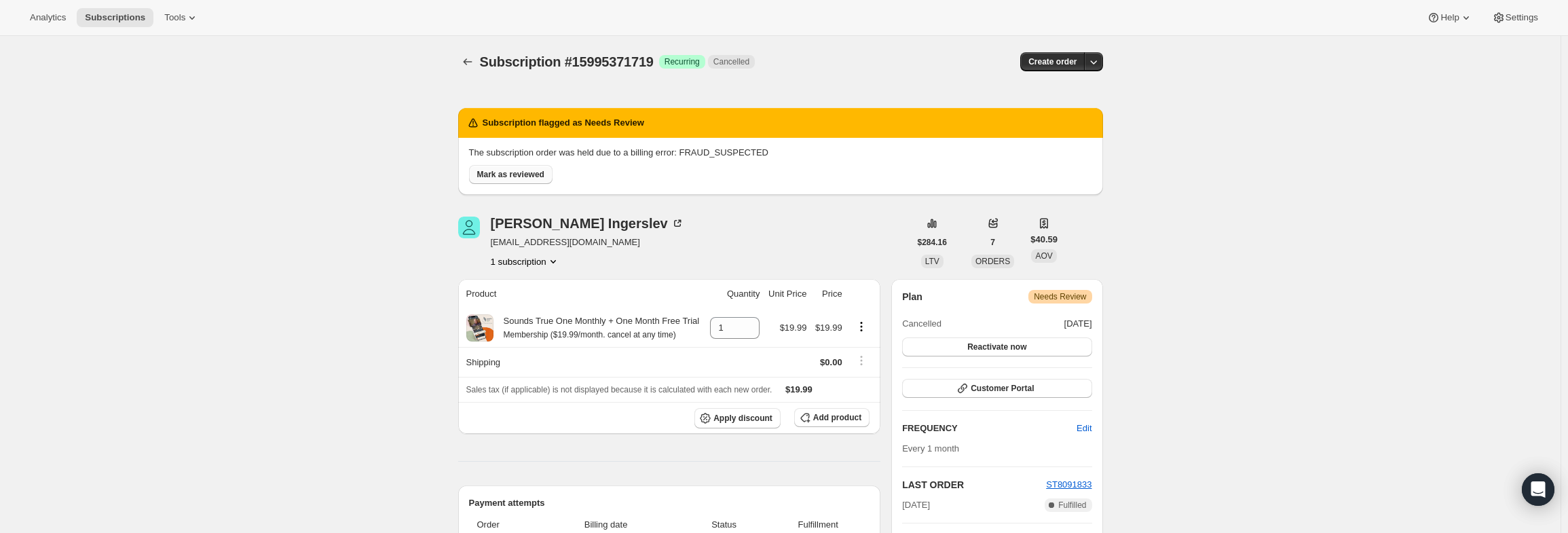
click at [538, 178] on span "Mark as reviewed" at bounding box center [511, 174] width 67 height 11
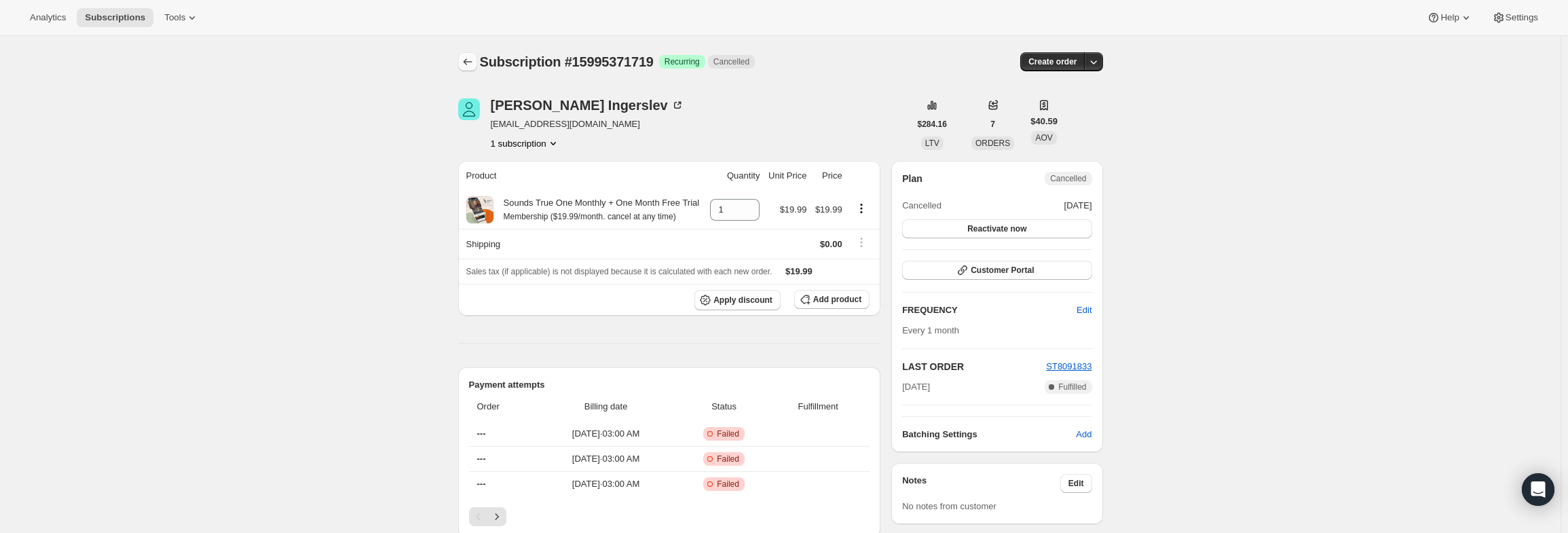
click at [472, 62] on icon "Subscriptions" at bounding box center [468, 62] width 9 height 7
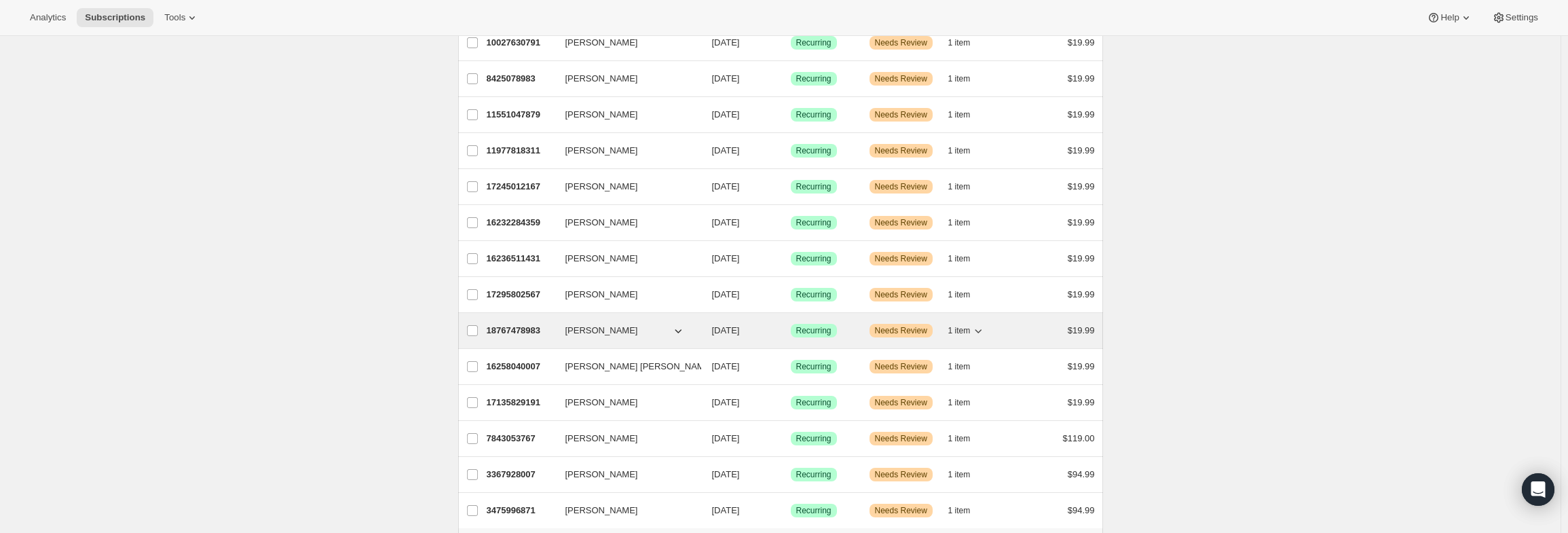
scroll to position [416, 0]
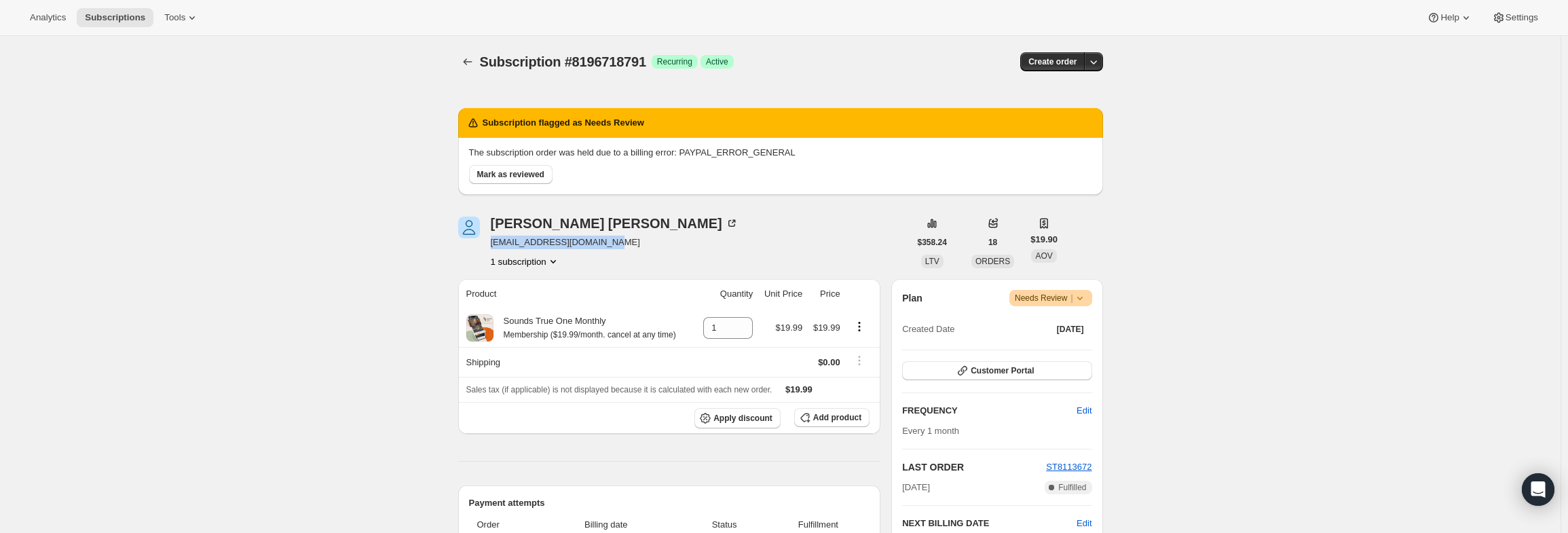
drag, startPoint x: 606, startPoint y: 244, endPoint x: 495, endPoint y: 247, distance: 111.0
click at [495, 247] on div "[PERSON_NAME] [EMAIL_ADDRESS][DOMAIN_NAME] 1 subscription" at bounding box center [684, 242] width 452 height 52
copy span "[EMAIL_ADDRESS][DOMAIN_NAME]"
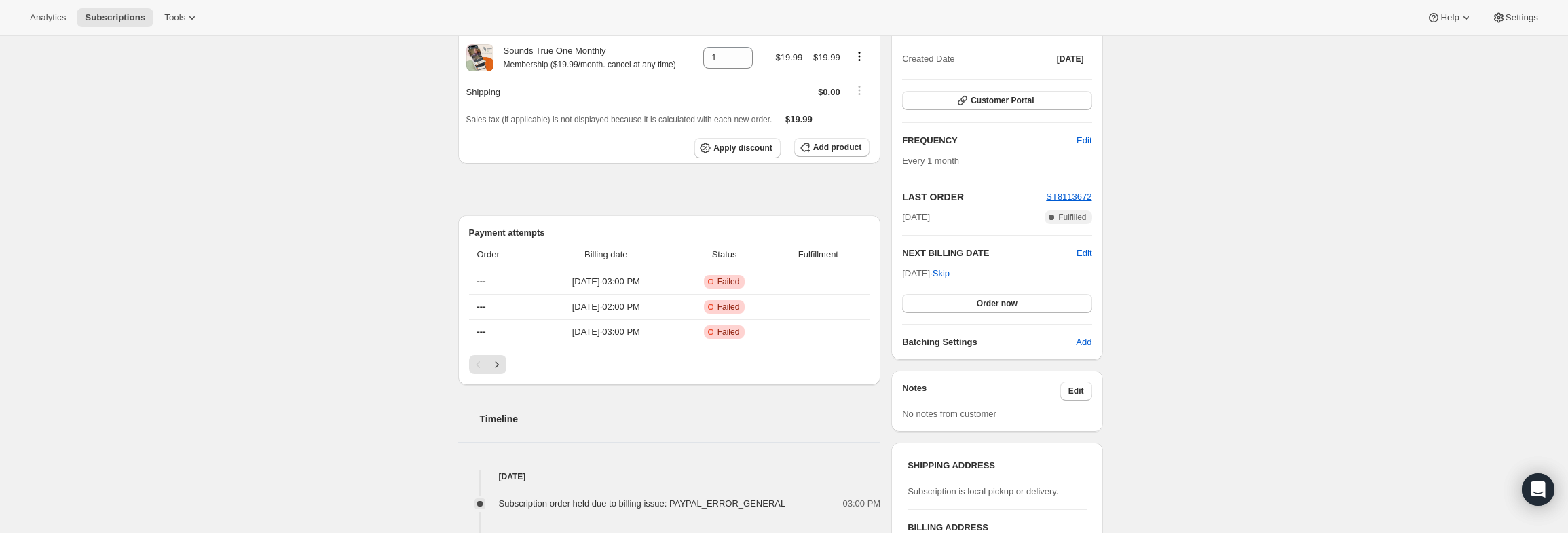
scroll to position [272, 0]
click at [497, 360] on icon "Next" at bounding box center [497, 362] width 13 height 13
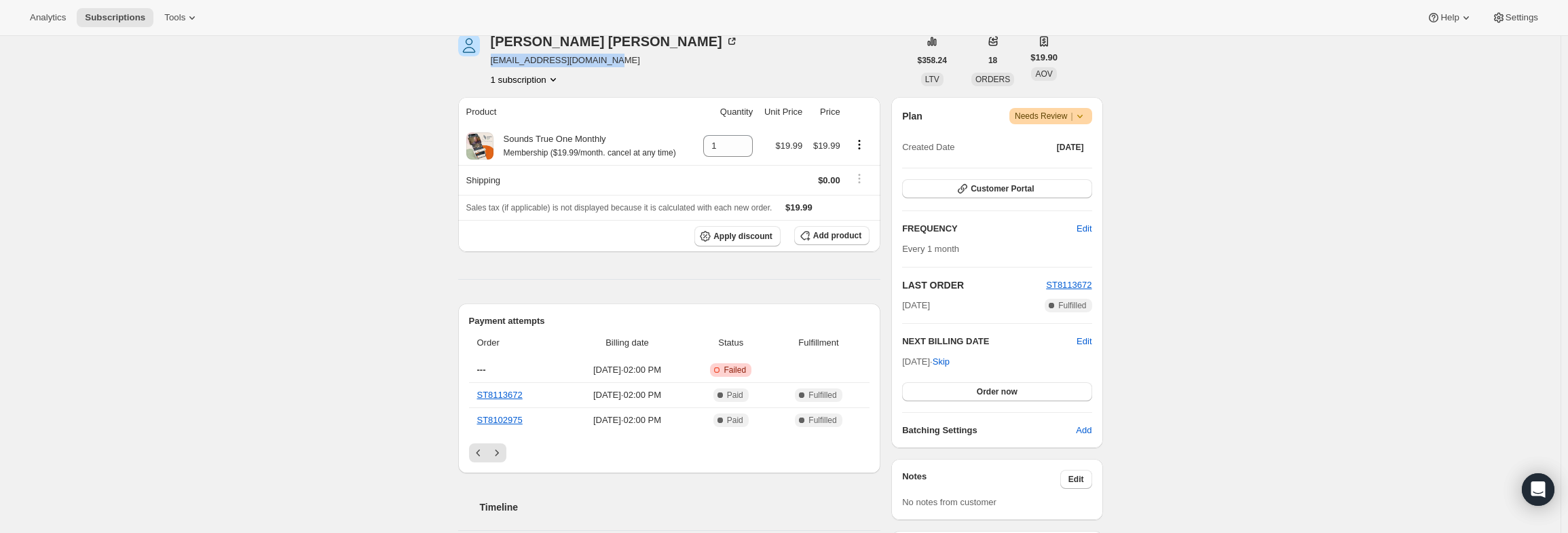
scroll to position [135, 0]
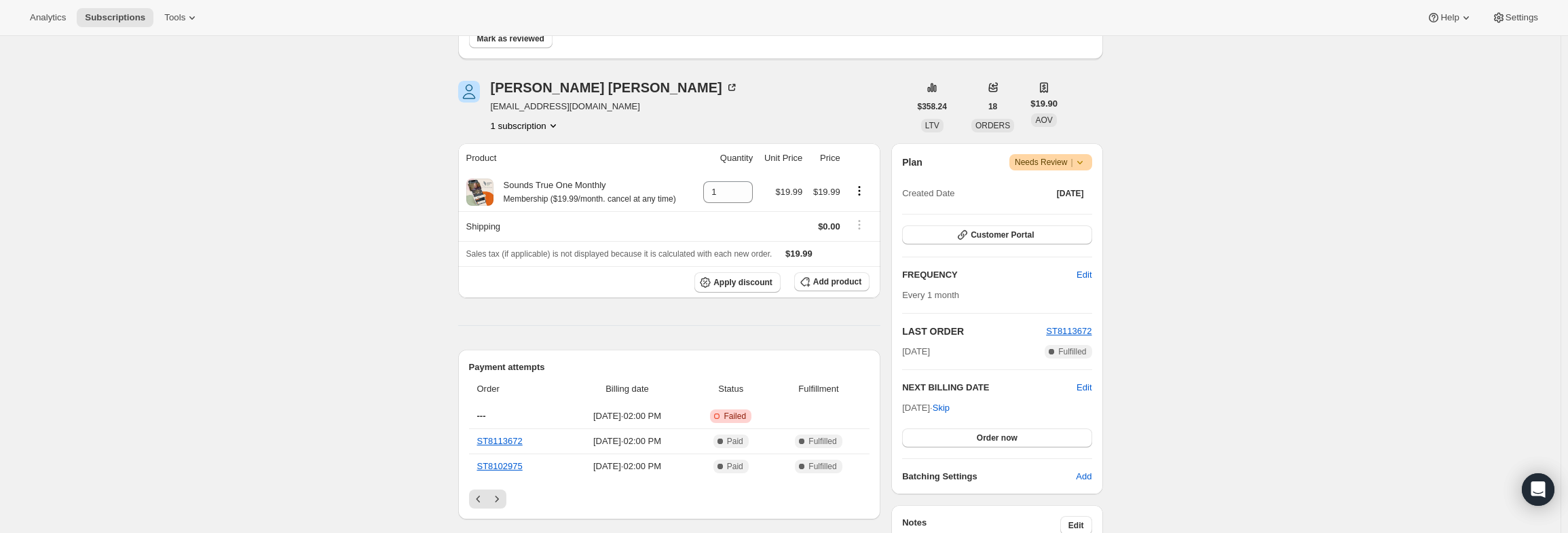
click at [1084, 168] on icon at bounding box center [1079, 162] width 13 height 13
click at [1070, 191] on span "Pause subscription" at bounding box center [1055, 189] width 75 height 11
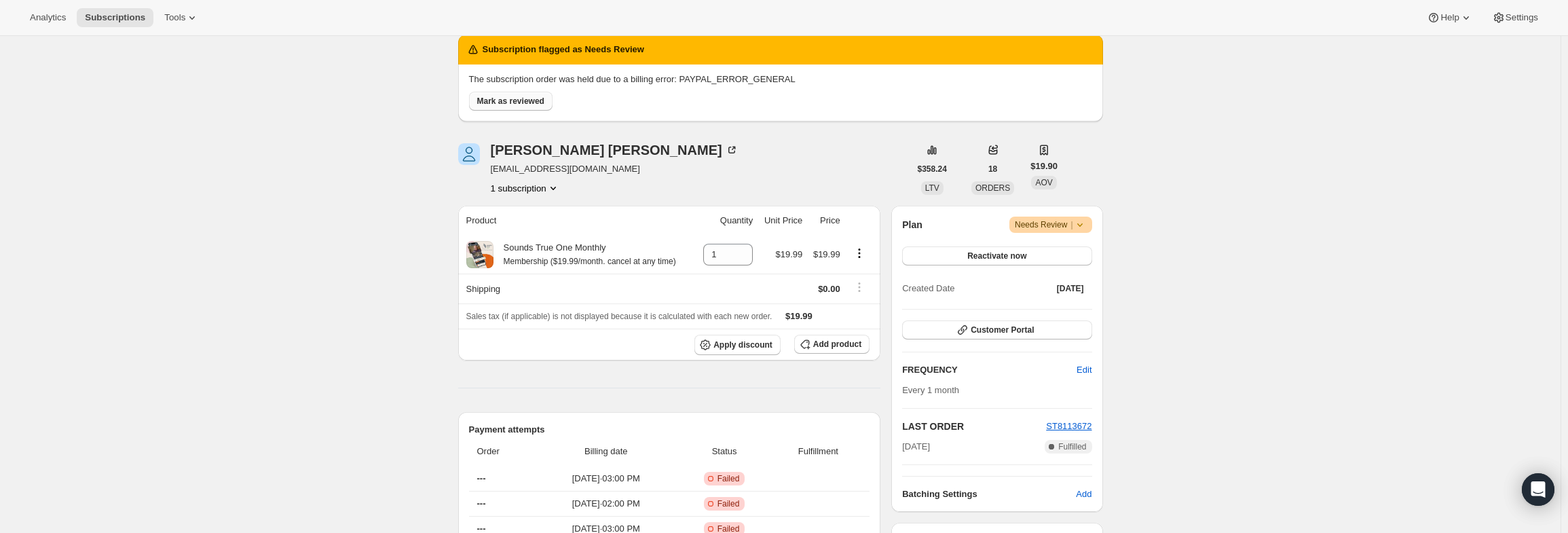
click at [535, 106] on span "Mark as reviewed" at bounding box center [511, 101] width 67 height 11
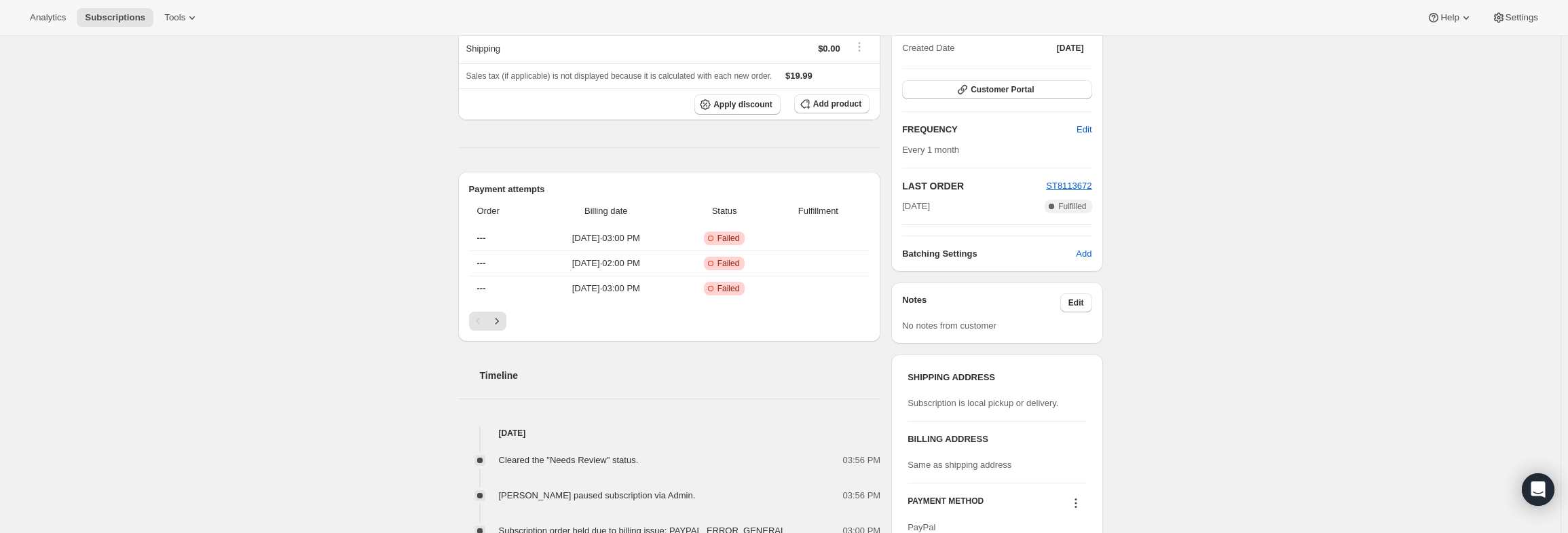
scroll to position [272, 0]
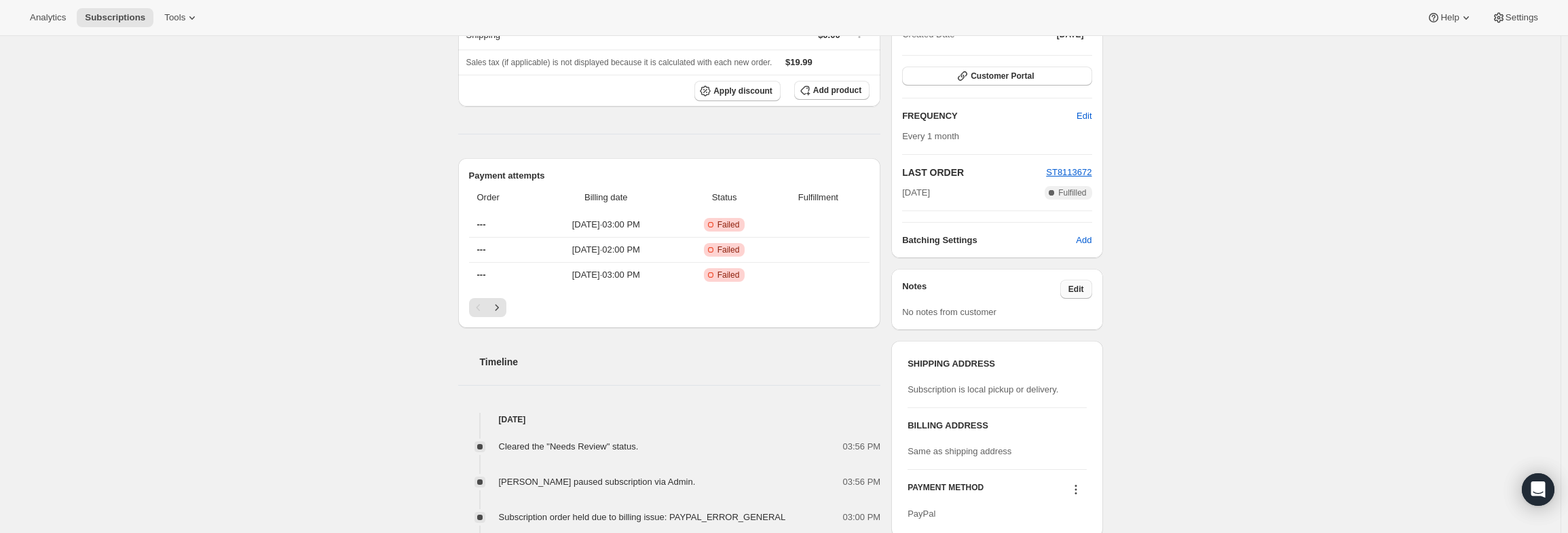
click at [1084, 286] on span "Edit" at bounding box center [1077, 289] width 16 height 11
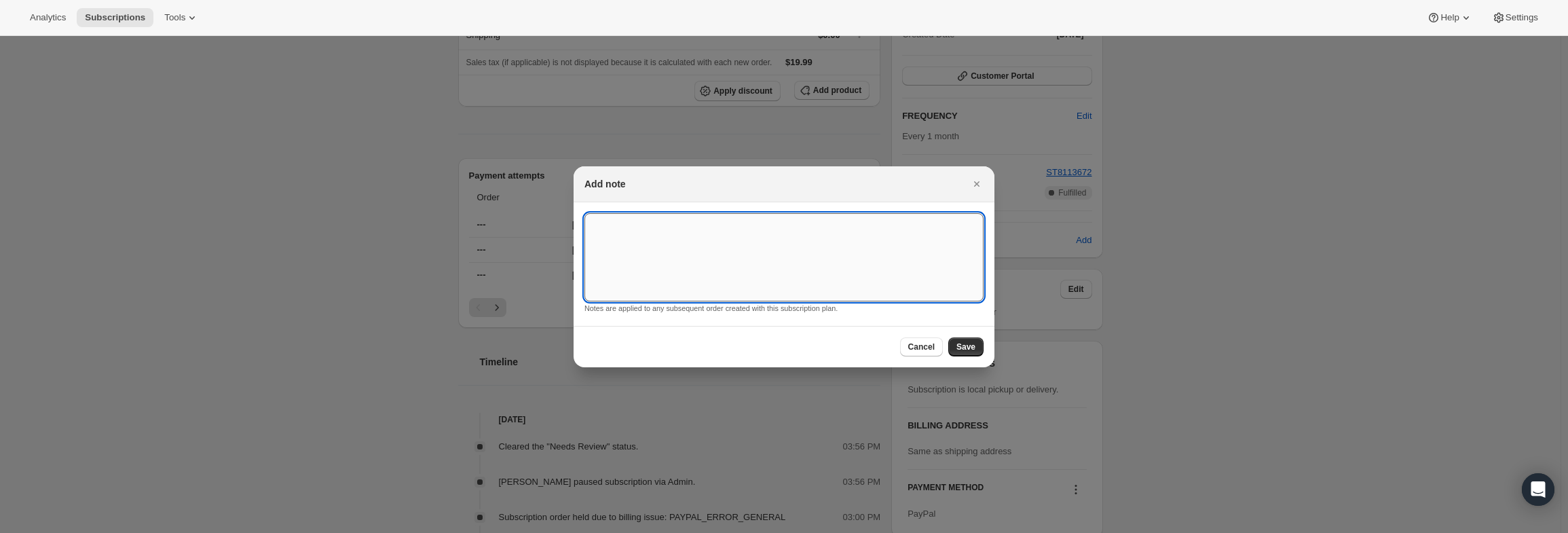
click at [975, 256] on textarea ":r67:" at bounding box center [784, 257] width 399 height 88
type textarea "PayPal Error"
click at [972, 339] on button "Save" at bounding box center [966, 347] width 35 height 19
